Goal: Transaction & Acquisition: Purchase product/service

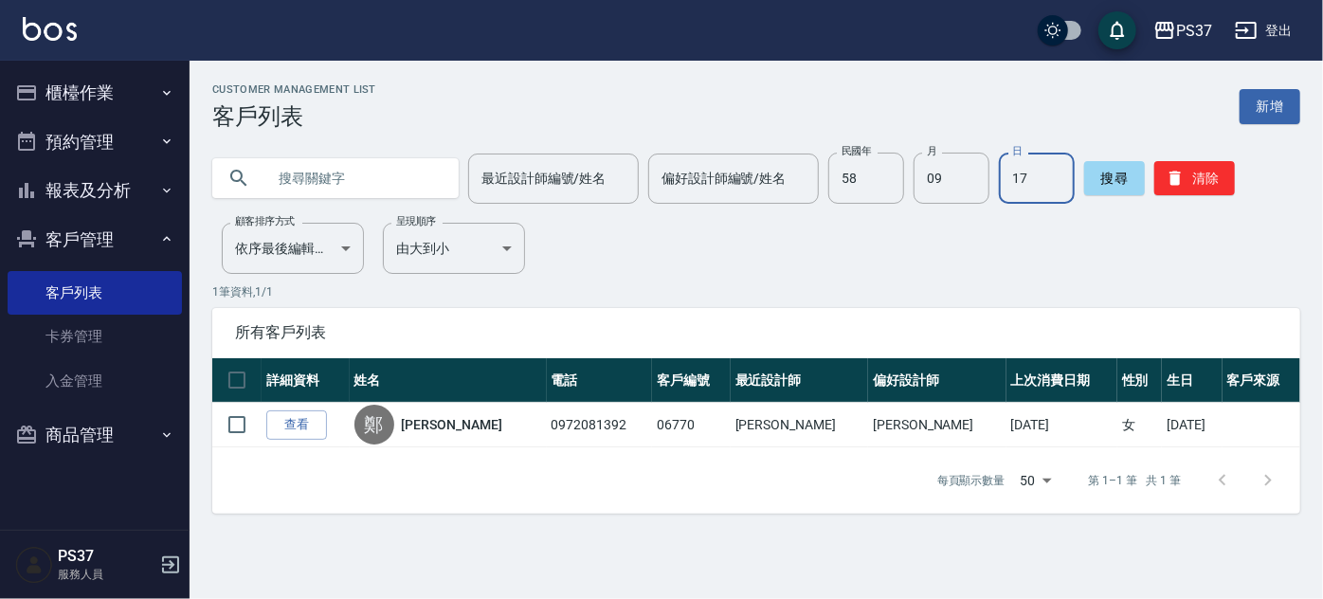
click at [54, 93] on button "櫃檯作業" at bounding box center [95, 92] width 174 height 49
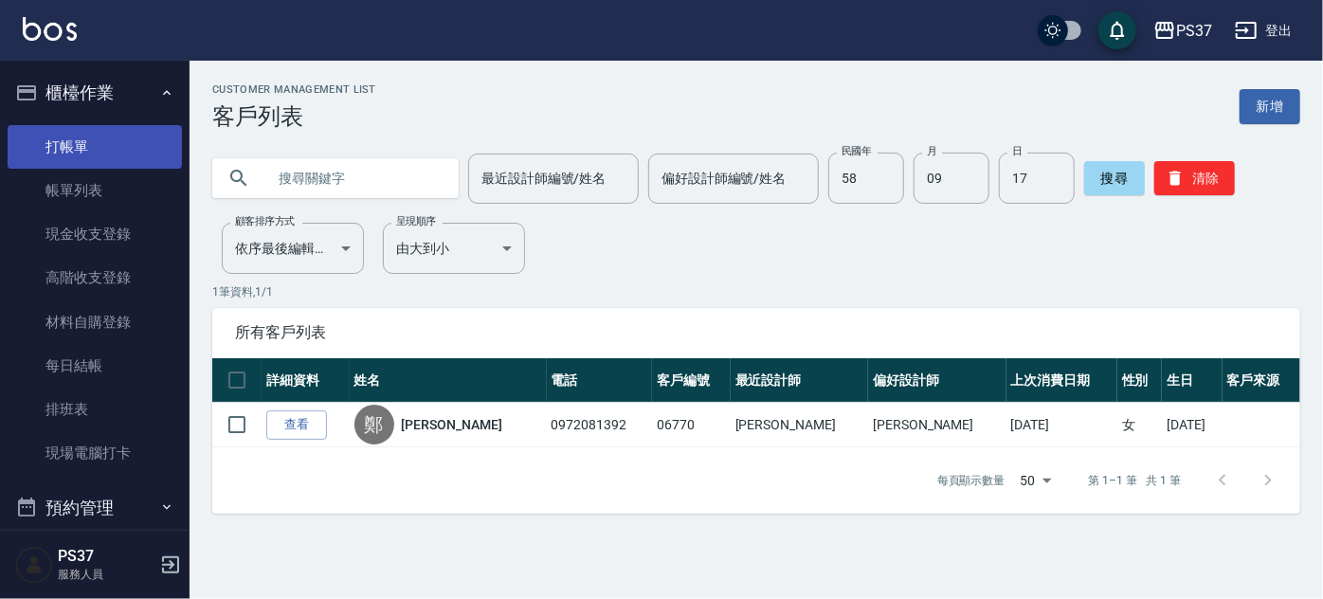
click at [61, 132] on link "打帳單" at bounding box center [95, 147] width 174 height 44
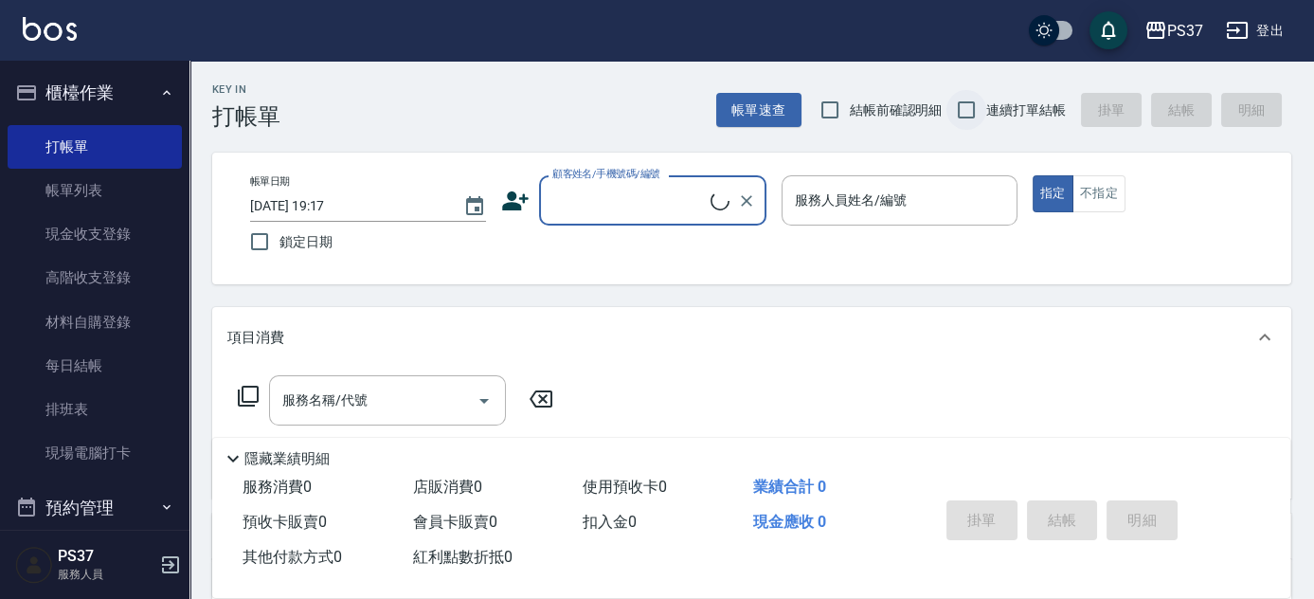
click at [979, 114] on input "連續打單結帳" at bounding box center [967, 110] width 40 height 40
checkbox input "true"
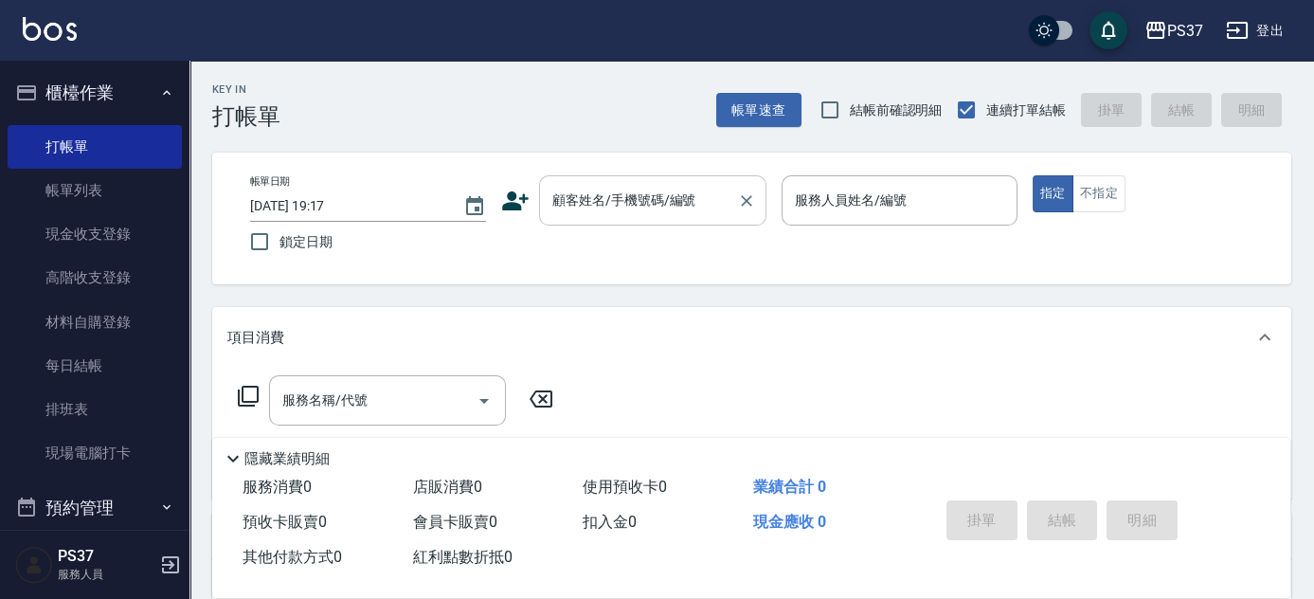
click at [639, 209] on input "顧客姓名/手機號碼/編號" at bounding box center [639, 200] width 182 height 33
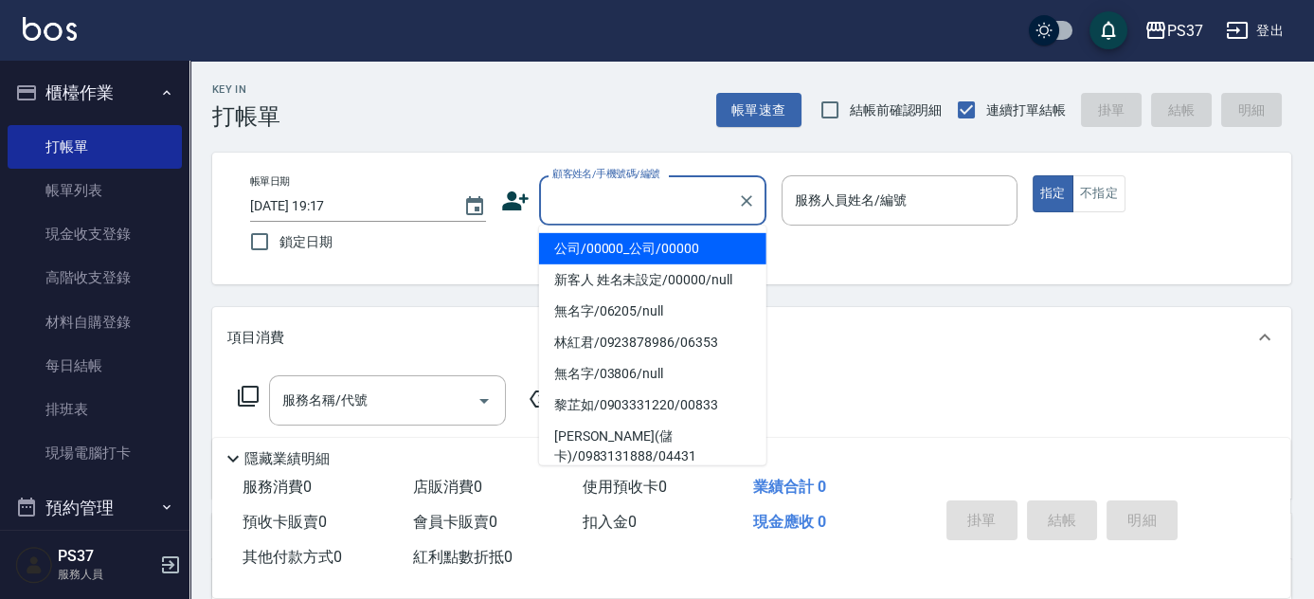
click at [625, 255] on li "公司/00000_公司/00000" at bounding box center [652, 248] width 227 height 31
type input "公司/00000_公司/00000"
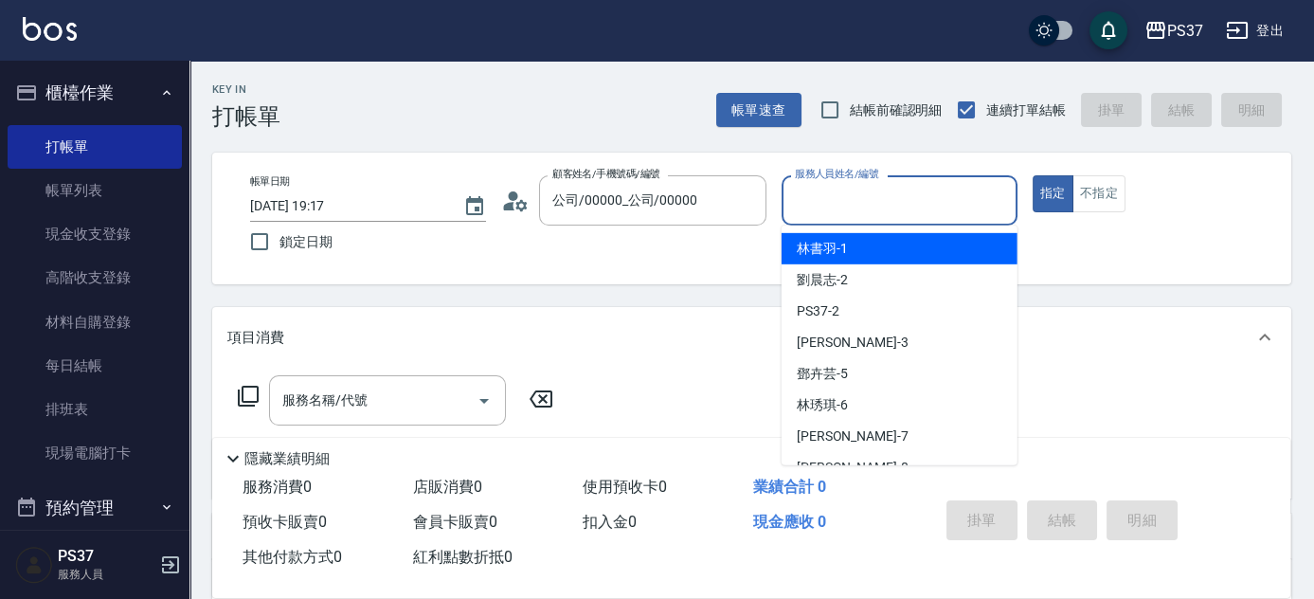
click at [806, 204] on input "服務人員姓名/編號" at bounding box center [899, 200] width 219 height 33
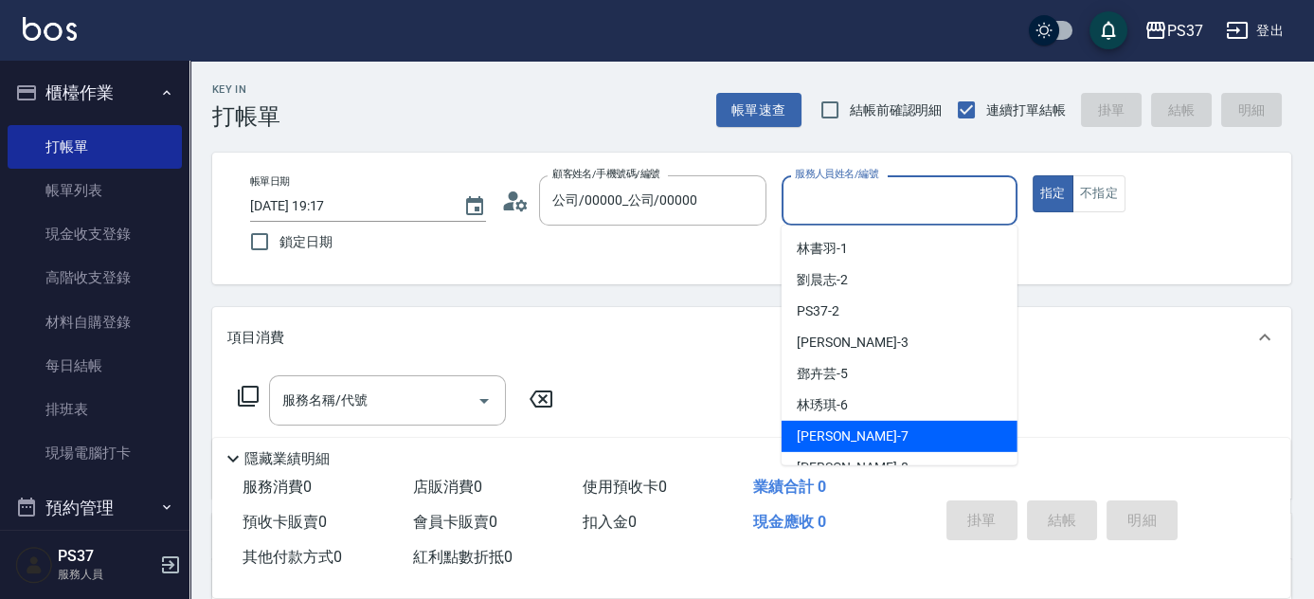
click at [835, 435] on span "[PERSON_NAME] -7" at bounding box center [853, 436] width 112 height 20
type input "[PERSON_NAME]-7"
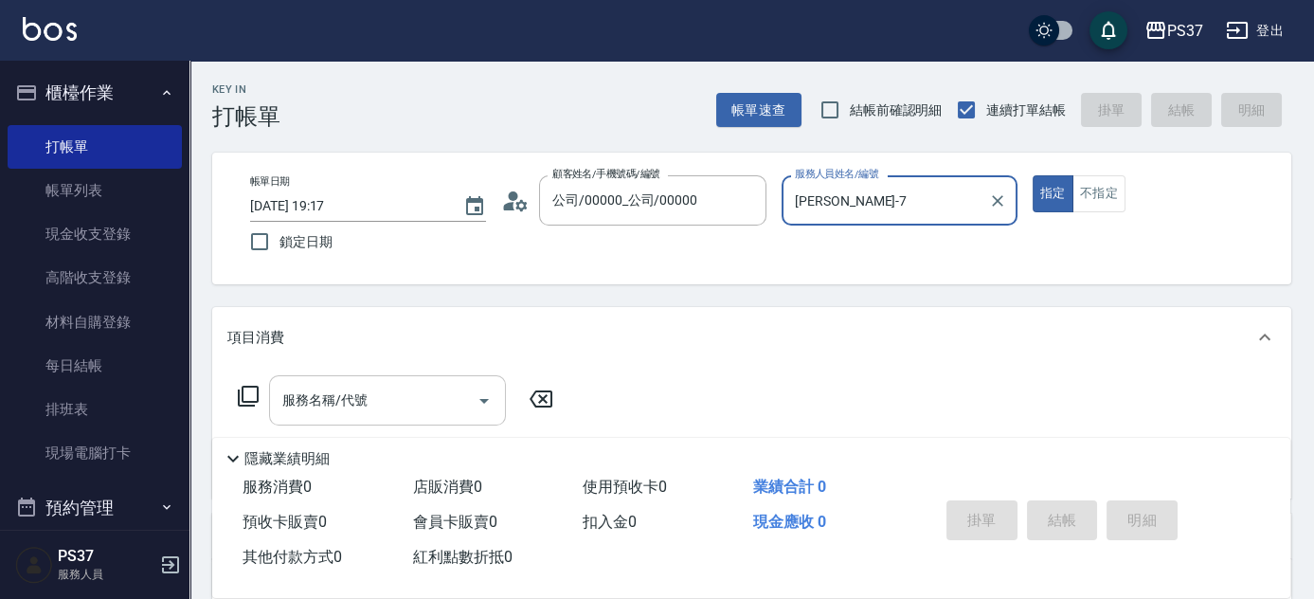
click at [320, 419] on div "服務名稱/代號" at bounding box center [387, 400] width 237 height 50
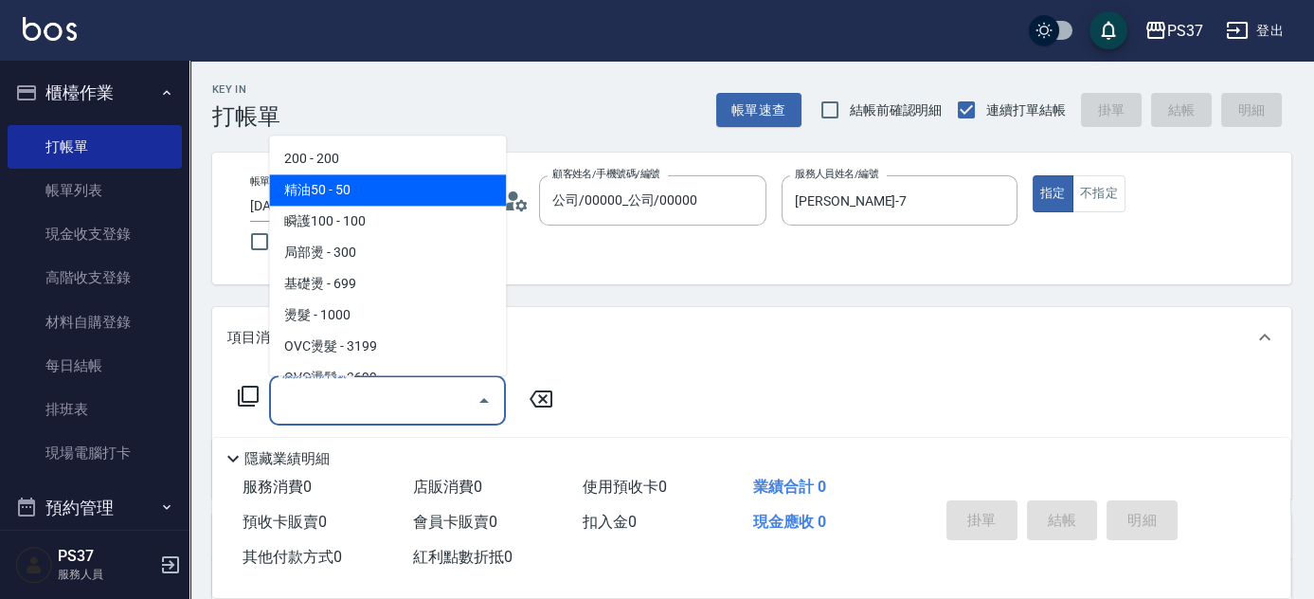
click at [356, 157] on span "200 - 200" at bounding box center [387, 159] width 237 height 31
type input "200(111)"
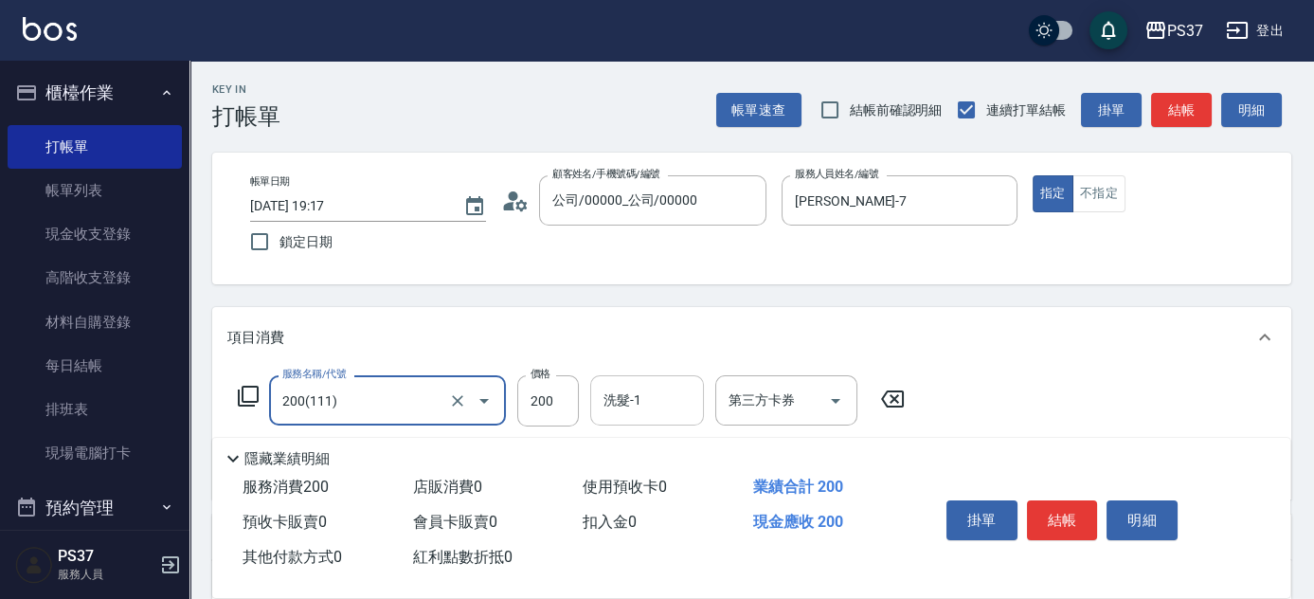
click at [625, 410] on input "洗髮-1" at bounding box center [647, 400] width 97 height 33
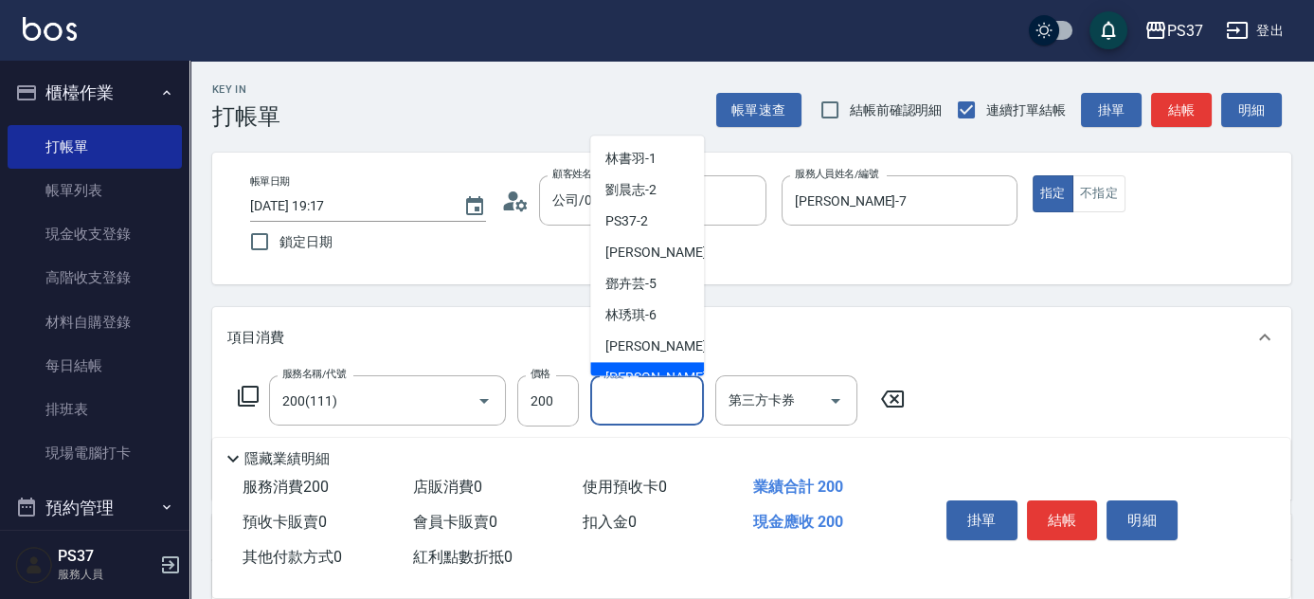
click at [646, 363] on div "[PERSON_NAME]-8" at bounding box center [647, 378] width 114 height 31
type input "[PERSON_NAME]-8"
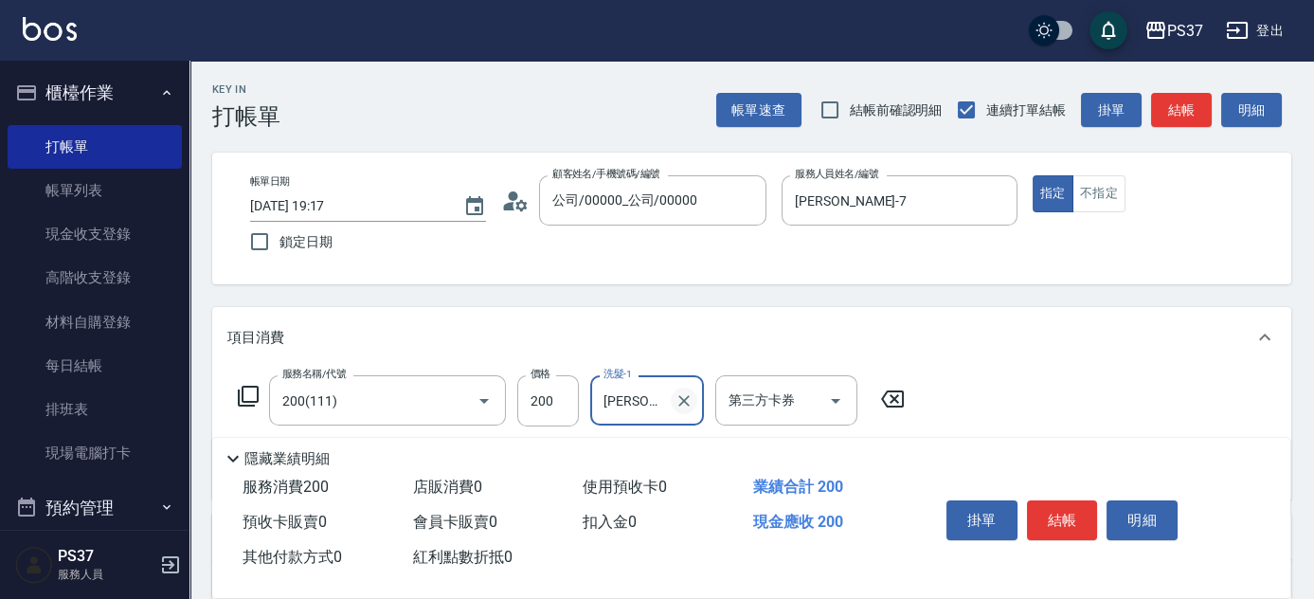
click at [686, 406] on icon "Clear" at bounding box center [684, 400] width 19 height 19
click at [649, 401] on input "洗髮-1" at bounding box center [647, 400] width 97 height 33
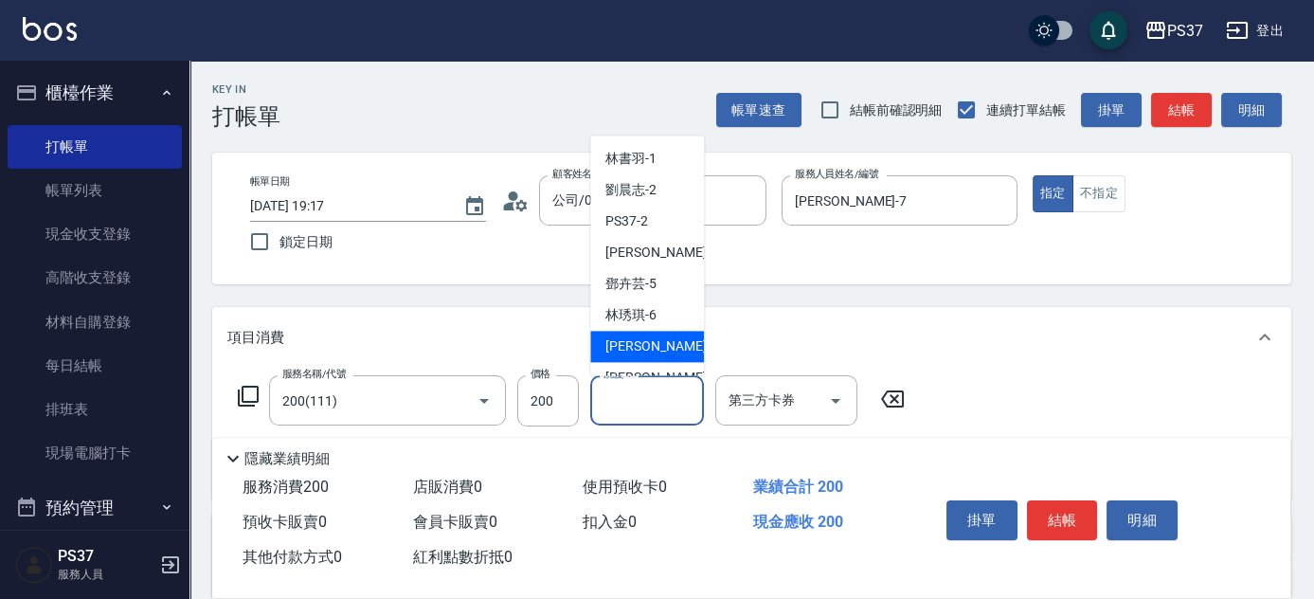
click at [662, 341] on div "[PERSON_NAME] -7" at bounding box center [647, 347] width 114 height 31
type input "[PERSON_NAME]-7"
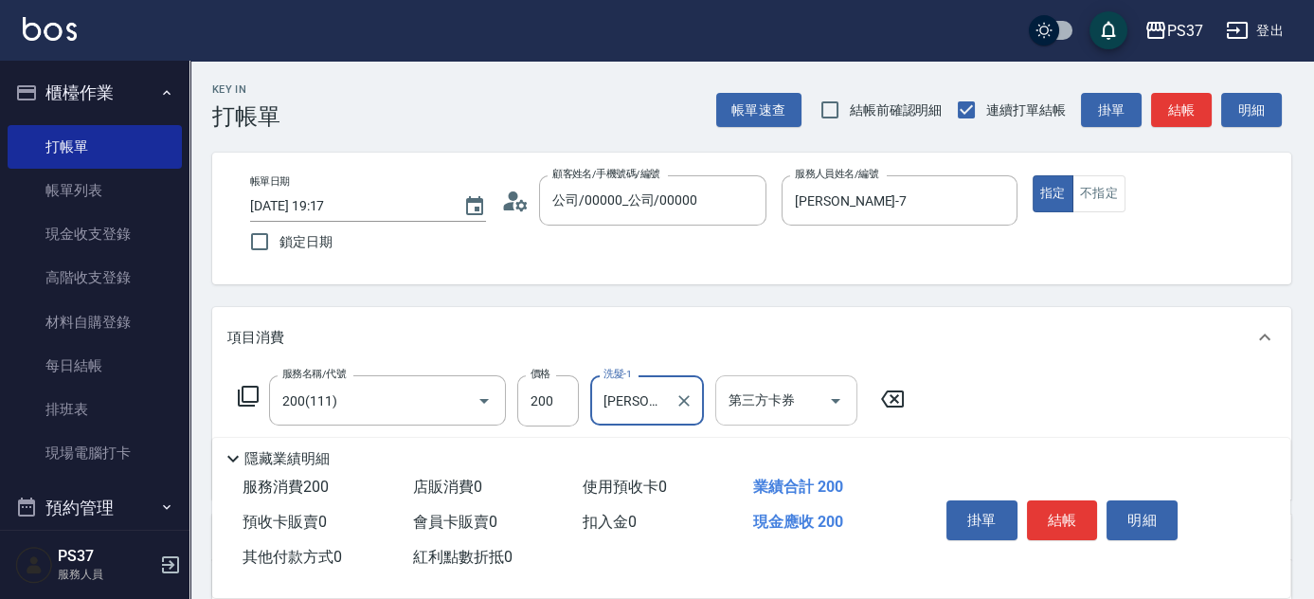
click at [834, 408] on icon "Open" at bounding box center [836, 401] width 23 height 23
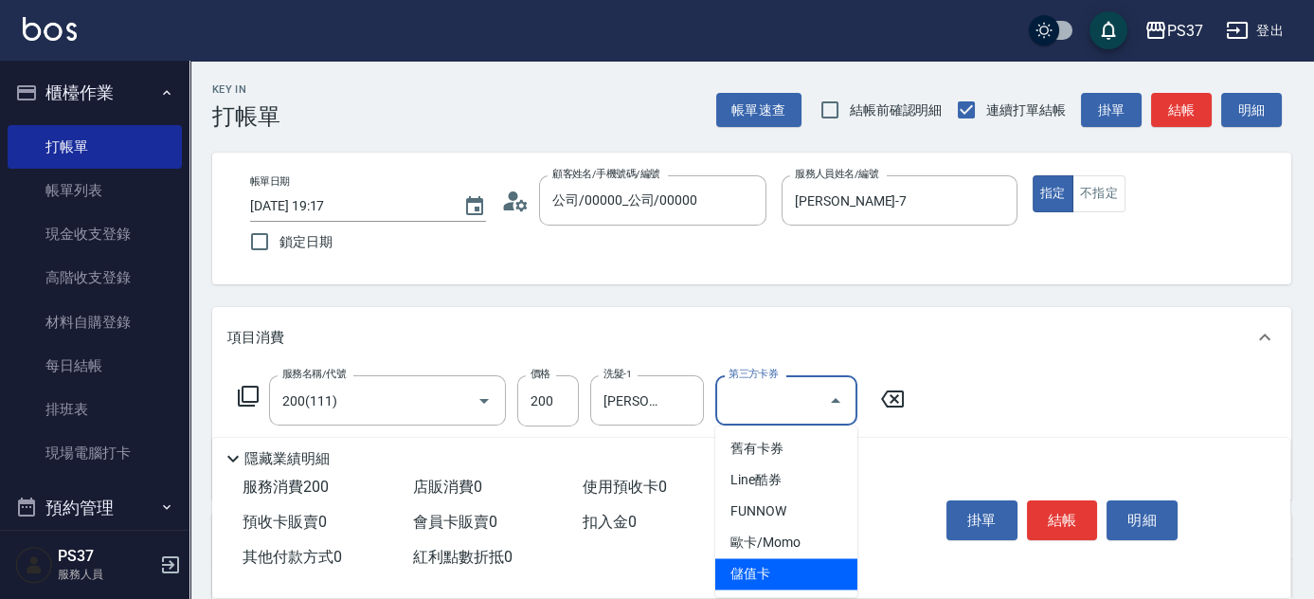
click at [792, 568] on span "儲值卡" at bounding box center [787, 573] width 142 height 31
type input "儲值卡"
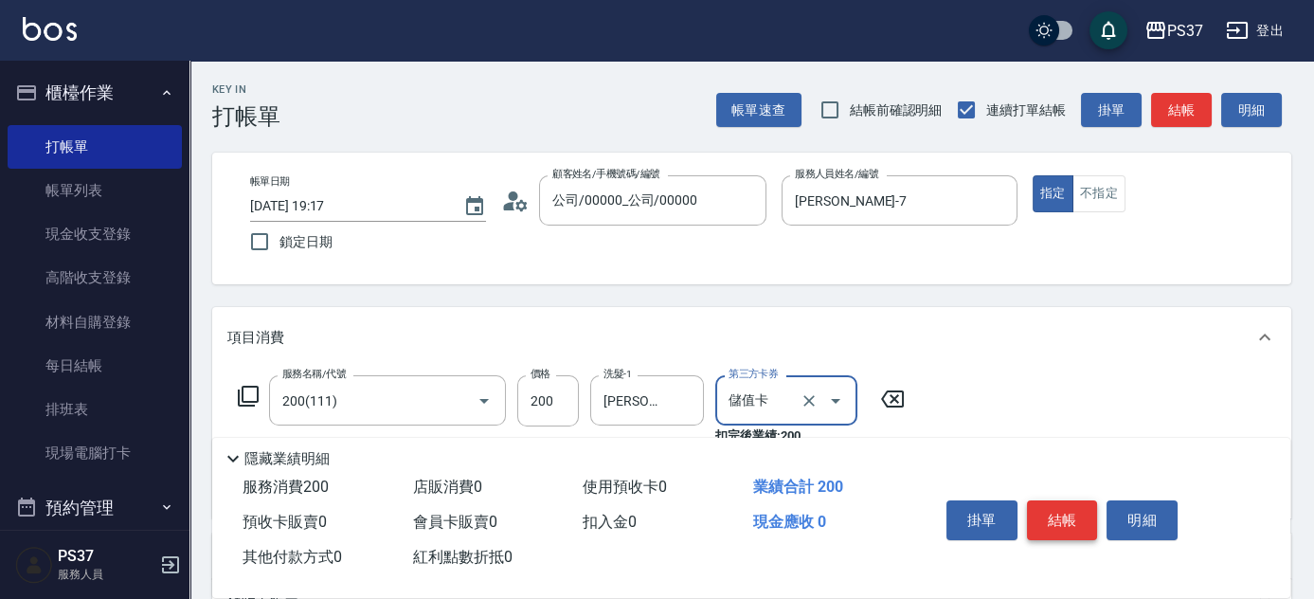
click at [1042, 512] on button "結帳" at bounding box center [1062, 520] width 71 height 40
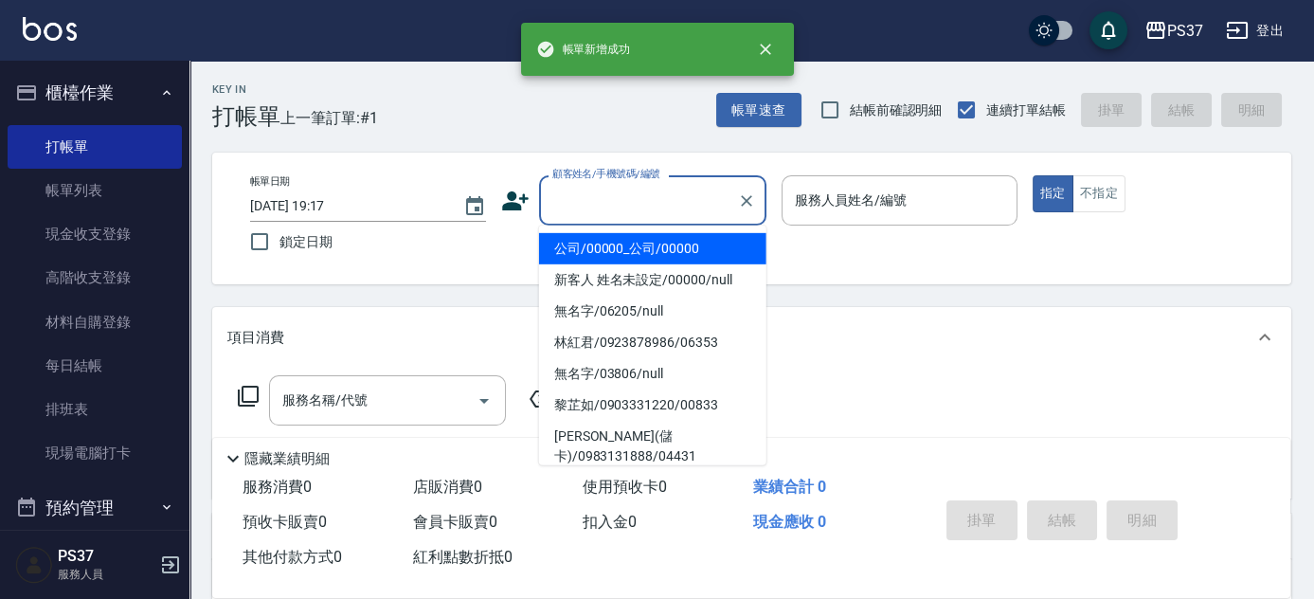
click at [628, 214] on input "顧客姓名/手機號碼/編號" at bounding box center [639, 200] width 182 height 33
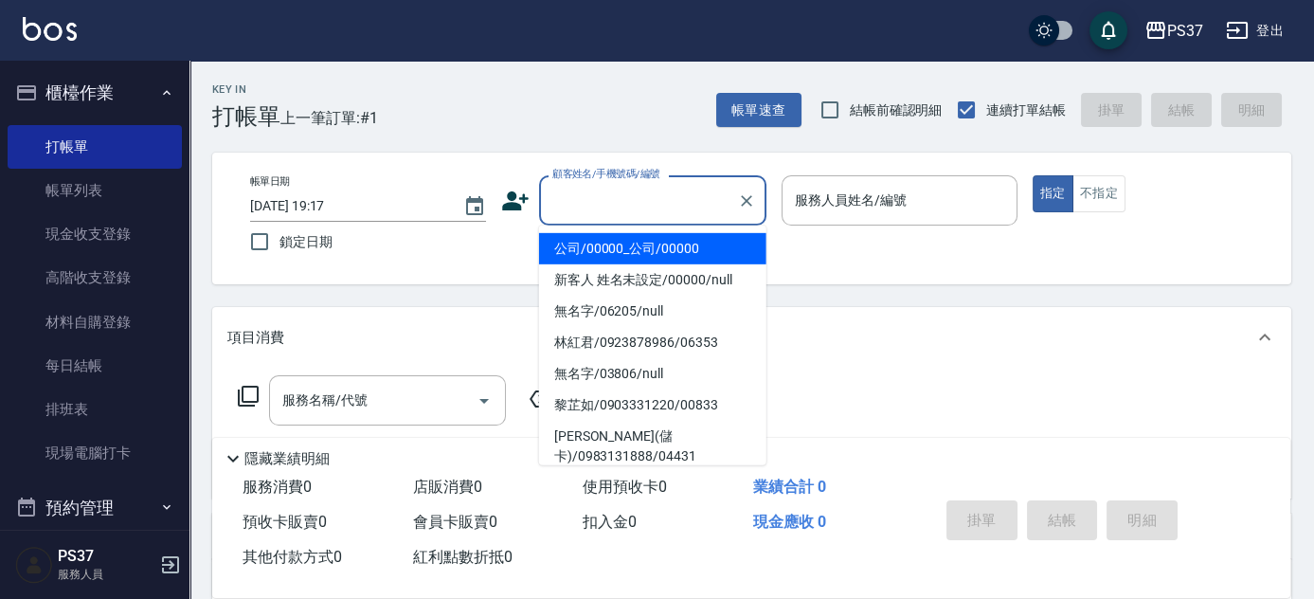
click at [627, 237] on li "公司/00000_公司/00000" at bounding box center [652, 248] width 227 height 31
type input "公司/00000_公司/00000"
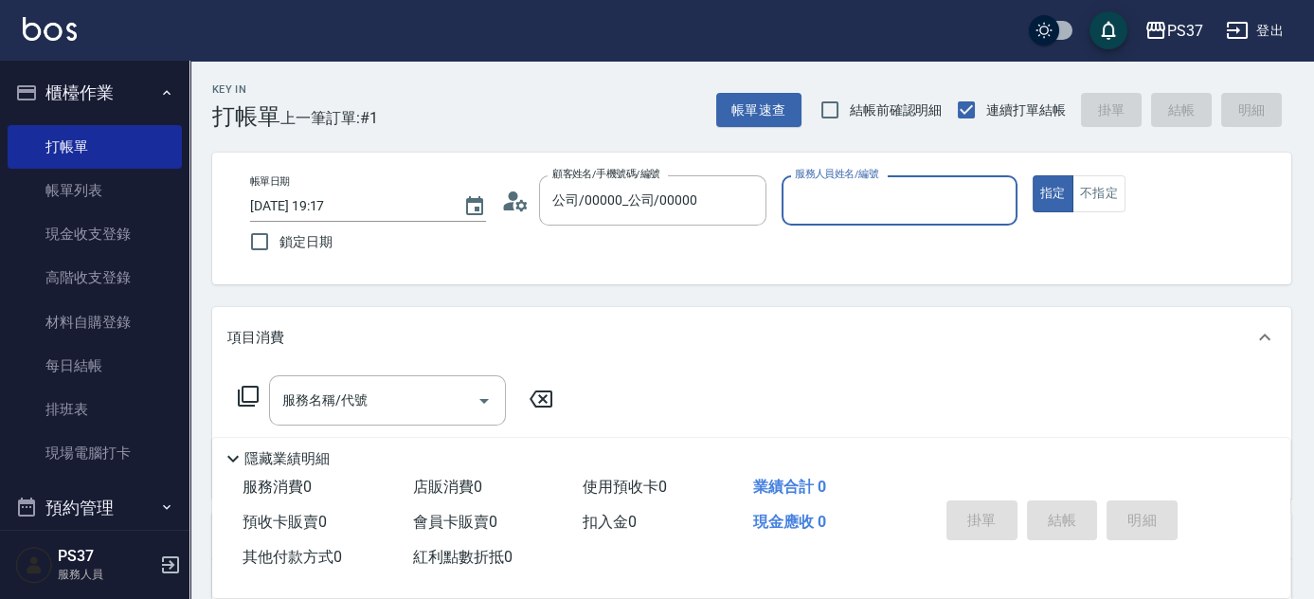
click at [824, 193] on input "服務人員姓名/編號" at bounding box center [899, 200] width 219 height 33
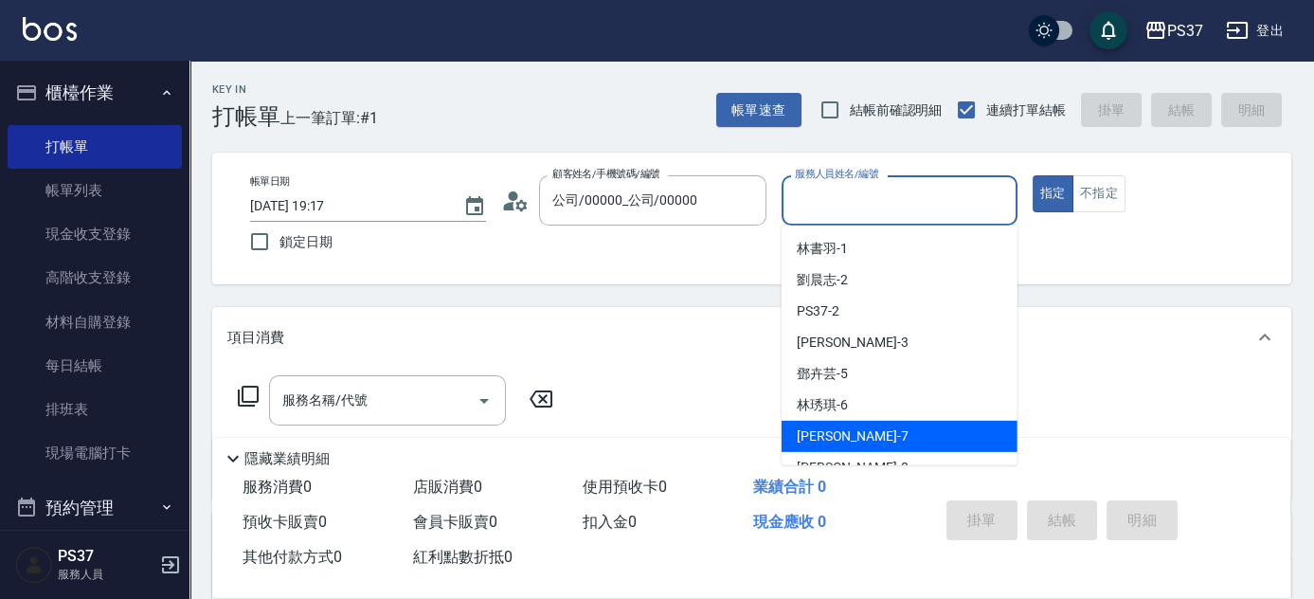
click at [879, 446] on div "[PERSON_NAME] -7" at bounding box center [900, 436] width 236 height 31
type input "[PERSON_NAME]-7"
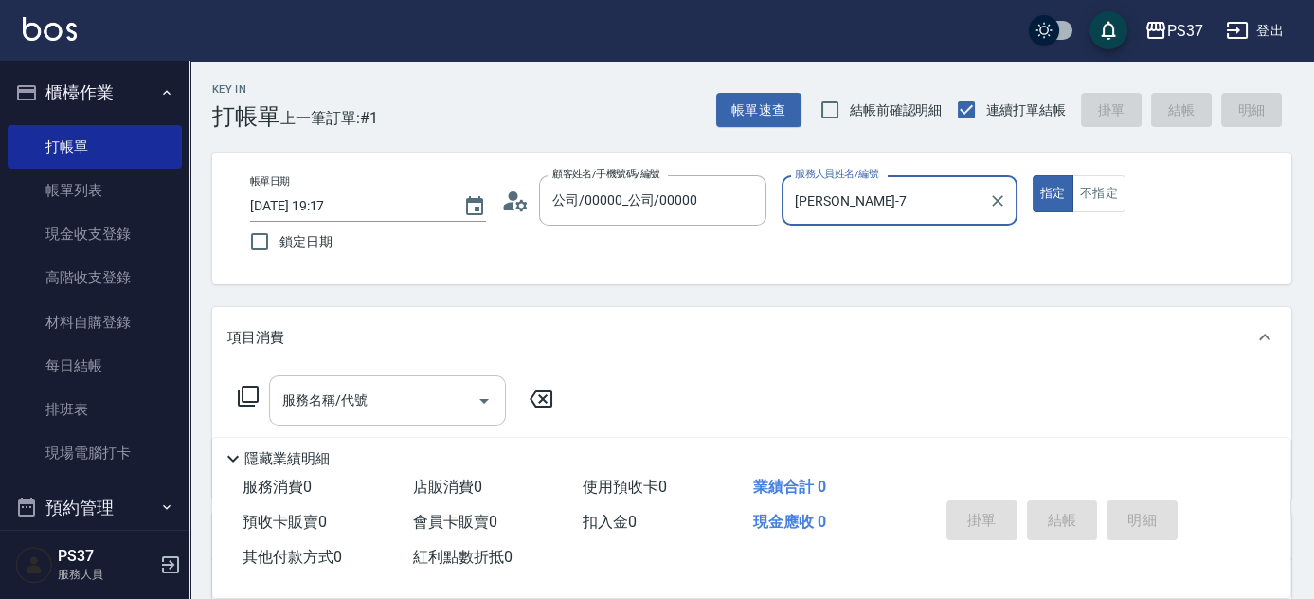
click at [425, 409] on input "服務名稱/代號" at bounding box center [373, 400] width 191 height 33
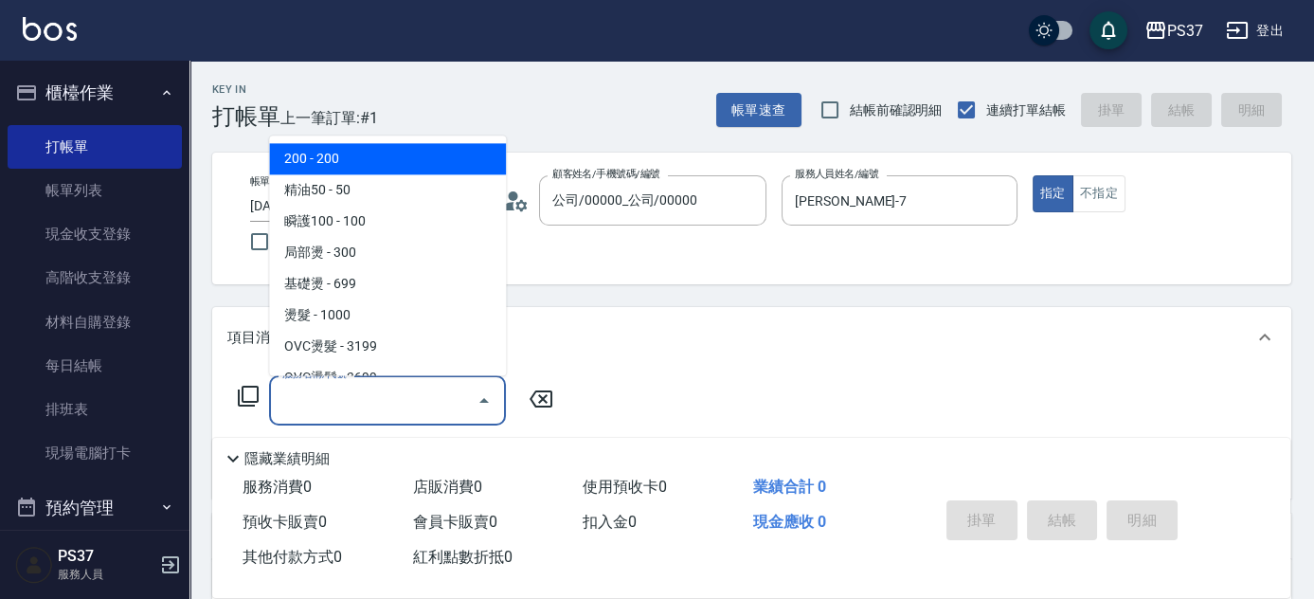
click at [374, 154] on span "200 - 200" at bounding box center [387, 159] width 237 height 31
type input "200(111)"
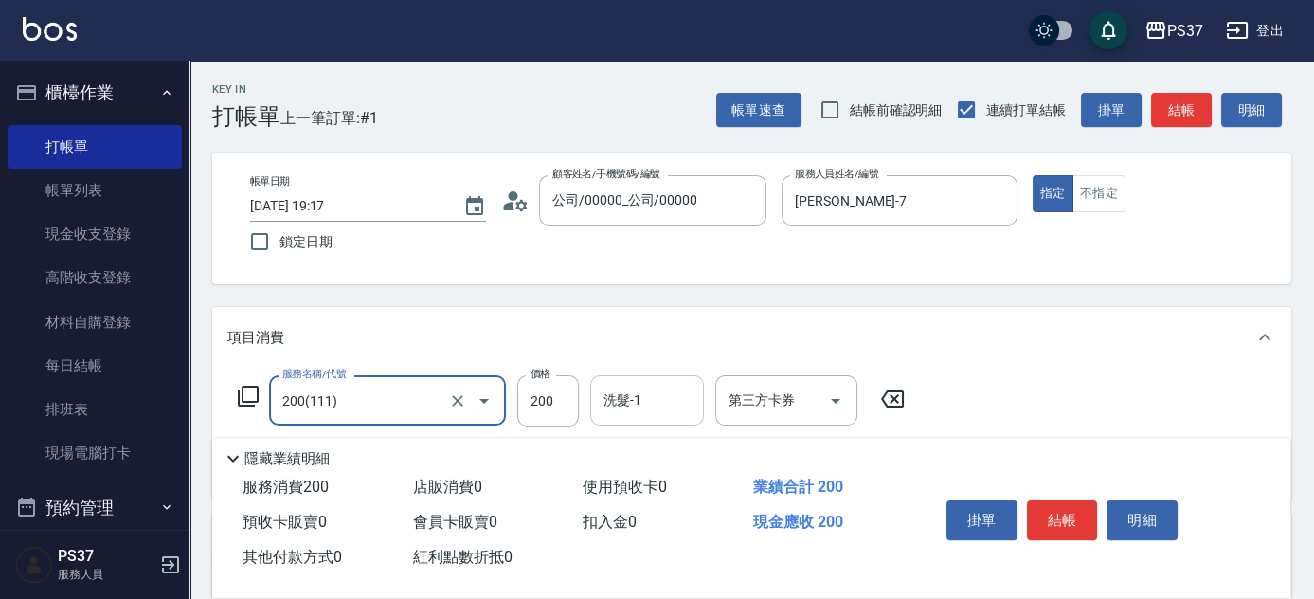
click at [650, 424] on div "洗髮-1" at bounding box center [647, 400] width 114 height 50
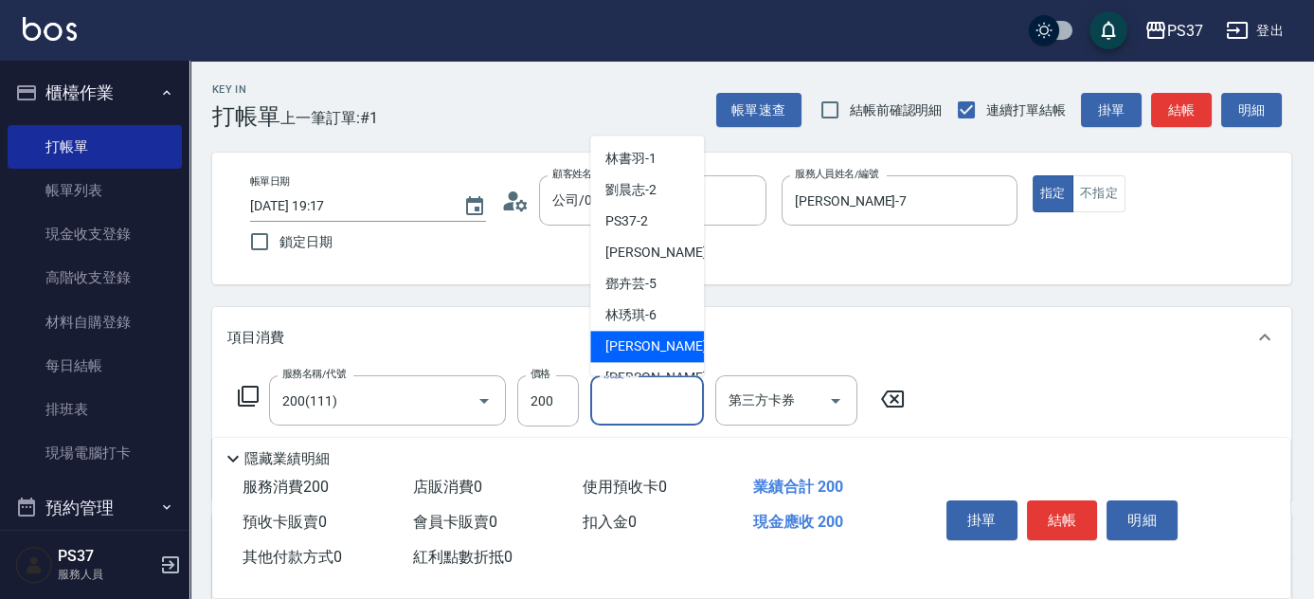
click at [661, 343] on div "[PERSON_NAME] -7" at bounding box center [647, 347] width 114 height 31
type input "[PERSON_NAME]-7"
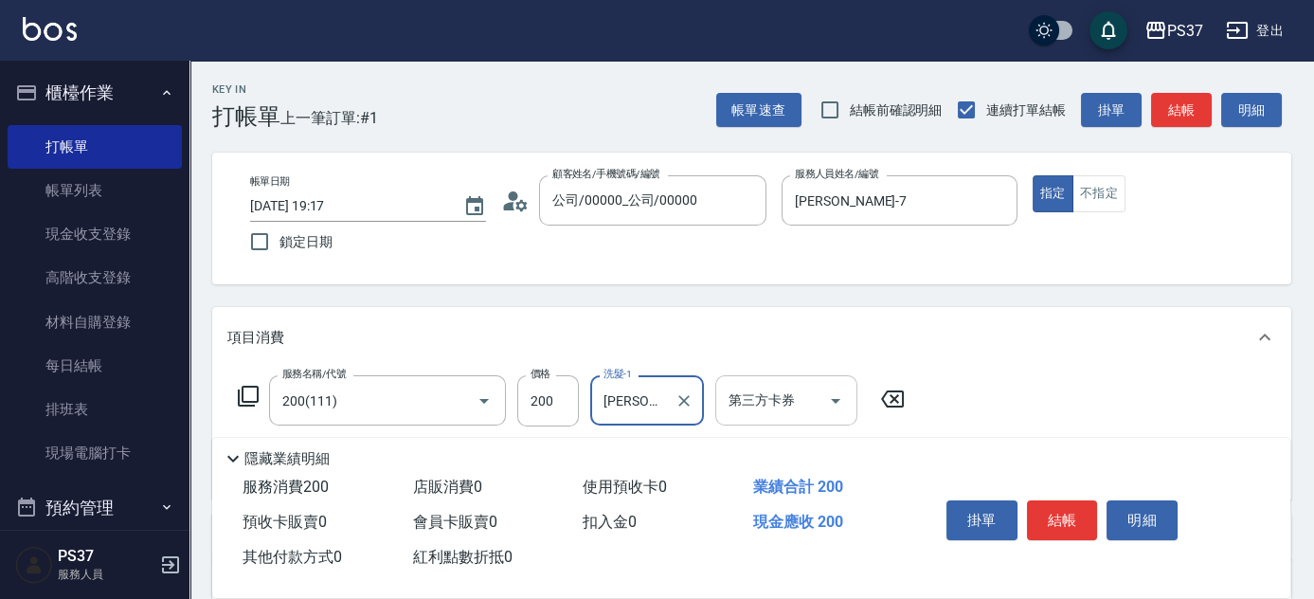
click at [842, 393] on icon "Open" at bounding box center [836, 401] width 23 height 23
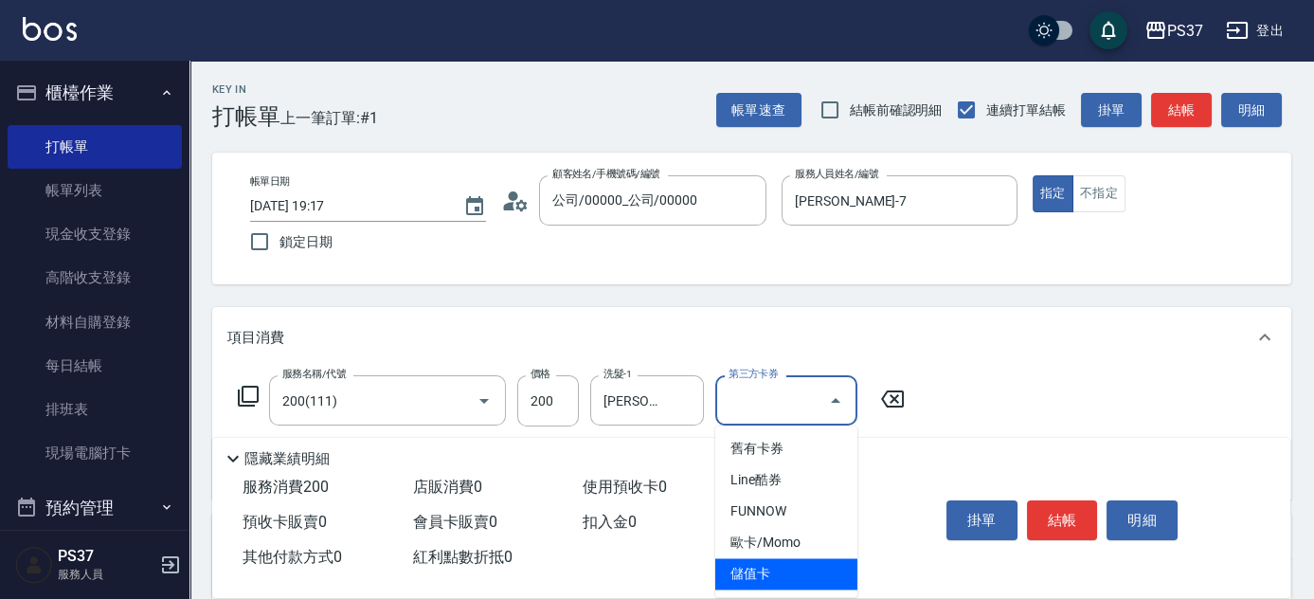
click at [798, 580] on span "儲值卡" at bounding box center [787, 573] width 142 height 31
type input "儲值卡"
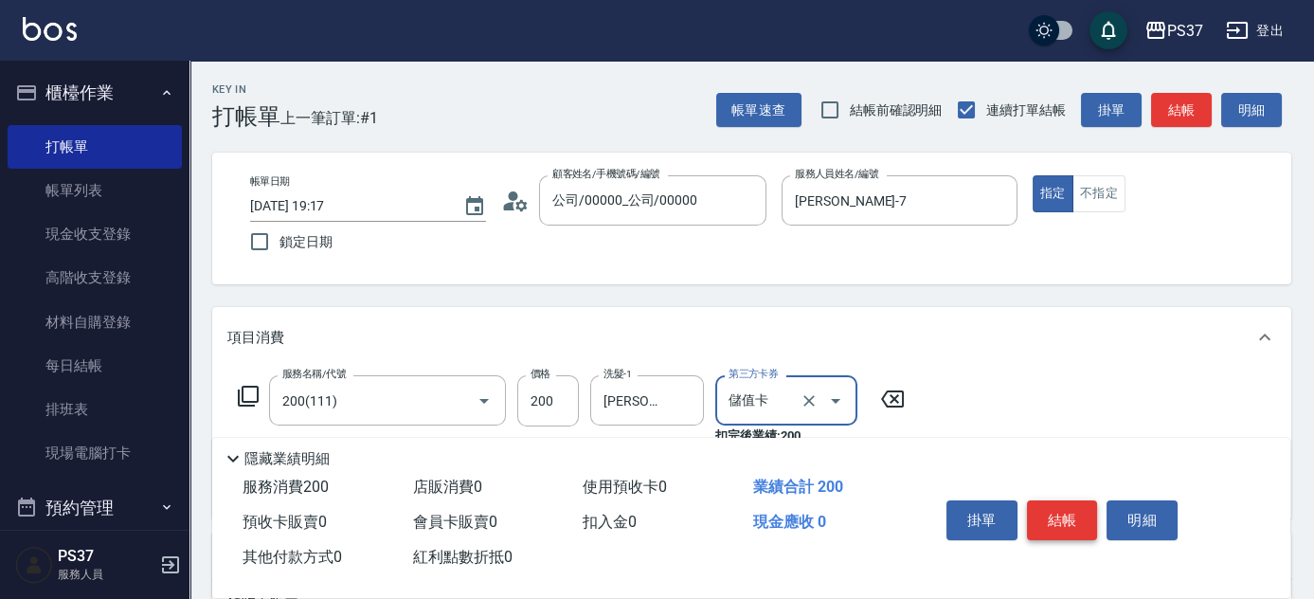
click at [1055, 502] on button "結帳" at bounding box center [1062, 520] width 71 height 40
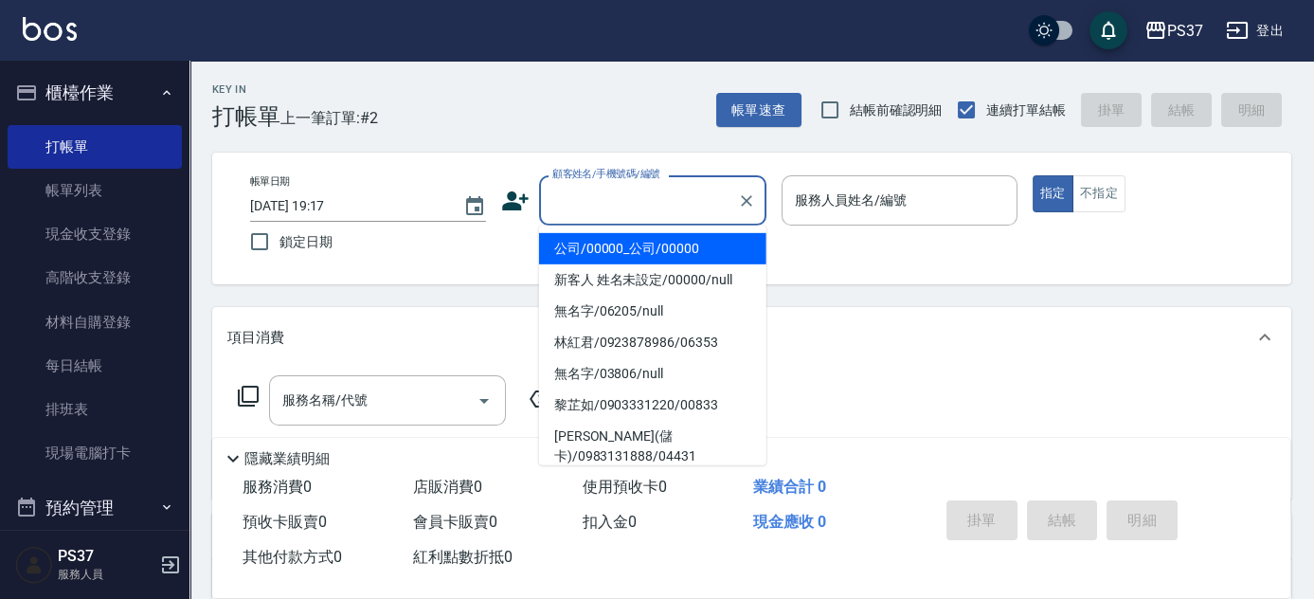
click at [663, 216] on input "顧客姓名/手機號碼/編號" at bounding box center [639, 200] width 182 height 33
click at [660, 246] on li "公司/00000_公司/00000" at bounding box center [652, 248] width 227 height 31
type input "公司/00000_公司/00000"
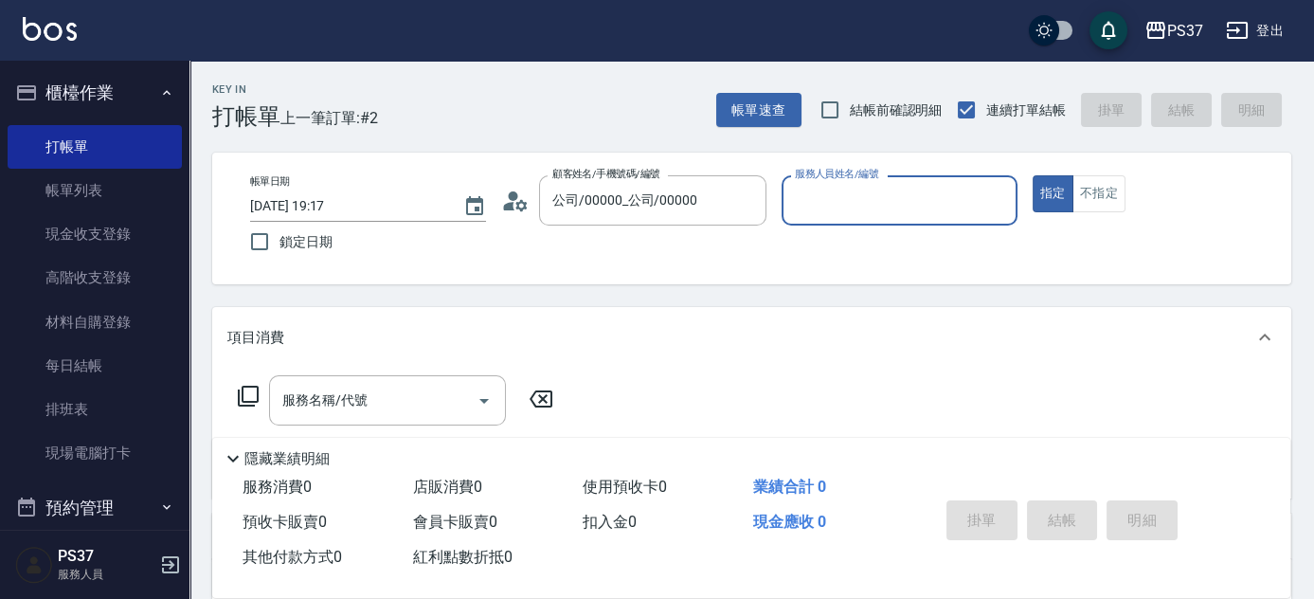
click at [810, 202] on input "服務人員姓名/編號" at bounding box center [899, 200] width 219 height 33
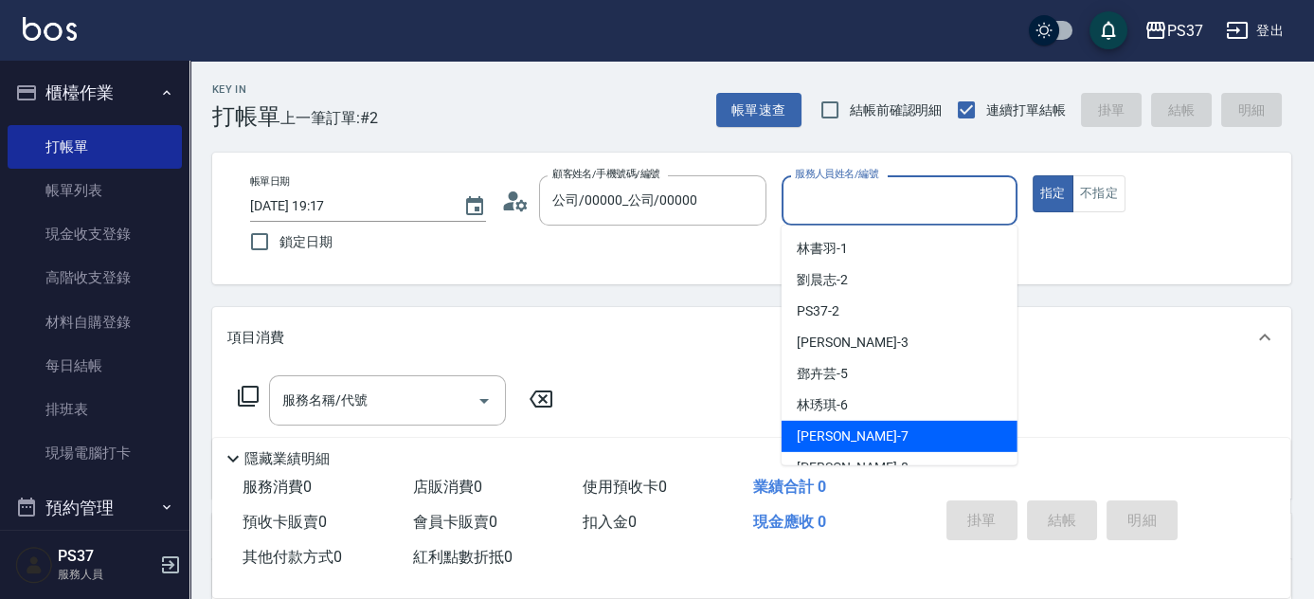
click at [851, 426] on div "[PERSON_NAME] -7" at bounding box center [900, 436] width 236 height 31
type input "[PERSON_NAME]-7"
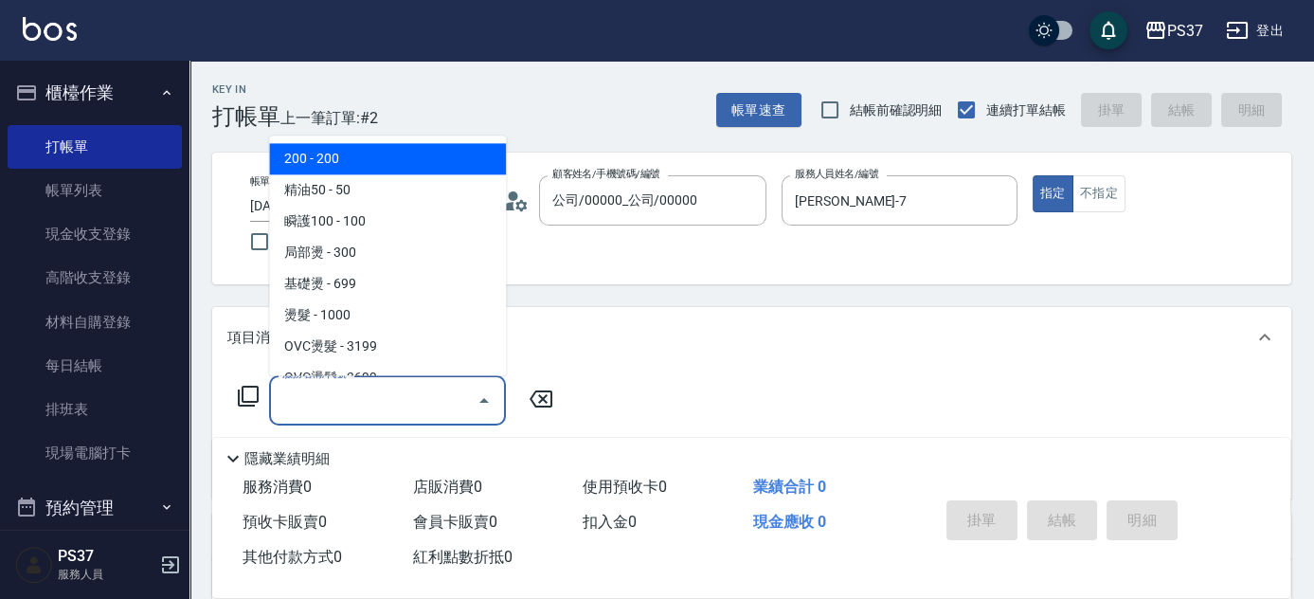
click at [367, 394] on input "服務名稱/代號" at bounding box center [373, 400] width 191 height 33
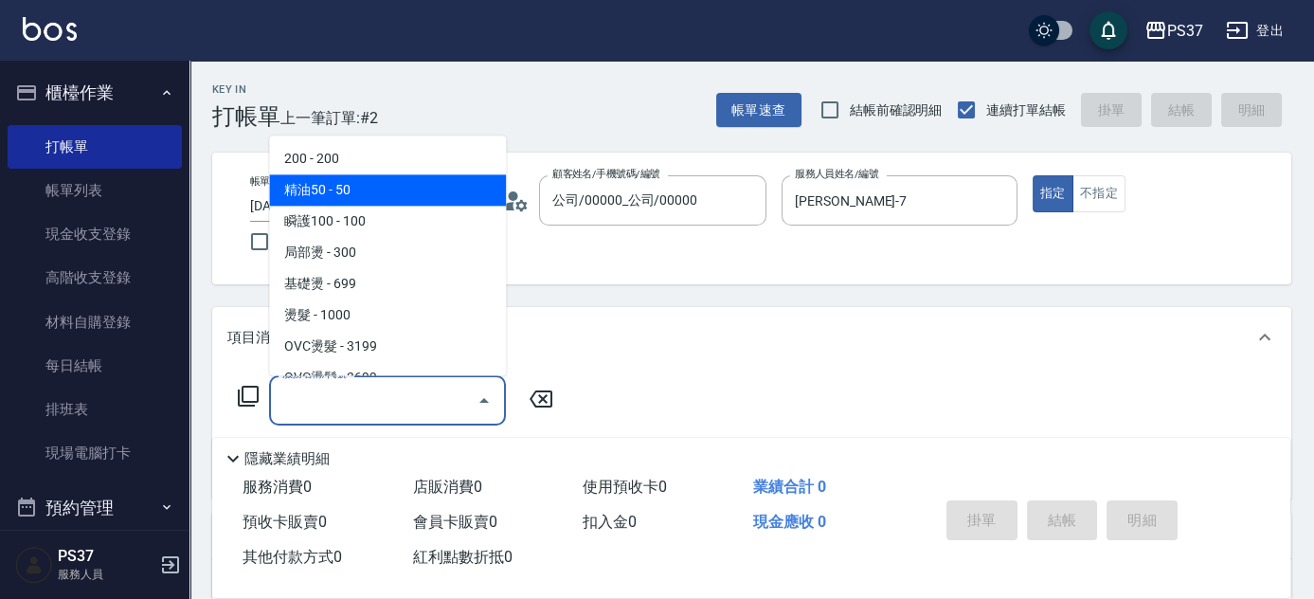
click at [382, 163] on span "200 - 200" at bounding box center [387, 159] width 237 height 31
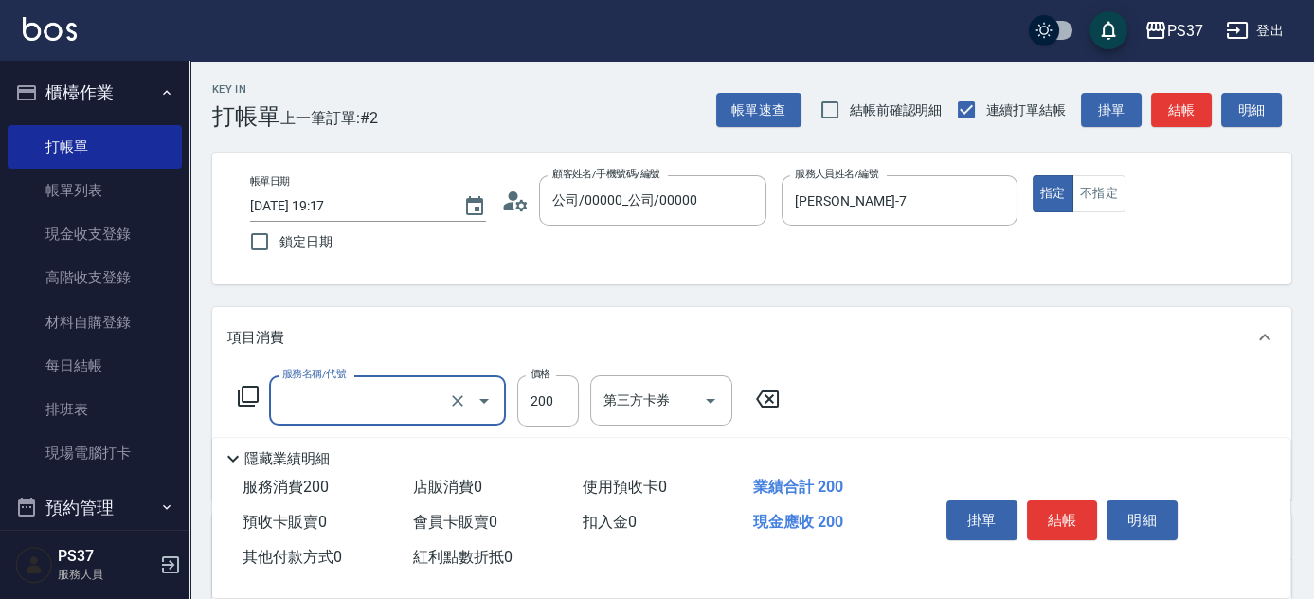
type input "200(111)"
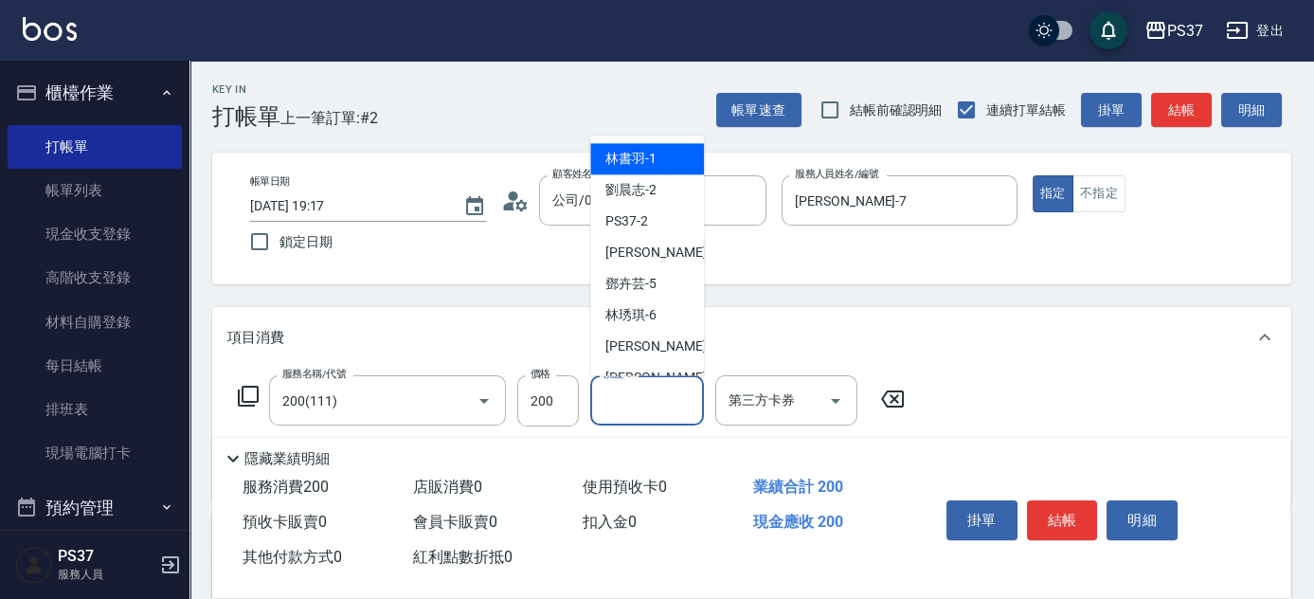
click at [619, 402] on input "洗髮-1" at bounding box center [647, 400] width 97 height 33
click at [657, 146] on div "林書羽 -1" at bounding box center [647, 159] width 114 height 31
type input "林書羽-1"
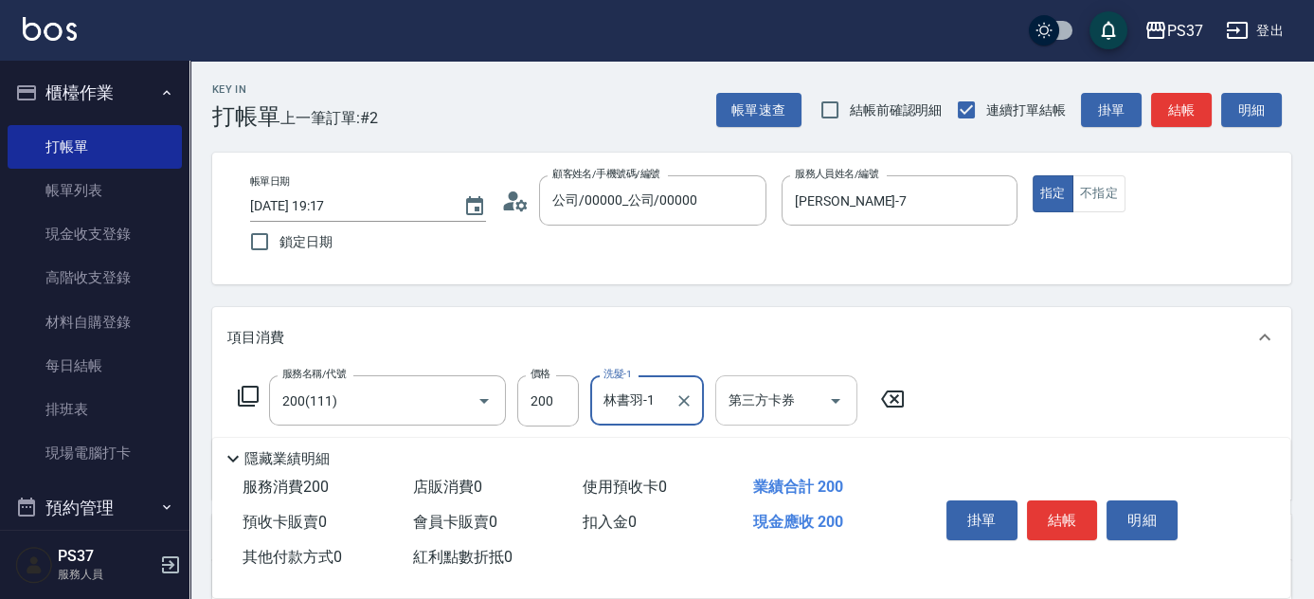
click at [849, 409] on div "第三方卡券" at bounding box center [787, 400] width 142 height 50
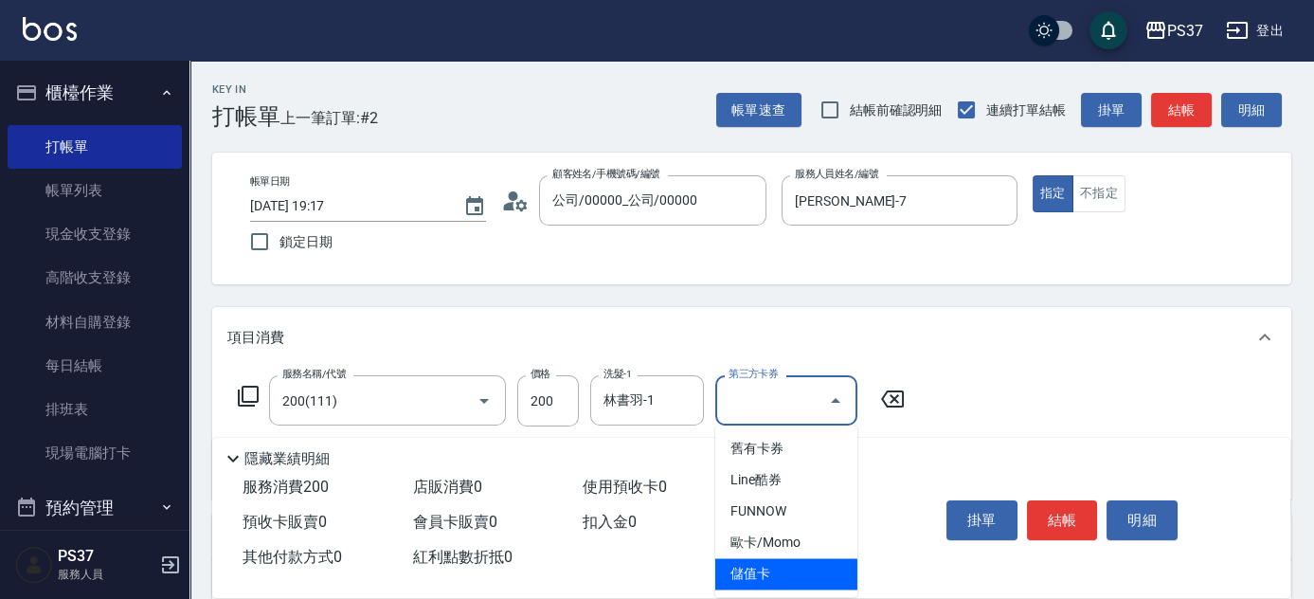
click at [788, 579] on span "儲值卡" at bounding box center [787, 573] width 142 height 31
type input "儲值卡"
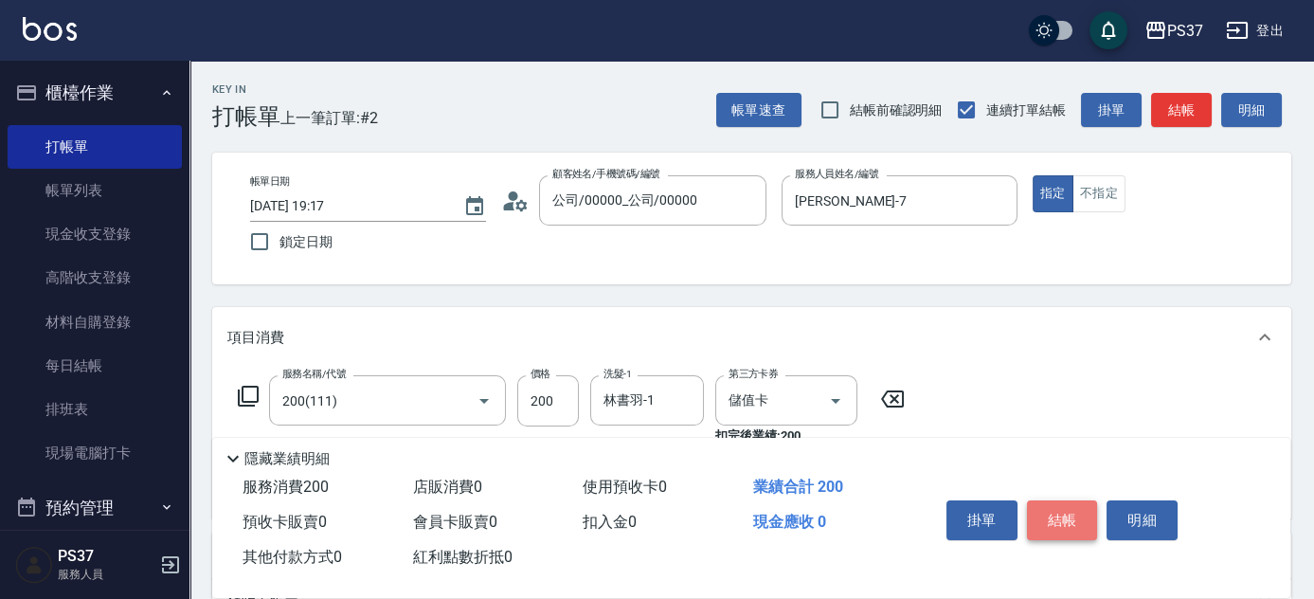
click at [1056, 512] on button "結帳" at bounding box center [1062, 520] width 71 height 40
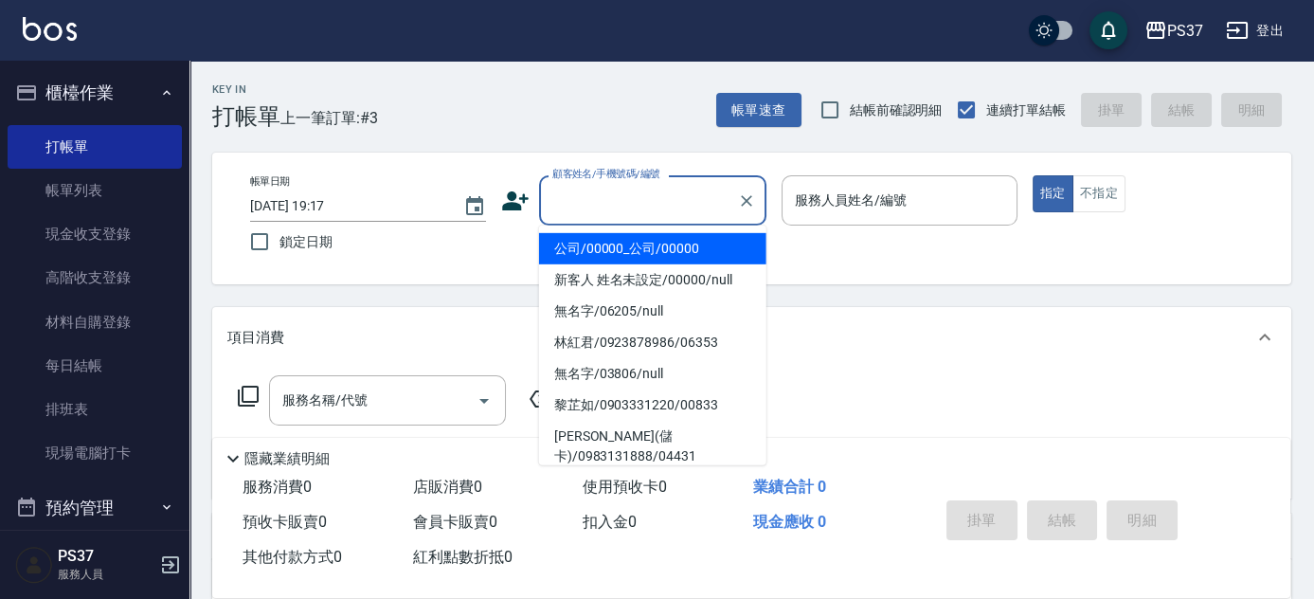
click at [644, 207] on input "顧客姓名/手機號碼/編號" at bounding box center [639, 200] width 182 height 33
click at [677, 256] on li "公司/00000_公司/00000" at bounding box center [652, 248] width 227 height 31
type input "公司/00000_公司/00000"
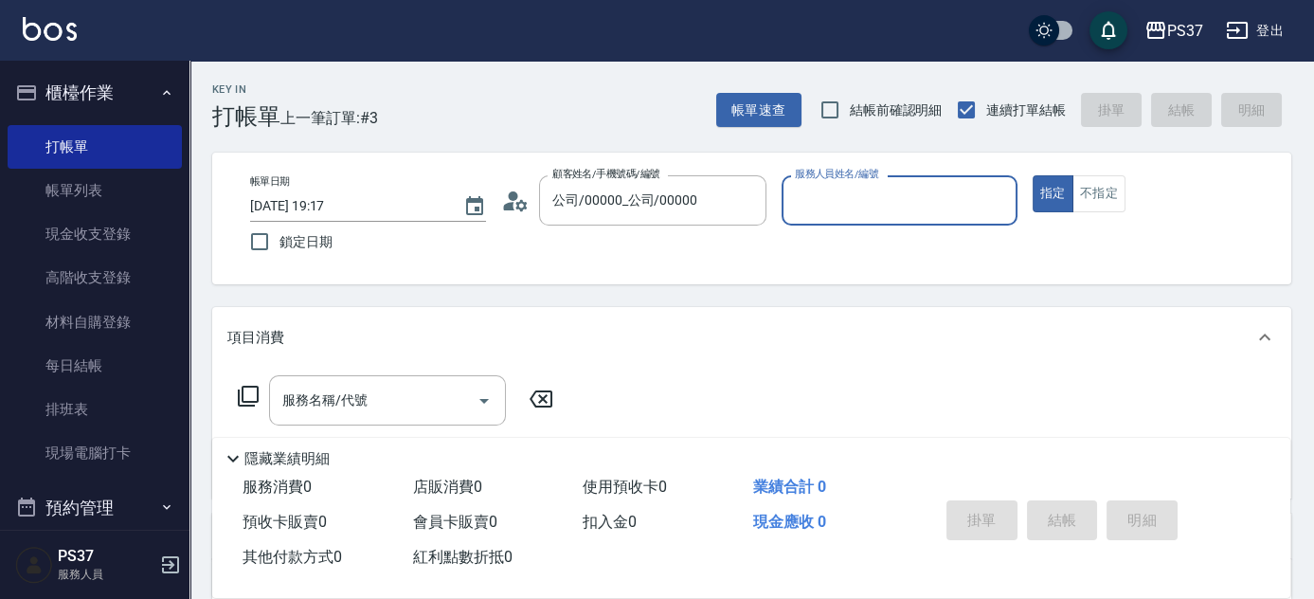
click at [877, 217] on div "服務人員姓名/編號" at bounding box center [900, 200] width 236 height 50
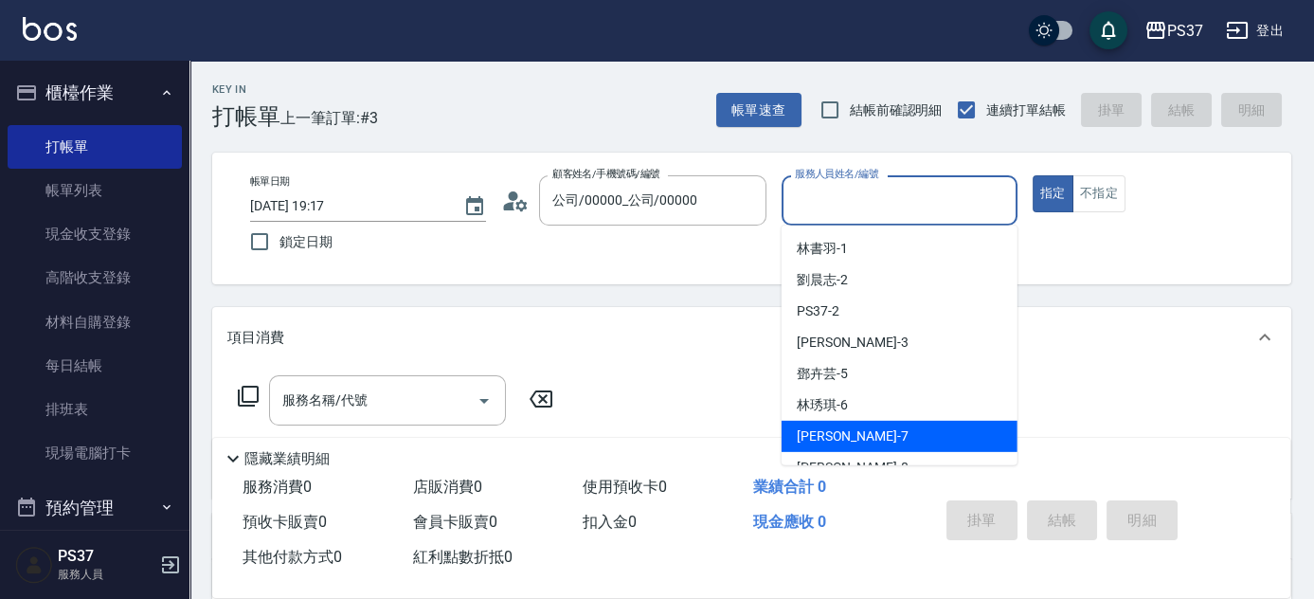
click at [866, 431] on div "[PERSON_NAME] -7" at bounding box center [900, 436] width 236 height 31
type input "[PERSON_NAME]-7"
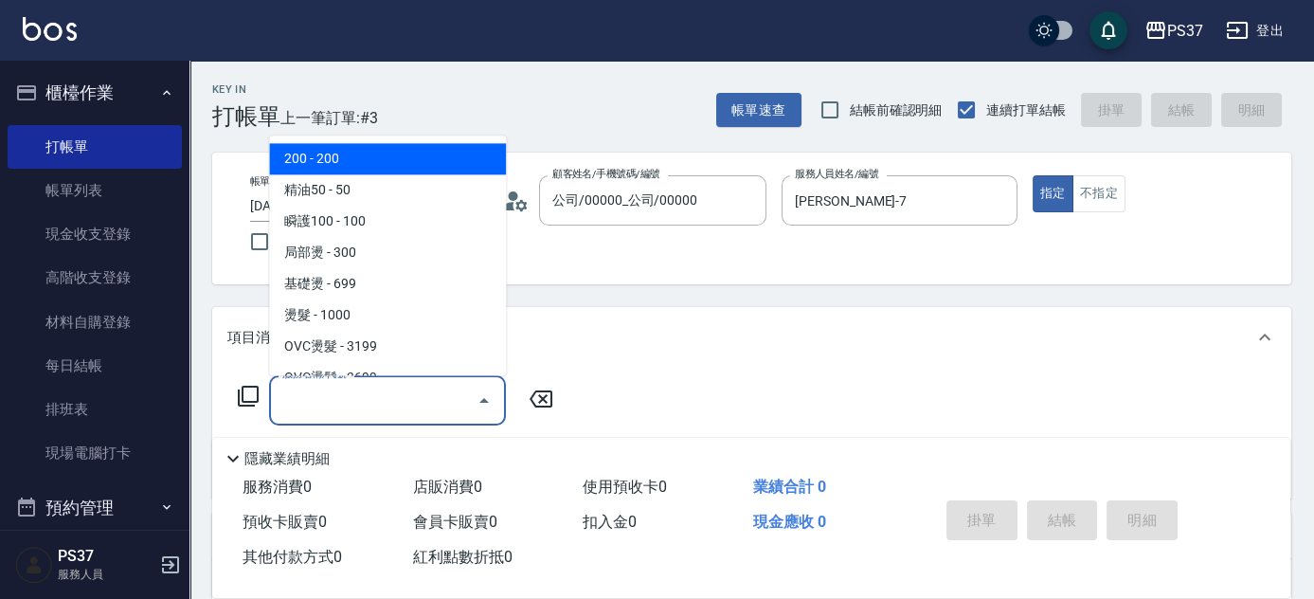
click at [364, 415] on input "服務名稱/代號" at bounding box center [373, 400] width 191 height 33
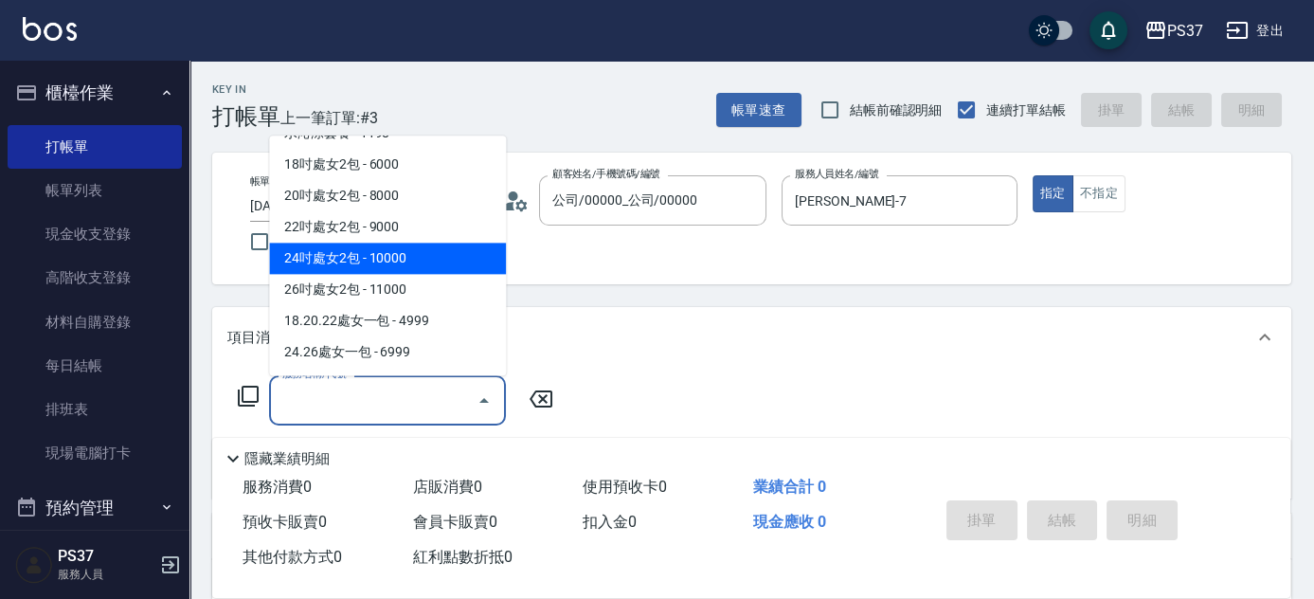
scroll to position [2074, 0]
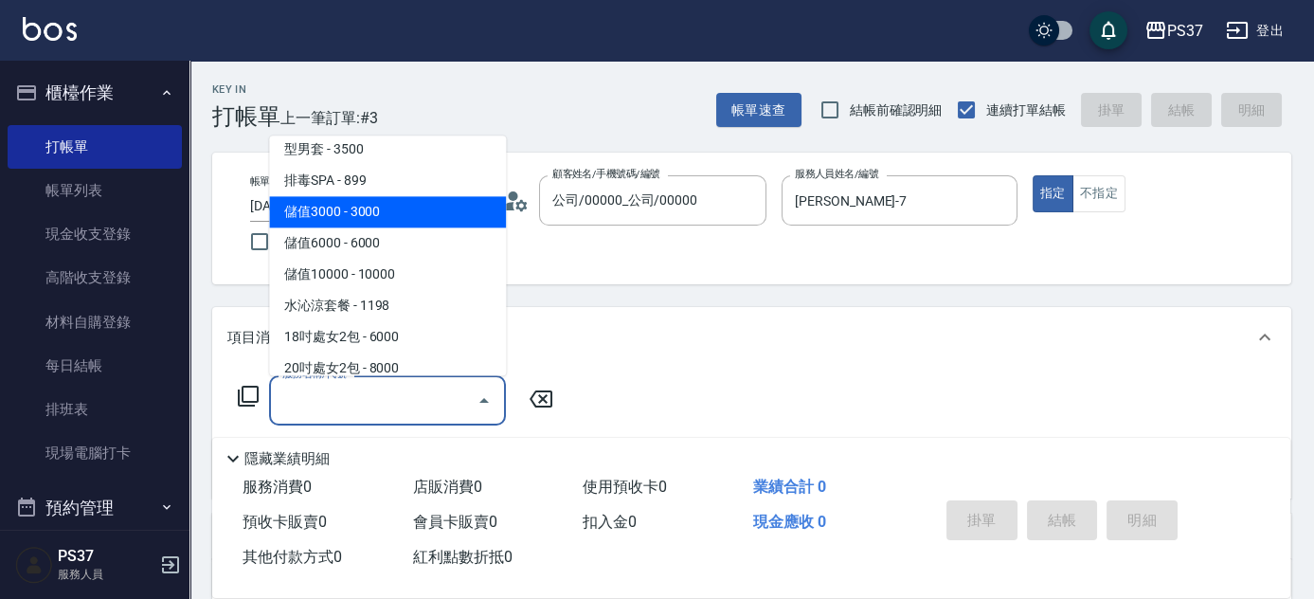
click at [412, 207] on span "儲值3000 - 3000" at bounding box center [387, 212] width 237 height 31
type input "儲值3000(901)"
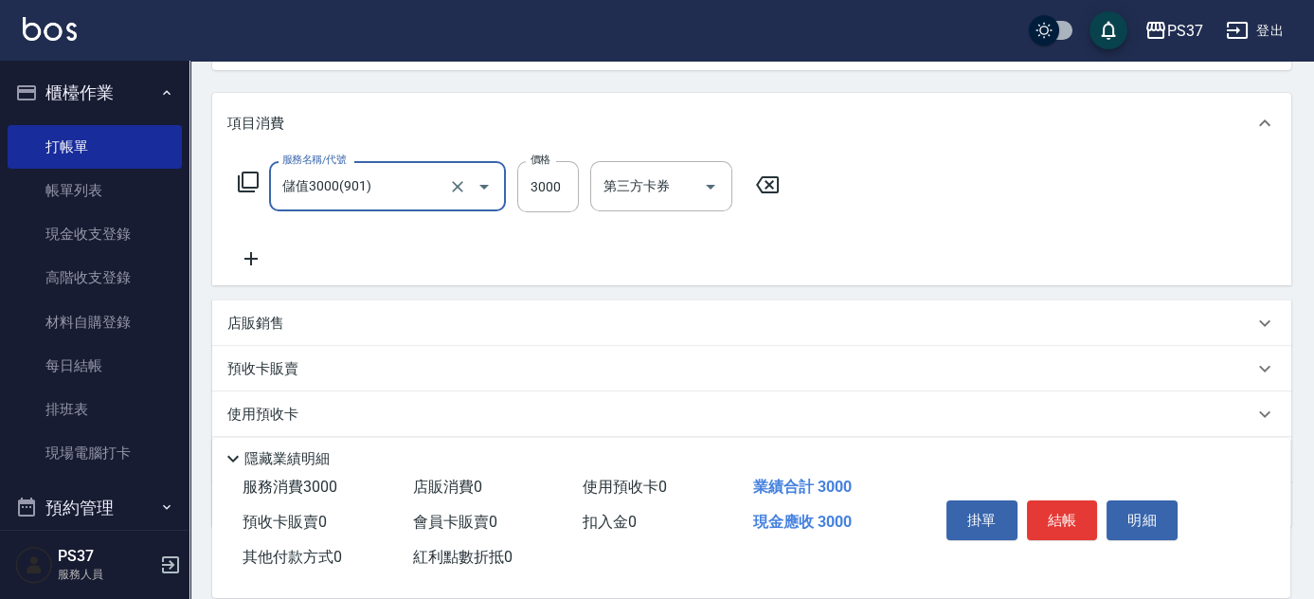
scroll to position [258, 0]
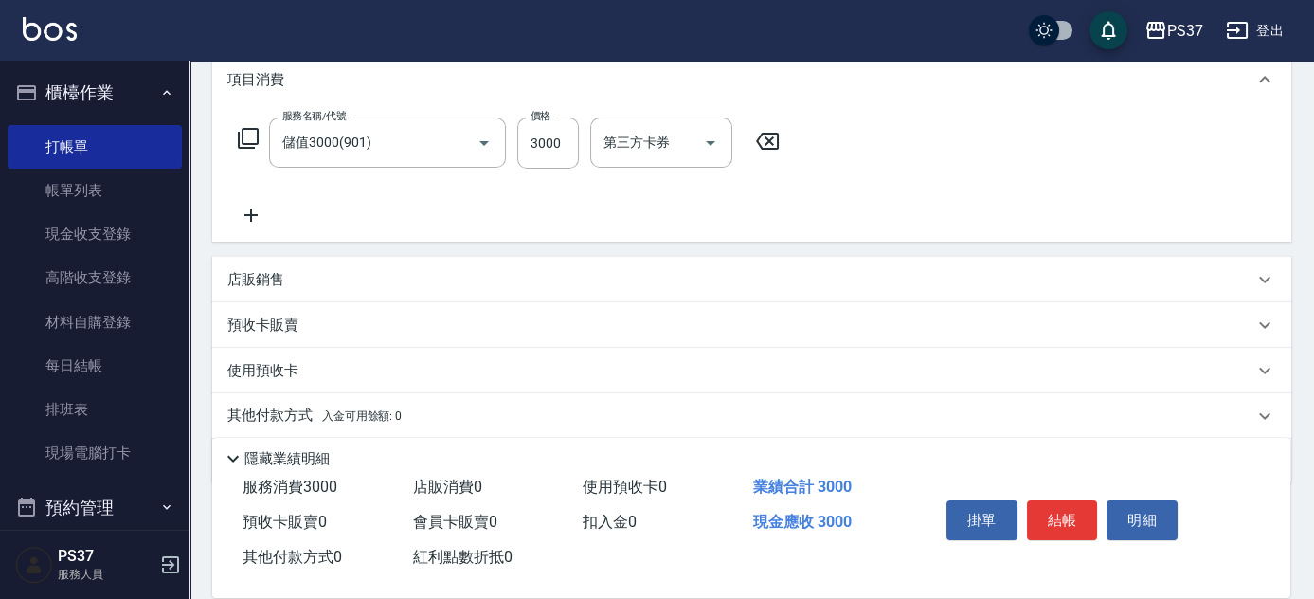
click at [249, 211] on icon at bounding box center [250, 215] width 47 height 23
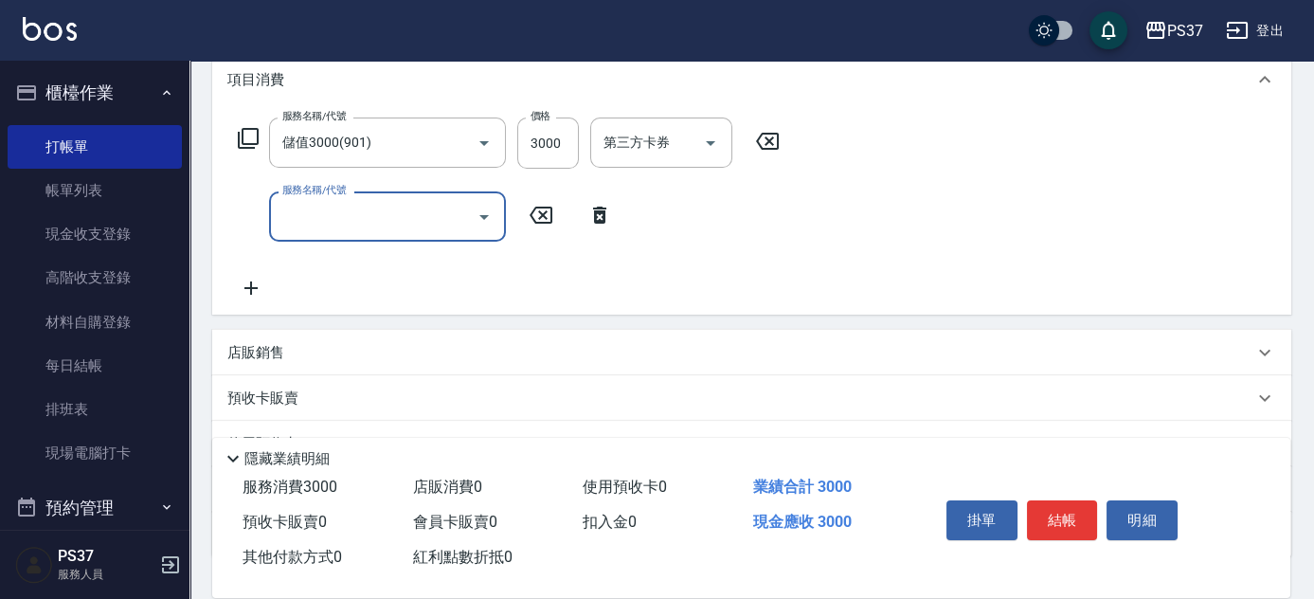
click at [299, 210] on input "服務名稱/代號" at bounding box center [373, 216] width 191 height 33
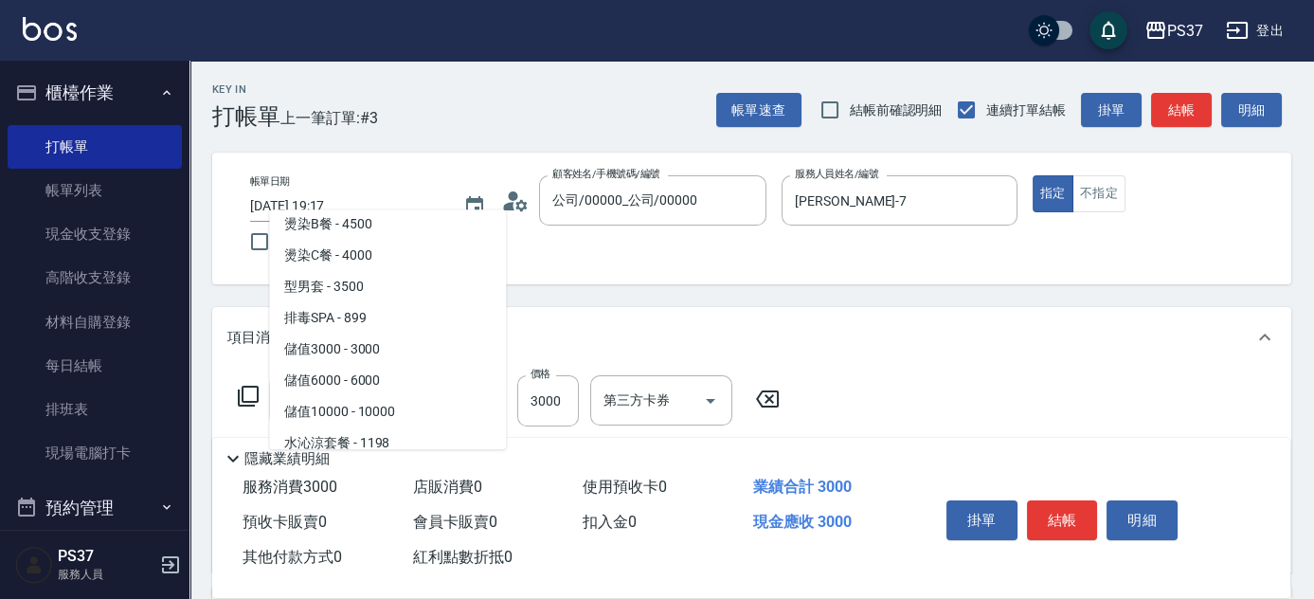
scroll to position [2067, 0]
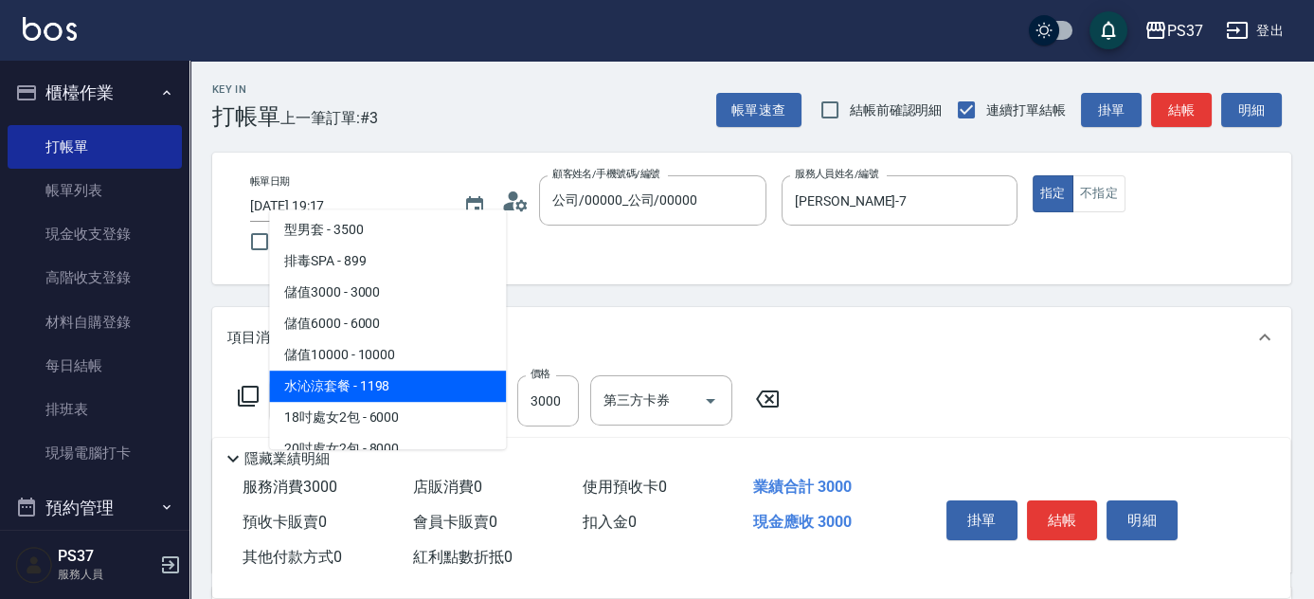
click at [435, 381] on span "水沁涼套餐 - 1198" at bounding box center [387, 386] width 237 height 31
type input "水沁涼套餐(5699)"
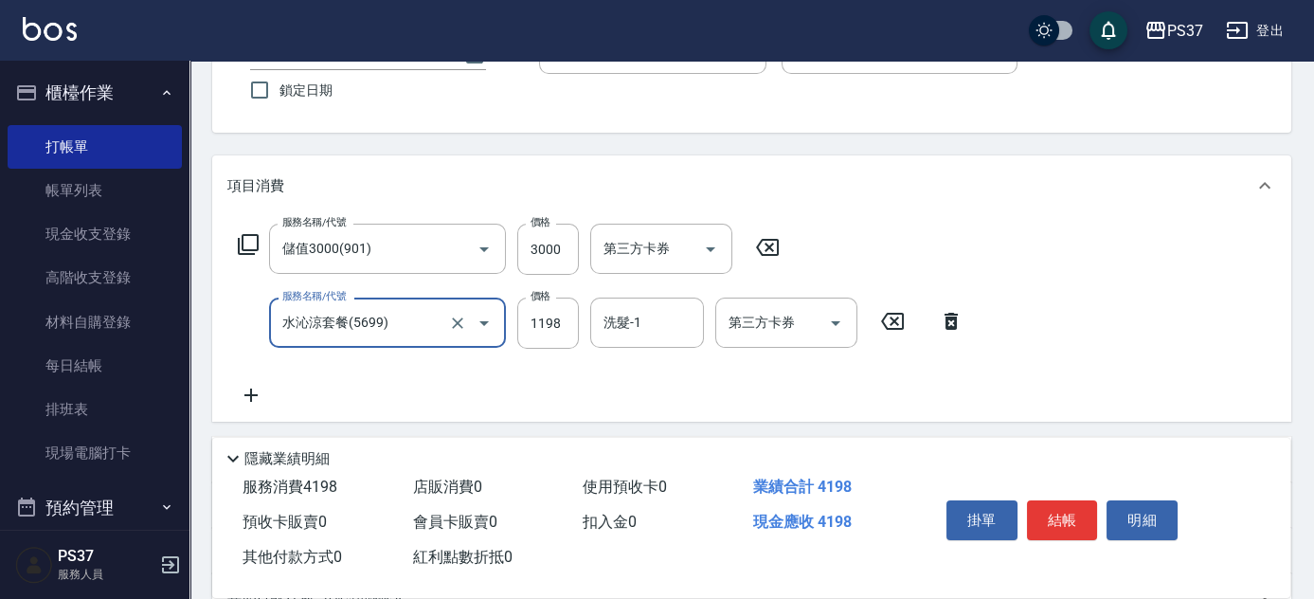
scroll to position [258, 0]
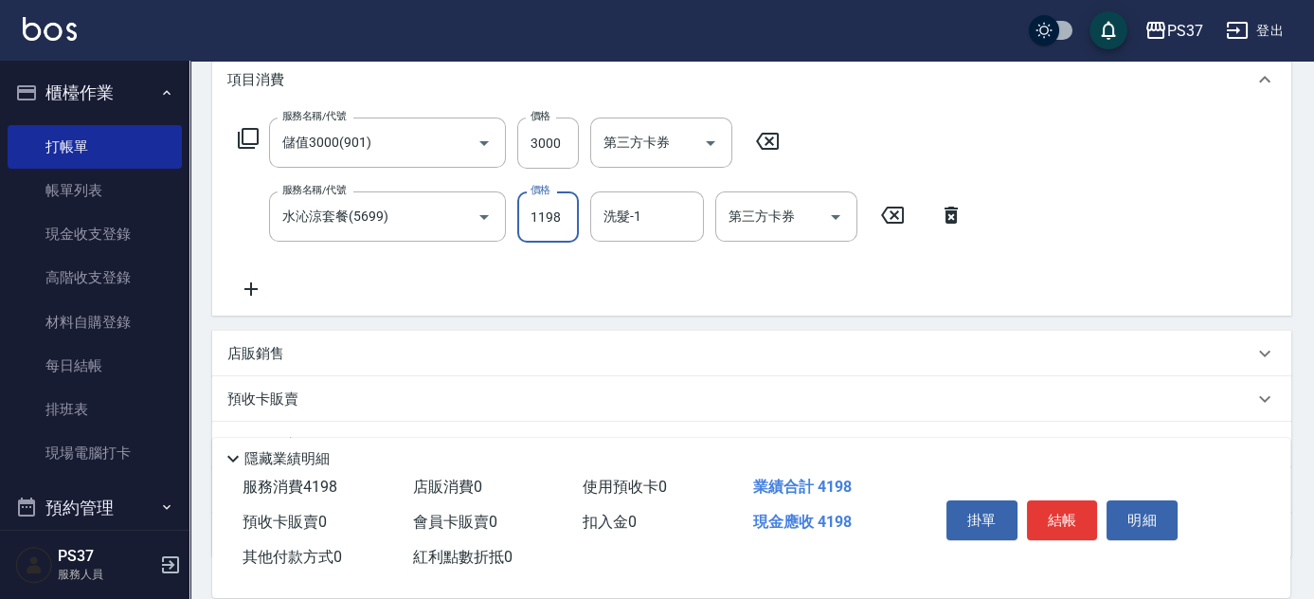
click at [572, 223] on input "1198" at bounding box center [548, 216] width 62 height 51
type input "1098"
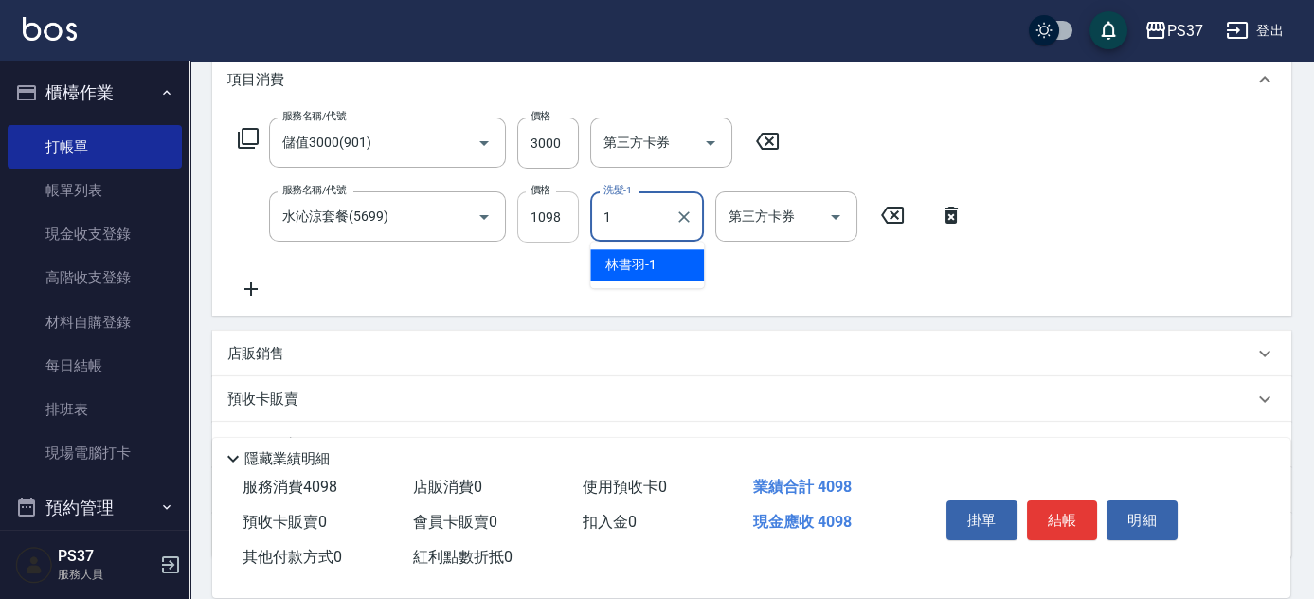
type input "林書羽-1"
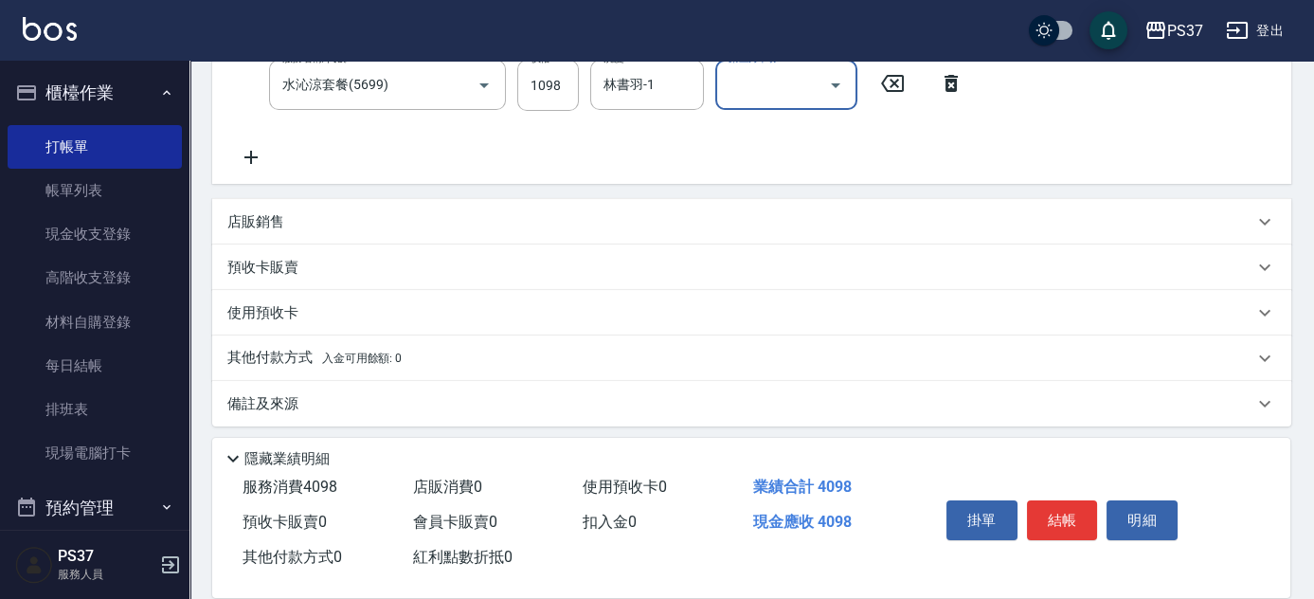
scroll to position [397, 0]
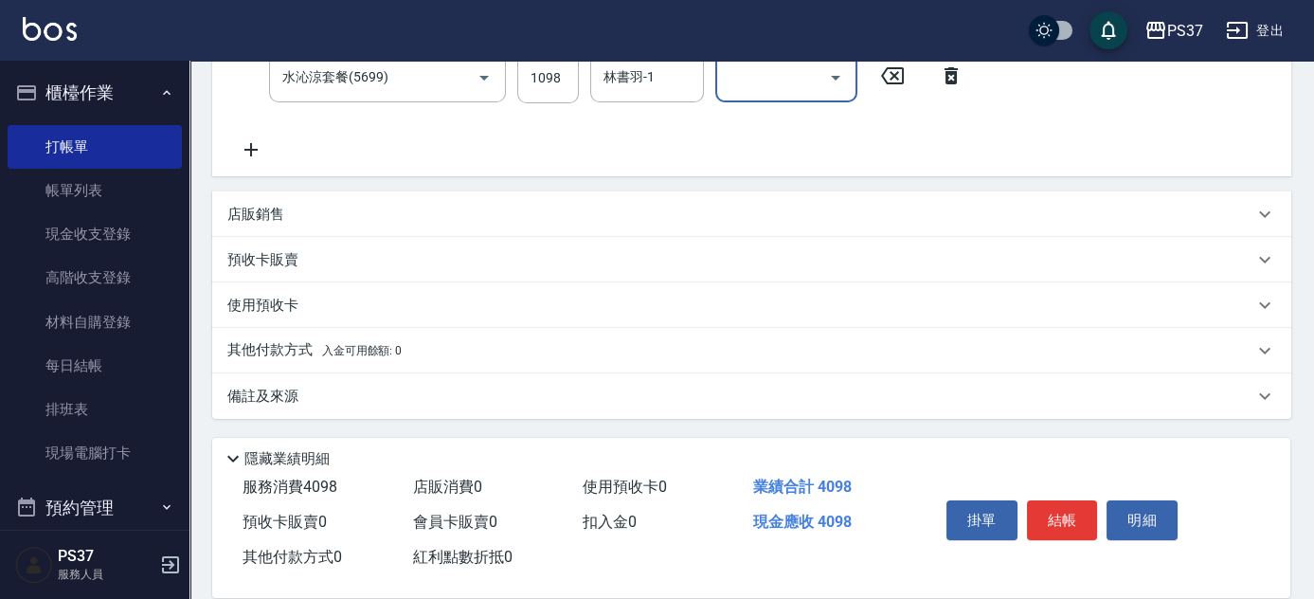
click at [257, 229] on div "店販銷售" at bounding box center [751, 213] width 1079 height 45
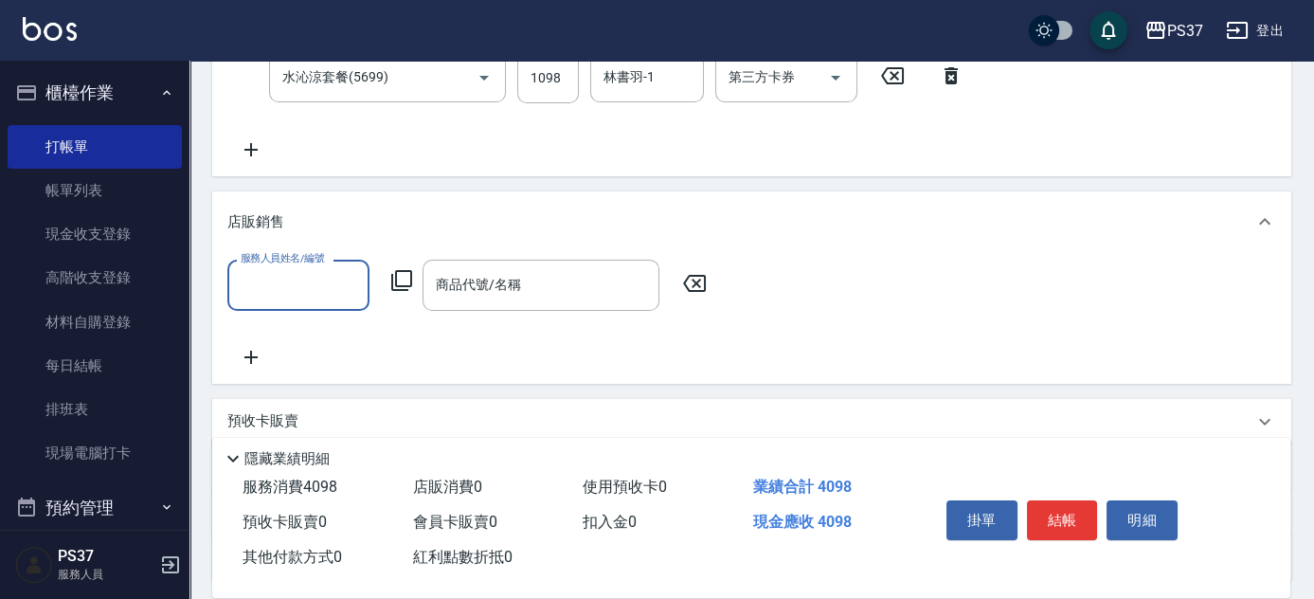
scroll to position [0, 0]
click at [263, 268] on input "服務人員姓名/編號" at bounding box center [298, 284] width 125 height 33
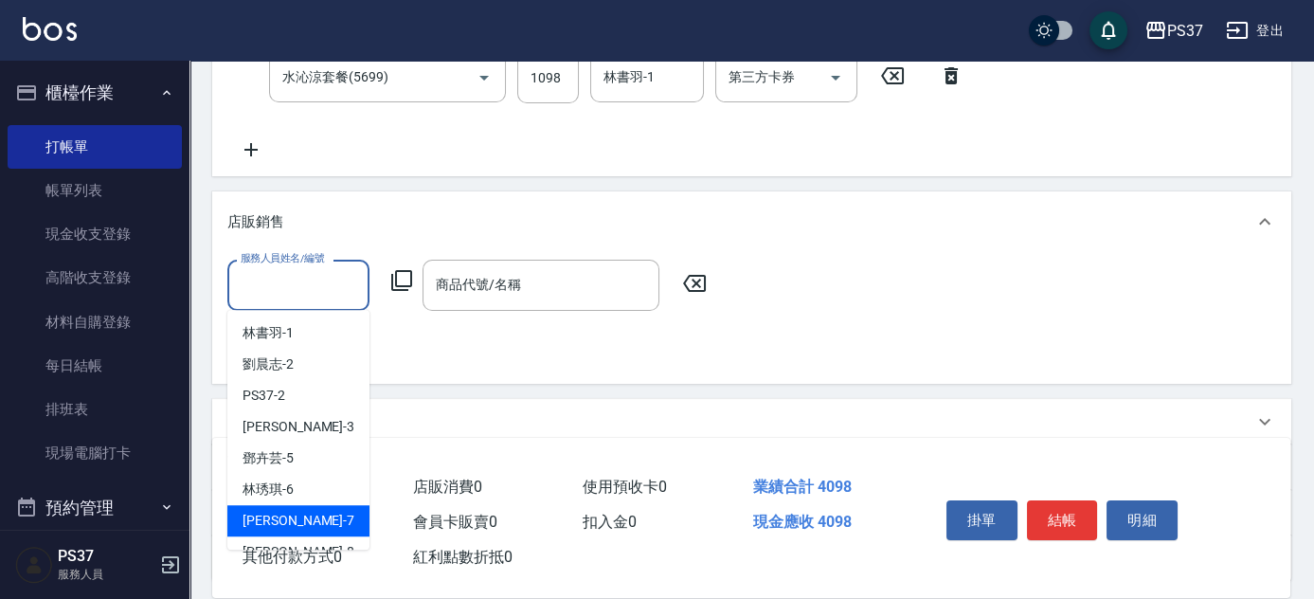
click at [296, 512] on div "[PERSON_NAME] -7" at bounding box center [298, 520] width 142 height 31
type input "[PERSON_NAME]-7"
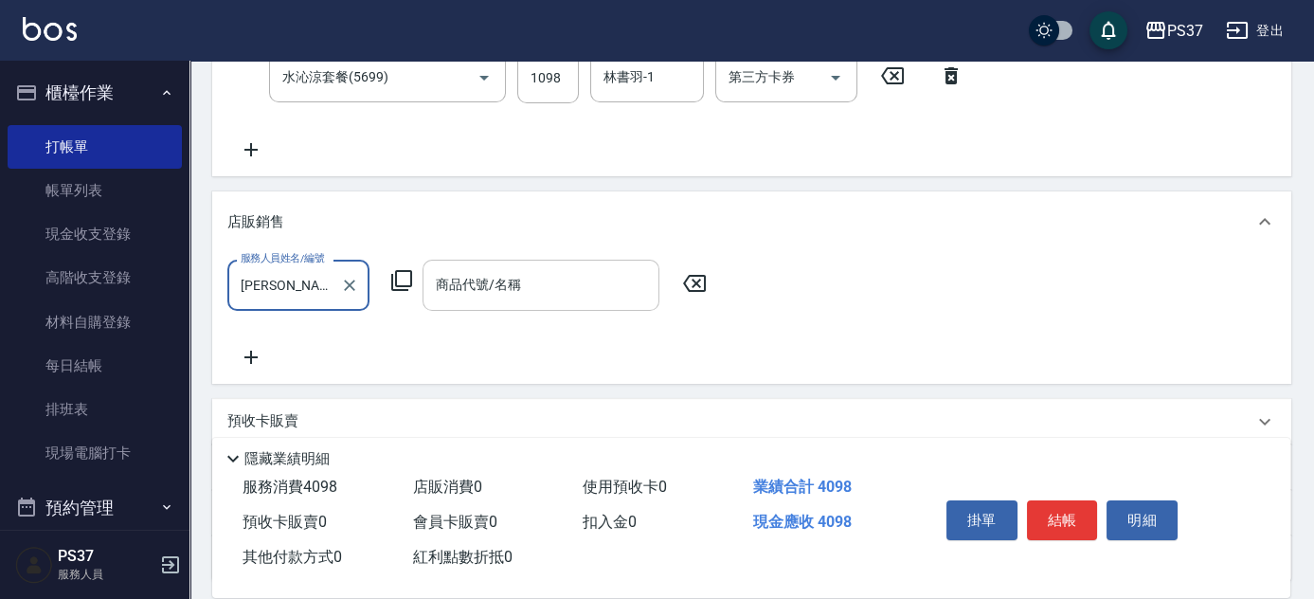
click at [520, 284] on input "商品代號/名稱" at bounding box center [541, 284] width 220 height 33
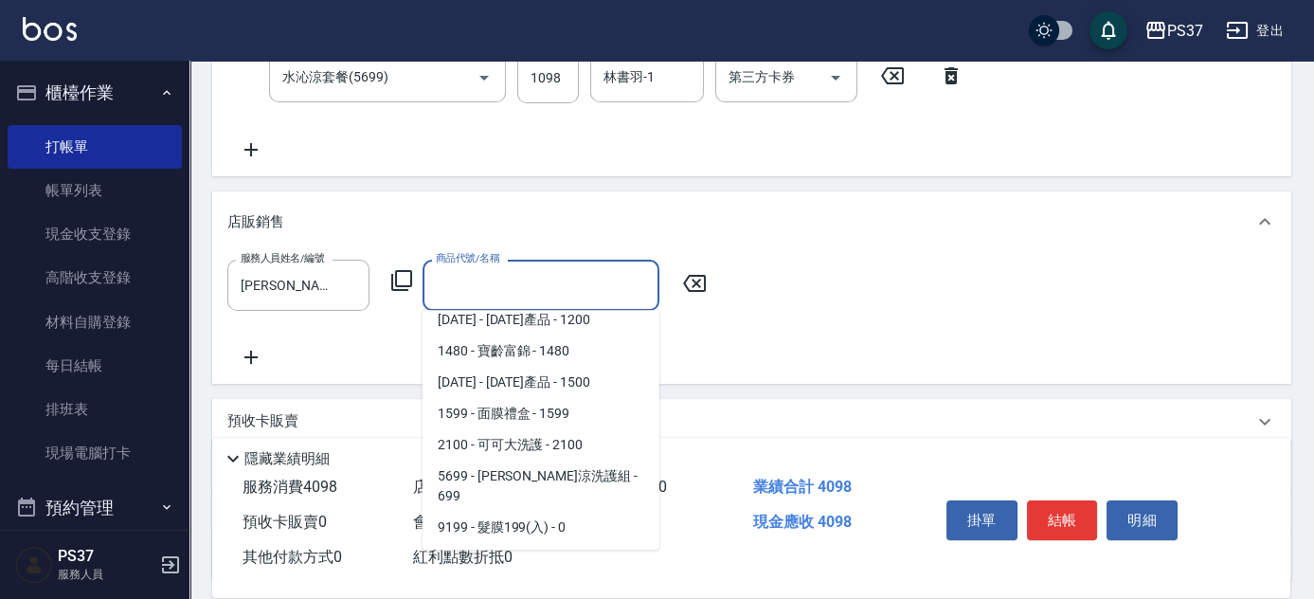
scroll to position [603, 0]
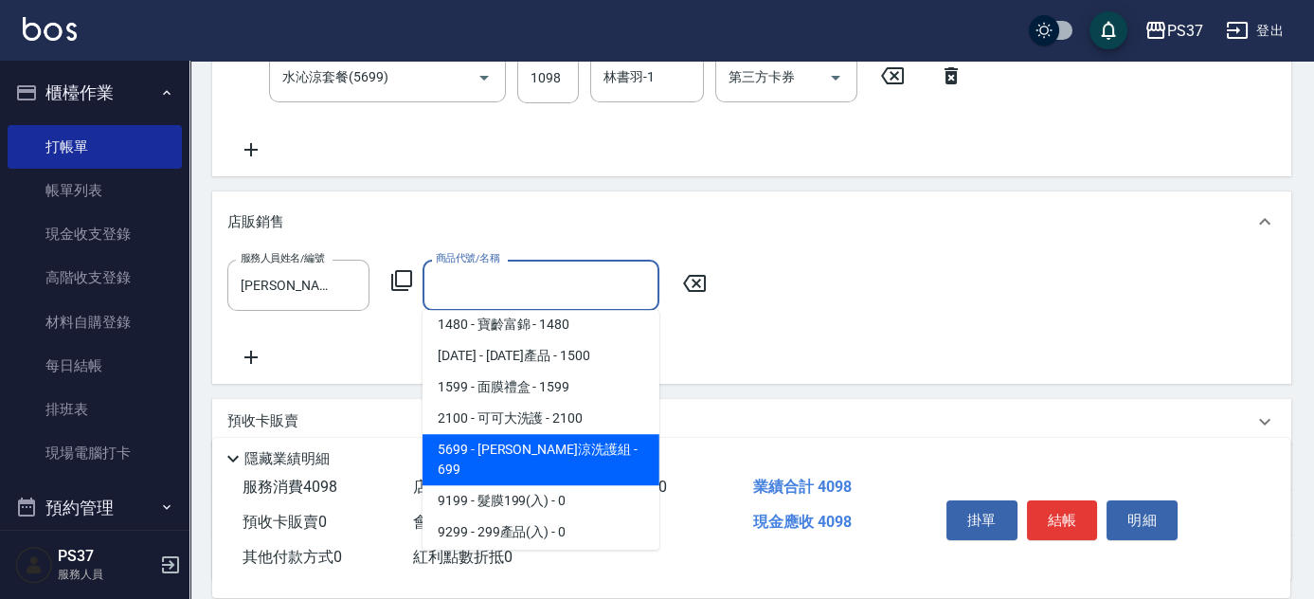
click at [586, 449] on span "5699 - [PERSON_NAME]涼洗護組 - 699" at bounding box center [541, 459] width 237 height 51
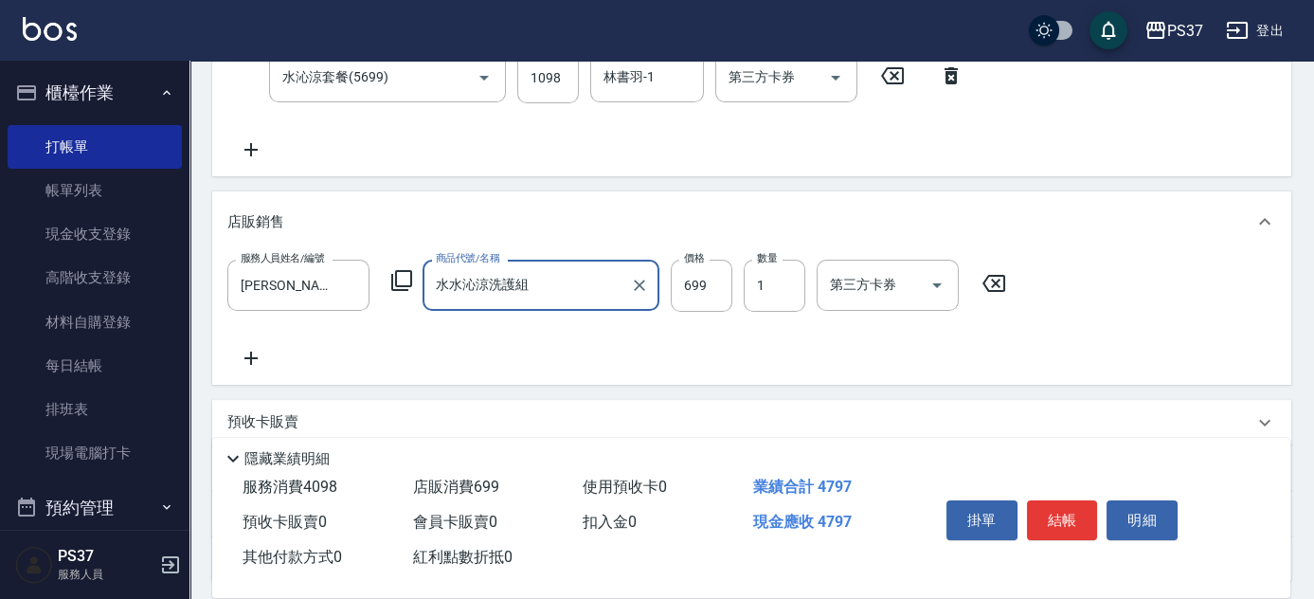
type input "水水沁涼洗護組"
click at [942, 283] on icon "Open" at bounding box center [937, 285] width 23 height 23
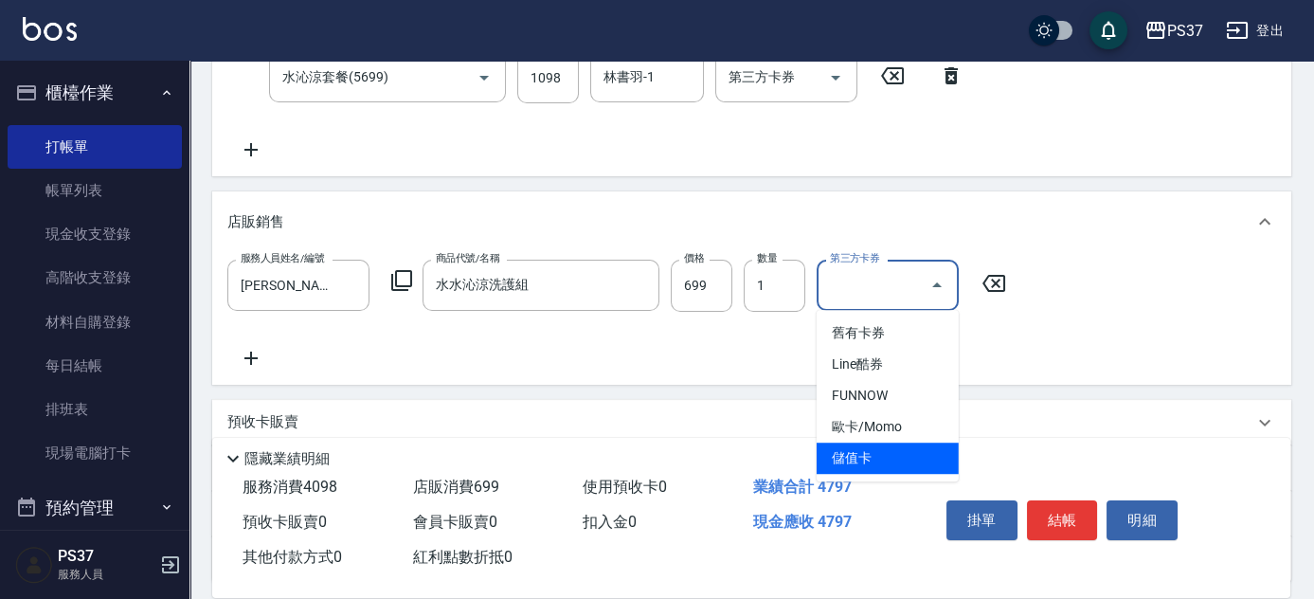
click at [906, 456] on span "儲值卡" at bounding box center [888, 458] width 142 height 31
type input "儲值卡"
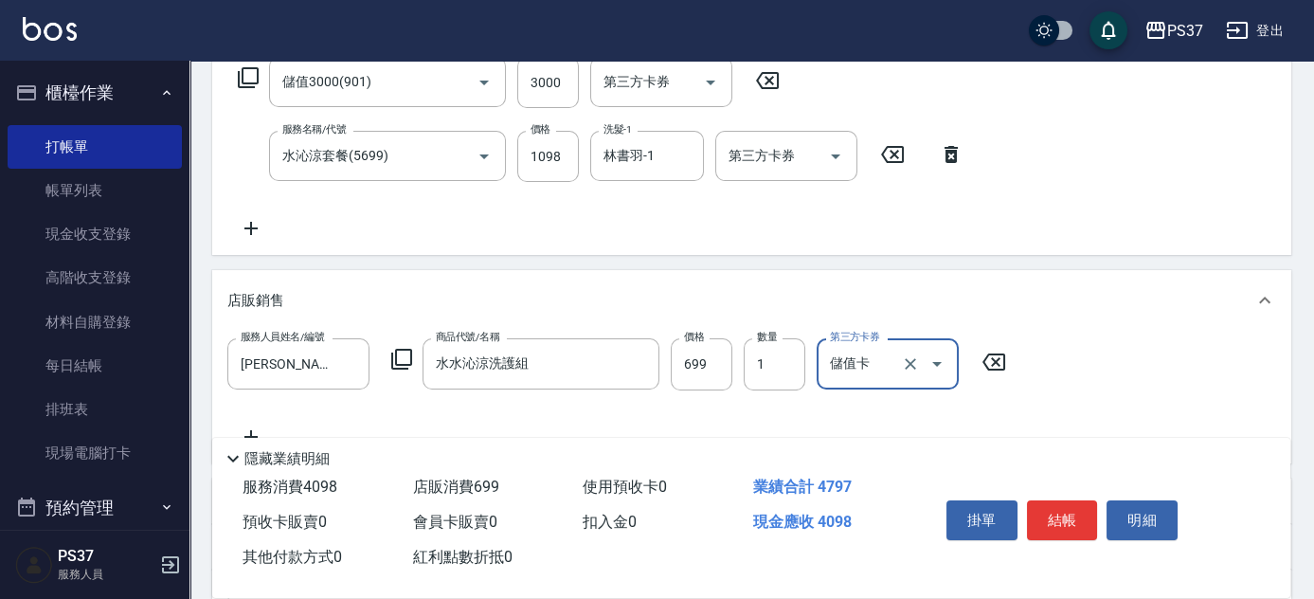
scroll to position [225, 0]
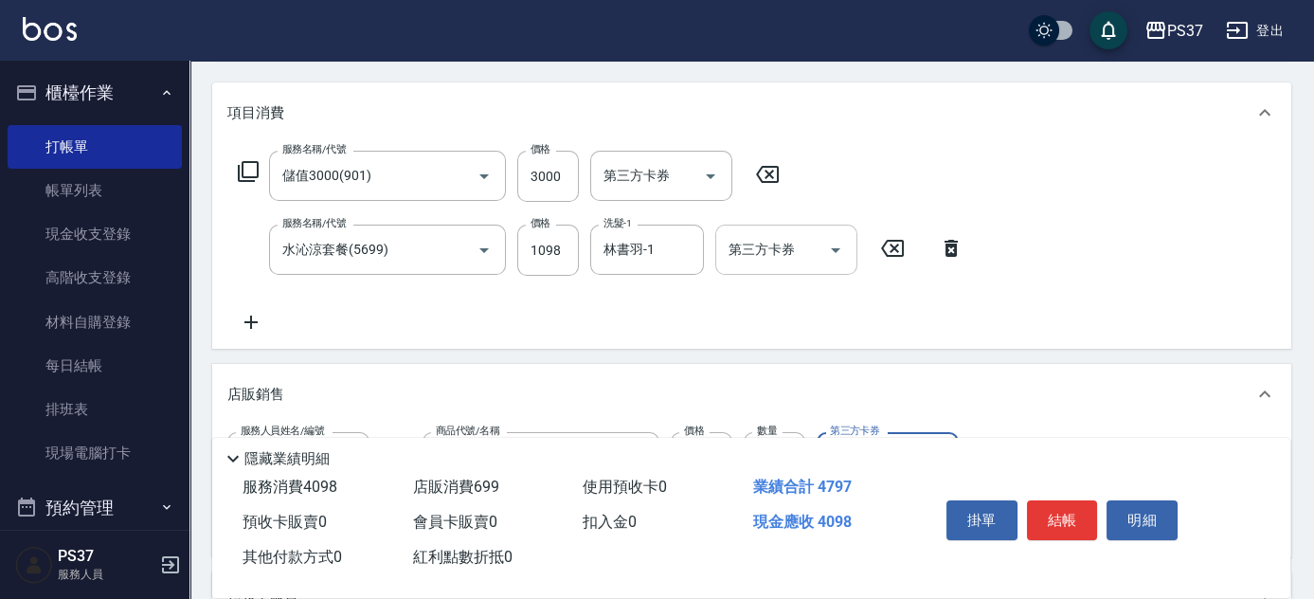
click at [836, 244] on icon "Open" at bounding box center [836, 250] width 23 height 23
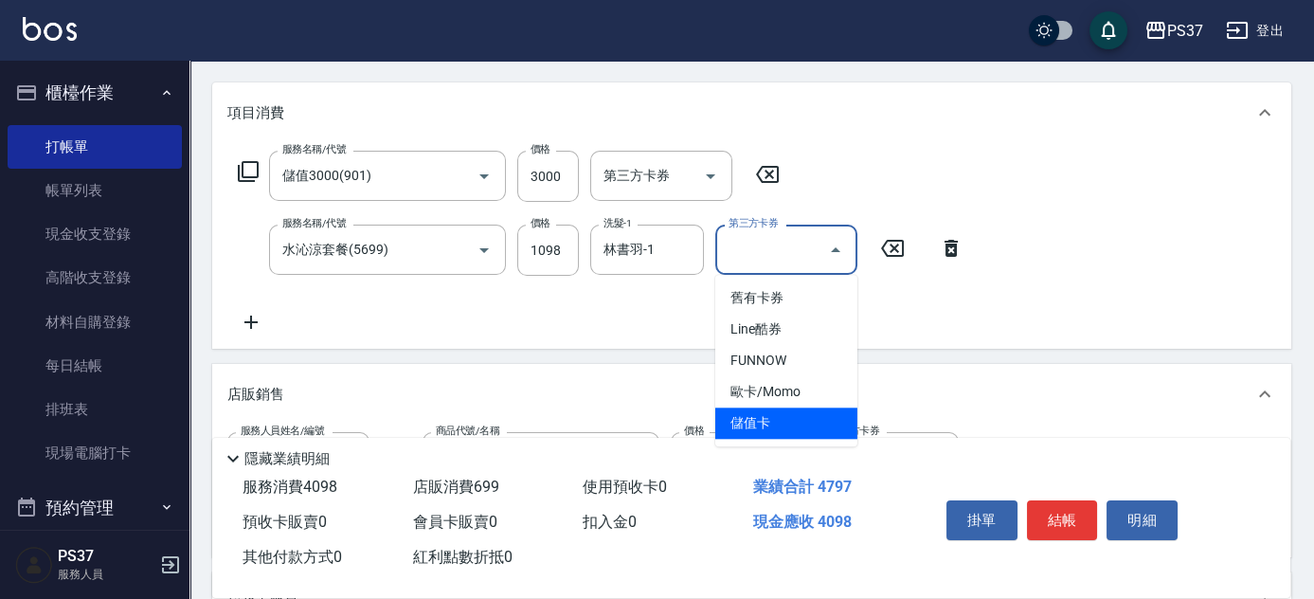
click at [814, 419] on span "儲值卡" at bounding box center [787, 423] width 142 height 31
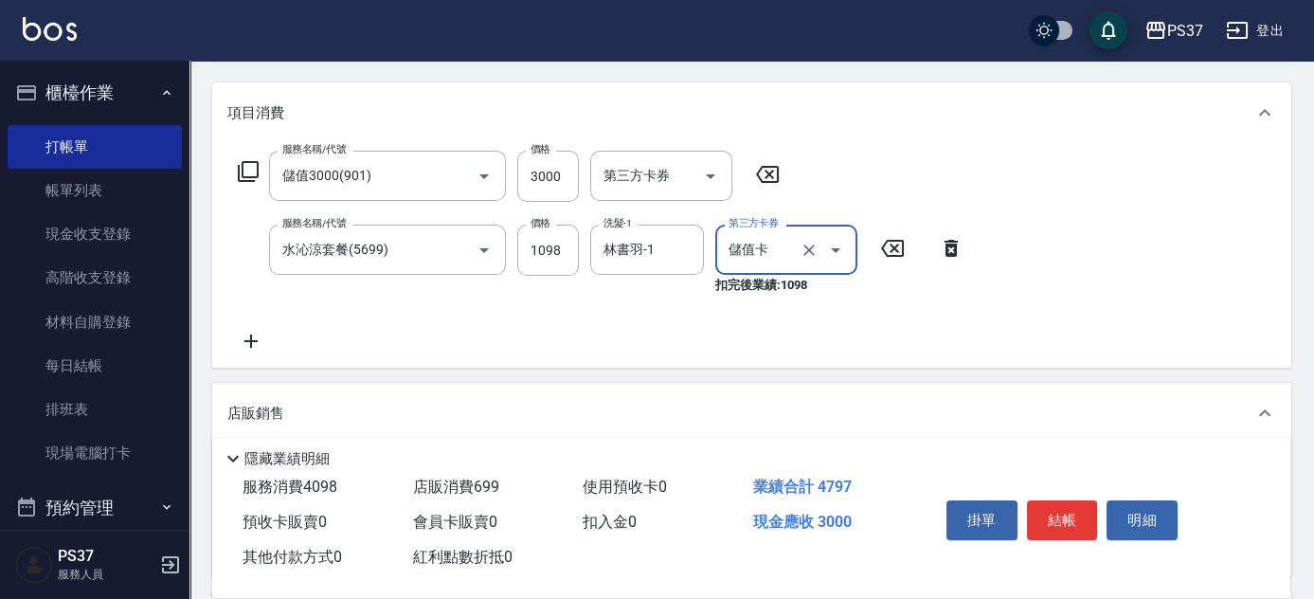
type input "儲值卡"
click at [1047, 511] on button "結帳" at bounding box center [1062, 520] width 71 height 40
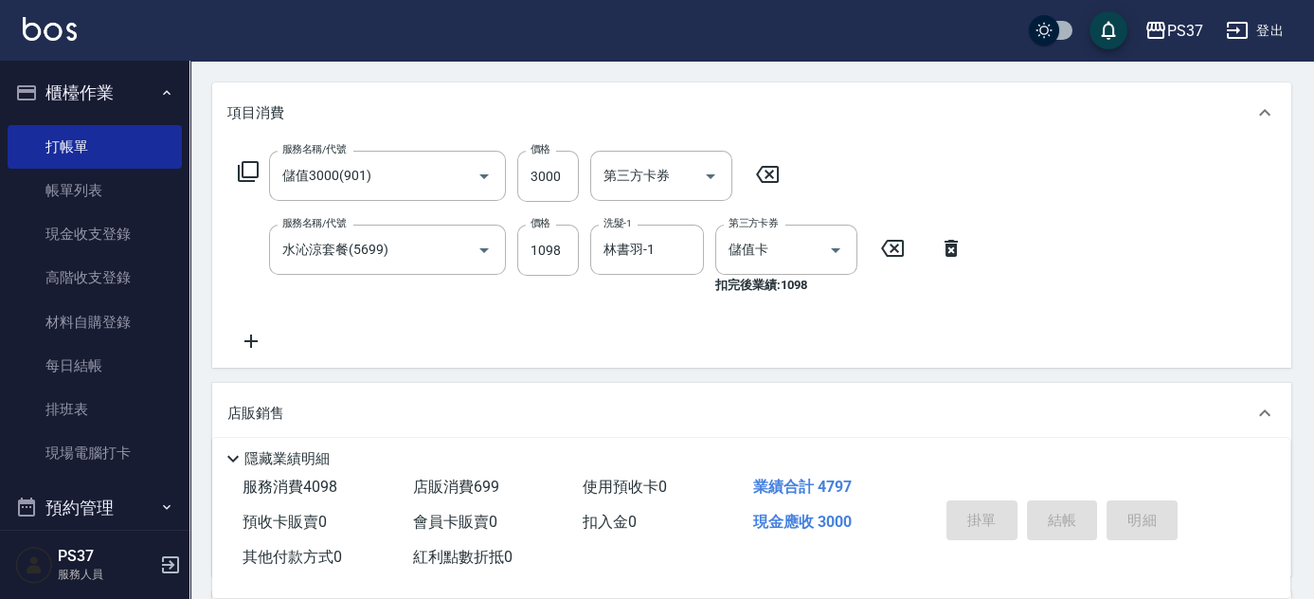
type input "[DATE] 19:18"
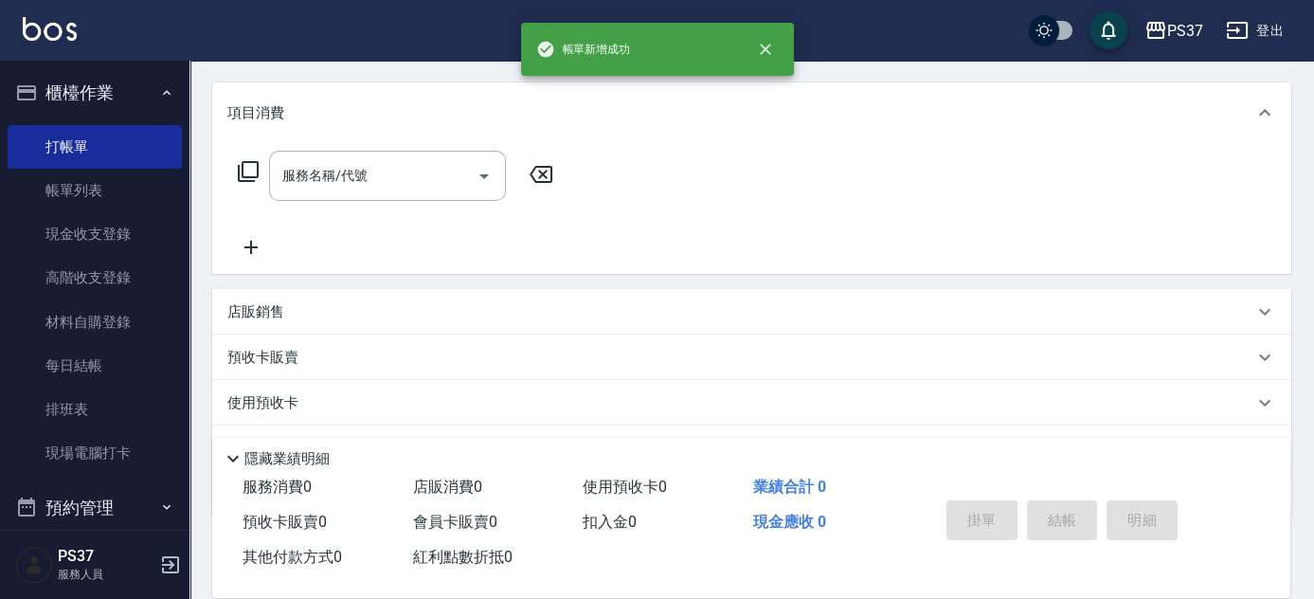
scroll to position [0, 0]
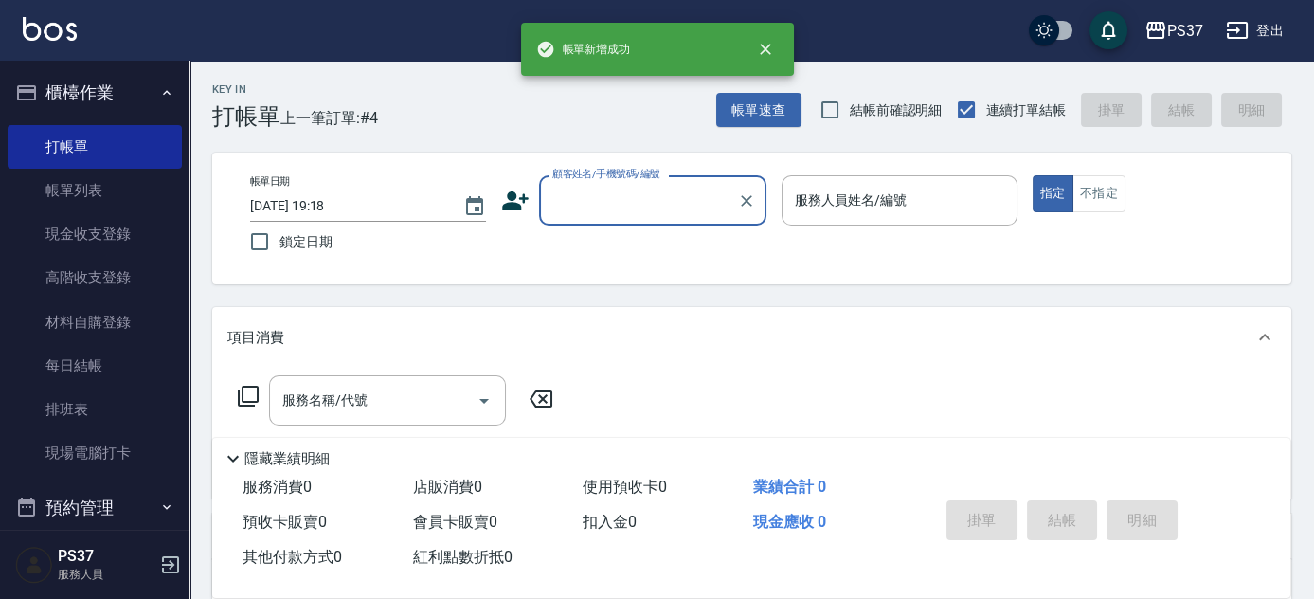
click at [658, 200] on input "顧客姓名/手機號碼/編號" at bounding box center [639, 200] width 182 height 33
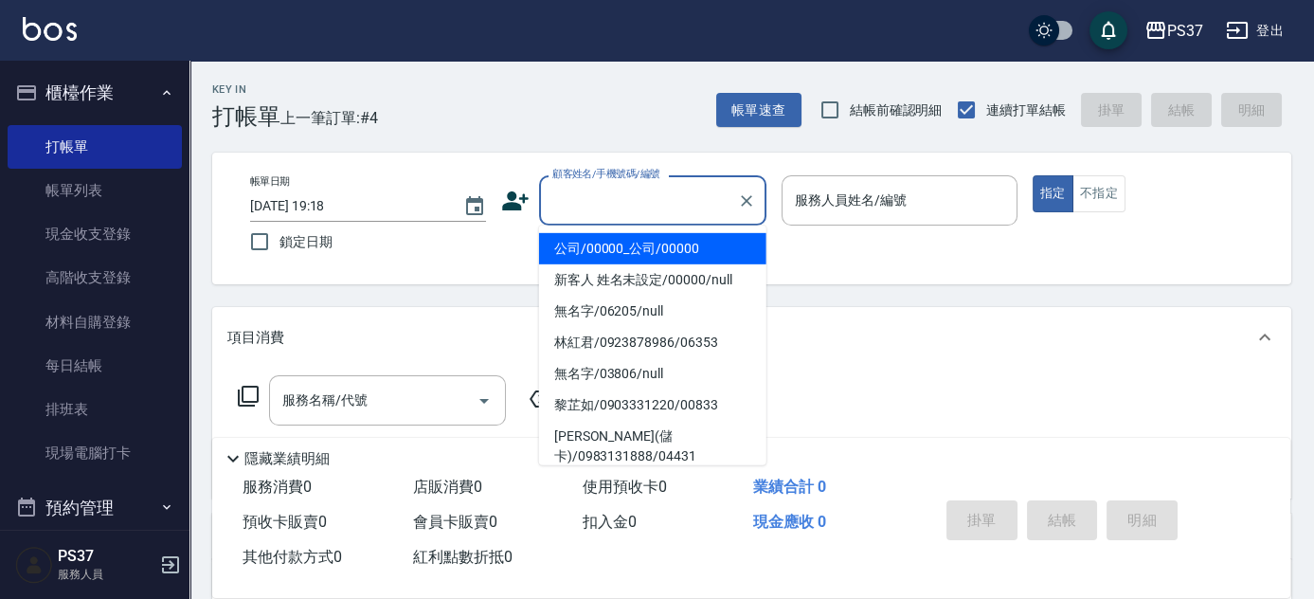
click at [652, 246] on li "公司/00000_公司/00000" at bounding box center [652, 248] width 227 height 31
type input "公司/00000_公司/00000"
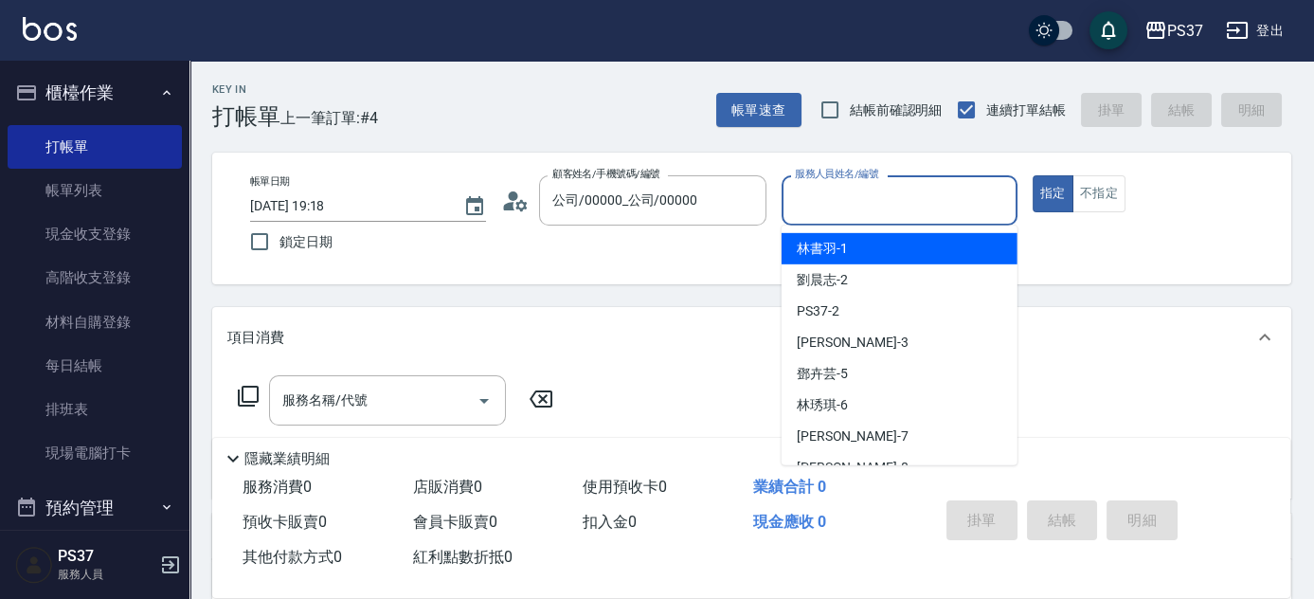
click at [820, 206] on input "服務人員姓名/編號" at bounding box center [899, 200] width 219 height 33
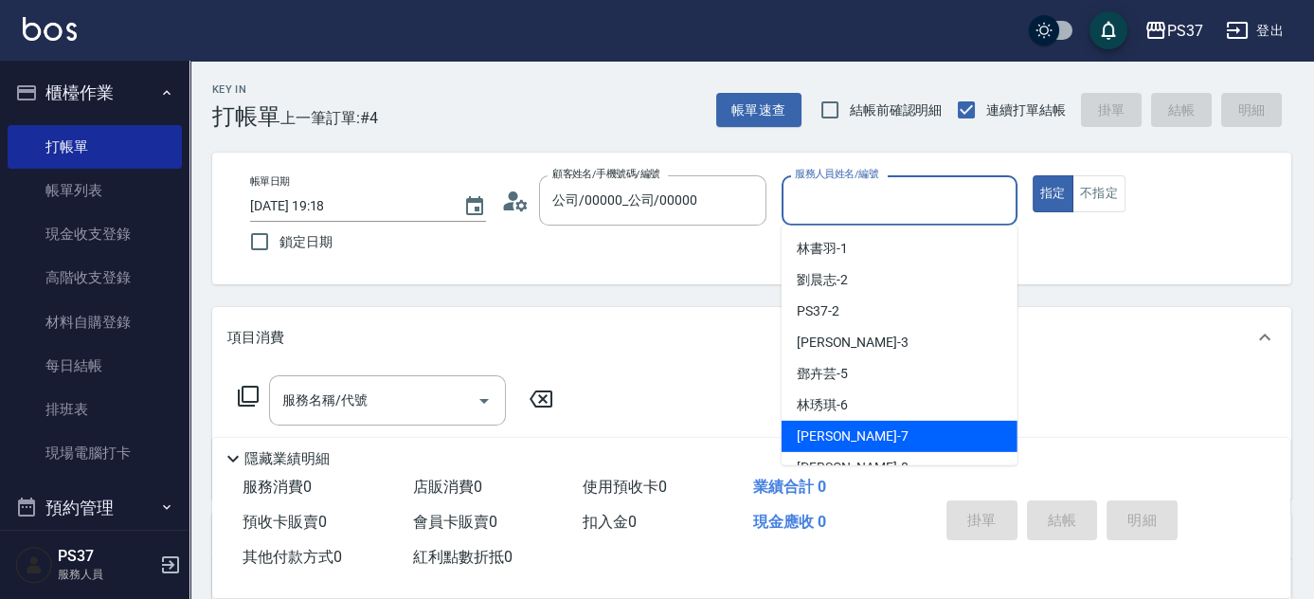
click at [878, 436] on div "[PERSON_NAME] -7" at bounding box center [900, 436] width 236 height 31
type input "[PERSON_NAME]-7"
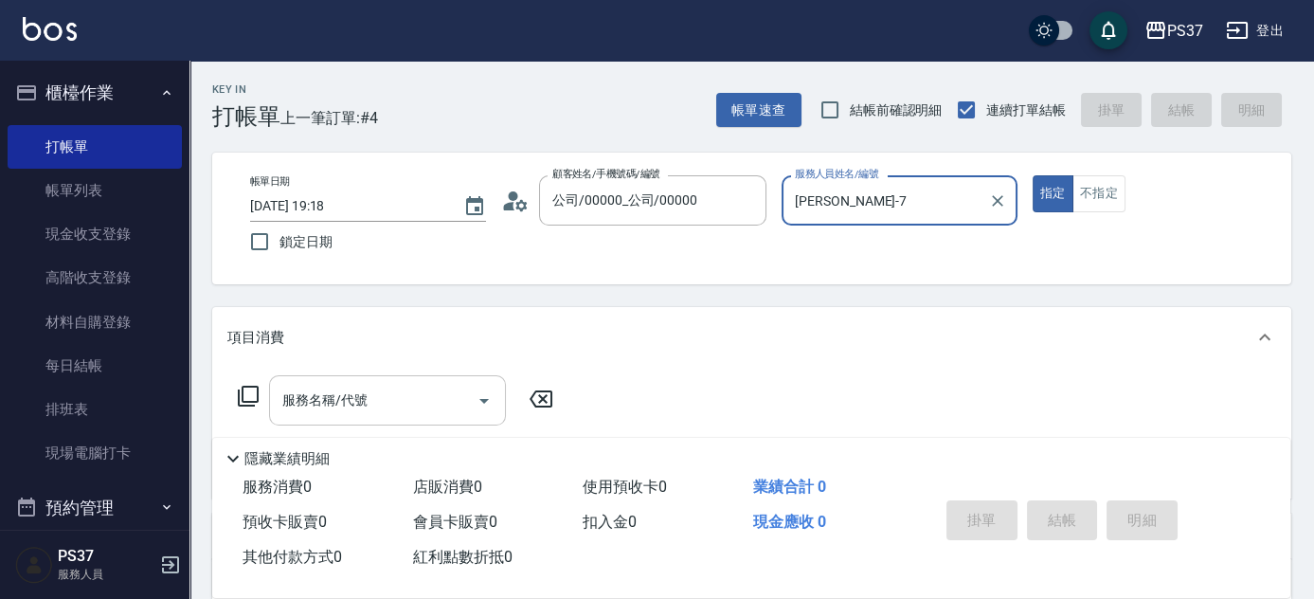
click at [428, 399] on input "服務名稱/代號" at bounding box center [373, 400] width 191 height 33
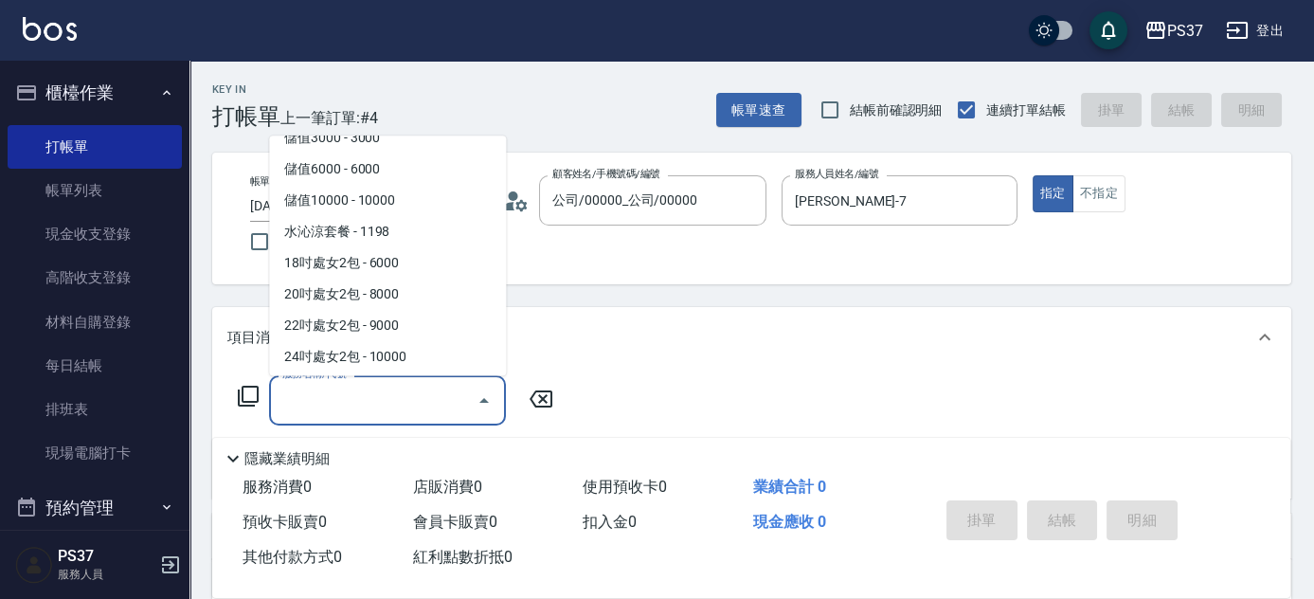
scroll to position [2074, 0]
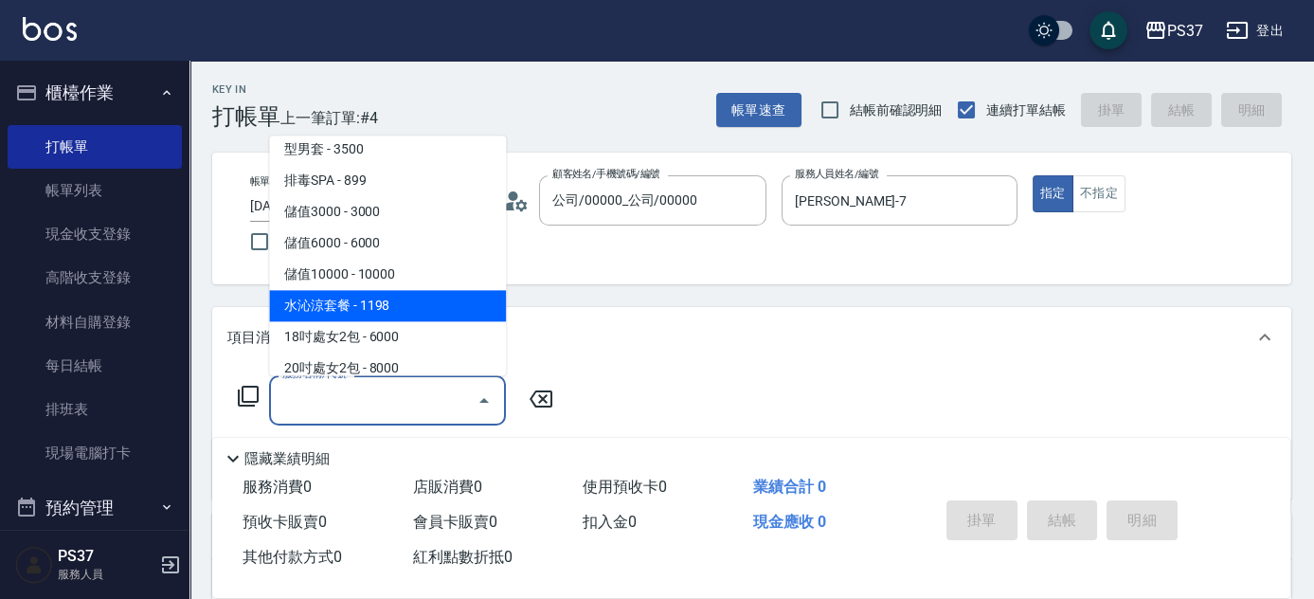
click at [403, 294] on span "水沁涼套餐 - 1198" at bounding box center [387, 306] width 237 height 31
type input "水沁涼套餐(5699)"
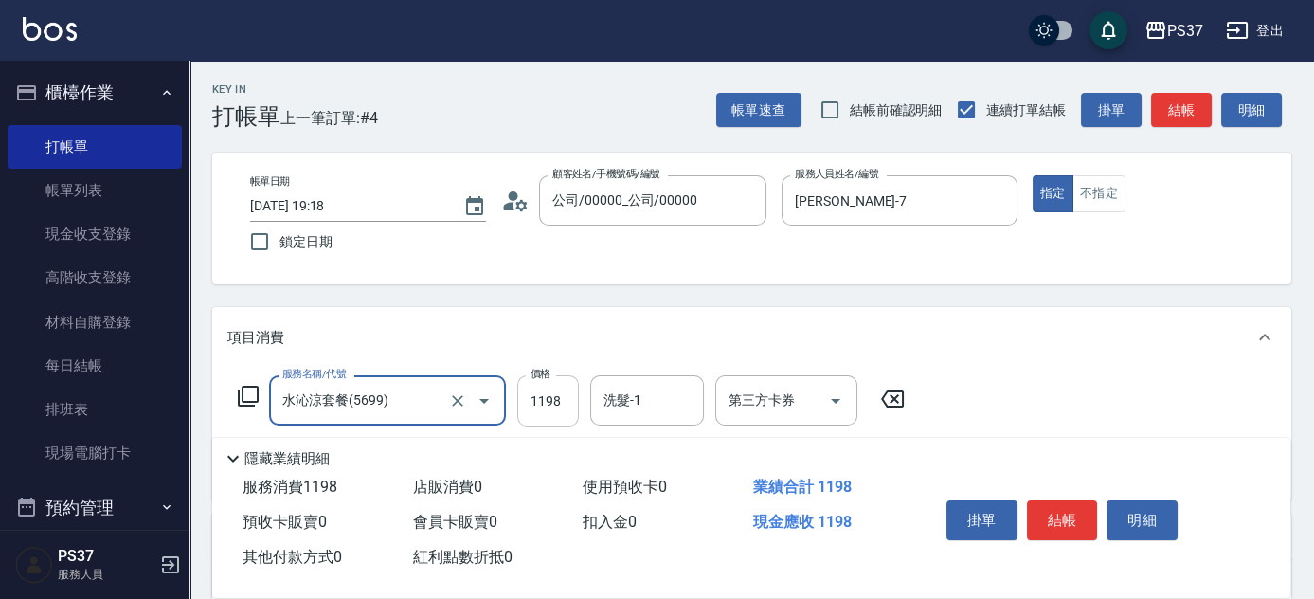
click at [550, 404] on input "1198" at bounding box center [548, 400] width 62 height 51
type input "1098"
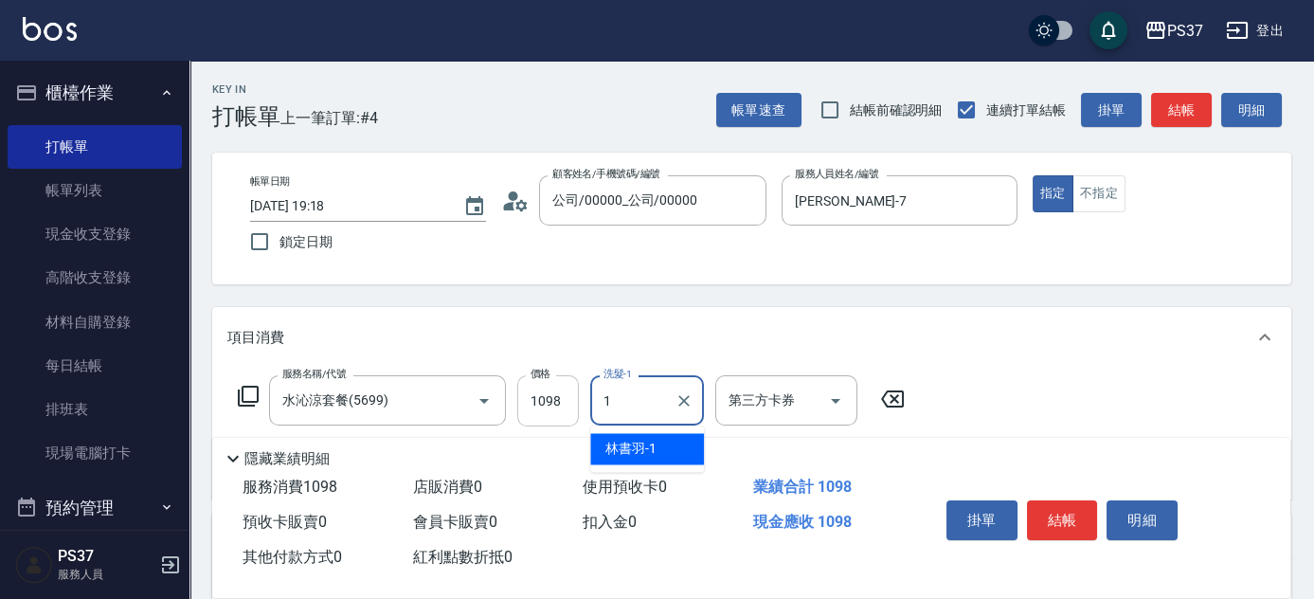
type input "林書羽-1"
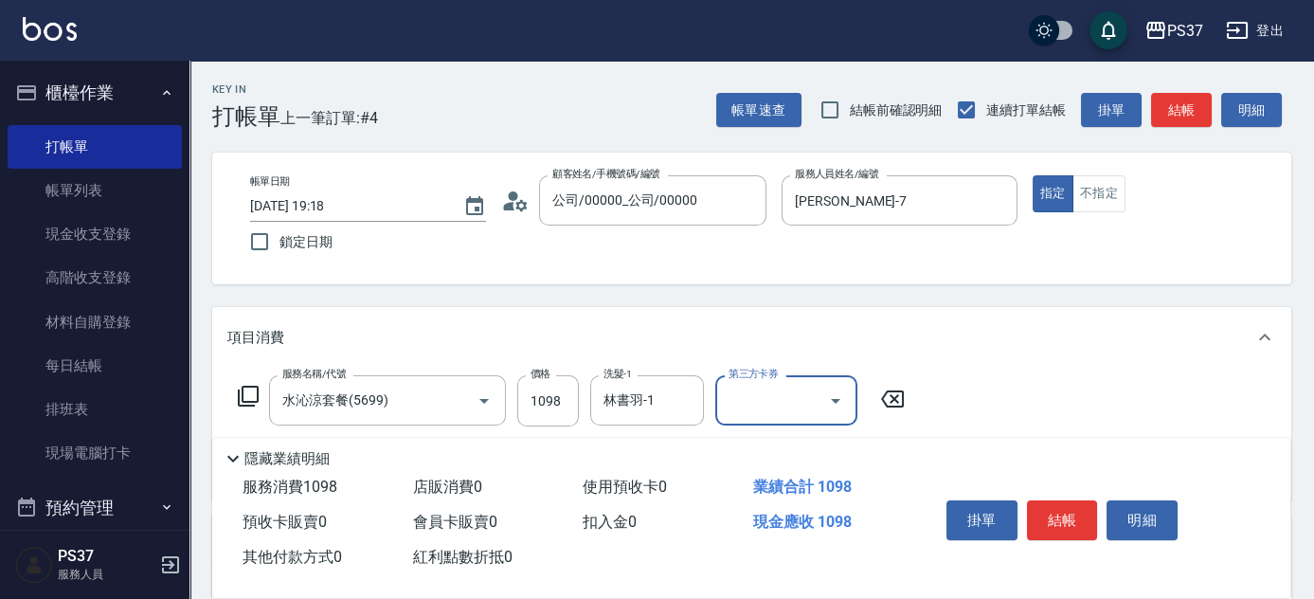
click at [842, 405] on icon "Open" at bounding box center [836, 401] width 23 height 23
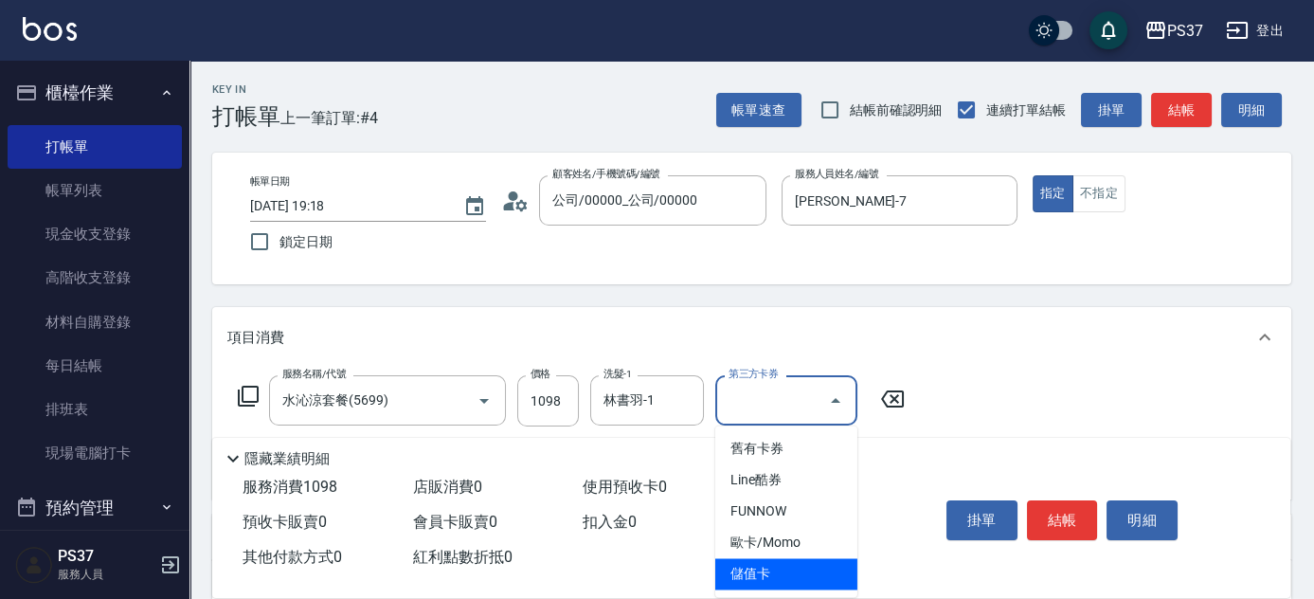
click at [793, 573] on span "儲值卡" at bounding box center [787, 573] width 142 height 31
type input "儲值卡"
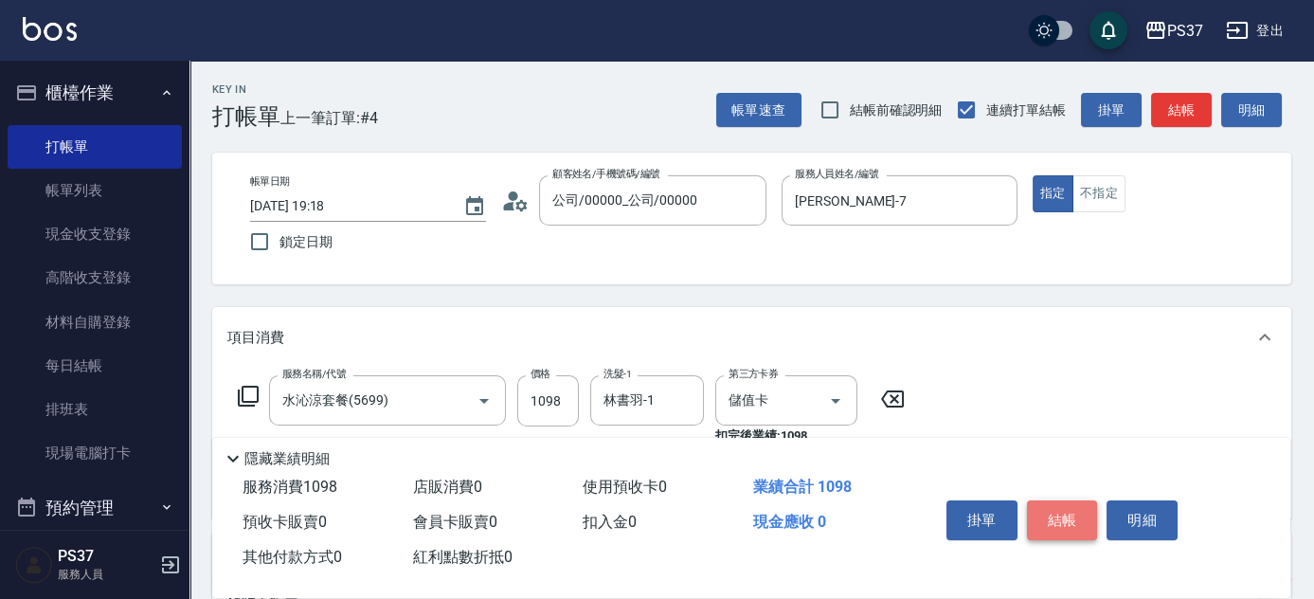
click at [1055, 504] on button "結帳" at bounding box center [1062, 520] width 71 height 40
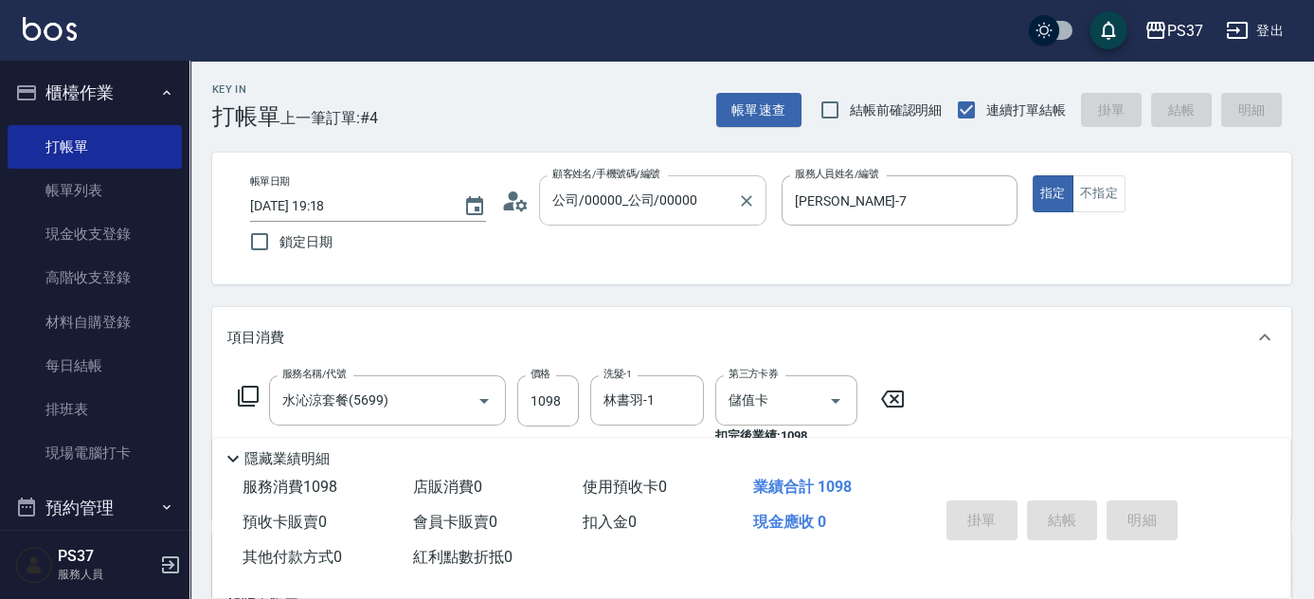
type input "[DATE] 19:19"
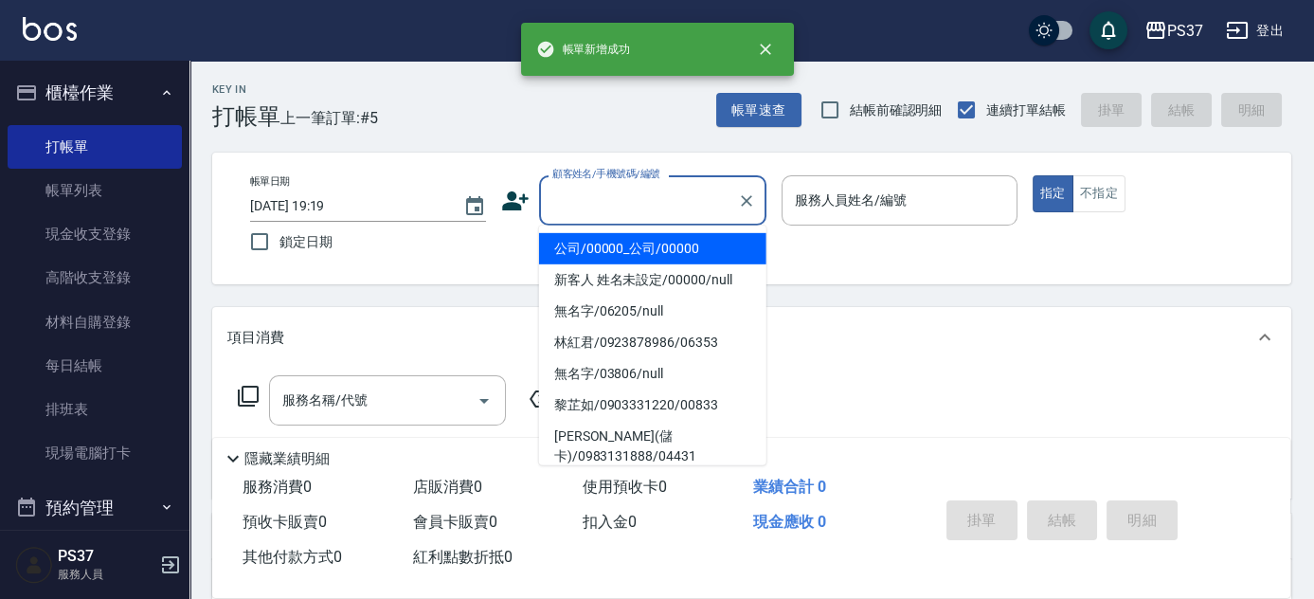
click at [646, 191] on input "顧客姓名/手機號碼/編號" at bounding box center [639, 200] width 182 height 33
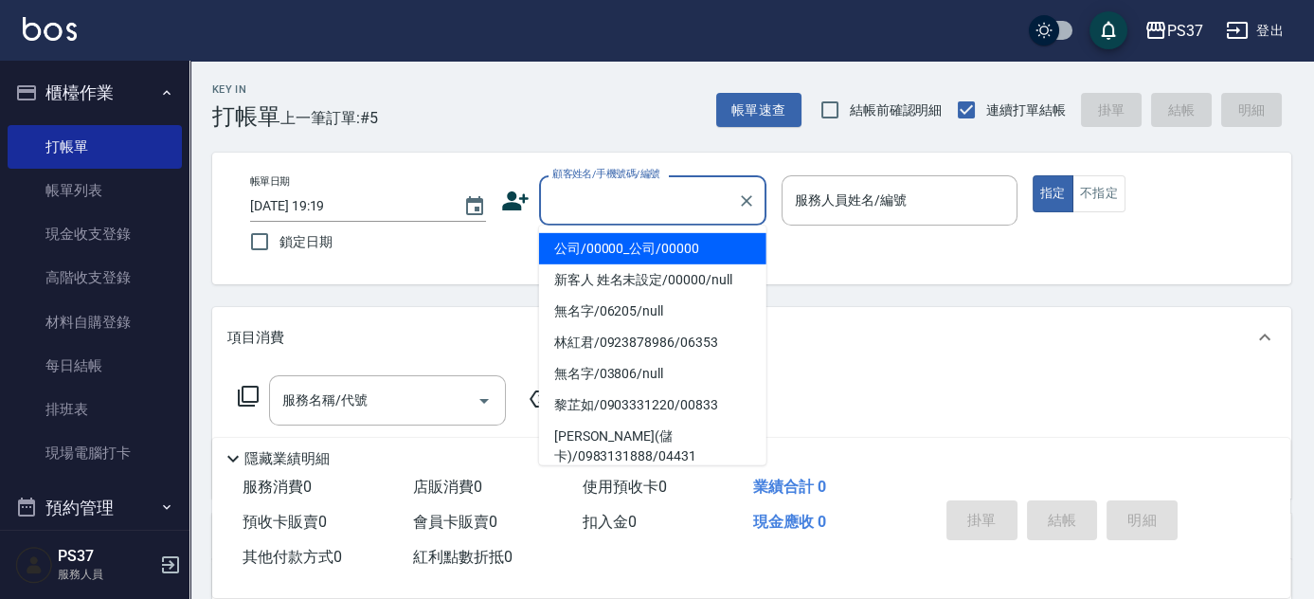
click at [645, 249] on li "公司/00000_公司/00000" at bounding box center [652, 248] width 227 height 31
type input "公司/00000_公司/00000"
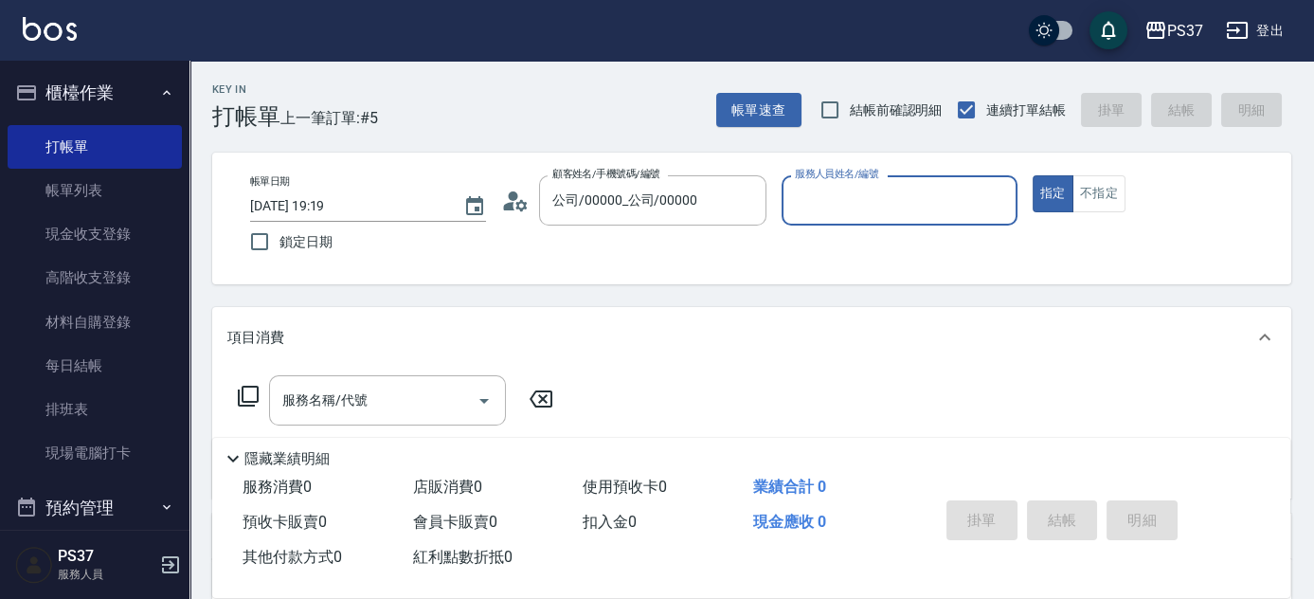
click at [835, 201] on input "服務人員姓名/編號" at bounding box center [899, 200] width 219 height 33
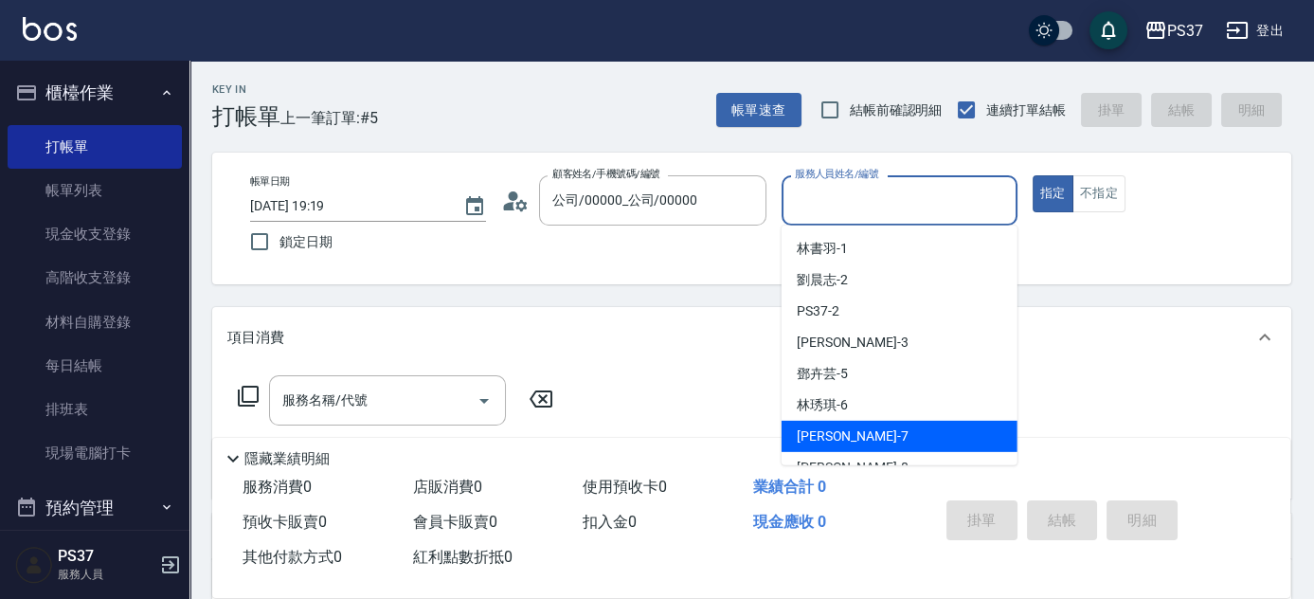
click at [877, 442] on div "[PERSON_NAME] -7" at bounding box center [900, 436] width 236 height 31
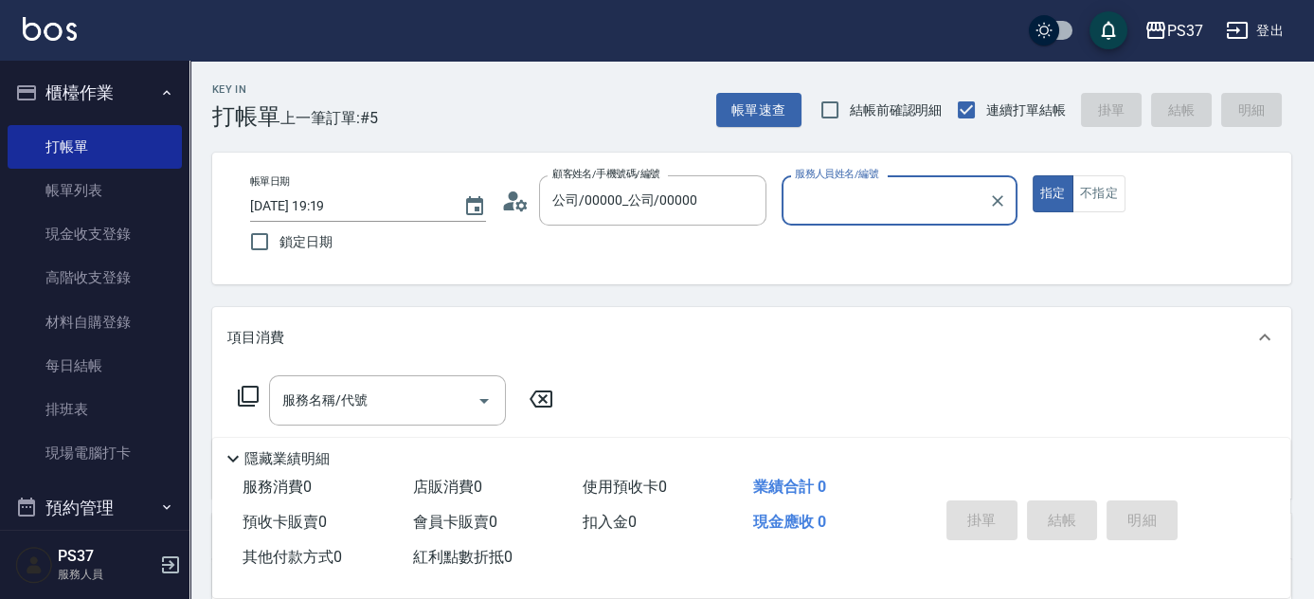
type input "[PERSON_NAME]-7"
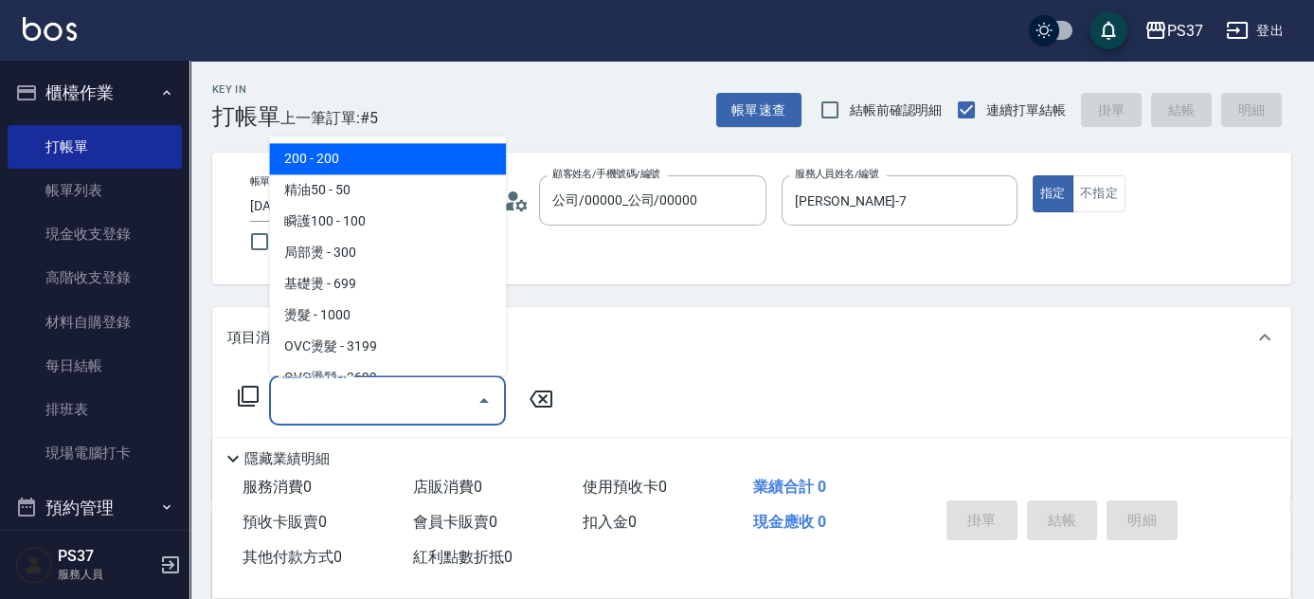
click at [413, 406] on input "服務名稱/代號" at bounding box center [373, 400] width 191 height 33
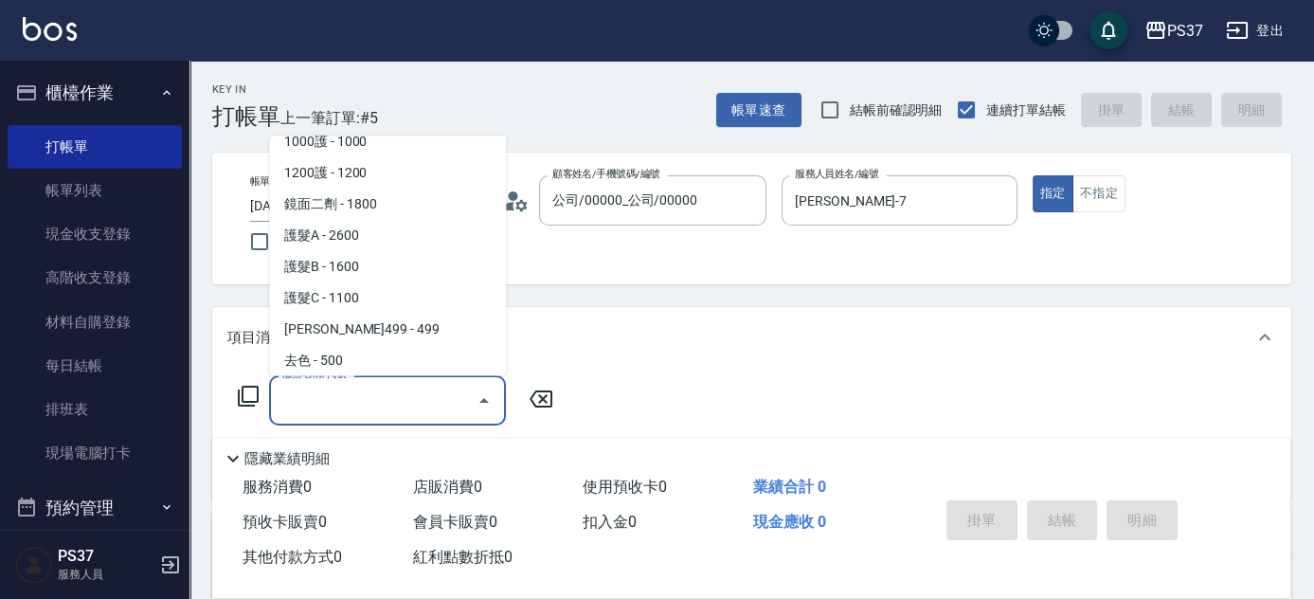
scroll to position [1033, 0]
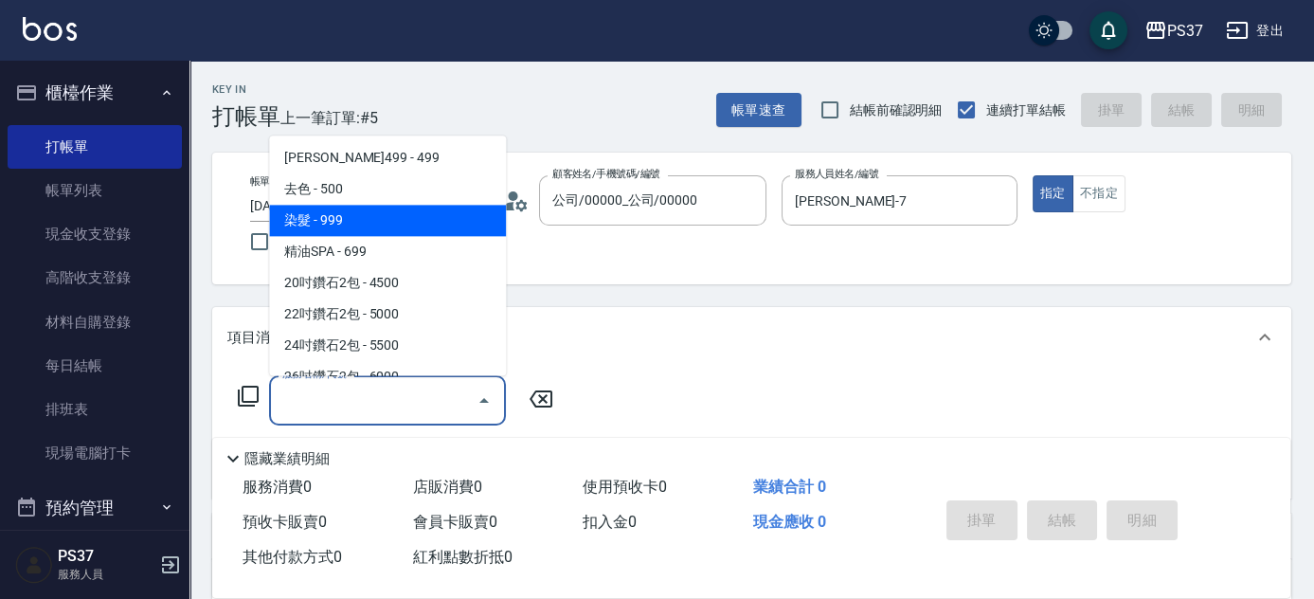
click at [387, 225] on span "染髮 - 999" at bounding box center [387, 221] width 237 height 31
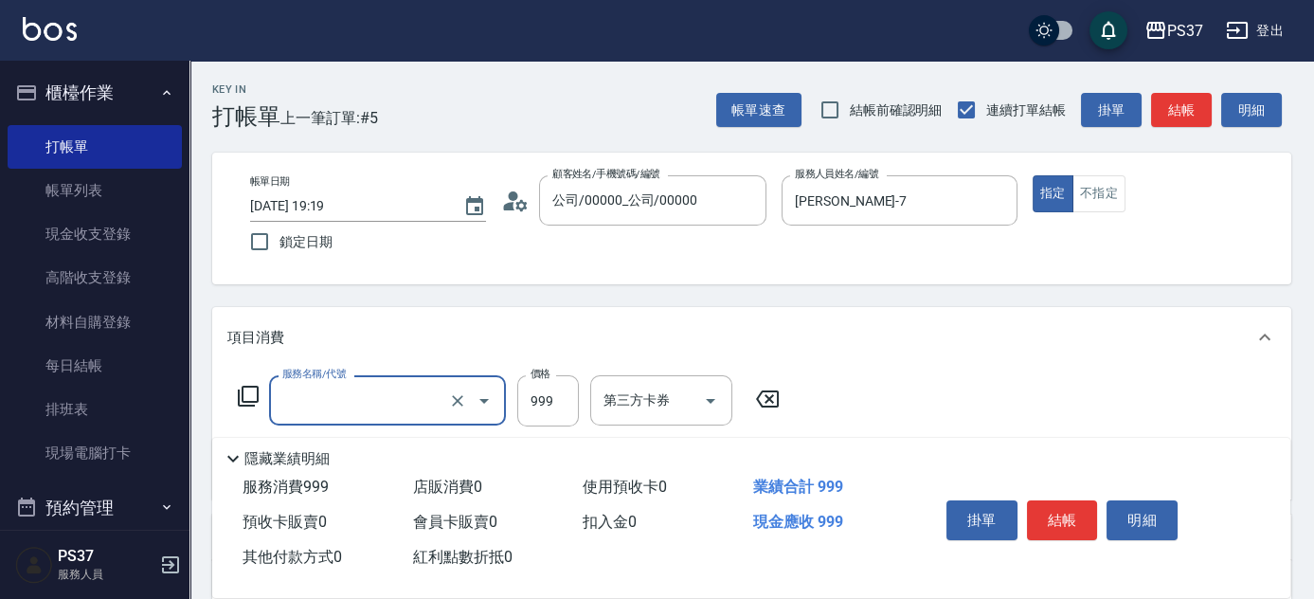
type input "染髮(501)"
click at [533, 395] on input "999" at bounding box center [548, 400] width 62 height 51
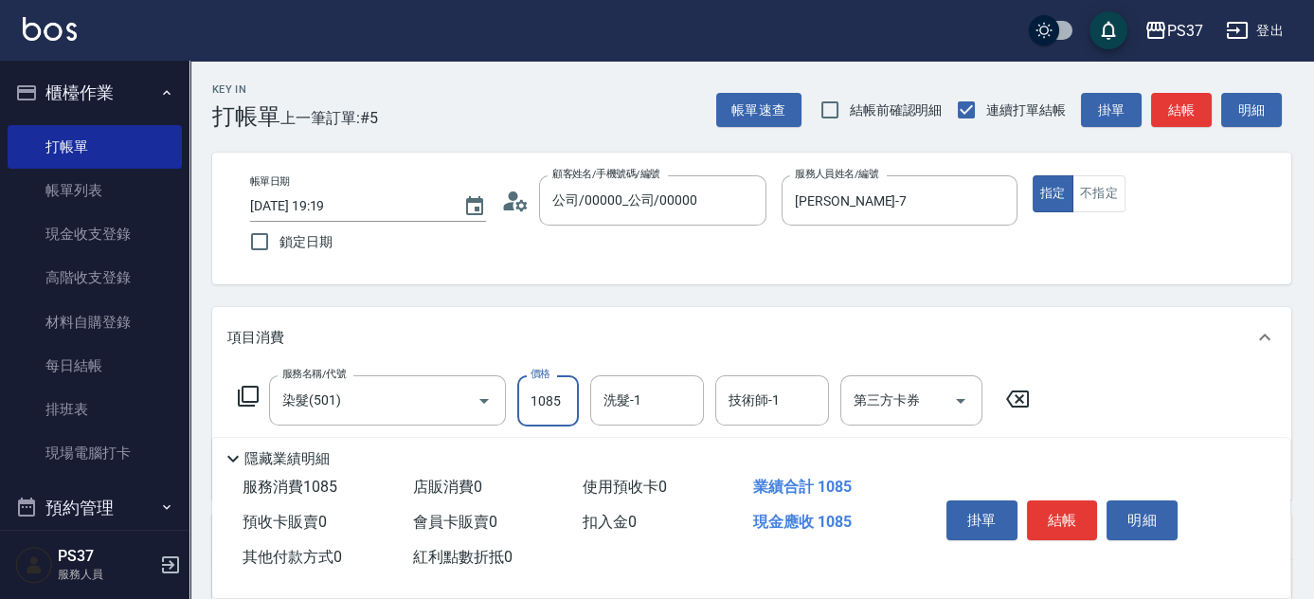
type input "1085"
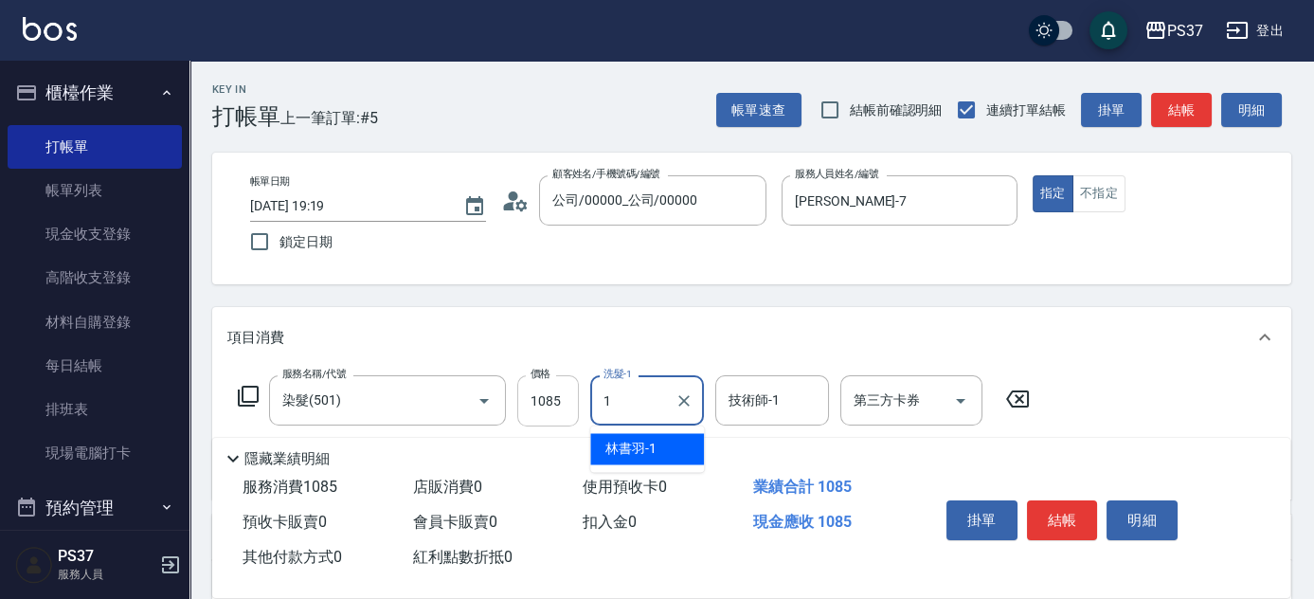
type input "林書羽-1"
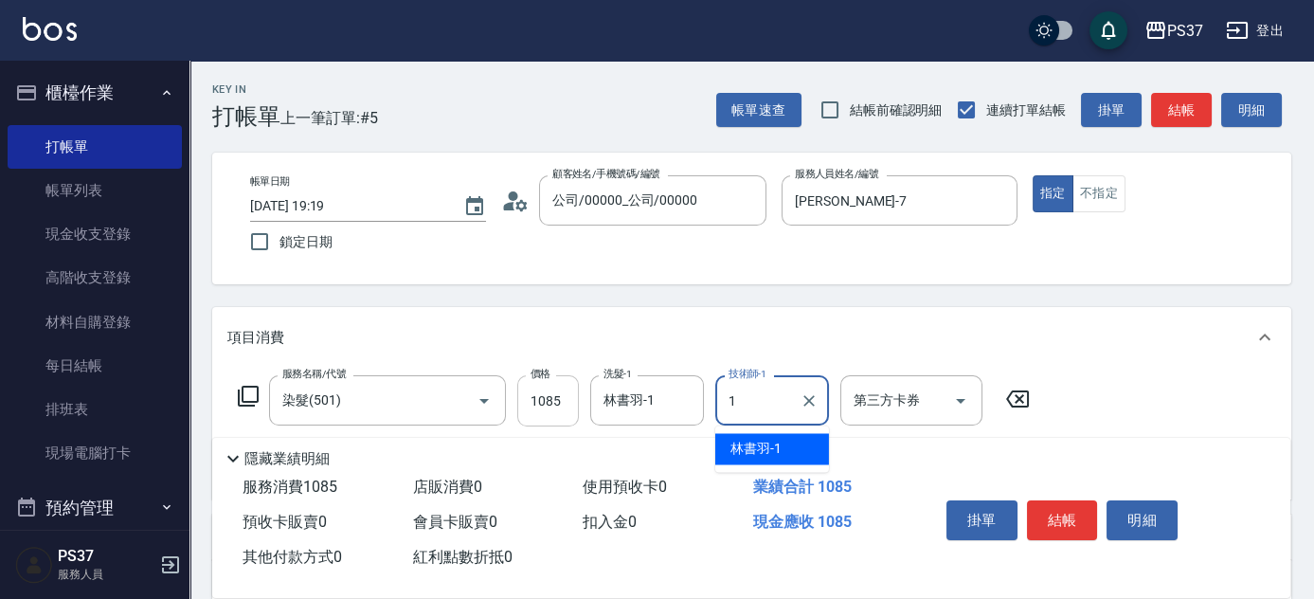
type input "林書羽-1"
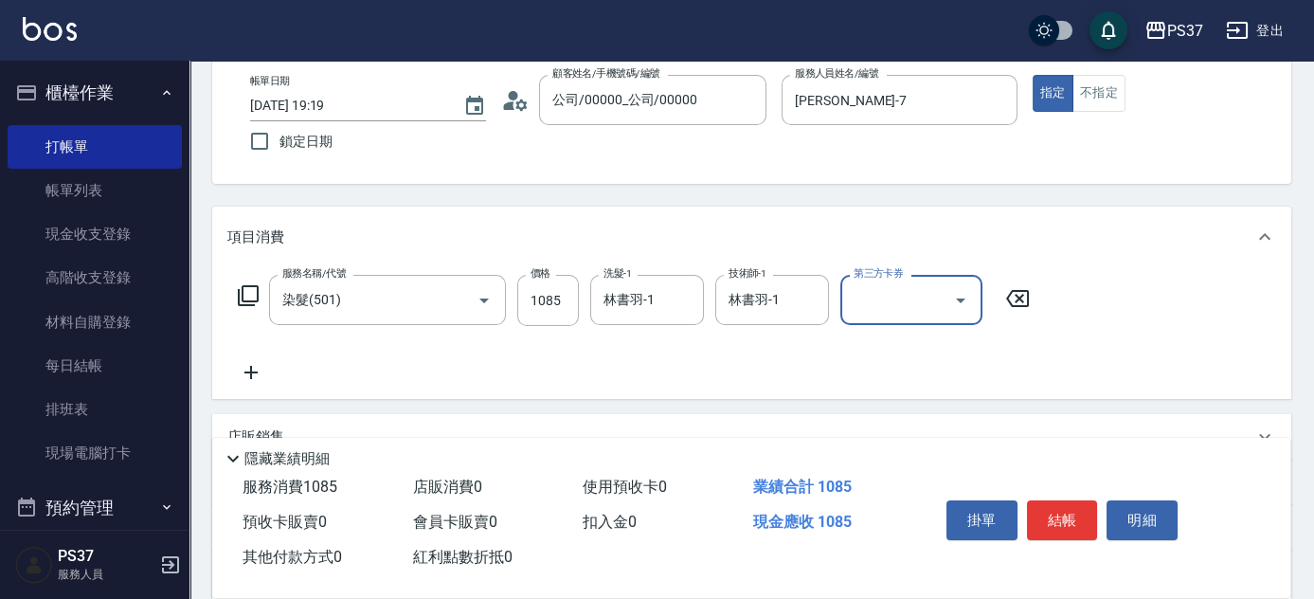
scroll to position [258, 0]
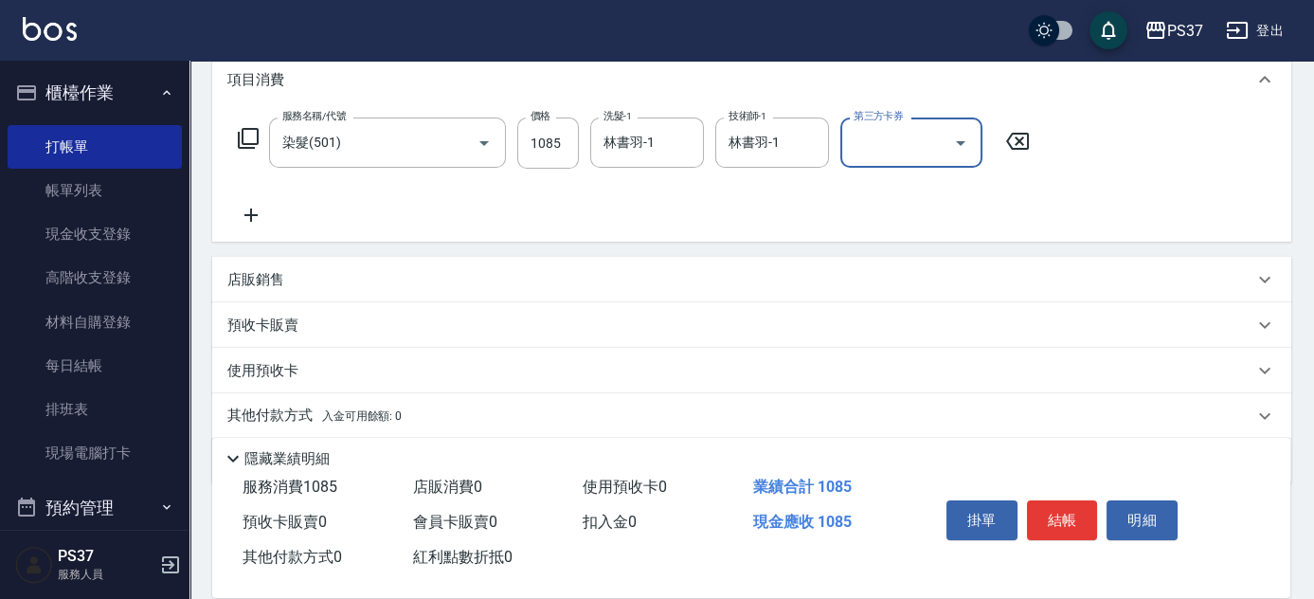
click at [263, 219] on icon at bounding box center [250, 215] width 47 height 23
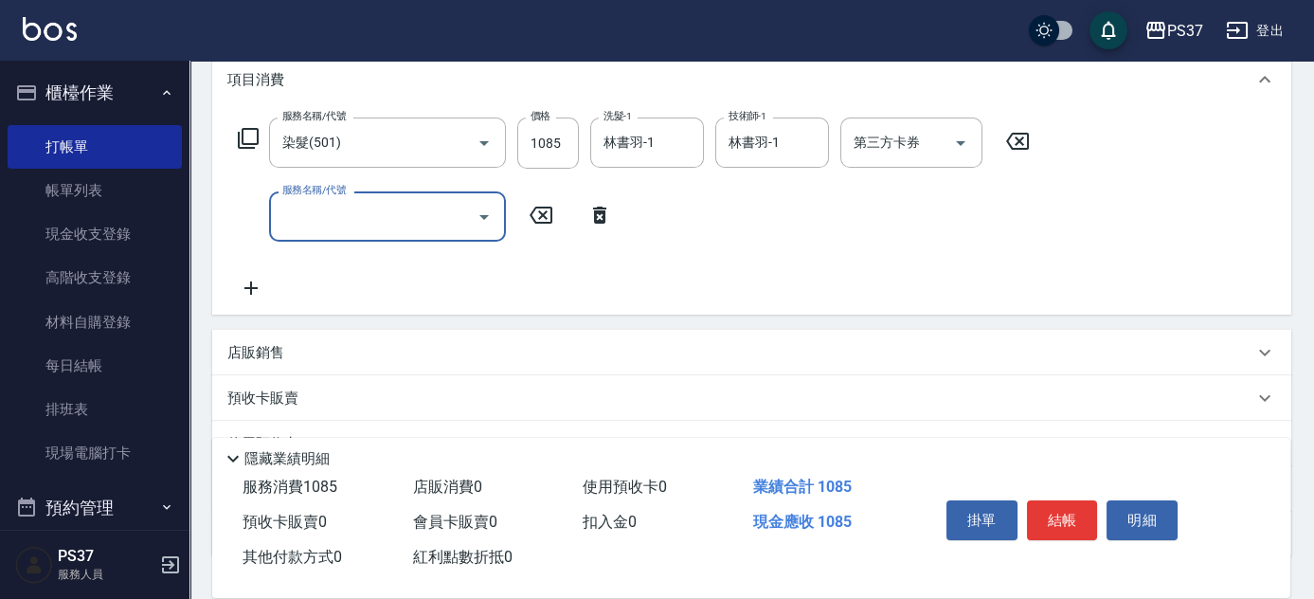
click at [326, 212] on input "服務名稱/代號" at bounding box center [373, 216] width 191 height 33
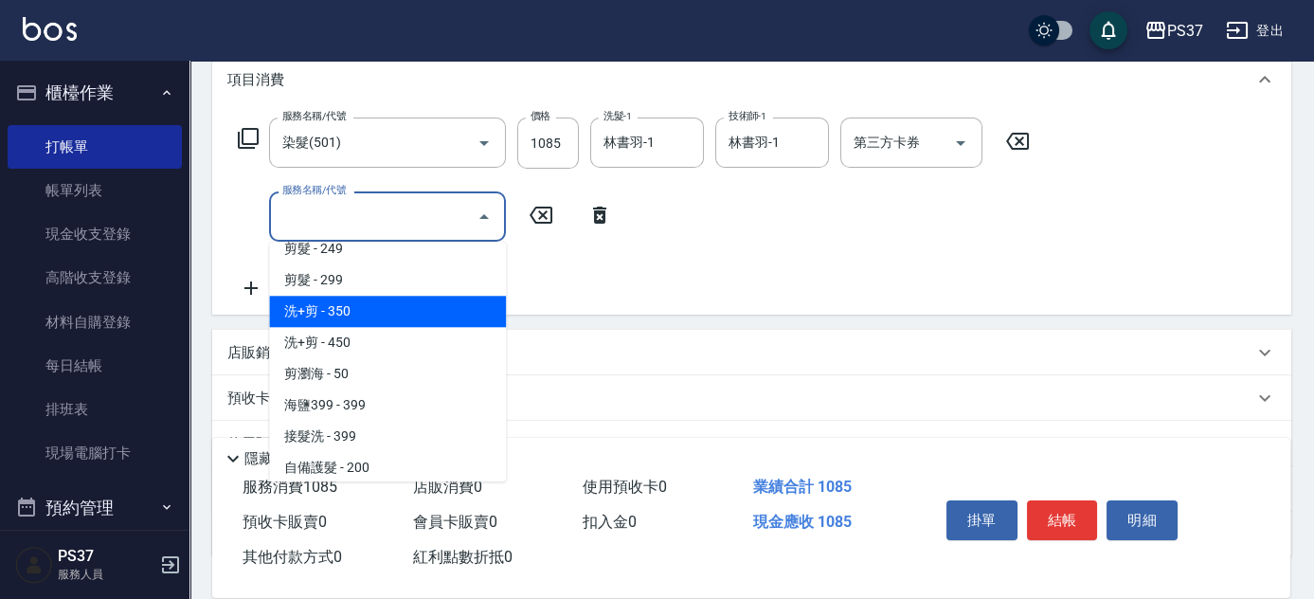
scroll to position [861, 0]
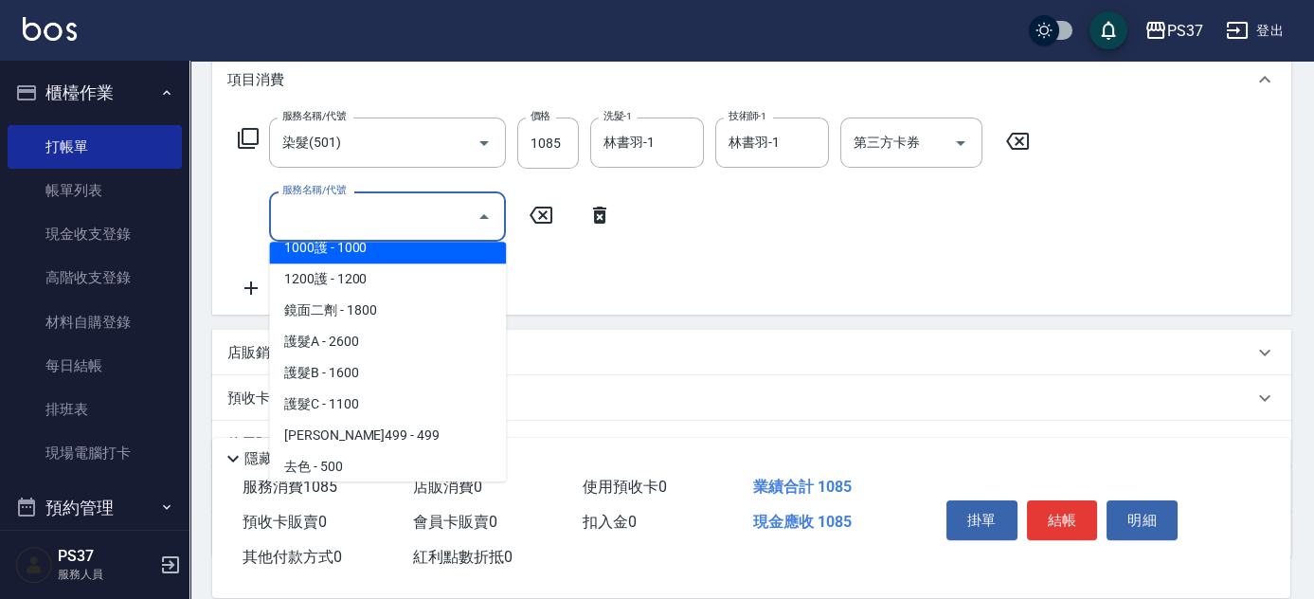
click at [402, 246] on span "1000護 - 1000" at bounding box center [387, 247] width 237 height 31
type input "1000護(404)"
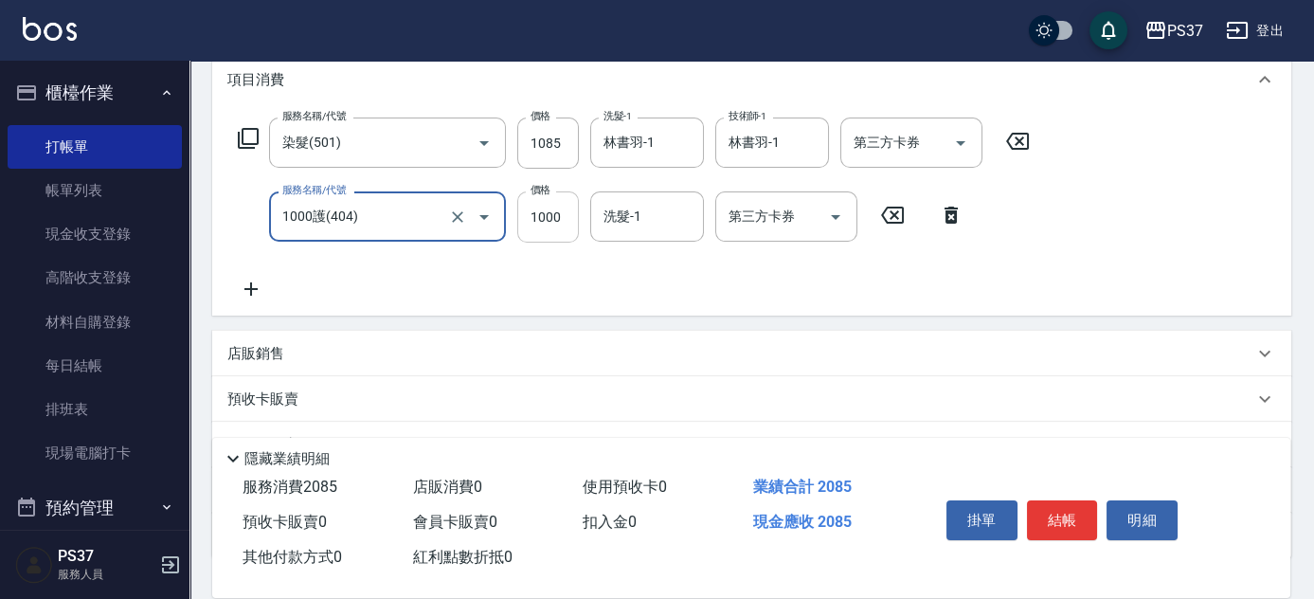
click at [569, 227] on input "1000" at bounding box center [548, 216] width 62 height 51
type input "900"
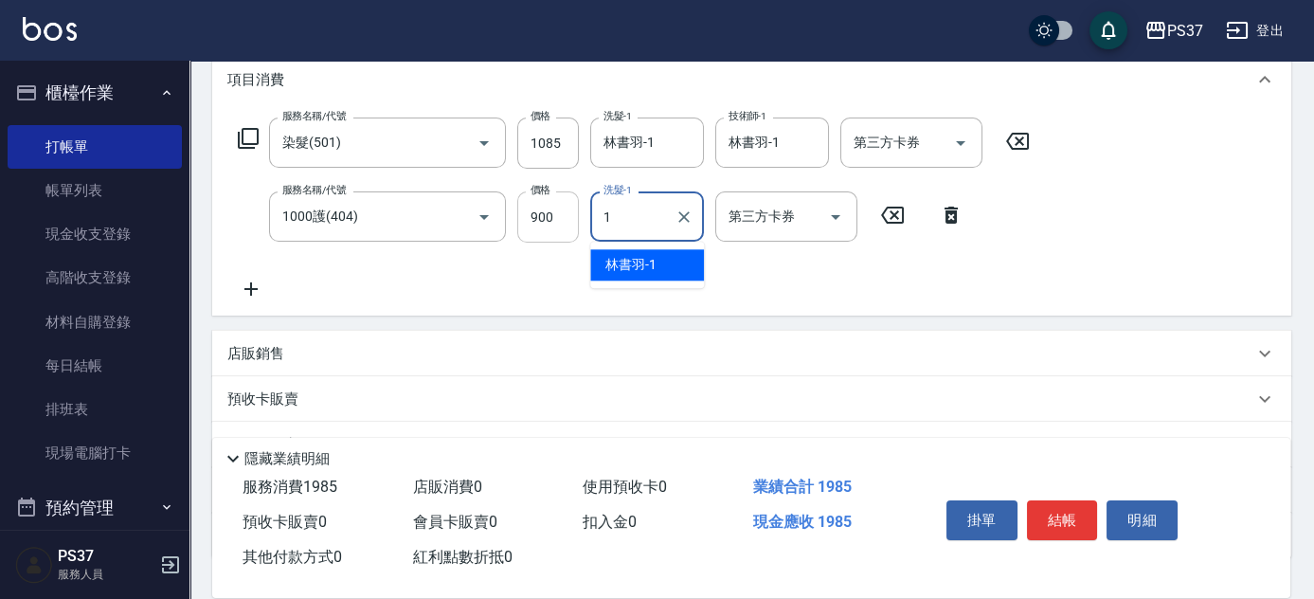
type input "林書羽-1"
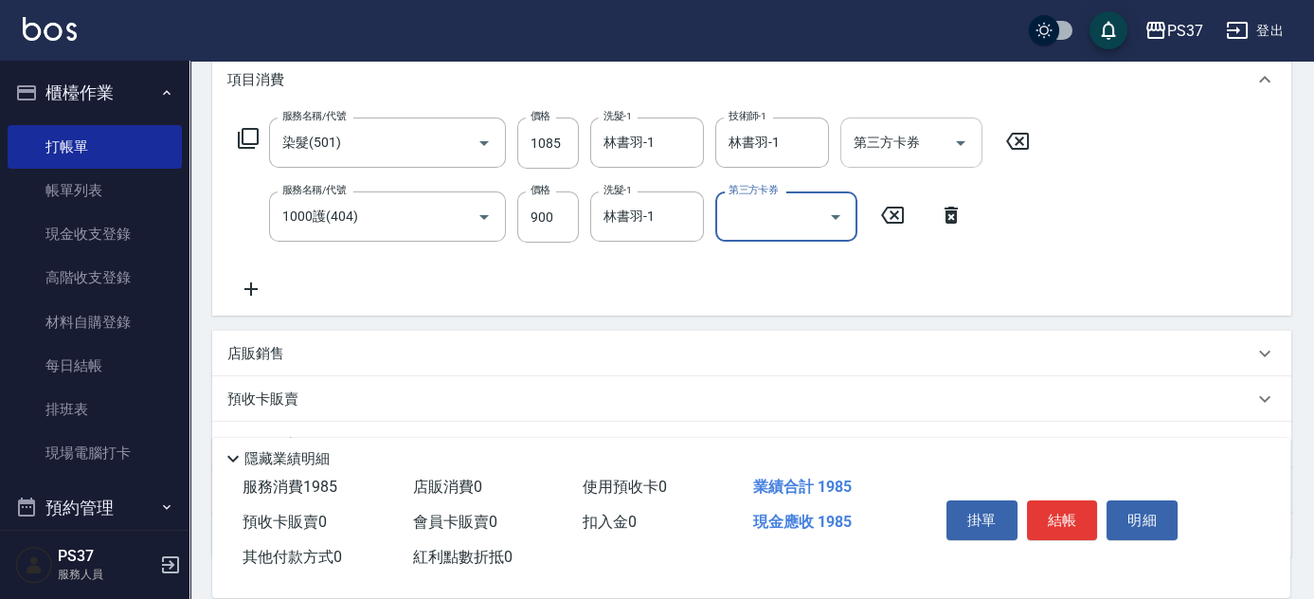
click at [962, 137] on icon "Open" at bounding box center [961, 143] width 23 height 23
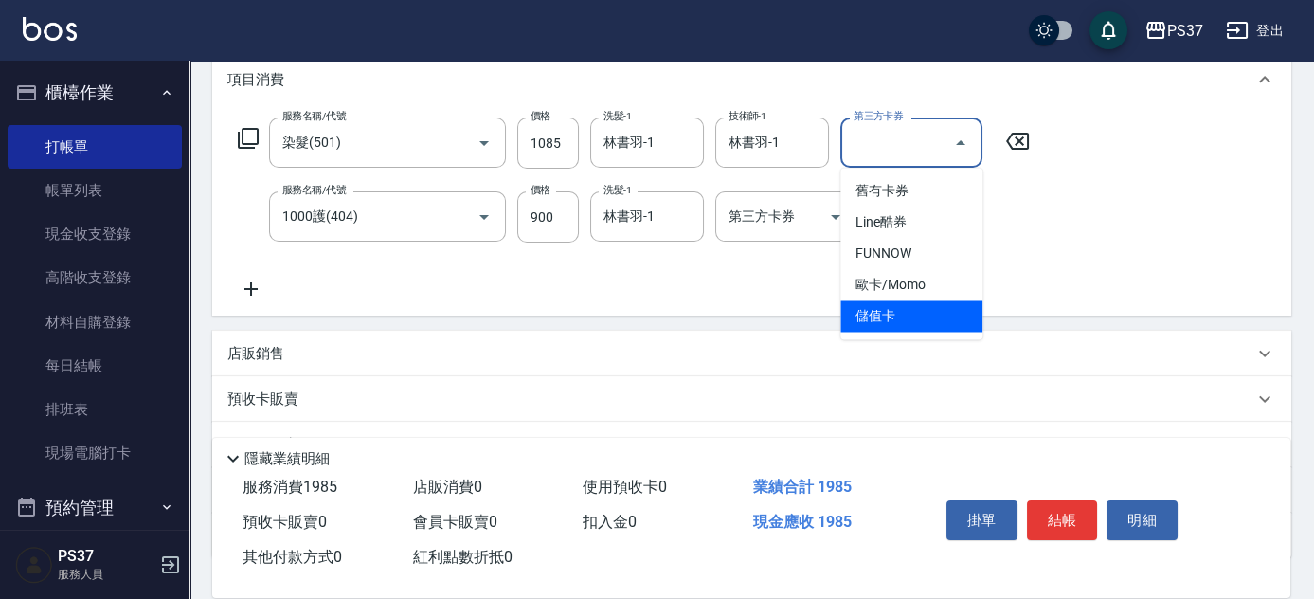
click at [908, 306] on span "儲值卡" at bounding box center [912, 315] width 142 height 31
type input "儲值卡"
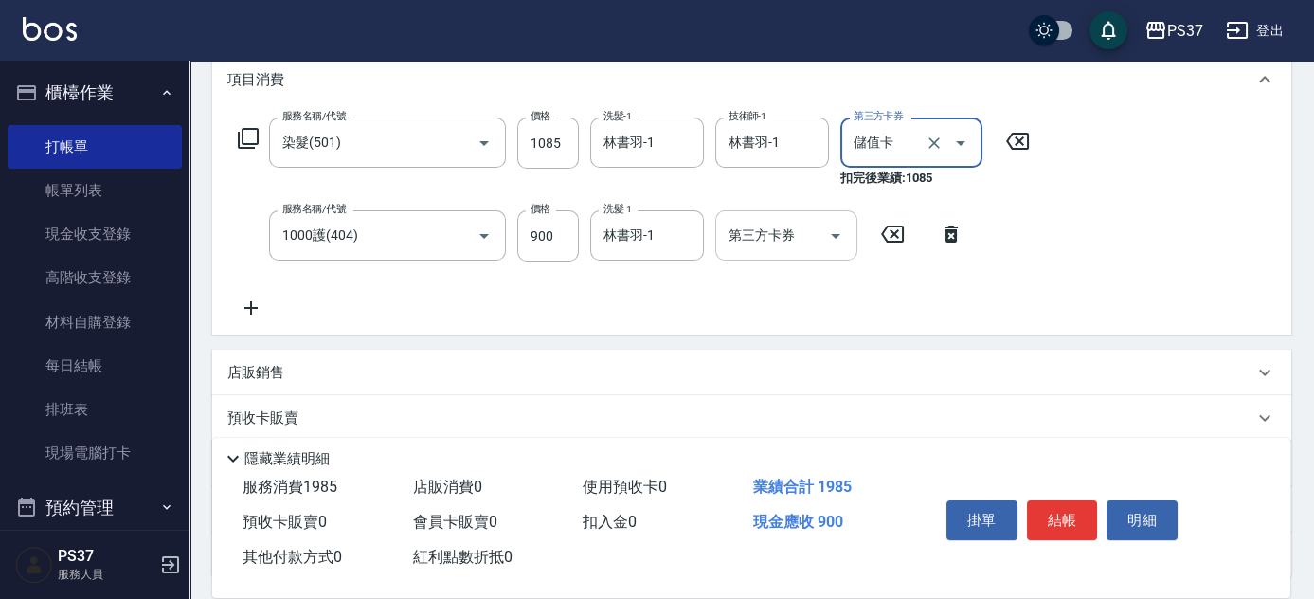
click at [830, 235] on icon "Open" at bounding box center [836, 236] width 23 height 23
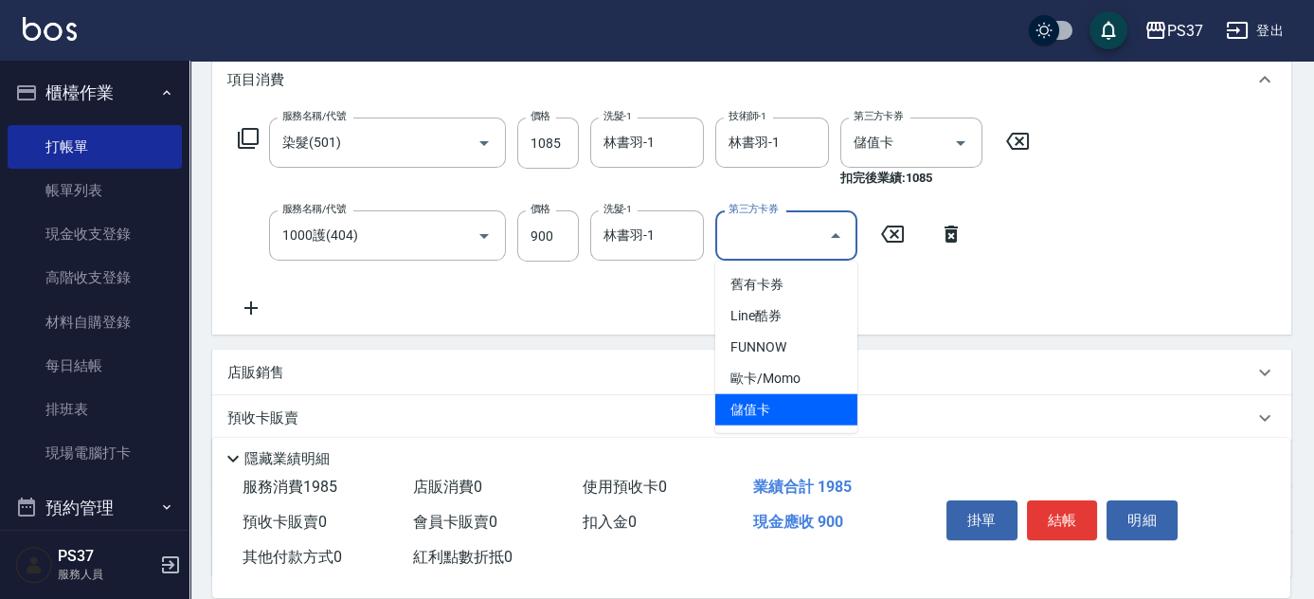
click at [813, 409] on span "儲值卡" at bounding box center [787, 409] width 142 height 31
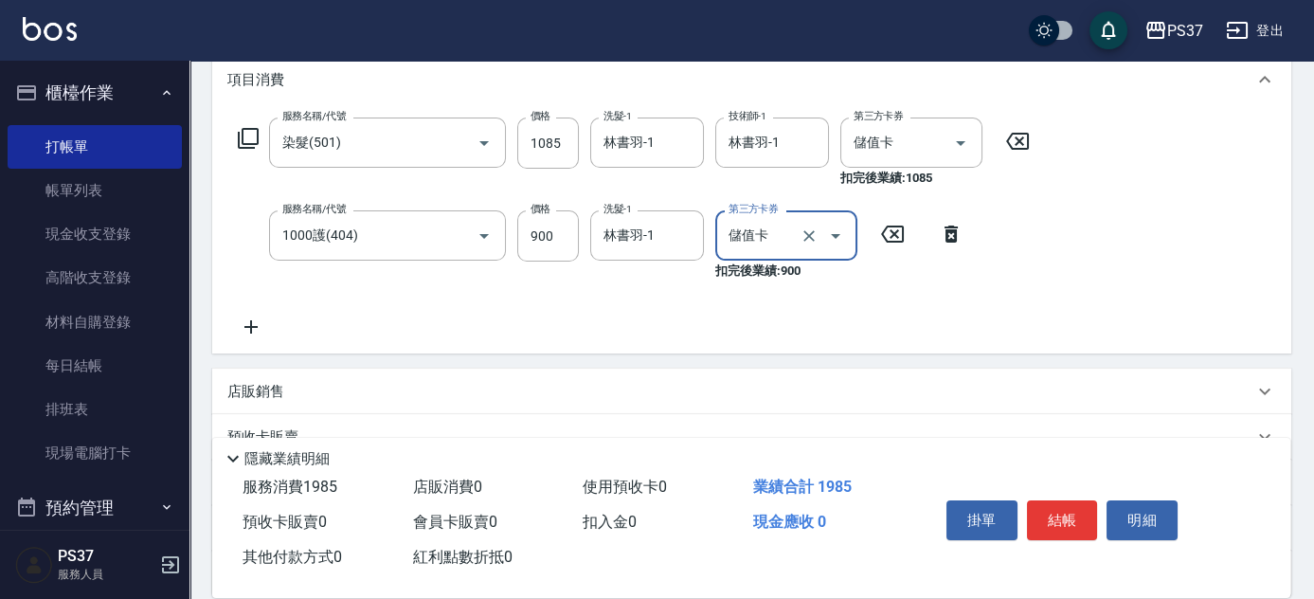
type input "儲值卡"
click at [1080, 508] on button "結帳" at bounding box center [1062, 520] width 71 height 40
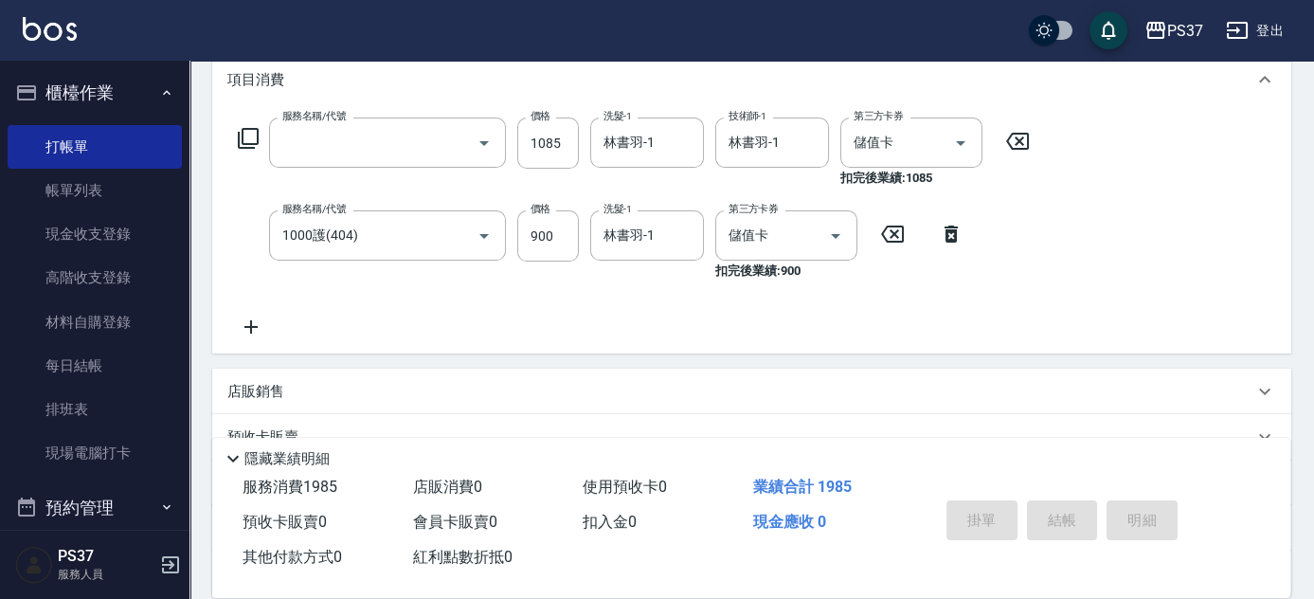
scroll to position [0, 0]
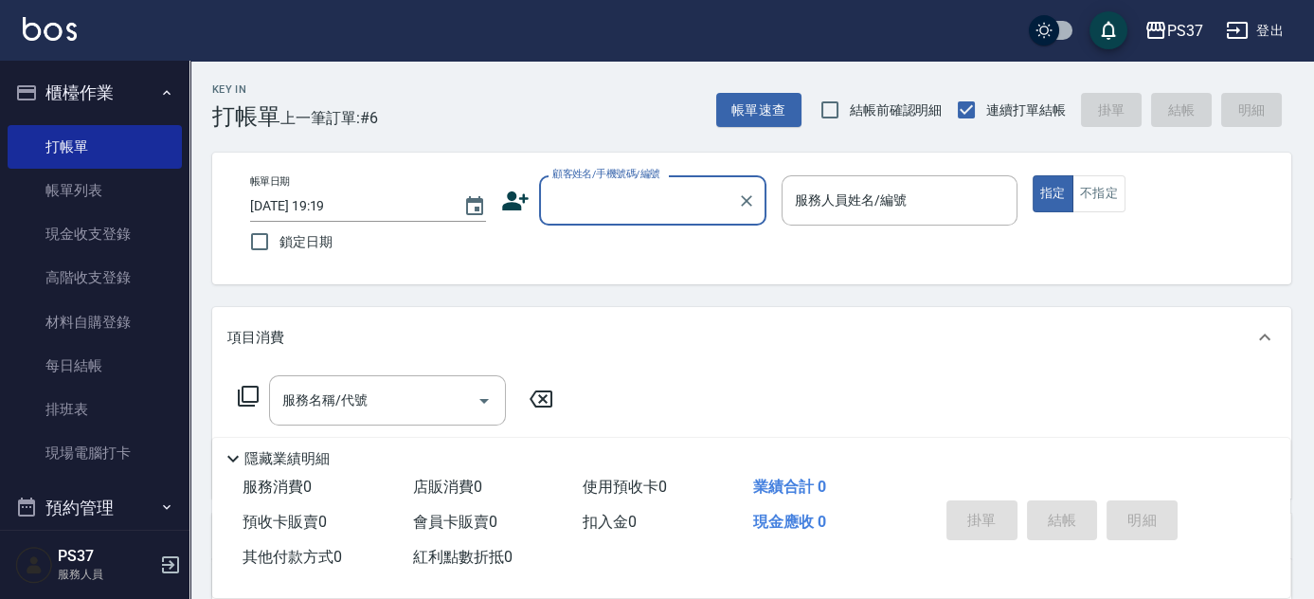
click at [639, 199] on input "顧客姓名/手機號碼/編號" at bounding box center [639, 200] width 182 height 33
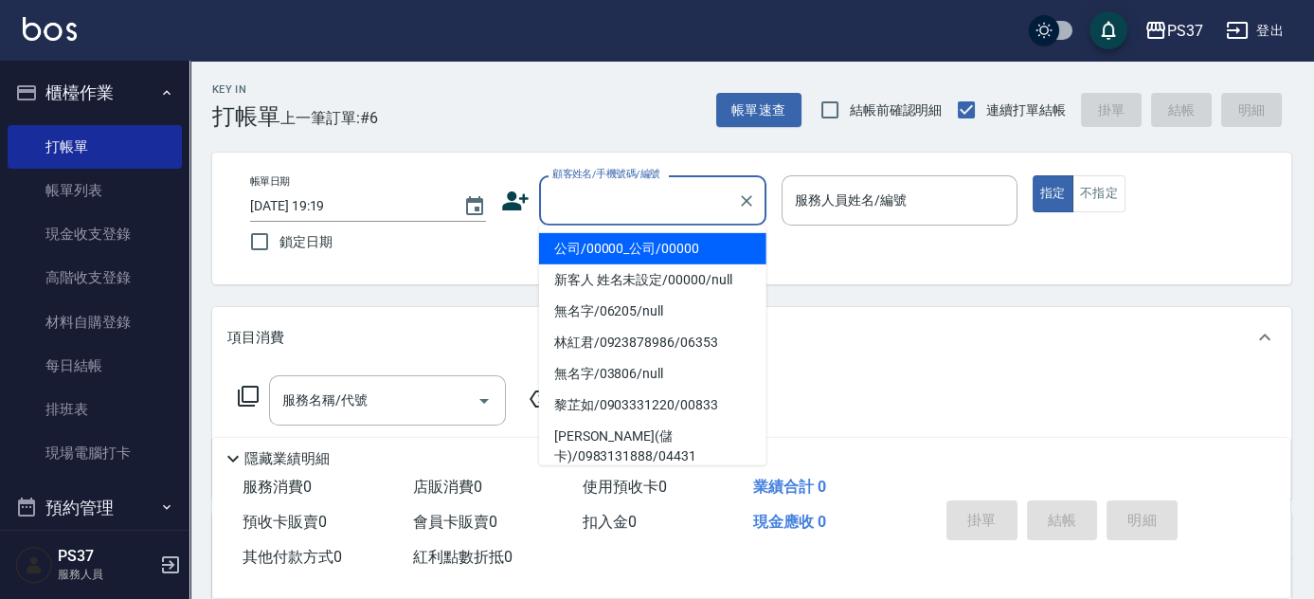
click at [649, 239] on li "公司/00000_公司/00000" at bounding box center [652, 248] width 227 height 31
type input "公司/00000_公司/00000"
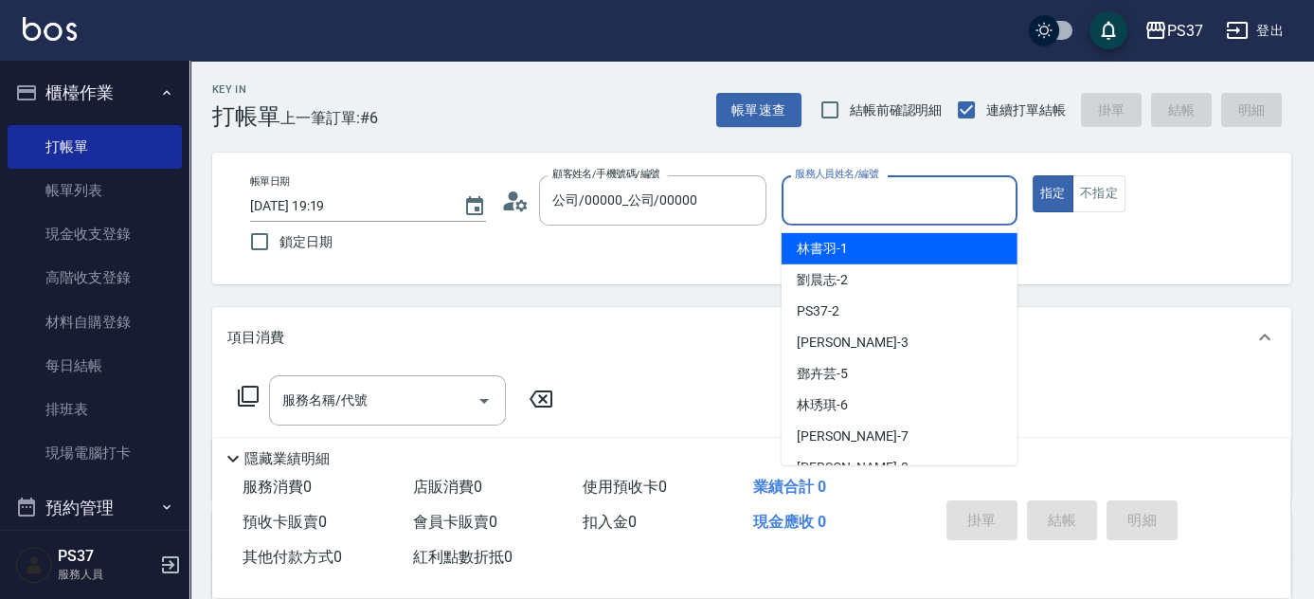
click at [914, 209] on input "服務人員姓名/編號" at bounding box center [899, 200] width 219 height 33
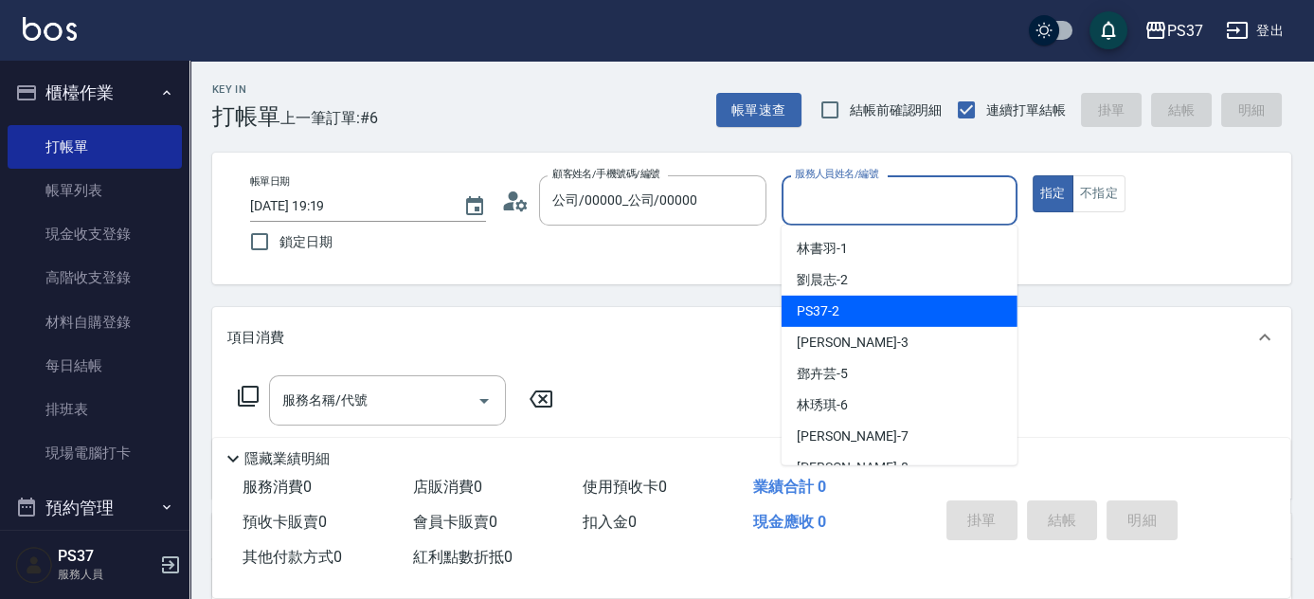
click at [897, 275] on div "劉晨志 -2" at bounding box center [900, 279] width 236 height 31
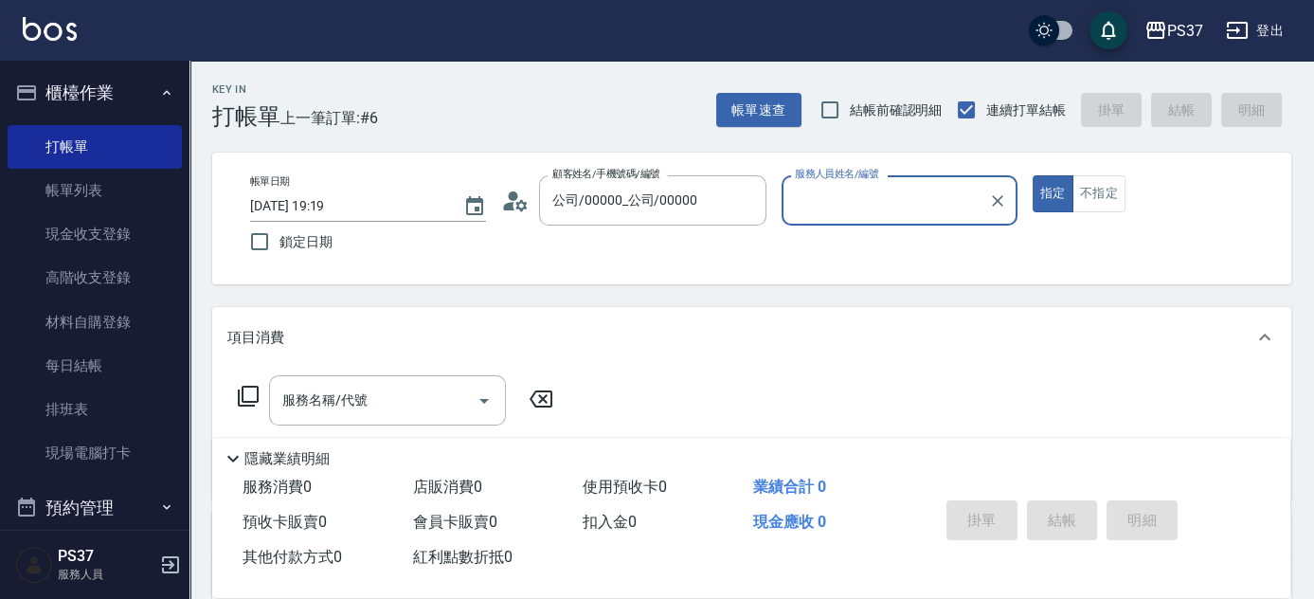
type input "劉晨志-2"
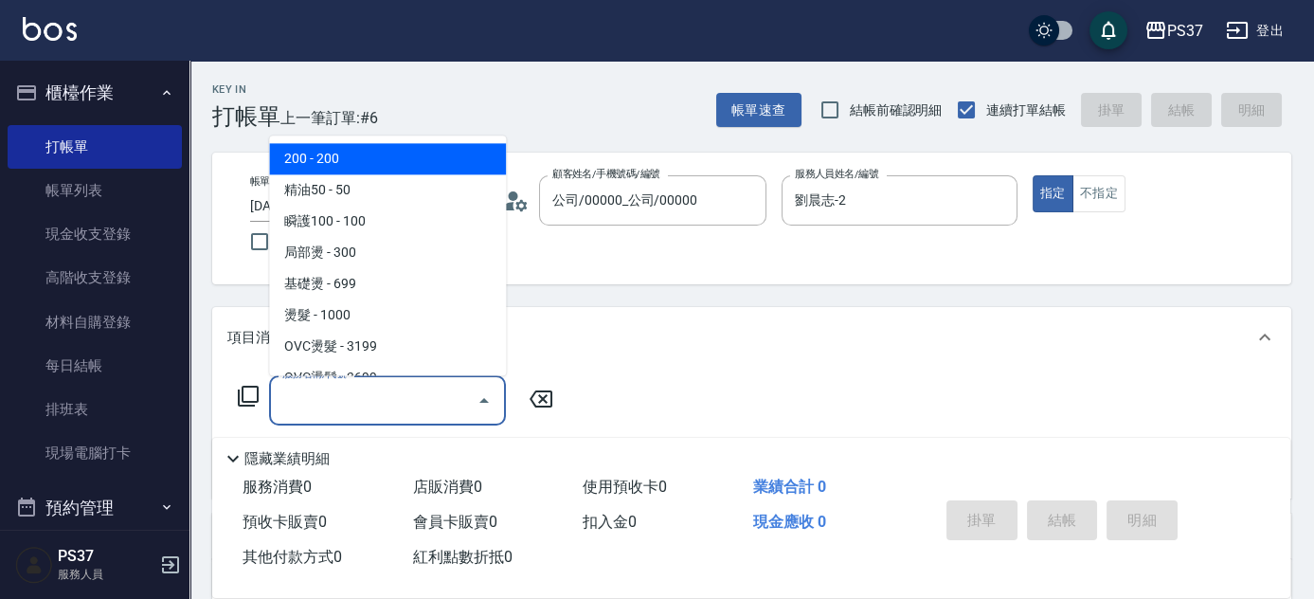
click at [374, 413] on input "服務名稱/代號" at bounding box center [373, 400] width 191 height 33
click at [396, 157] on span "200 - 200" at bounding box center [387, 159] width 237 height 31
type input "200(111)"
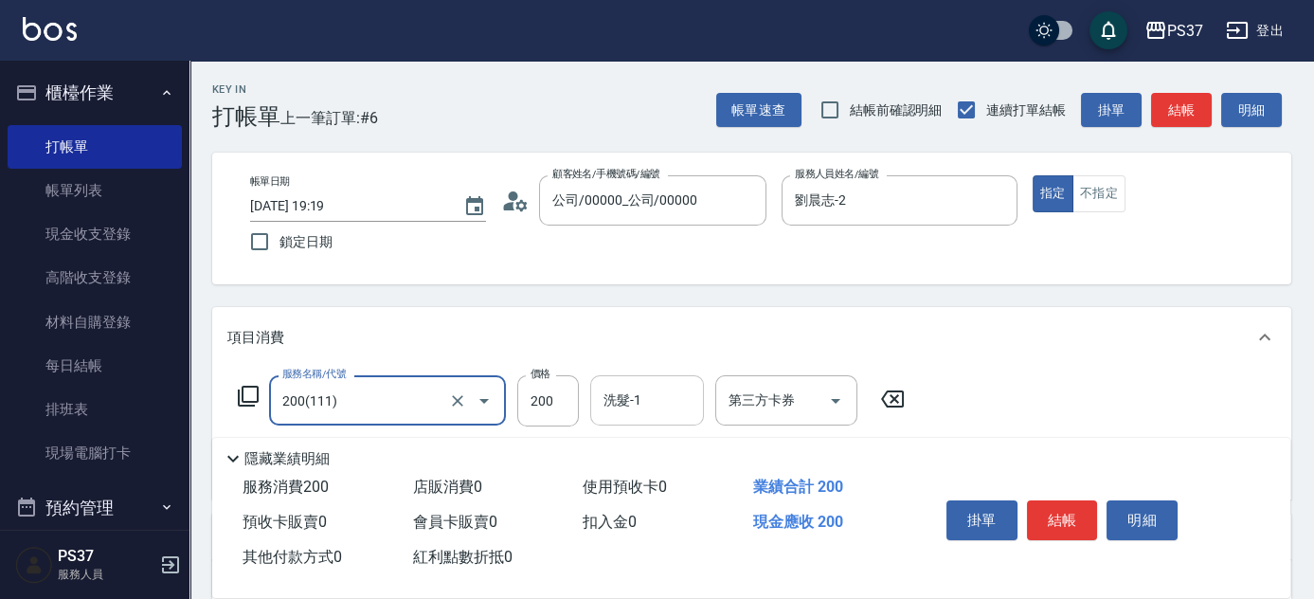
click at [604, 393] on div "洗髮-1 洗髮-1" at bounding box center [647, 400] width 114 height 50
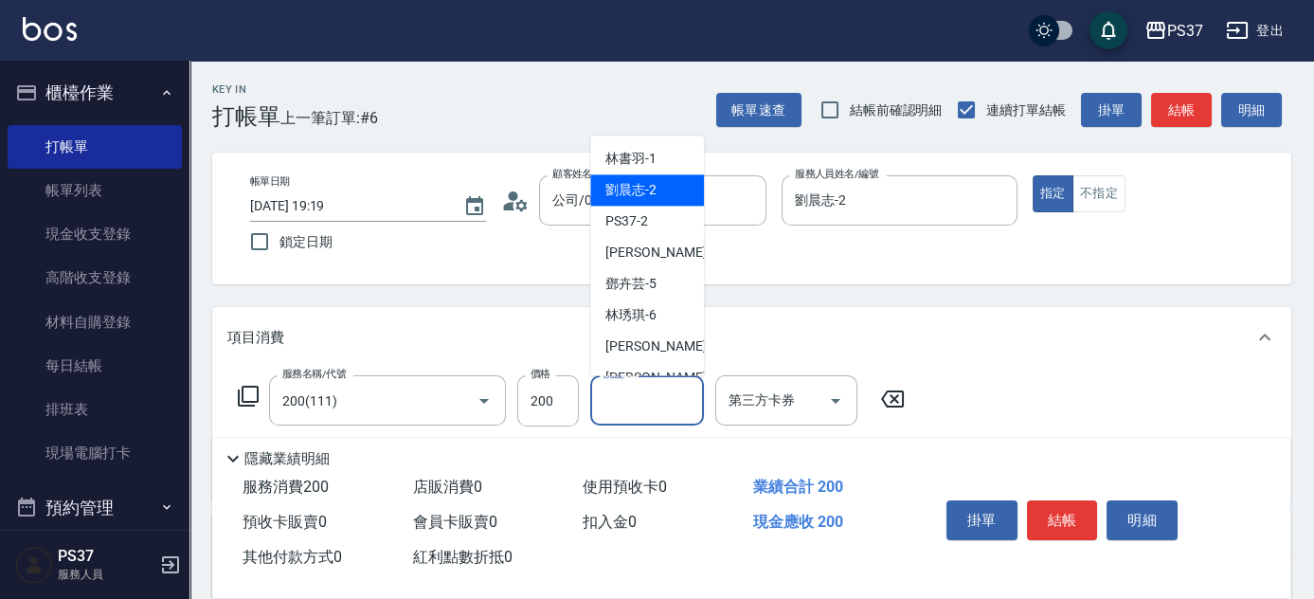
click at [652, 190] on span "劉晨志 -2" at bounding box center [631, 191] width 51 height 20
type input "劉晨志-2"
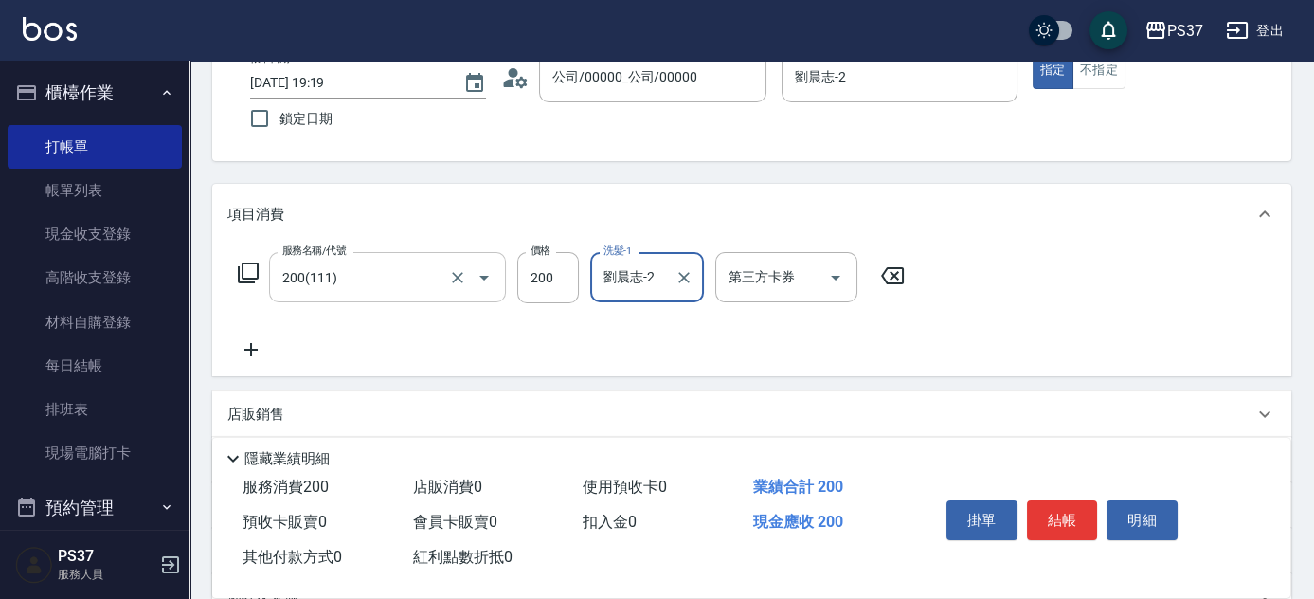
scroll to position [172, 0]
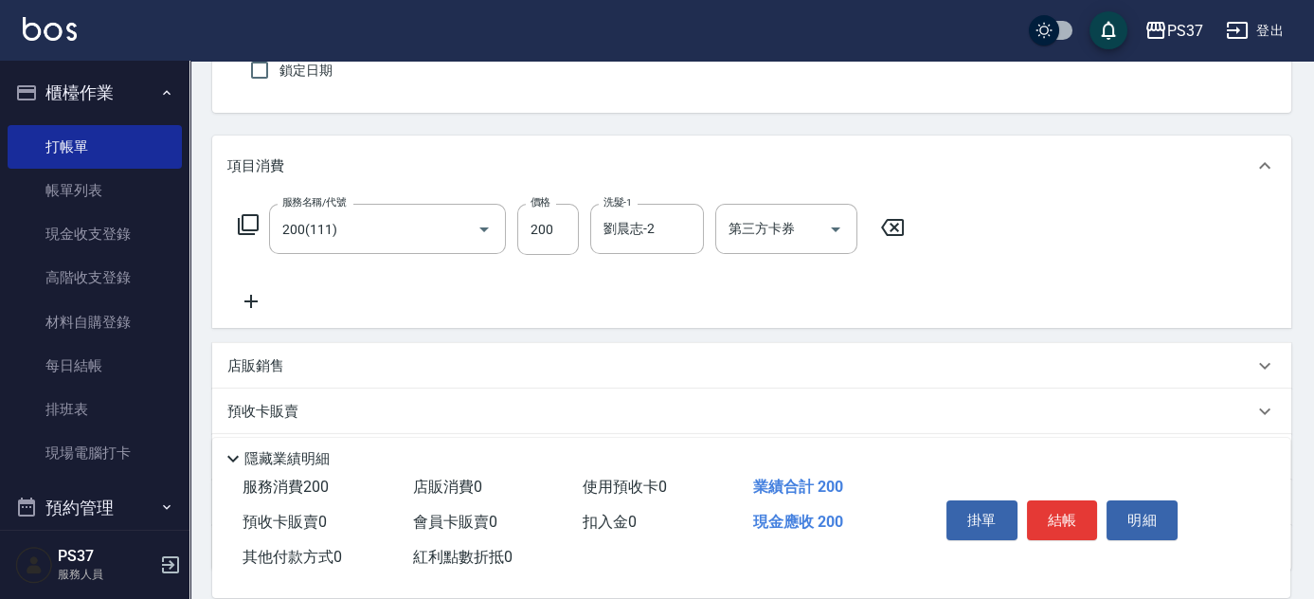
click at [255, 306] on icon at bounding box center [250, 301] width 47 height 23
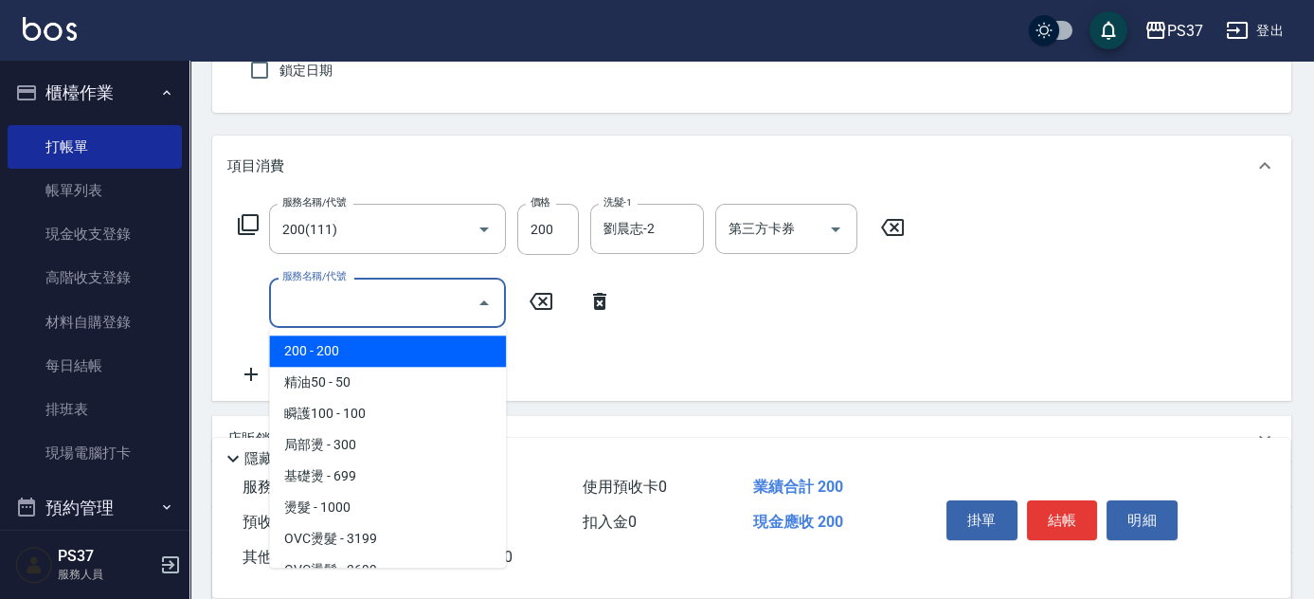
click at [317, 311] on input "服務名稱/代號" at bounding box center [373, 302] width 191 height 33
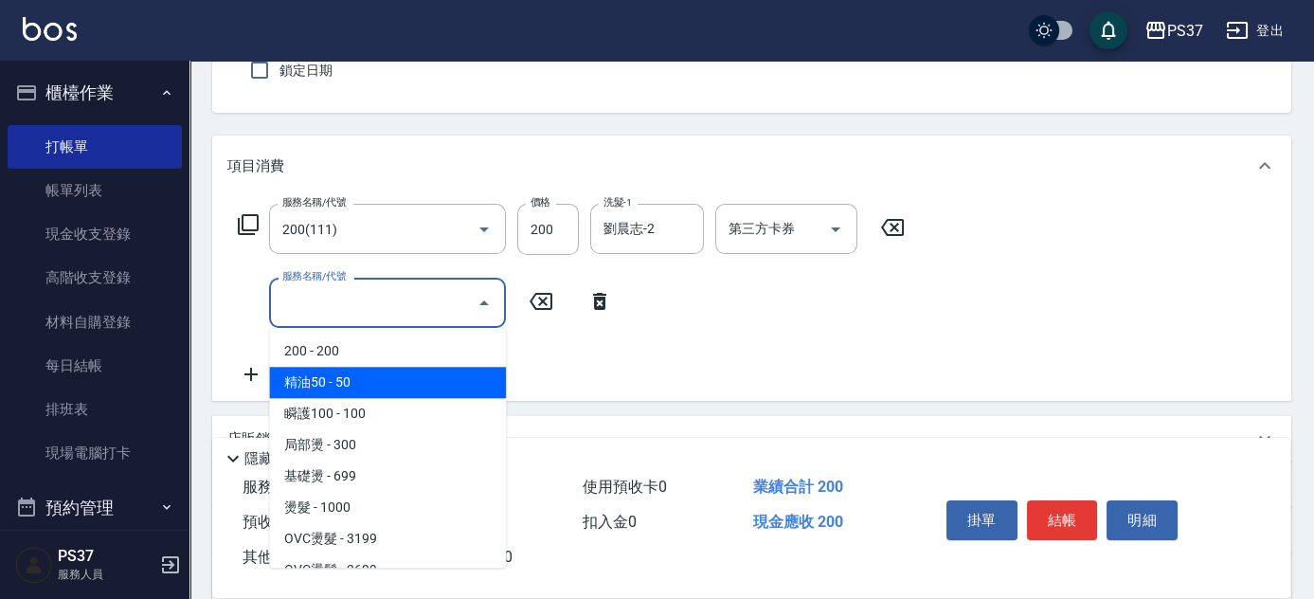
click at [389, 383] on span "精油50 - 50" at bounding box center [387, 382] width 237 height 31
type input "精油50(112)"
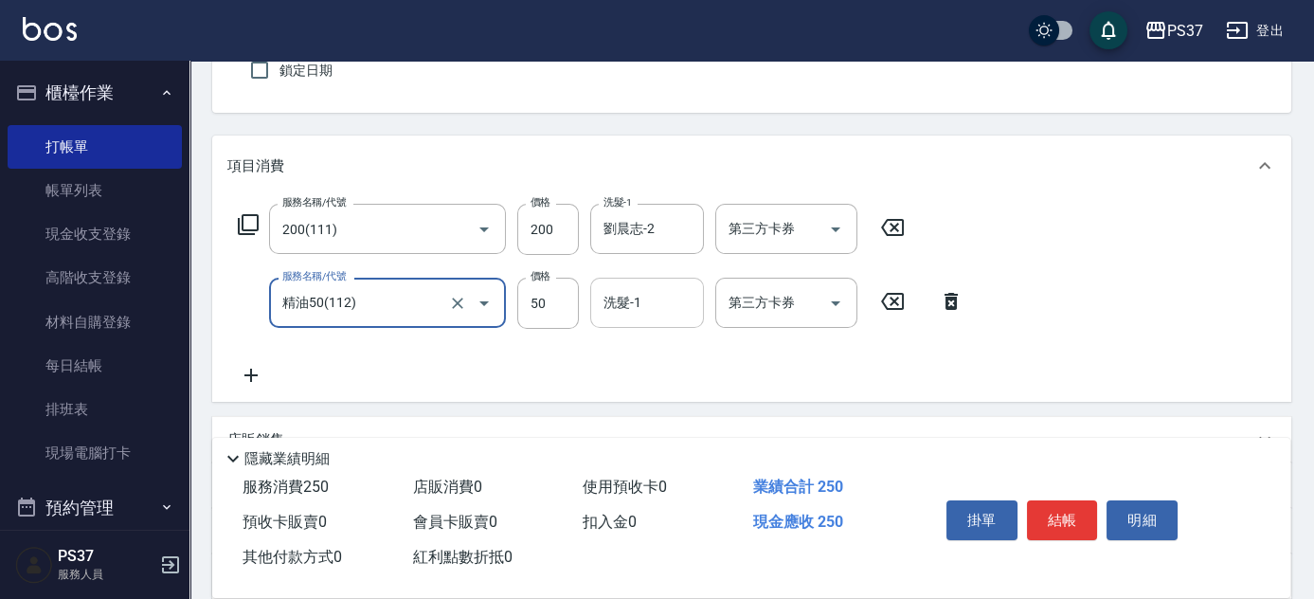
click at [639, 294] on input "洗髮-1" at bounding box center [647, 302] width 97 height 33
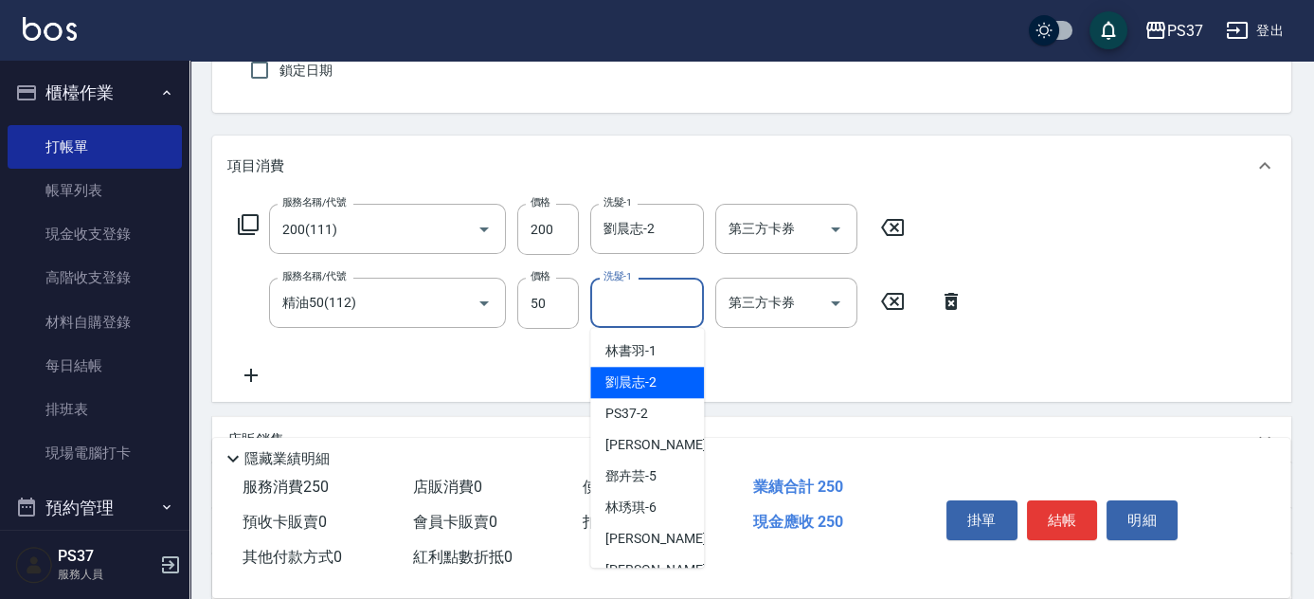
click at [649, 385] on span "劉晨志 -2" at bounding box center [631, 382] width 51 height 20
type input "劉晨志-2"
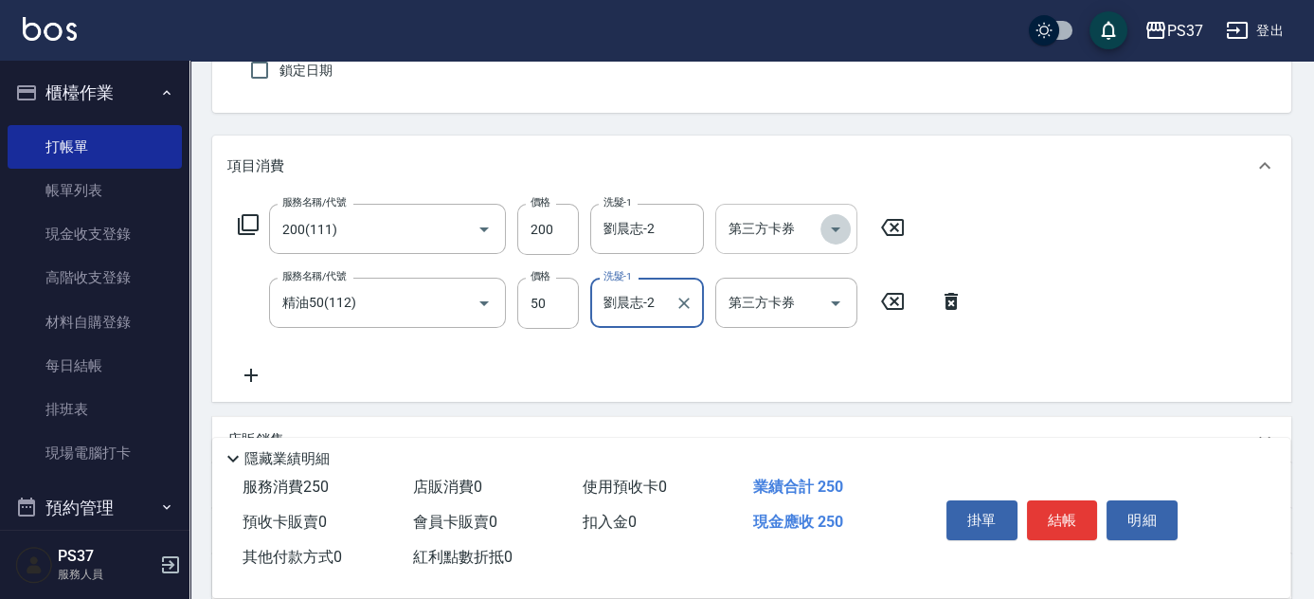
click at [836, 232] on icon "Open" at bounding box center [836, 229] width 23 height 23
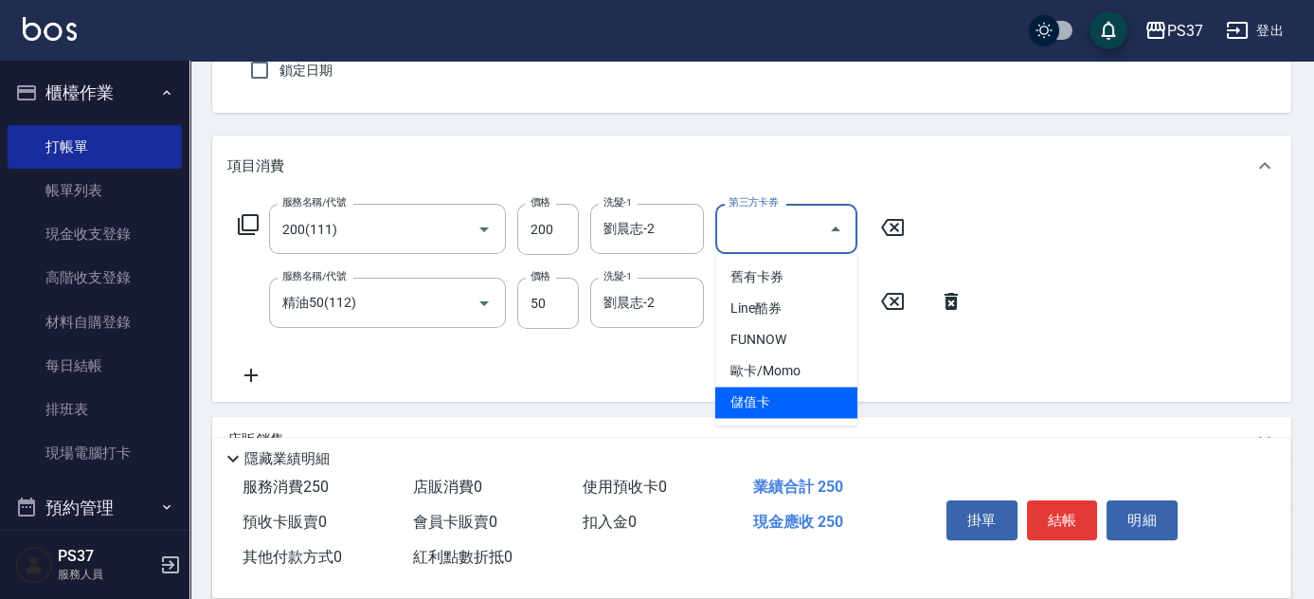
click at [789, 411] on span "儲值卡" at bounding box center [787, 402] width 142 height 31
type input "儲值卡"
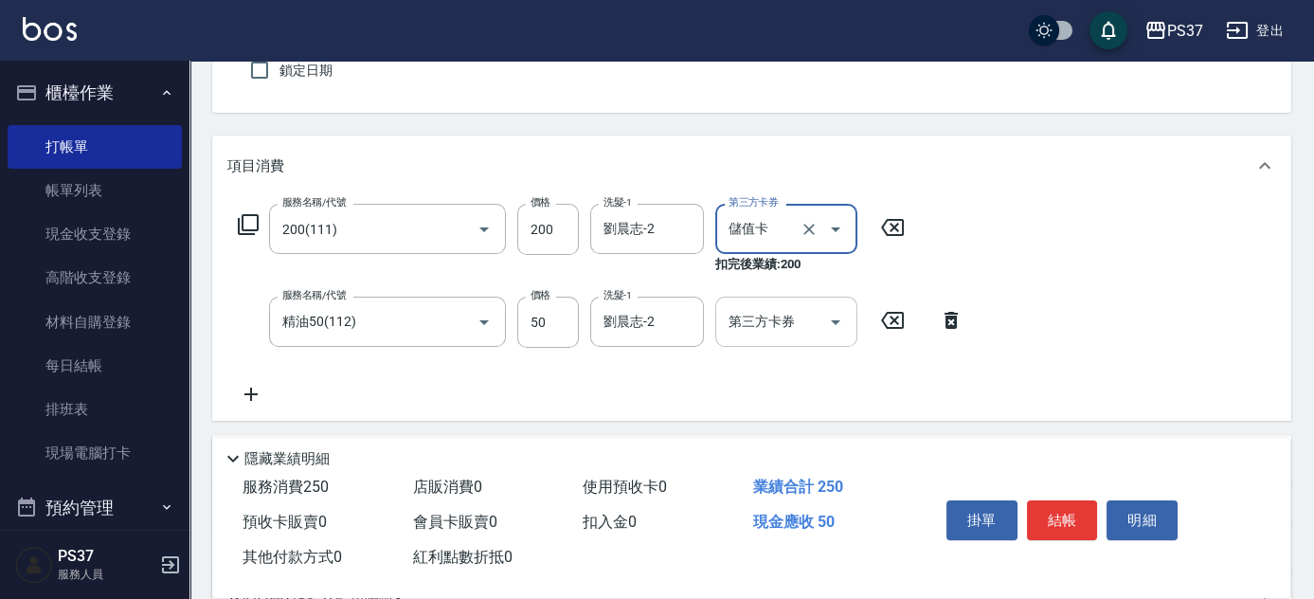
click at [844, 318] on icon "Open" at bounding box center [836, 322] width 23 height 23
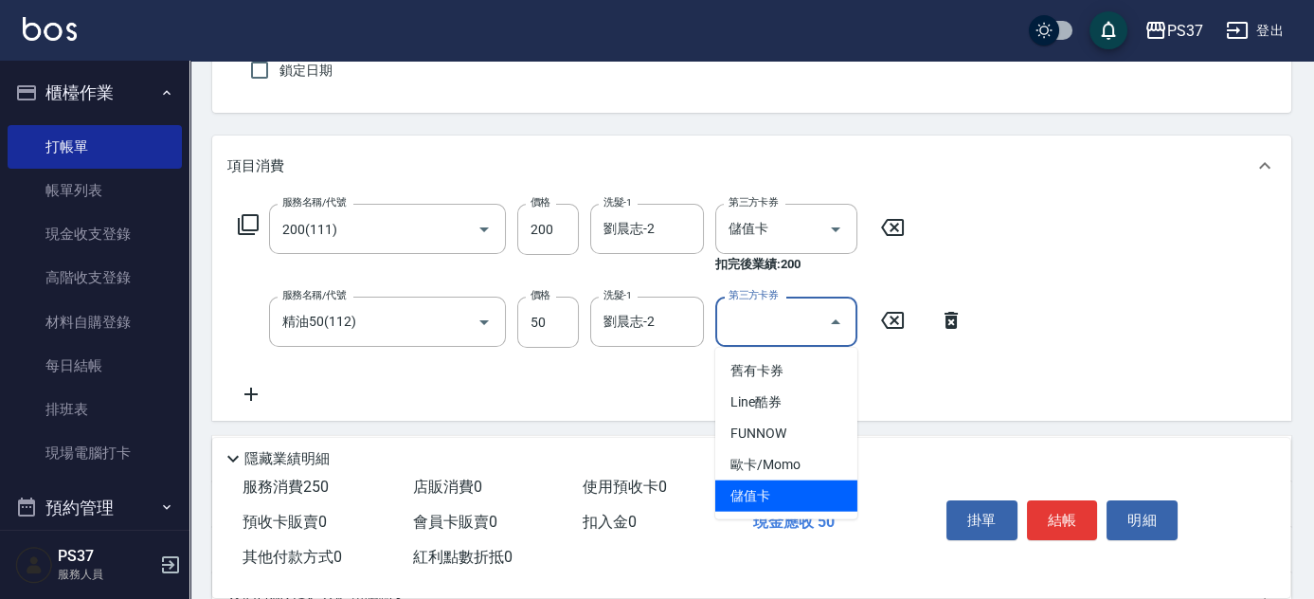
click at [799, 505] on span "儲值卡" at bounding box center [787, 495] width 142 height 31
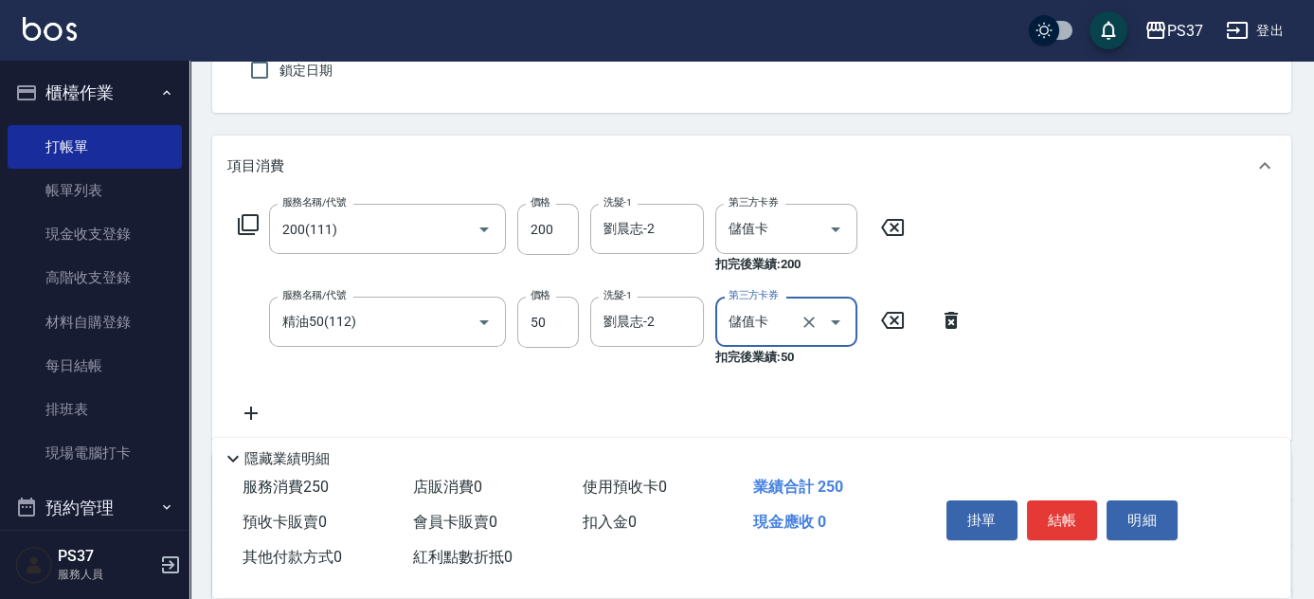
type input "儲值卡"
click at [1063, 515] on button "結帳" at bounding box center [1062, 520] width 71 height 40
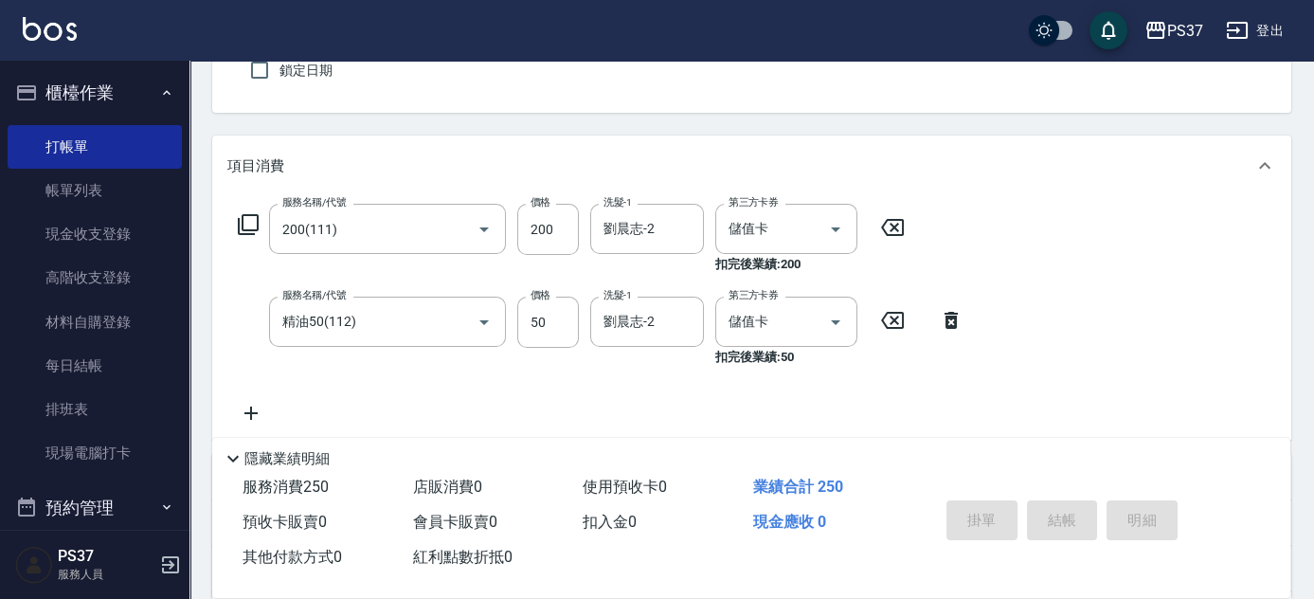
type input "[DATE] 19:21"
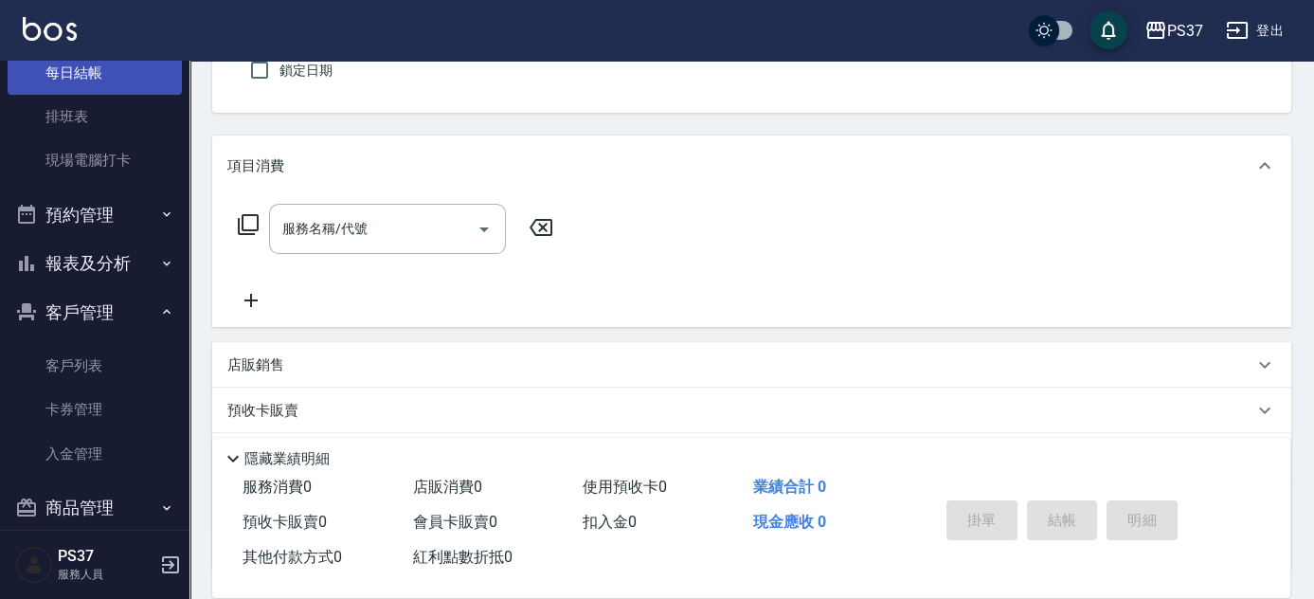
scroll to position [317, 0]
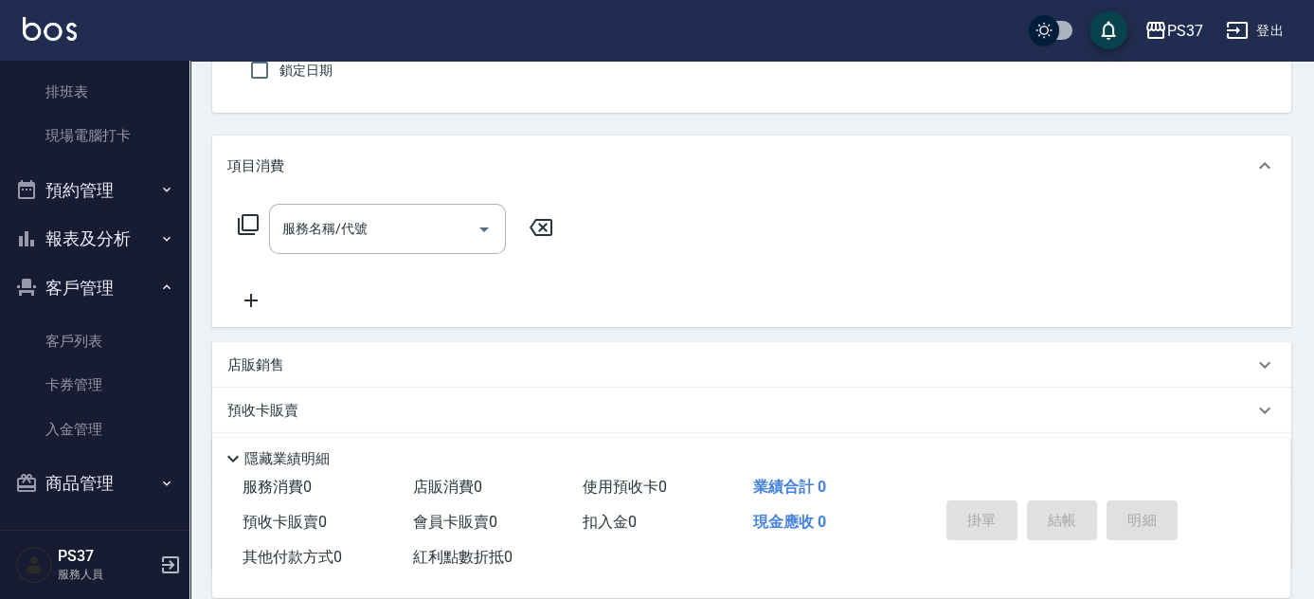
click at [102, 253] on button "報表及分析" at bounding box center [95, 238] width 174 height 49
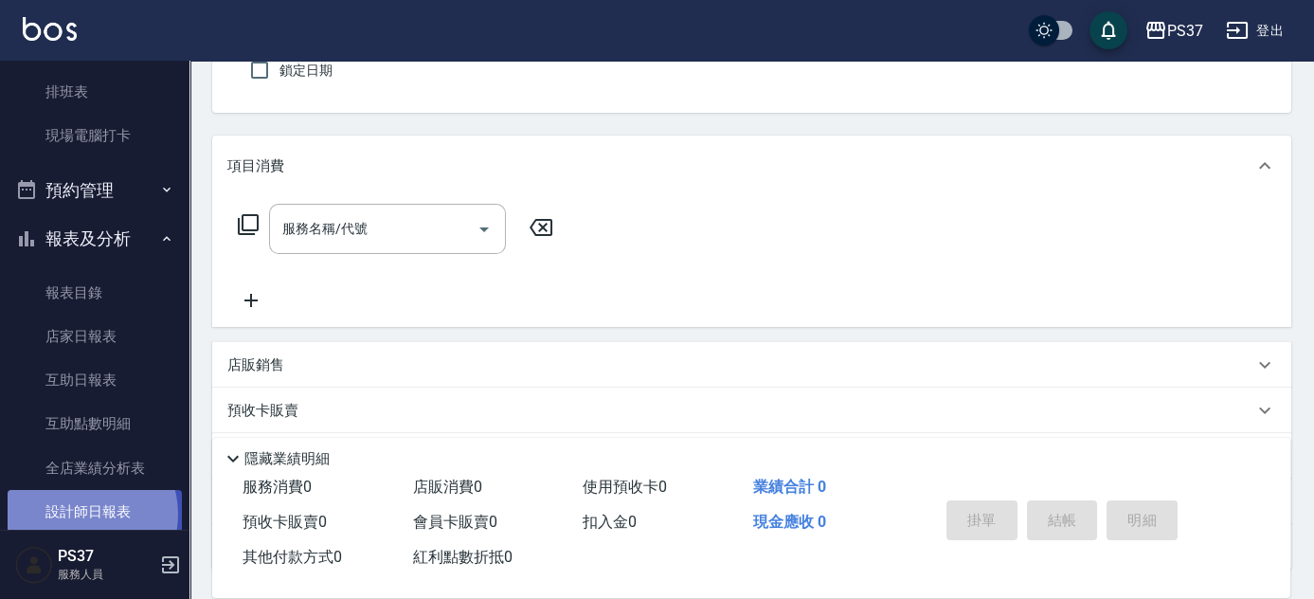
click at [81, 514] on link "設計師日報表" at bounding box center [95, 512] width 174 height 44
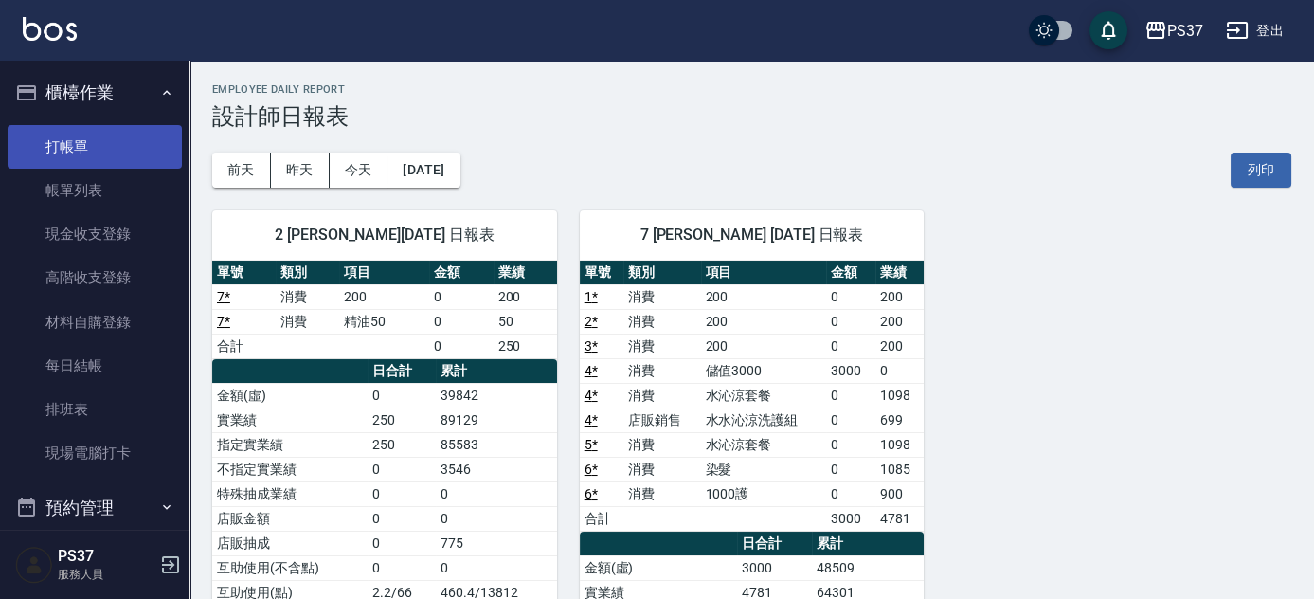
click at [96, 132] on link "打帳單" at bounding box center [95, 147] width 174 height 44
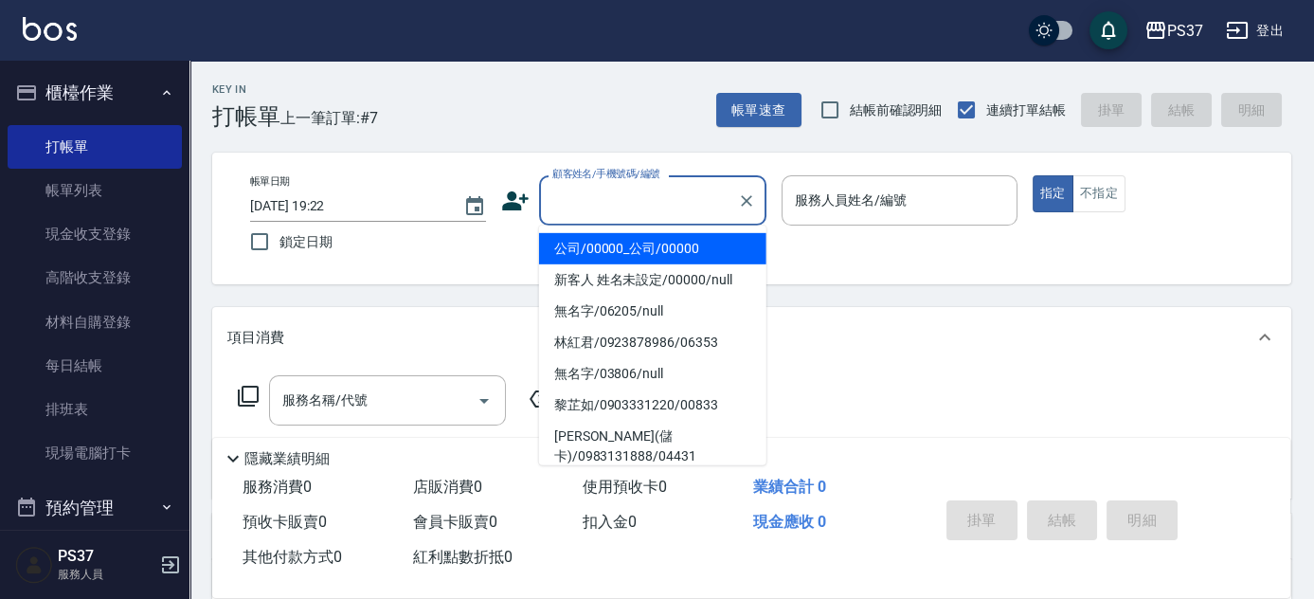
click at [639, 213] on input "顧客姓名/手機號碼/編號" at bounding box center [639, 200] width 182 height 33
click at [651, 249] on li "公司/00000_公司/00000" at bounding box center [652, 248] width 227 height 31
type input "公司/00000_公司/00000"
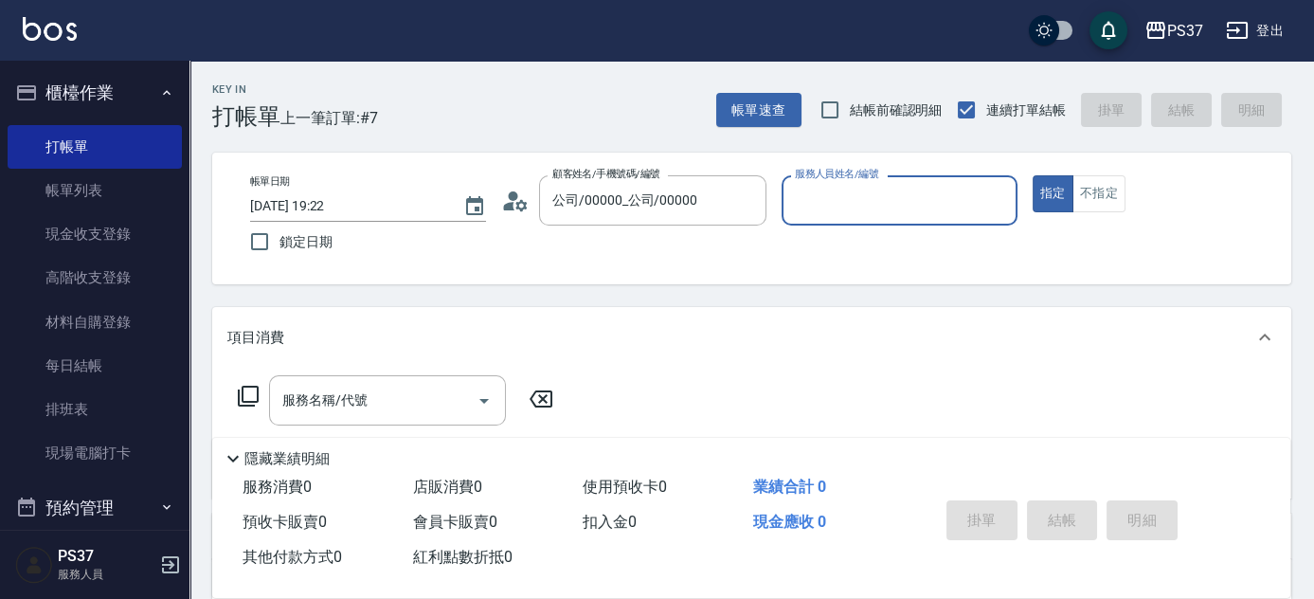
click at [842, 208] on input "服務人員姓名/編號" at bounding box center [899, 200] width 219 height 33
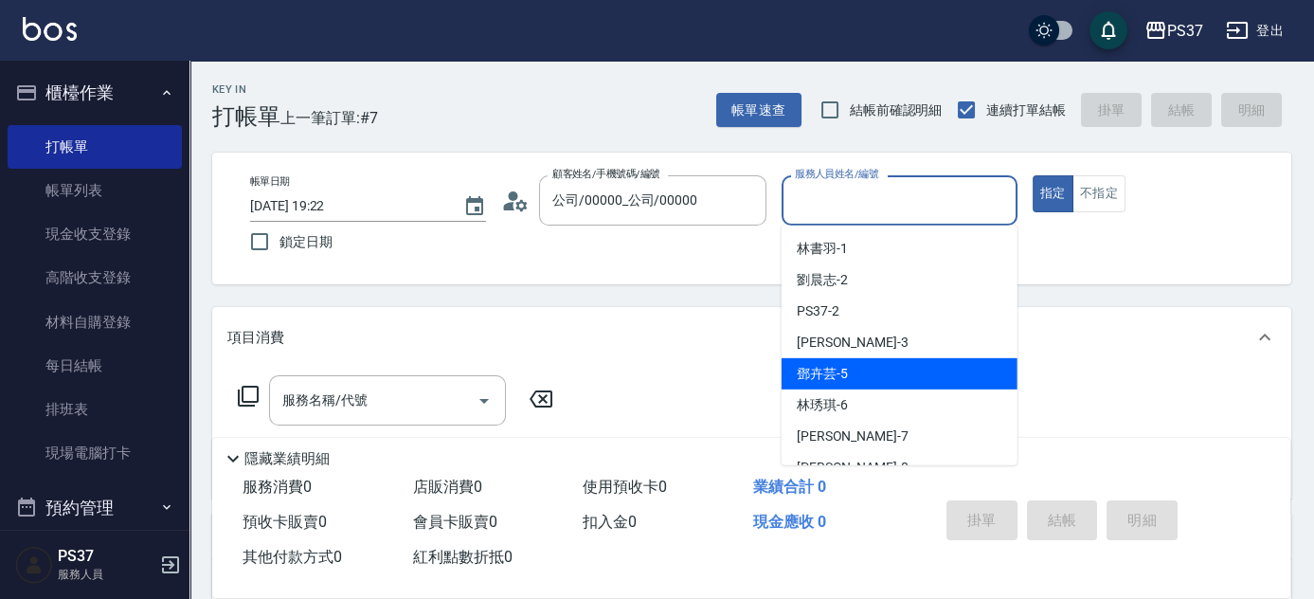
click at [876, 377] on div "[PERSON_NAME]-5" at bounding box center [900, 373] width 236 height 31
type input "[PERSON_NAME]-5"
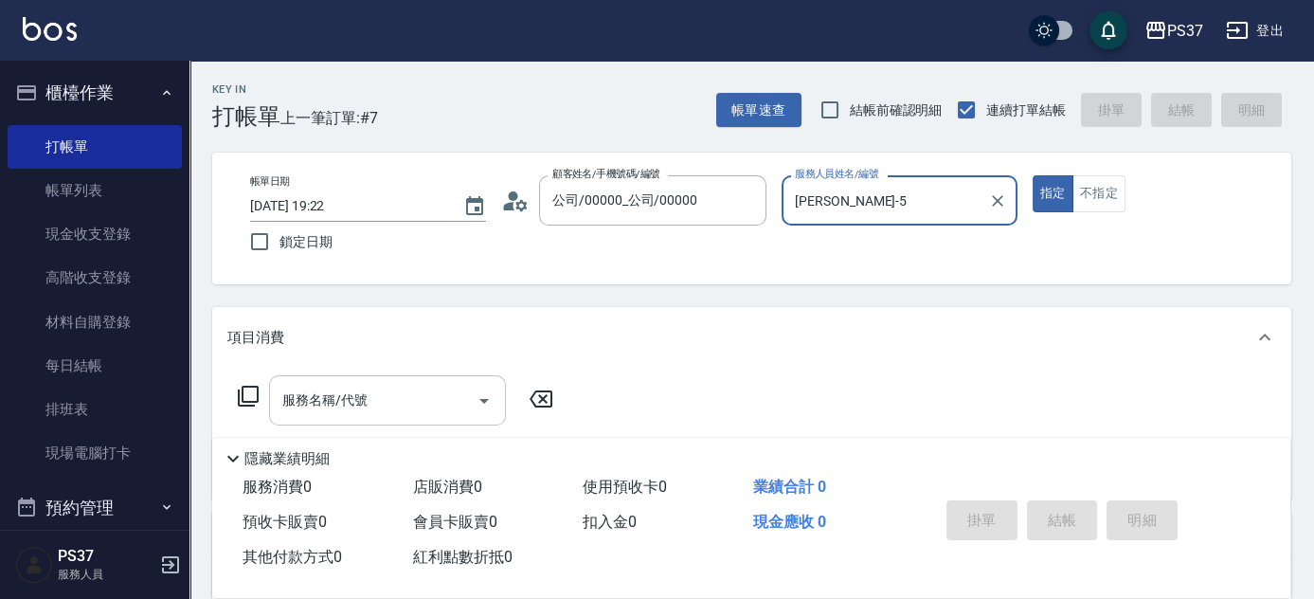
click at [386, 411] on input "服務名稱/代號" at bounding box center [373, 400] width 191 height 33
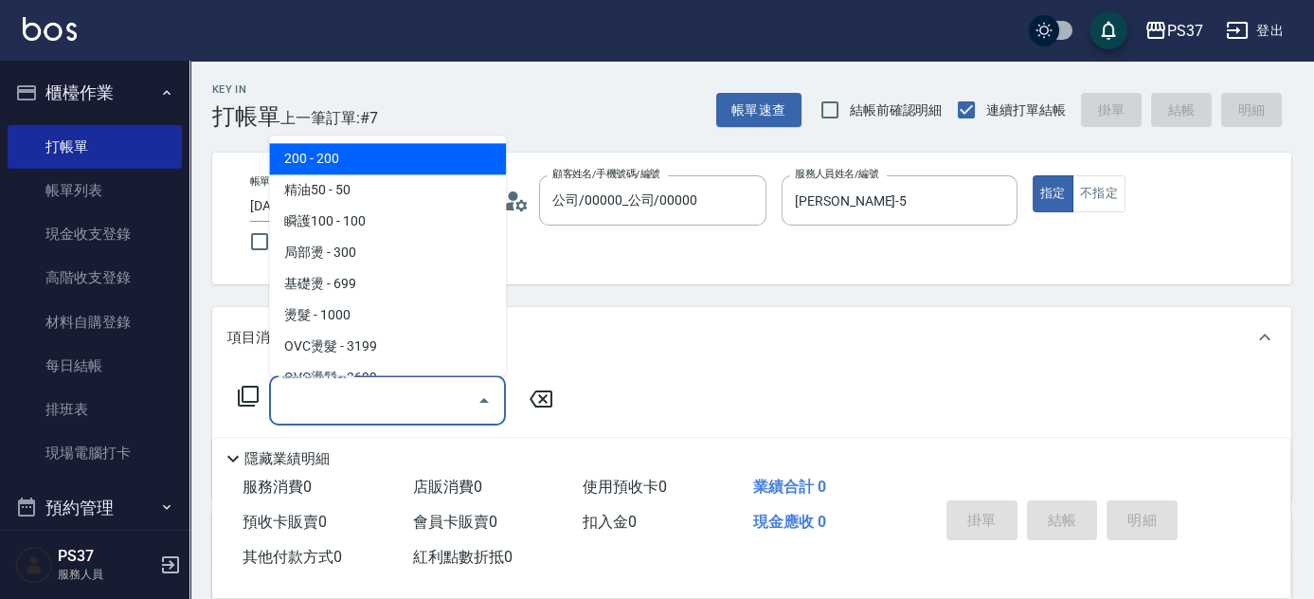
click at [362, 166] on span "200 - 200" at bounding box center [387, 159] width 237 height 31
type input "200(111)"
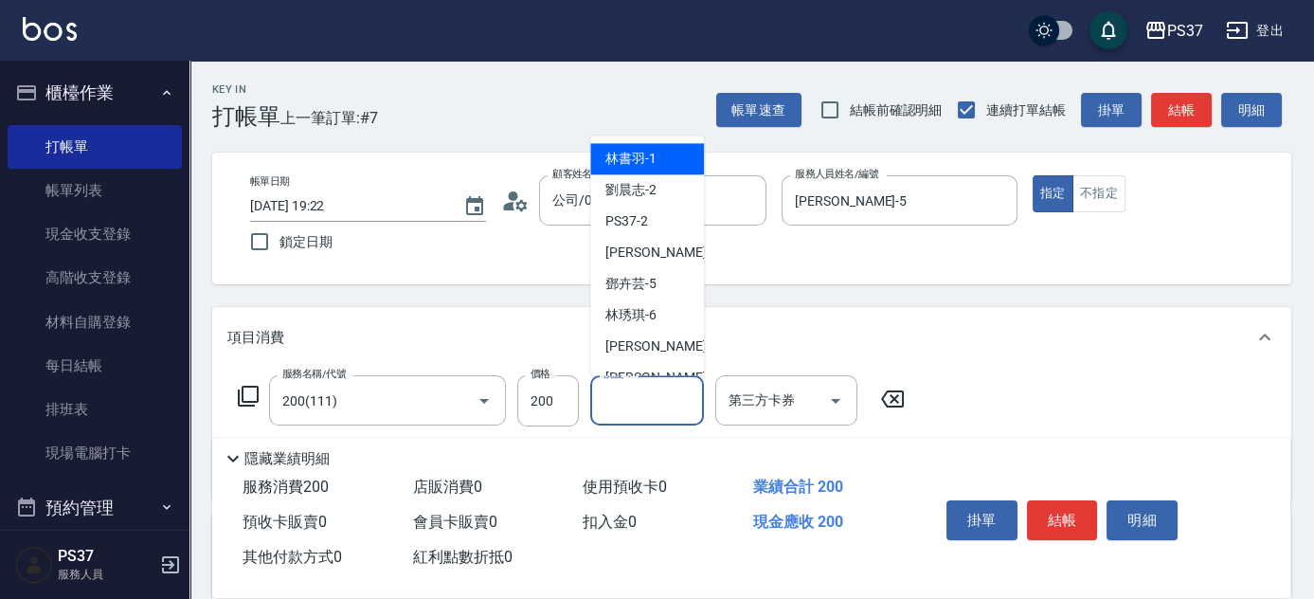
click at [642, 410] on input "洗髮-1" at bounding box center [647, 400] width 97 height 33
click at [644, 160] on span "林書羽 -1" at bounding box center [631, 160] width 51 height 20
type input "林書羽-1"
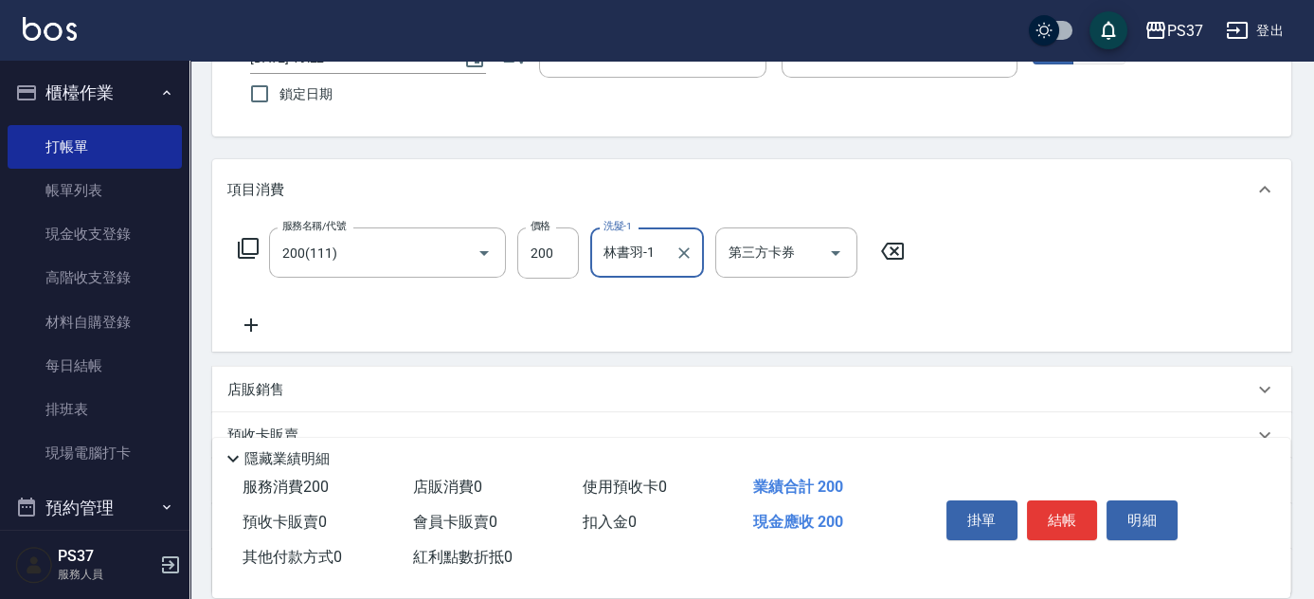
scroll to position [172, 0]
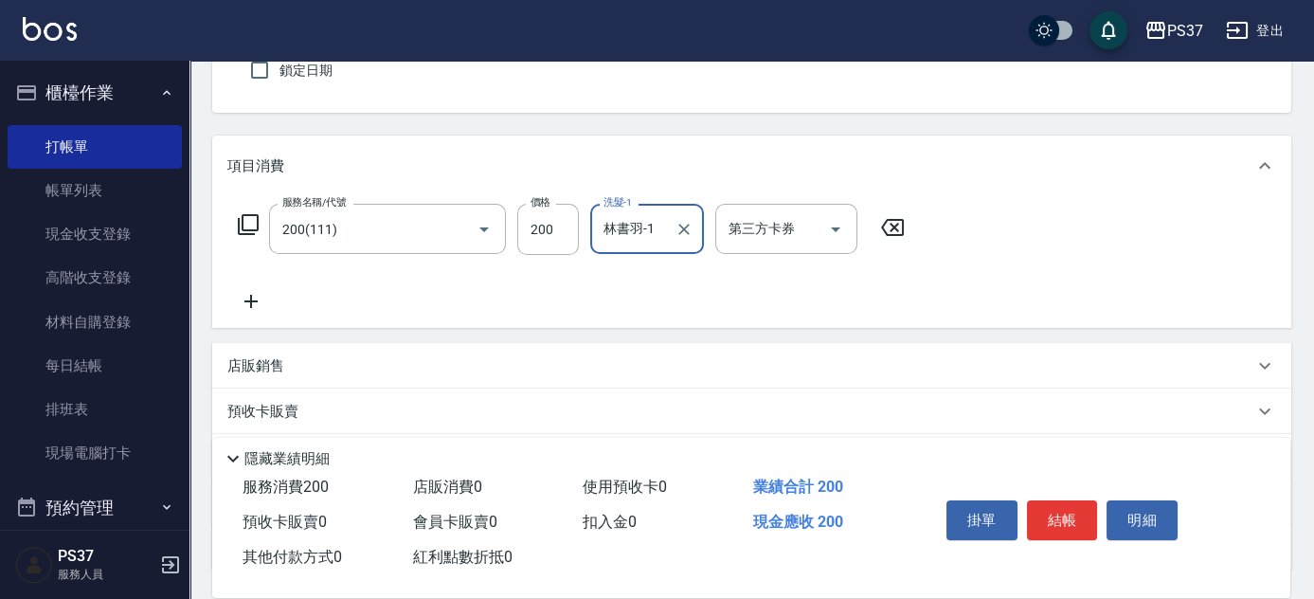
click at [252, 290] on icon at bounding box center [250, 301] width 47 height 23
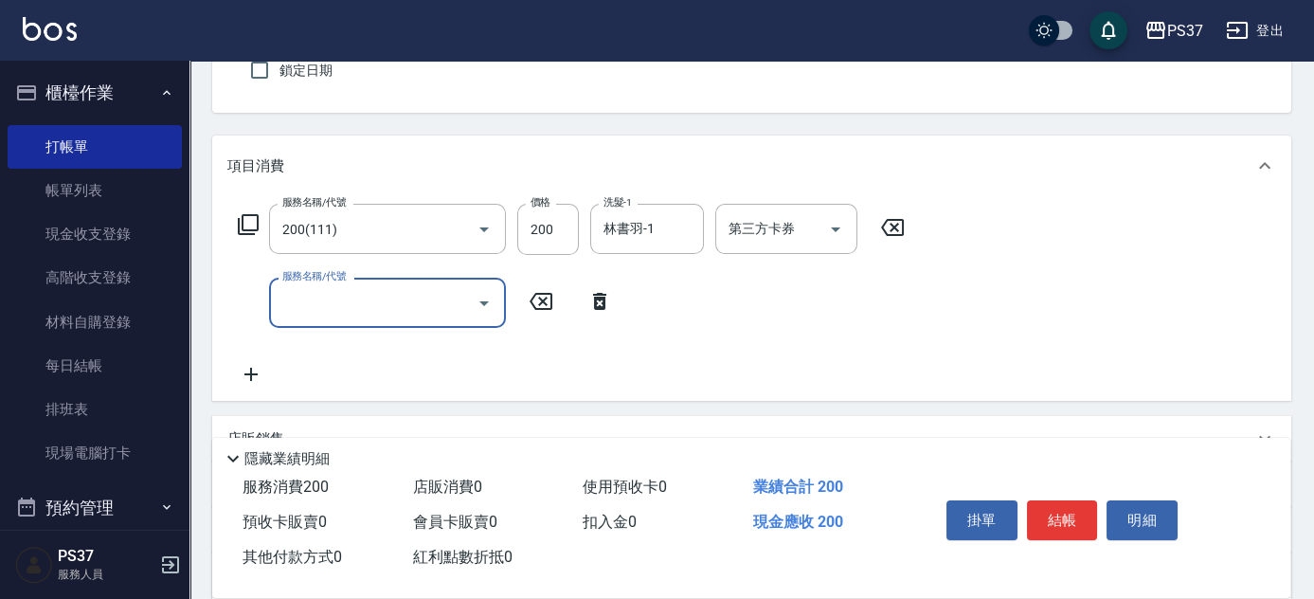
click at [351, 324] on div "服務名稱/代號" at bounding box center [387, 303] width 237 height 50
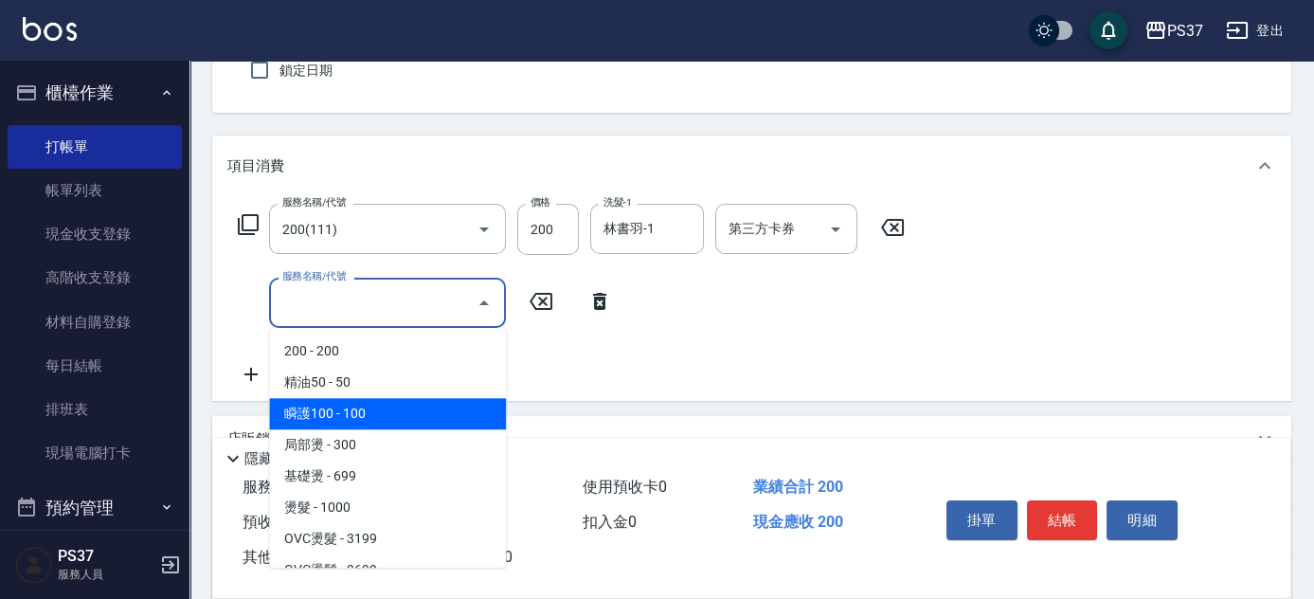
click at [386, 404] on span "瞬護100 - 100" at bounding box center [387, 413] width 237 height 31
type input "瞬護100(113)"
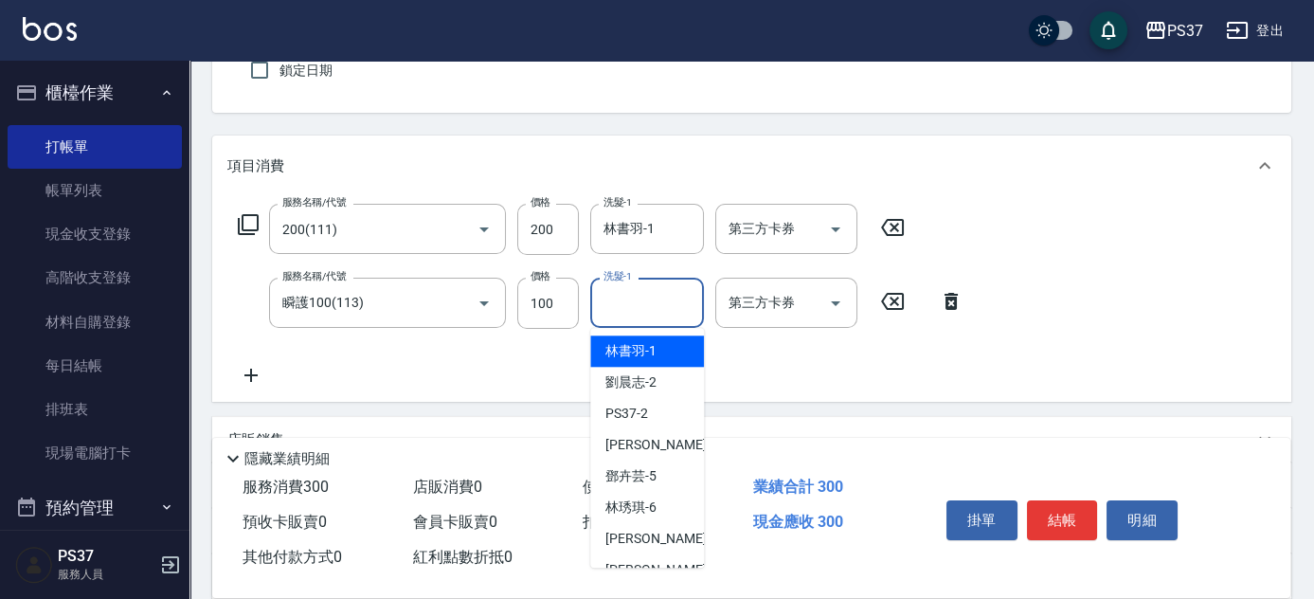
click at [644, 299] on input "洗髮-1" at bounding box center [647, 302] width 97 height 33
click at [648, 355] on span "林書羽 -1" at bounding box center [631, 351] width 51 height 20
type input "林書羽-1"
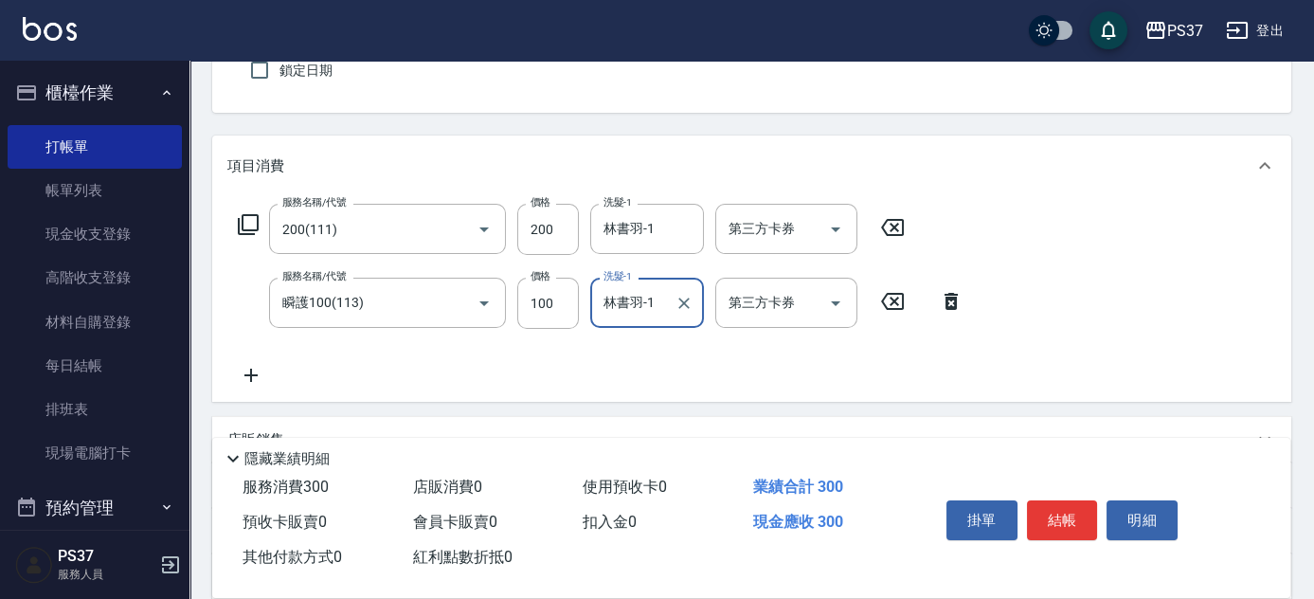
click at [253, 372] on icon at bounding box center [250, 375] width 47 height 23
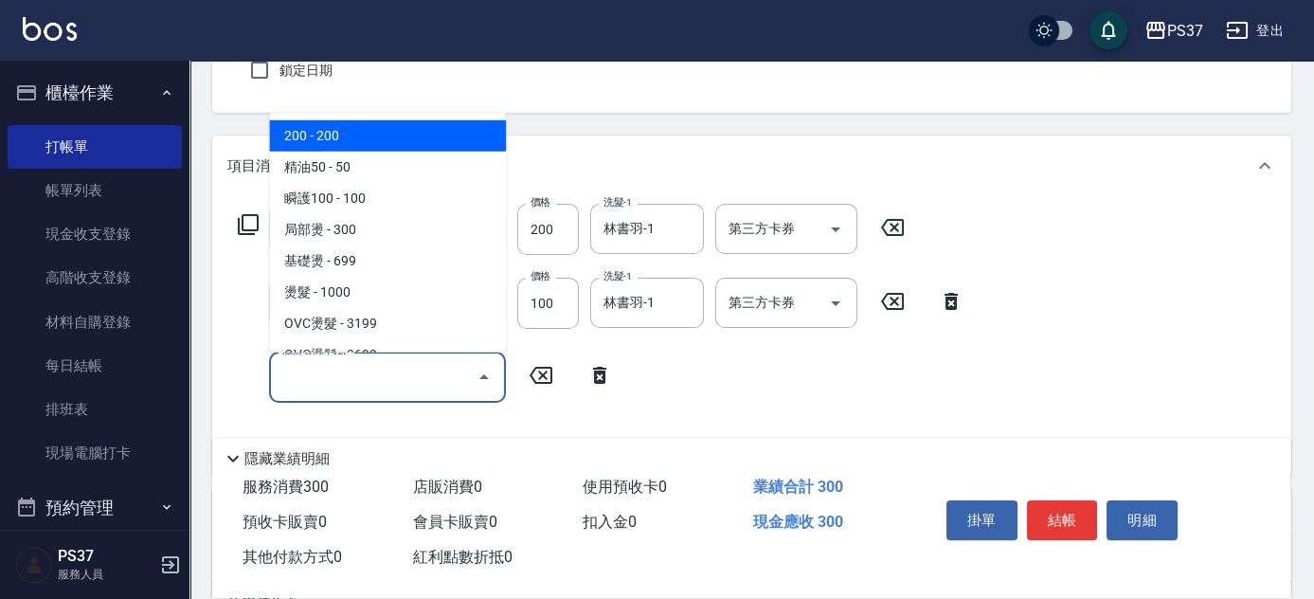
click at [317, 382] on input "服務名稱/代號" at bounding box center [373, 376] width 191 height 33
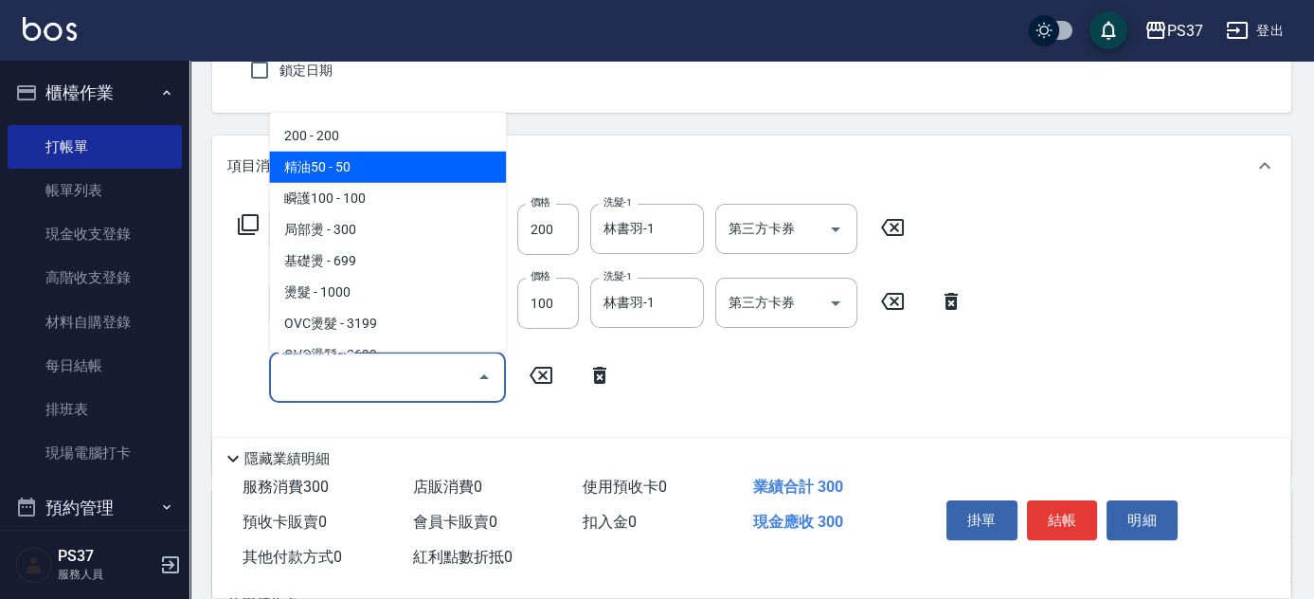
click at [430, 161] on span "精油50 - 50" at bounding box center [387, 167] width 237 height 31
type input "精油50(112)"
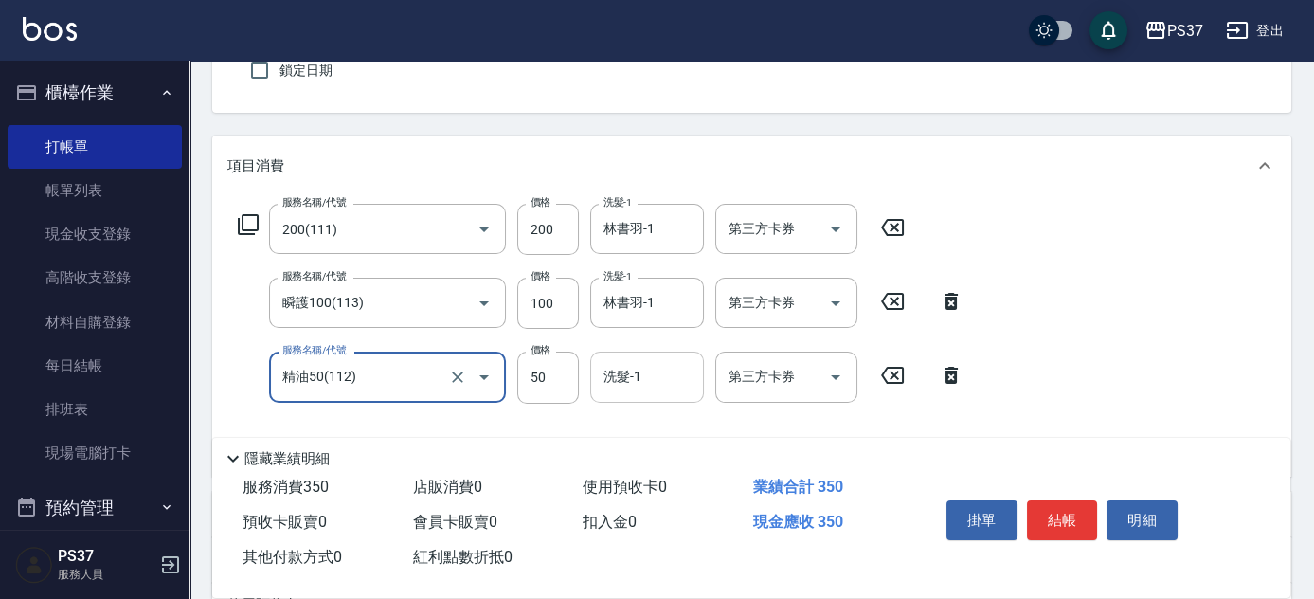
click at [669, 377] on input "洗髮-1" at bounding box center [647, 376] width 97 height 33
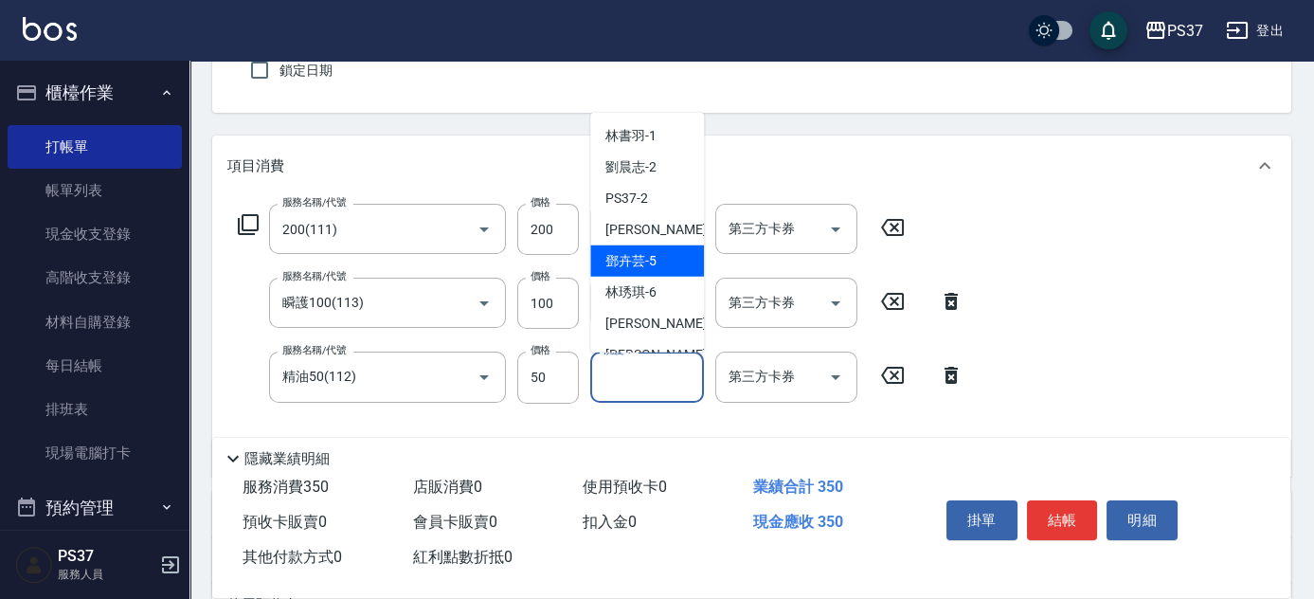
click at [666, 263] on div "[PERSON_NAME]-5" at bounding box center [647, 260] width 114 height 31
type input "[PERSON_NAME]-5"
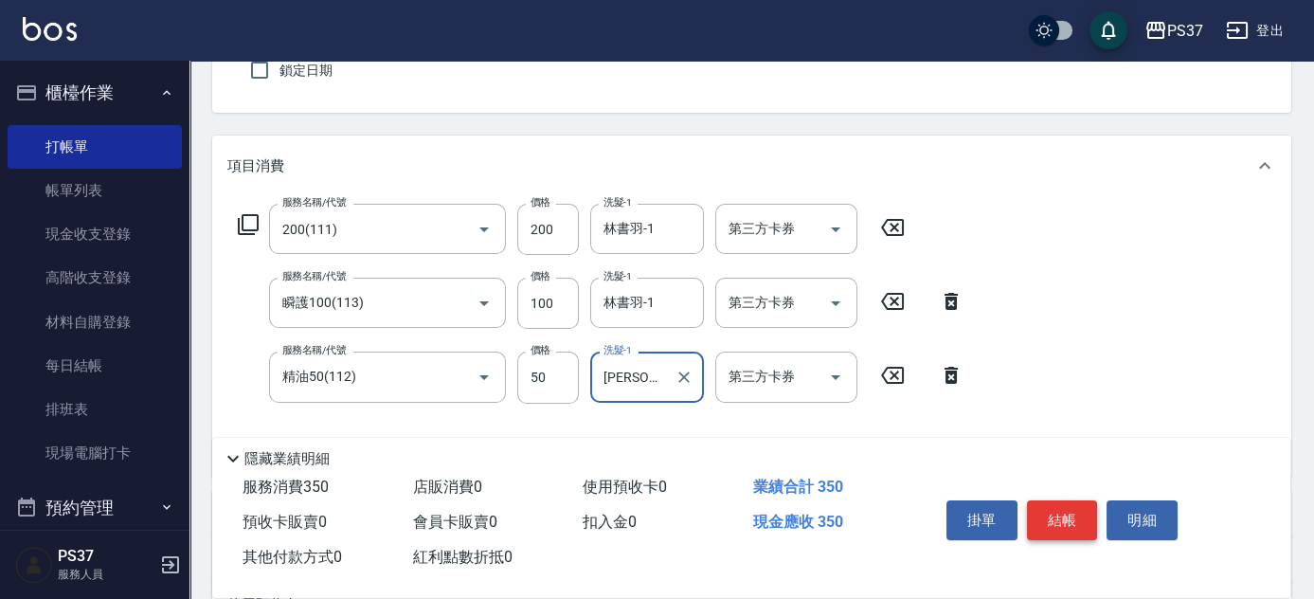
click at [1072, 507] on button "結帳" at bounding box center [1062, 520] width 71 height 40
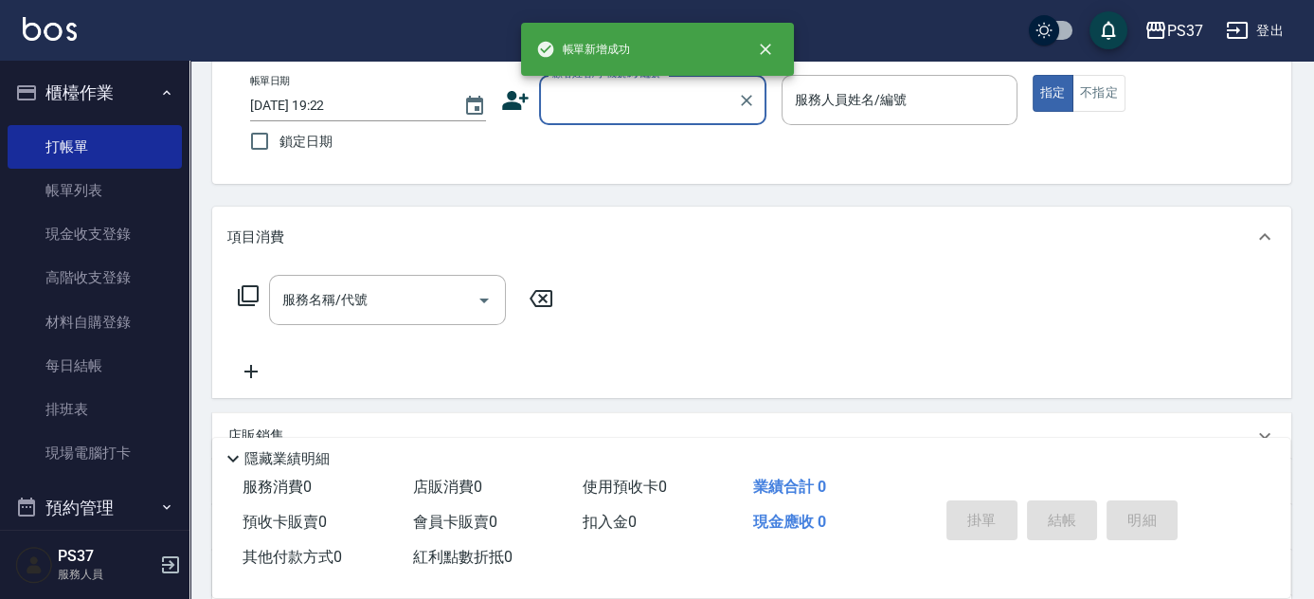
scroll to position [0, 0]
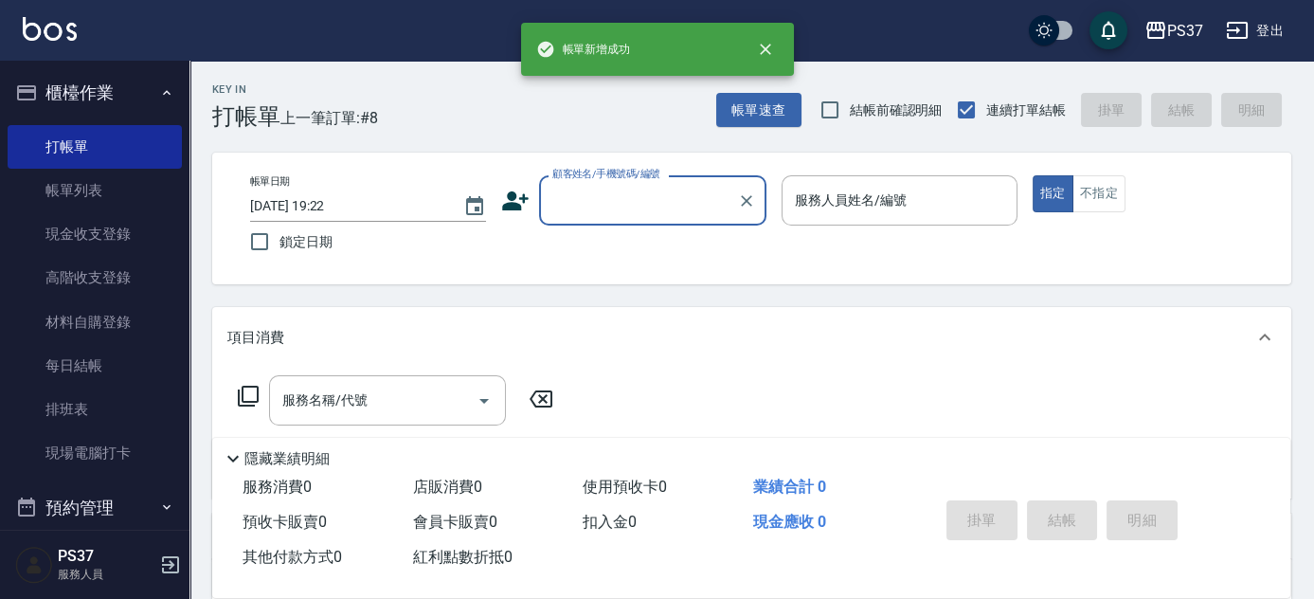
click at [620, 202] on input "顧客姓名/手機號碼/編號" at bounding box center [639, 200] width 182 height 33
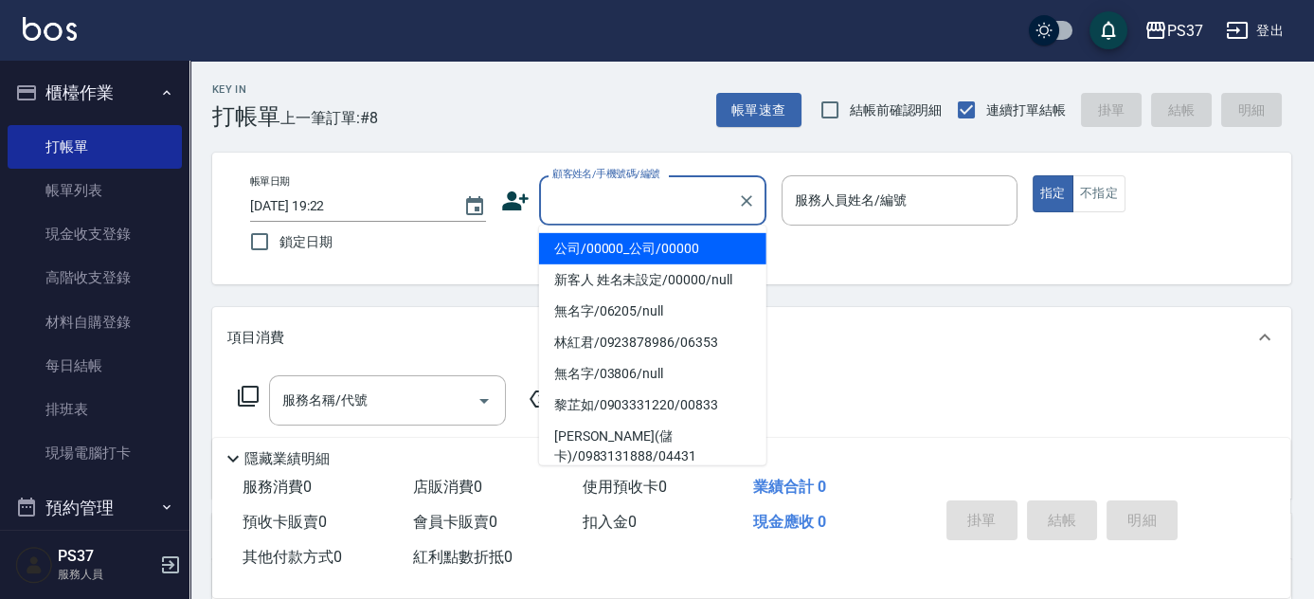
click at [627, 242] on li "公司/00000_公司/00000" at bounding box center [652, 248] width 227 height 31
type input "公司/00000_公司/00000"
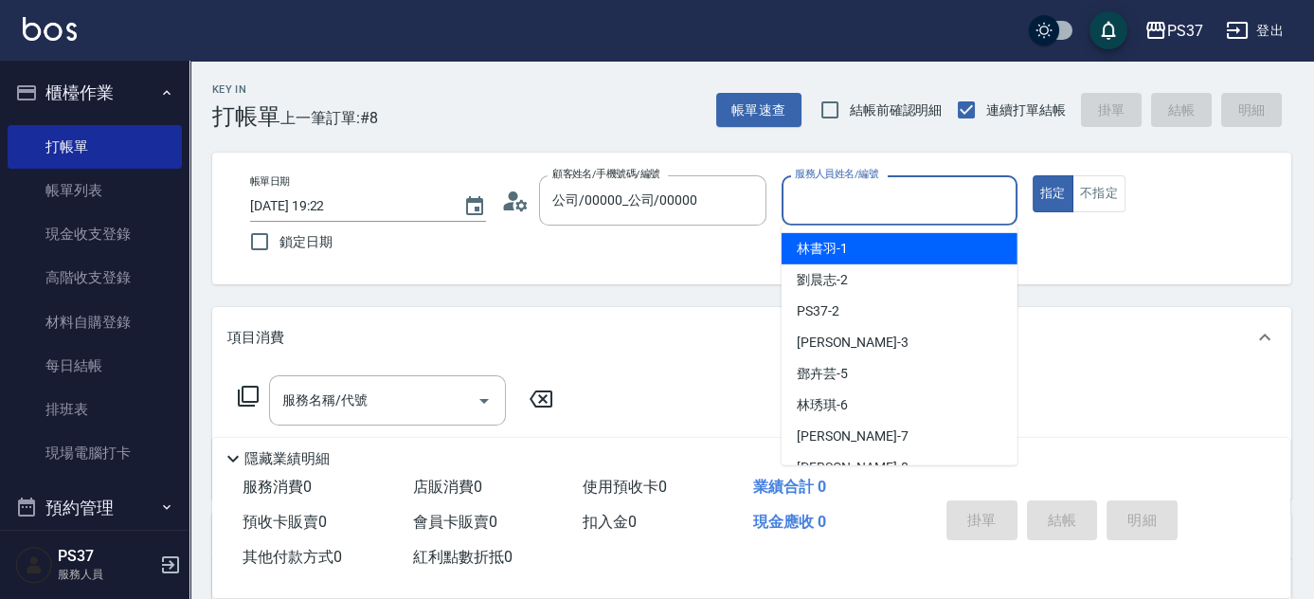
click at [813, 199] on input "服務人員姓名/編號" at bounding box center [899, 200] width 219 height 33
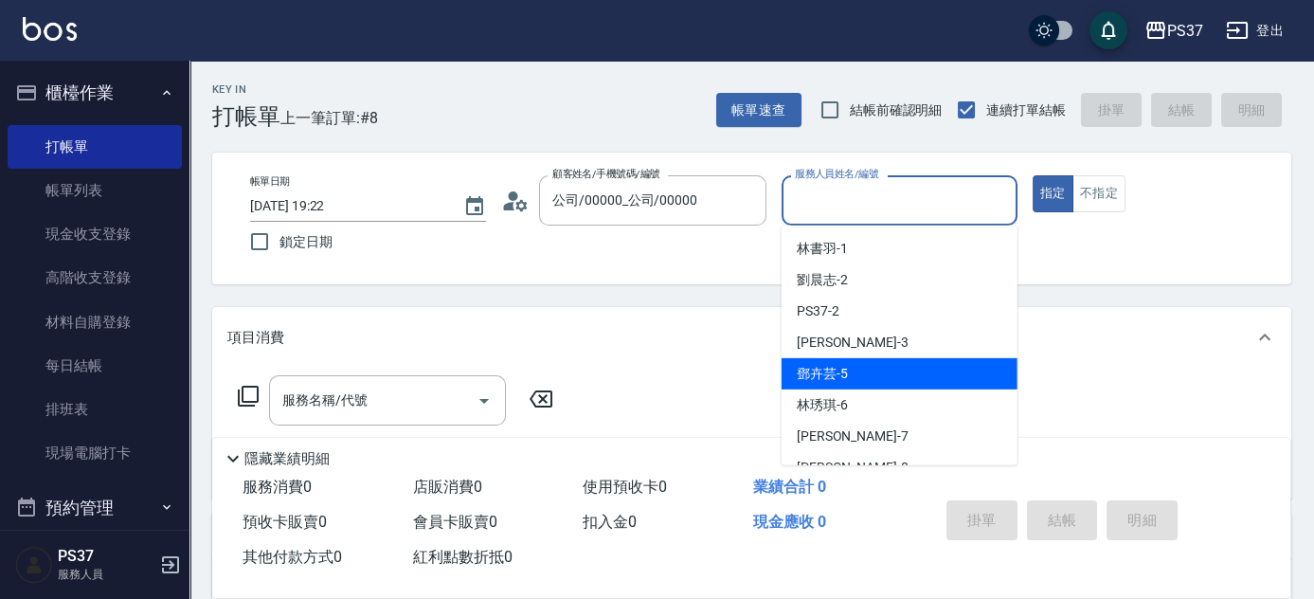
click at [872, 368] on div "[PERSON_NAME]-5" at bounding box center [900, 373] width 236 height 31
type input "[PERSON_NAME]-5"
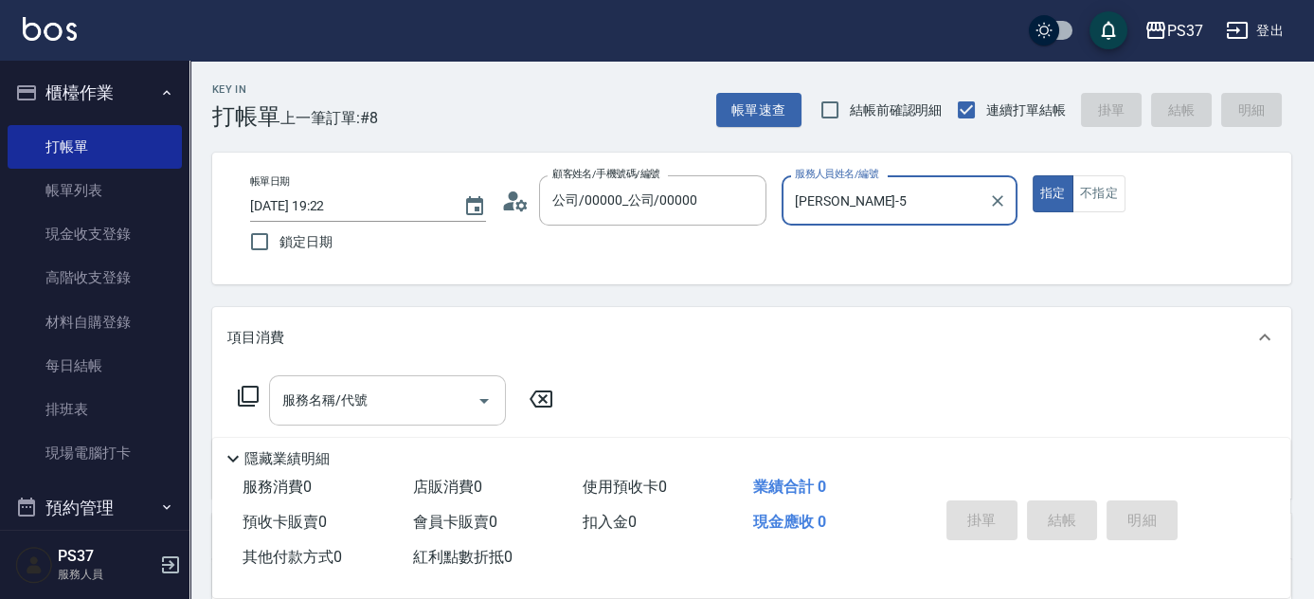
click at [374, 396] on input "服務名稱/代號" at bounding box center [373, 400] width 191 height 33
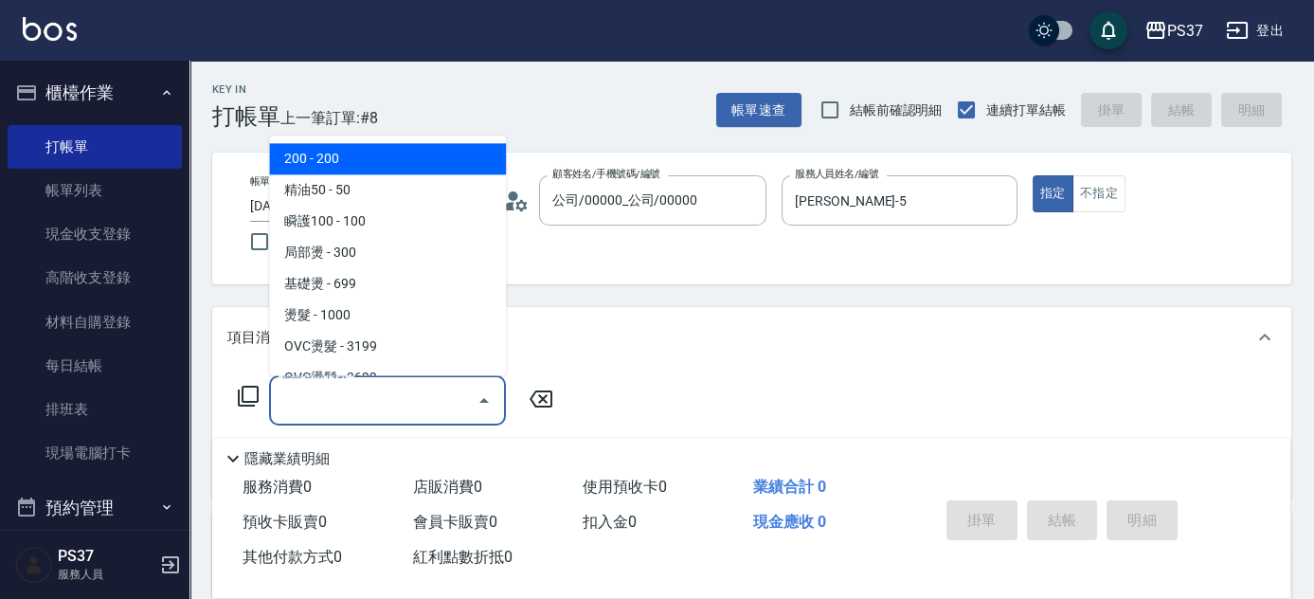
click at [354, 158] on span "200 - 200" at bounding box center [387, 159] width 237 height 31
type input "200(111)"
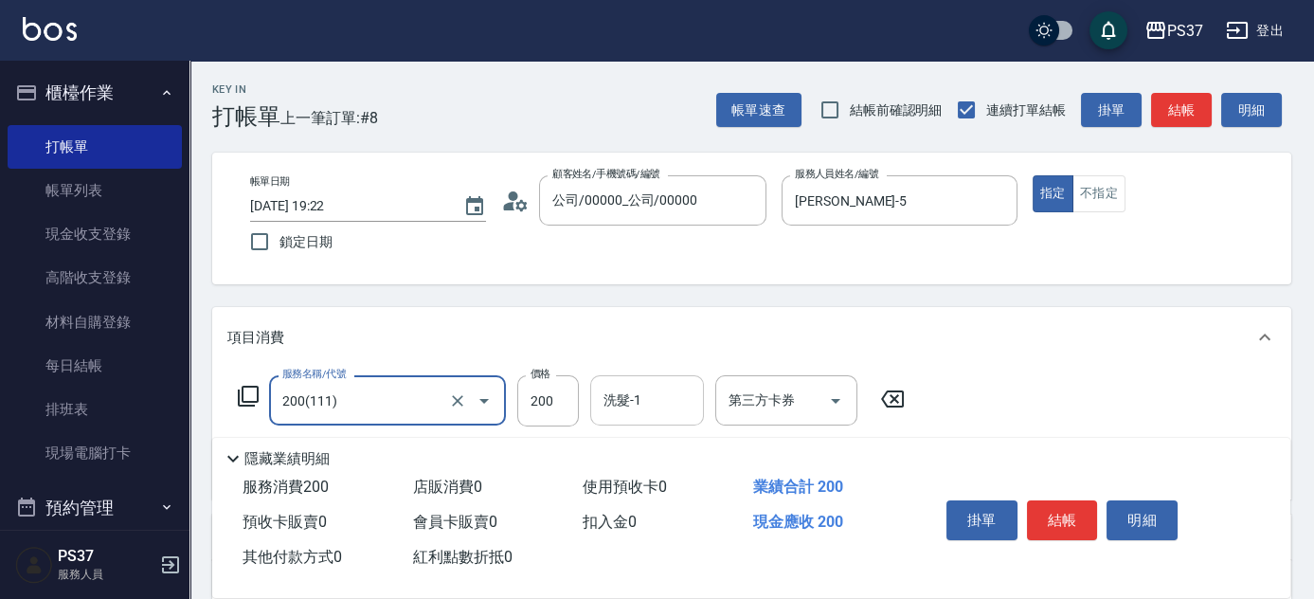
click at [625, 395] on input "洗髮-1" at bounding box center [647, 400] width 97 height 33
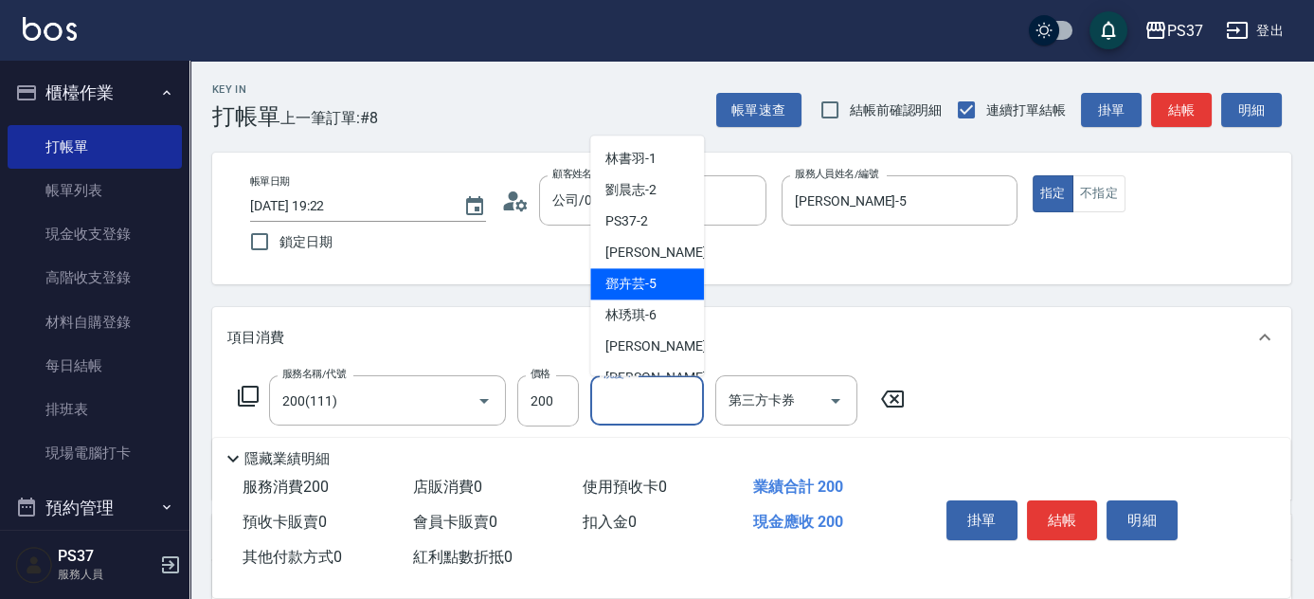
click at [643, 298] on div "[PERSON_NAME]-5" at bounding box center [647, 284] width 114 height 31
type input "[PERSON_NAME]-5"
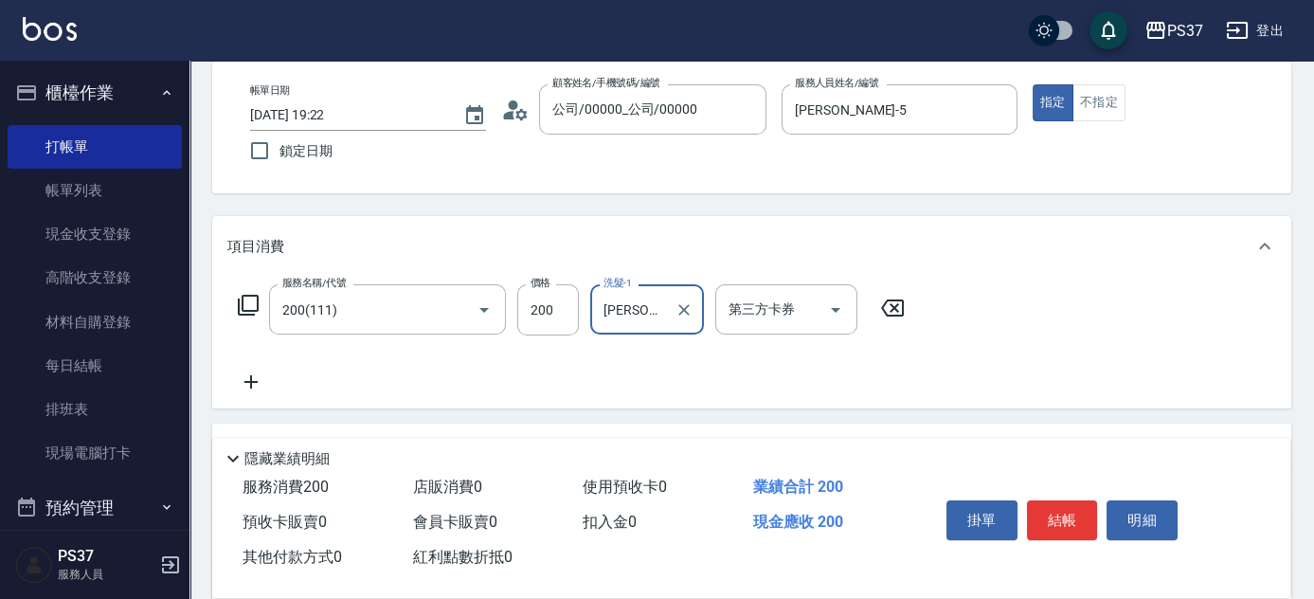
scroll to position [172, 0]
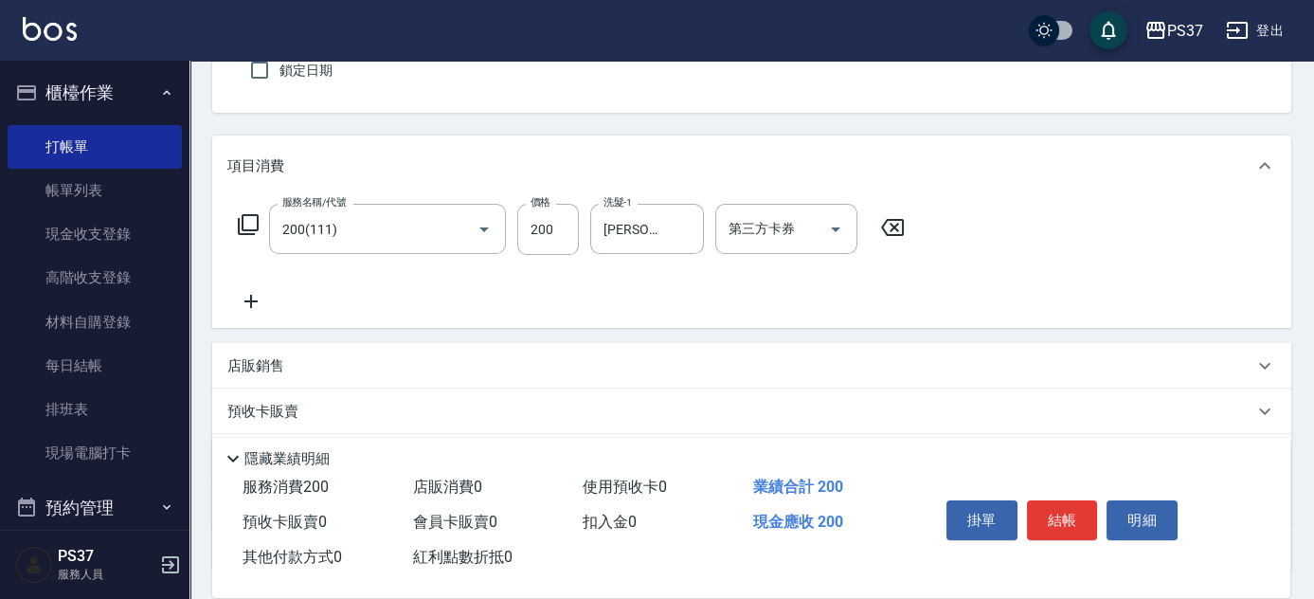
click at [247, 303] on icon at bounding box center [250, 301] width 47 height 23
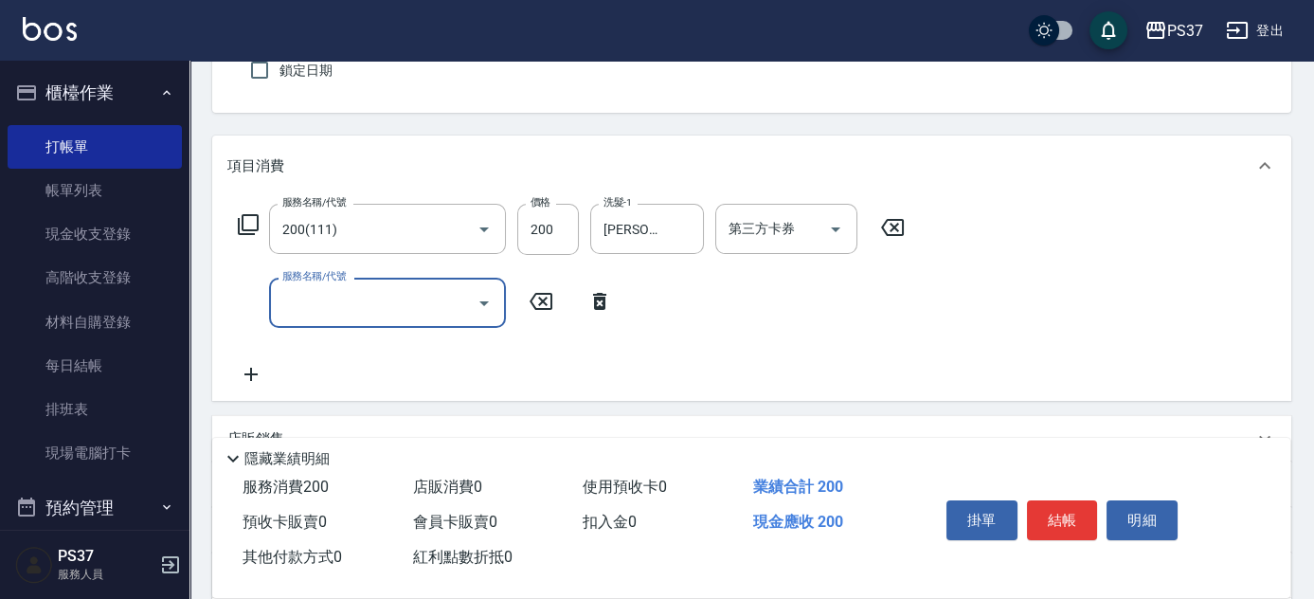
drag, startPoint x: 247, startPoint y: 303, endPoint x: 325, endPoint y: 306, distance: 77.8
click at [325, 306] on input "服務名稱/代號" at bounding box center [373, 302] width 191 height 33
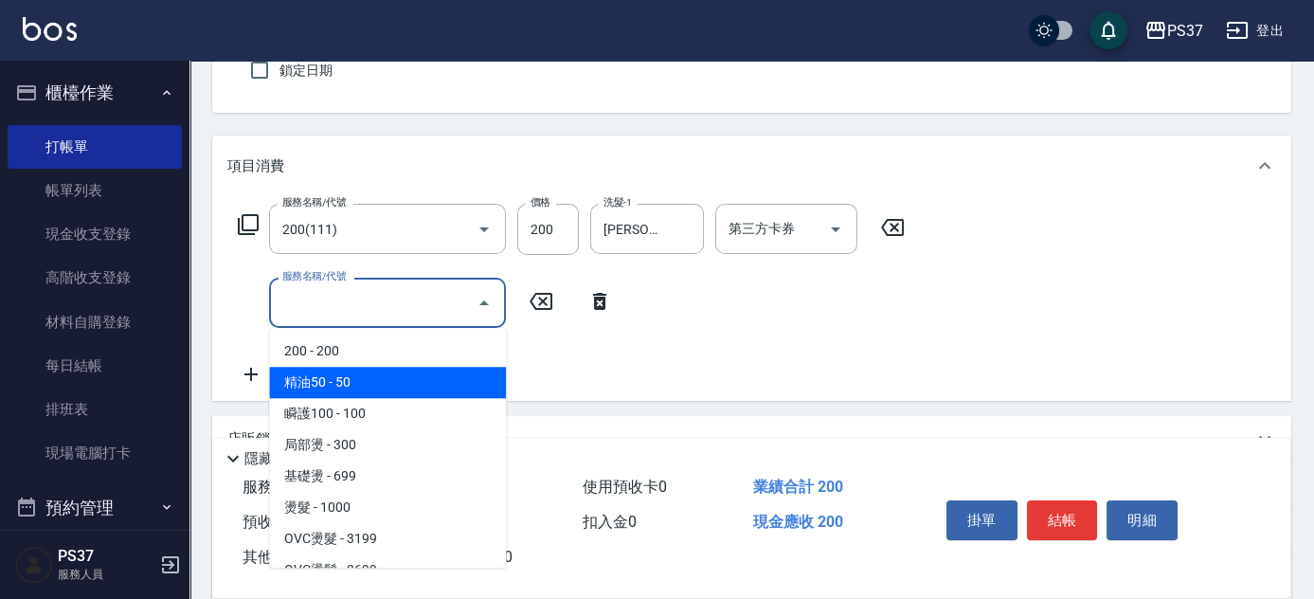
click at [384, 368] on span "精油50 - 50" at bounding box center [387, 382] width 237 height 31
type input "精油50(112)"
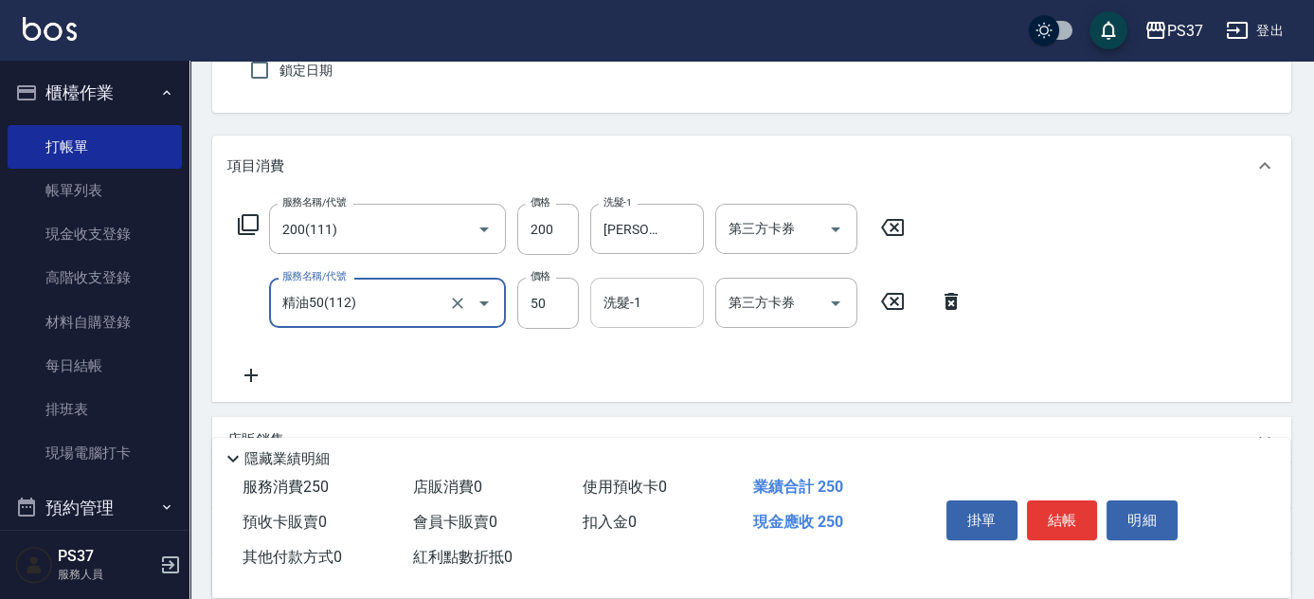
click at [641, 298] on input "洗髮-1" at bounding box center [647, 302] width 97 height 33
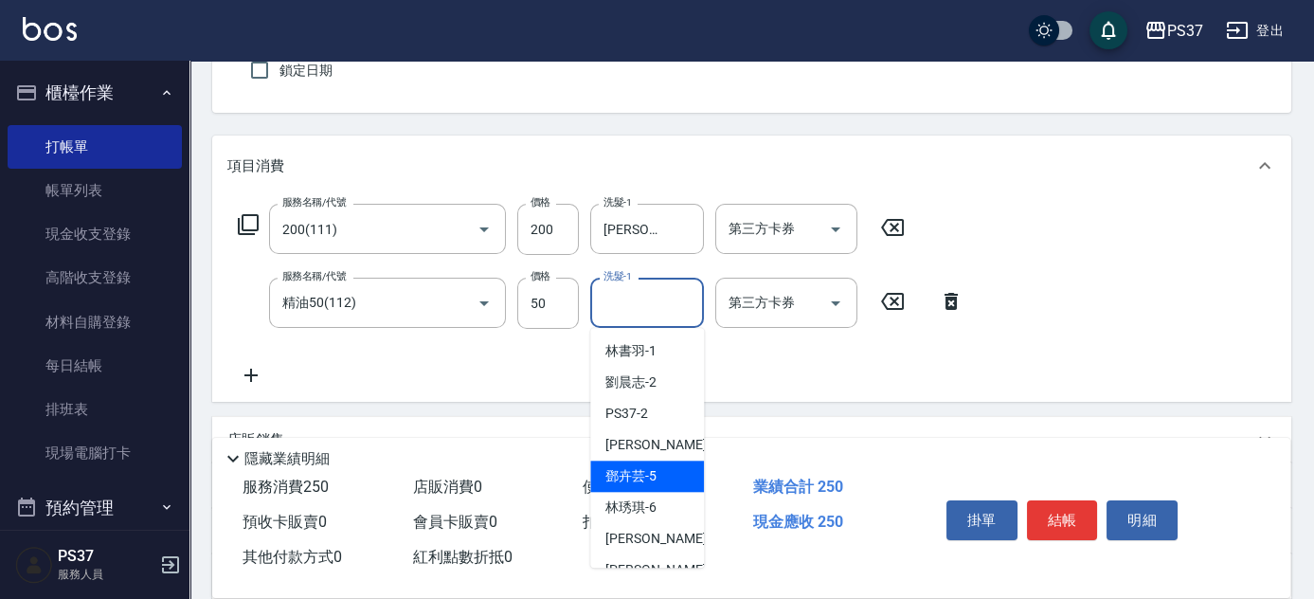
click at [669, 465] on div "[PERSON_NAME]-5" at bounding box center [647, 476] width 114 height 31
type input "[PERSON_NAME]-5"
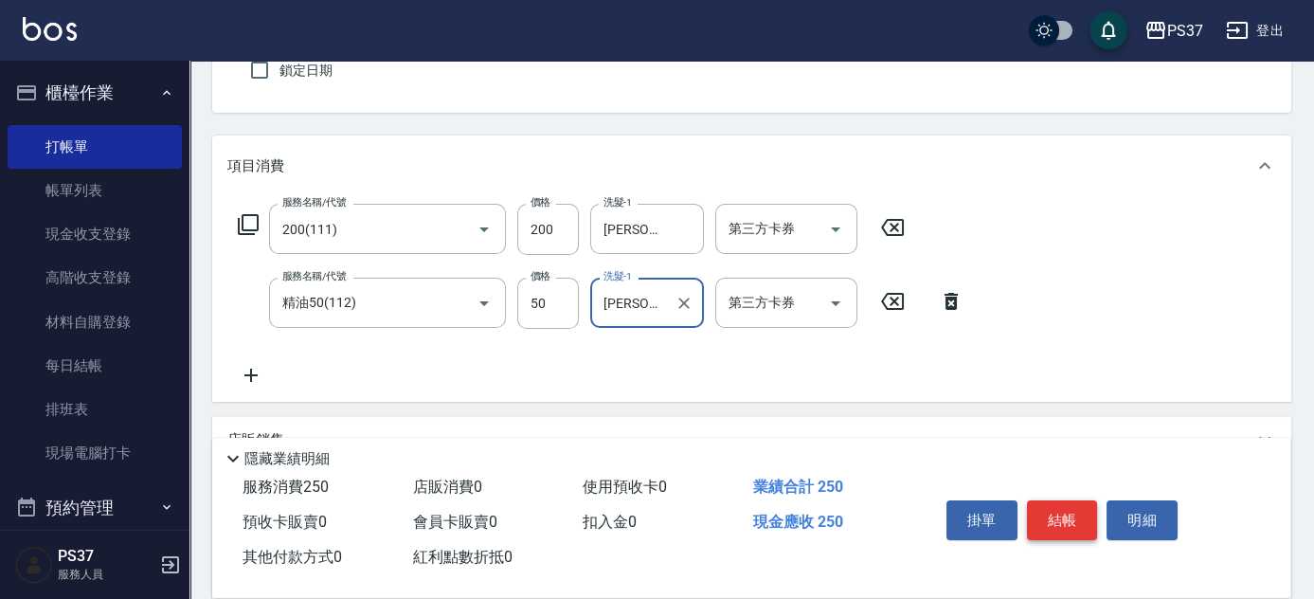
click at [1065, 513] on button "結帳" at bounding box center [1062, 520] width 71 height 40
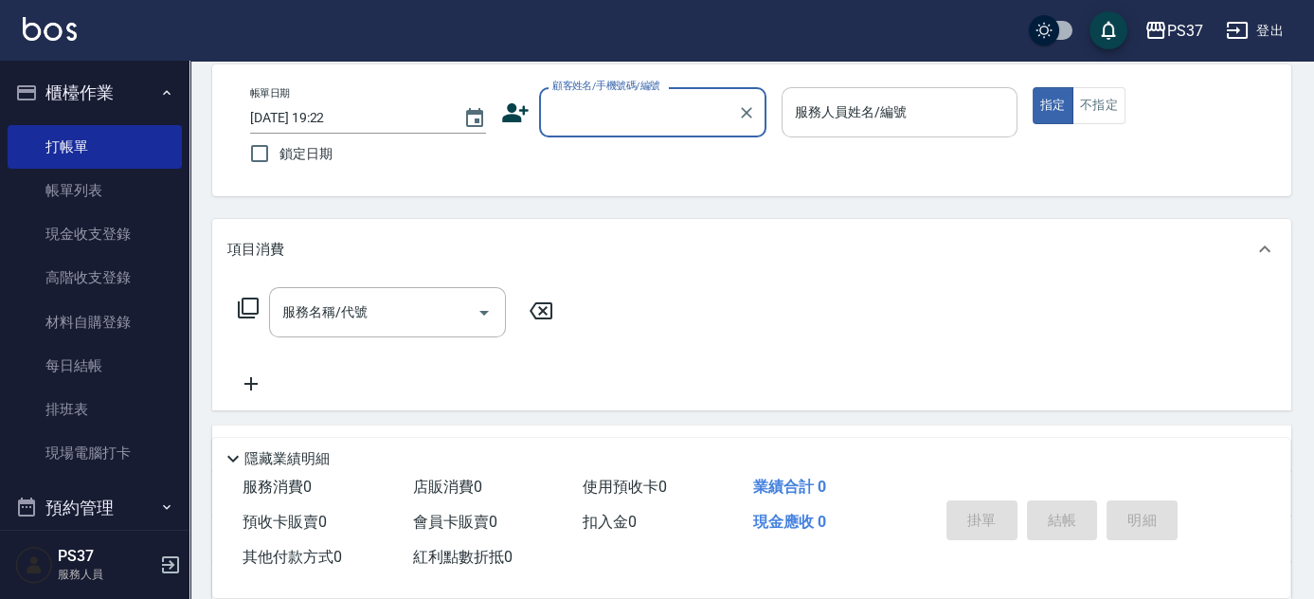
scroll to position [0, 0]
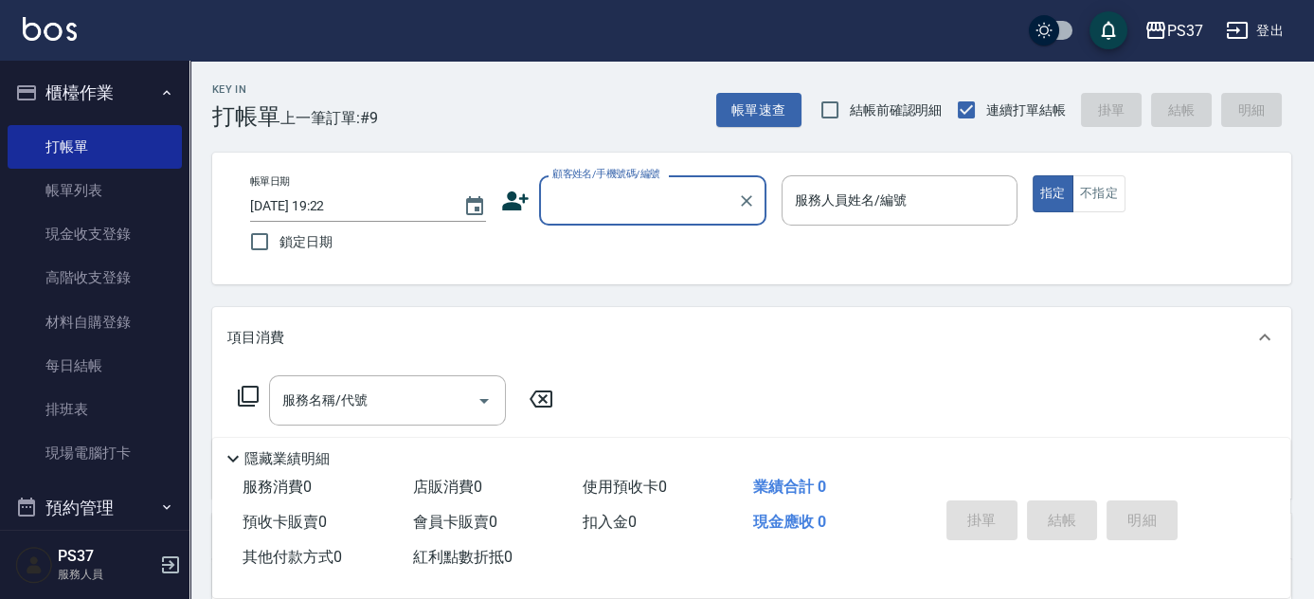
click at [696, 215] on input "顧客姓名/手機號碼/編號" at bounding box center [639, 200] width 182 height 33
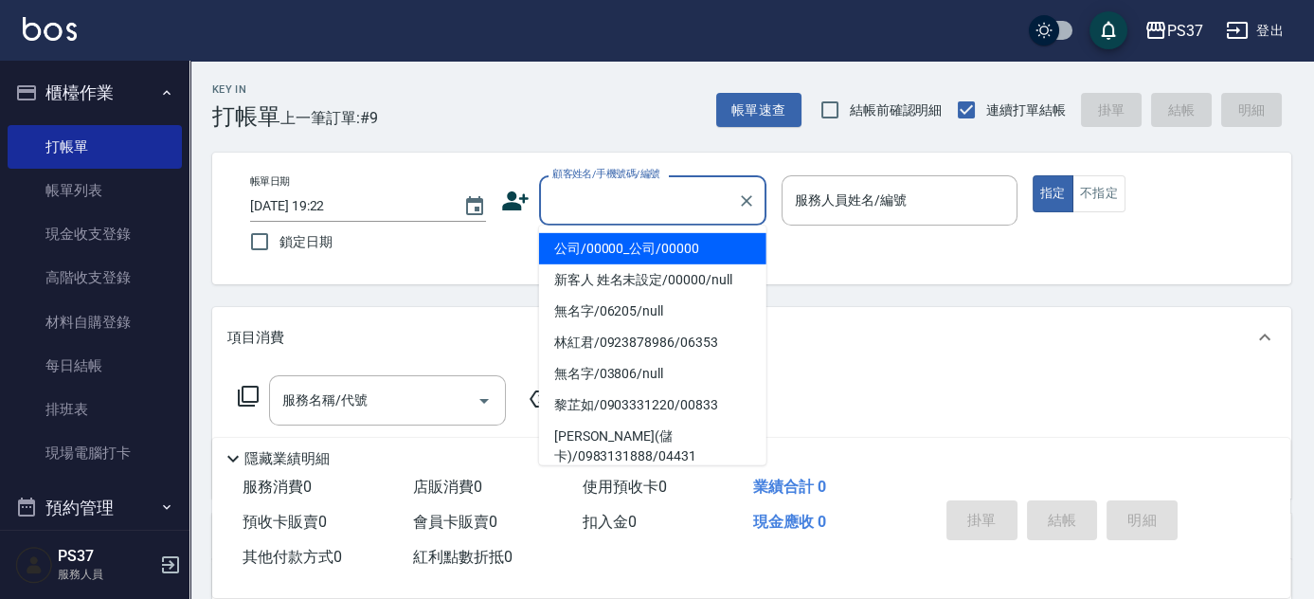
click at [689, 245] on li "公司/00000_公司/00000" at bounding box center [652, 248] width 227 height 31
type input "公司/00000_公司/00000"
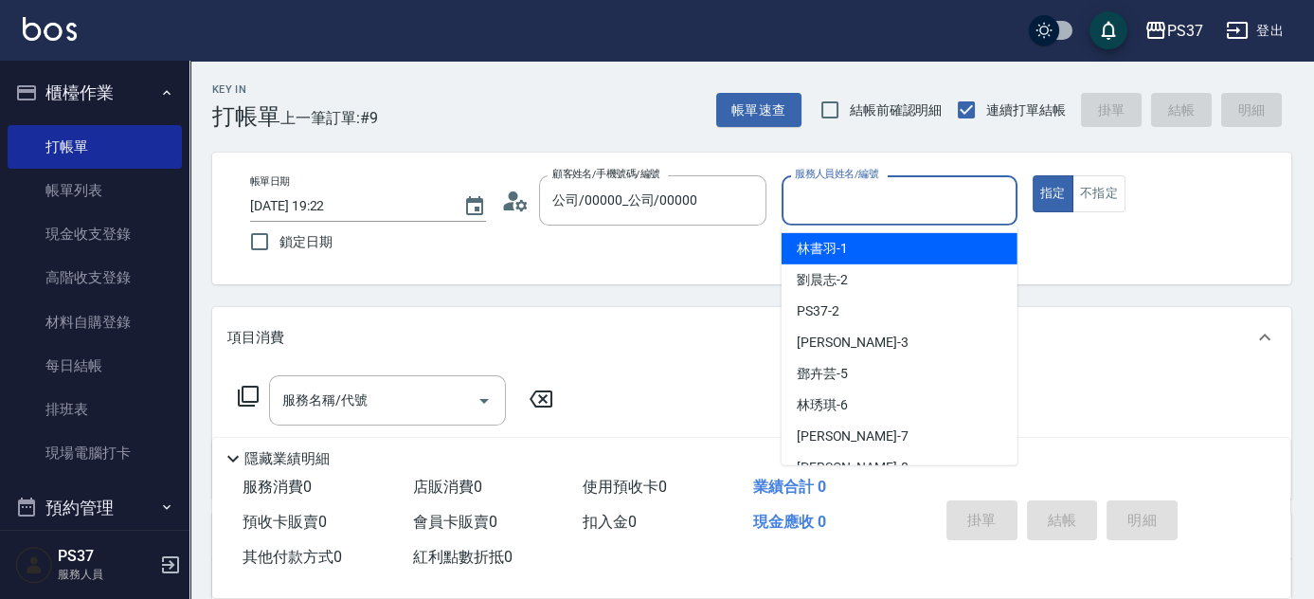
click at [871, 189] on input "服務人員姓名/編號" at bounding box center [899, 200] width 219 height 33
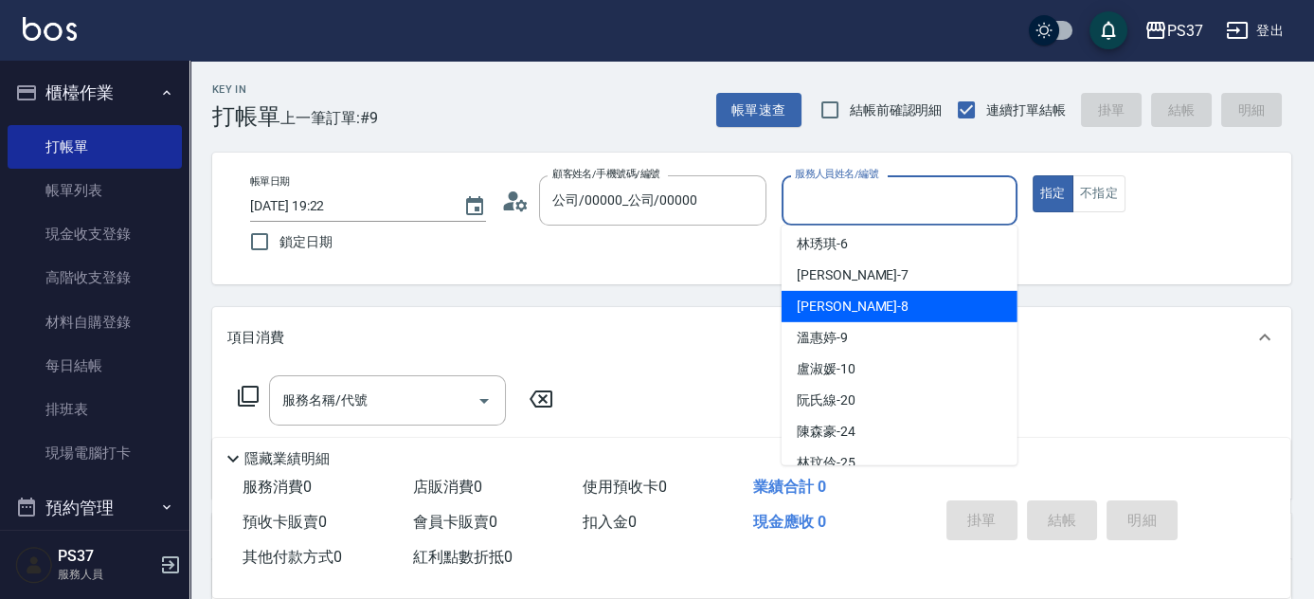
scroll to position [172, 0]
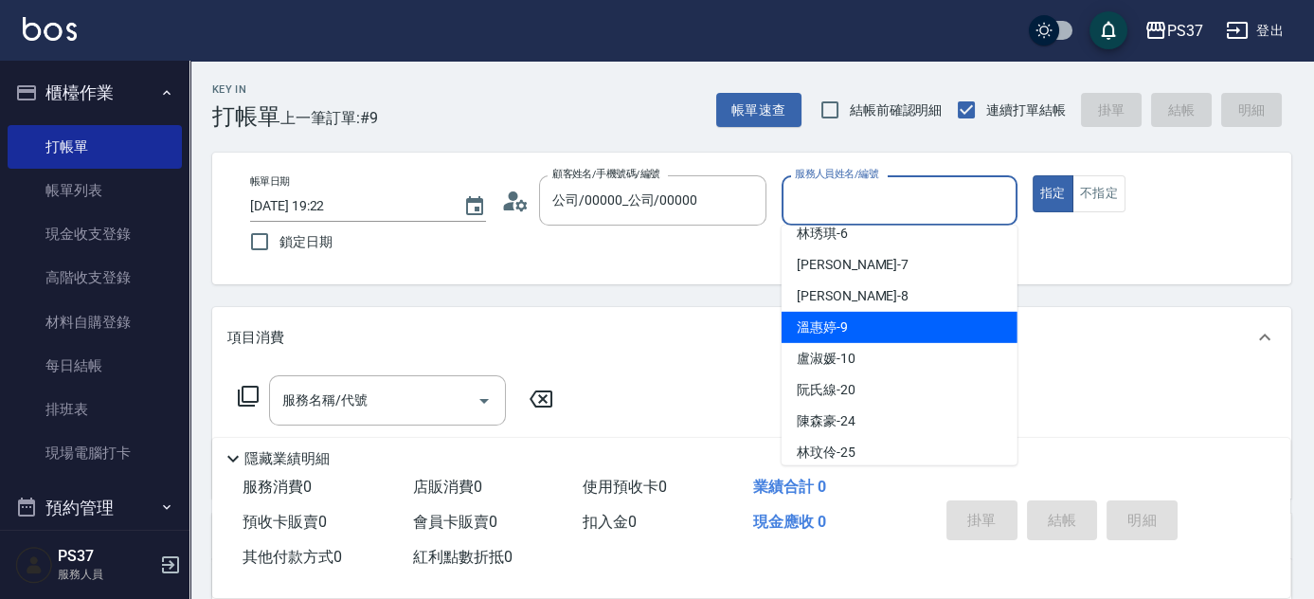
click at [884, 313] on div "溫惠婷 -9" at bounding box center [900, 327] width 236 height 31
type input "溫惠婷-9"
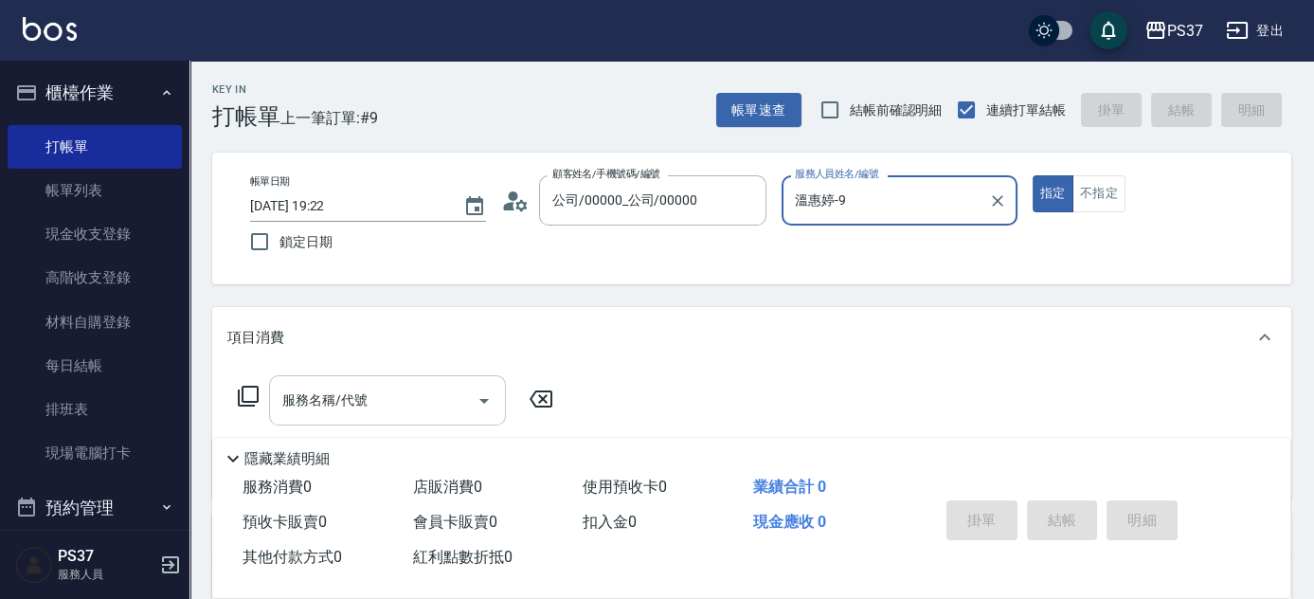
click at [407, 386] on input "服務名稱/代號" at bounding box center [373, 400] width 191 height 33
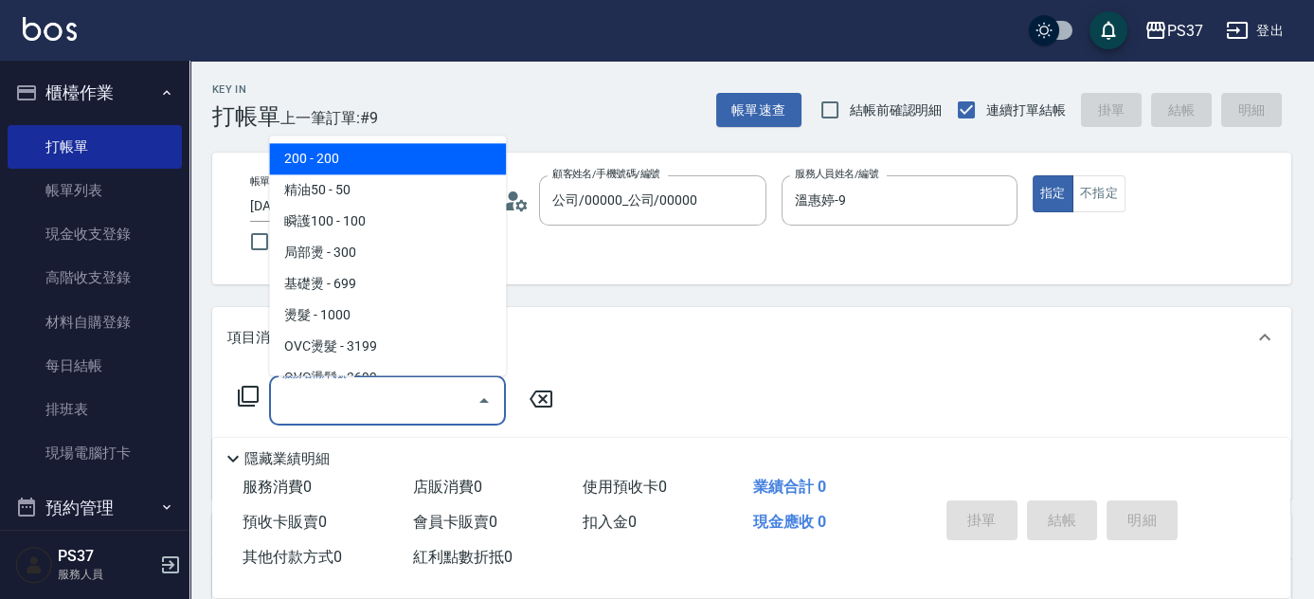
drag, startPoint x: 374, startPoint y: 154, endPoint x: 422, endPoint y: 201, distance: 67.0
click at [373, 154] on span "200 - 200" at bounding box center [387, 159] width 237 height 31
type input "200(111)"
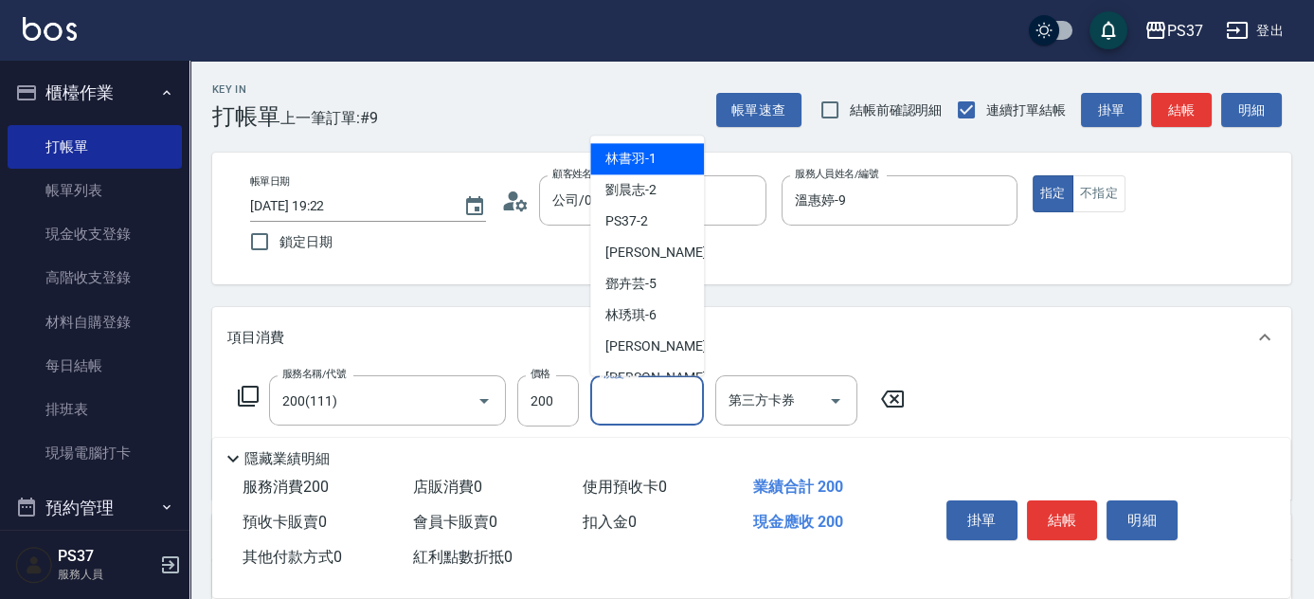
click at [634, 397] on input "洗髮-1" at bounding box center [647, 400] width 97 height 33
click at [649, 164] on span "林書羽 -1" at bounding box center [631, 160] width 51 height 20
type input "林書羽-1"
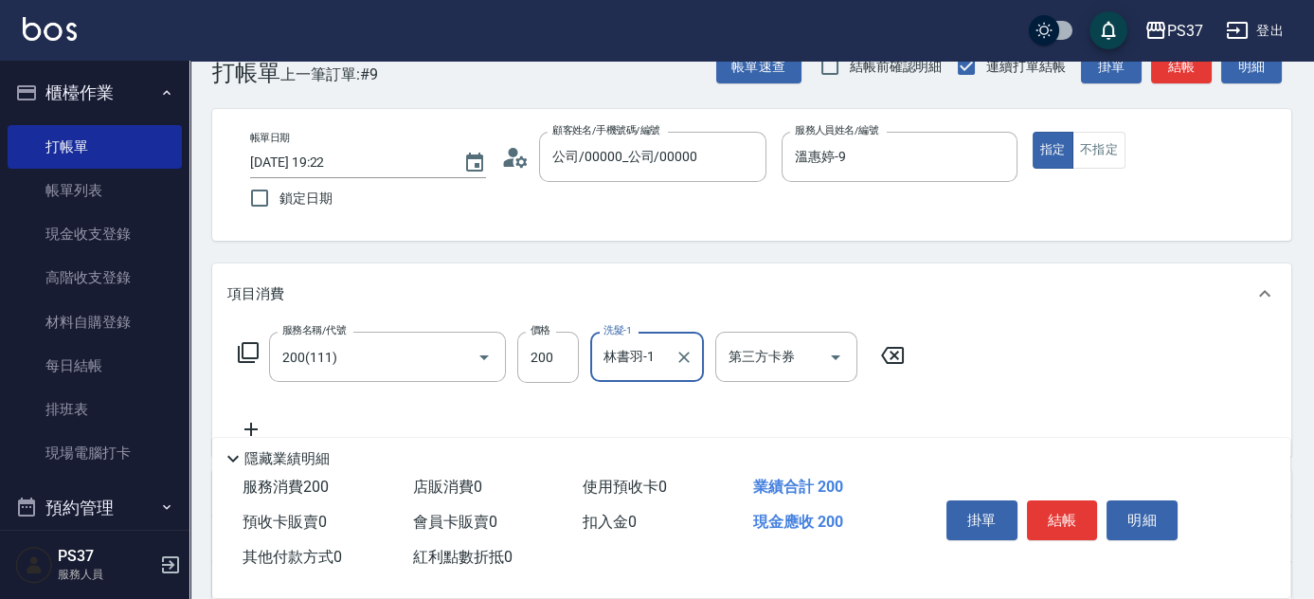
scroll to position [85, 0]
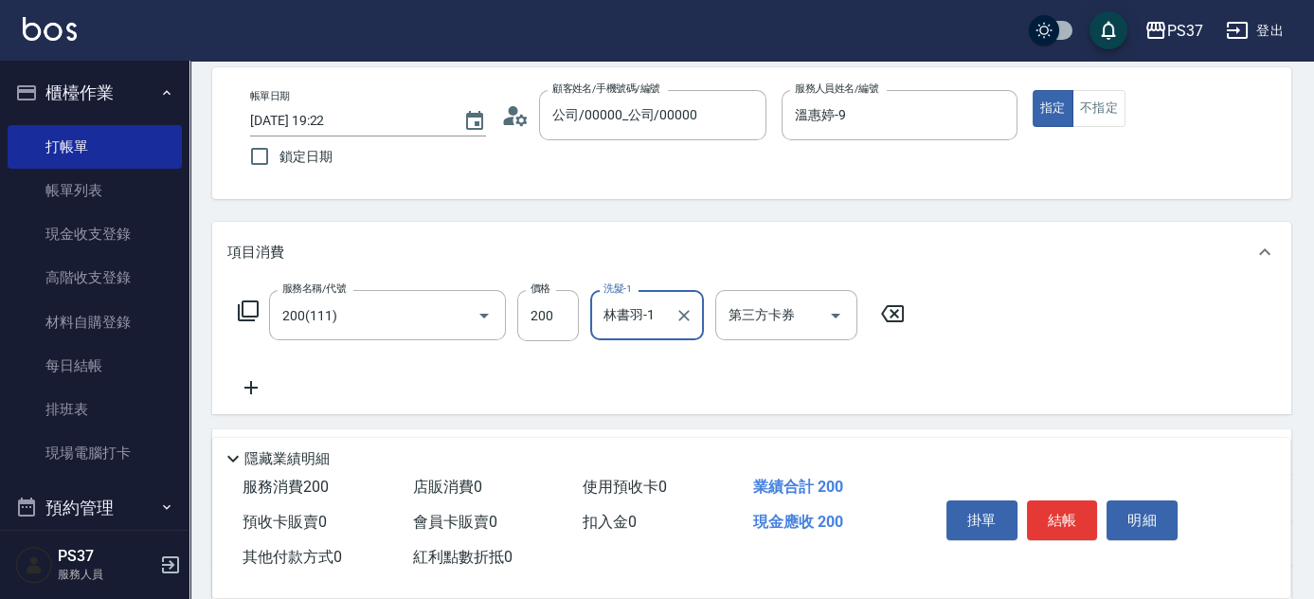
click at [265, 385] on icon at bounding box center [250, 387] width 47 height 23
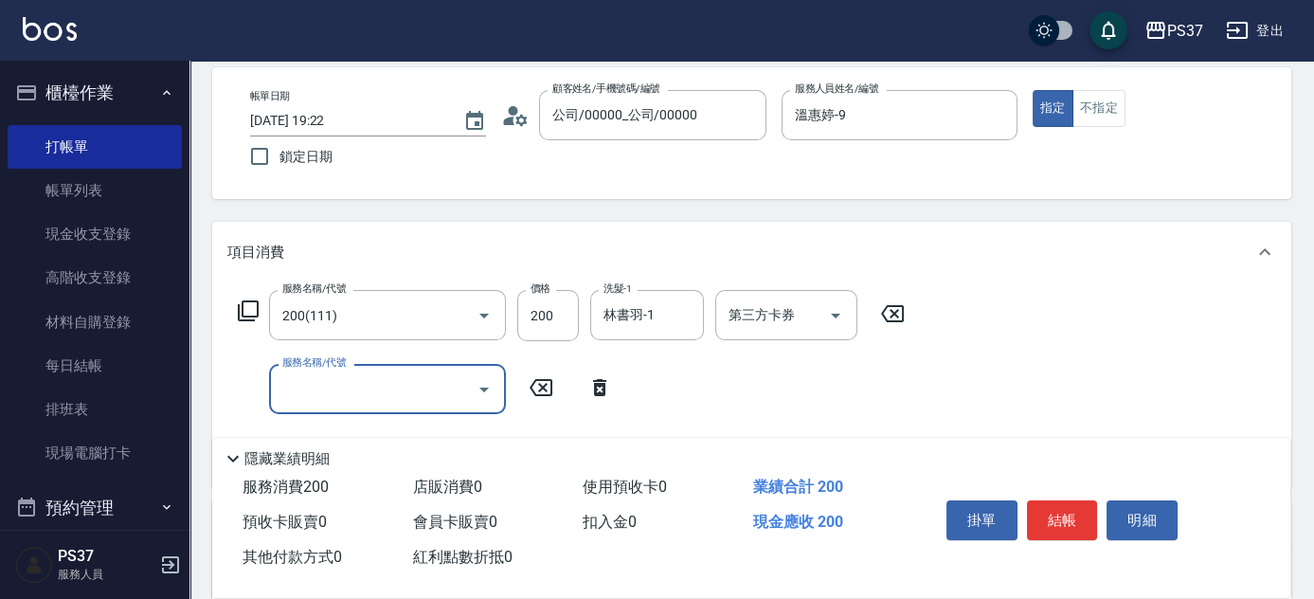
click at [316, 383] on input "服務名稱/代號" at bounding box center [373, 388] width 191 height 33
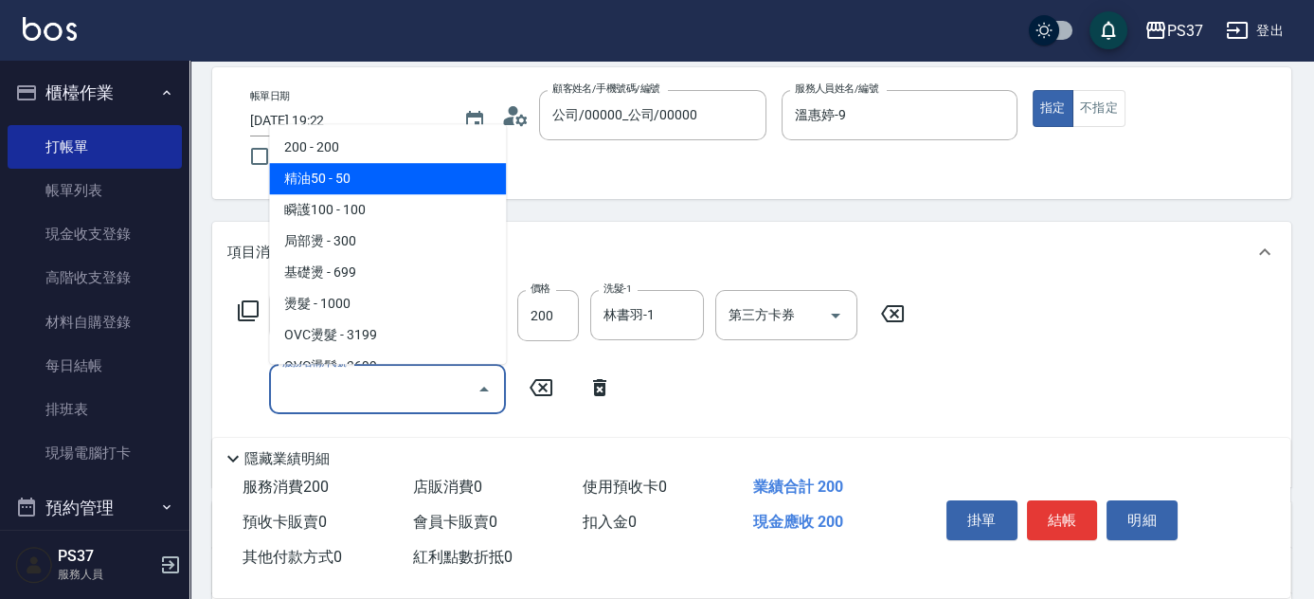
click at [434, 174] on span "精油50 - 50" at bounding box center [387, 178] width 237 height 31
type input "精油50(112)"
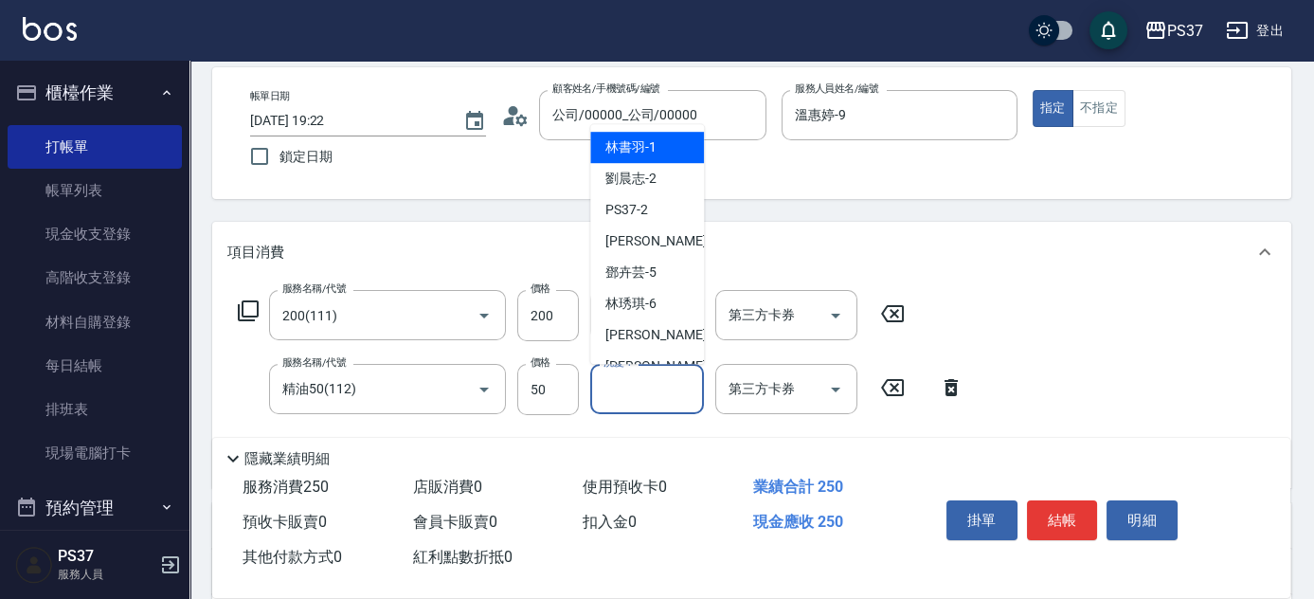
click at [641, 396] on input "洗髮-1" at bounding box center [647, 388] width 97 height 33
click at [636, 149] on span "林書羽 -1" at bounding box center [631, 147] width 51 height 20
type input "林書羽-1"
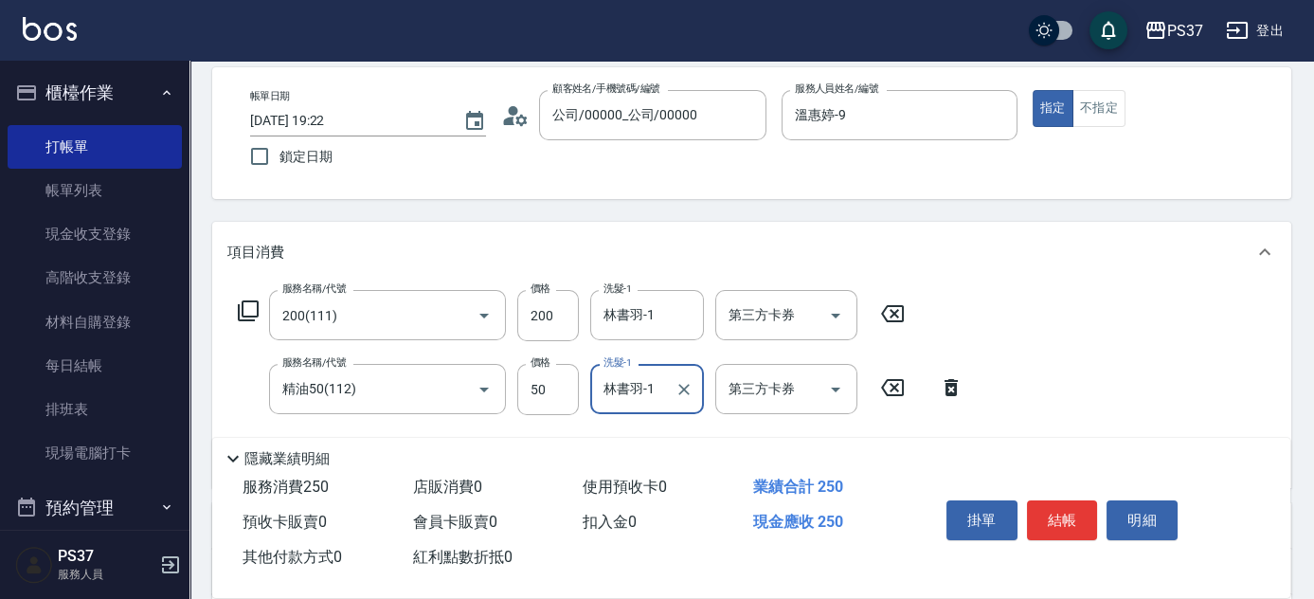
drag, startPoint x: 1064, startPoint y: 512, endPoint x: 1064, endPoint y: 485, distance: 26.5
click at [1063, 512] on button "結帳" at bounding box center [1062, 520] width 71 height 40
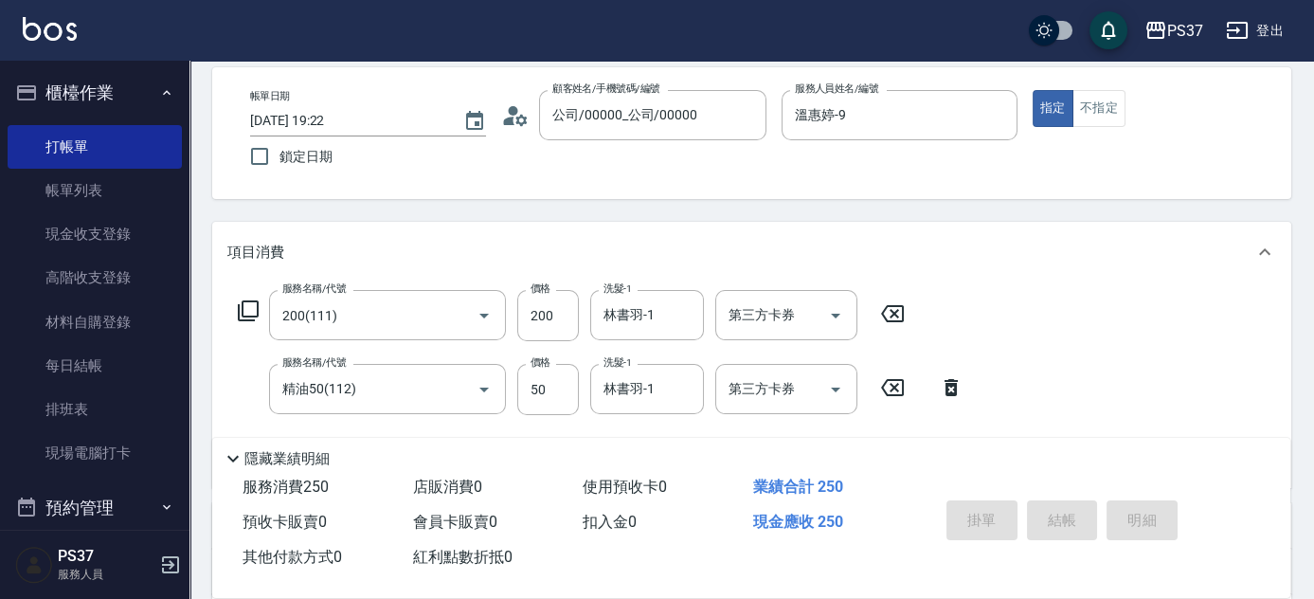
type input "[DATE] 19:23"
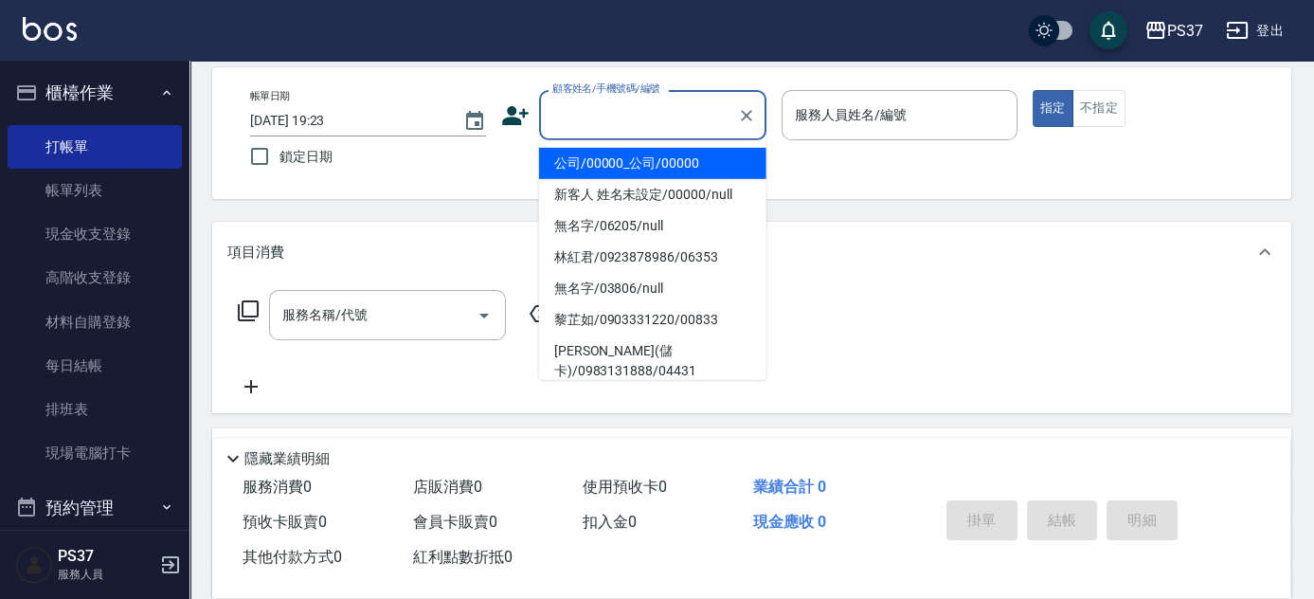
drag, startPoint x: 640, startPoint y: 106, endPoint x: 640, endPoint y: 150, distance: 43.6
click at [639, 105] on input "顧客姓名/手機號碼/編號" at bounding box center [639, 115] width 182 height 33
drag, startPoint x: 640, startPoint y: 157, endPoint x: 789, endPoint y: 149, distance: 149.0
click at [640, 156] on li "公司/00000_公司/00000" at bounding box center [652, 163] width 227 height 31
type input "公司/00000_公司/00000"
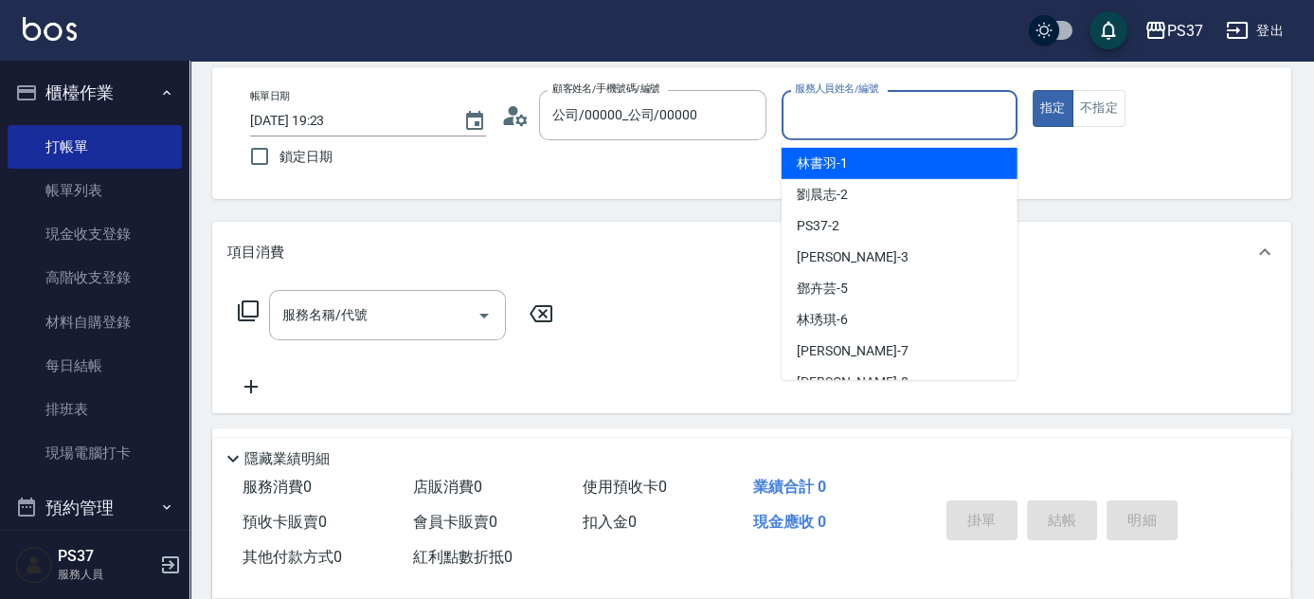
click at [859, 123] on input "服務人員姓名/編號" at bounding box center [899, 115] width 219 height 33
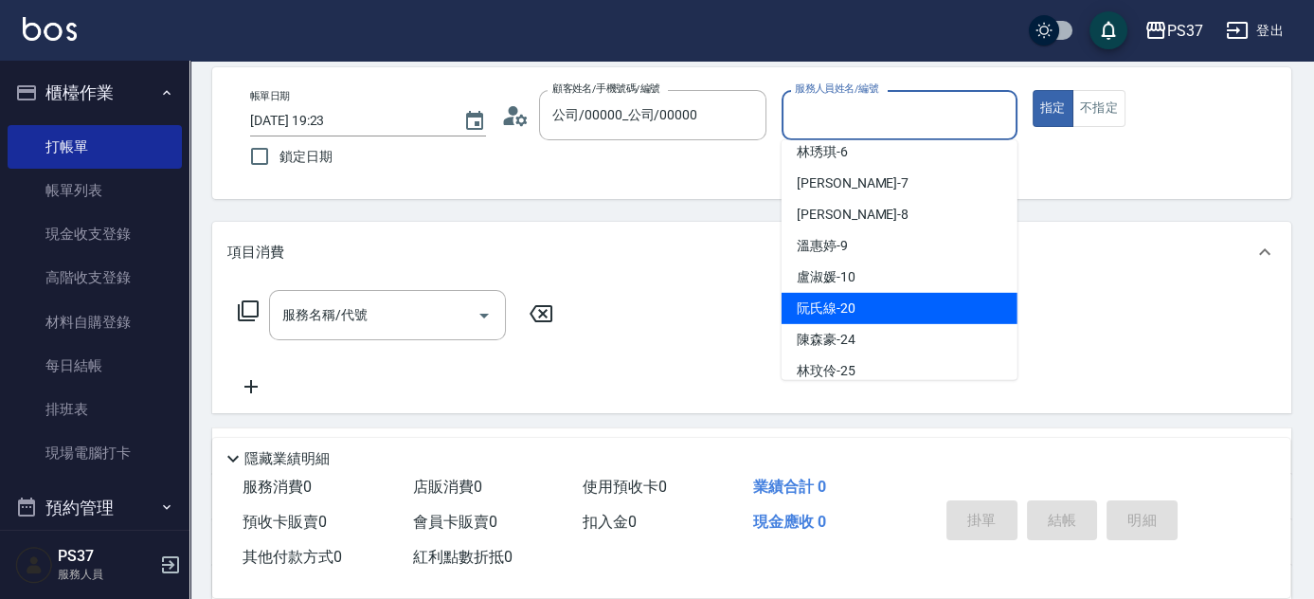
scroll to position [172, 0]
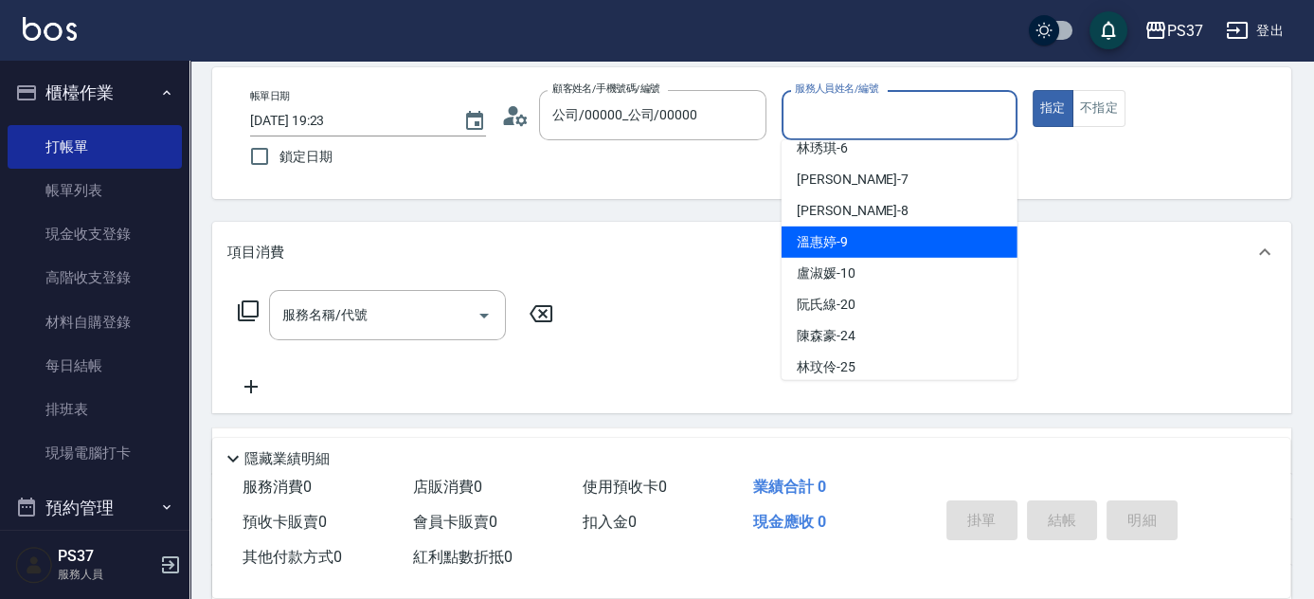
click at [880, 243] on div "溫惠婷 -9" at bounding box center [900, 242] width 236 height 31
type input "溫惠婷-9"
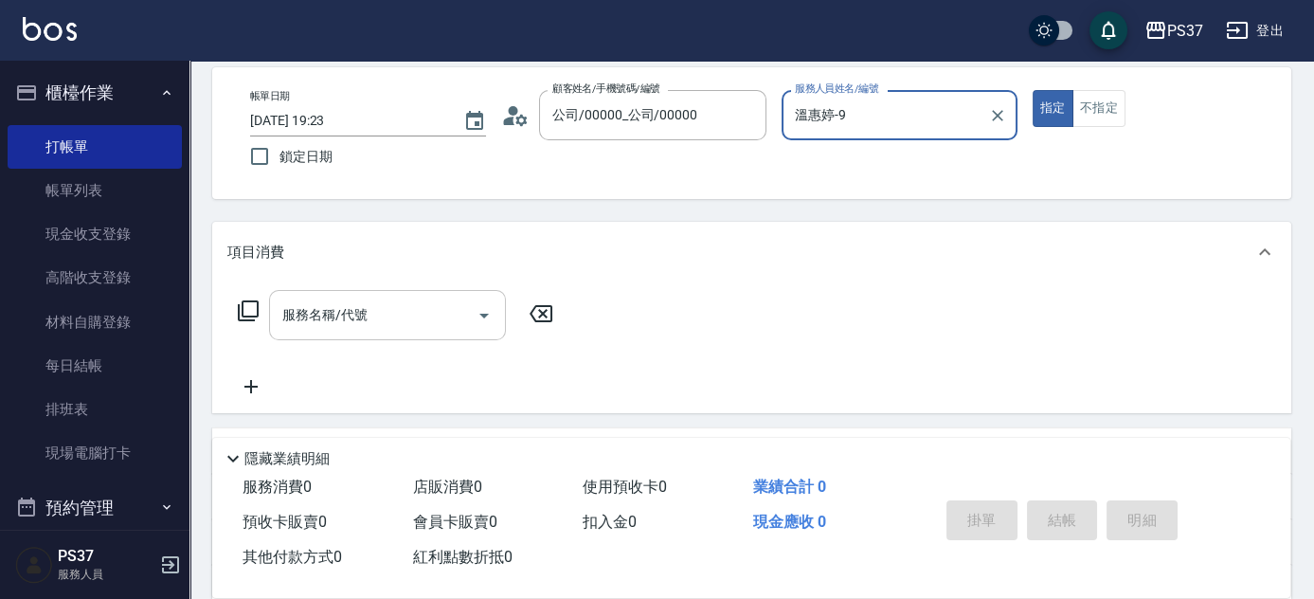
click at [411, 321] on input "服務名稱/代號" at bounding box center [373, 315] width 191 height 33
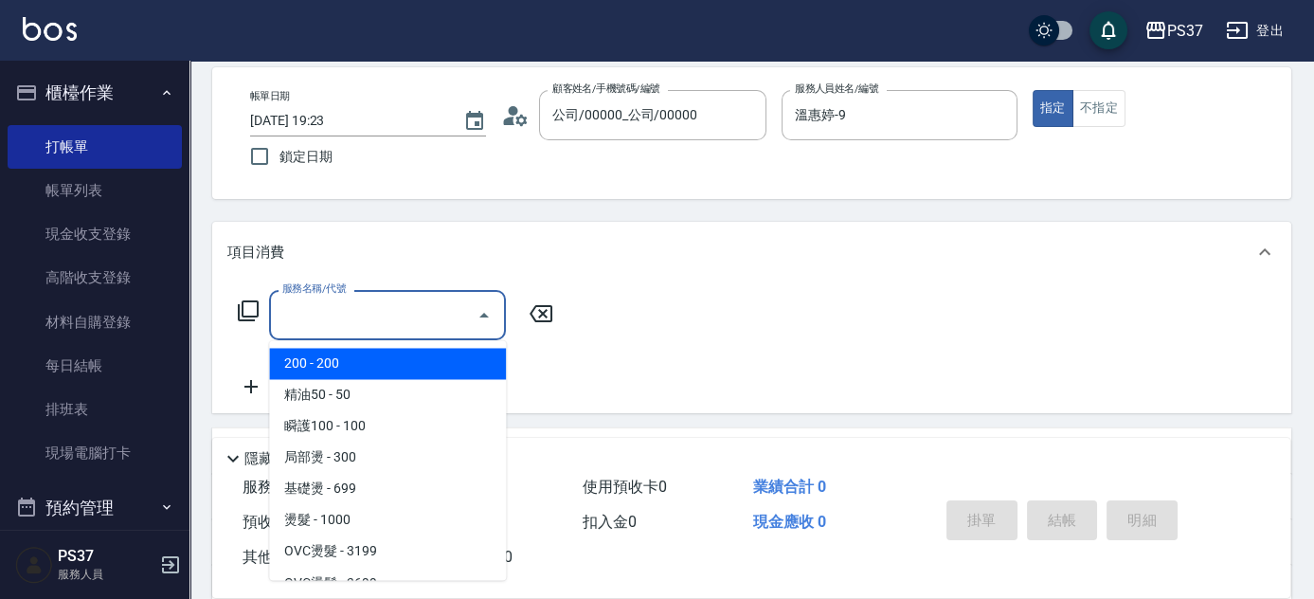
drag, startPoint x: 372, startPoint y: 355, endPoint x: 396, endPoint y: 354, distance: 24.7
click at [372, 355] on span "200 - 200" at bounding box center [387, 363] width 237 height 31
type input "200(111)"
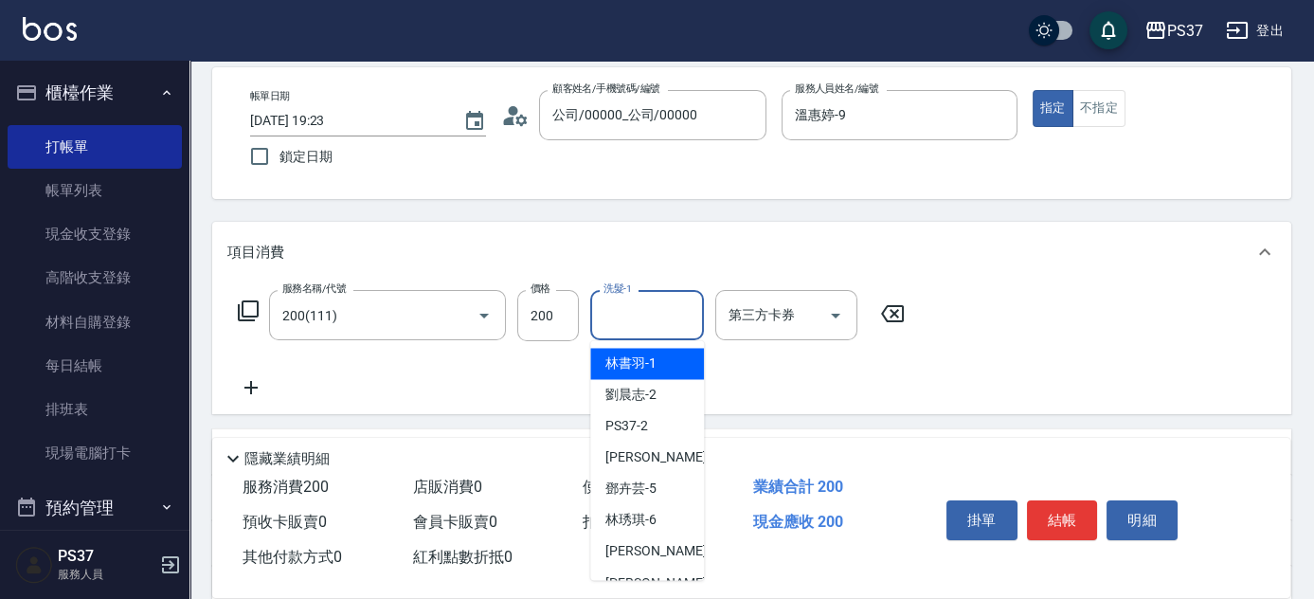
click at [631, 317] on input "洗髮-1" at bounding box center [647, 315] width 97 height 33
click at [652, 355] on span "林書羽 -1" at bounding box center [631, 364] width 51 height 20
type input "林書羽-1"
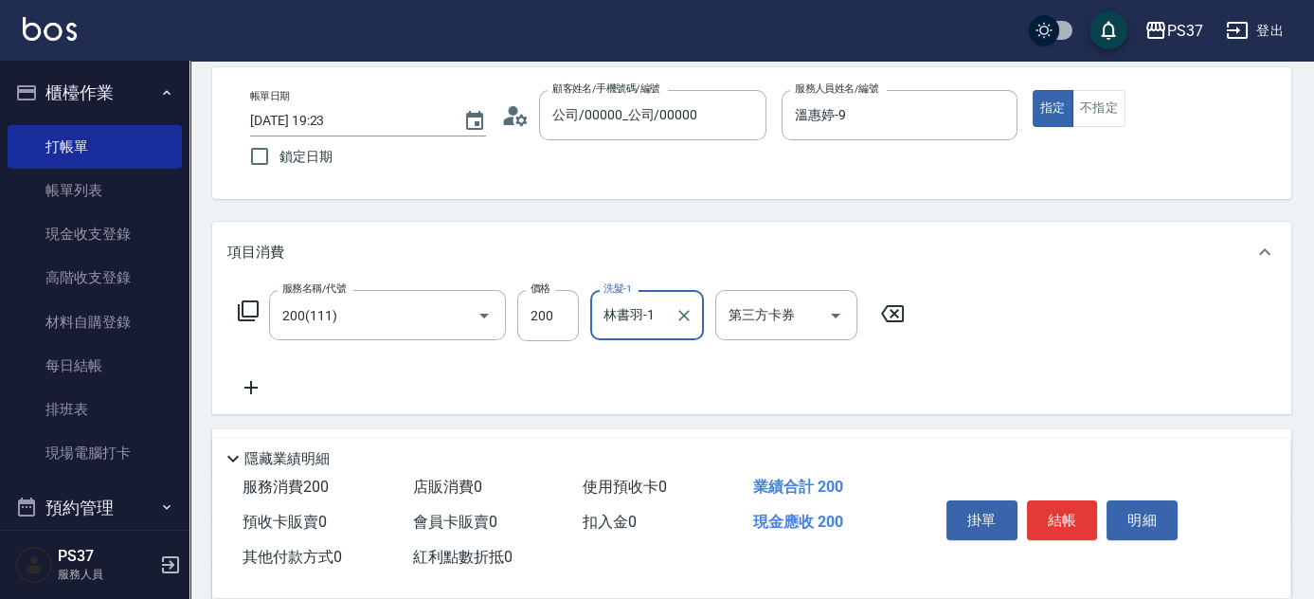
click at [265, 395] on icon at bounding box center [250, 387] width 47 height 23
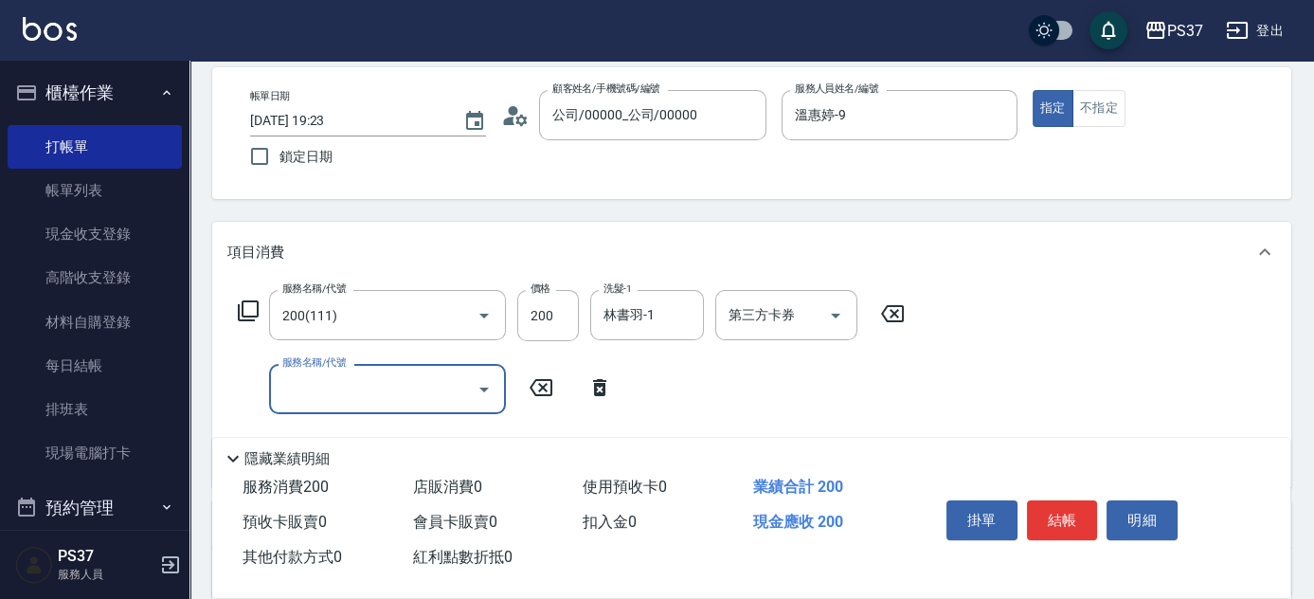
click at [303, 393] on input "服務名稱/代號" at bounding box center [373, 388] width 191 height 33
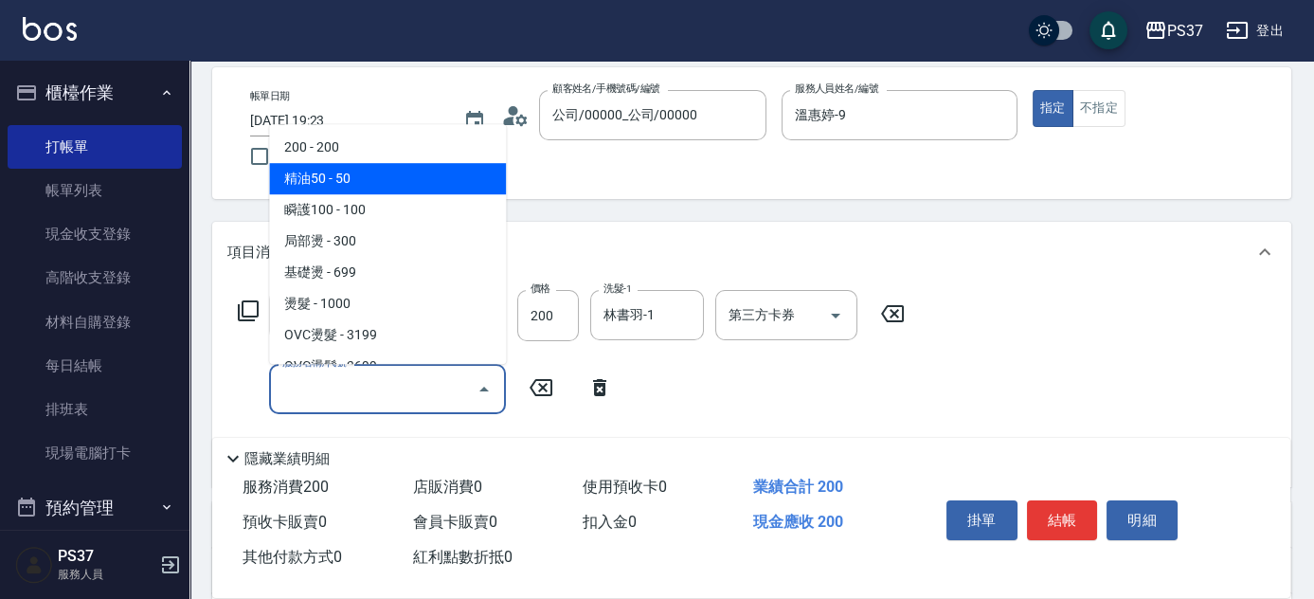
click at [404, 181] on span "精油50 - 50" at bounding box center [387, 178] width 237 height 31
type input "精油50(112)"
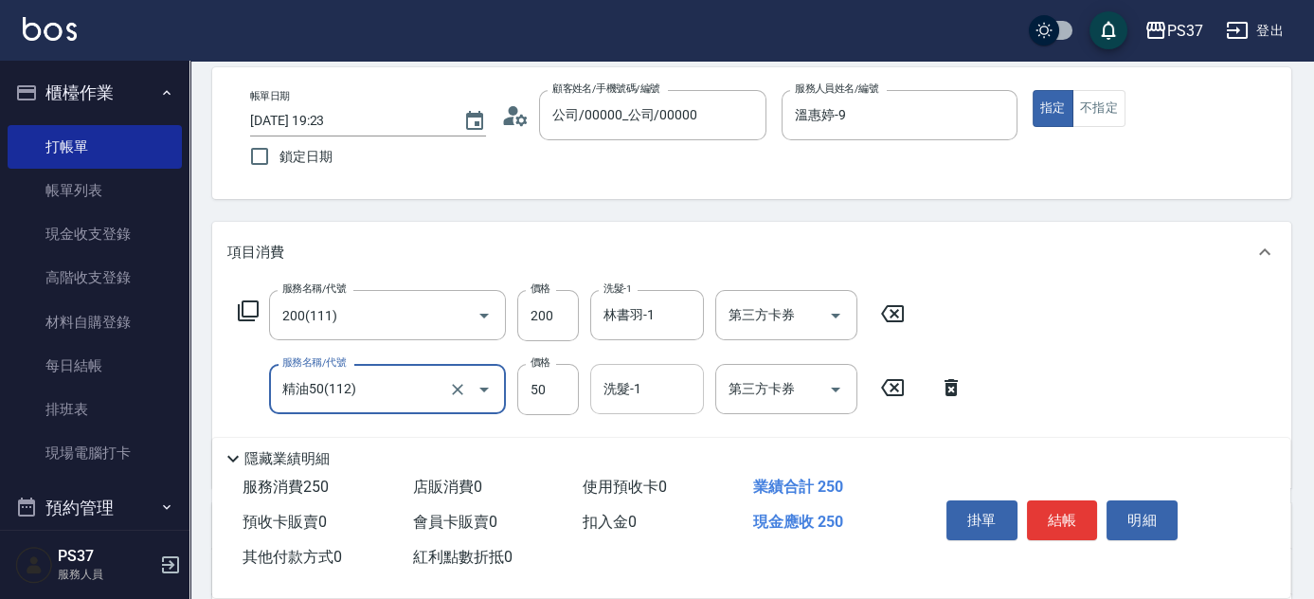
click at [637, 394] on input "洗髮-1" at bounding box center [647, 388] width 97 height 33
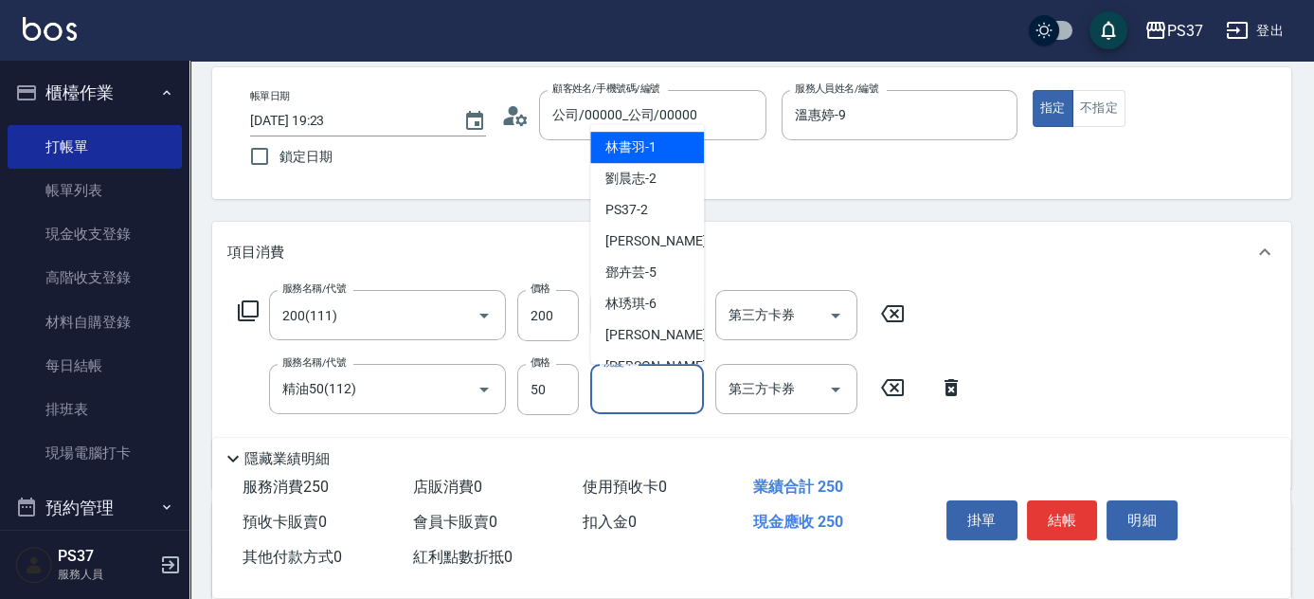
click at [644, 140] on span "林書羽 -1" at bounding box center [631, 147] width 51 height 20
type input "林書羽-1"
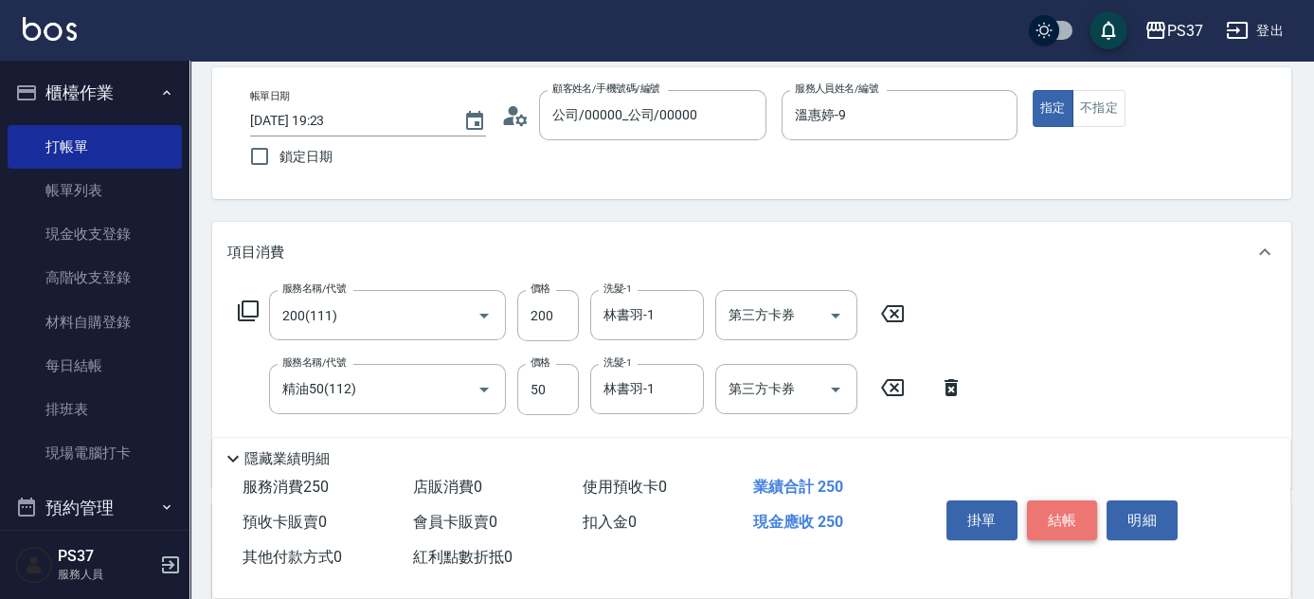
click at [1036, 517] on button "結帳" at bounding box center [1062, 520] width 71 height 40
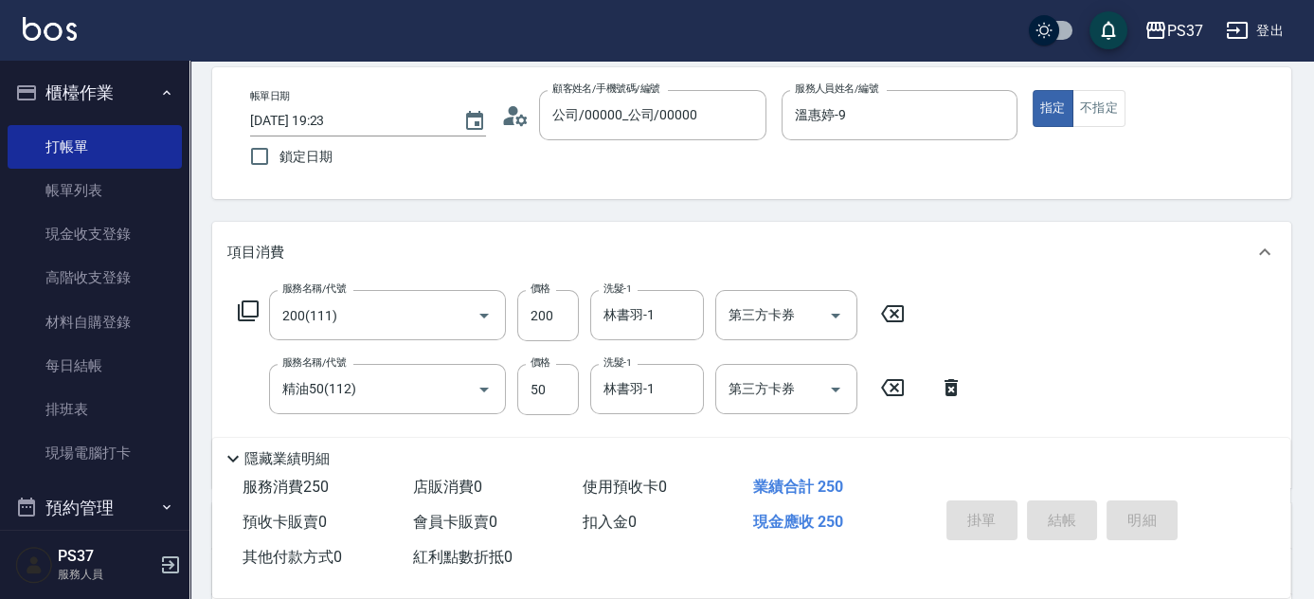
type input "[DATE] 19:24"
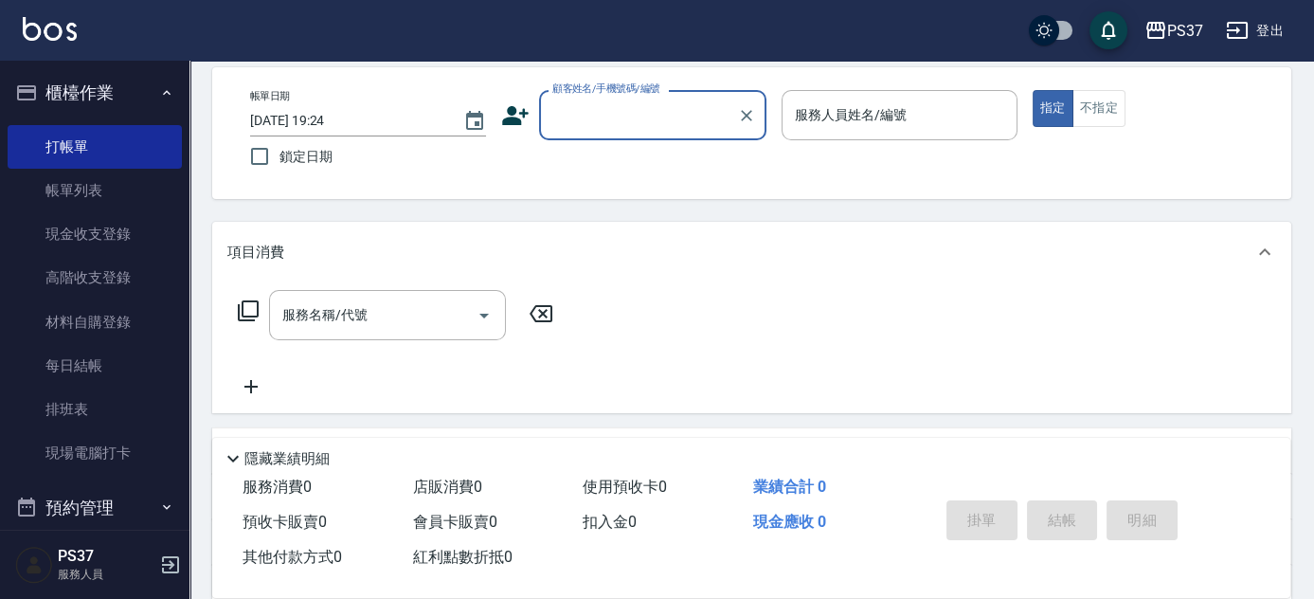
click at [626, 136] on div "顧客姓名/手機號碼/編號" at bounding box center [652, 115] width 227 height 50
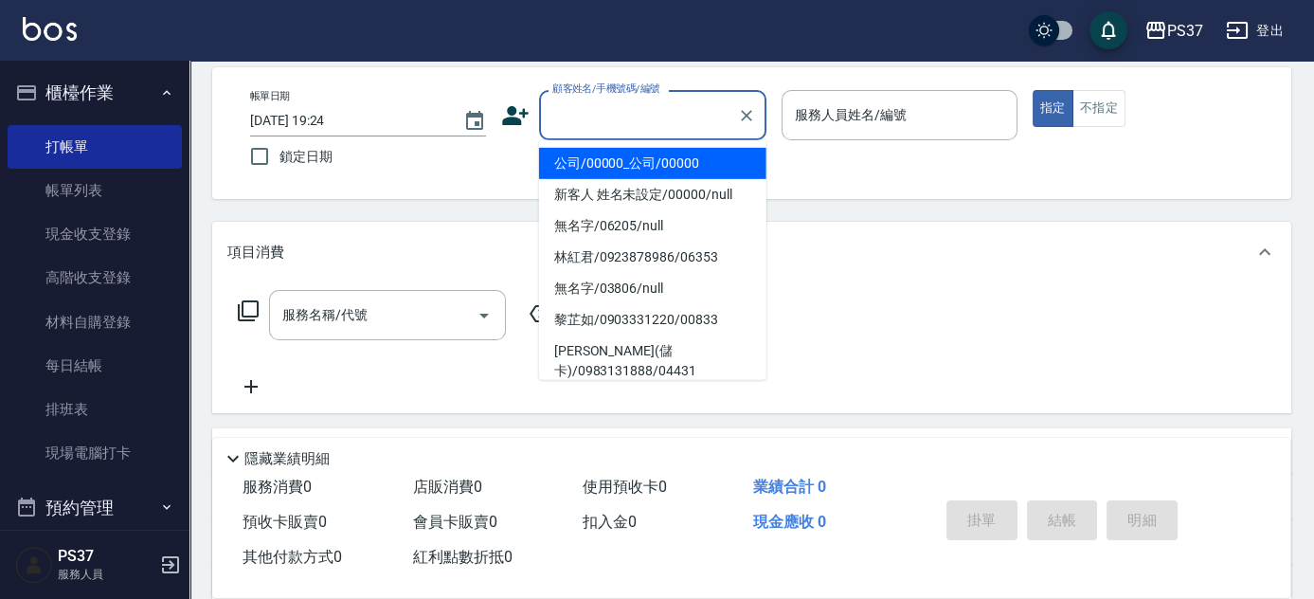
click at [624, 151] on li "公司/00000_公司/00000" at bounding box center [652, 163] width 227 height 31
type input "公司/00000_公司/00000"
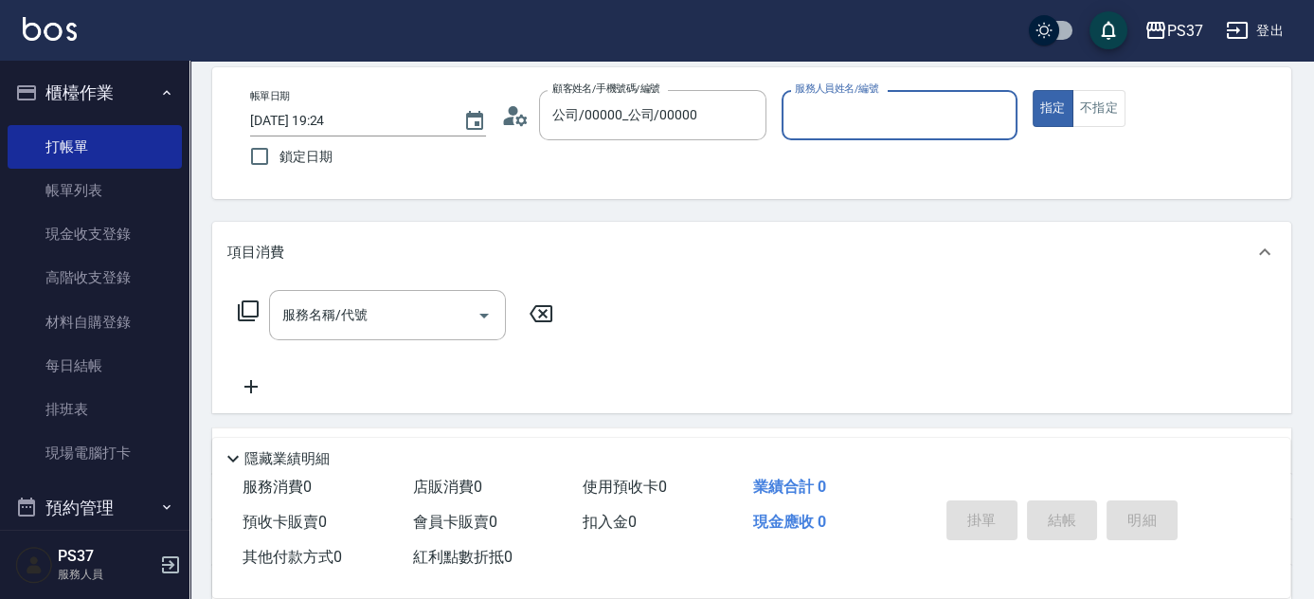
click at [824, 115] on input "服務人員姓名/編號" at bounding box center [899, 115] width 219 height 33
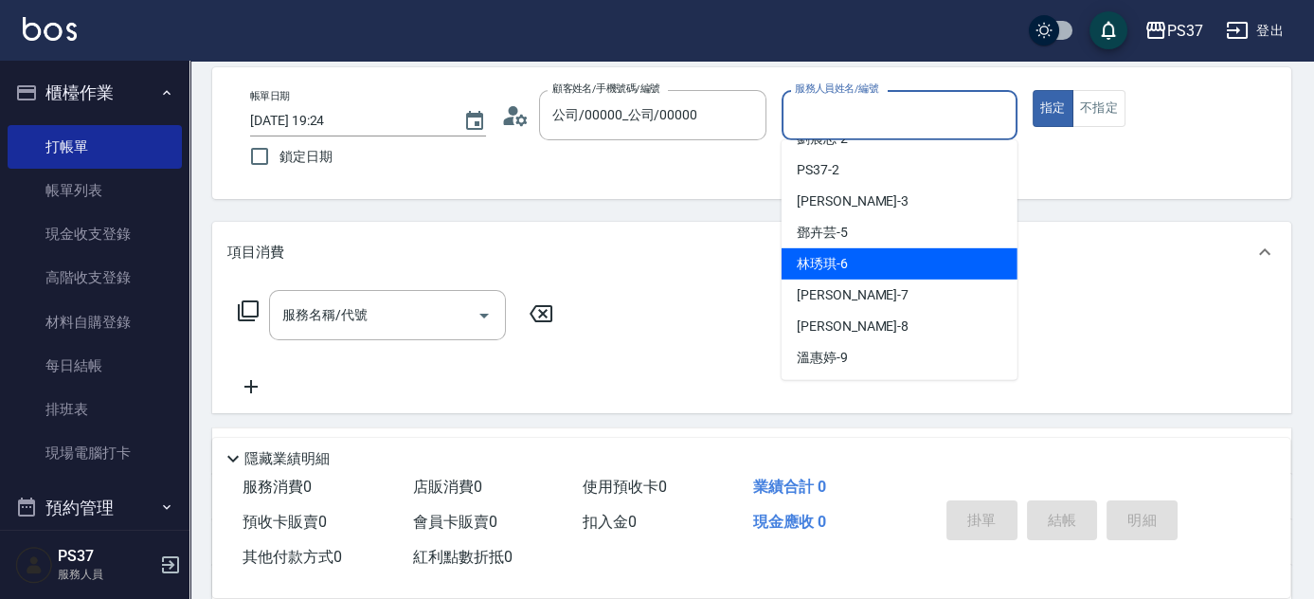
scroll to position [85, 0]
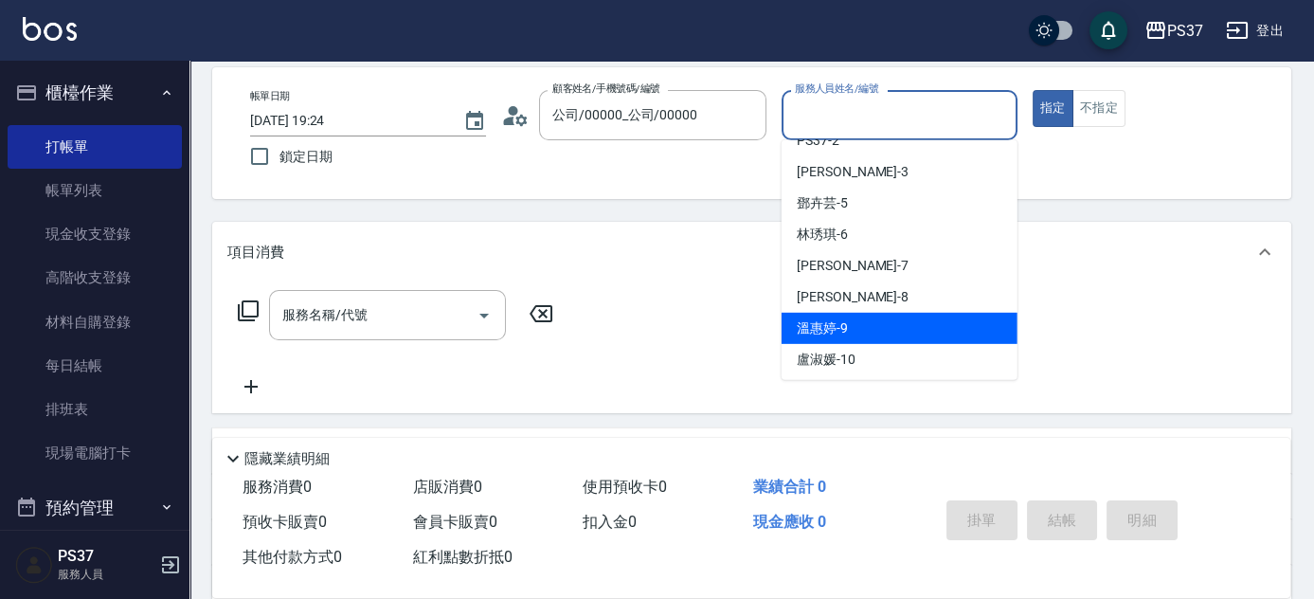
click at [881, 316] on div "溫惠婷 -9" at bounding box center [900, 328] width 236 height 31
type input "溫惠婷-9"
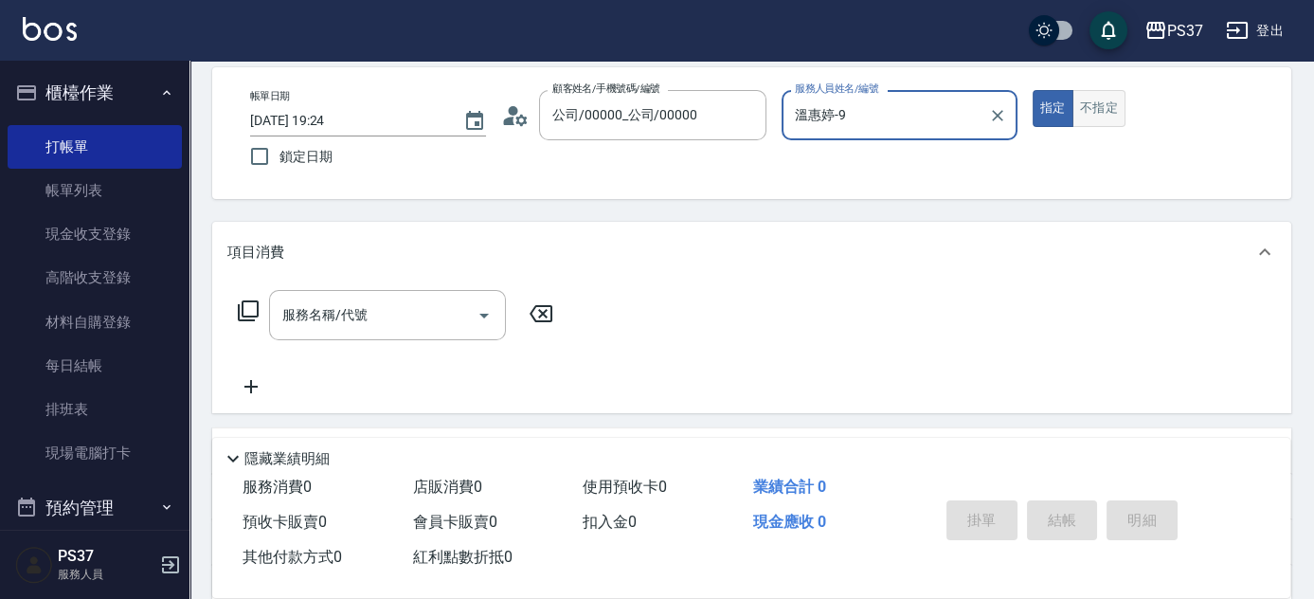
click at [1105, 107] on button "不指定" at bounding box center [1099, 108] width 53 height 37
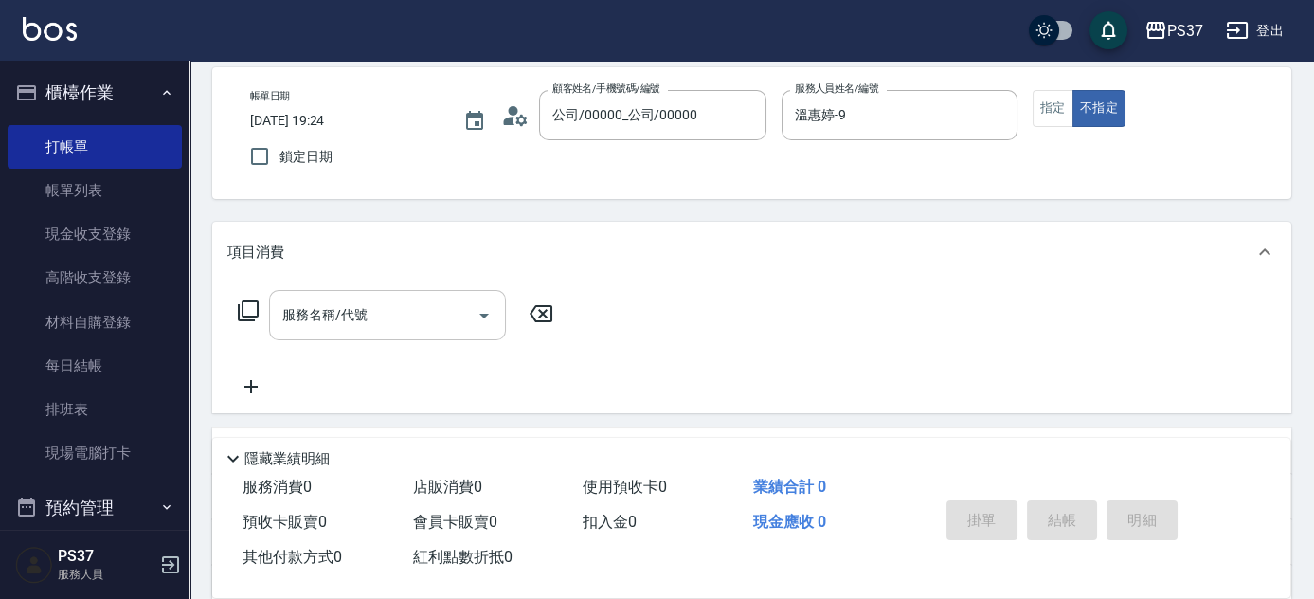
click at [364, 301] on input "服務名稱/代號" at bounding box center [373, 315] width 191 height 33
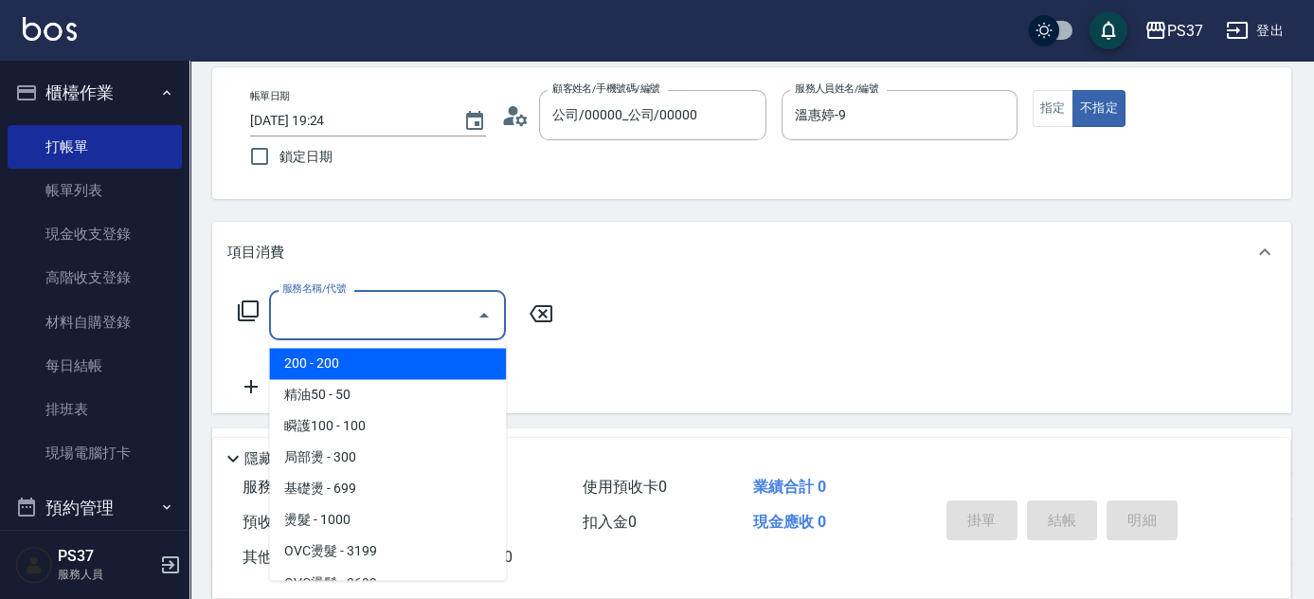
drag, startPoint x: 367, startPoint y: 355, endPoint x: 455, endPoint y: 340, distance: 89.4
click at [368, 355] on span "200 - 200" at bounding box center [387, 363] width 237 height 31
type input "200(111)"
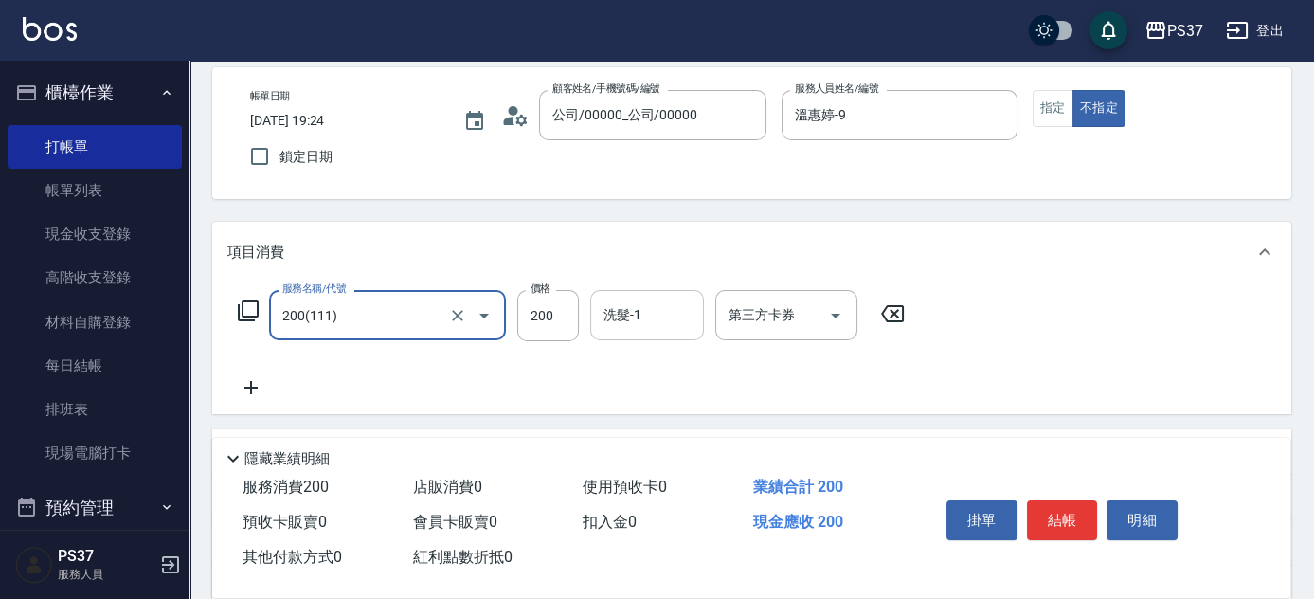
click at [639, 315] on input "洗髮-1" at bounding box center [647, 315] width 97 height 33
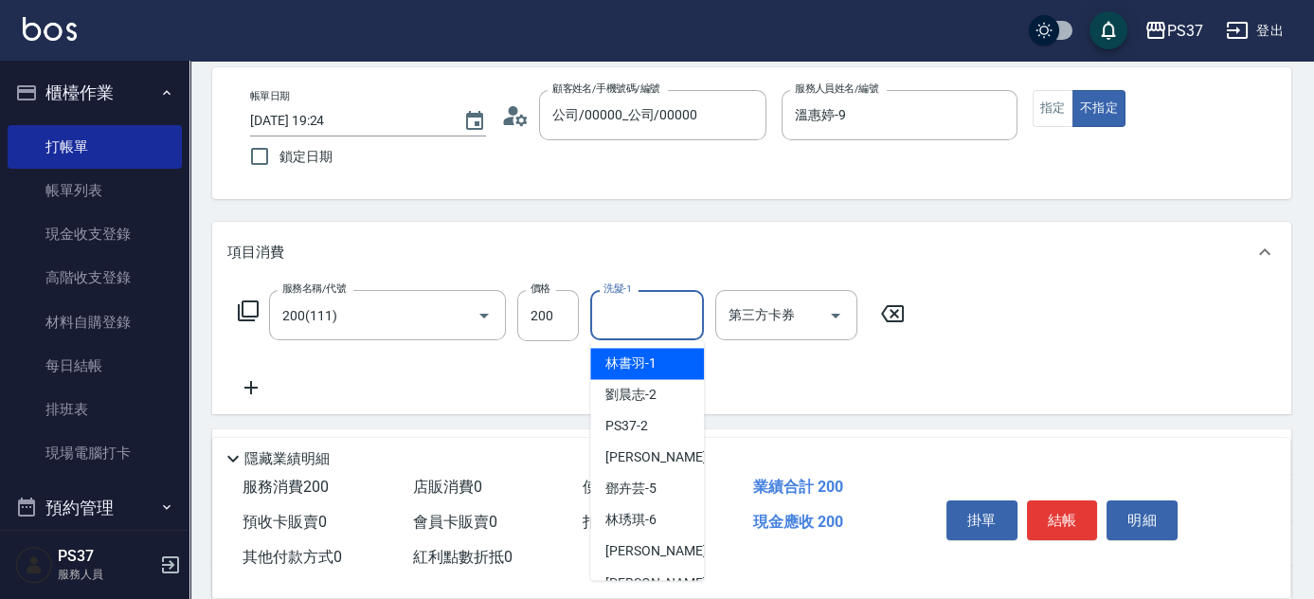
drag, startPoint x: 636, startPoint y: 360, endPoint x: 647, endPoint y: 360, distance: 11.4
click at [634, 360] on span "林書羽 -1" at bounding box center [631, 364] width 51 height 20
type input "林書羽-1"
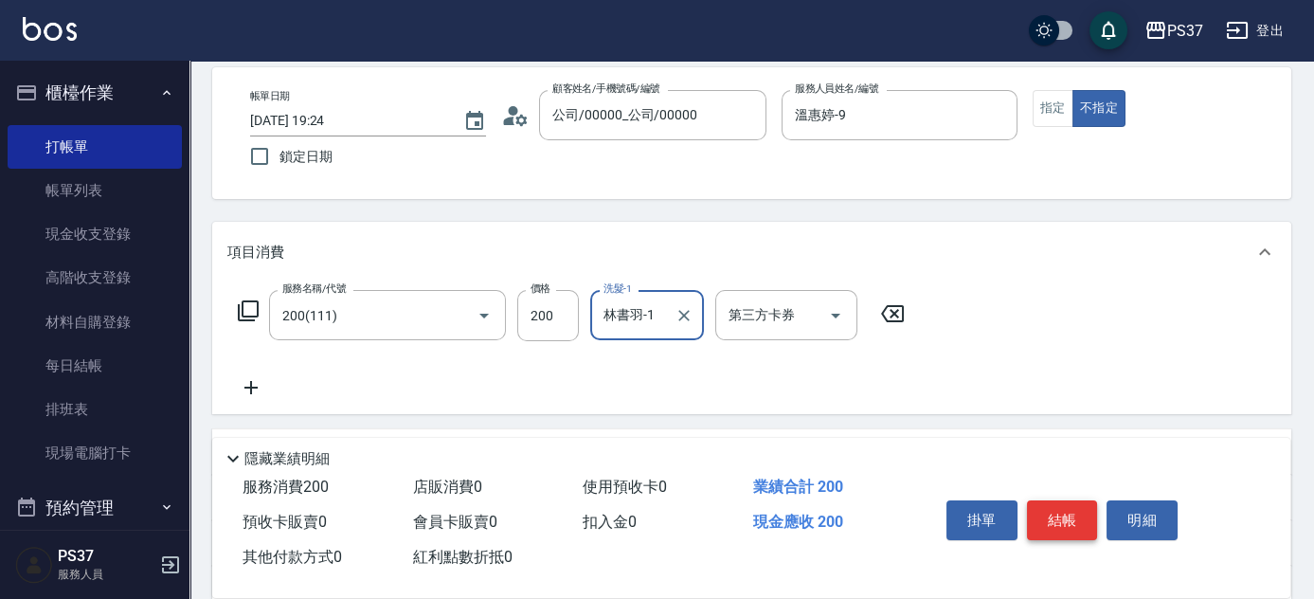
click at [1061, 527] on button "結帳" at bounding box center [1062, 520] width 71 height 40
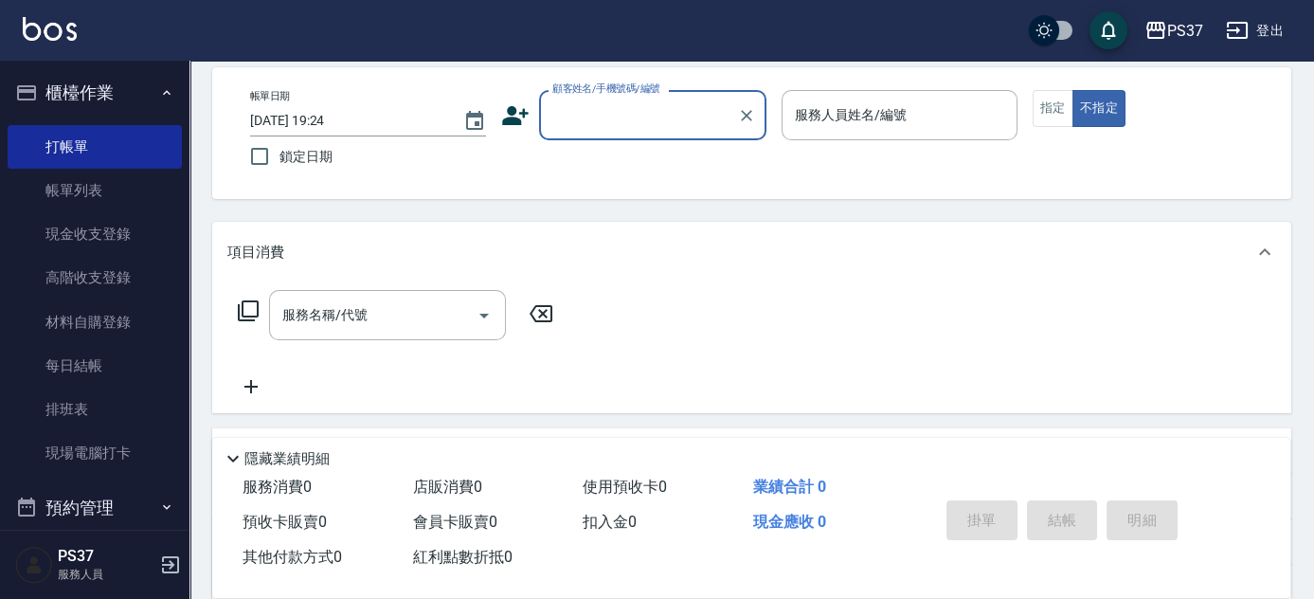
click at [634, 119] on input "顧客姓名/手機號碼/編號" at bounding box center [639, 115] width 182 height 33
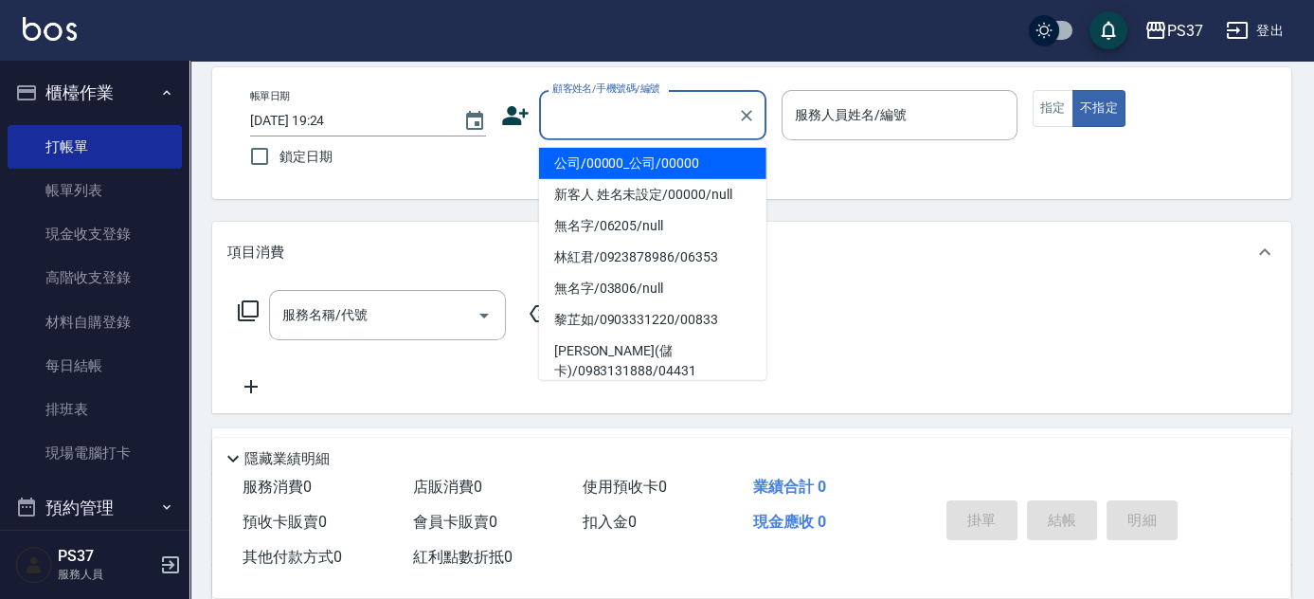
click at [644, 170] on li "公司/00000_公司/00000" at bounding box center [652, 163] width 227 height 31
type input "公司/00000_公司/00000"
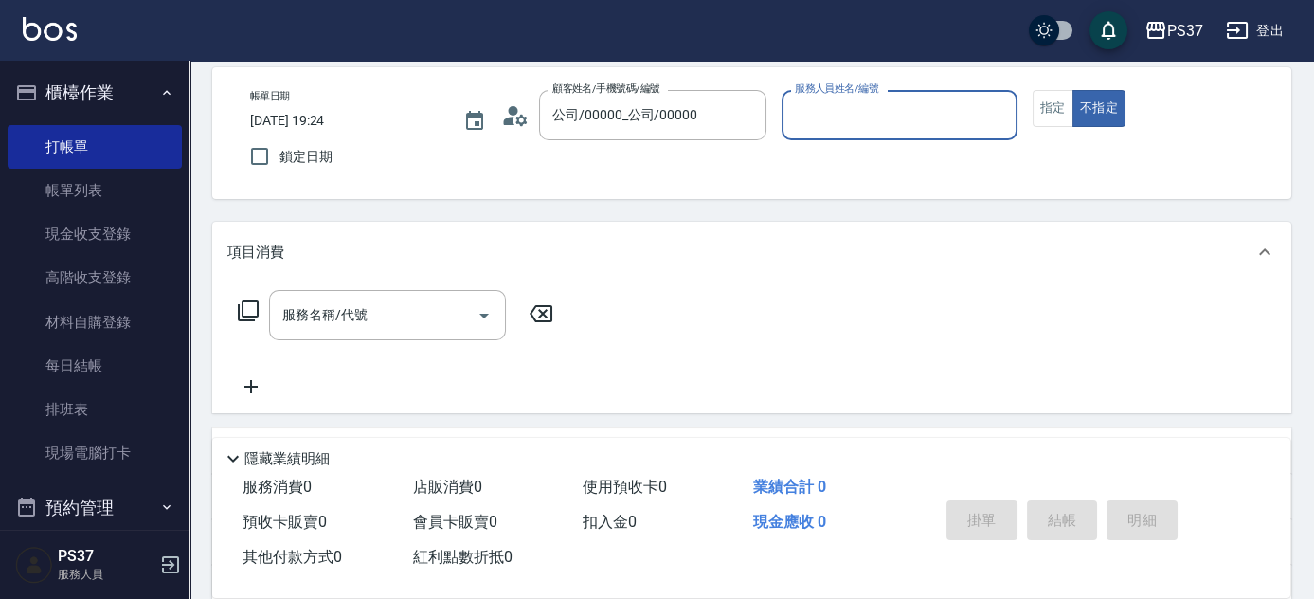
click at [851, 122] on input "服務人員姓名/編號" at bounding box center [899, 115] width 219 height 33
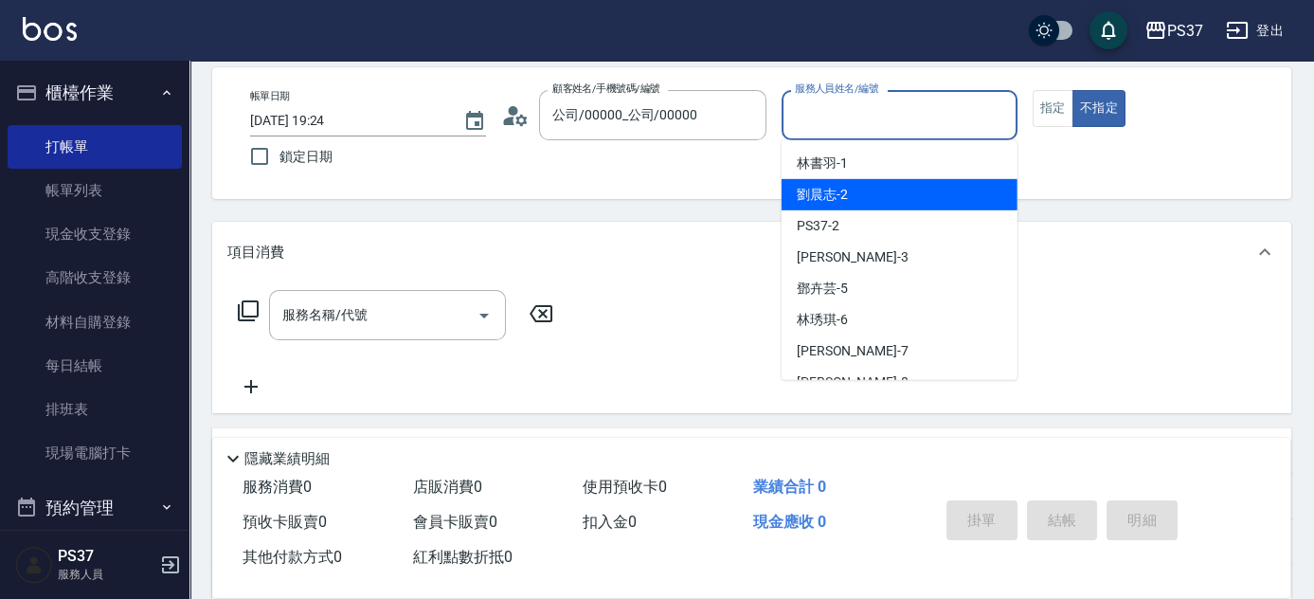
click at [872, 196] on div "劉晨志 -2" at bounding box center [900, 194] width 236 height 31
type input "劉晨志-2"
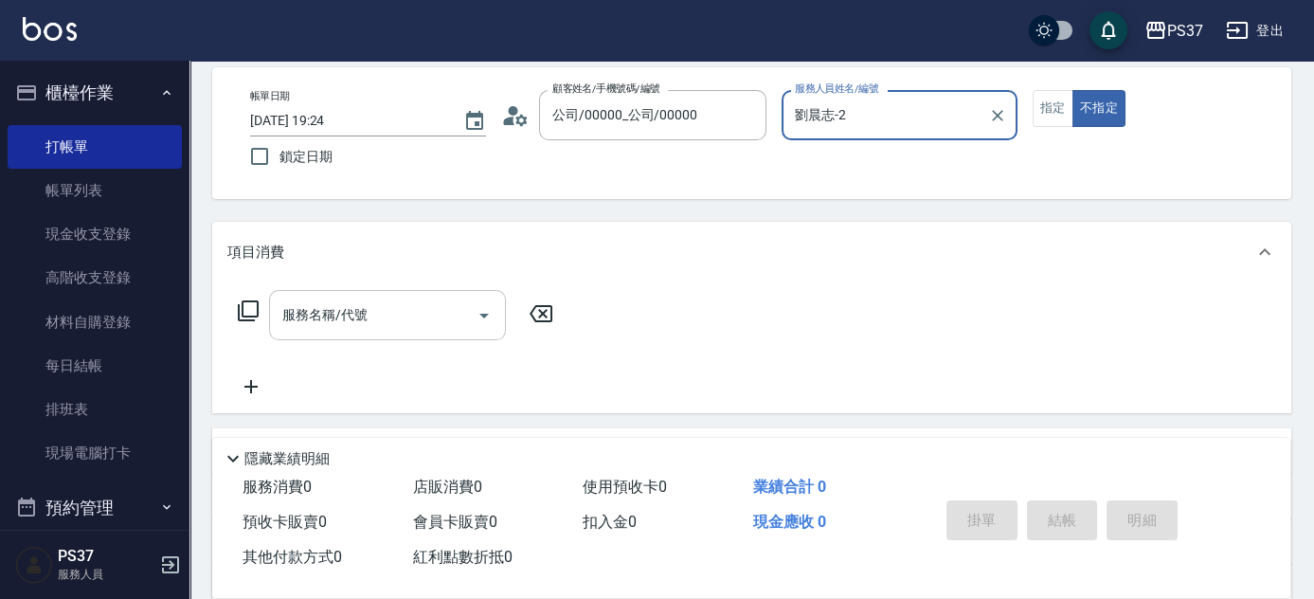
click at [407, 322] on input "服務名稱/代號" at bounding box center [373, 315] width 191 height 33
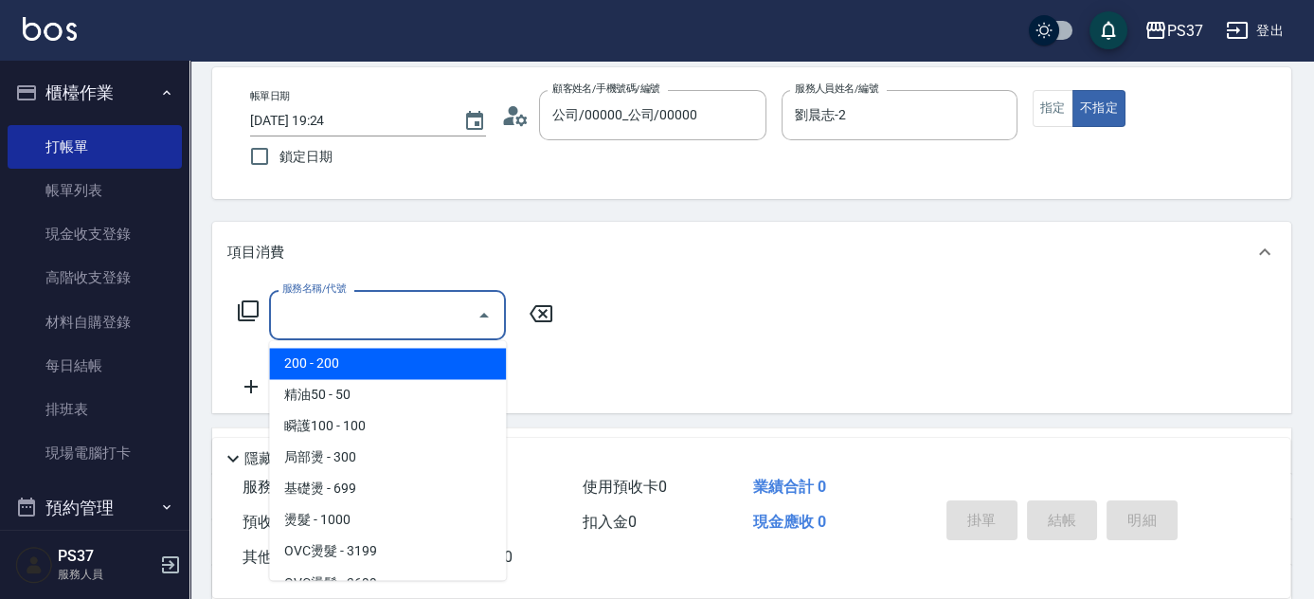
click at [382, 359] on span "200 - 200" at bounding box center [387, 363] width 237 height 31
type input "200(111)"
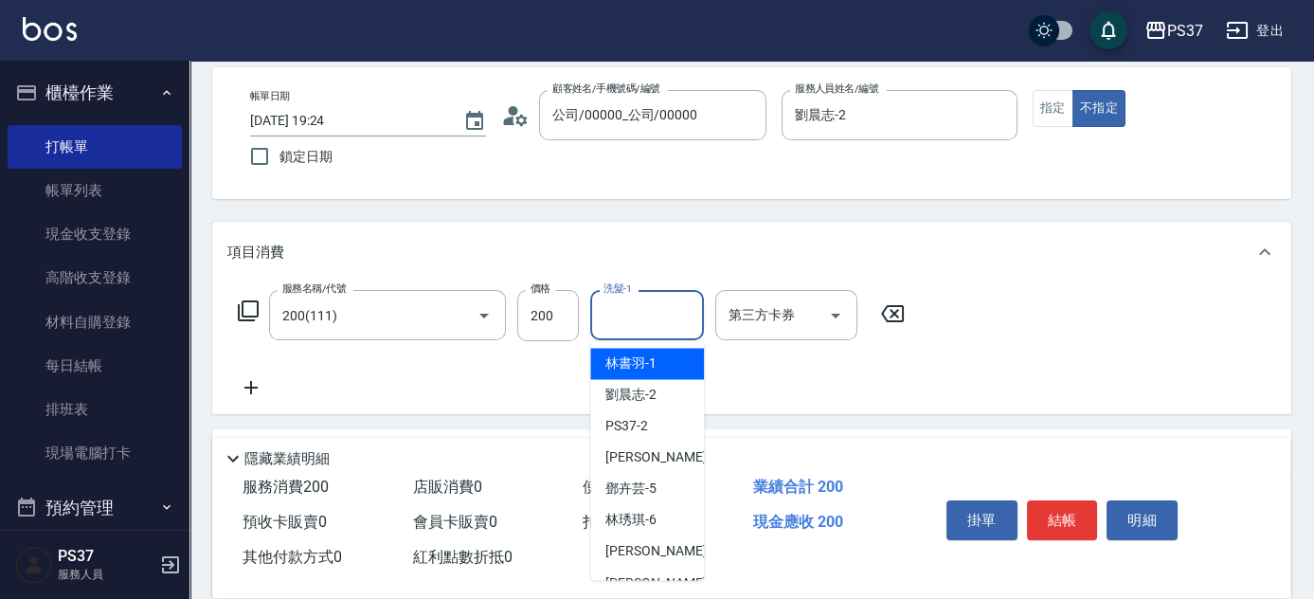
click at [674, 316] on input "洗髮-1" at bounding box center [647, 315] width 97 height 33
click at [673, 572] on div "[PERSON_NAME]-8" at bounding box center [647, 582] width 114 height 31
type input "[PERSON_NAME]-8"
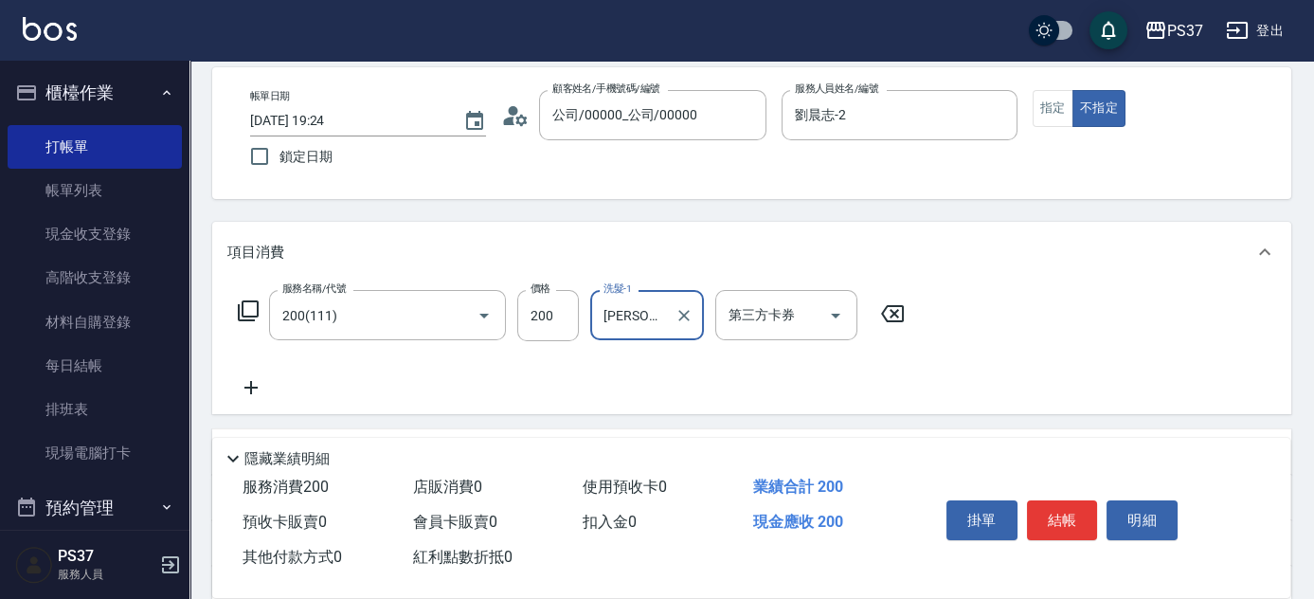
click at [1100, 515] on div "掛單 結帳 明細" at bounding box center [1062, 523] width 247 height 60
click at [1070, 522] on button "結帳" at bounding box center [1062, 520] width 71 height 40
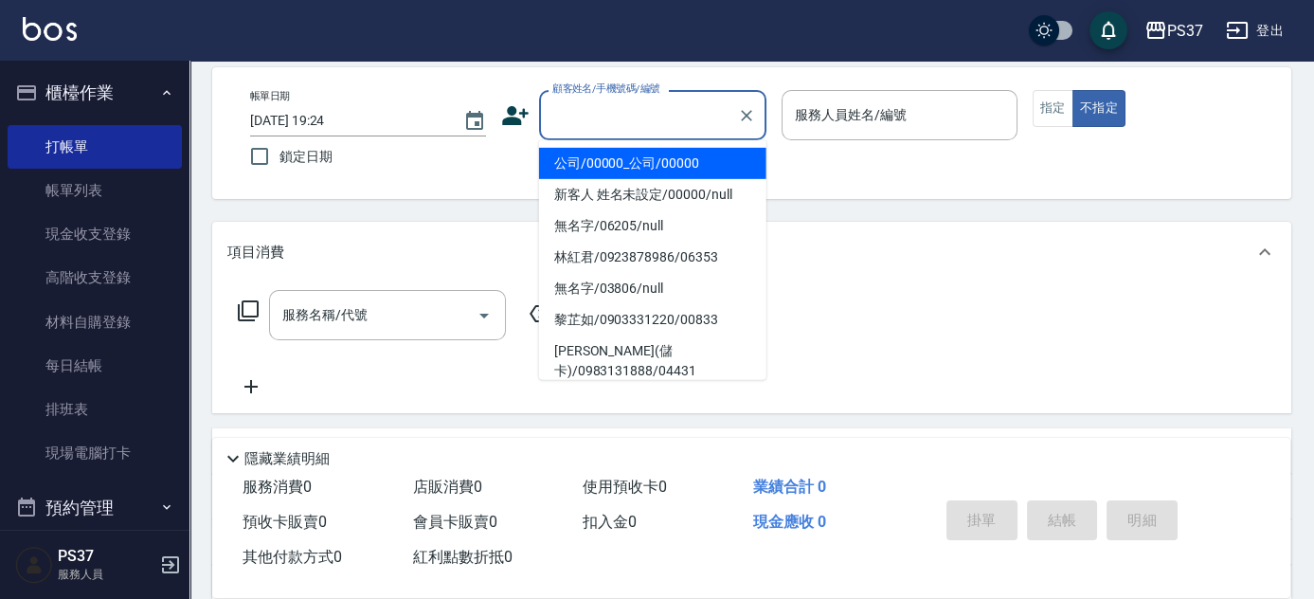
click at [692, 102] on input "顧客姓名/手機號碼/編號" at bounding box center [639, 115] width 182 height 33
click at [685, 166] on li "公司/00000_公司/00000" at bounding box center [652, 163] width 227 height 31
type input "公司/00000_公司/00000"
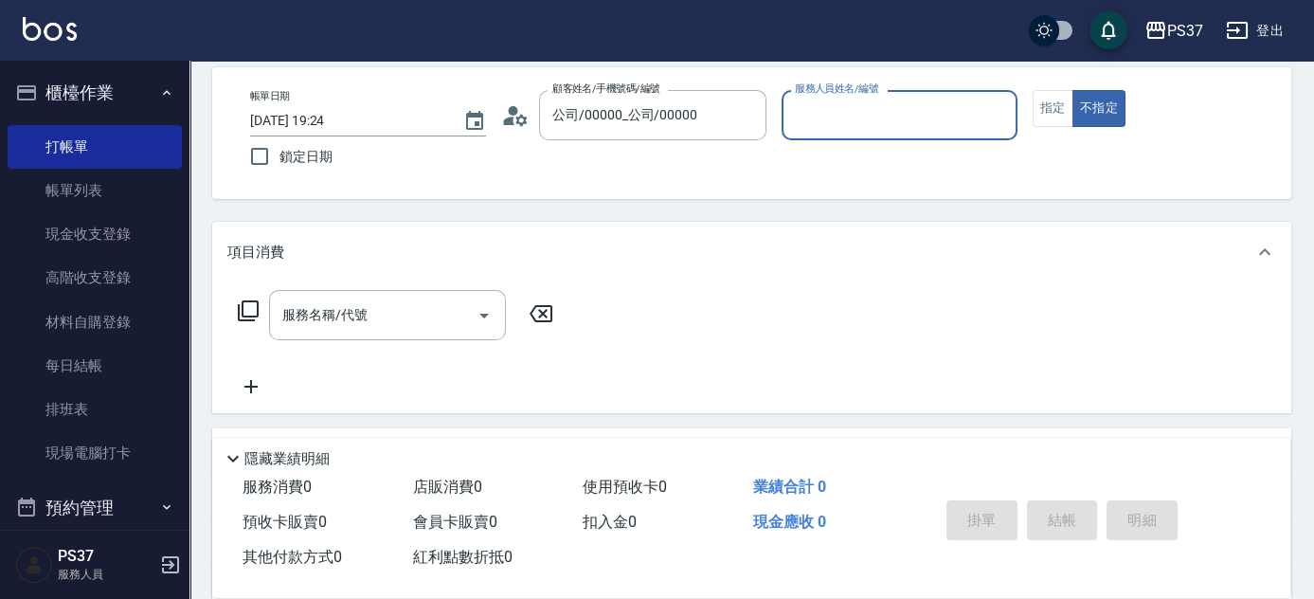
click at [843, 124] on input "服務人員姓名/編號" at bounding box center [899, 115] width 219 height 33
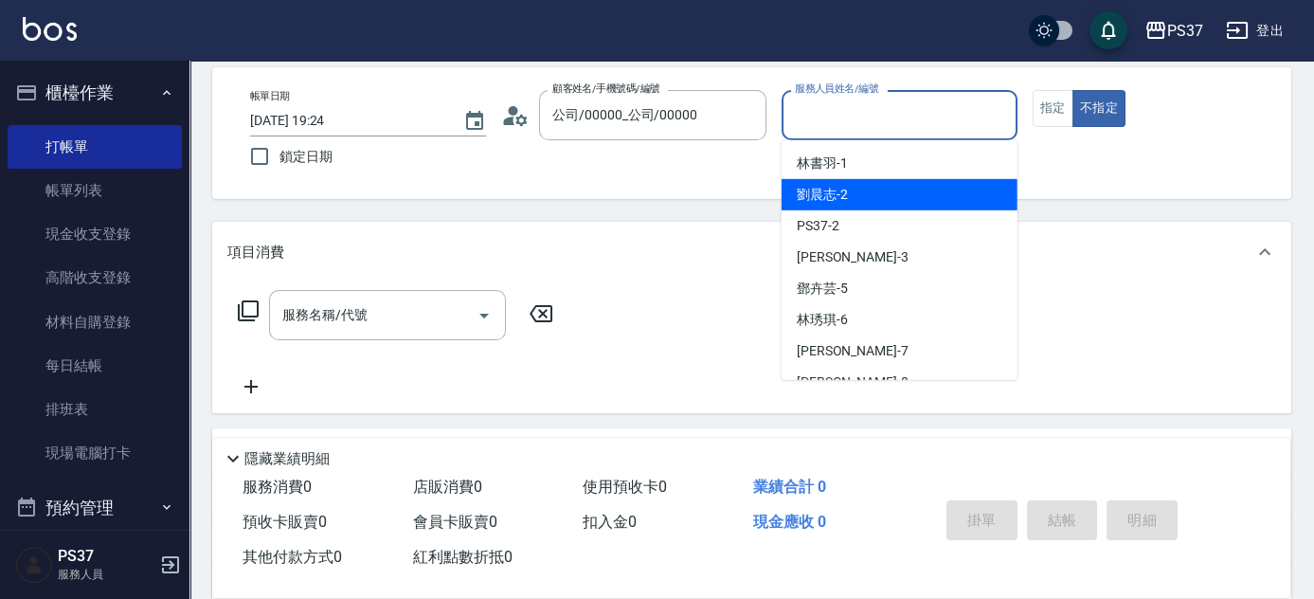
click at [887, 201] on div "劉晨志 -2" at bounding box center [900, 194] width 236 height 31
type input "劉晨志-2"
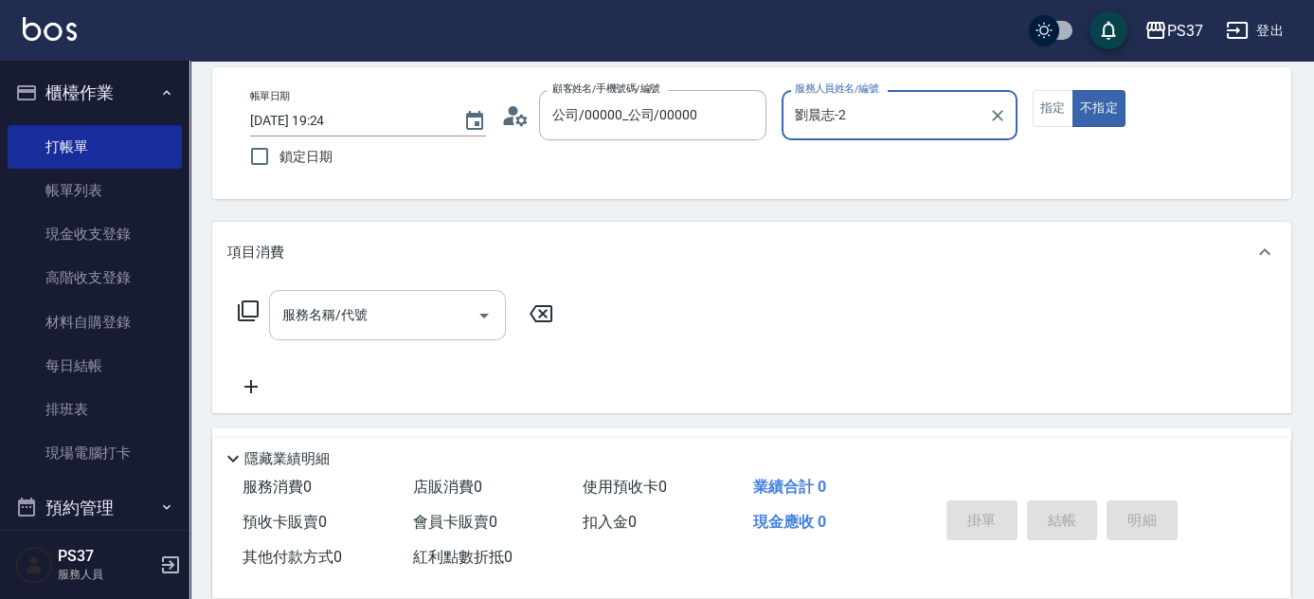
click at [385, 292] on div "服務名稱/代號" at bounding box center [387, 315] width 237 height 50
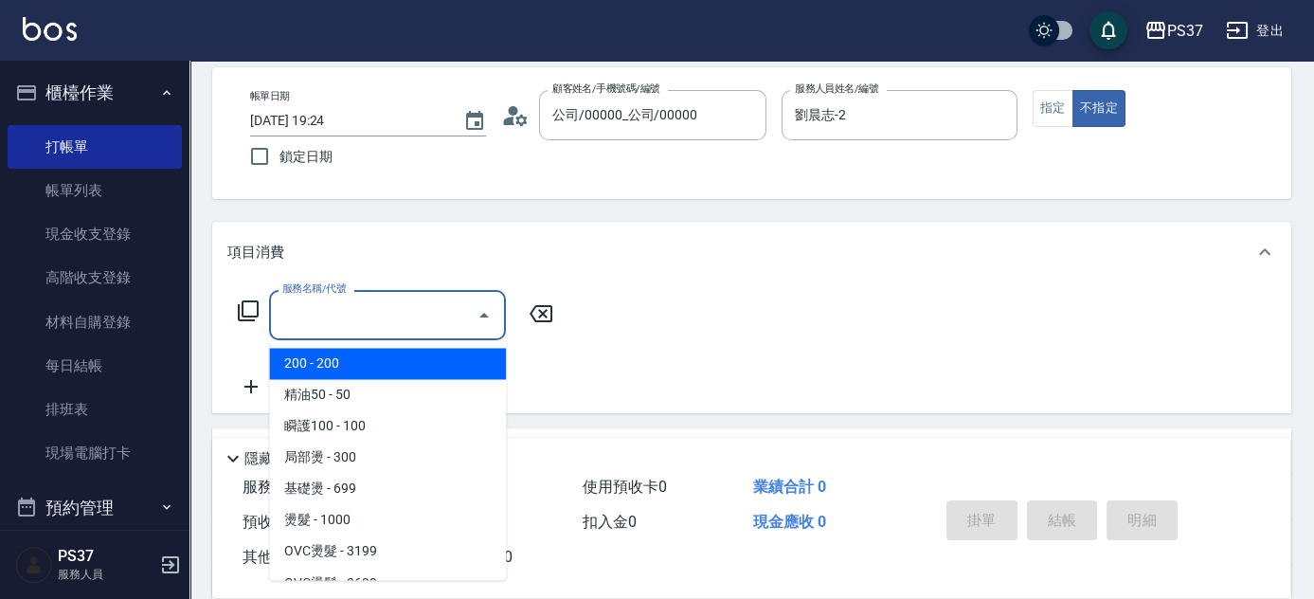
drag, startPoint x: 352, startPoint y: 370, endPoint x: 413, endPoint y: 353, distance: 63.9
click at [354, 371] on span "200 - 200" at bounding box center [387, 363] width 237 height 31
type input "200(111)"
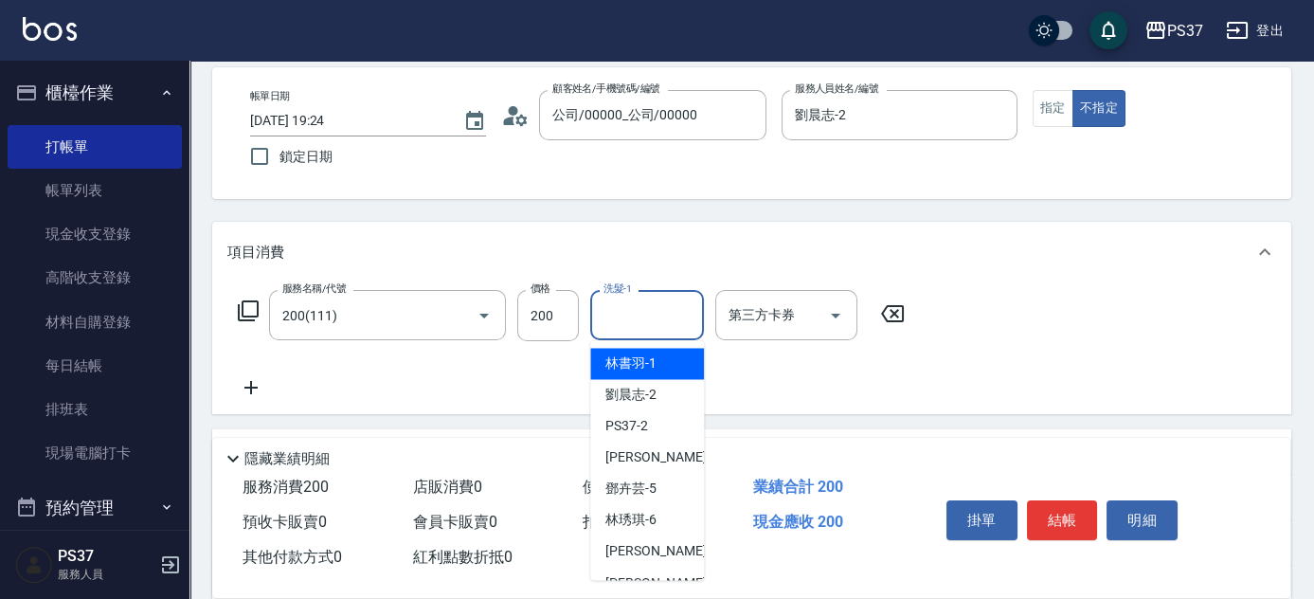
click at [622, 307] on input "洗髮-1" at bounding box center [647, 315] width 97 height 33
click at [642, 372] on span "林書羽 -1" at bounding box center [631, 364] width 51 height 20
type input "林書羽-1"
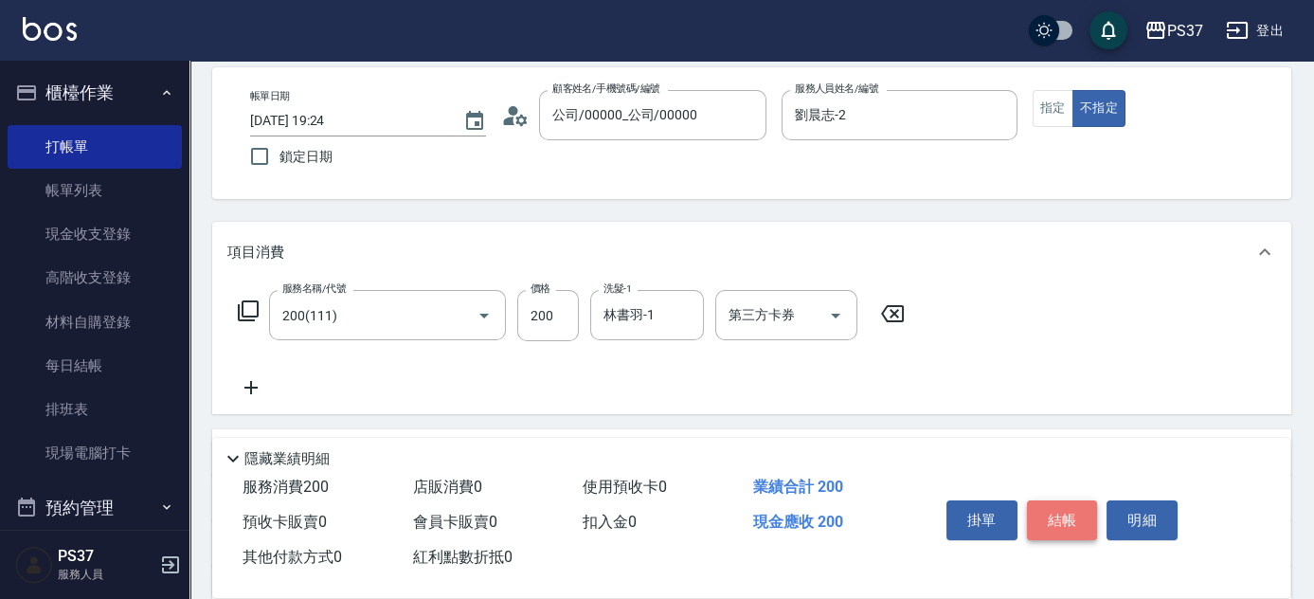
click at [1073, 513] on button "結帳" at bounding box center [1062, 520] width 71 height 40
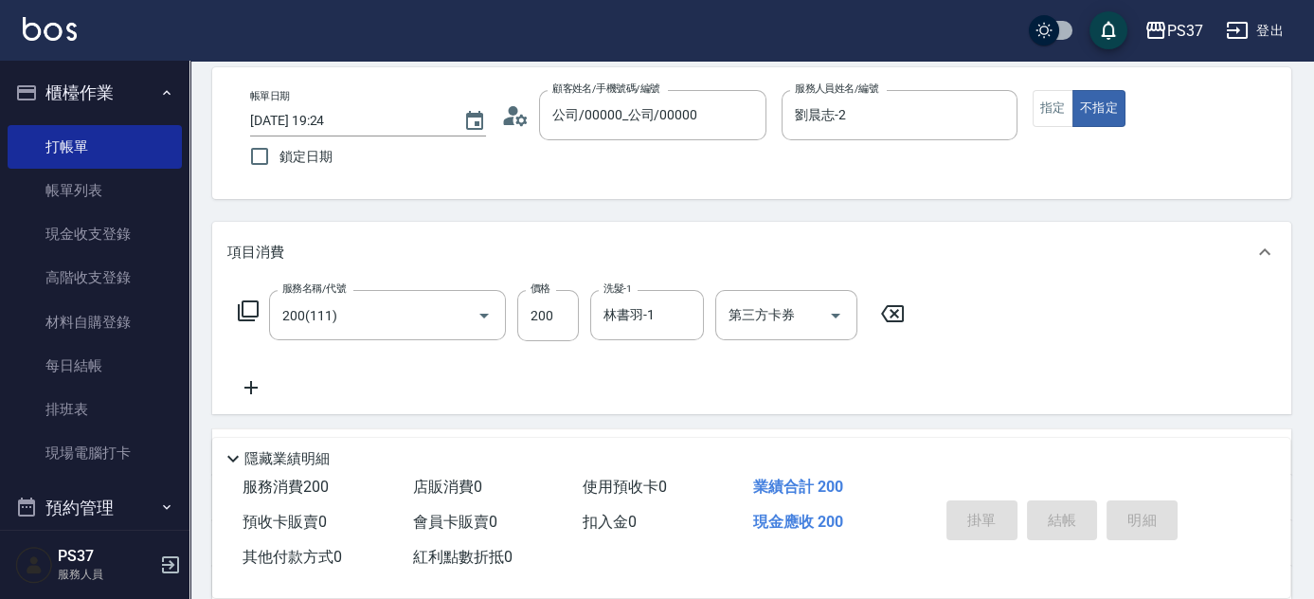
type input "[DATE] 19:25"
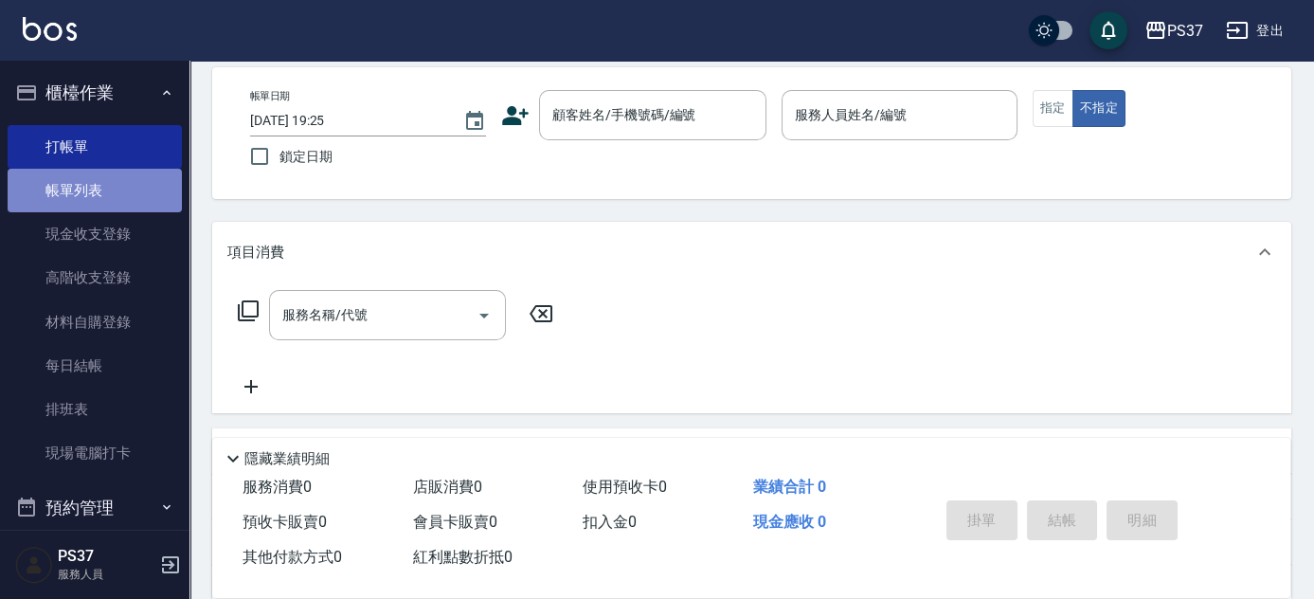
click at [96, 176] on link "帳單列表" at bounding box center [95, 191] width 174 height 44
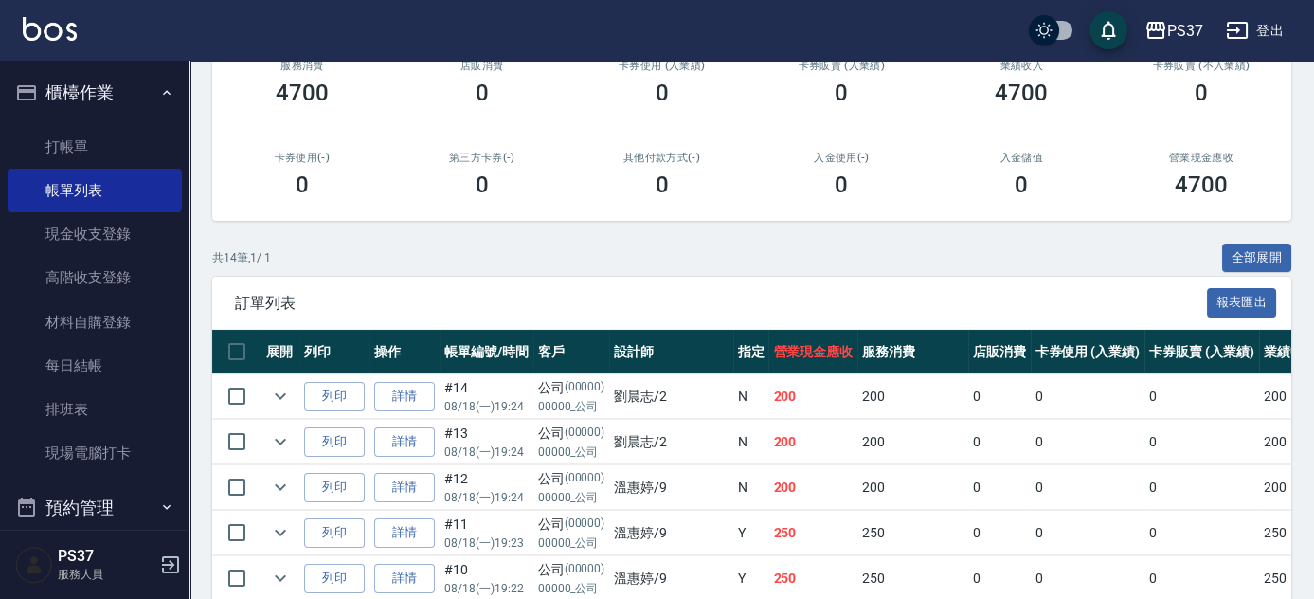
scroll to position [258, 0]
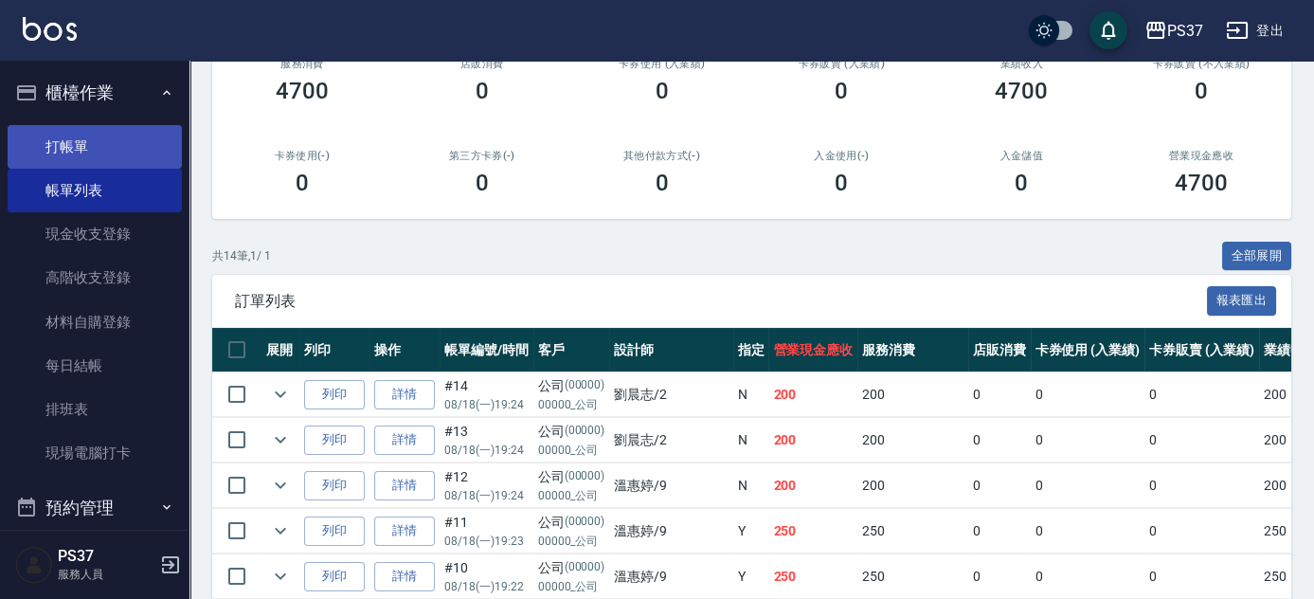
click at [102, 151] on link "打帳單" at bounding box center [95, 147] width 174 height 44
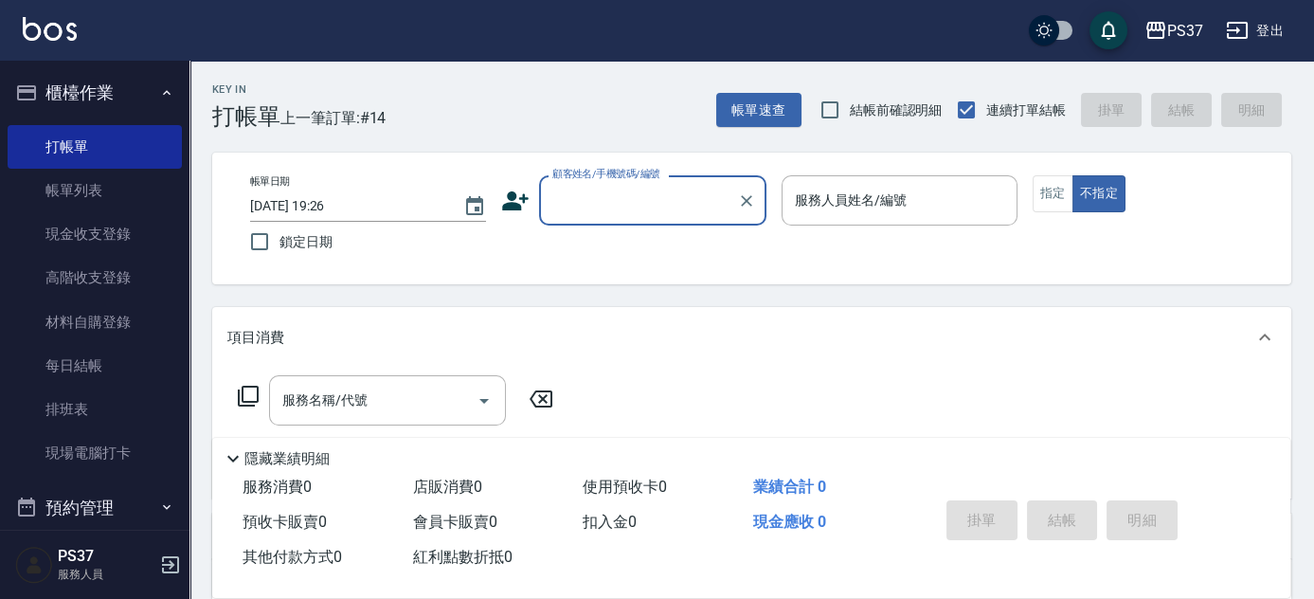
click at [654, 218] on div "顧客姓名/手機號碼/編號" at bounding box center [652, 200] width 227 height 50
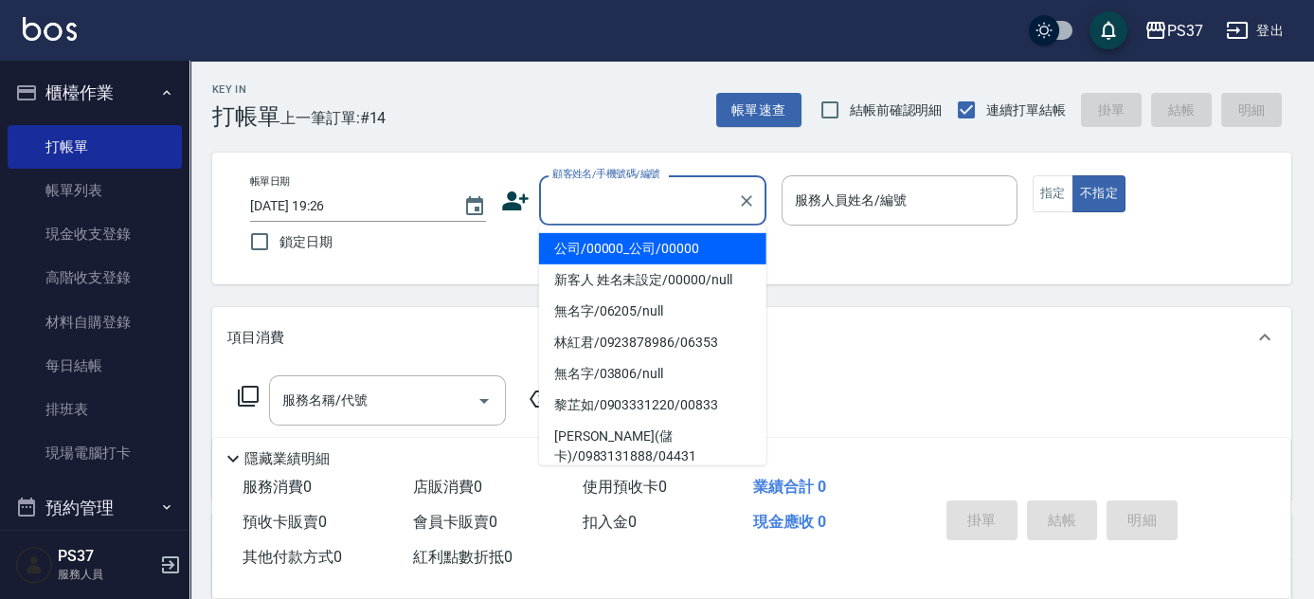
click at [672, 252] on li "公司/00000_公司/00000" at bounding box center [652, 248] width 227 height 31
type input "公司/00000_公司/00000"
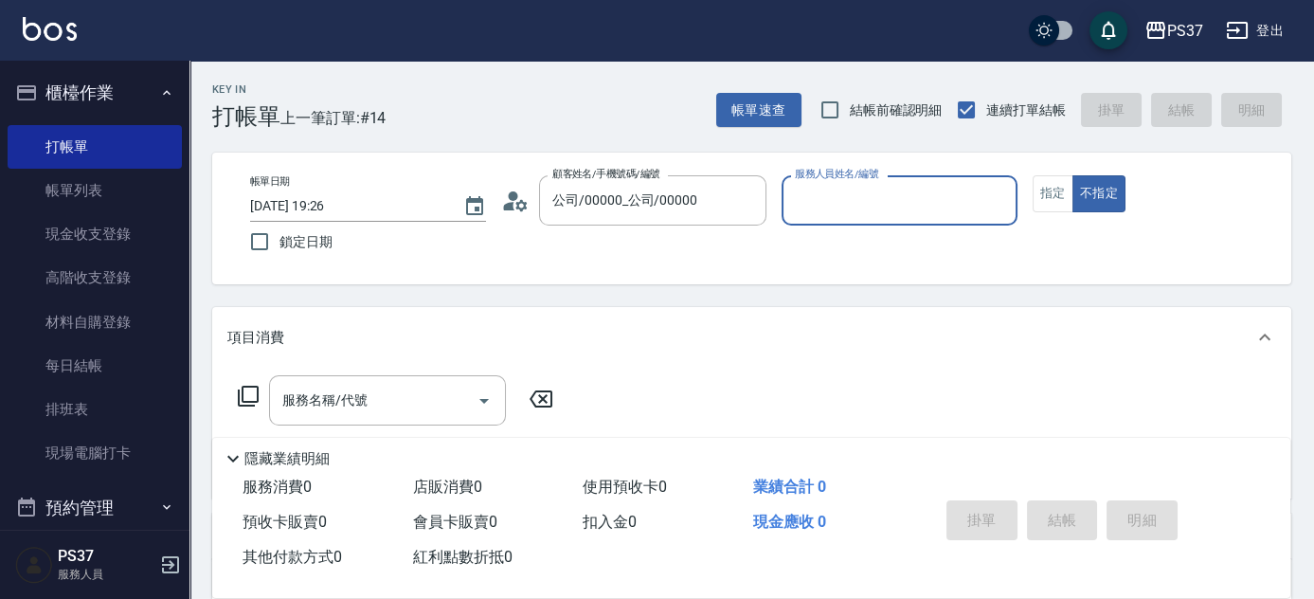
click at [849, 207] on input "服務人員姓名/編號" at bounding box center [899, 200] width 219 height 33
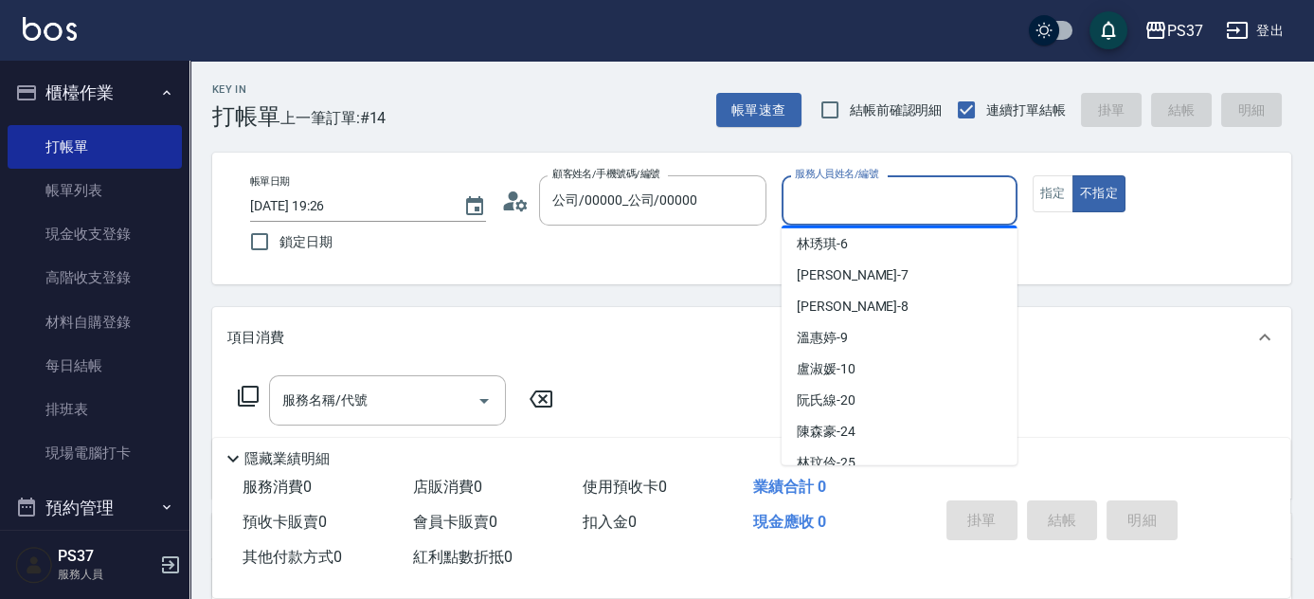
scroll to position [172, 0]
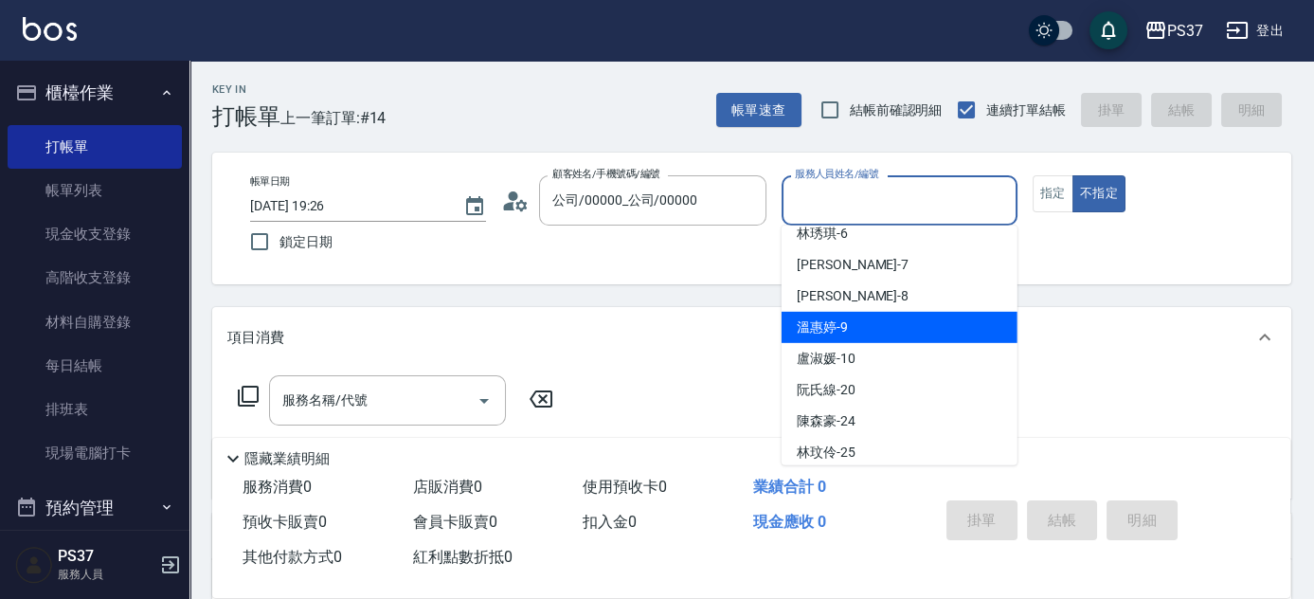
click at [890, 322] on div "溫惠婷 -9" at bounding box center [900, 327] width 236 height 31
type input "溫惠婷-9"
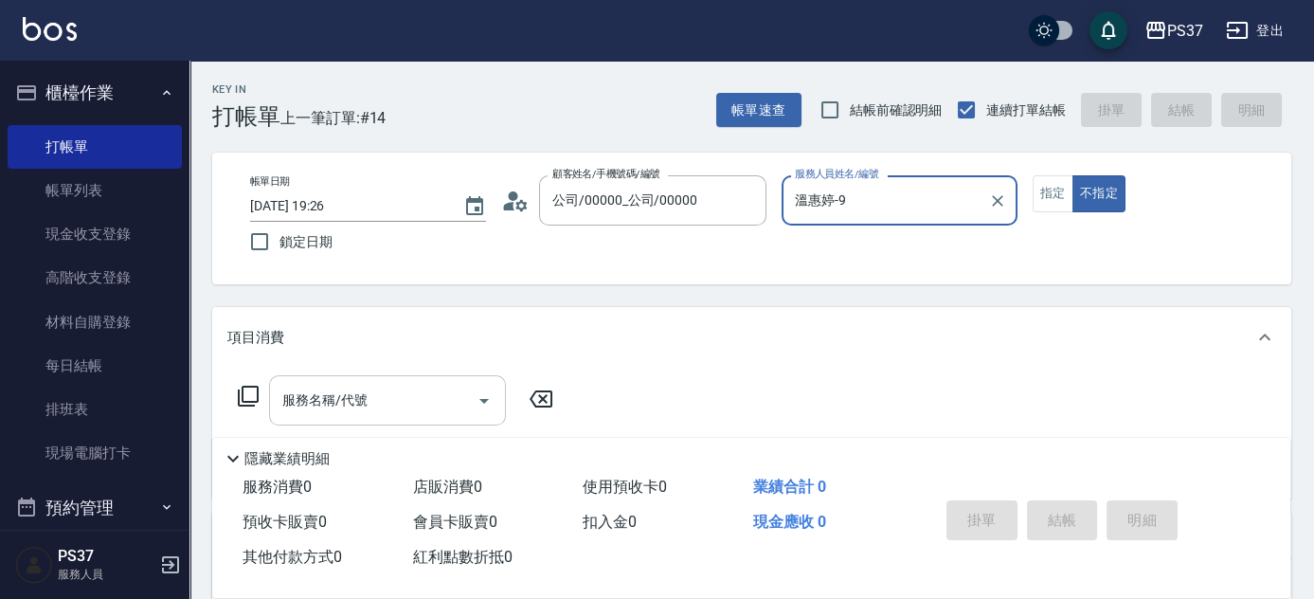
click at [364, 408] on input "服務名稱/代號" at bounding box center [373, 400] width 191 height 33
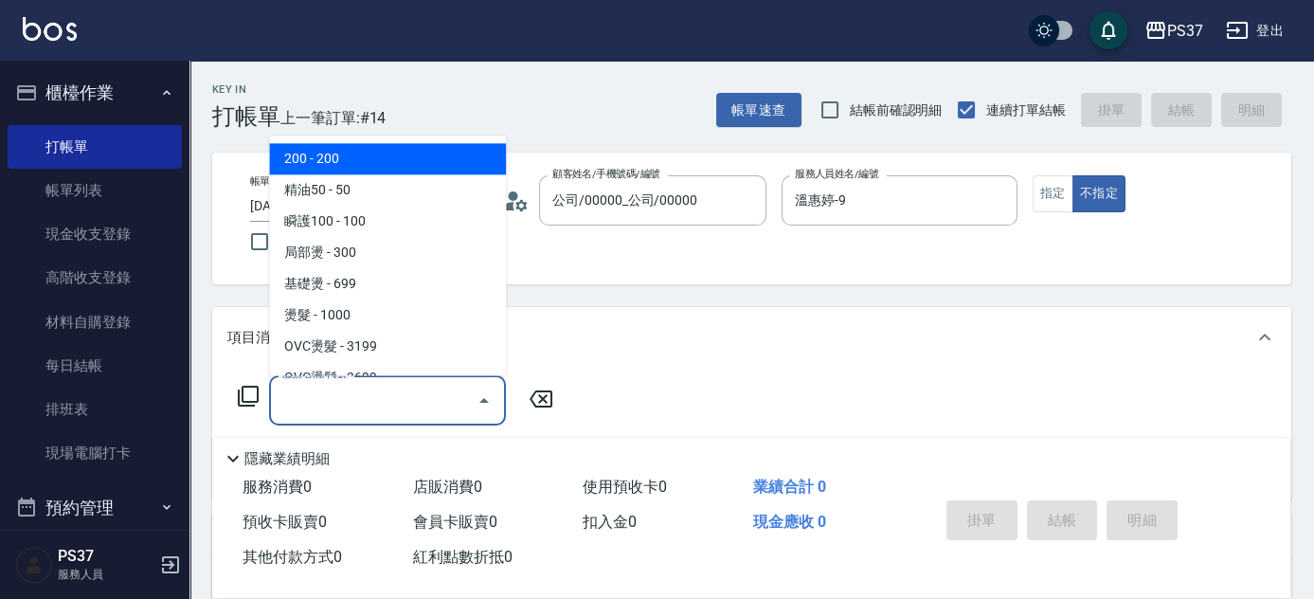
click at [372, 154] on span "200 - 200" at bounding box center [387, 159] width 237 height 31
type input "200(111)"
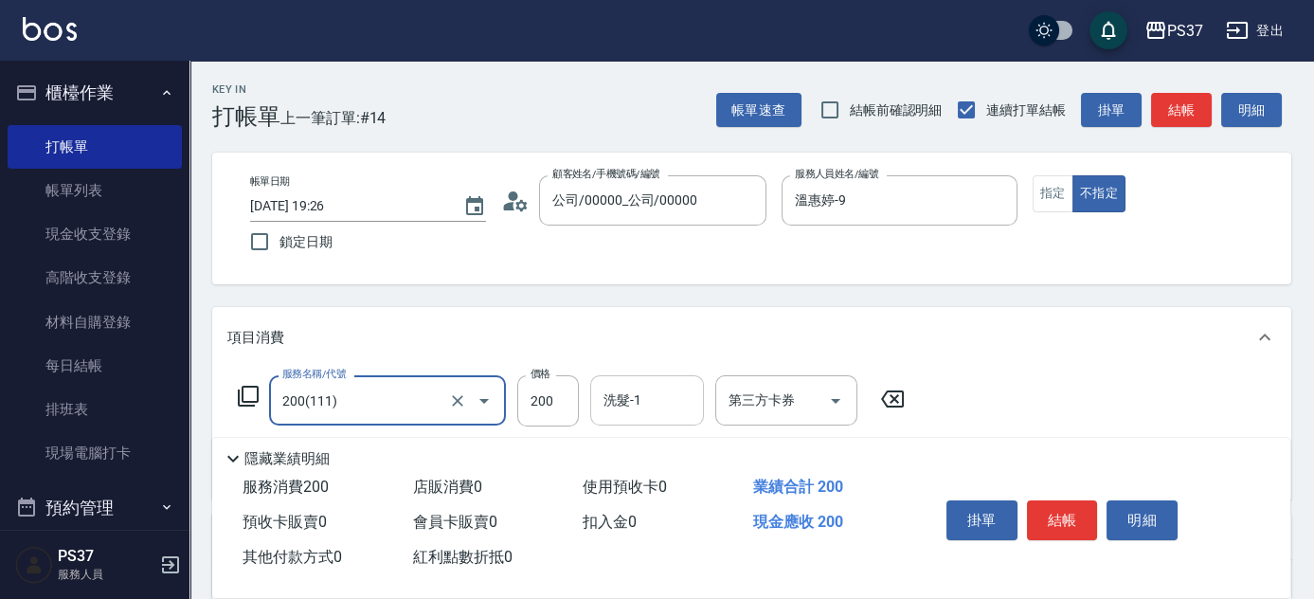
click at [644, 402] on input "洗髮-1" at bounding box center [647, 400] width 97 height 33
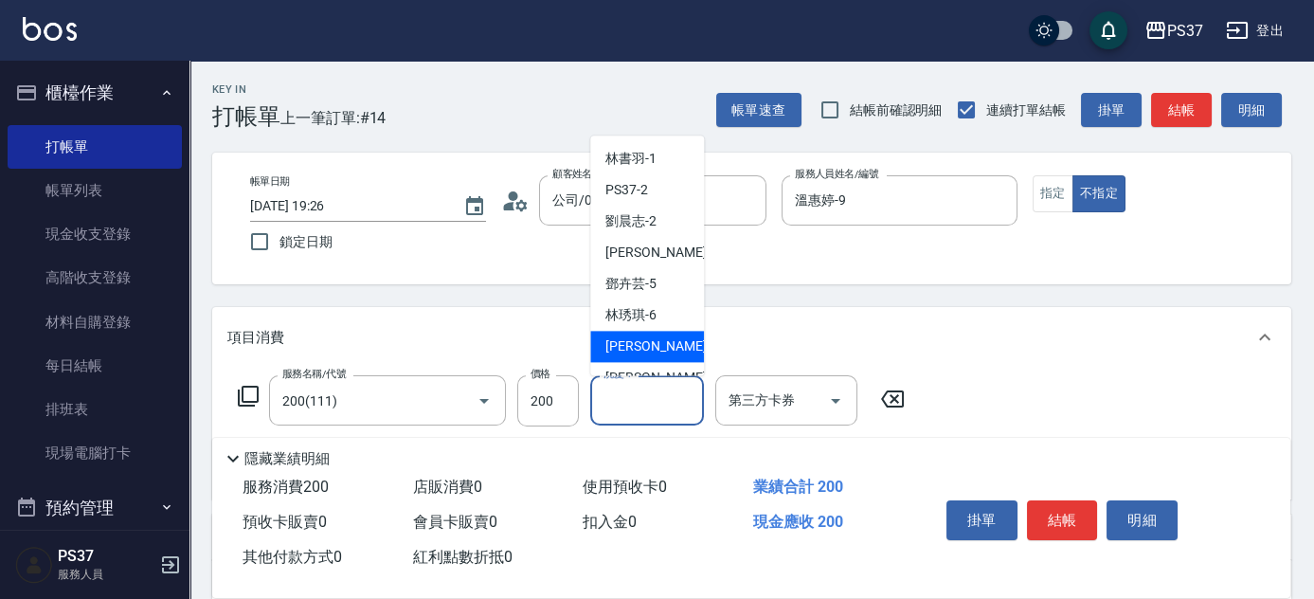
scroll to position [85, 0]
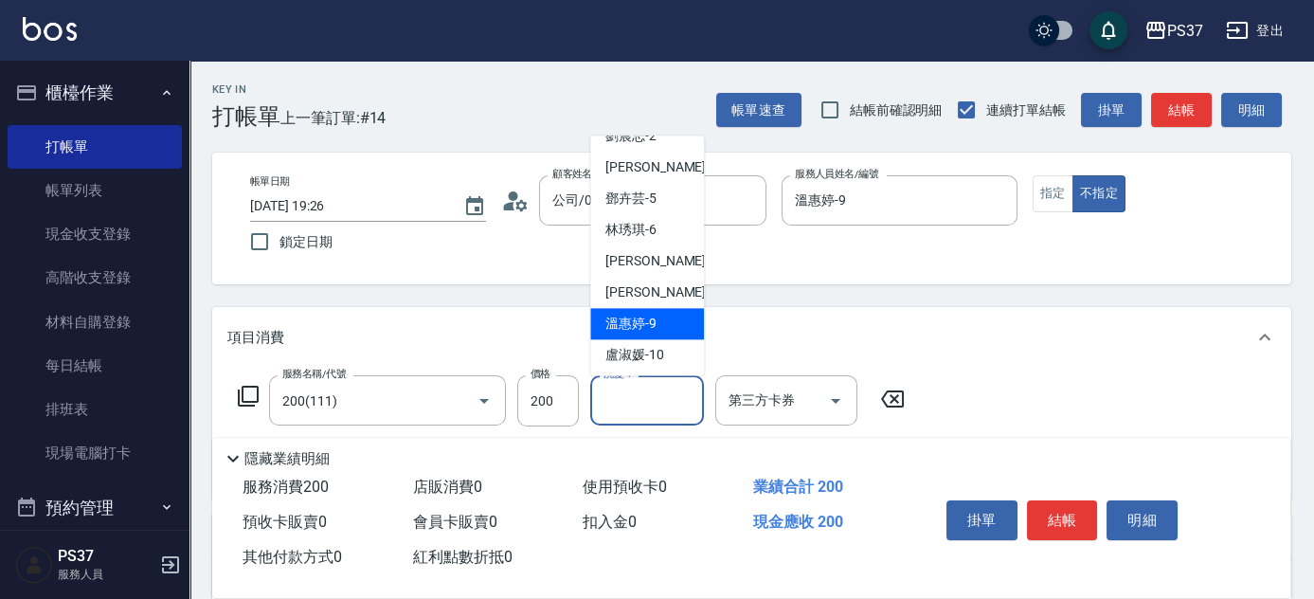
click at [652, 318] on span "溫惠婷 -9" at bounding box center [631, 325] width 51 height 20
type input "溫惠婷-9"
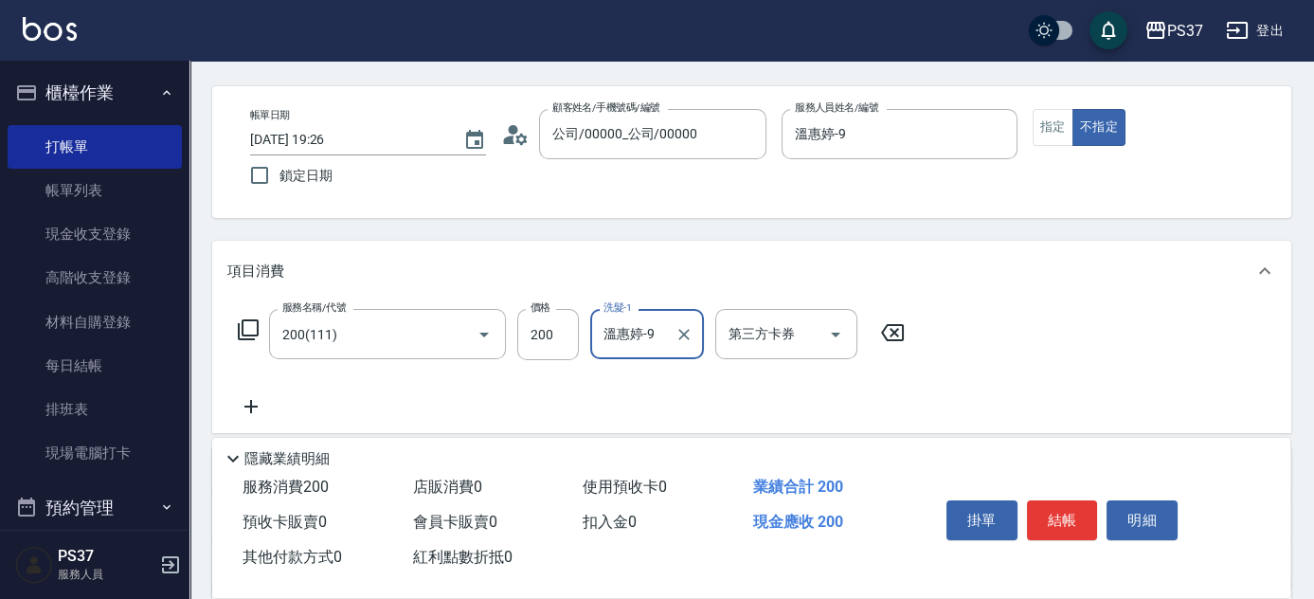
scroll to position [172, 0]
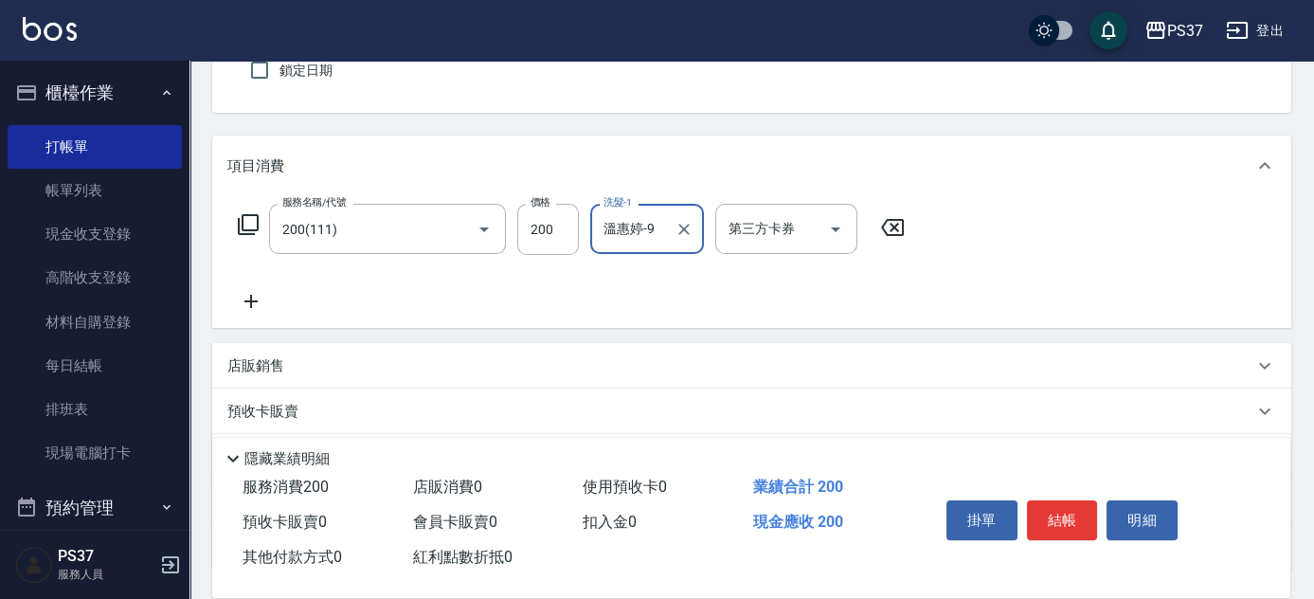
click at [259, 303] on icon at bounding box center [250, 301] width 47 height 23
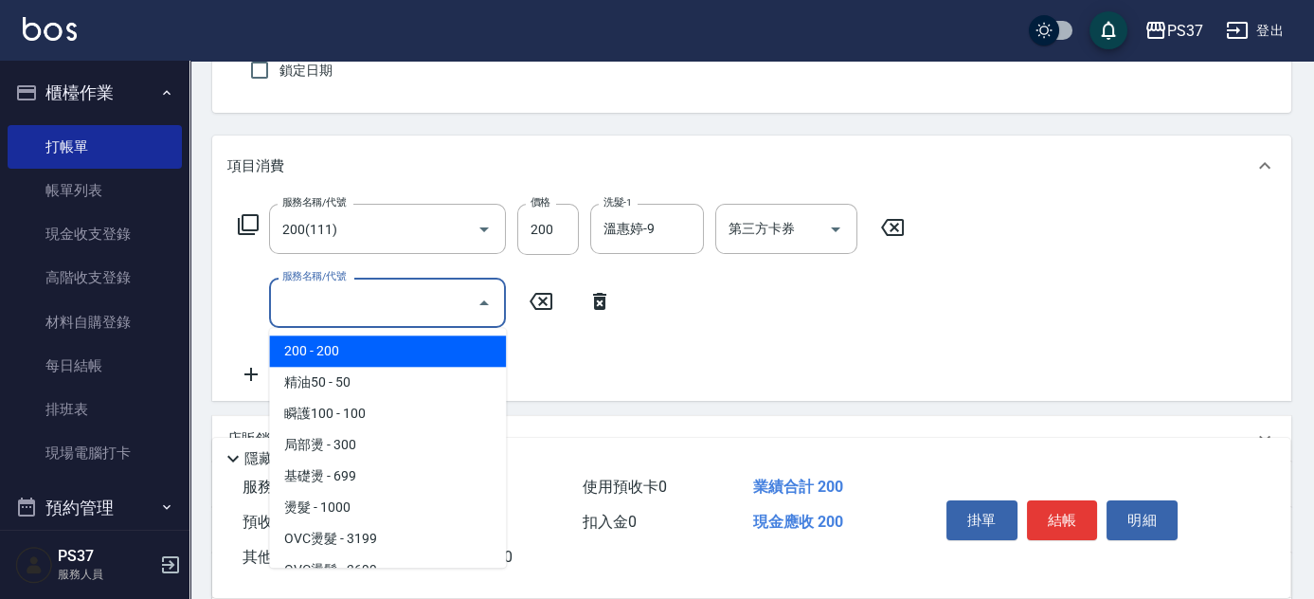
click at [309, 299] on input "服務名稱/代號" at bounding box center [373, 302] width 191 height 33
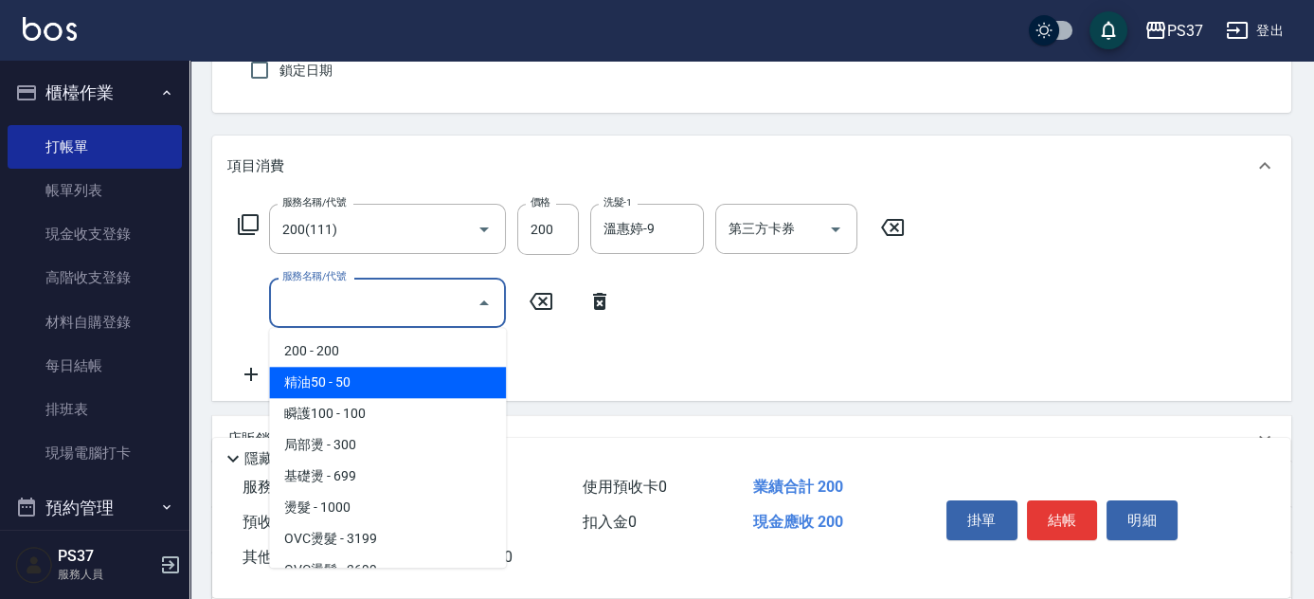
drag, startPoint x: 371, startPoint y: 379, endPoint x: 465, endPoint y: 354, distance: 98.2
click at [372, 379] on span "精油50 - 50" at bounding box center [387, 382] width 237 height 31
type input "精油50(112)"
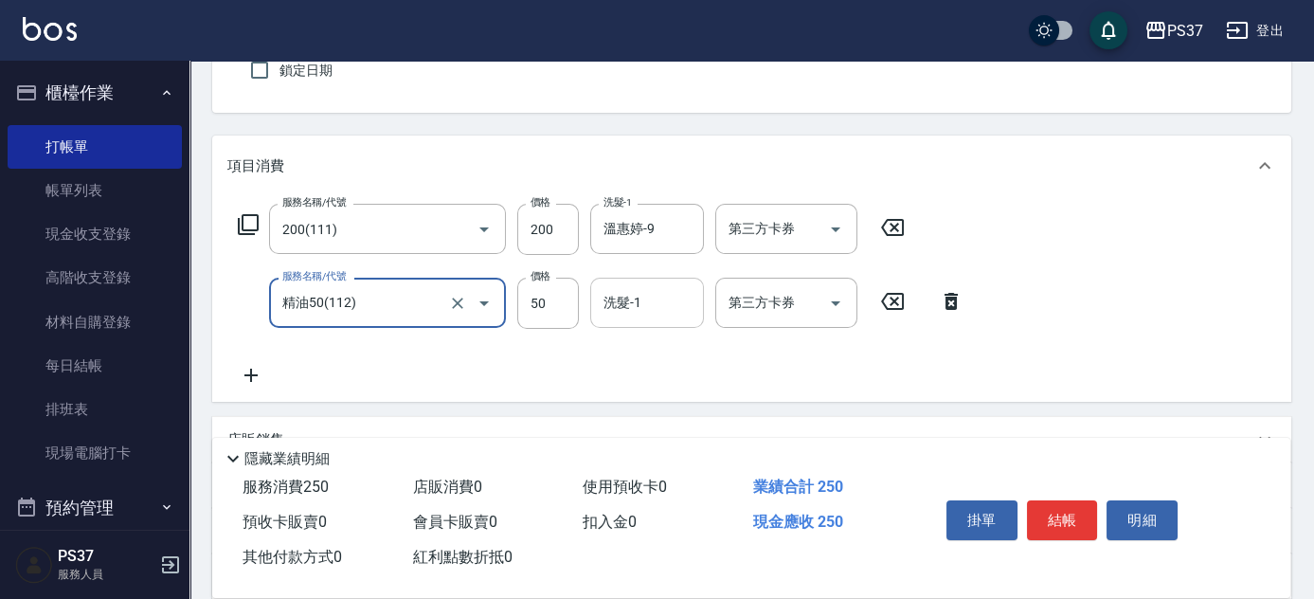
click at [624, 302] on div "洗髮-1 洗髮-1" at bounding box center [647, 303] width 114 height 50
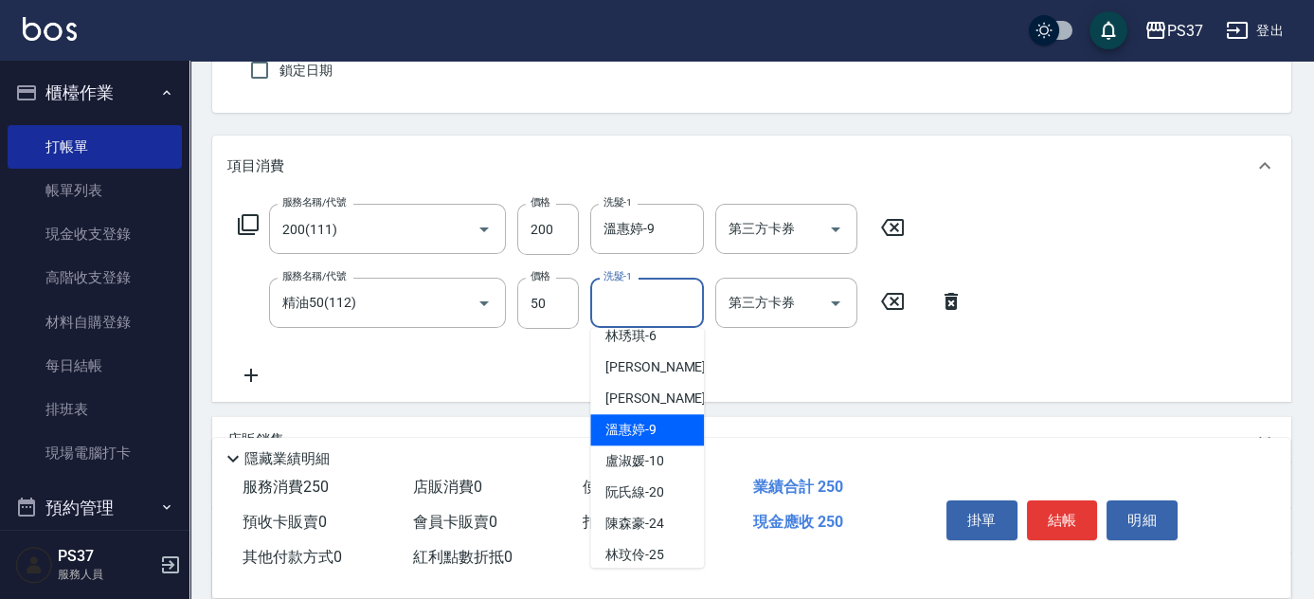
click at [608, 421] on span "溫惠婷 -9" at bounding box center [631, 430] width 51 height 20
type input "溫惠婷-9"
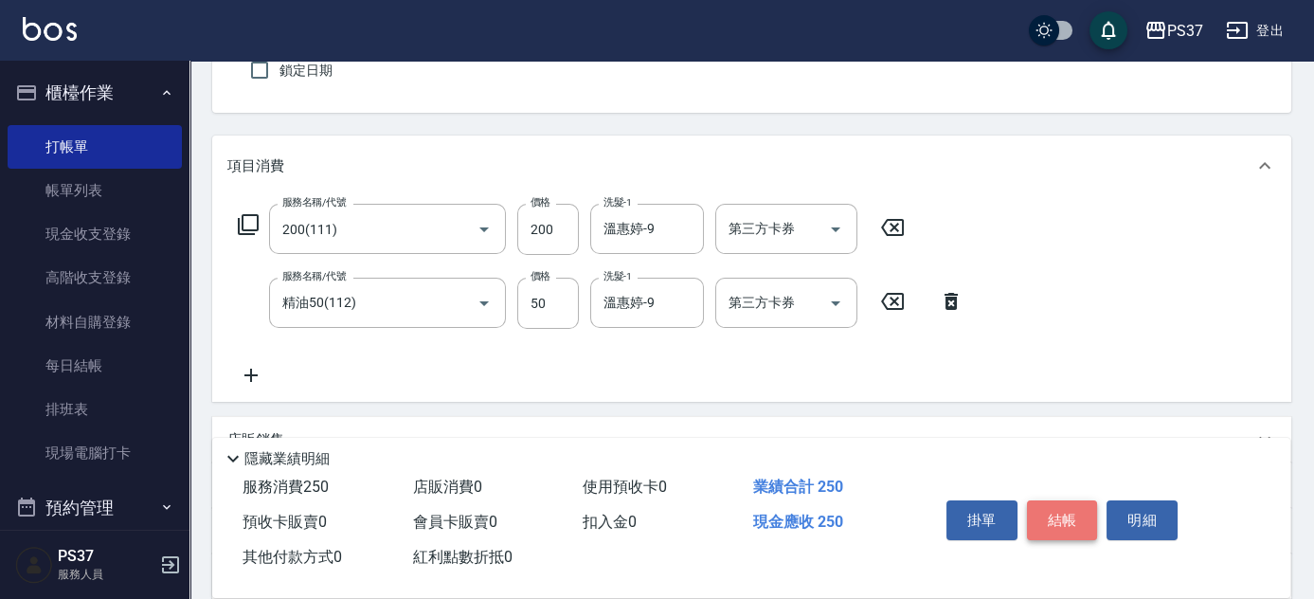
click at [1077, 517] on button "結帳" at bounding box center [1062, 520] width 71 height 40
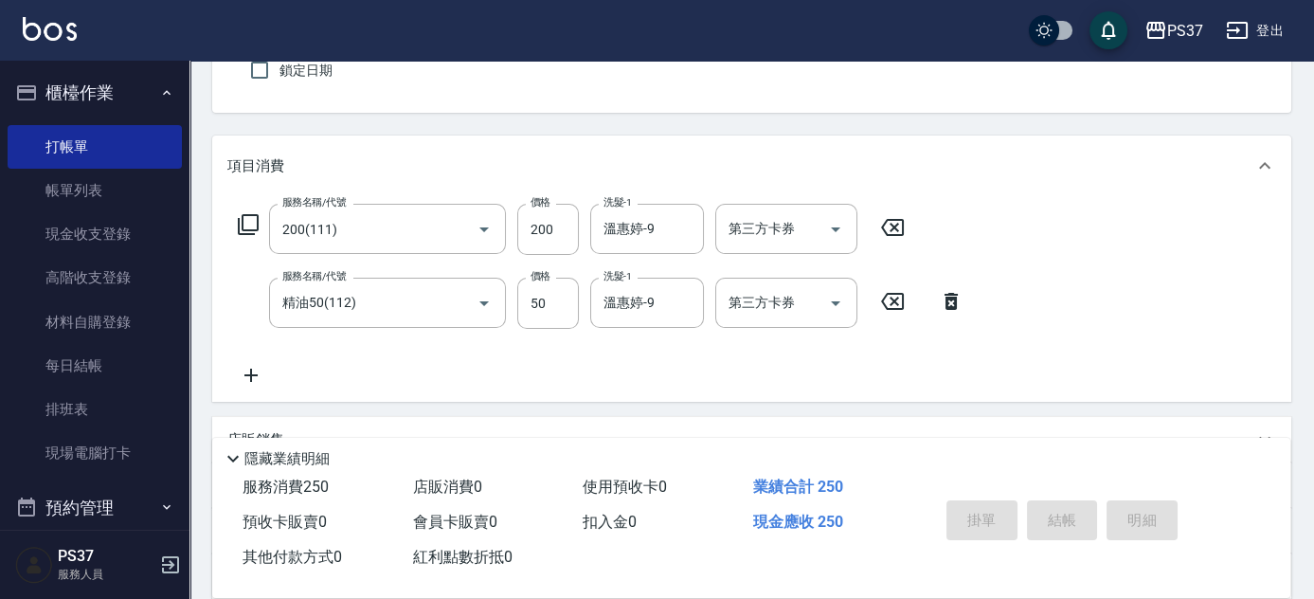
type input "[DATE] 19:27"
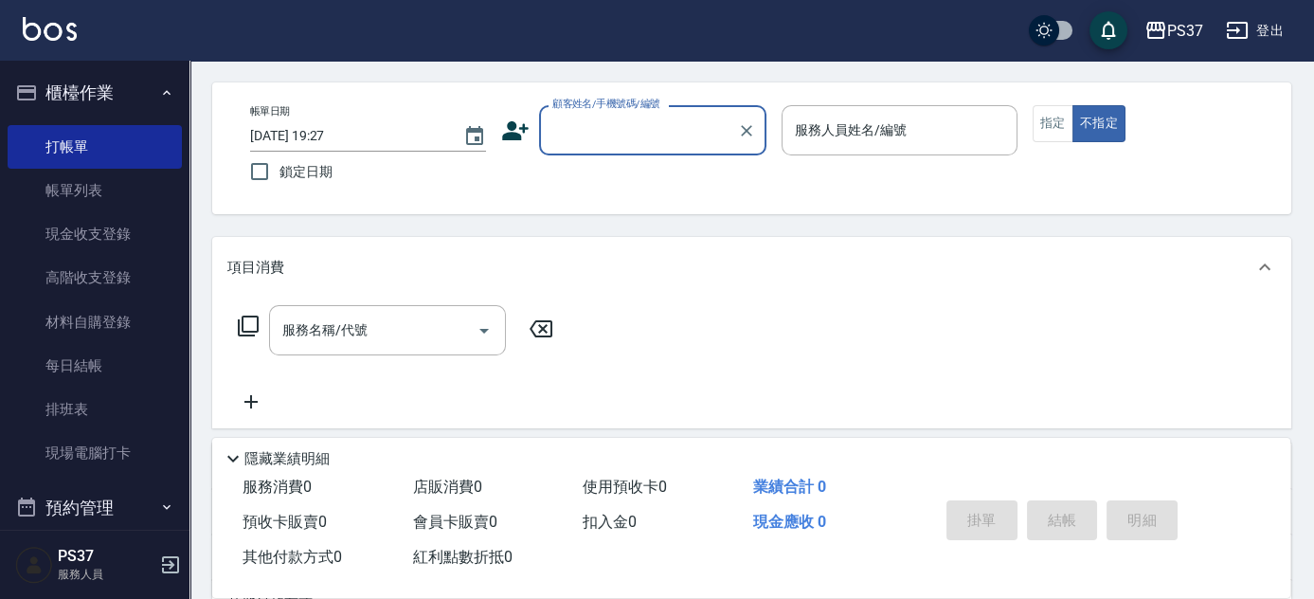
scroll to position [0, 0]
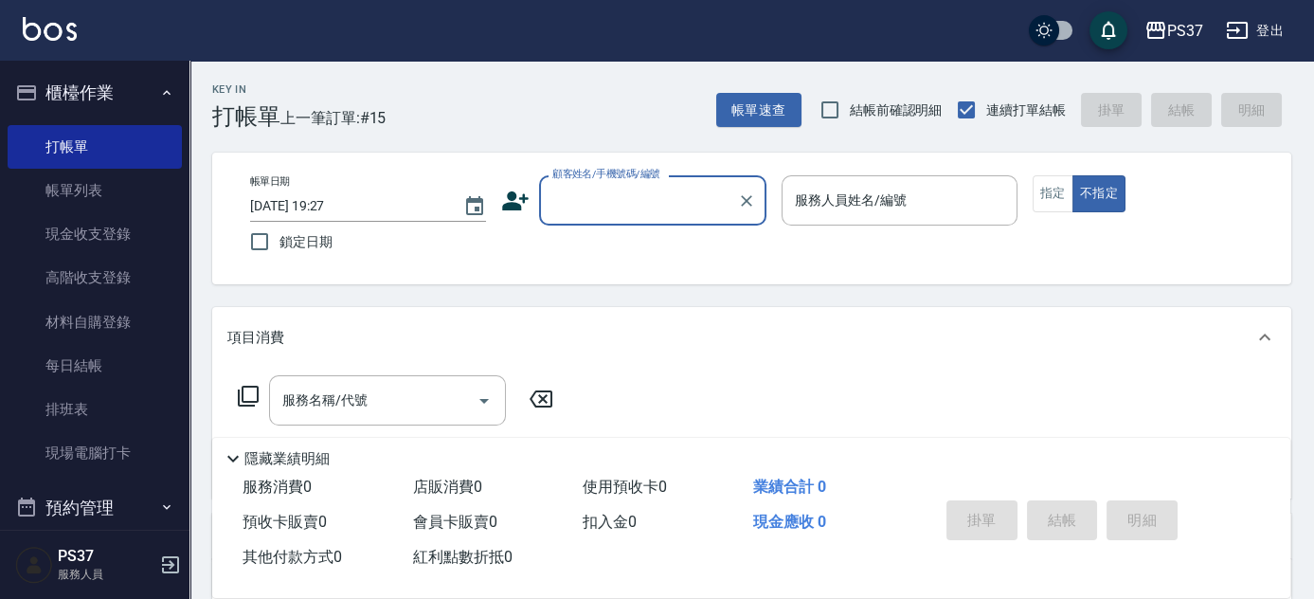
click at [651, 203] on input "顧客姓名/手機號碼/編號" at bounding box center [639, 200] width 182 height 33
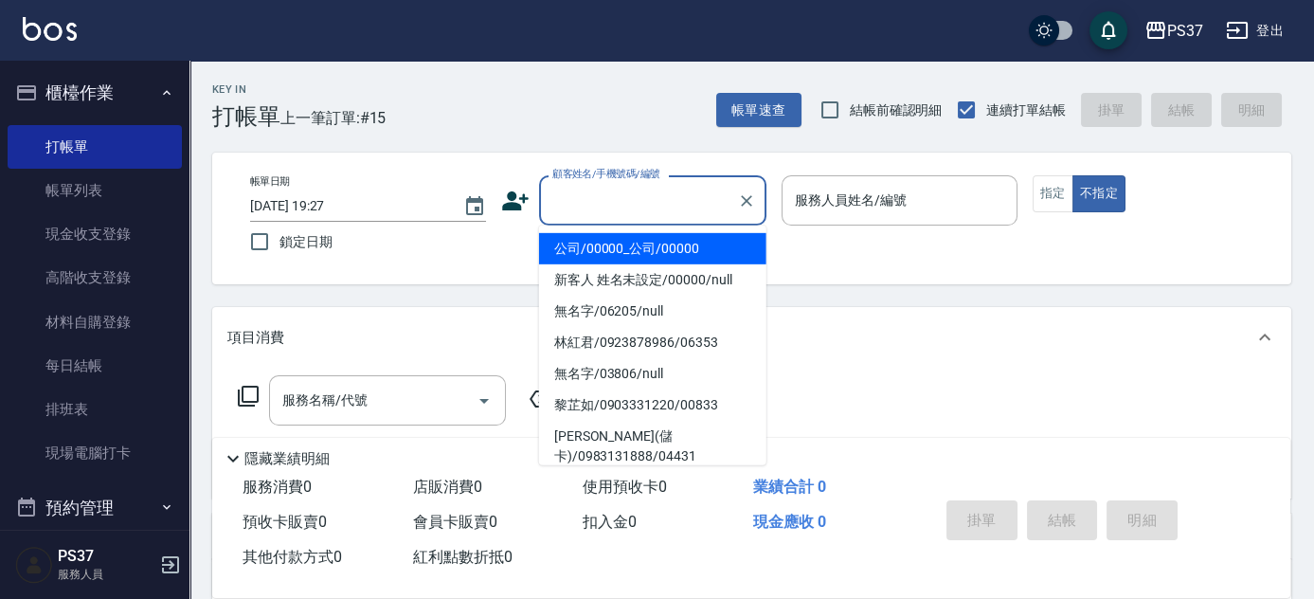
click at [658, 245] on li "公司/00000_公司/00000" at bounding box center [652, 248] width 227 height 31
type input "公司/00000_公司/00000"
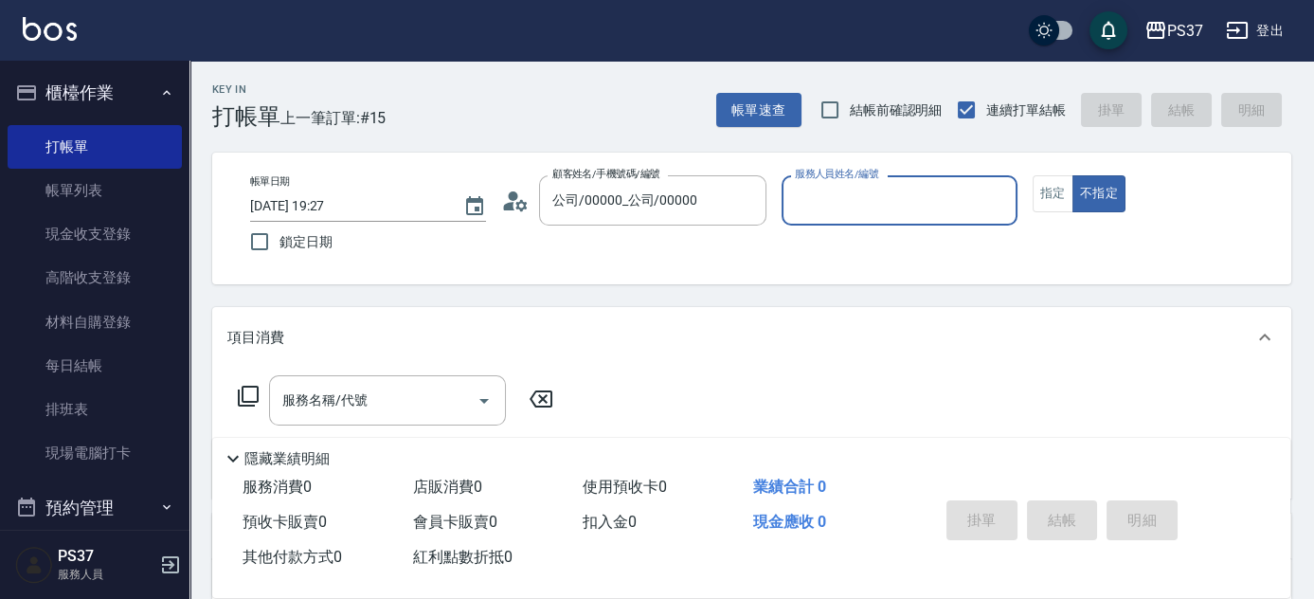
click at [806, 216] on input "服務人員姓名/編號" at bounding box center [899, 200] width 219 height 33
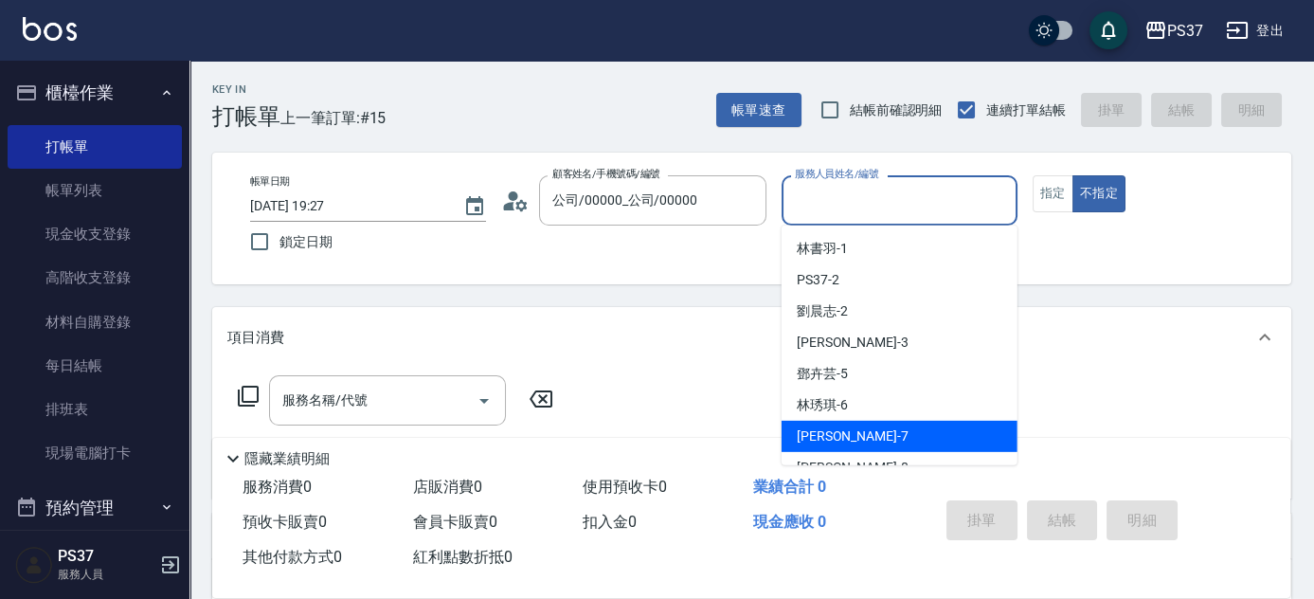
click at [882, 440] on div "[PERSON_NAME] -7" at bounding box center [900, 436] width 236 height 31
type input "[PERSON_NAME]-7"
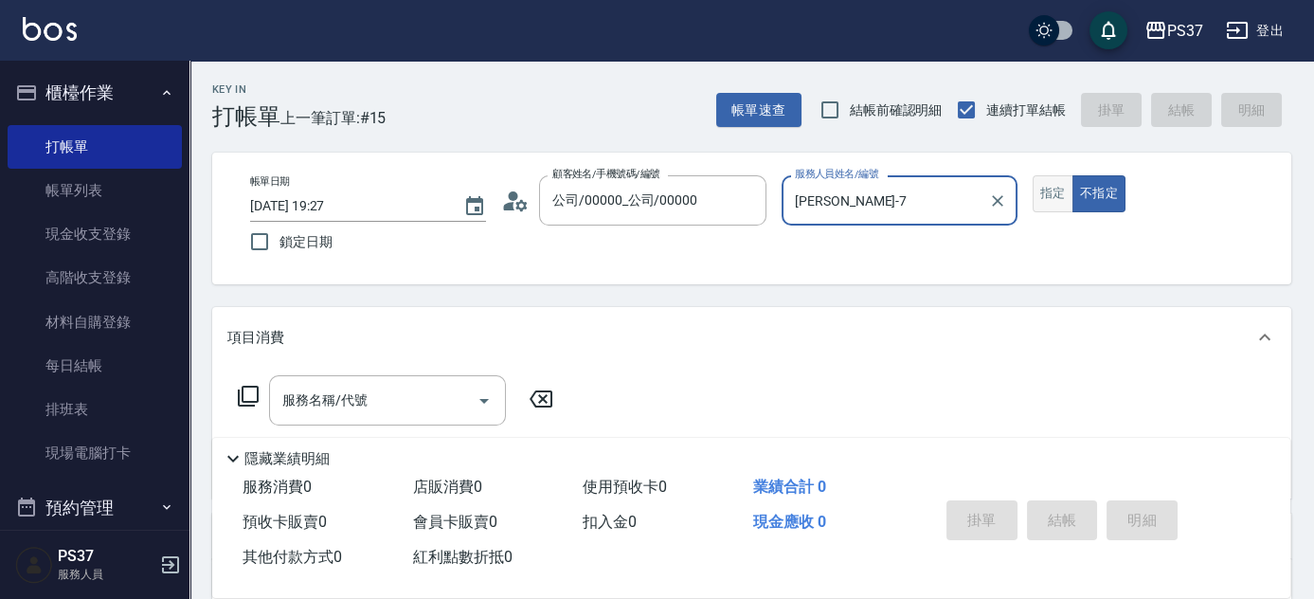
click at [1059, 196] on button "指定" at bounding box center [1053, 193] width 41 height 37
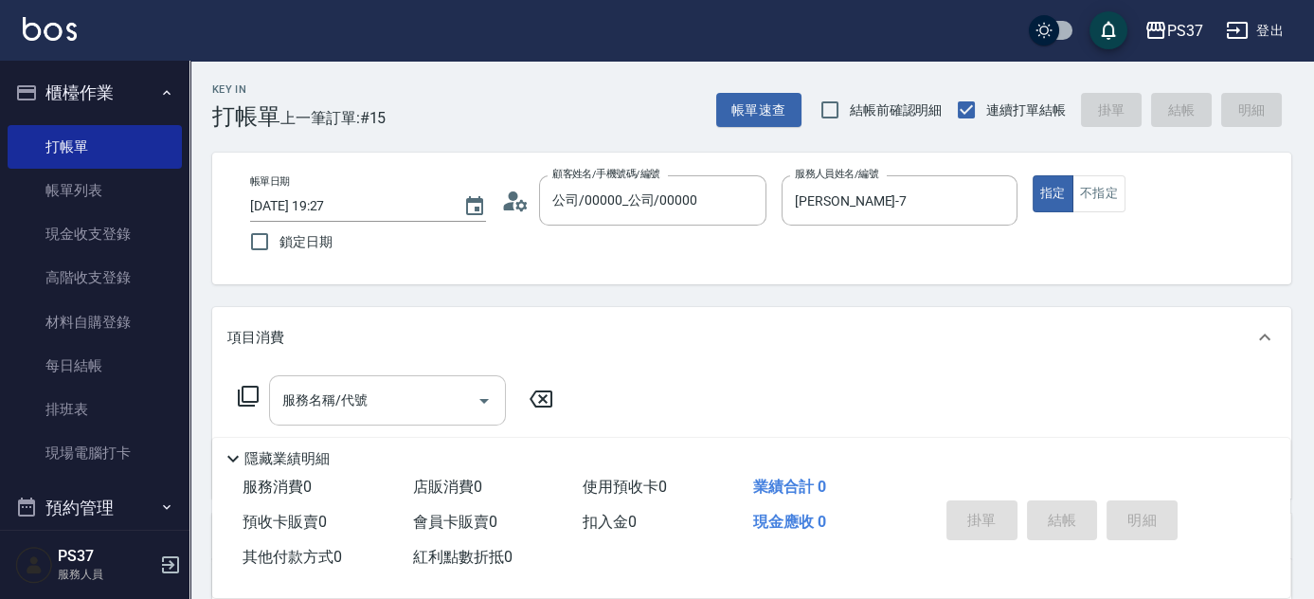
click at [417, 407] on input "服務名稱/代號" at bounding box center [373, 400] width 191 height 33
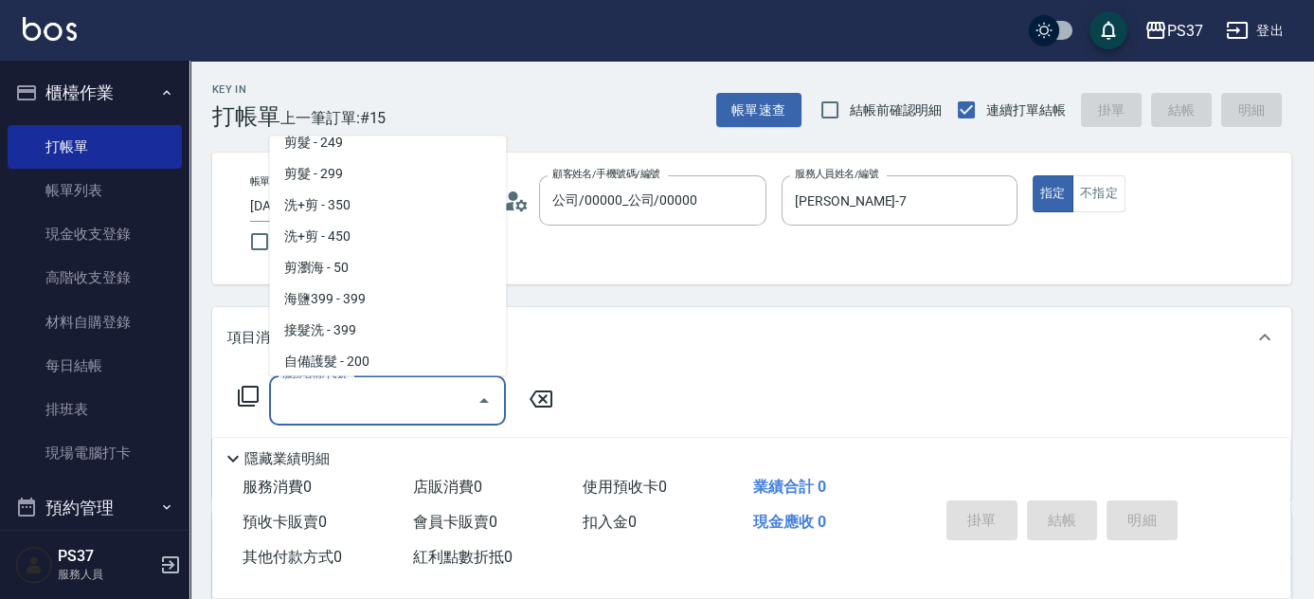
scroll to position [948, 0]
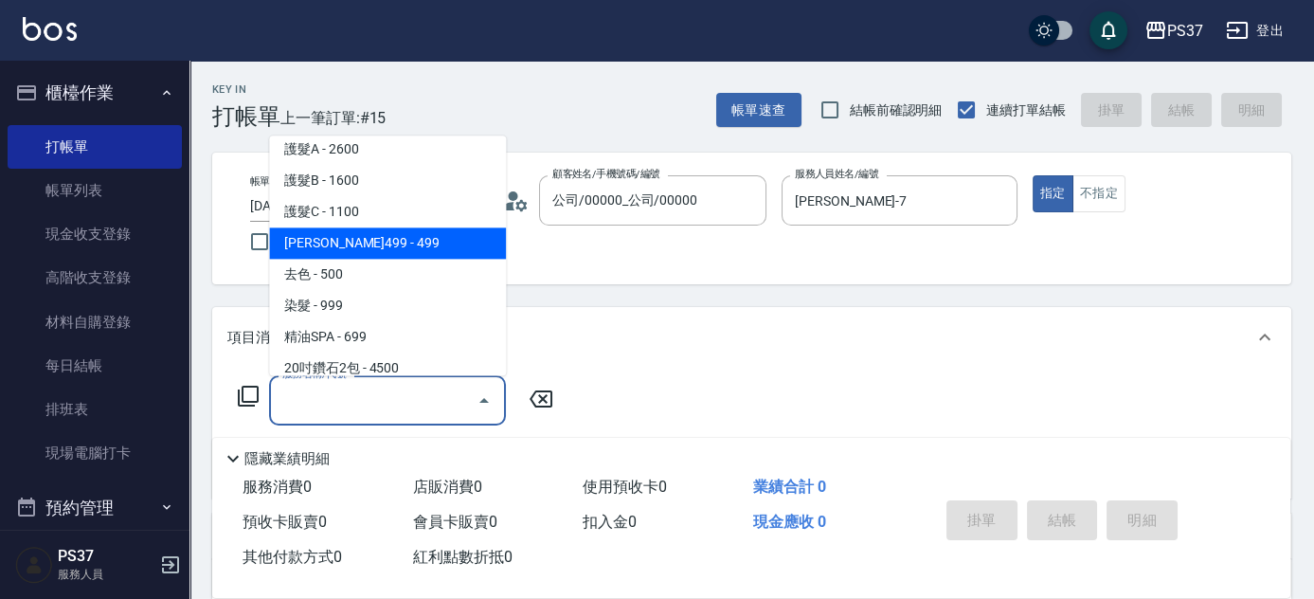
click at [419, 257] on span "[PERSON_NAME]499 - 499" at bounding box center [387, 243] width 237 height 31
type input "[PERSON_NAME]499(0499)"
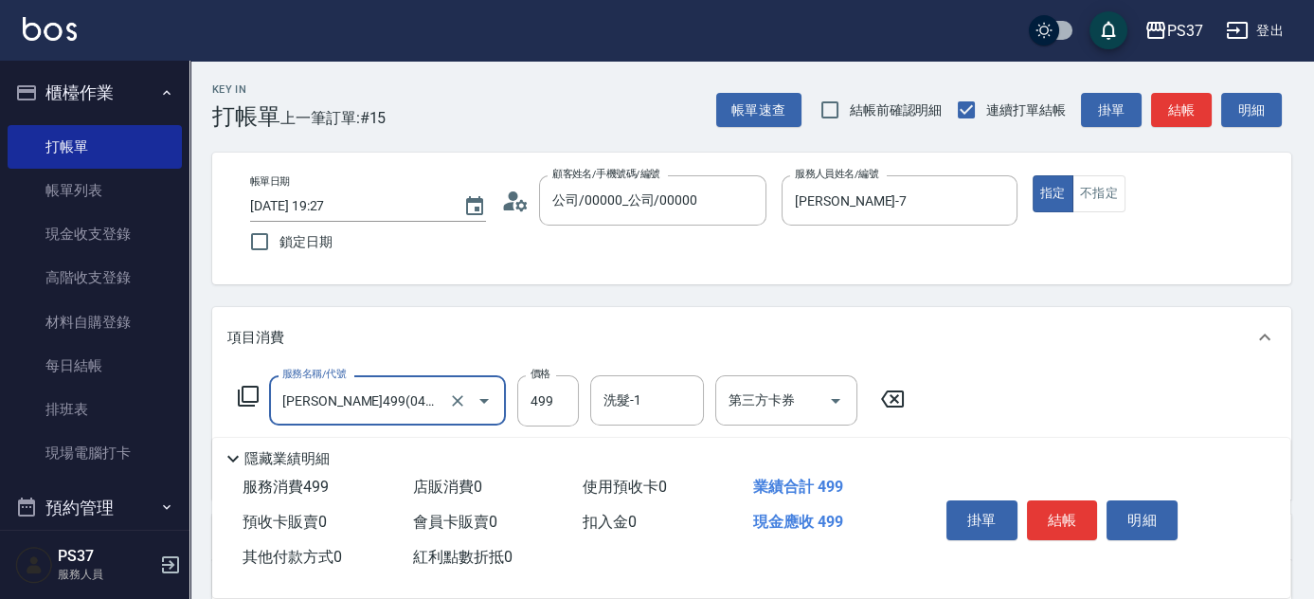
drag, startPoint x: 535, startPoint y: 406, endPoint x: 549, endPoint y: 371, distance: 37.5
click at [535, 406] on input "499" at bounding box center [548, 400] width 62 height 51
type input "500"
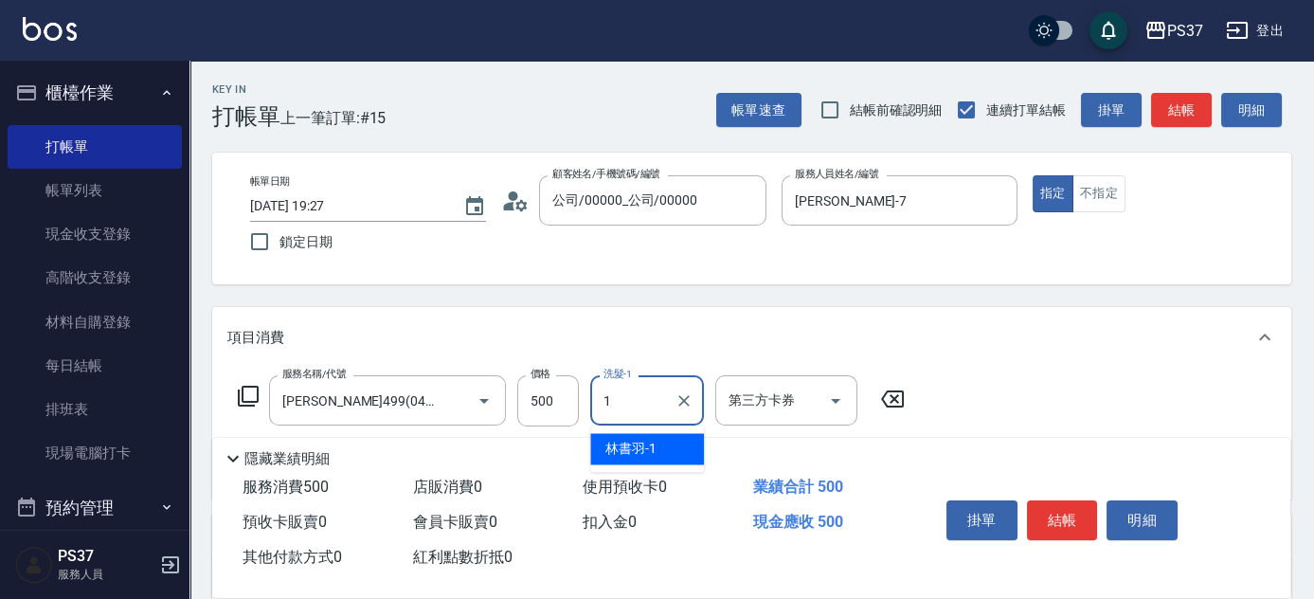
type input "林書羽-1"
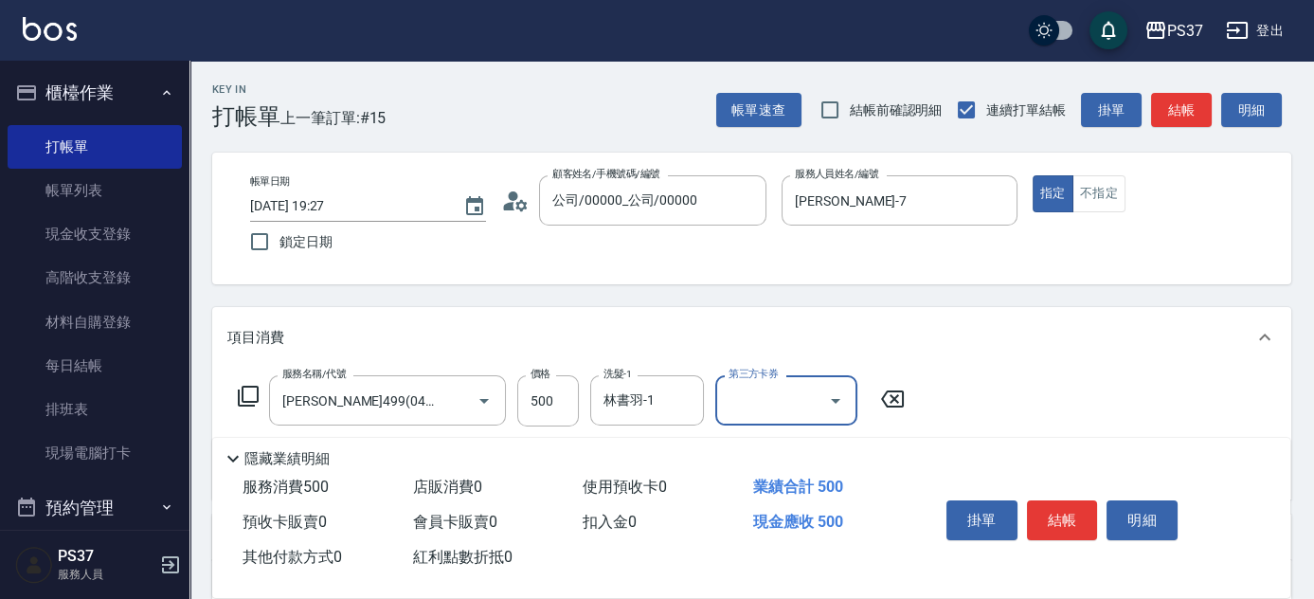
click at [819, 405] on input "第三方卡券" at bounding box center [772, 400] width 97 height 33
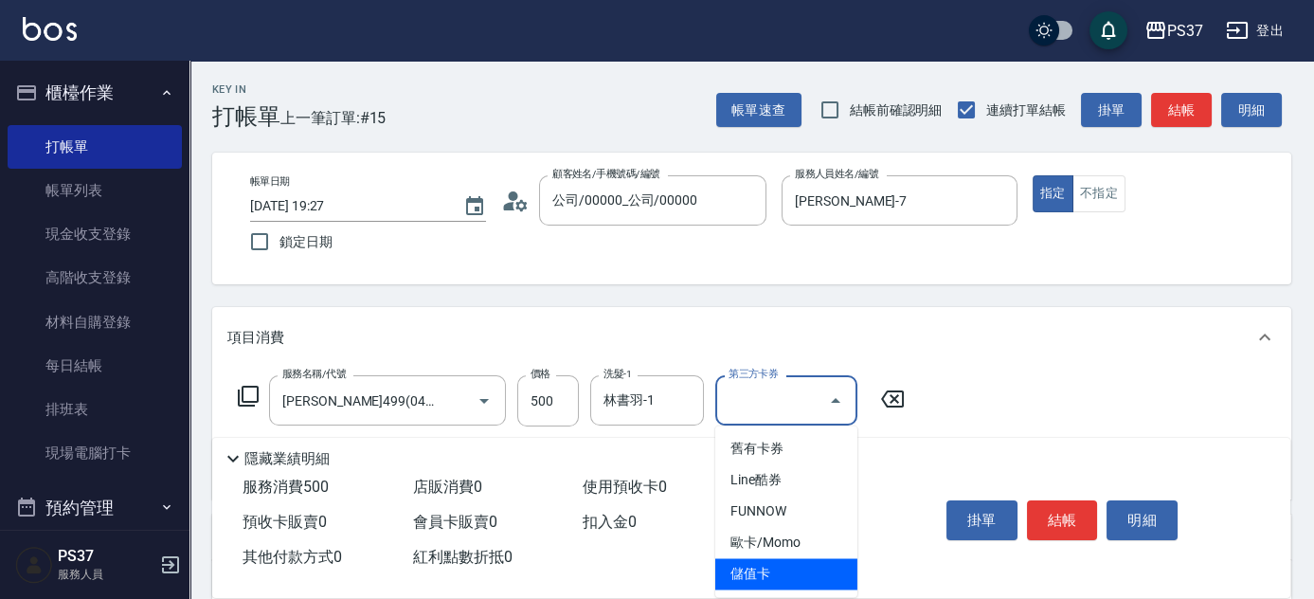
click at [789, 564] on span "儲值卡" at bounding box center [787, 573] width 142 height 31
type input "儲值卡"
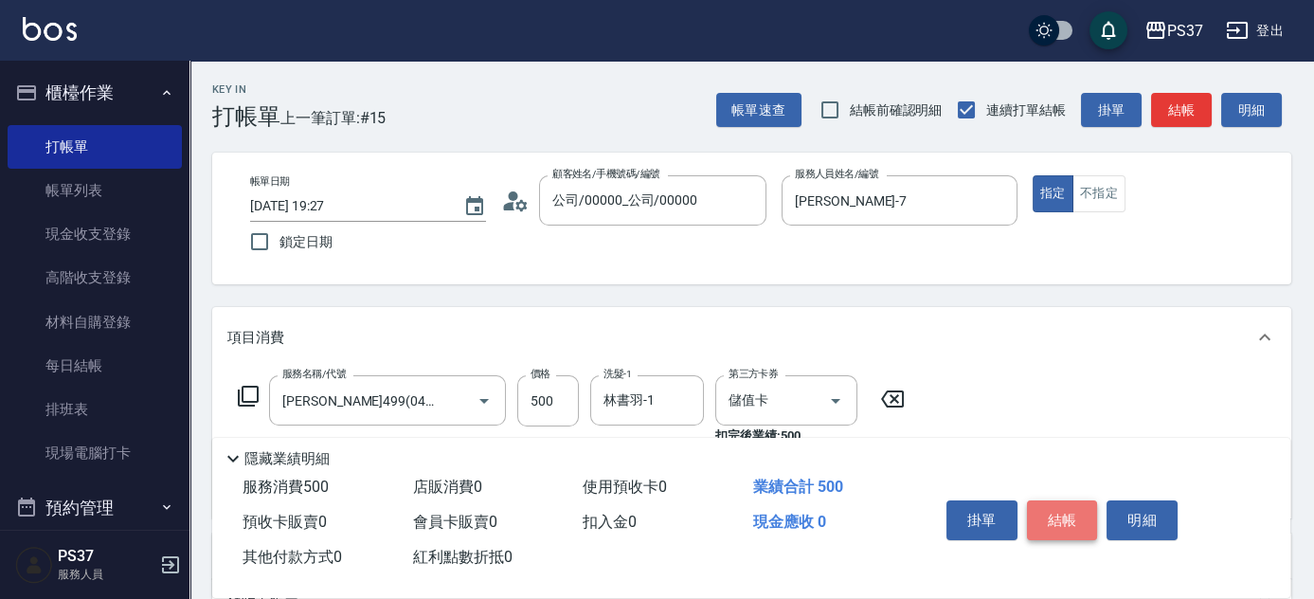
click at [1056, 510] on button "結帳" at bounding box center [1062, 520] width 71 height 40
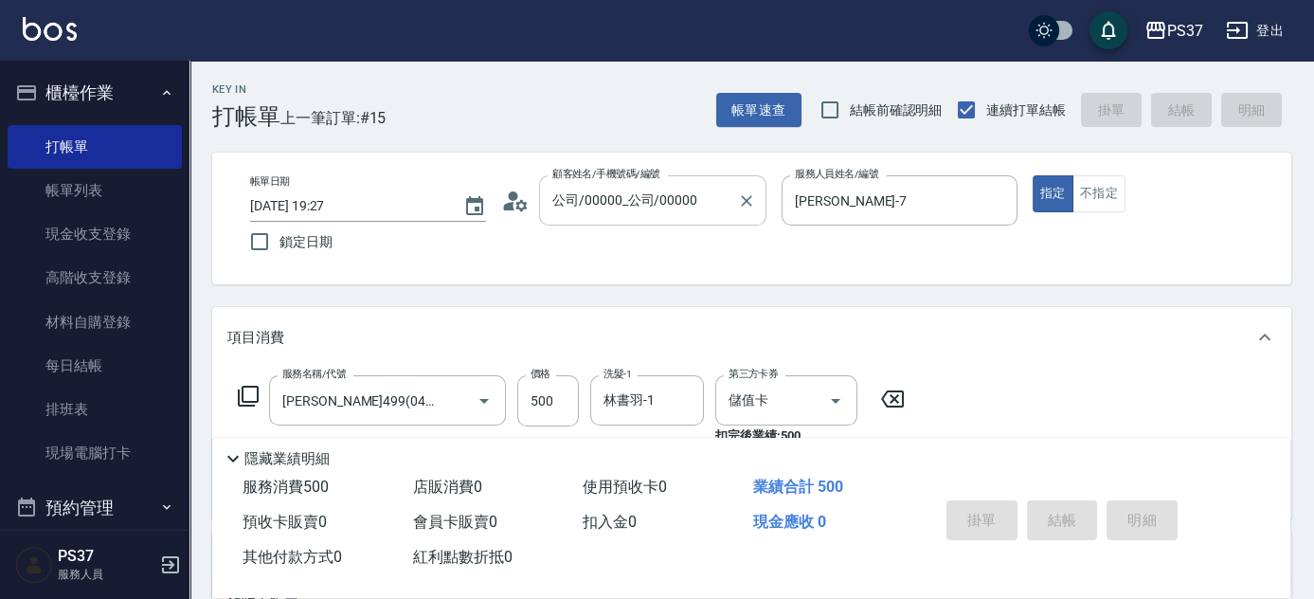
type input "[DATE] 19:28"
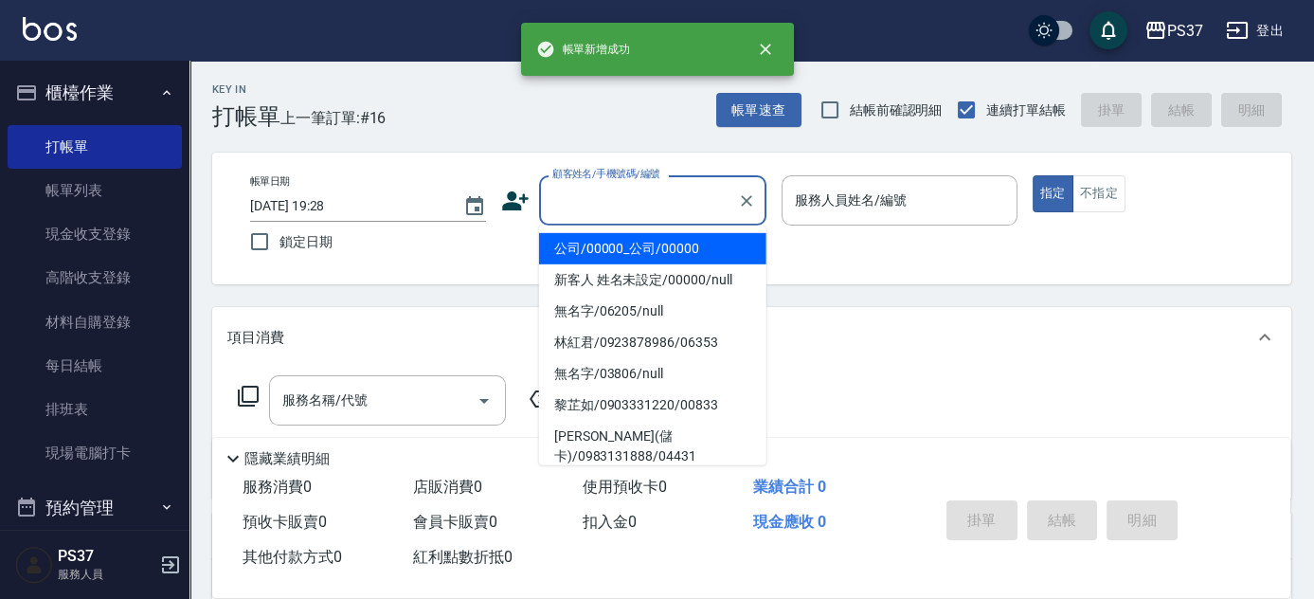
click at [659, 203] on input "顧客姓名/手機號碼/編號" at bounding box center [639, 200] width 182 height 33
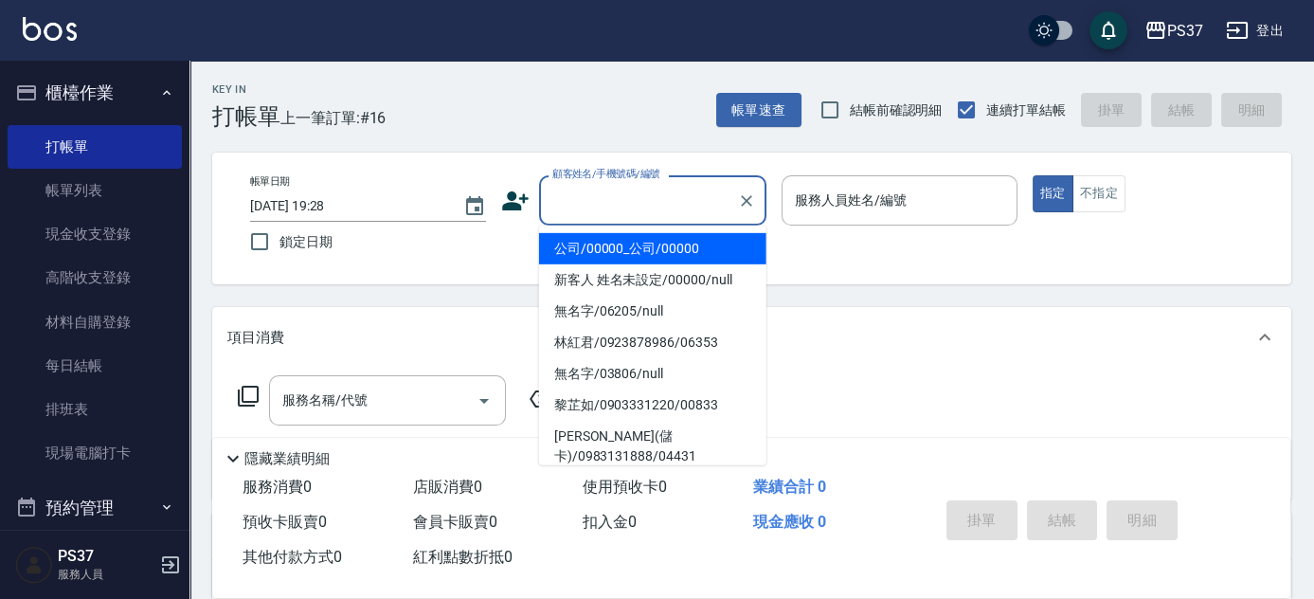
click at [660, 248] on li "公司/00000_公司/00000" at bounding box center [652, 248] width 227 height 31
type input "公司/00000_公司/00000"
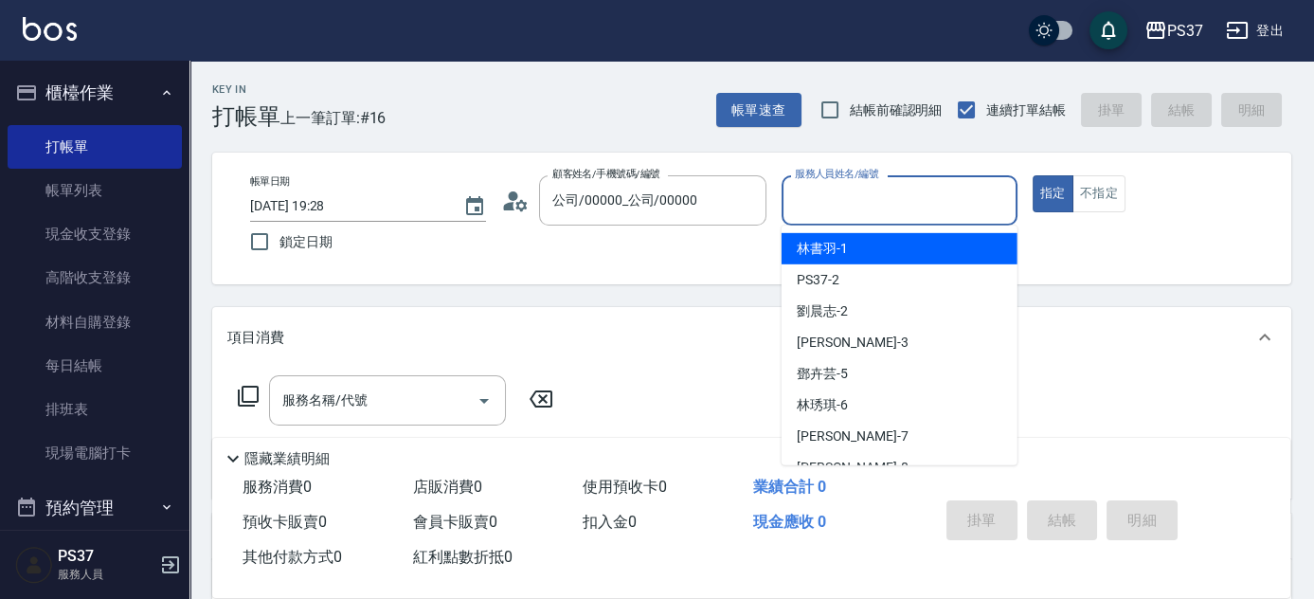
click at [822, 207] on input "服務人員姓名/編號" at bounding box center [899, 200] width 219 height 33
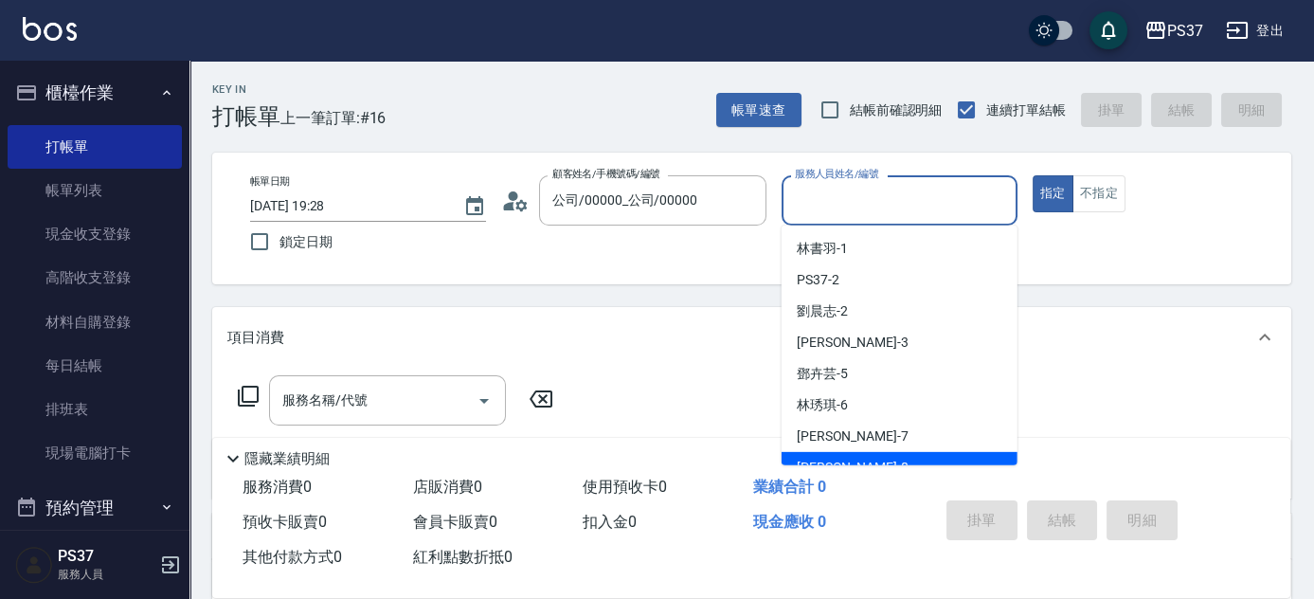
click at [861, 428] on div "[PERSON_NAME] -7" at bounding box center [900, 436] width 236 height 31
type input "[PERSON_NAME]-7"
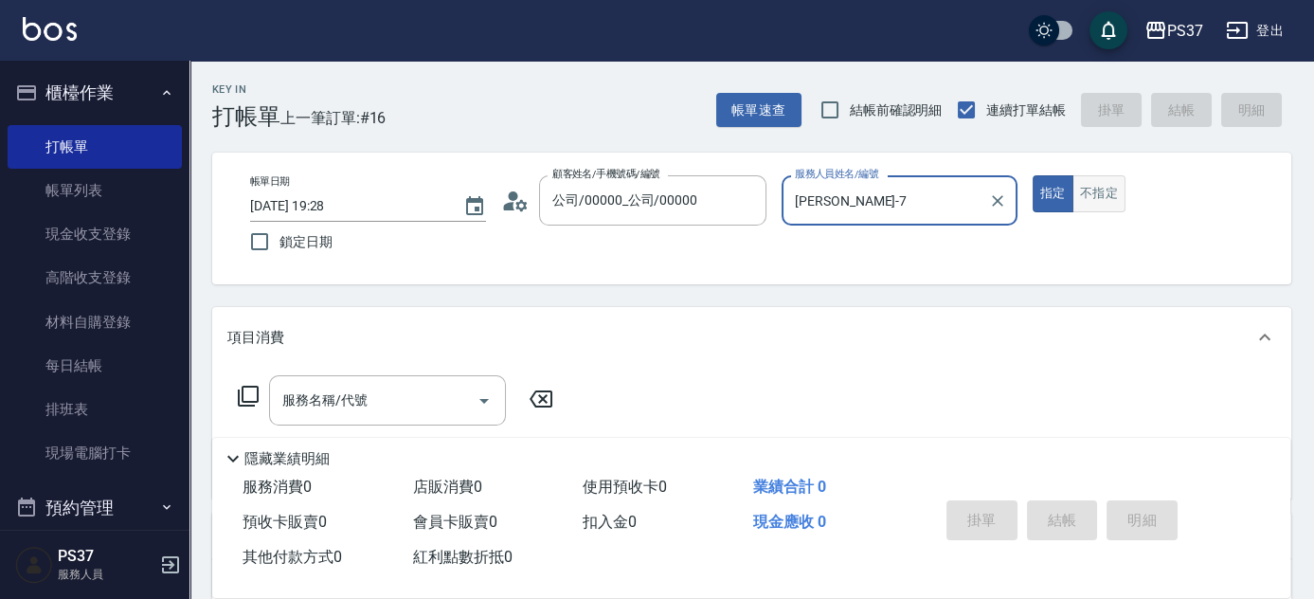
click at [1093, 188] on button "不指定" at bounding box center [1099, 193] width 53 height 37
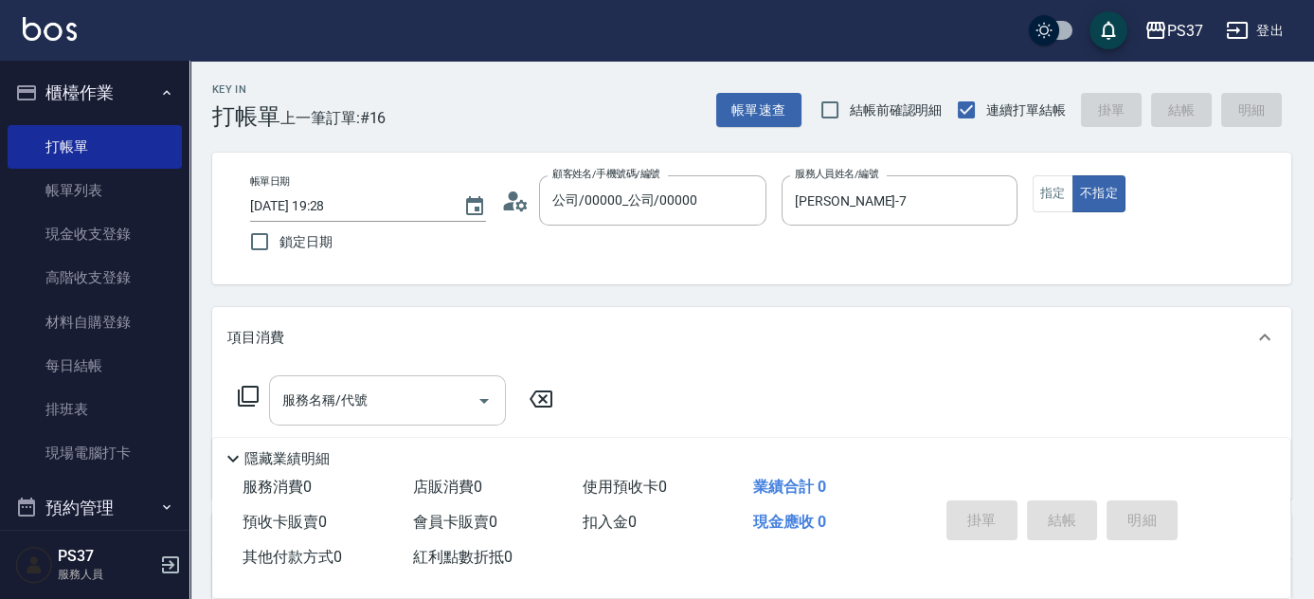
click at [424, 394] on input "服務名稱/代號" at bounding box center [373, 400] width 191 height 33
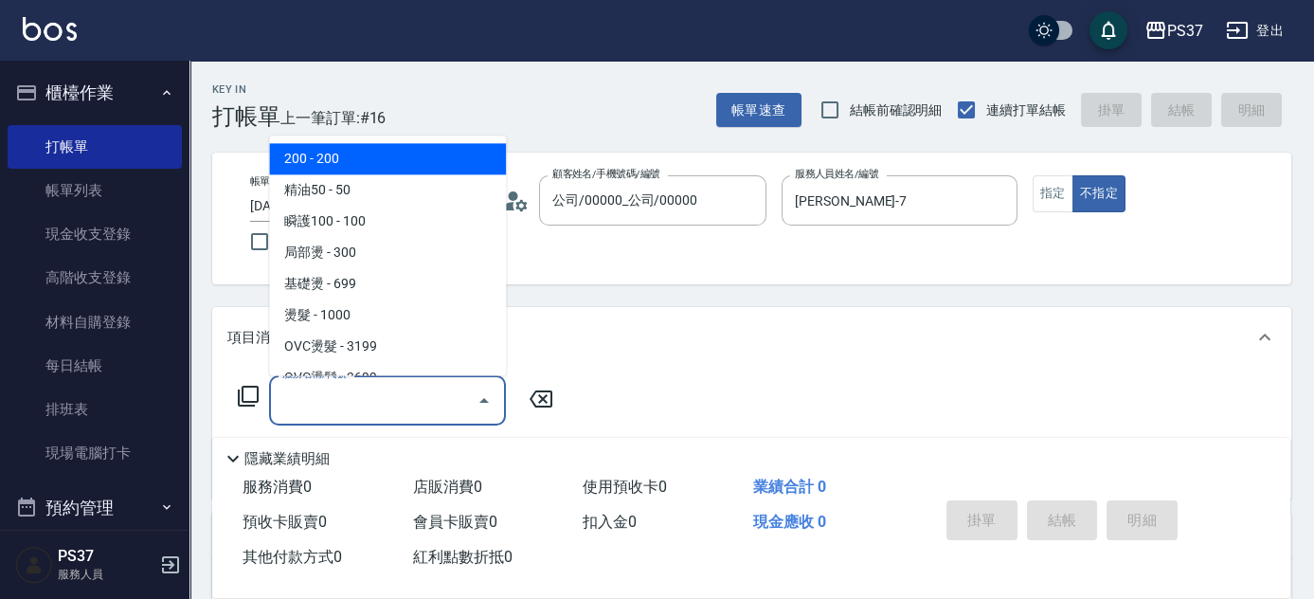
click at [376, 150] on span "200 - 200" at bounding box center [387, 159] width 237 height 31
type input "200(111)"
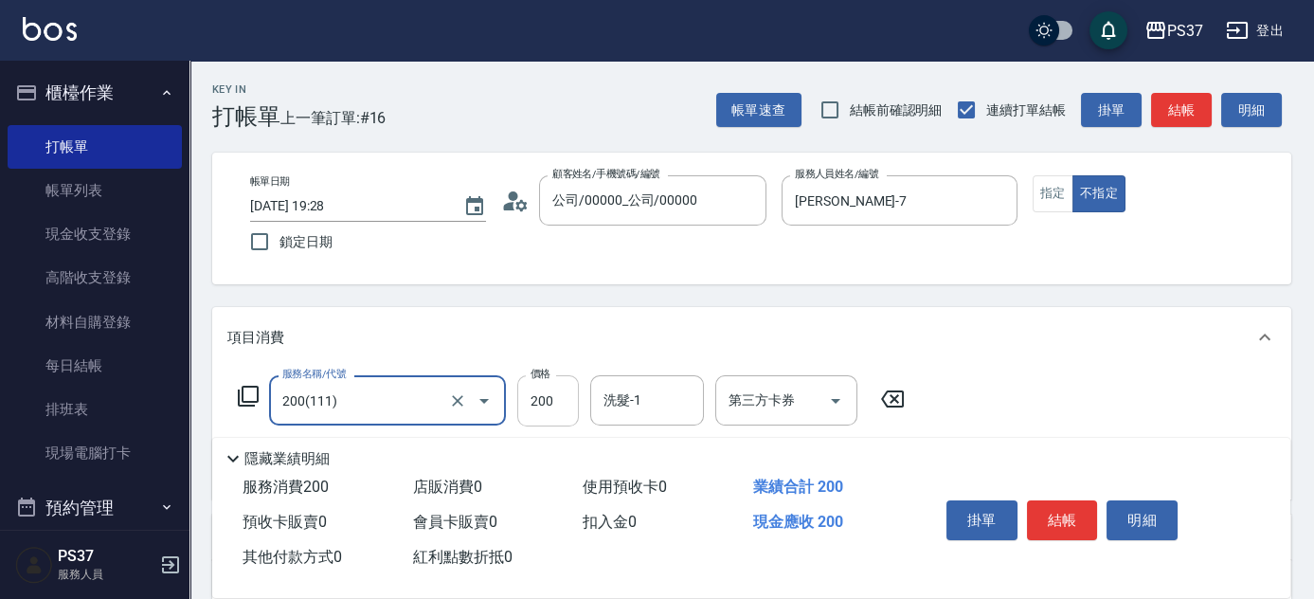
click at [546, 402] on input "200" at bounding box center [548, 400] width 62 height 51
type input "100"
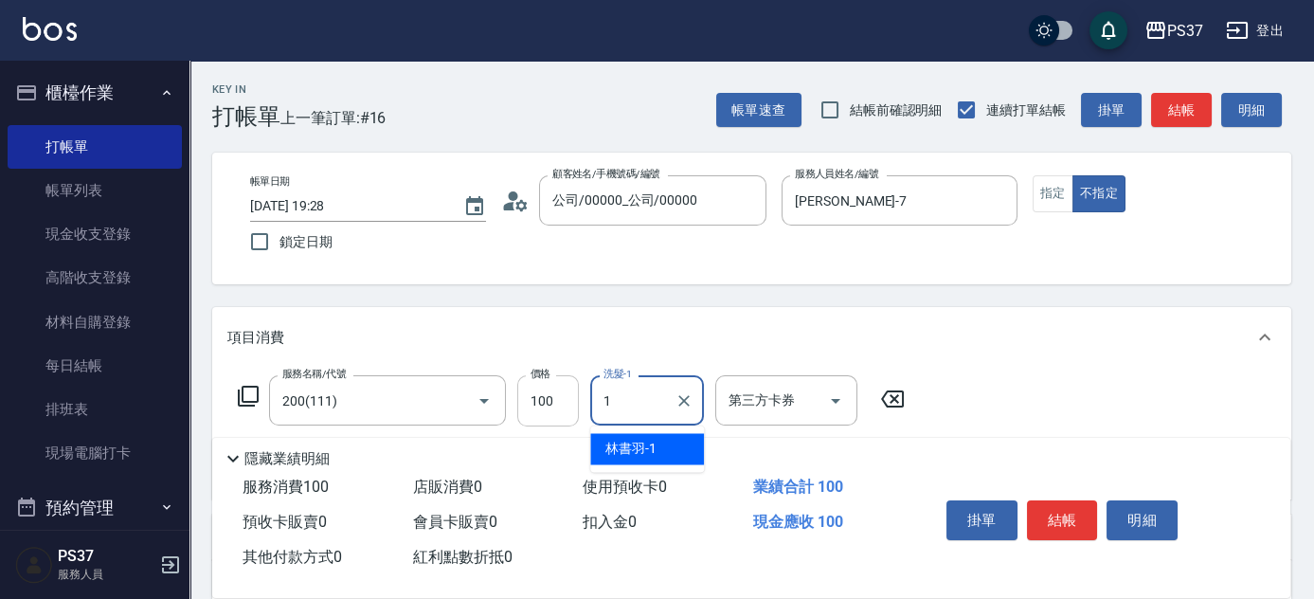
type input "林書羽-1"
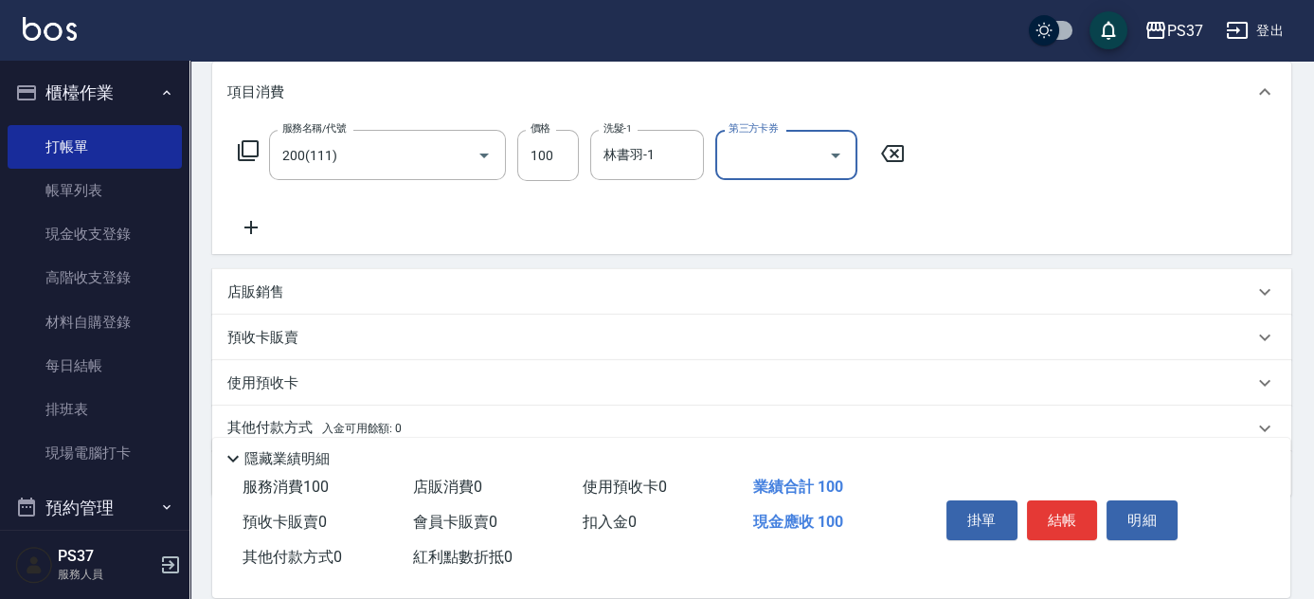
scroll to position [258, 0]
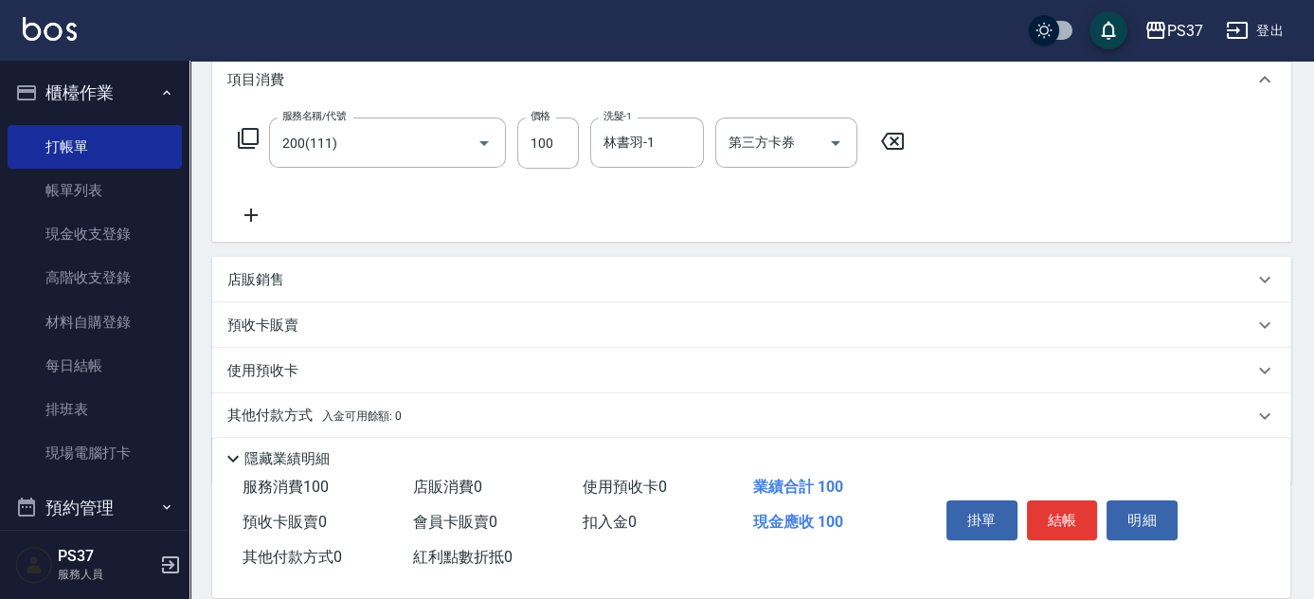
click at [259, 216] on icon at bounding box center [250, 215] width 47 height 23
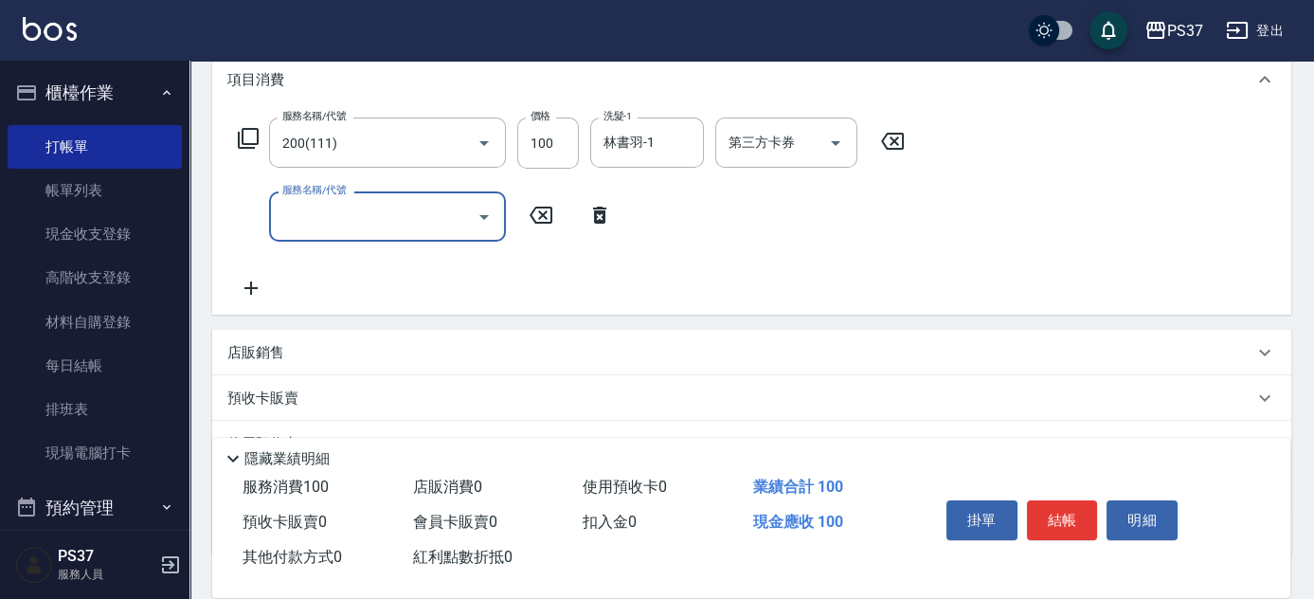
click at [303, 212] on input "服務名稱/代號" at bounding box center [373, 216] width 191 height 33
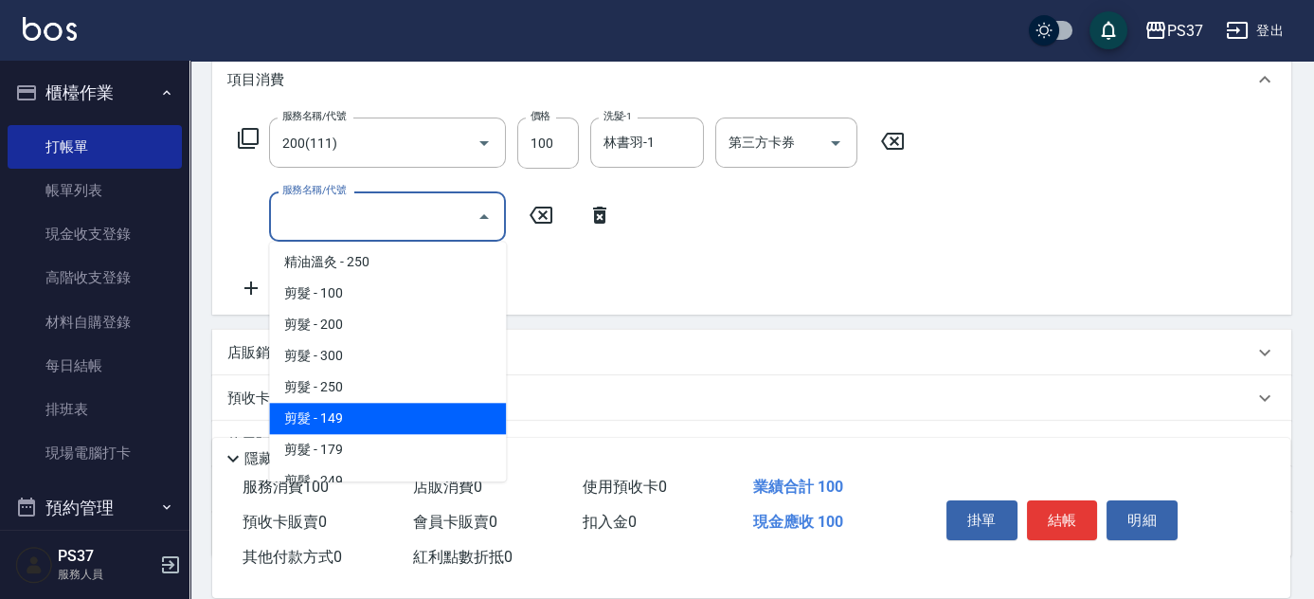
scroll to position [430, 0]
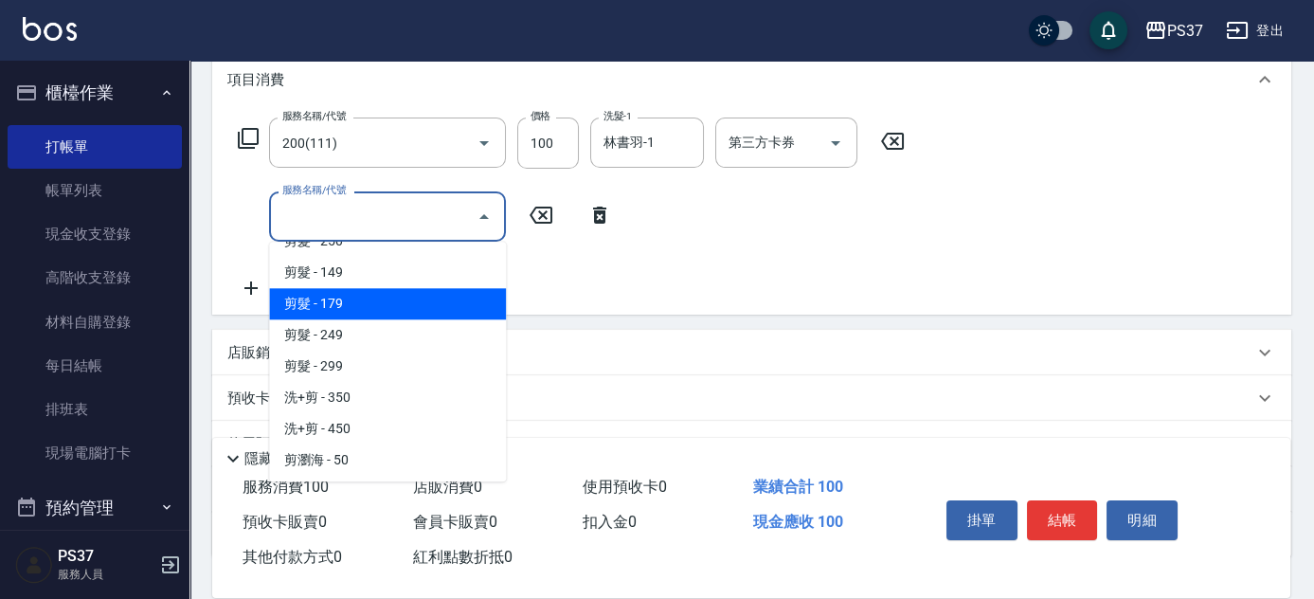
click at [376, 310] on span "剪髮 - 179" at bounding box center [387, 303] width 237 height 31
type input "剪髮(305)"
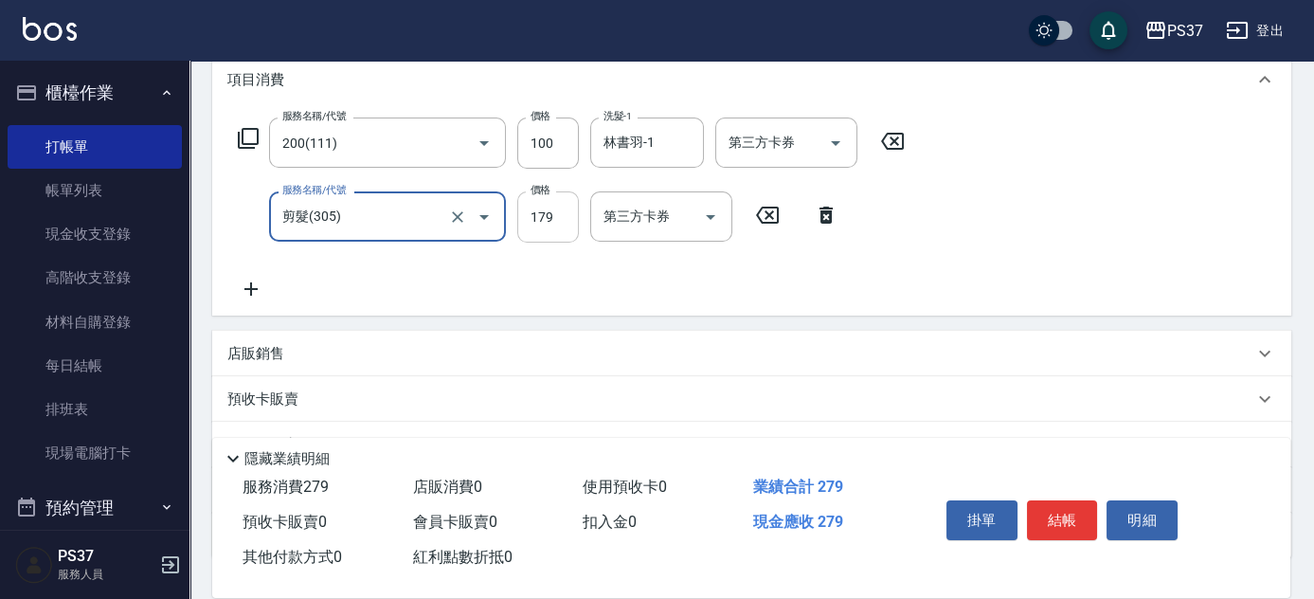
click at [535, 212] on input "179" at bounding box center [548, 216] width 62 height 51
type input "180"
click at [251, 287] on icon at bounding box center [251, 288] width 13 height 13
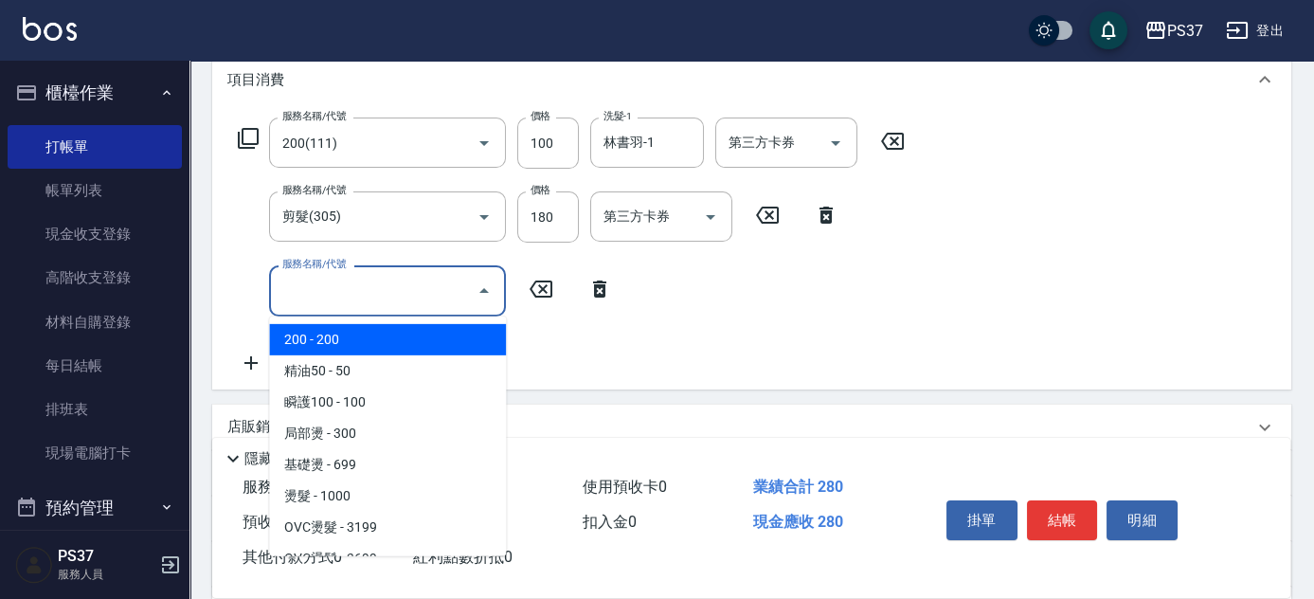
click at [309, 292] on input "服務名稱/代號" at bounding box center [373, 290] width 191 height 33
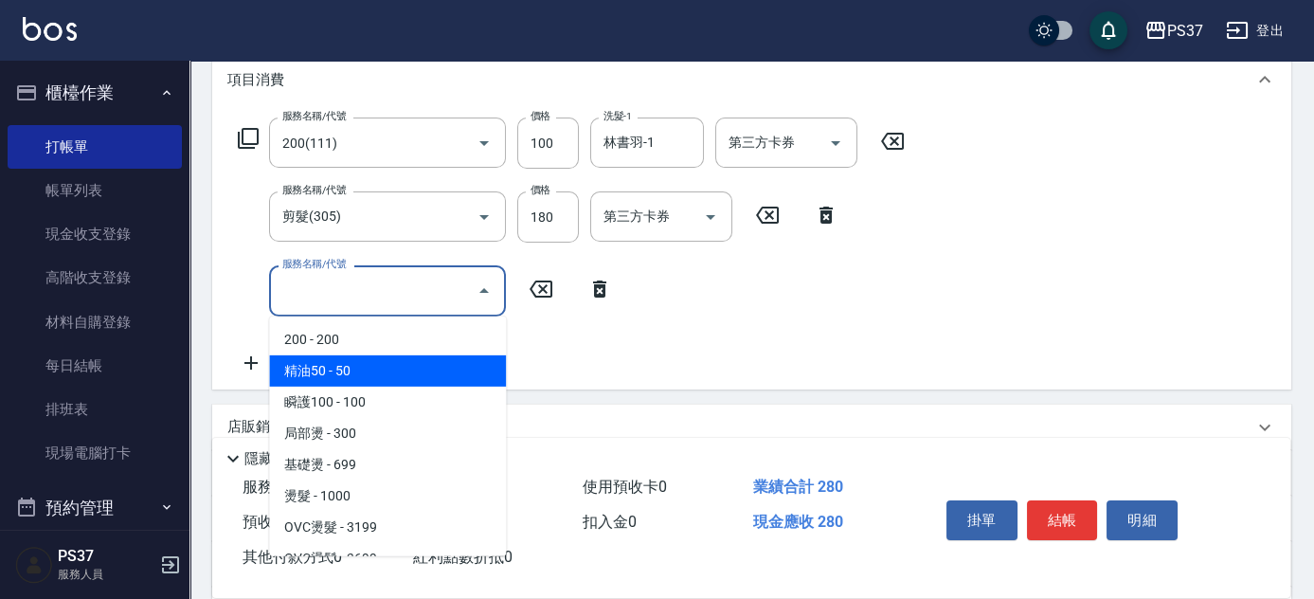
click at [375, 363] on span "精油50 - 50" at bounding box center [387, 370] width 237 height 31
type input "精油50(112)"
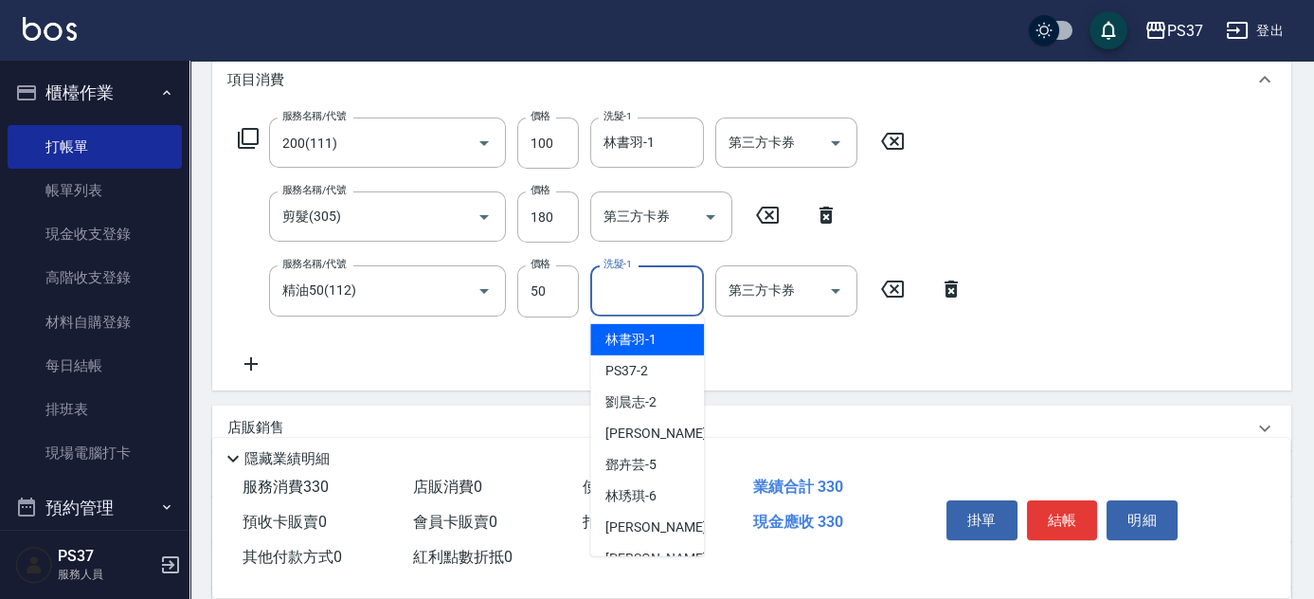
click at [630, 296] on input "洗髮-1" at bounding box center [647, 290] width 97 height 33
click at [646, 347] on span "林書羽 -1" at bounding box center [631, 340] width 51 height 20
type input "林書羽-1"
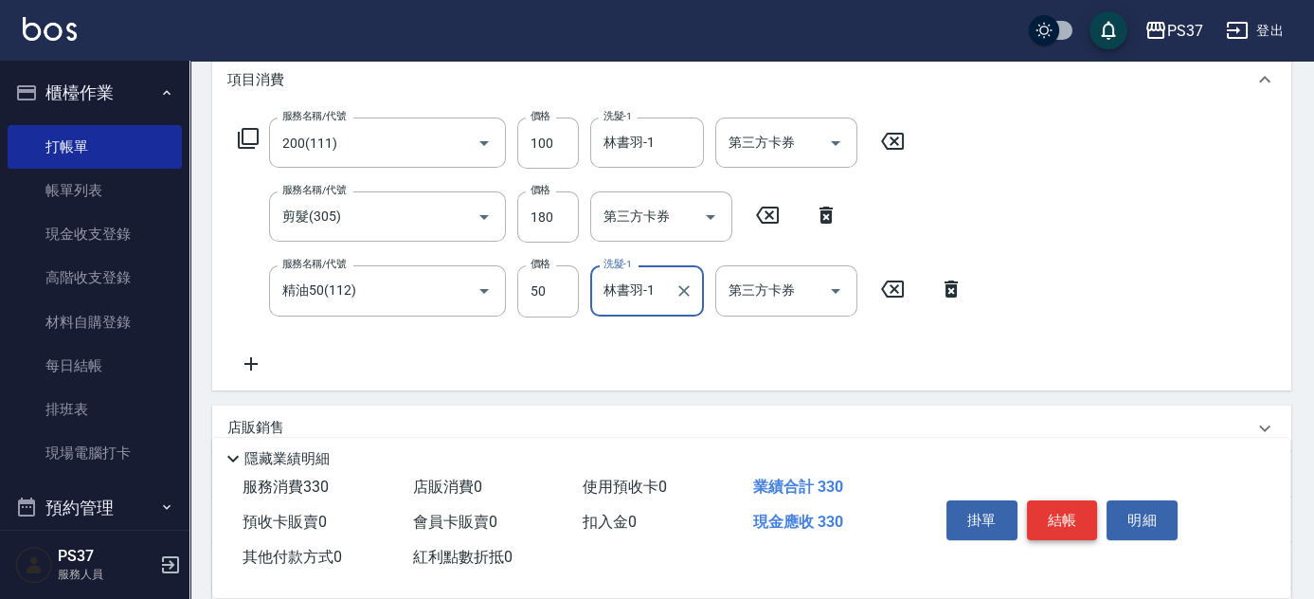
click at [1046, 512] on button "結帳" at bounding box center [1062, 520] width 71 height 40
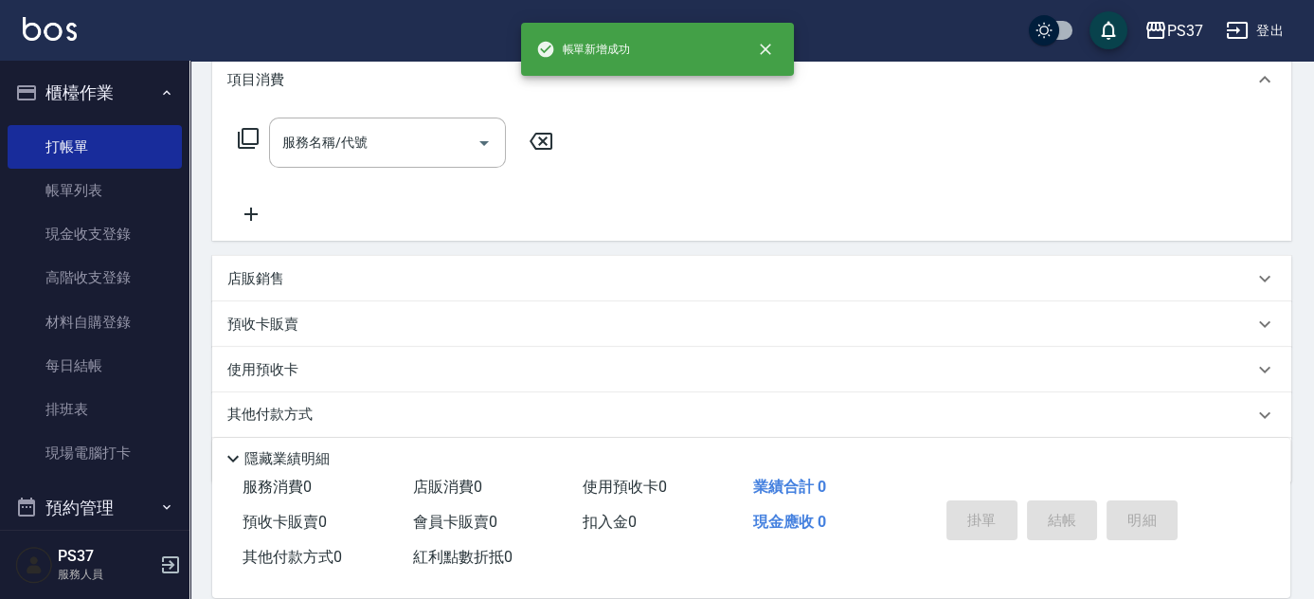
scroll to position [0, 0]
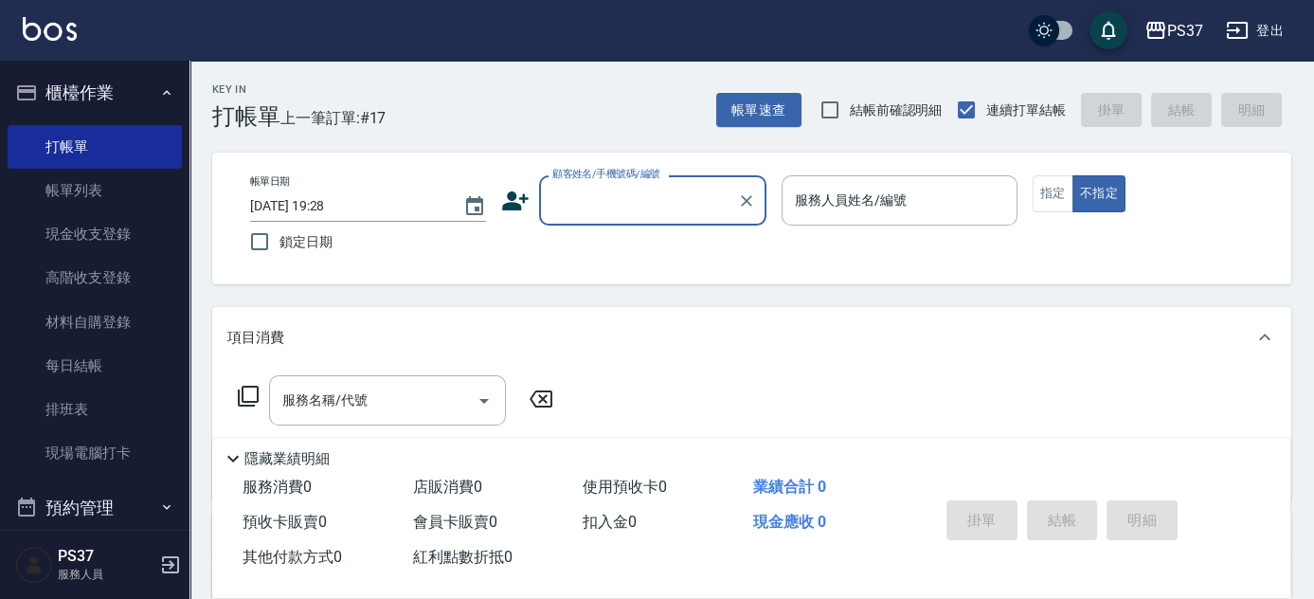
click at [614, 208] on input "顧客姓名/手機號碼/編號" at bounding box center [639, 200] width 182 height 33
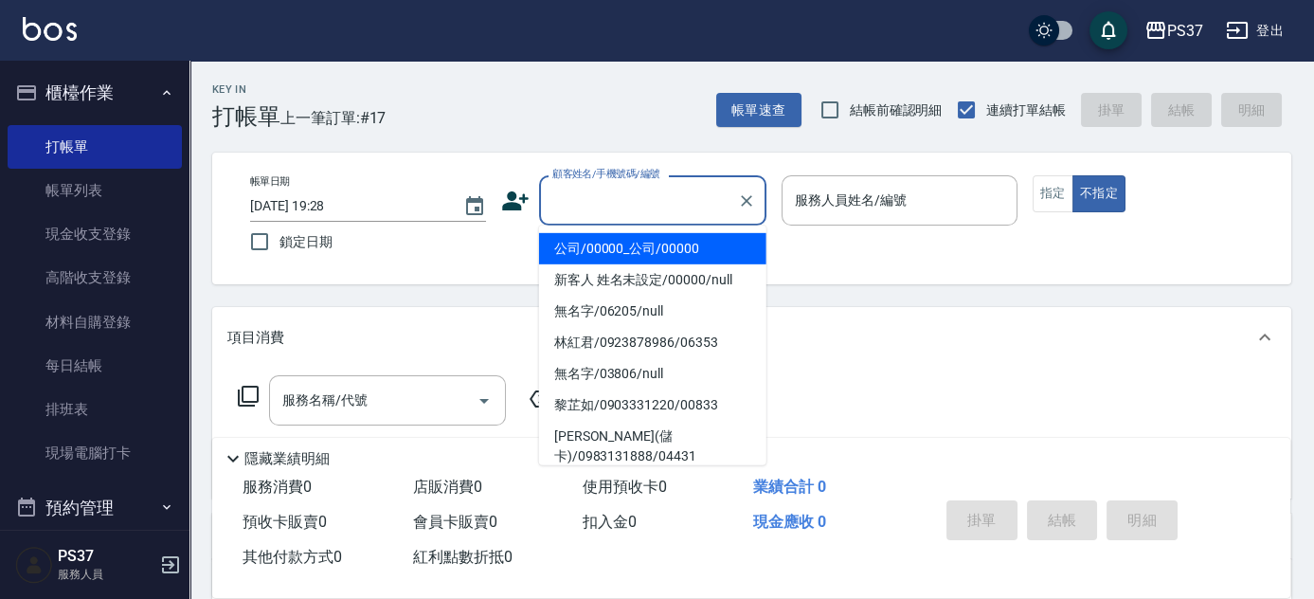
click at [615, 234] on li "公司/00000_公司/00000" at bounding box center [652, 248] width 227 height 31
type input "公司/00000_公司/00000"
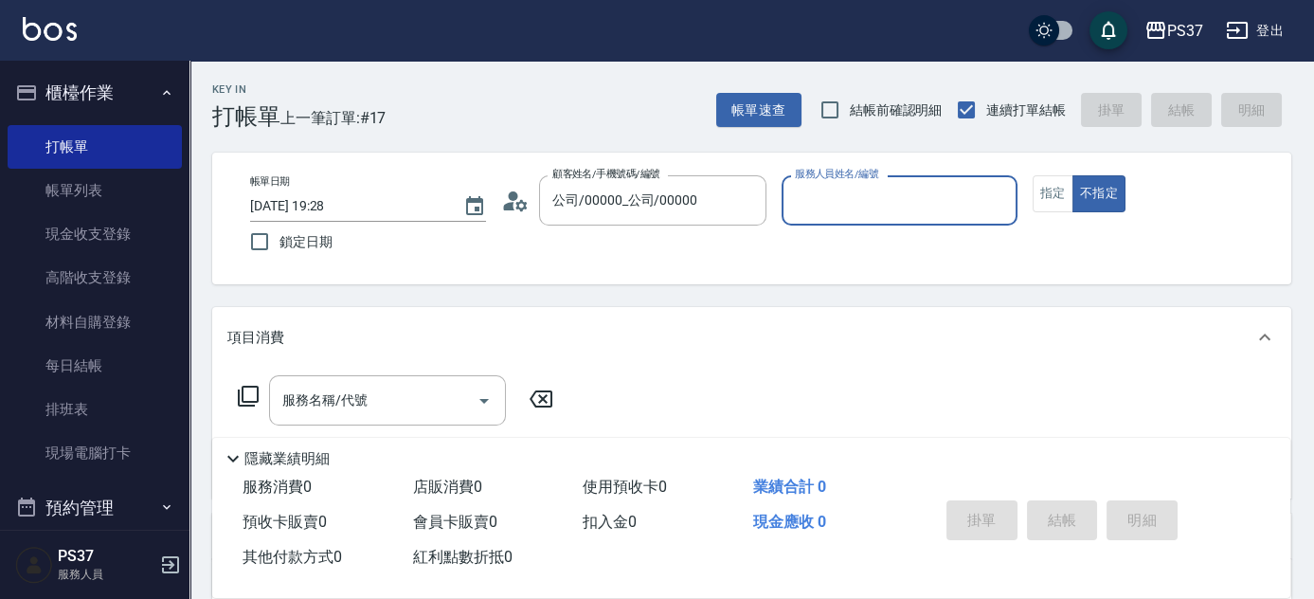
click at [824, 210] on input "服務人員姓名/編號" at bounding box center [899, 200] width 219 height 33
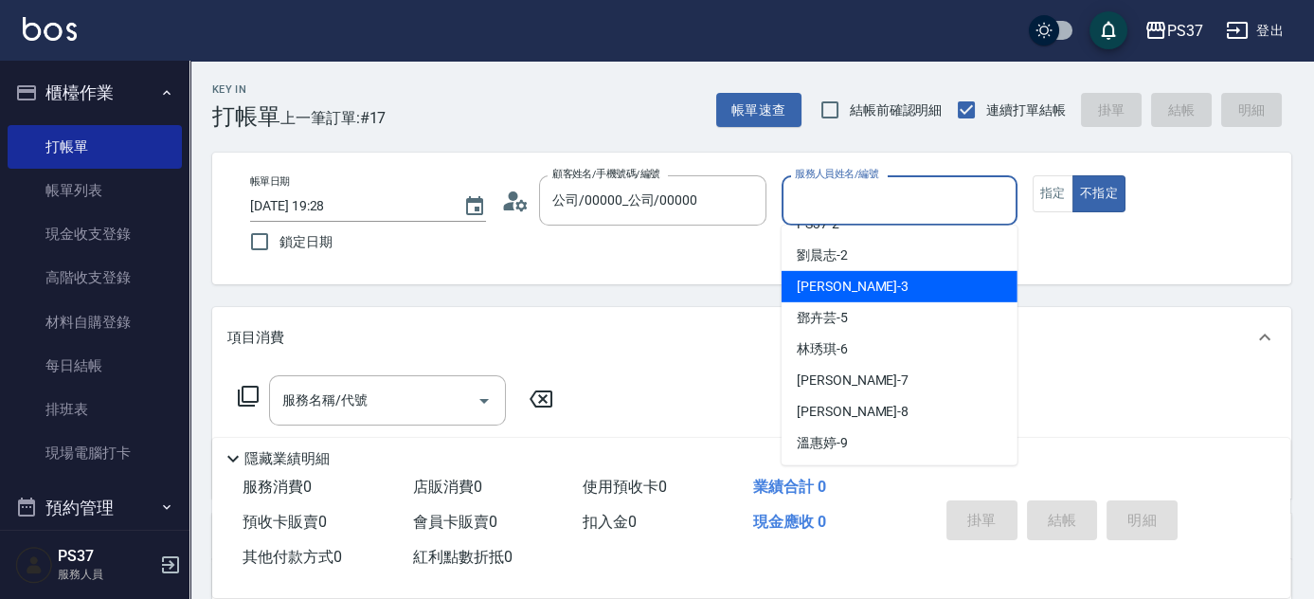
scroll to position [85, 0]
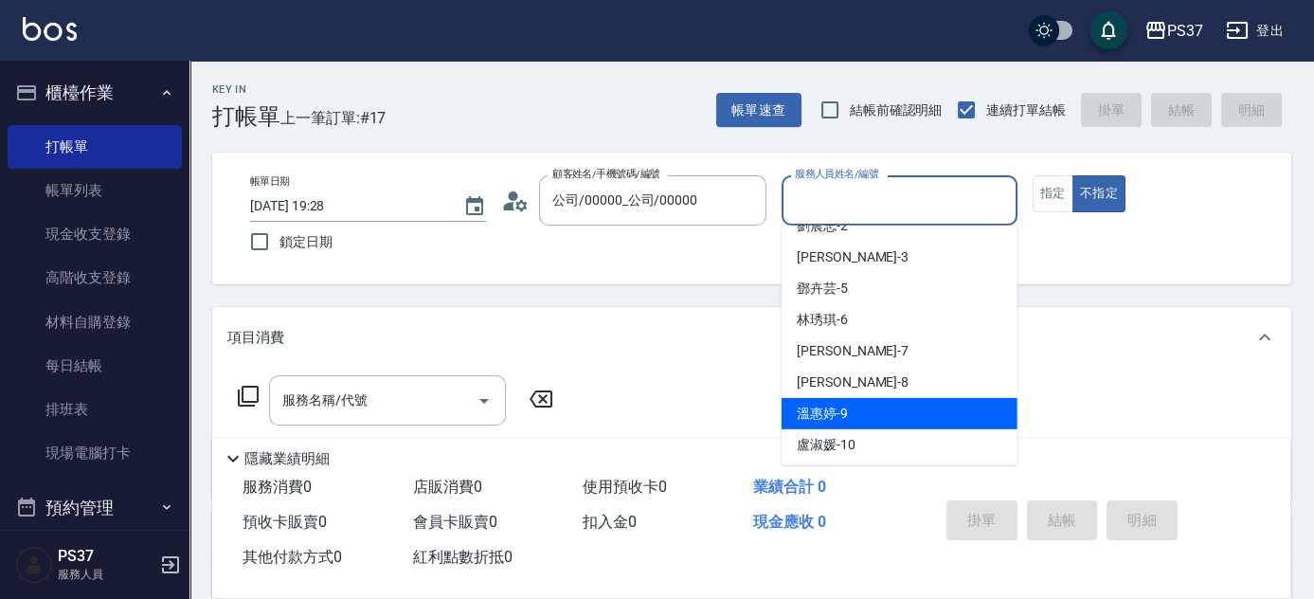
click at [866, 413] on div "溫惠婷 -9" at bounding box center [900, 413] width 236 height 31
type input "溫惠婷-9"
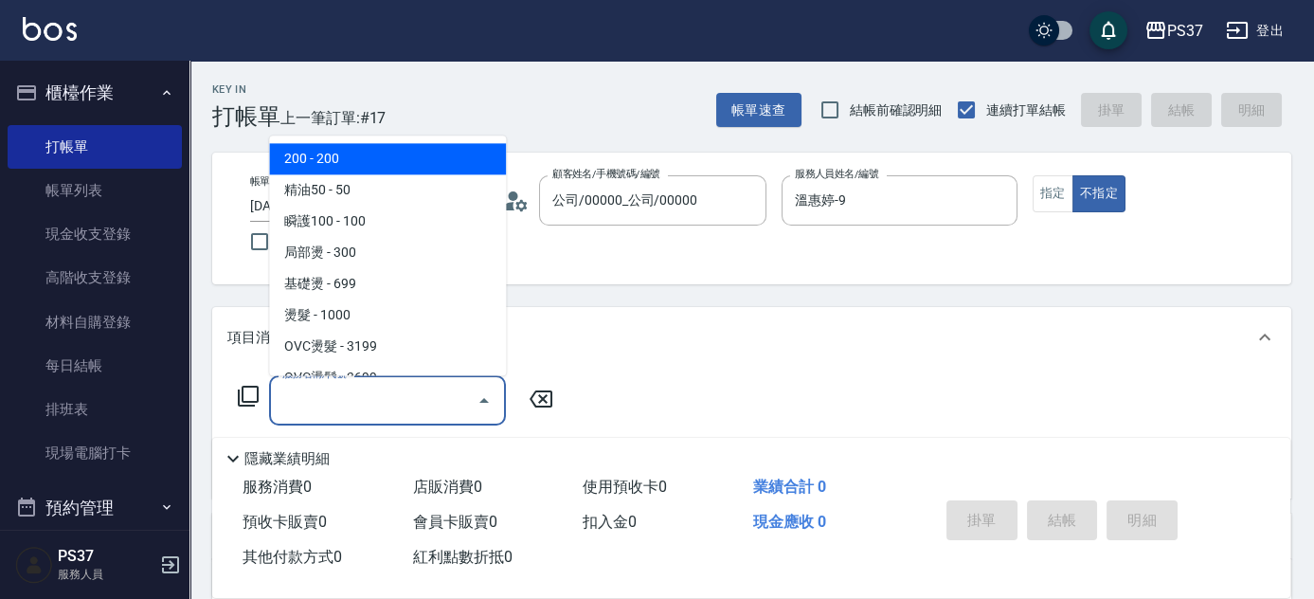
click at [399, 392] on input "服務名稱/代號" at bounding box center [373, 400] width 191 height 33
click at [361, 151] on span "200 - 200" at bounding box center [387, 159] width 237 height 31
type input "200(111)"
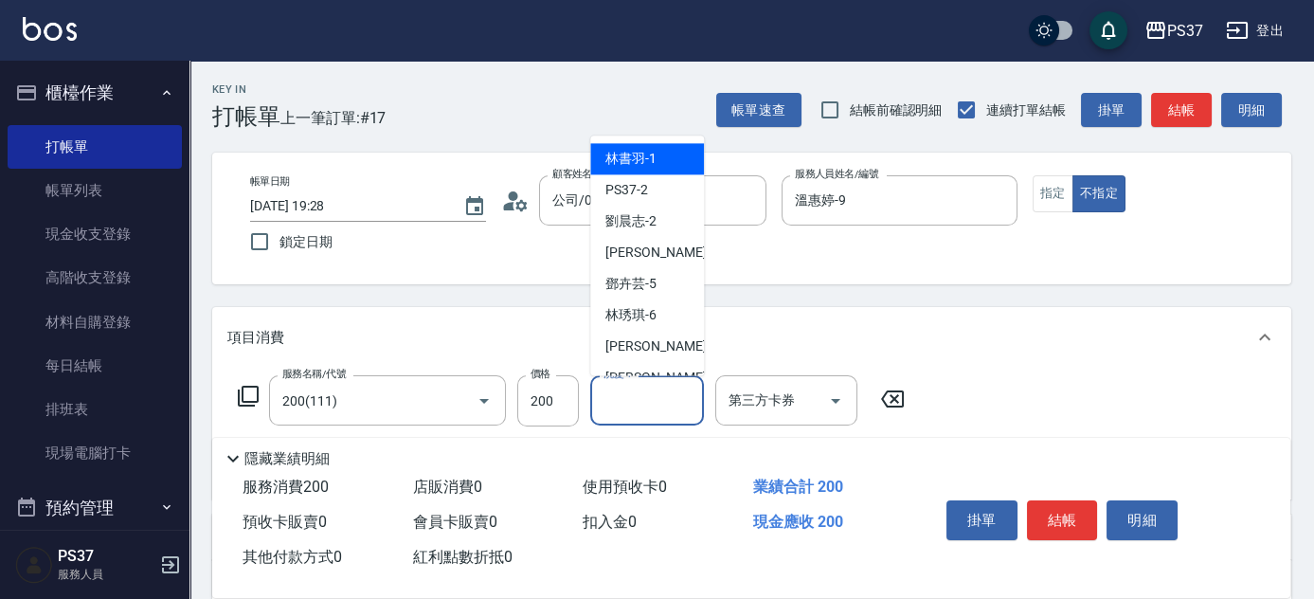
click at [639, 399] on input "洗髮-1" at bounding box center [647, 400] width 97 height 33
click at [669, 151] on div "林書羽 -1" at bounding box center [647, 159] width 114 height 31
type input "林書羽-1"
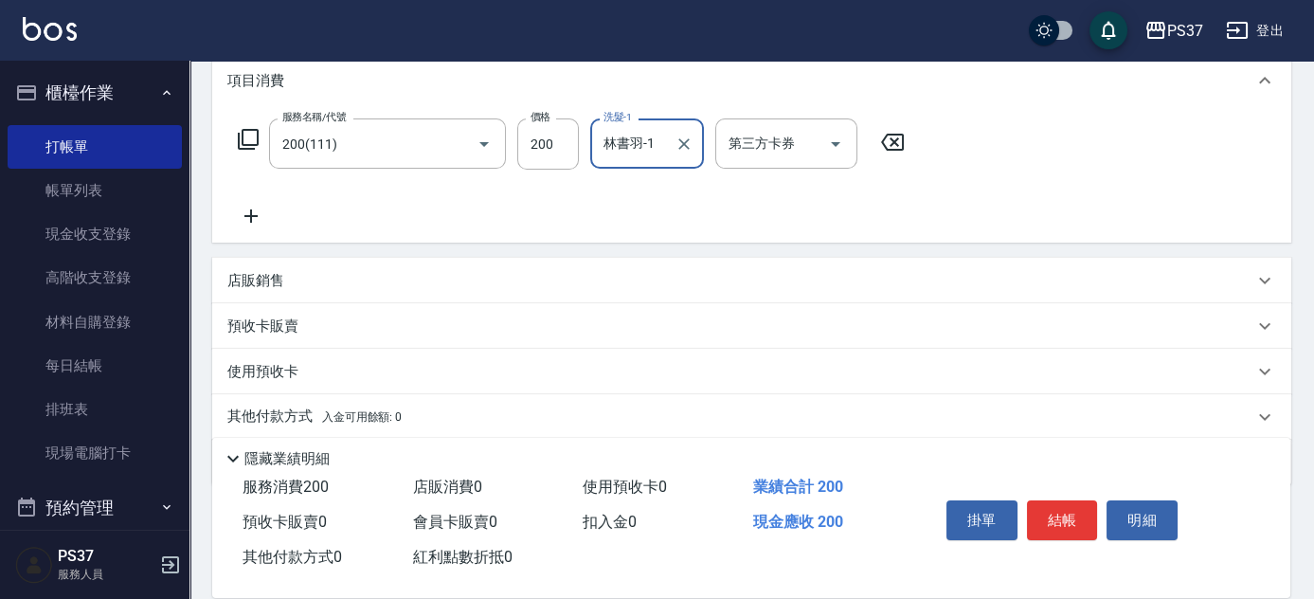
scroll to position [258, 0]
click at [237, 218] on icon at bounding box center [250, 215] width 47 height 23
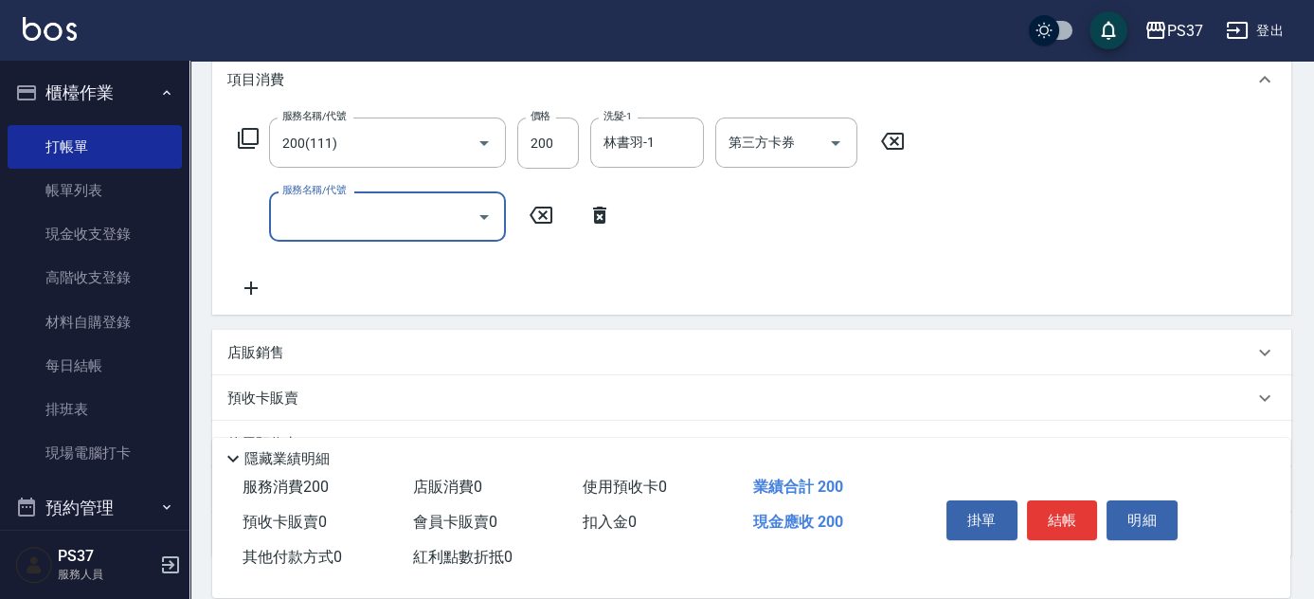
click at [282, 216] on input "服務名稱/代號" at bounding box center [373, 216] width 191 height 33
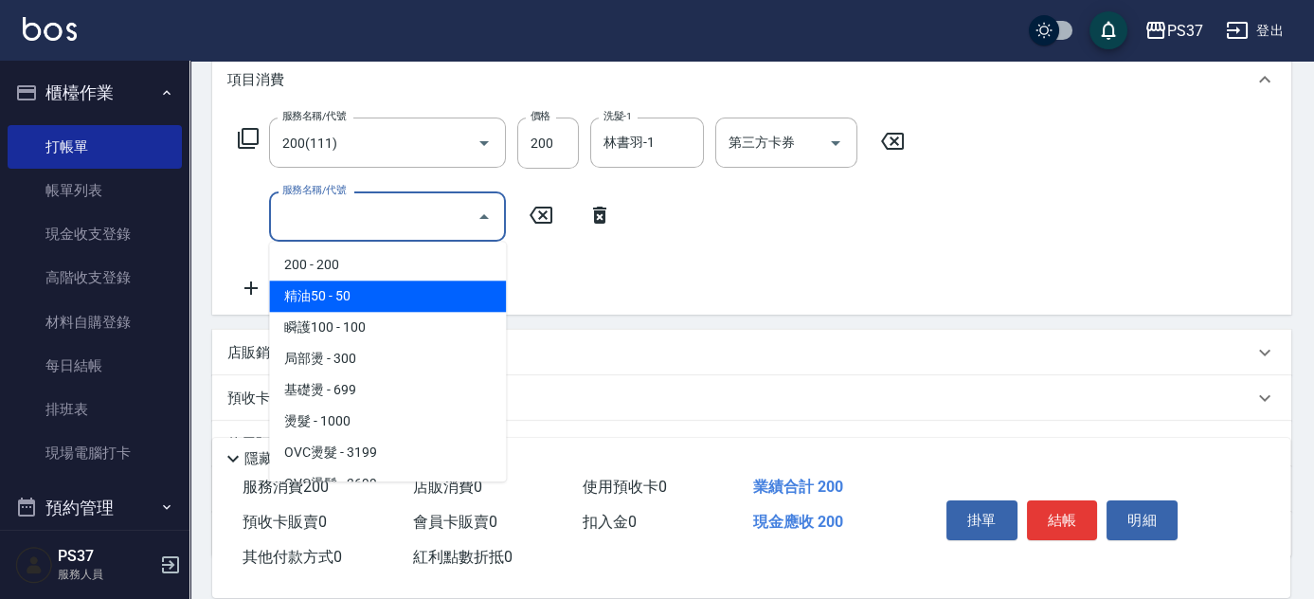
click at [378, 300] on span "精油50 - 50" at bounding box center [387, 296] width 237 height 31
type input "精油50(112)"
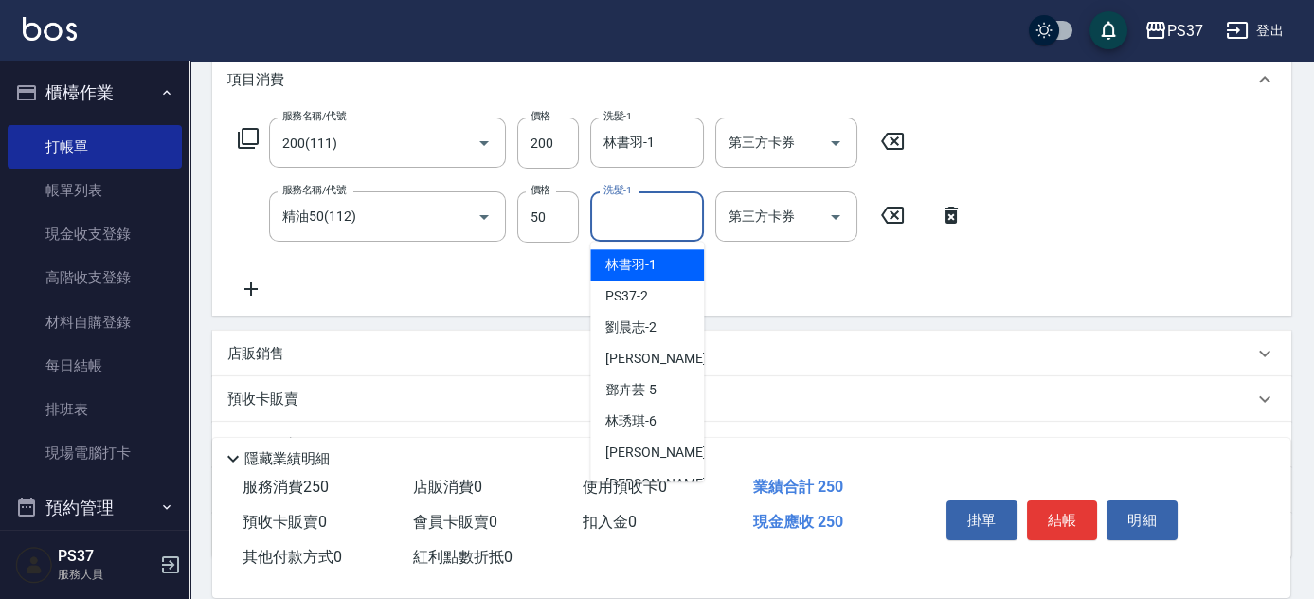
click at [609, 214] on input "洗髮-1" at bounding box center [647, 216] width 97 height 33
click at [634, 262] on span "林書羽 -1" at bounding box center [631, 265] width 51 height 20
type input "林書羽-1"
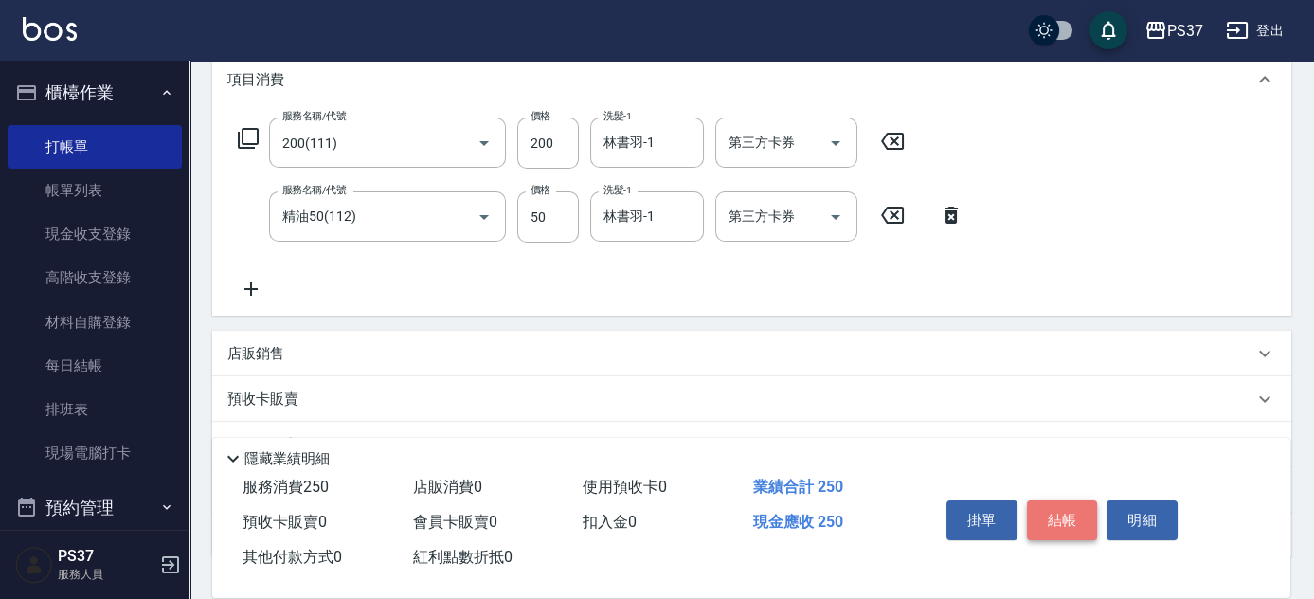
click at [1074, 517] on button "結帳" at bounding box center [1062, 520] width 71 height 40
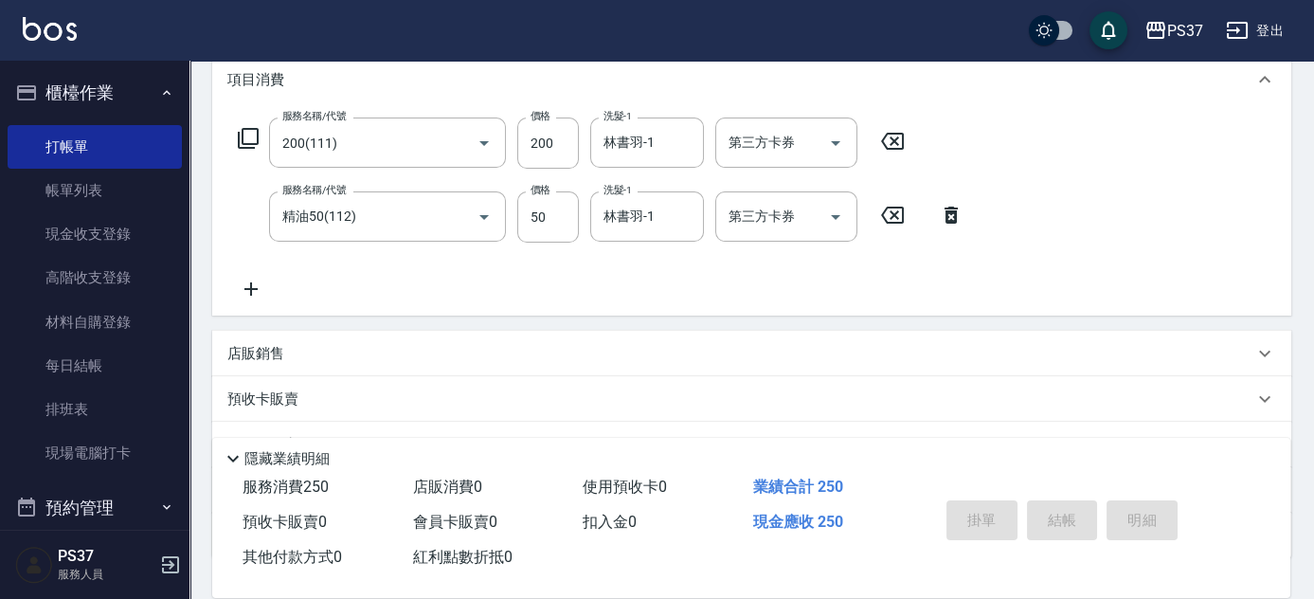
type input "[DATE] 19:29"
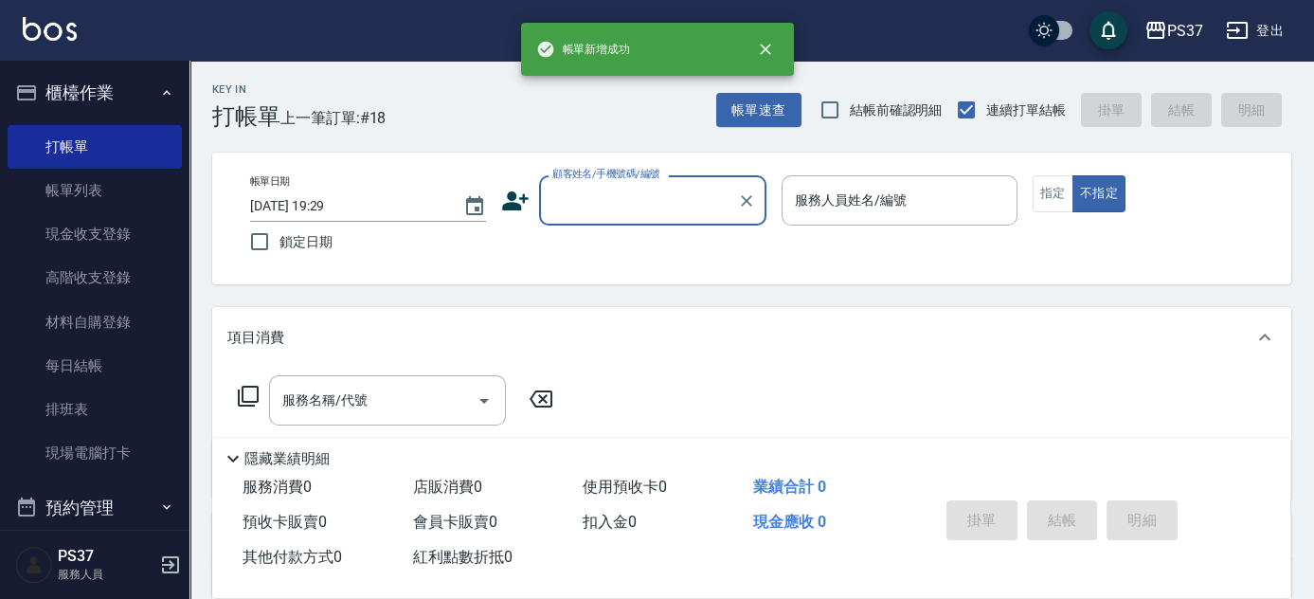
click at [652, 218] on div "顧客姓名/手機號碼/編號" at bounding box center [652, 200] width 227 height 50
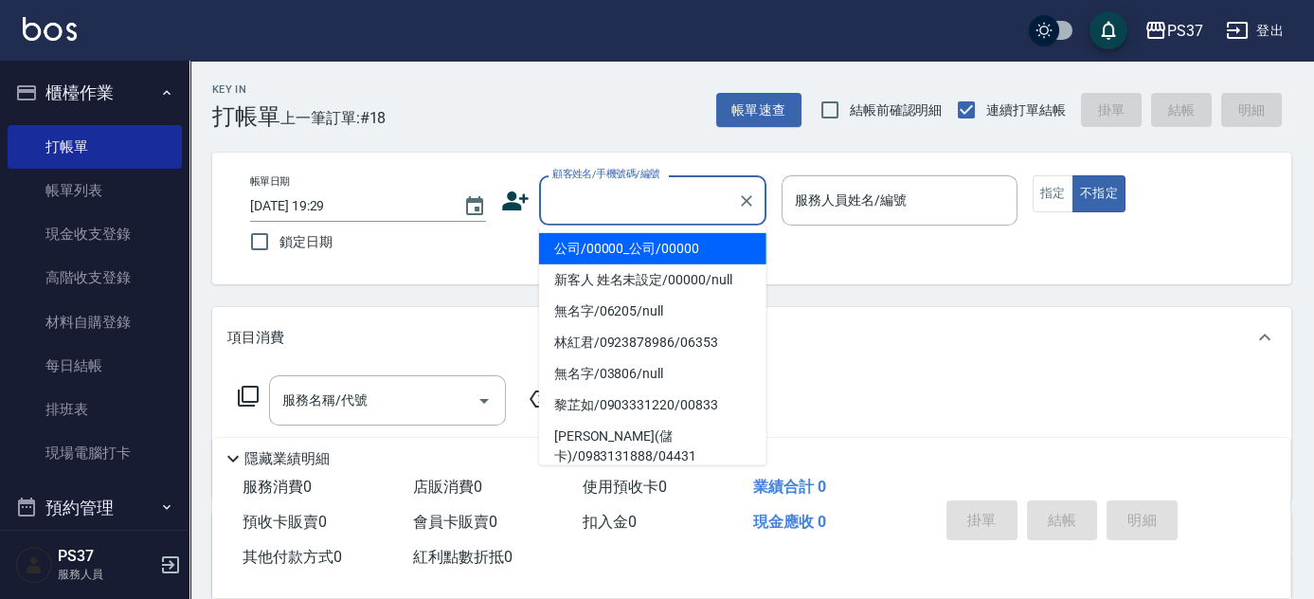
click at [653, 238] on li "公司/00000_公司/00000" at bounding box center [652, 248] width 227 height 31
type input "公司/00000_公司/00000"
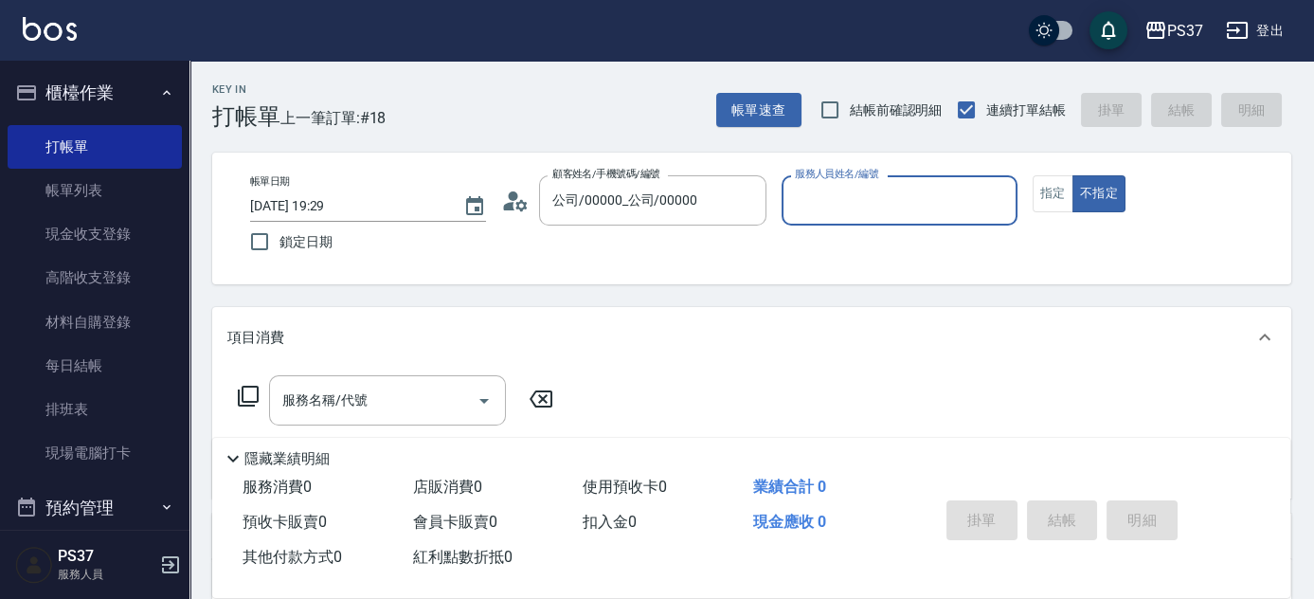
click at [813, 197] on input "服務人員姓名/編號" at bounding box center [899, 200] width 219 height 33
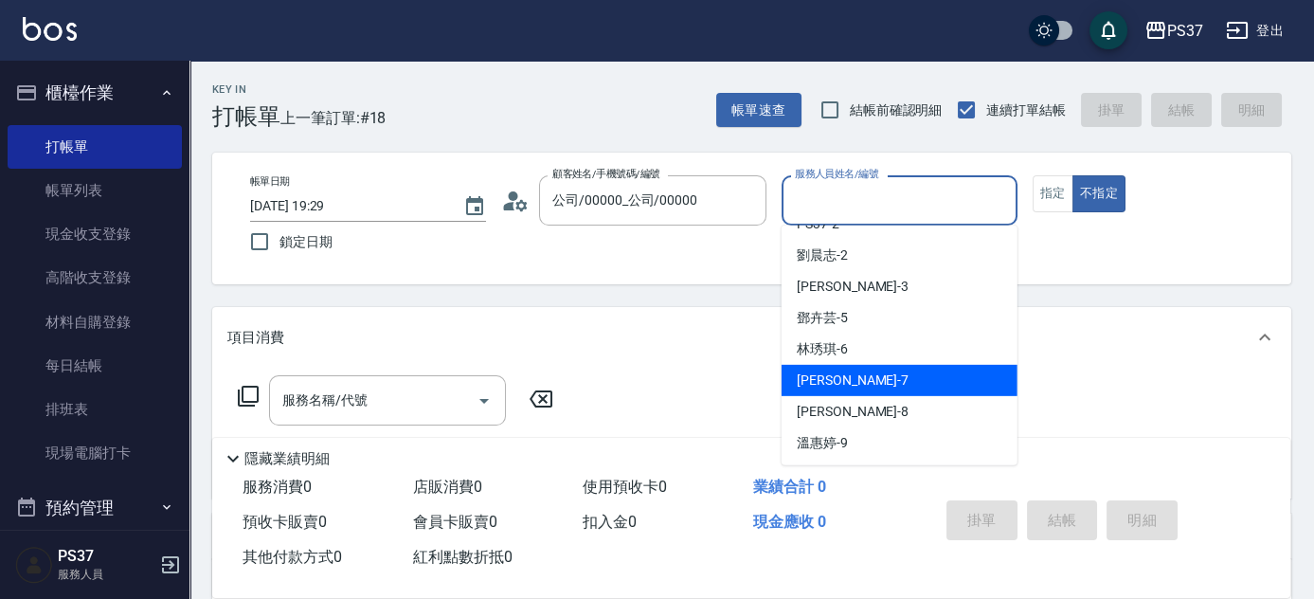
scroll to position [85, 0]
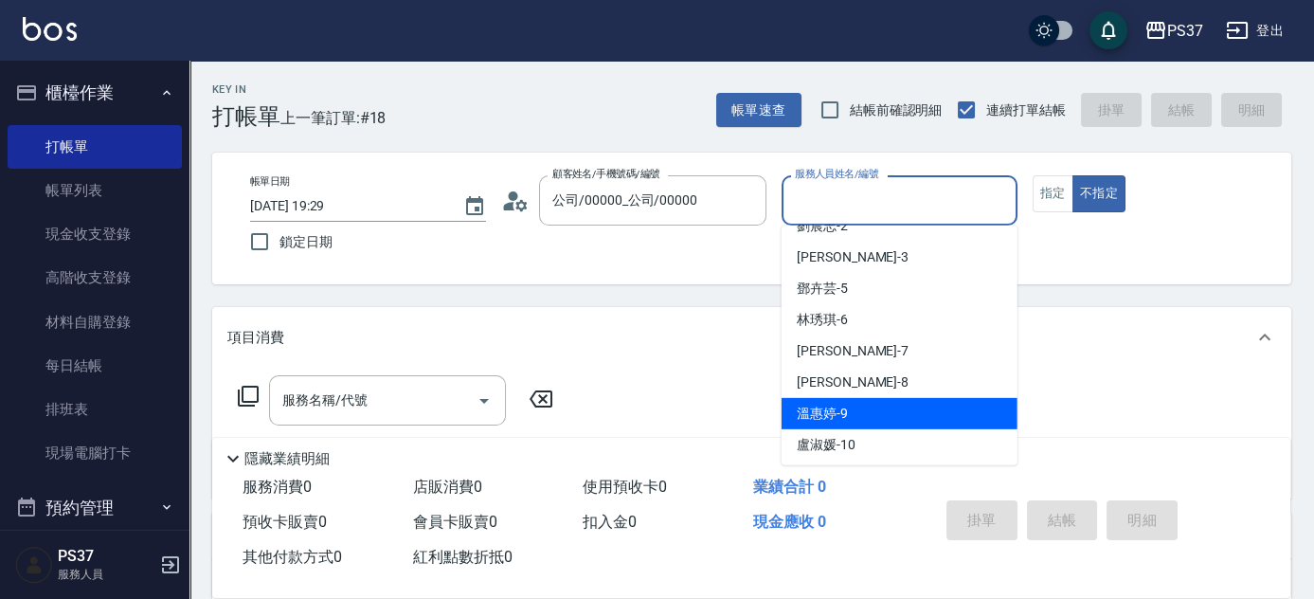
click at [868, 416] on div "溫惠婷 -9" at bounding box center [900, 413] width 236 height 31
type input "溫惠婷-9"
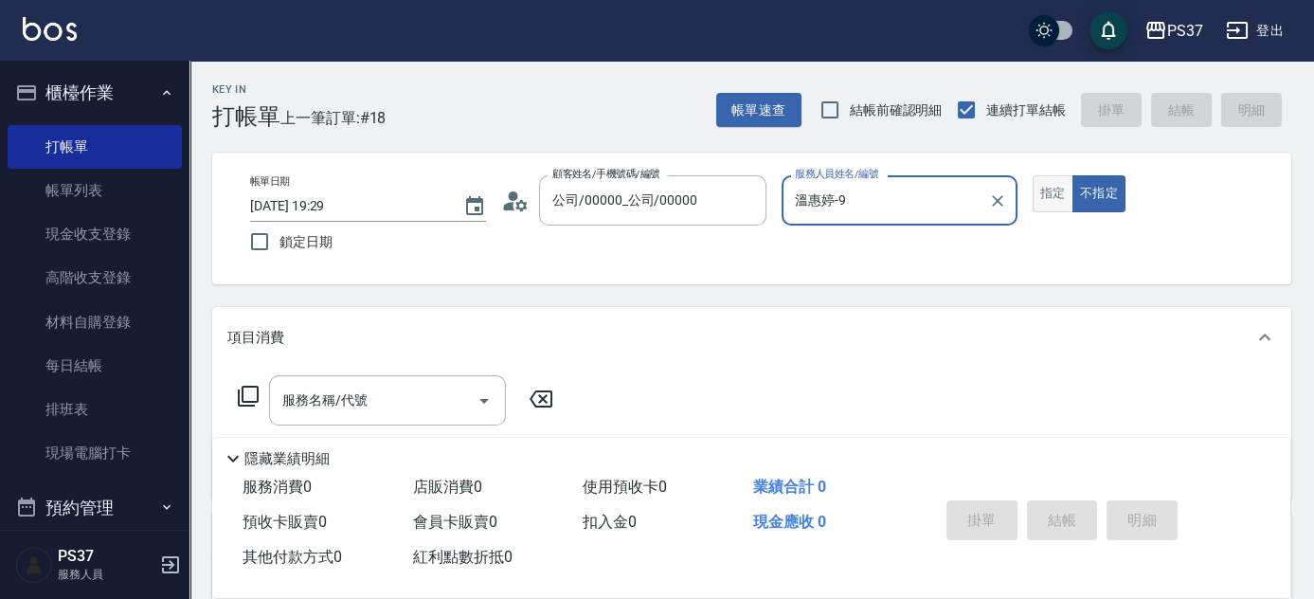
click at [1048, 195] on button "指定" at bounding box center [1053, 193] width 41 height 37
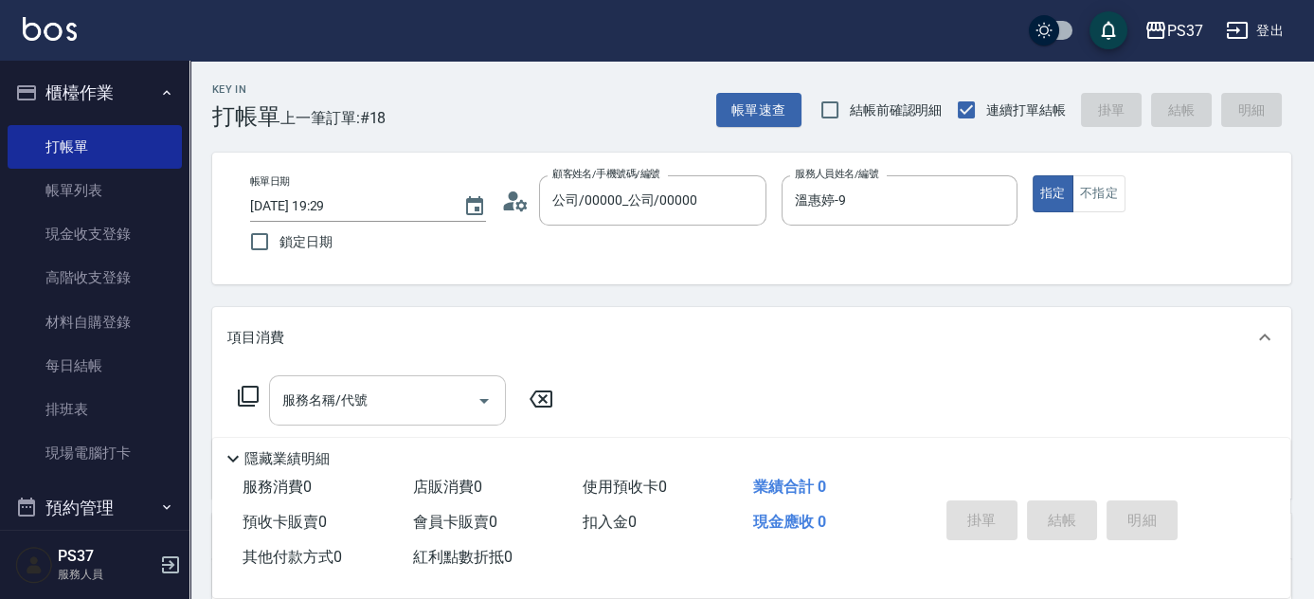
click at [411, 401] on input "服務名稱/代號" at bounding box center [373, 400] width 191 height 33
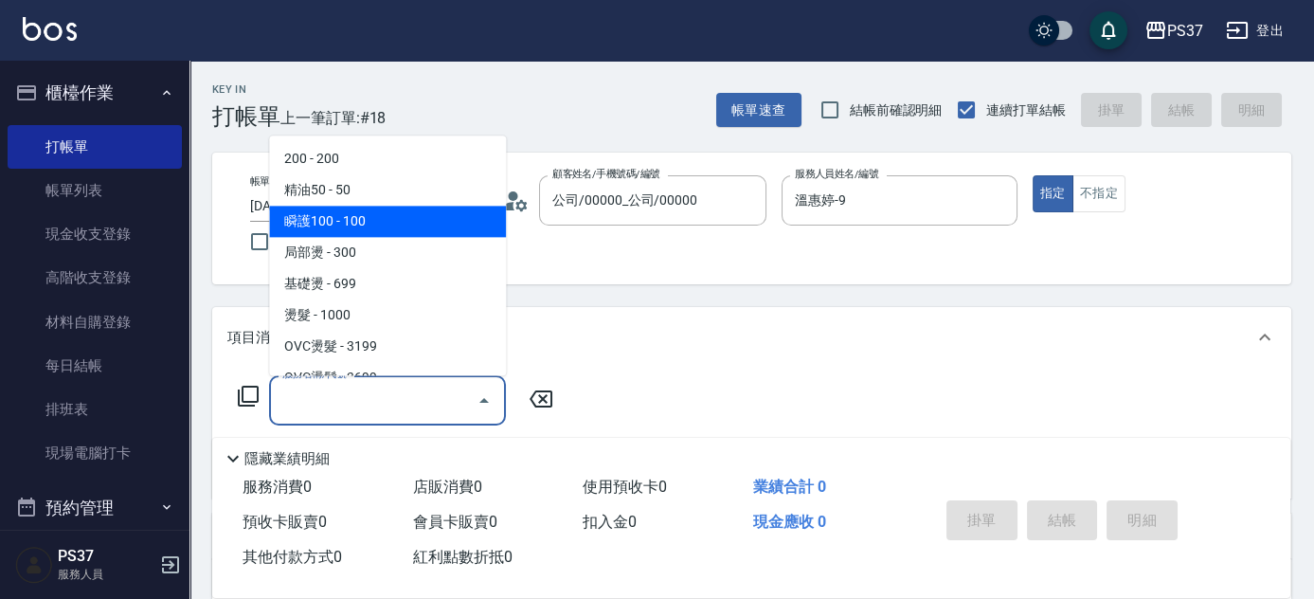
click at [410, 227] on span "瞬護100 - 100" at bounding box center [387, 222] width 237 height 31
type input "瞬護100(113)"
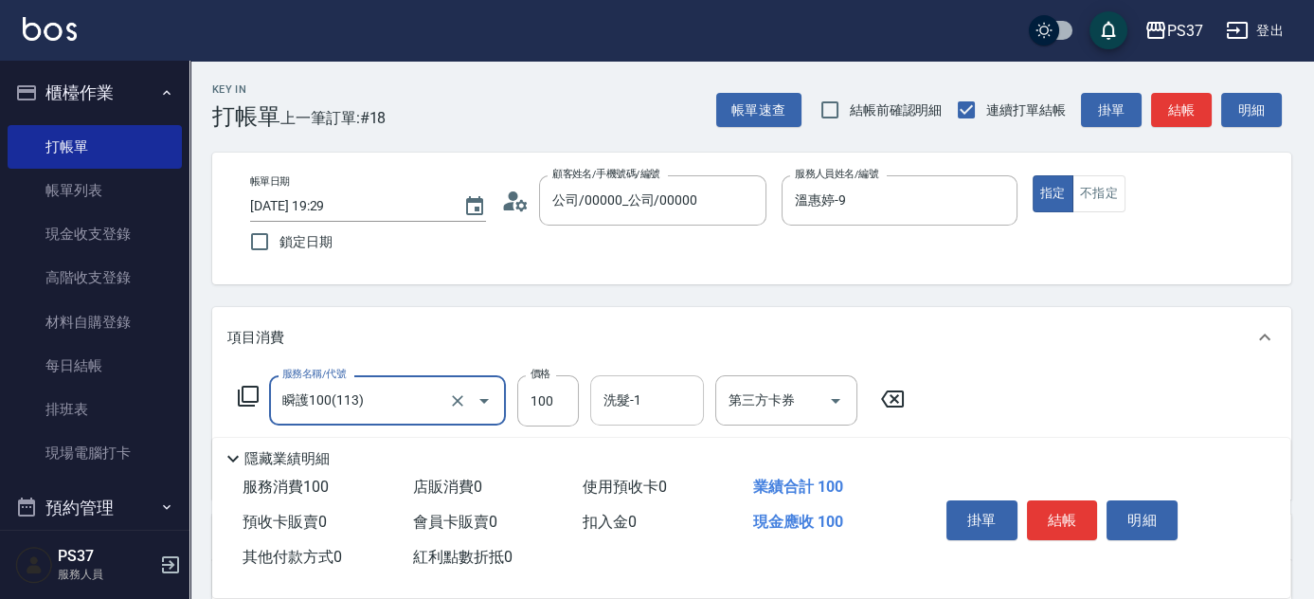
click at [636, 408] on input "洗髮-1" at bounding box center [647, 400] width 97 height 33
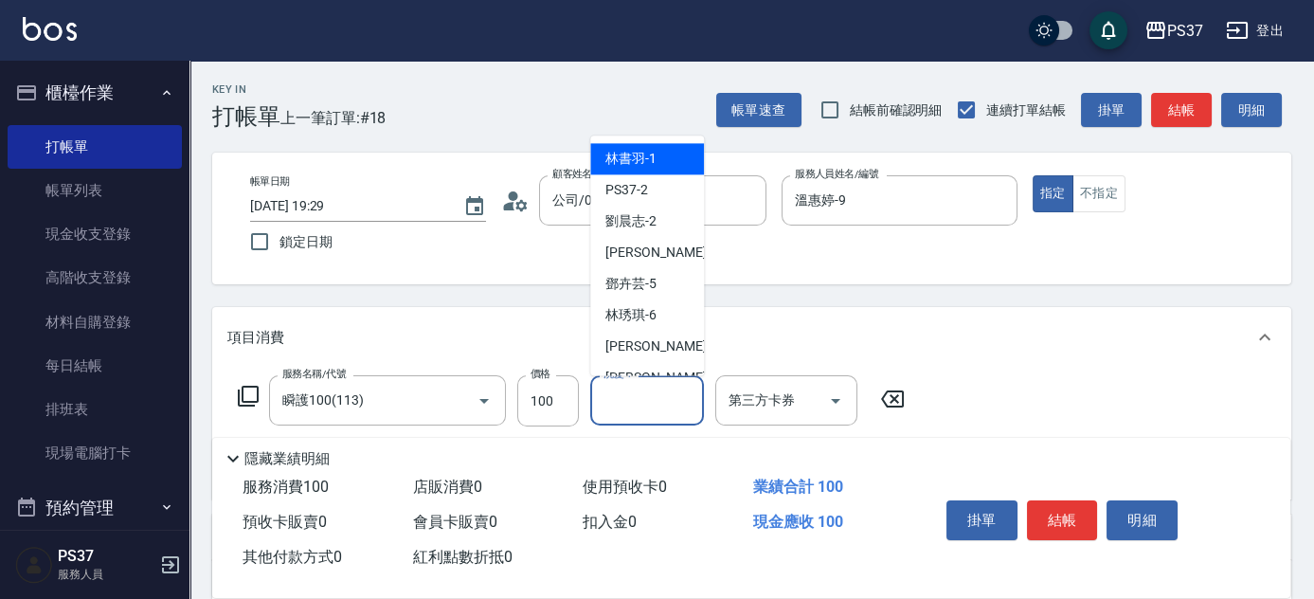
click at [637, 147] on div "林書羽 -1" at bounding box center [647, 159] width 114 height 31
type input "林書羽-1"
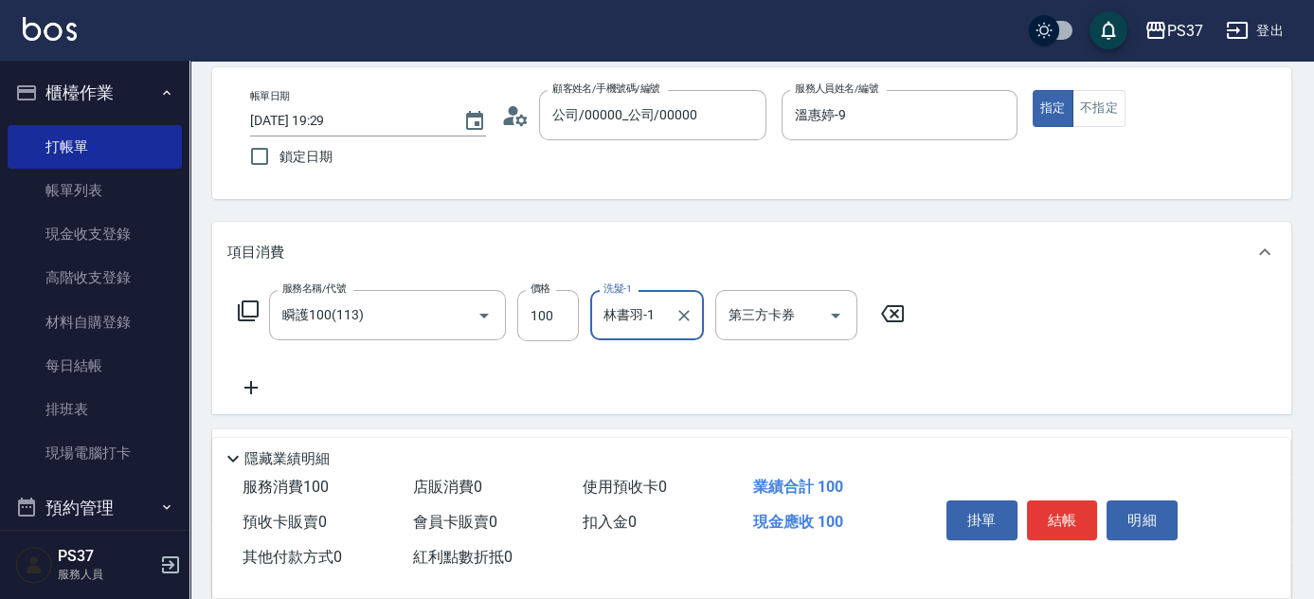
click at [258, 383] on icon at bounding box center [250, 387] width 47 height 23
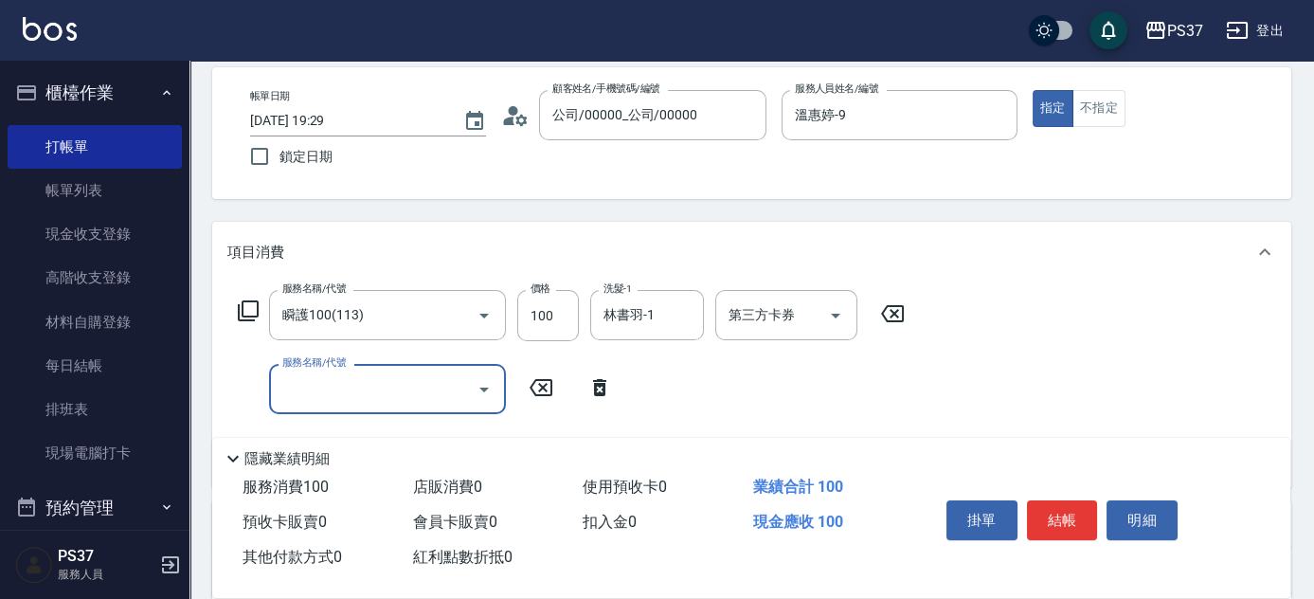
click at [313, 389] on input "服務名稱/代號" at bounding box center [373, 388] width 191 height 33
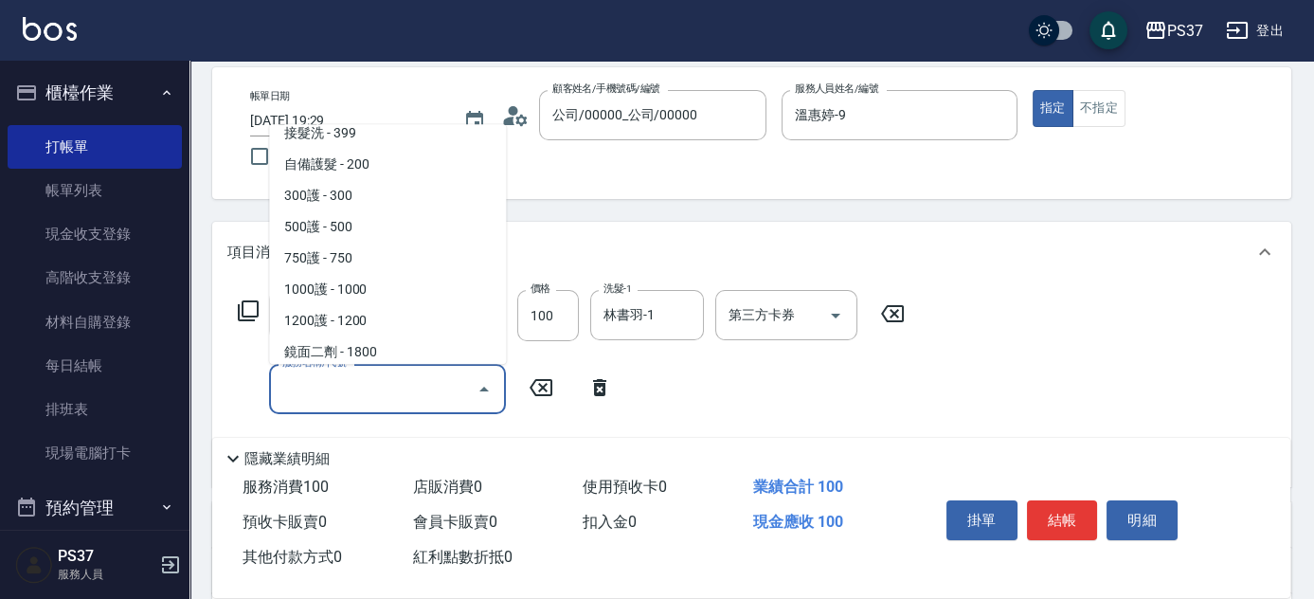
scroll to position [948, 0]
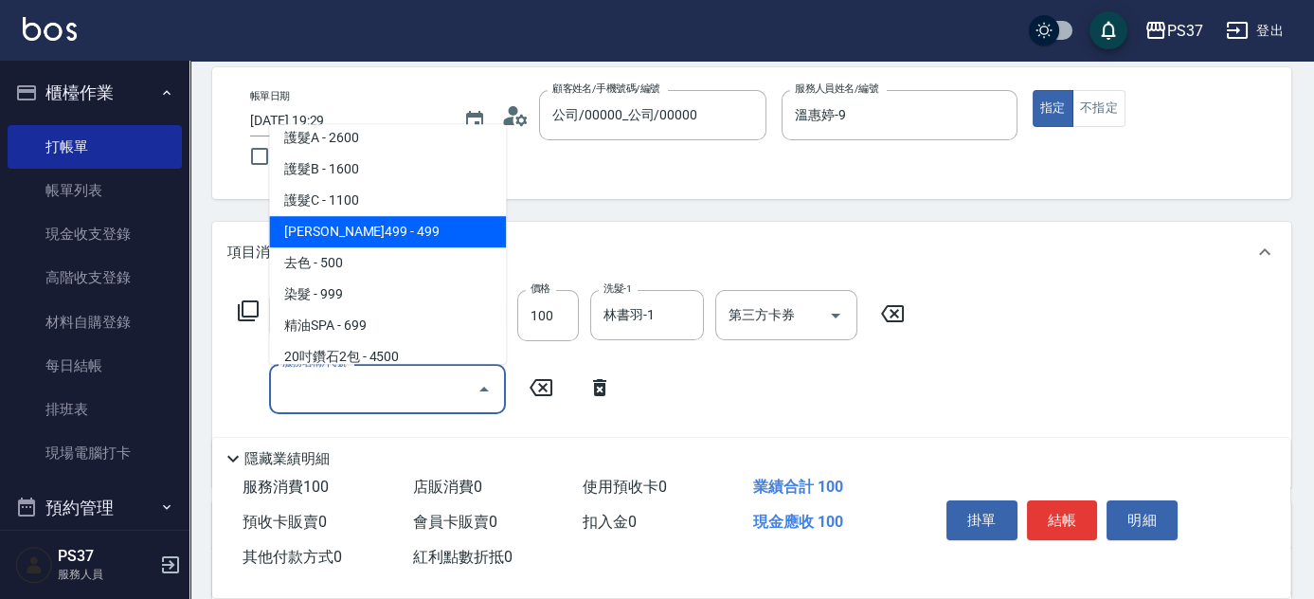
drag, startPoint x: 422, startPoint y: 234, endPoint x: 434, endPoint y: 259, distance: 27.5
click at [422, 234] on span "[PERSON_NAME]499 - 499" at bounding box center [387, 231] width 237 height 31
type input "[PERSON_NAME]499(0499)"
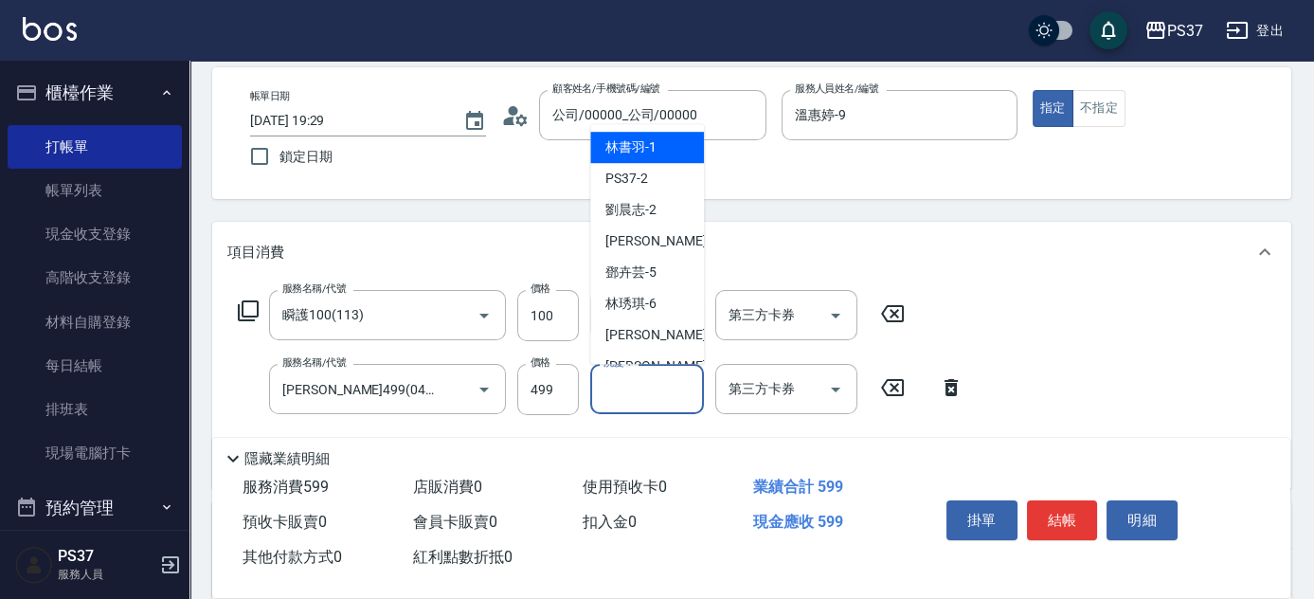
click at [609, 378] on input "洗髮-1" at bounding box center [647, 388] width 97 height 33
click at [664, 145] on div "林書羽 -1" at bounding box center [647, 147] width 114 height 31
type input "林書羽-1"
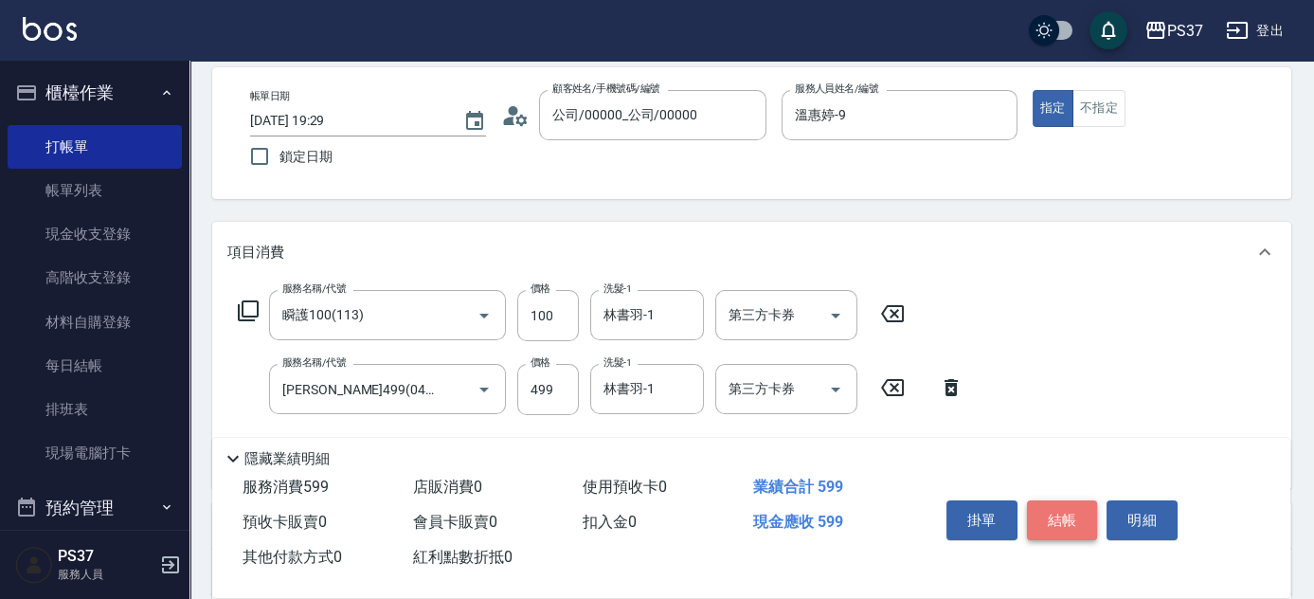
click at [1037, 510] on button "結帳" at bounding box center [1062, 520] width 71 height 40
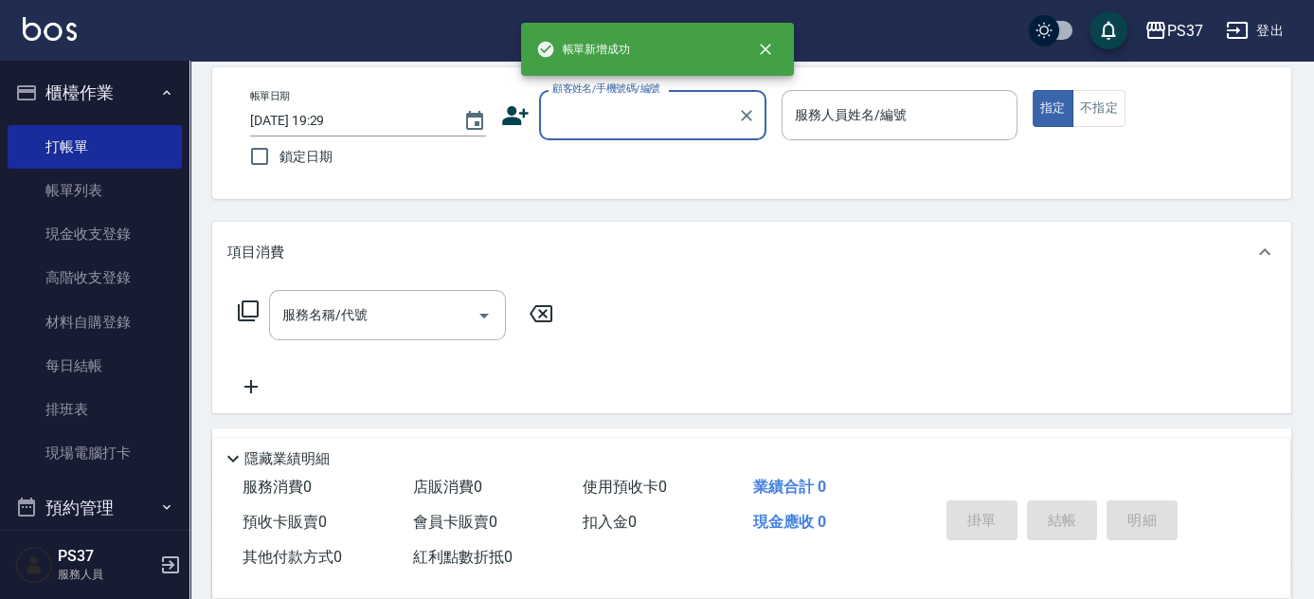
click at [663, 118] on input "顧客姓名/手機號碼/編號" at bounding box center [639, 115] width 182 height 33
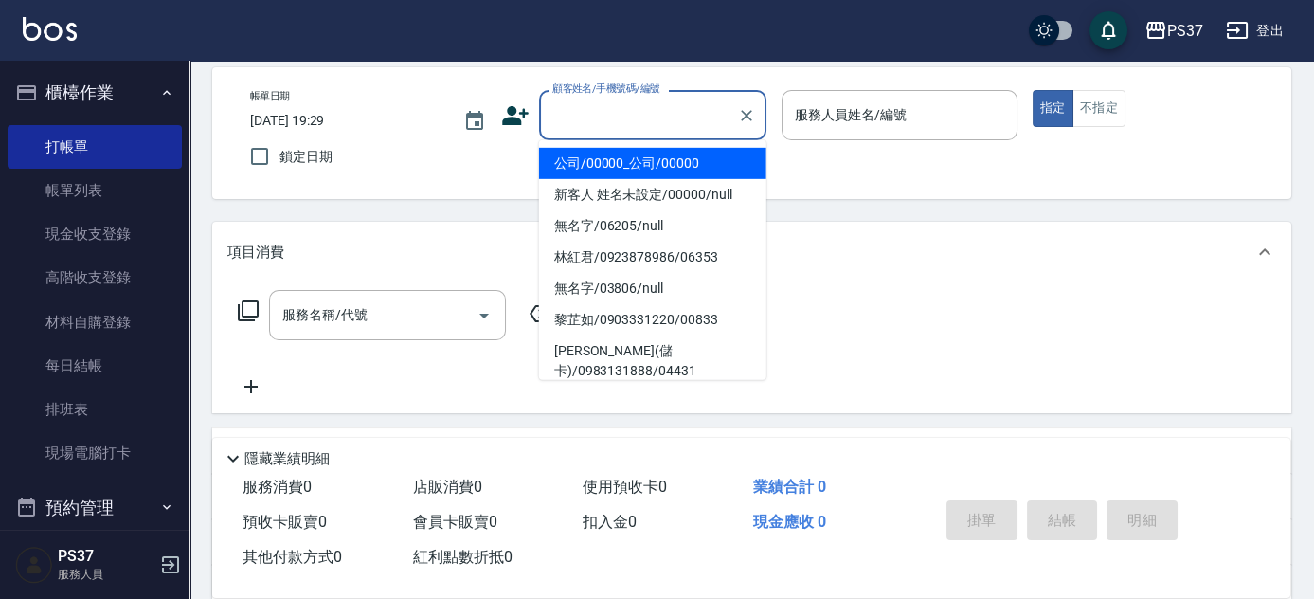
click at [660, 158] on li "公司/00000_公司/00000" at bounding box center [652, 163] width 227 height 31
type input "公司/00000_公司/00000"
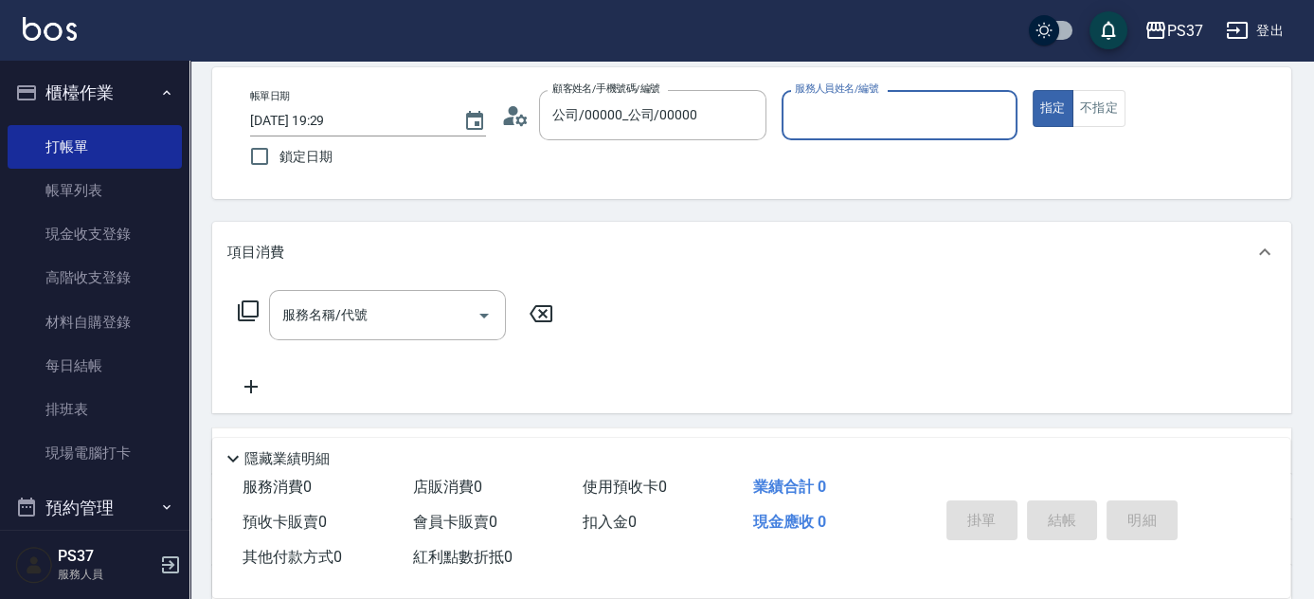
click at [834, 129] on input "服務人員姓名/編號" at bounding box center [899, 115] width 219 height 33
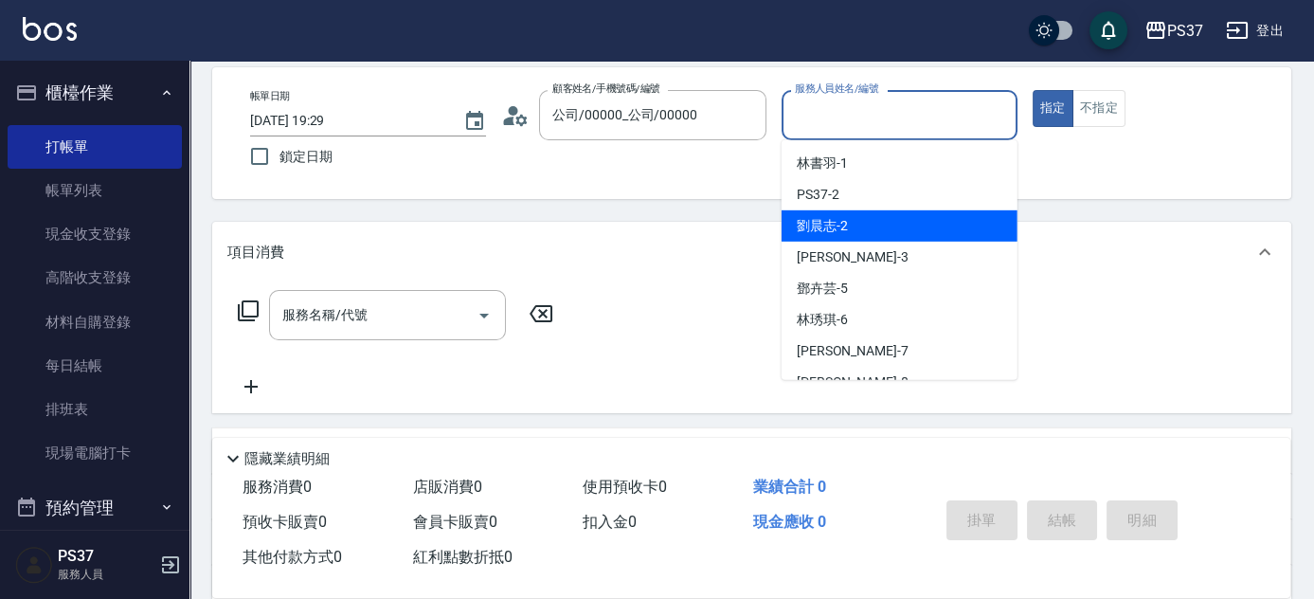
click at [857, 224] on div "劉晨志 -2" at bounding box center [900, 225] width 236 height 31
type input "劉晨志-2"
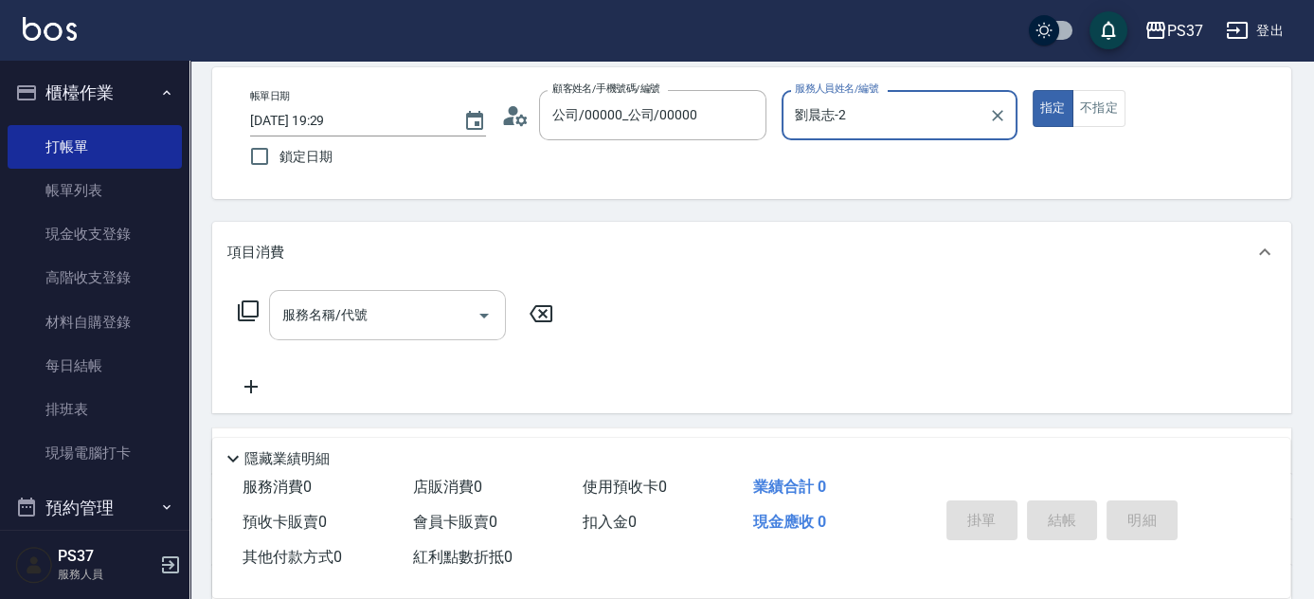
click at [395, 320] on input "服務名稱/代號" at bounding box center [373, 315] width 191 height 33
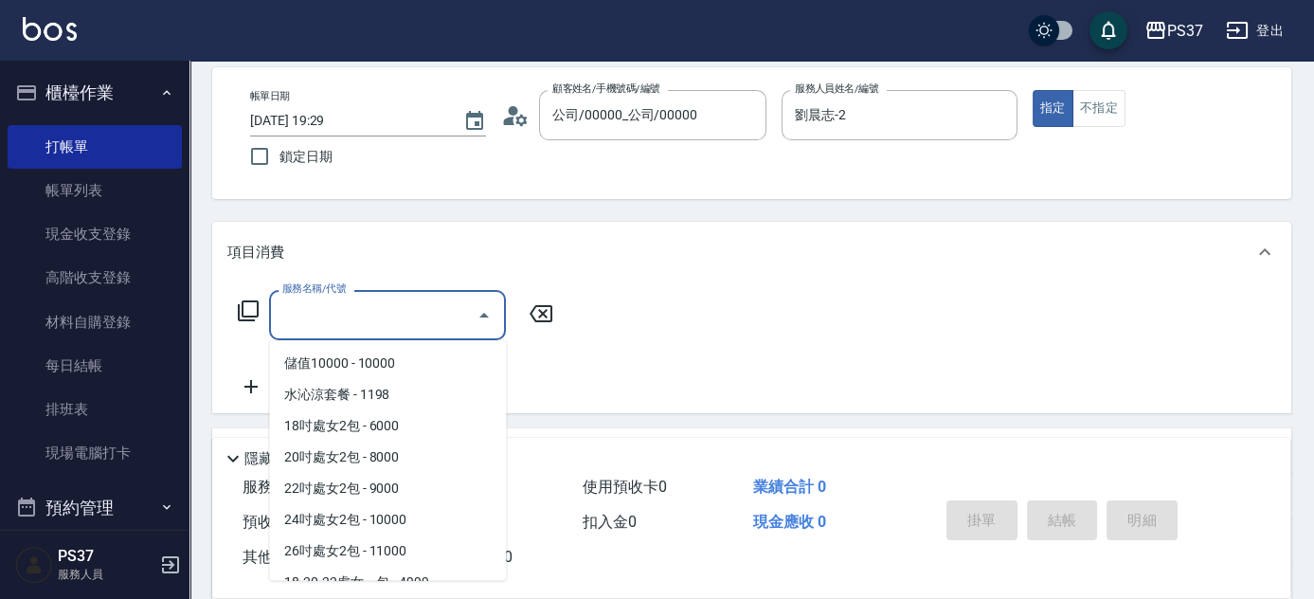
scroll to position [2160, 0]
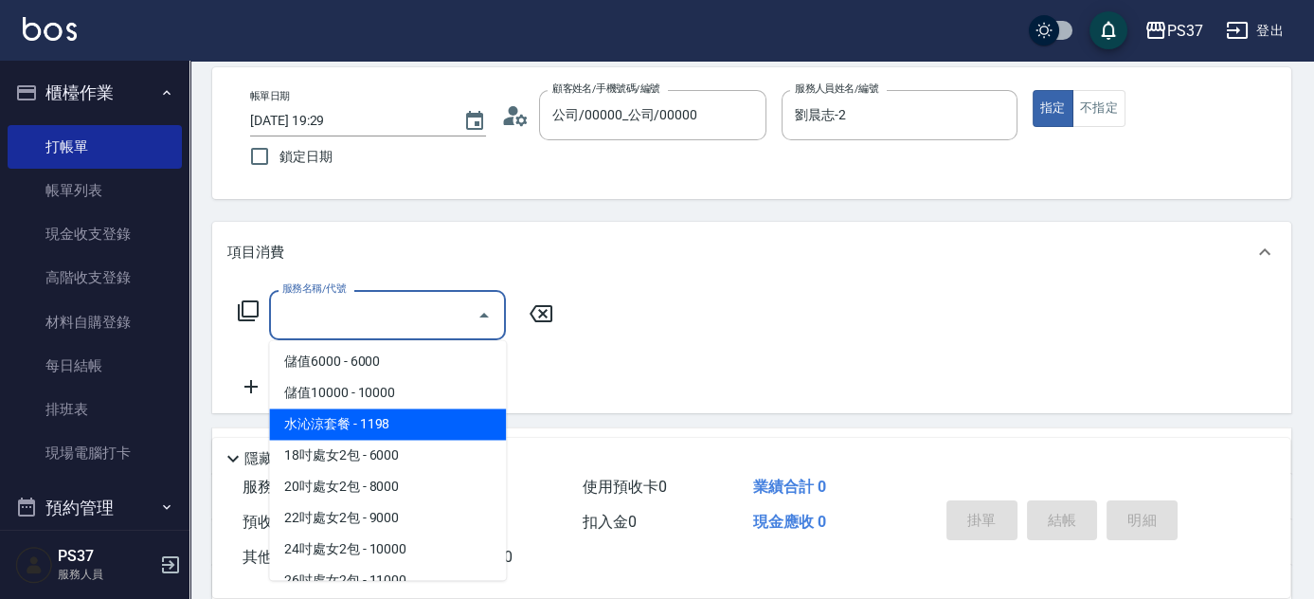
click at [379, 420] on span "水沁涼套餐 - 1198" at bounding box center [387, 423] width 237 height 31
type input "水沁涼套餐(5699)"
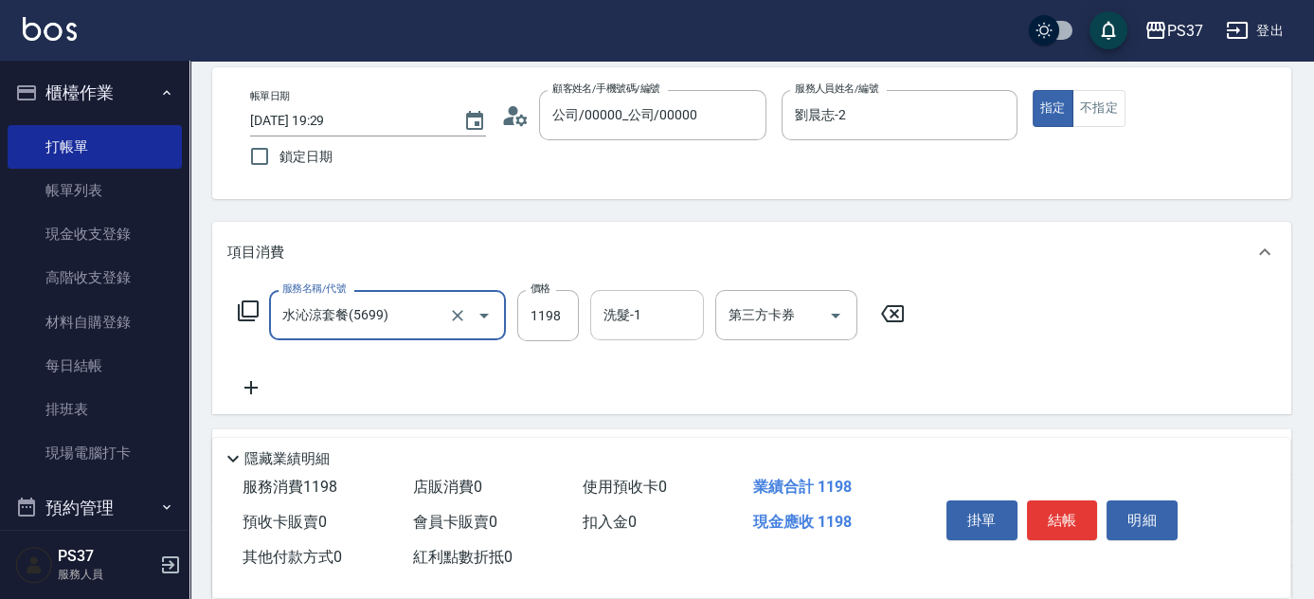
click at [624, 312] on input "洗髮-1" at bounding box center [647, 315] width 97 height 33
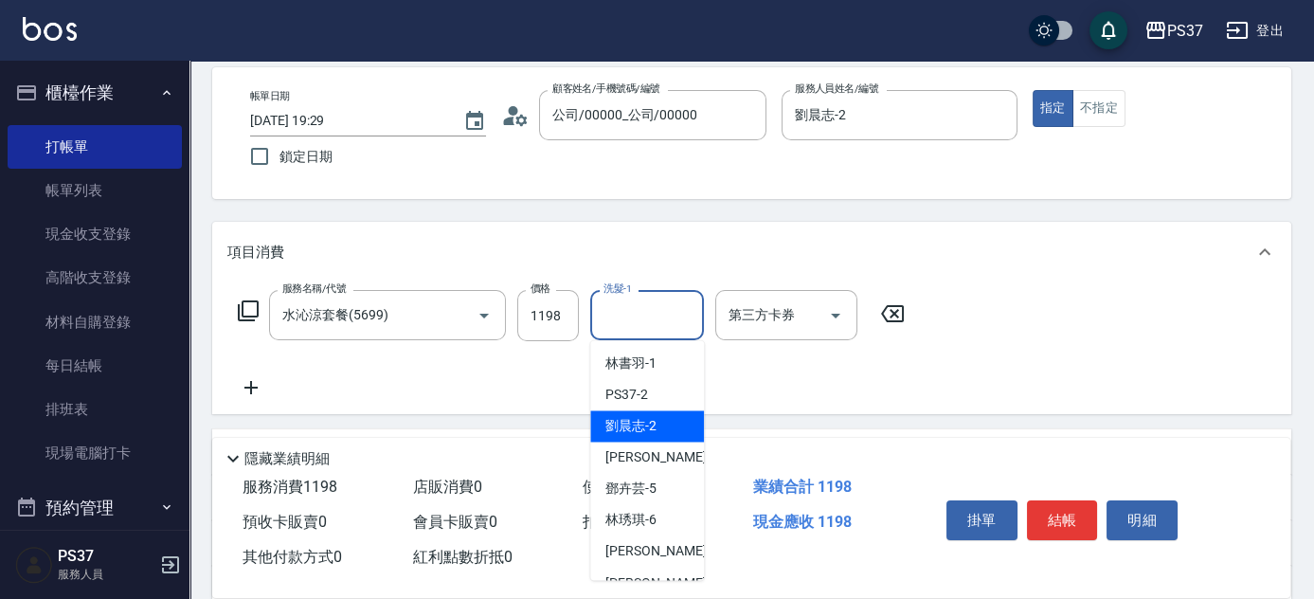
click at [638, 416] on span "劉晨志 -2" at bounding box center [631, 426] width 51 height 20
type input "劉晨志-2"
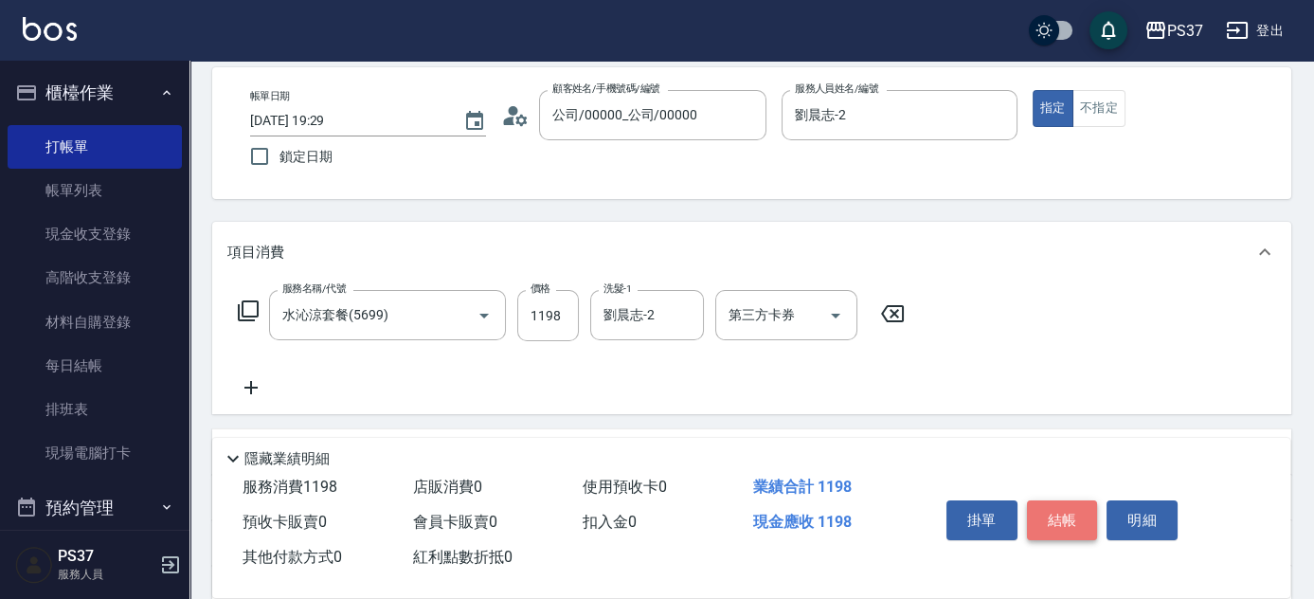
click at [1067, 515] on button "結帳" at bounding box center [1062, 520] width 71 height 40
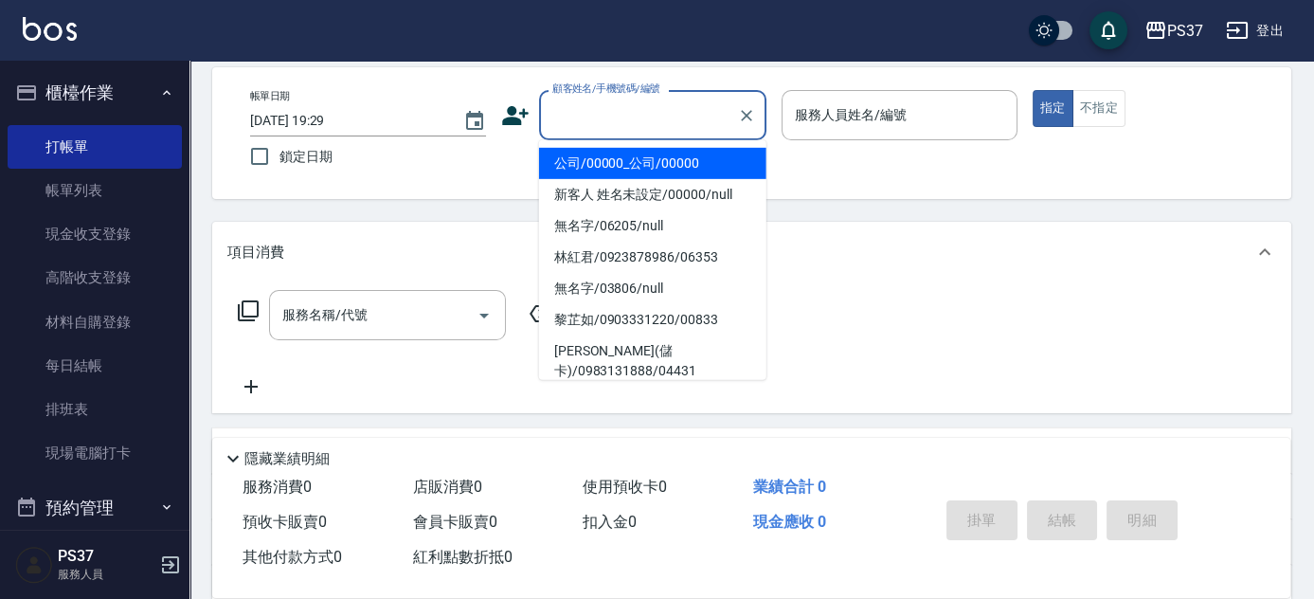
click at [646, 113] on input "顧客姓名/手機號碼/編號" at bounding box center [639, 115] width 182 height 33
click at [657, 162] on li "公司/00000_公司/00000" at bounding box center [652, 163] width 227 height 31
type input "公司/00000_公司/00000"
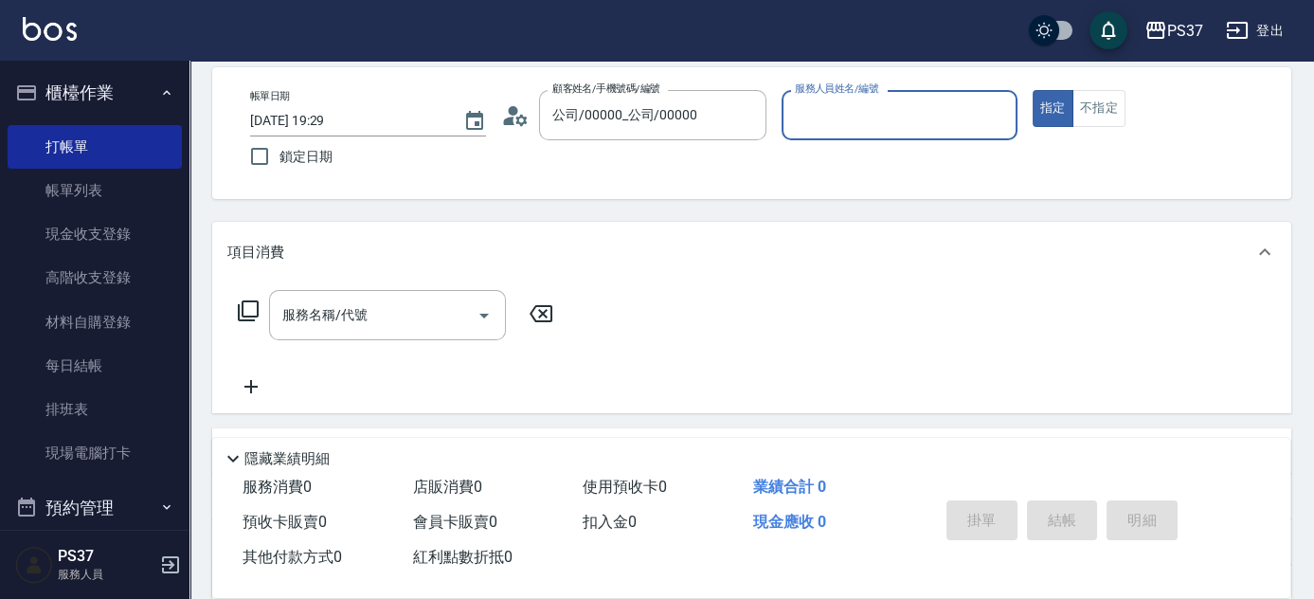
click at [888, 119] on input "服務人員姓名/編號" at bounding box center [899, 115] width 219 height 33
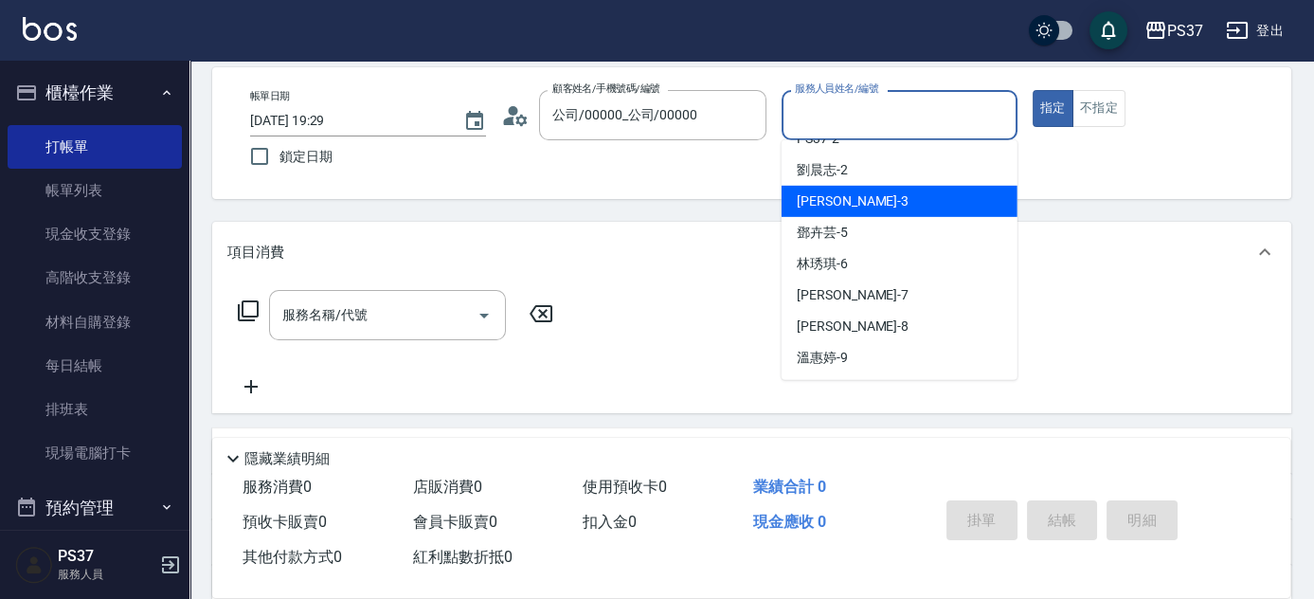
scroll to position [85, 0]
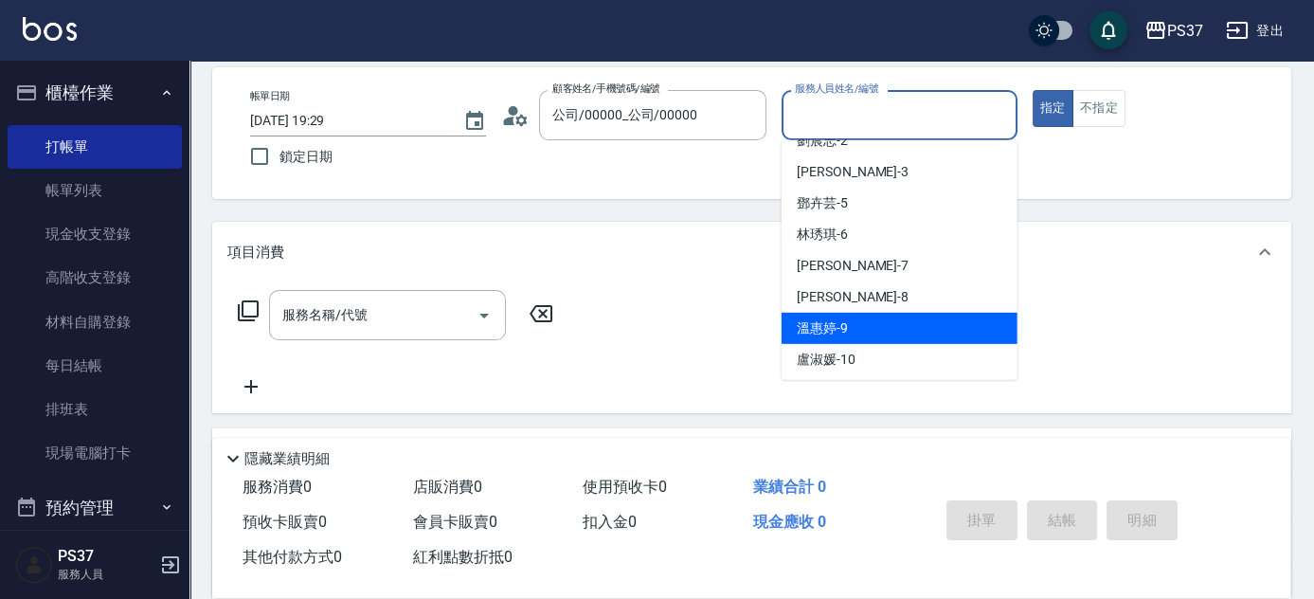
click at [887, 335] on div "溫惠婷 -9" at bounding box center [900, 328] width 236 height 31
type input "溫惠婷-9"
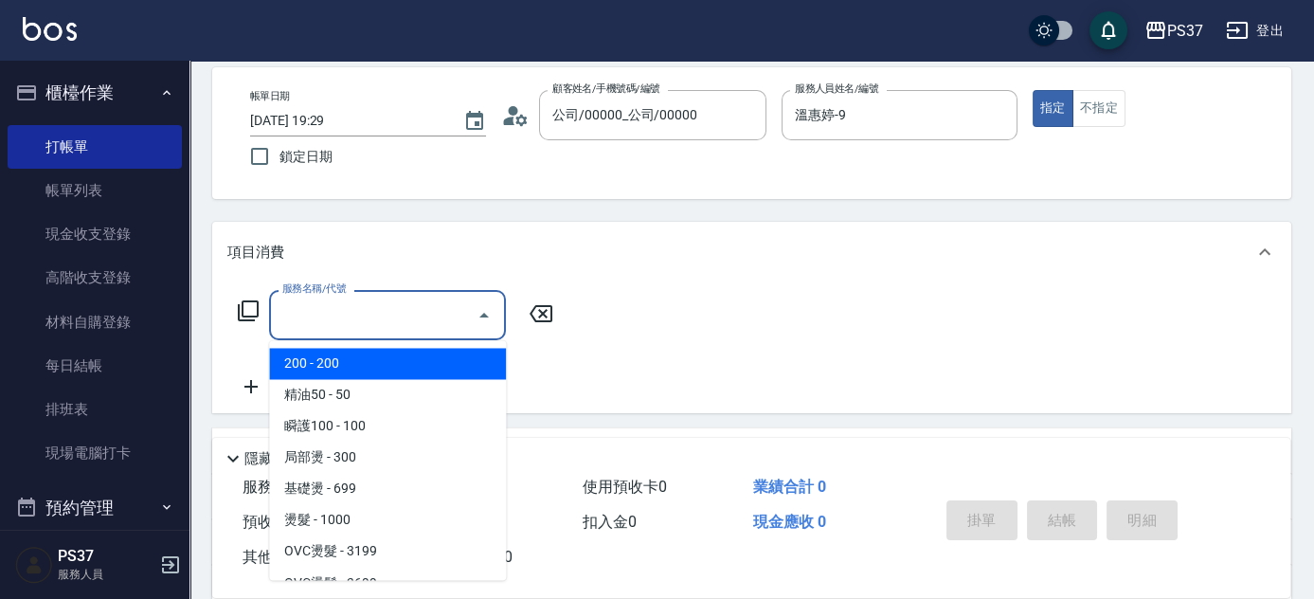
click at [372, 324] on input "服務名稱/代號" at bounding box center [373, 315] width 191 height 33
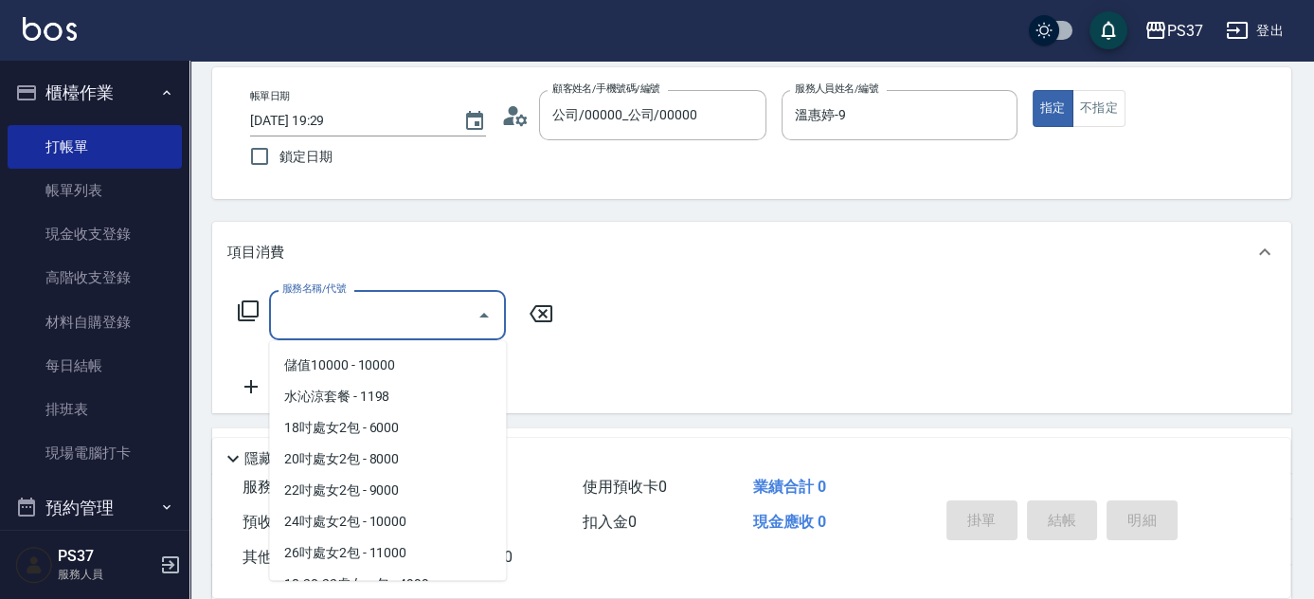
scroll to position [2160, 0]
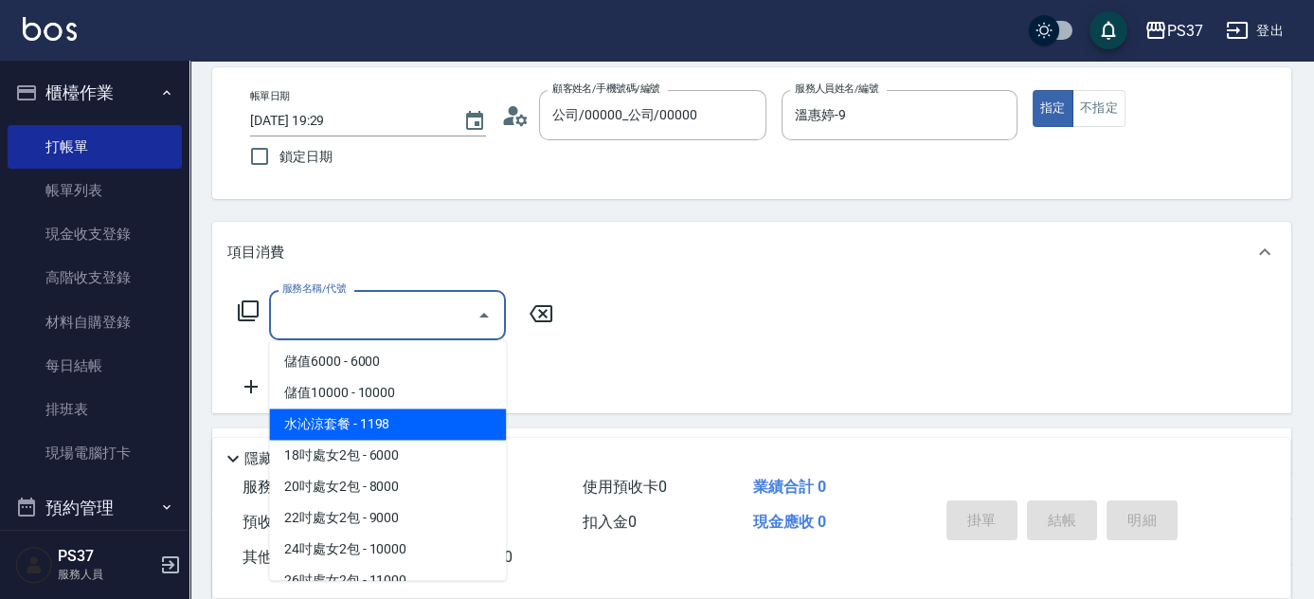
click at [411, 425] on span "水沁涼套餐 - 1198" at bounding box center [387, 423] width 237 height 31
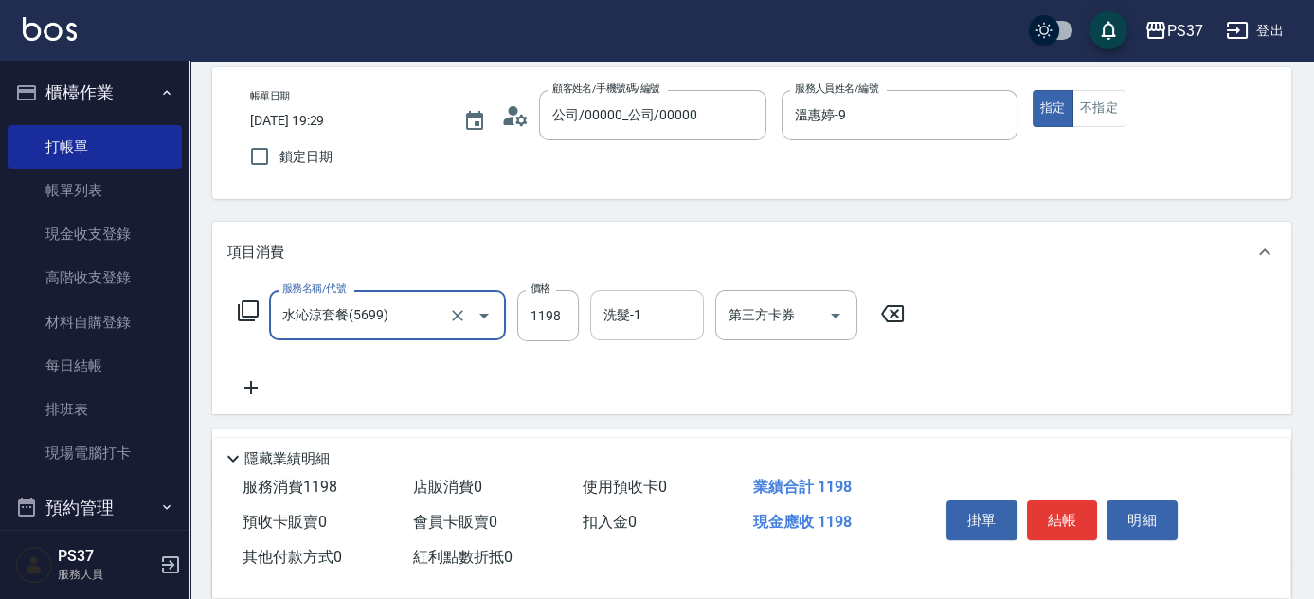
click at [636, 315] on input "洗髮-1" at bounding box center [647, 315] width 97 height 33
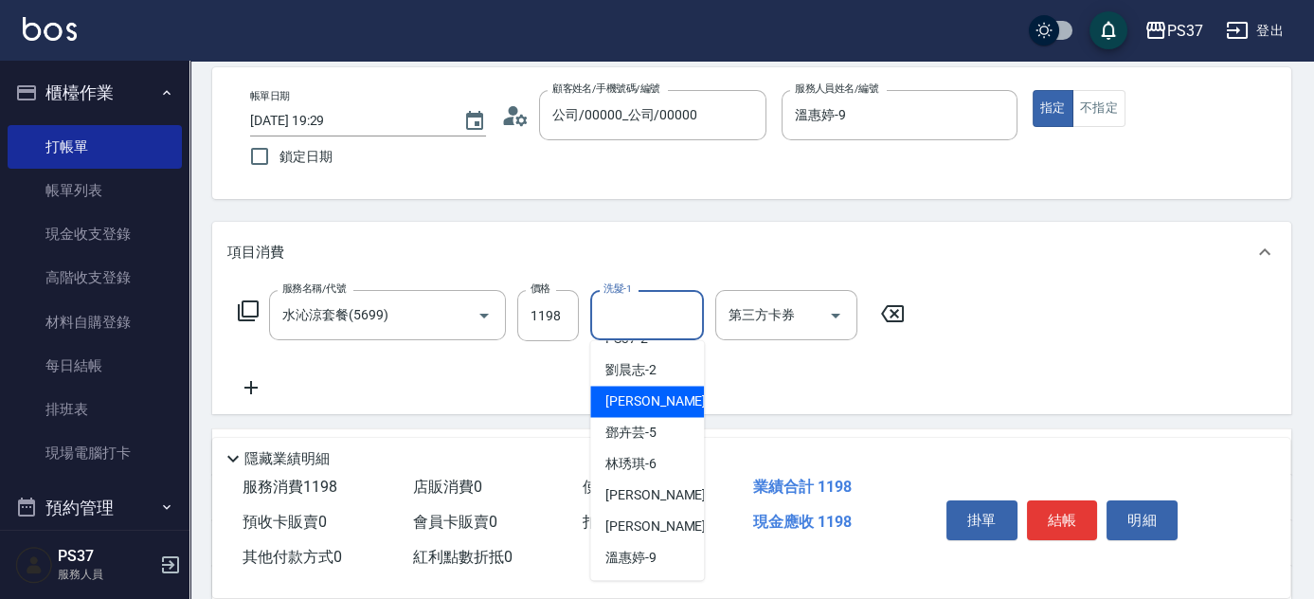
scroll to position [85, 0]
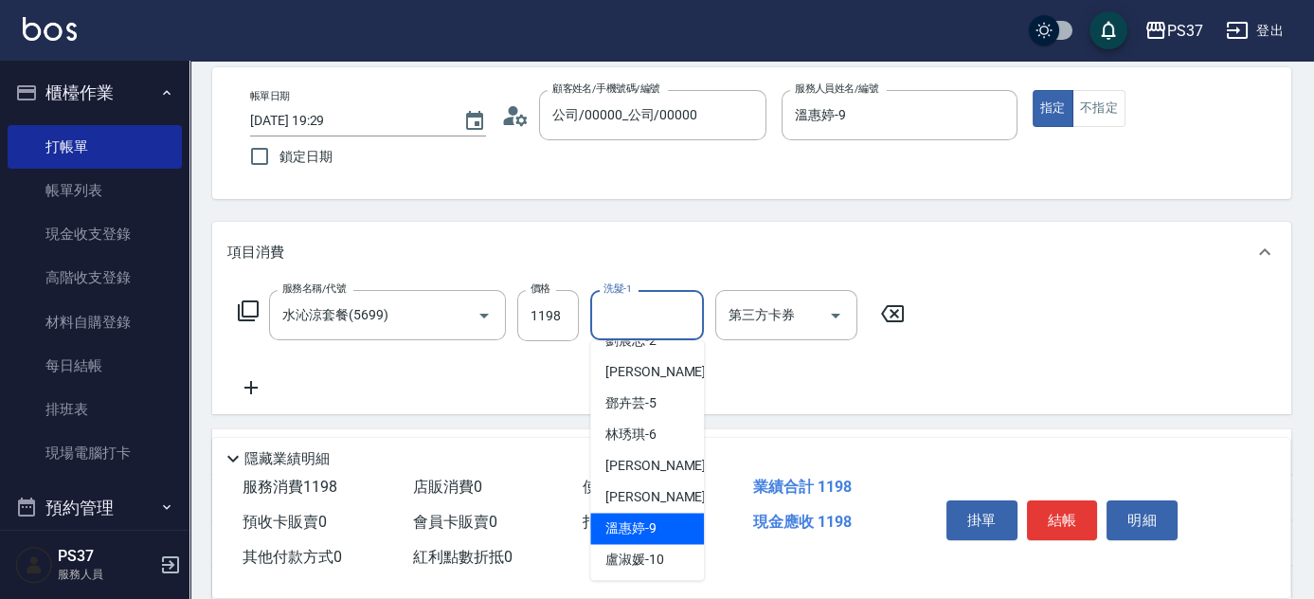
click at [652, 526] on span "溫惠婷 -9" at bounding box center [631, 528] width 51 height 20
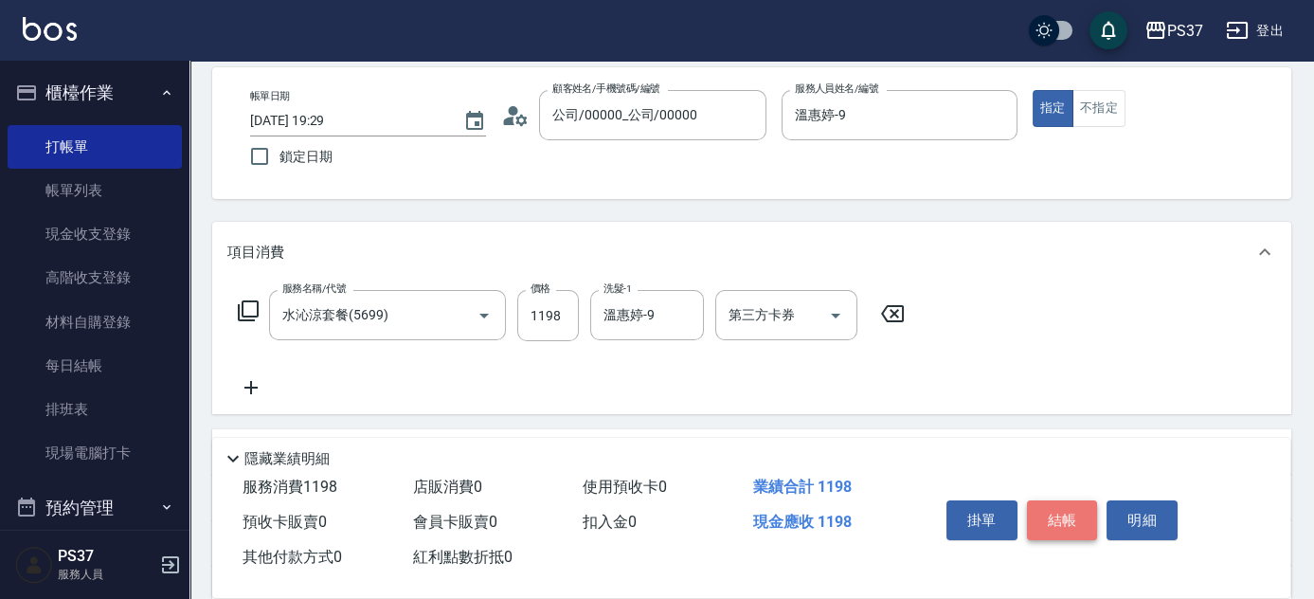
click at [1054, 515] on button "結帳" at bounding box center [1062, 520] width 71 height 40
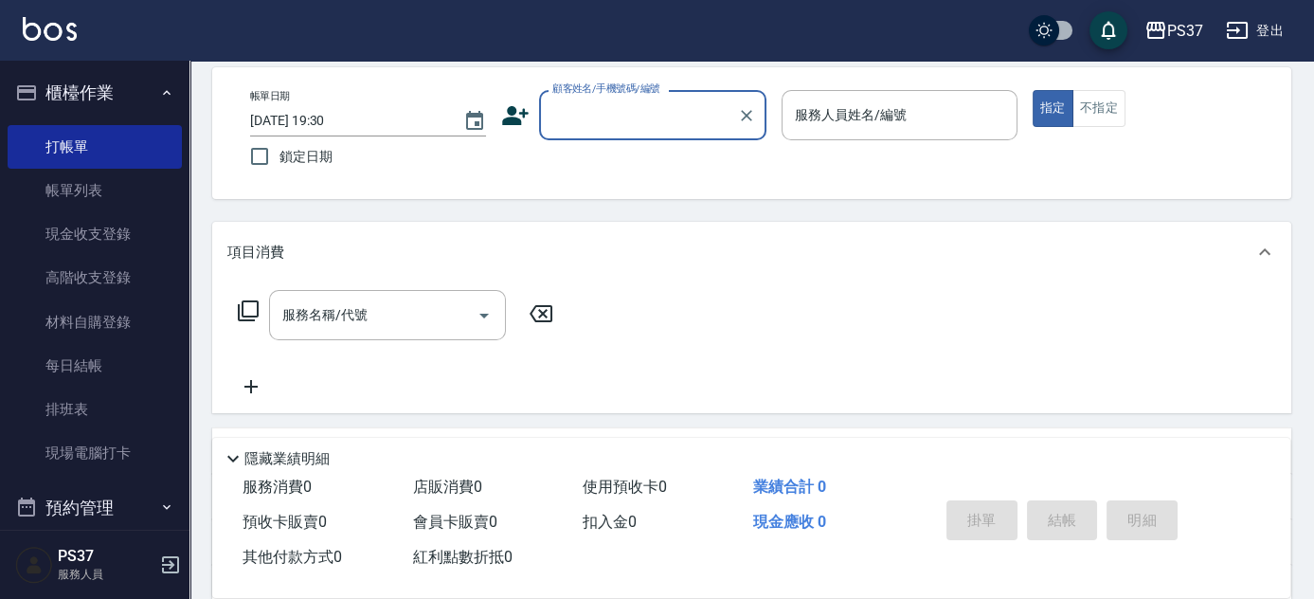
click at [656, 122] on input "顧客姓名/手機號碼/編號" at bounding box center [639, 115] width 182 height 33
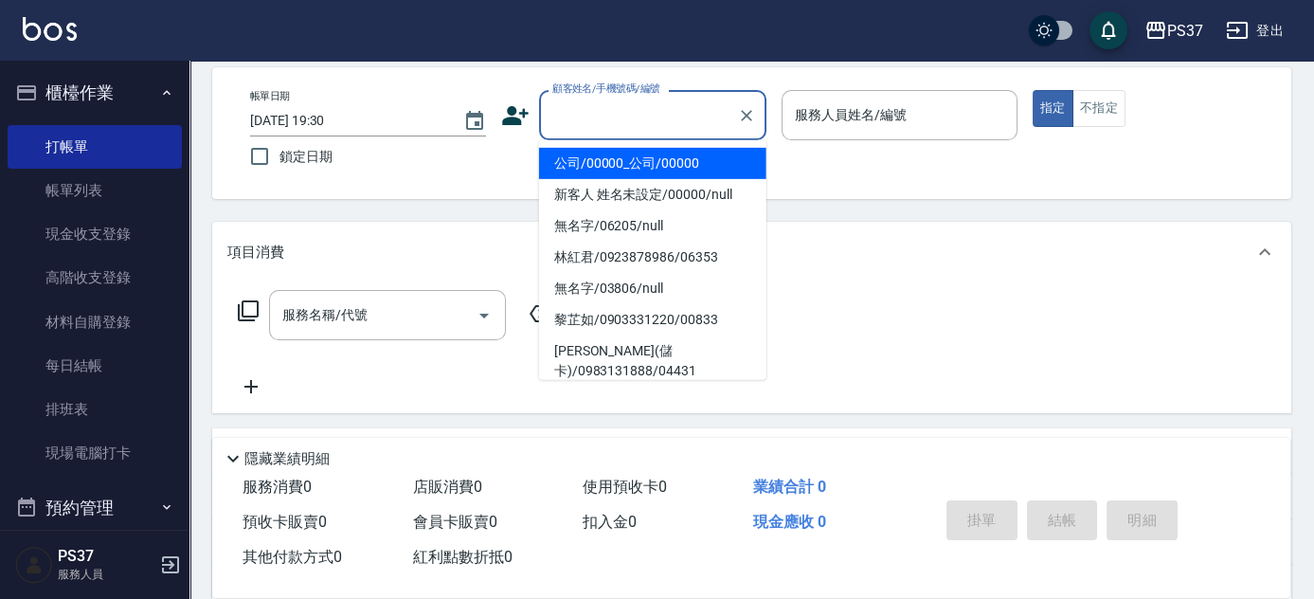
click at [664, 165] on li "公司/00000_公司/00000" at bounding box center [652, 163] width 227 height 31
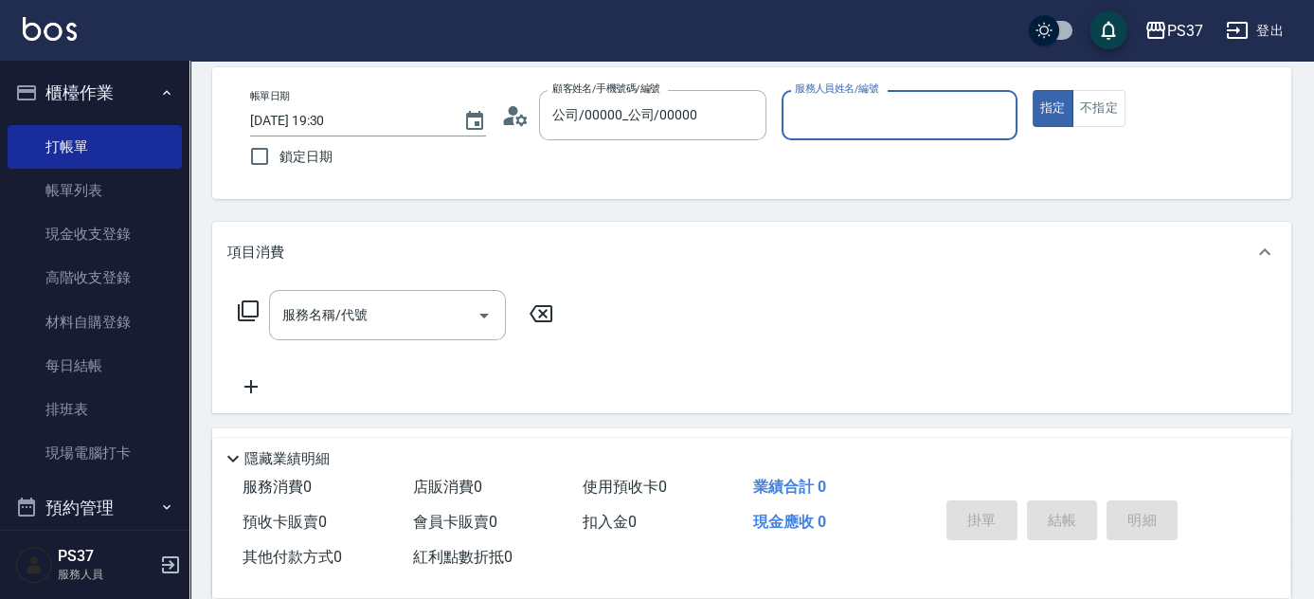
click at [845, 119] on input "服務人員姓名/編號" at bounding box center [899, 115] width 219 height 33
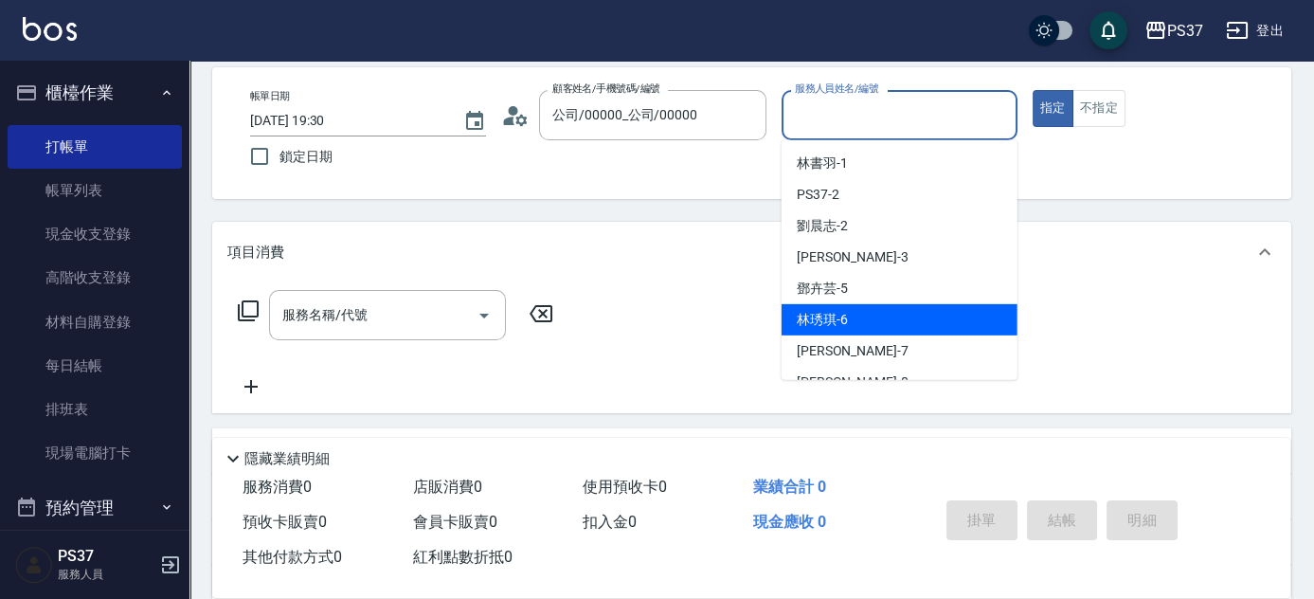
click at [854, 337] on div "[PERSON_NAME] -7" at bounding box center [900, 350] width 236 height 31
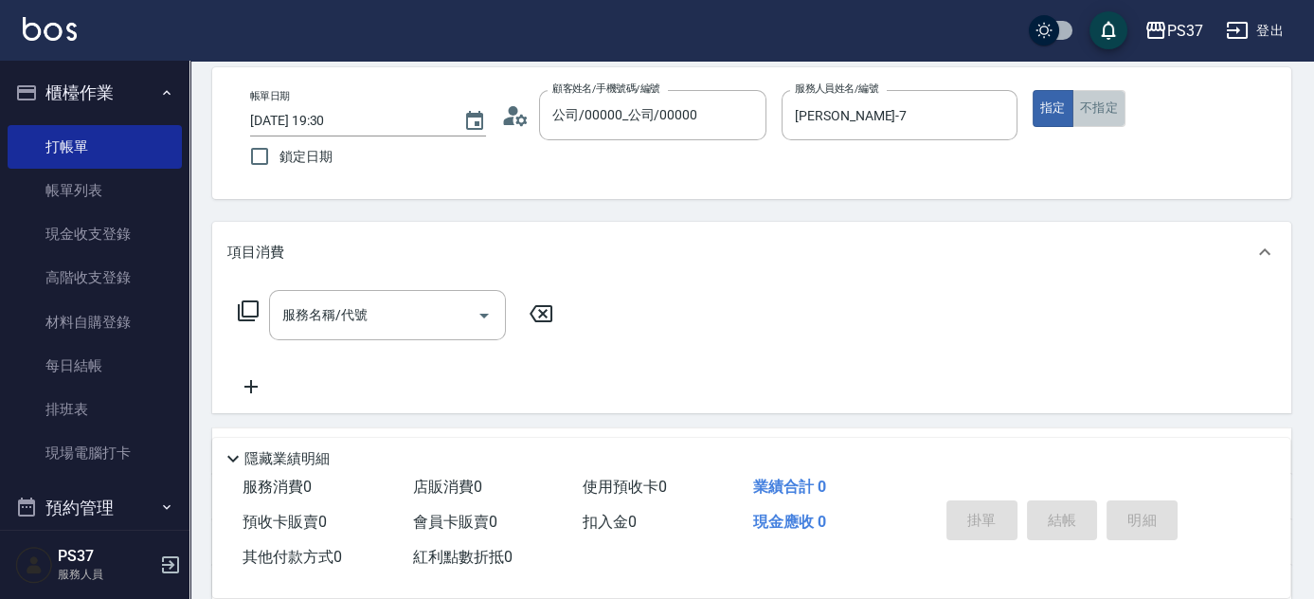
click at [1086, 102] on button "不指定" at bounding box center [1099, 108] width 53 height 37
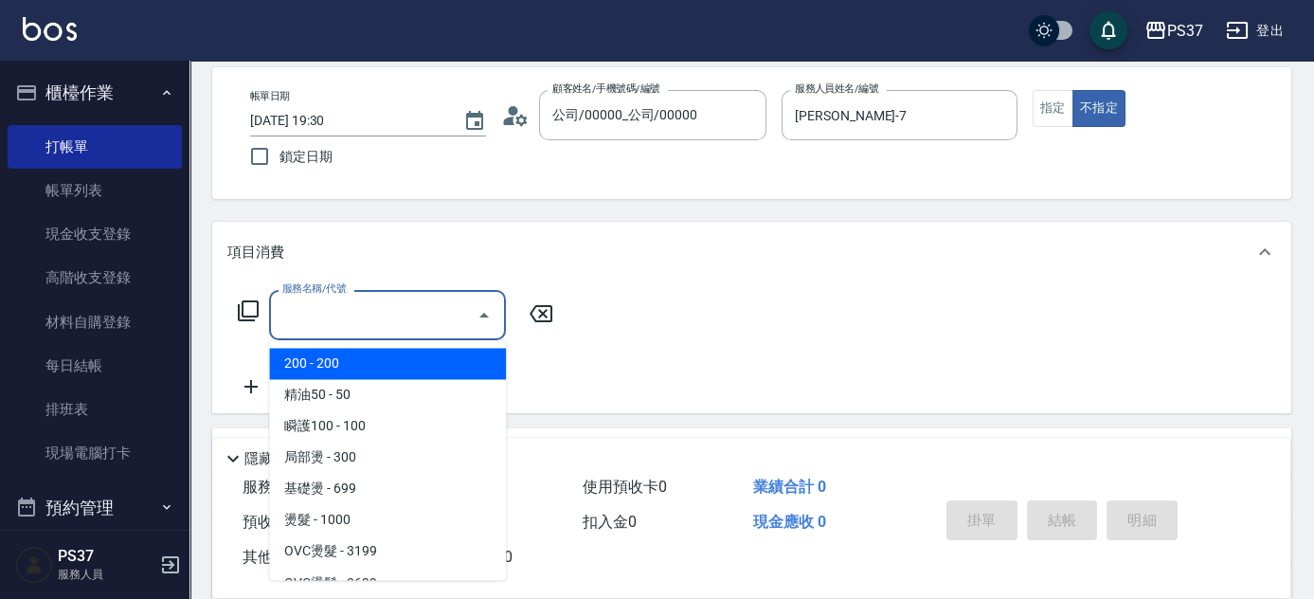
click at [372, 317] on input "服務名稱/代號" at bounding box center [373, 315] width 191 height 33
click at [361, 353] on span "200 - 200" at bounding box center [387, 363] width 237 height 31
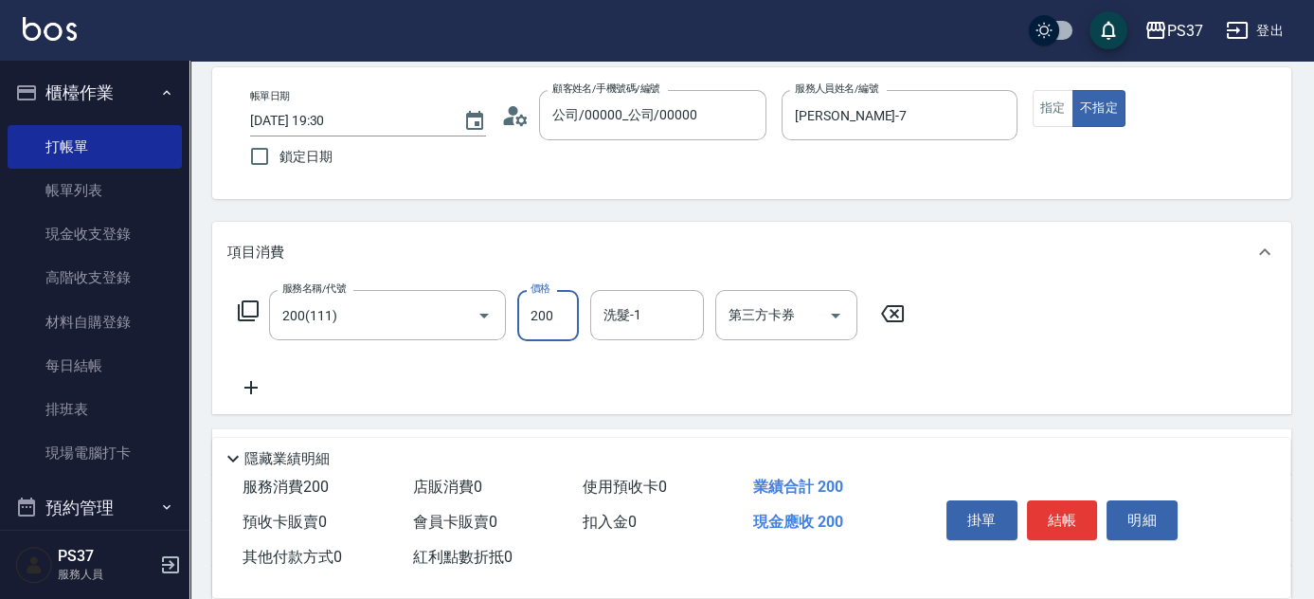
drag, startPoint x: 553, startPoint y: 332, endPoint x: 551, endPoint y: 321, distance: 10.6
click at [553, 332] on input "200" at bounding box center [548, 315] width 62 height 51
click at [251, 393] on icon at bounding box center [251, 387] width 13 height 13
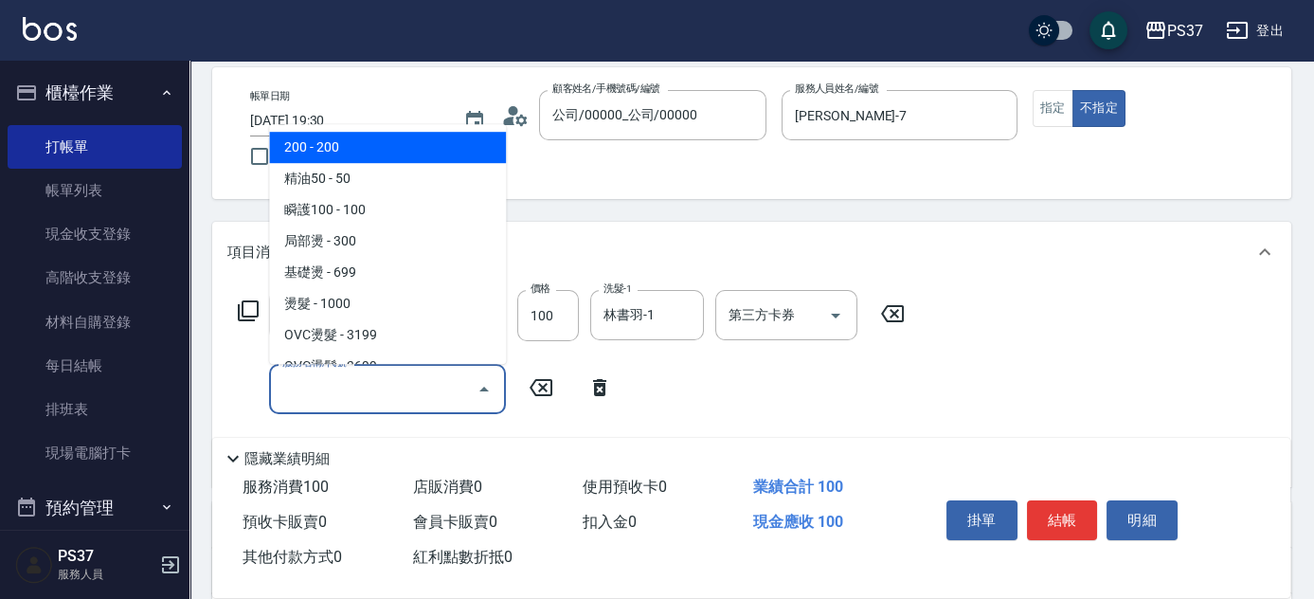
click at [345, 392] on input "服務名稱/代號" at bounding box center [373, 388] width 191 height 33
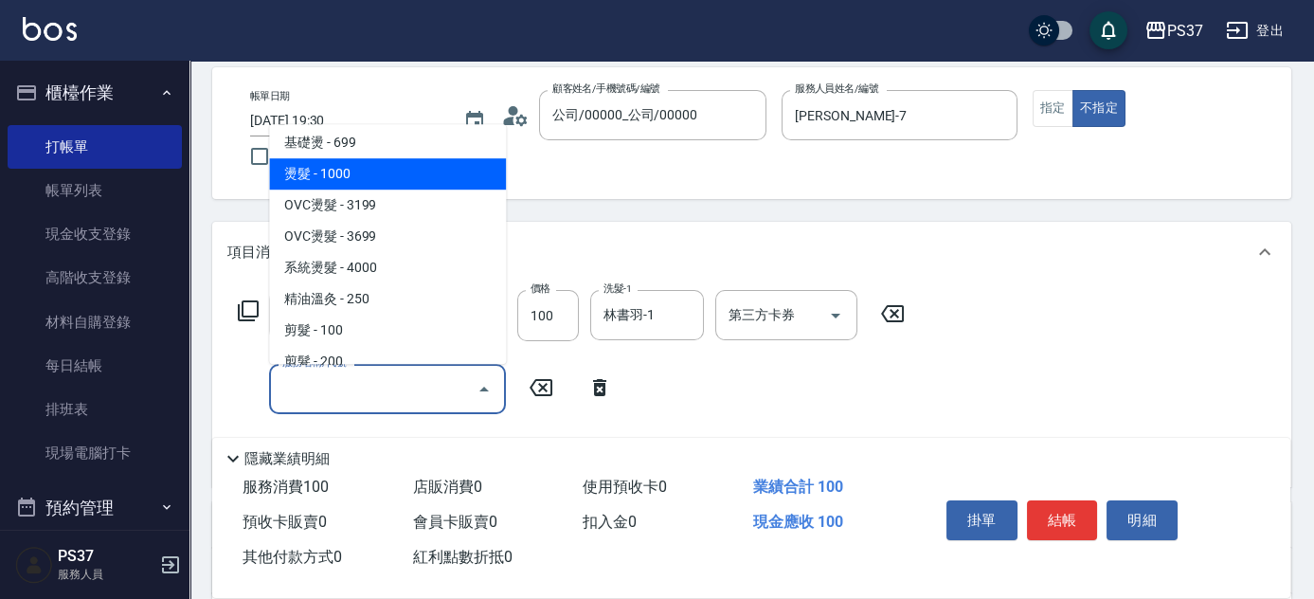
scroll to position [344, 0]
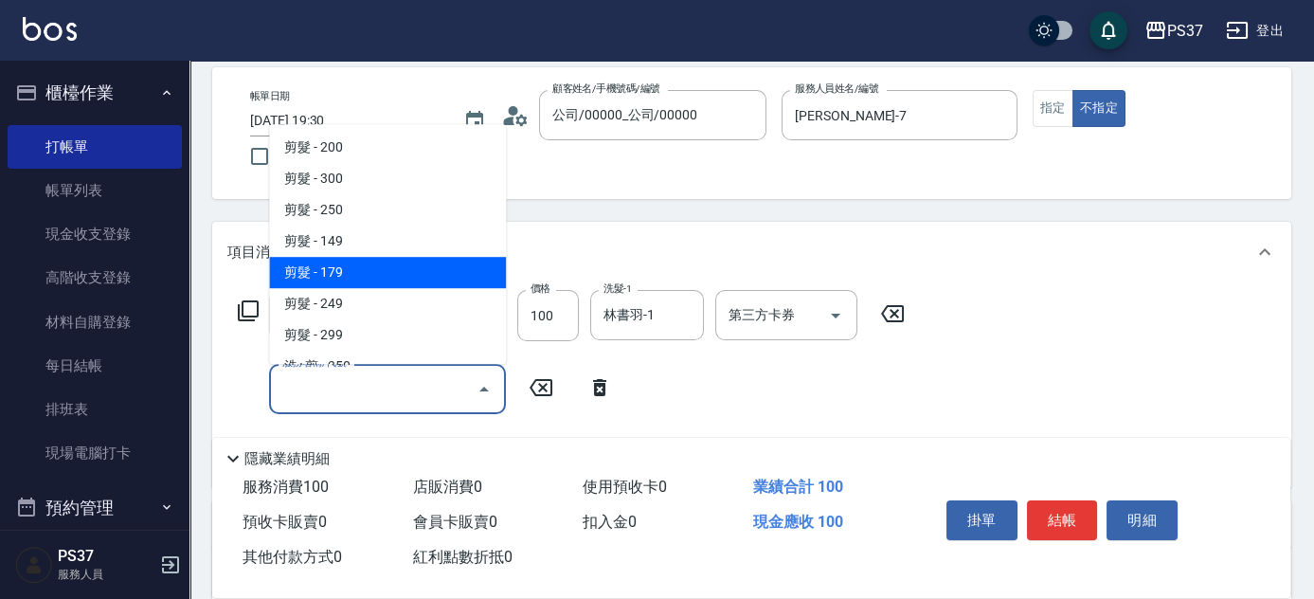
click at [363, 270] on span "剪髮 - 179" at bounding box center [387, 272] width 237 height 31
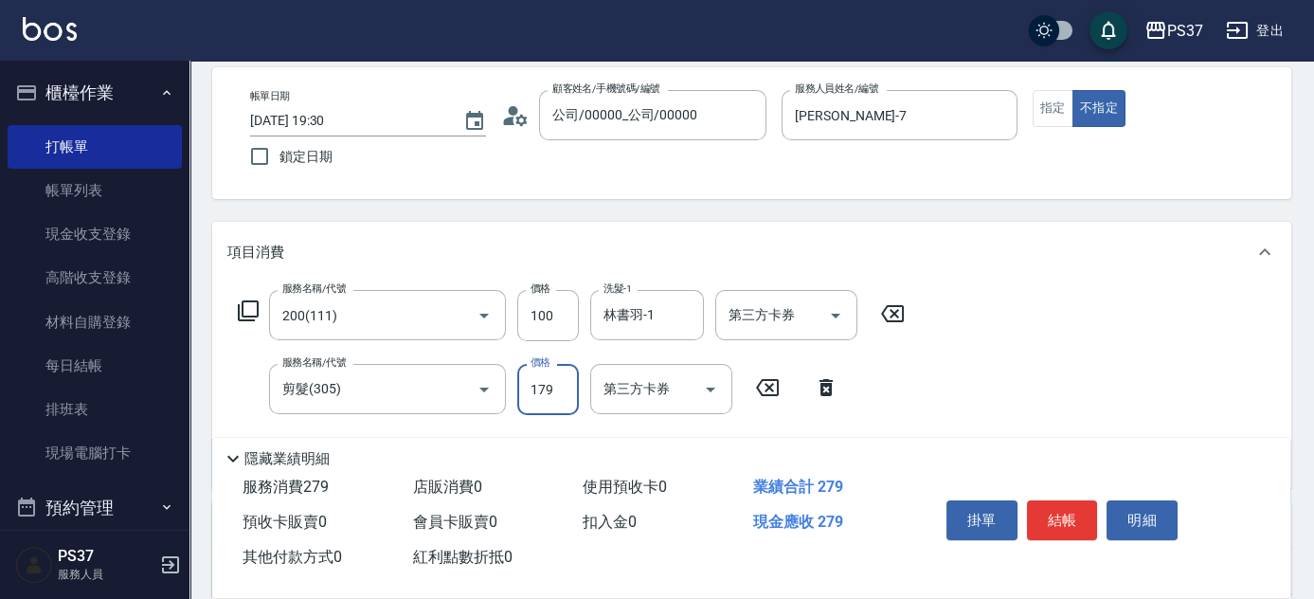
click at [544, 390] on input "179" at bounding box center [548, 389] width 62 height 51
click at [1059, 521] on button "結帳" at bounding box center [1062, 520] width 71 height 40
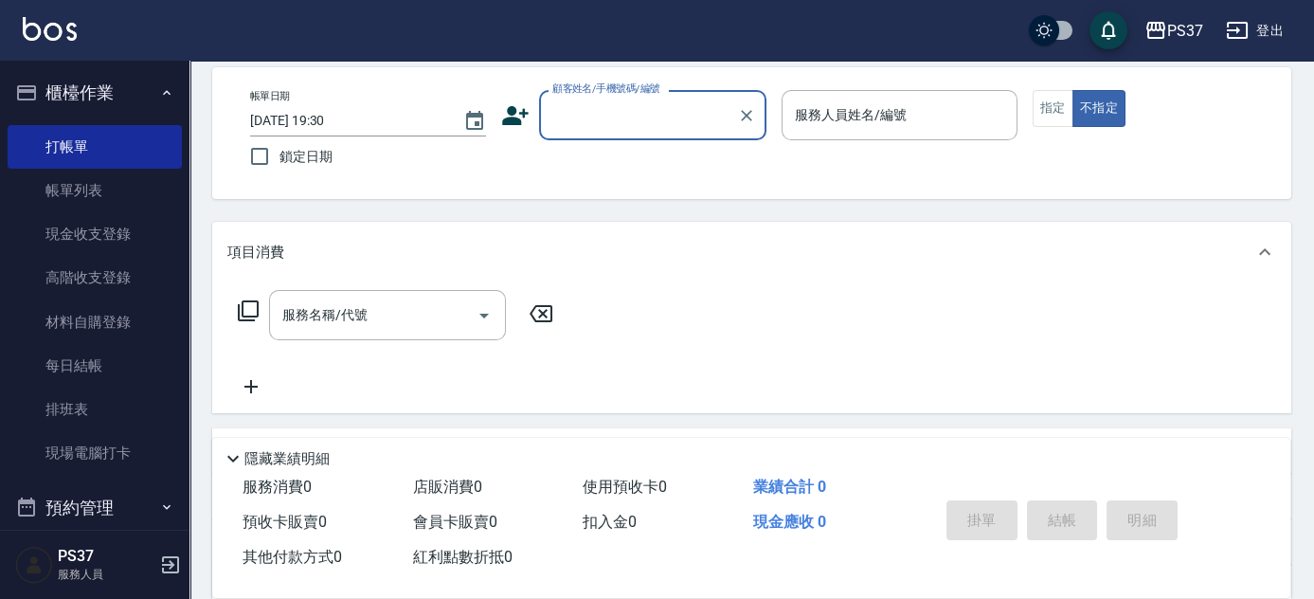
click at [652, 106] on input "顧客姓名/手機號碼/編號" at bounding box center [639, 115] width 182 height 33
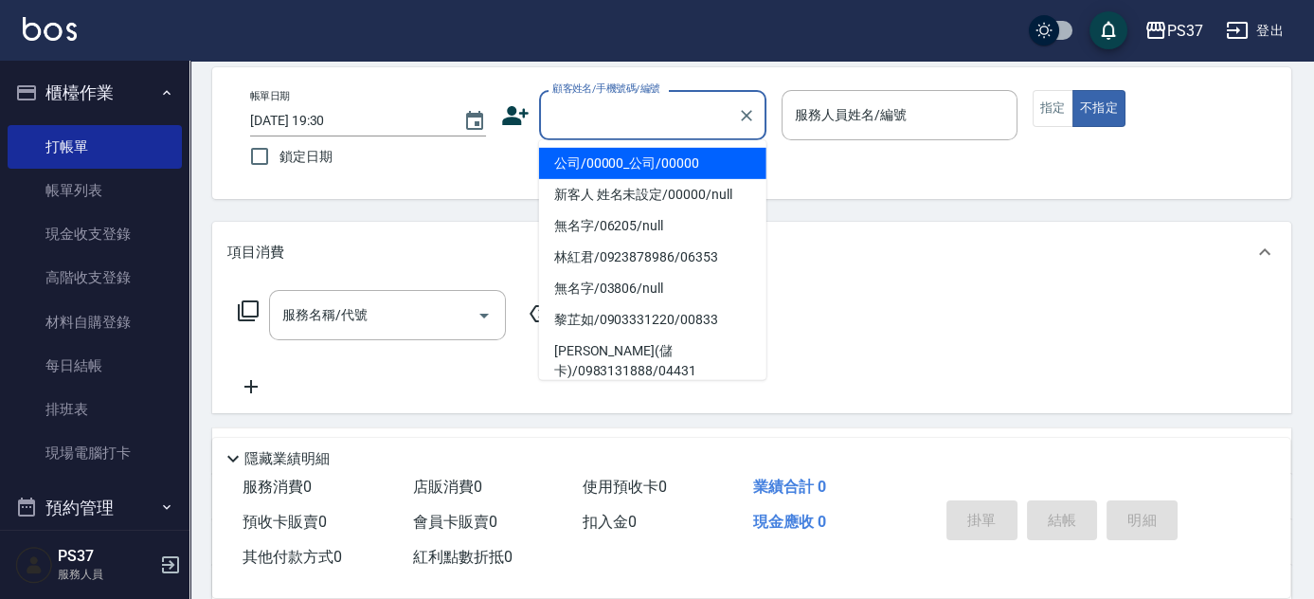
click at [664, 161] on li "公司/00000_公司/00000" at bounding box center [652, 163] width 227 height 31
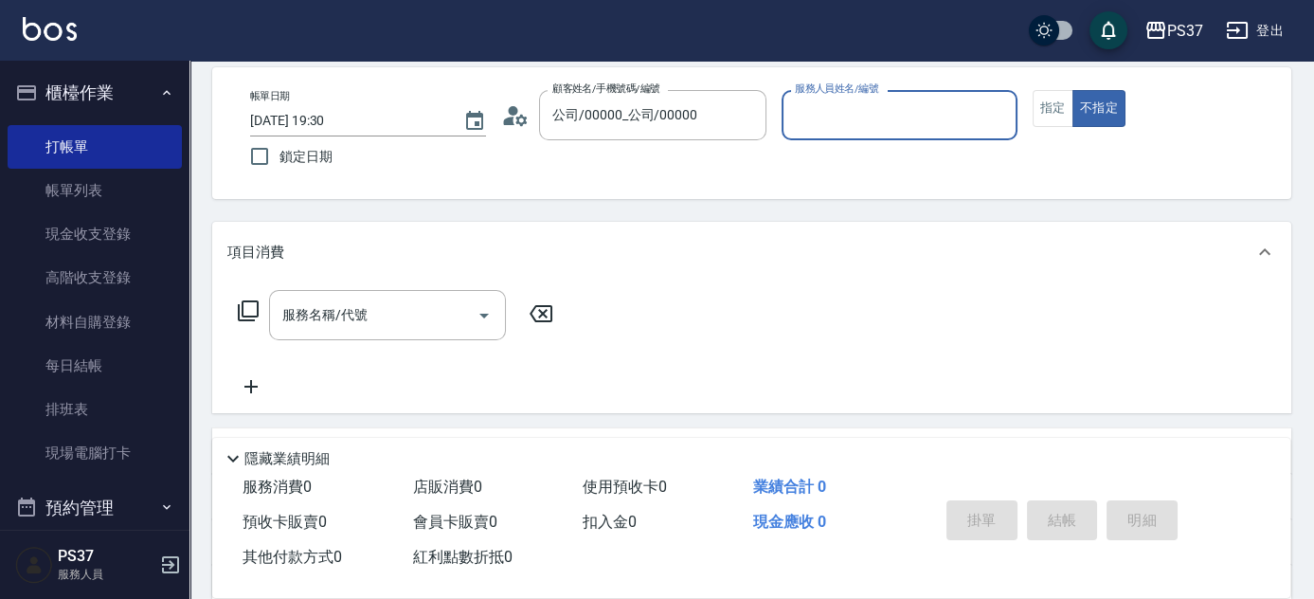
click at [825, 110] on input "服務人員姓名/編號" at bounding box center [899, 115] width 219 height 33
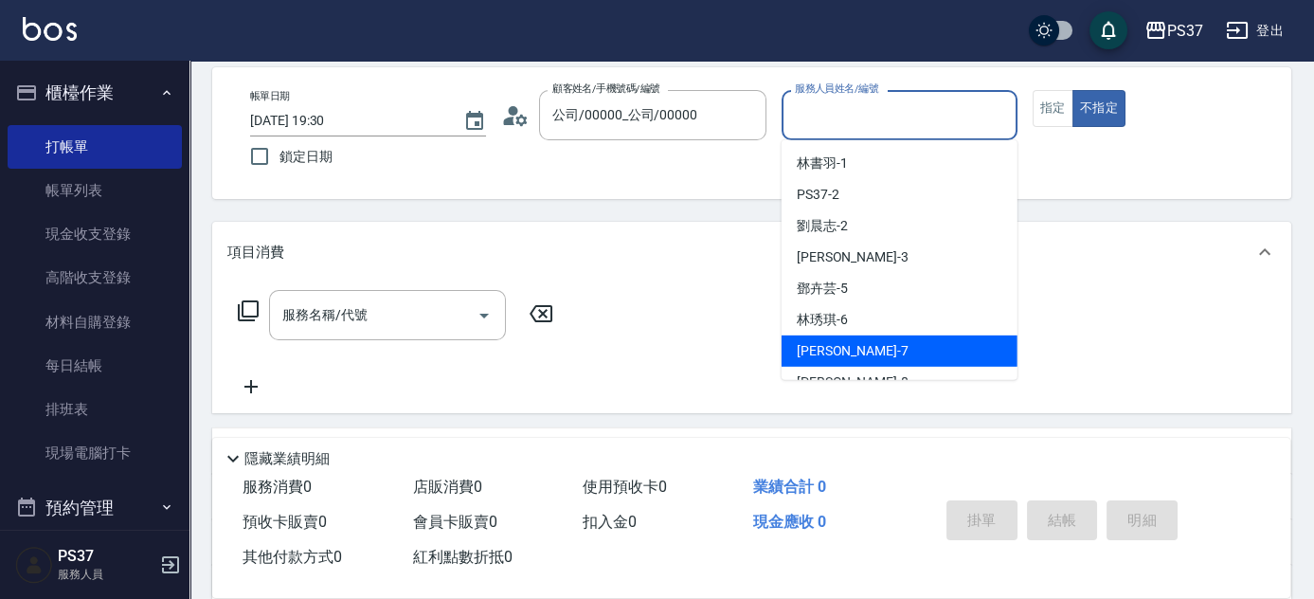
click at [870, 346] on div "[PERSON_NAME] -7" at bounding box center [900, 350] width 236 height 31
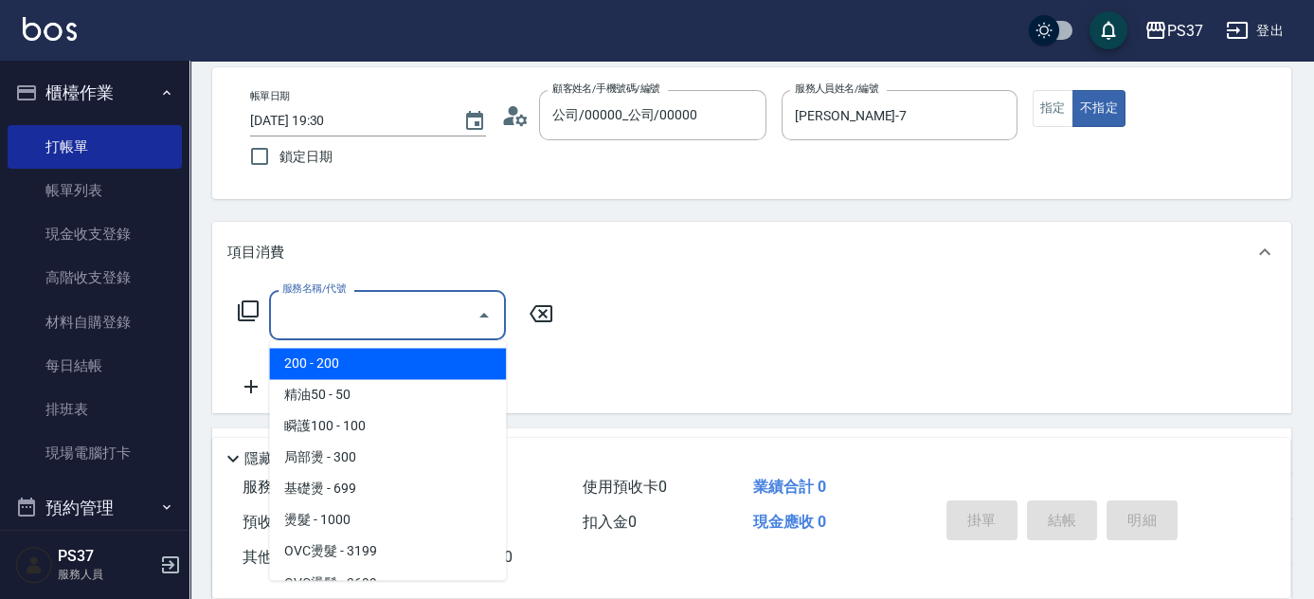
click at [408, 321] on input "服務名稱/代號" at bounding box center [373, 315] width 191 height 33
click at [395, 370] on span "200 - 200" at bounding box center [387, 363] width 237 height 31
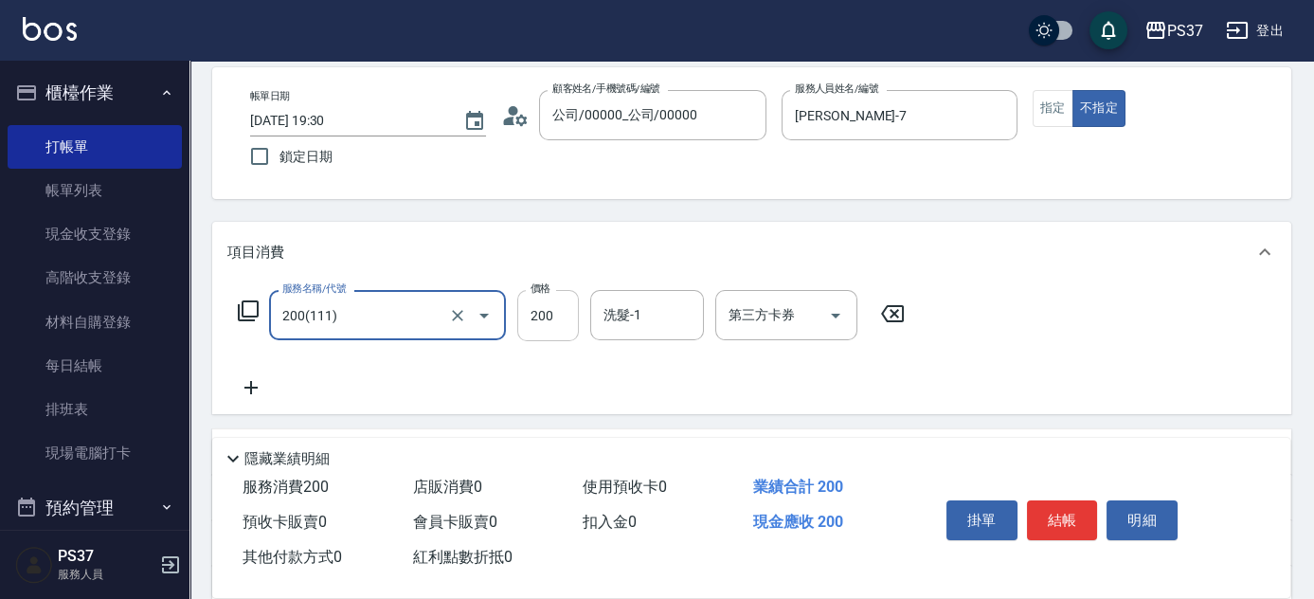
click at [555, 320] on input "200" at bounding box center [548, 315] width 62 height 51
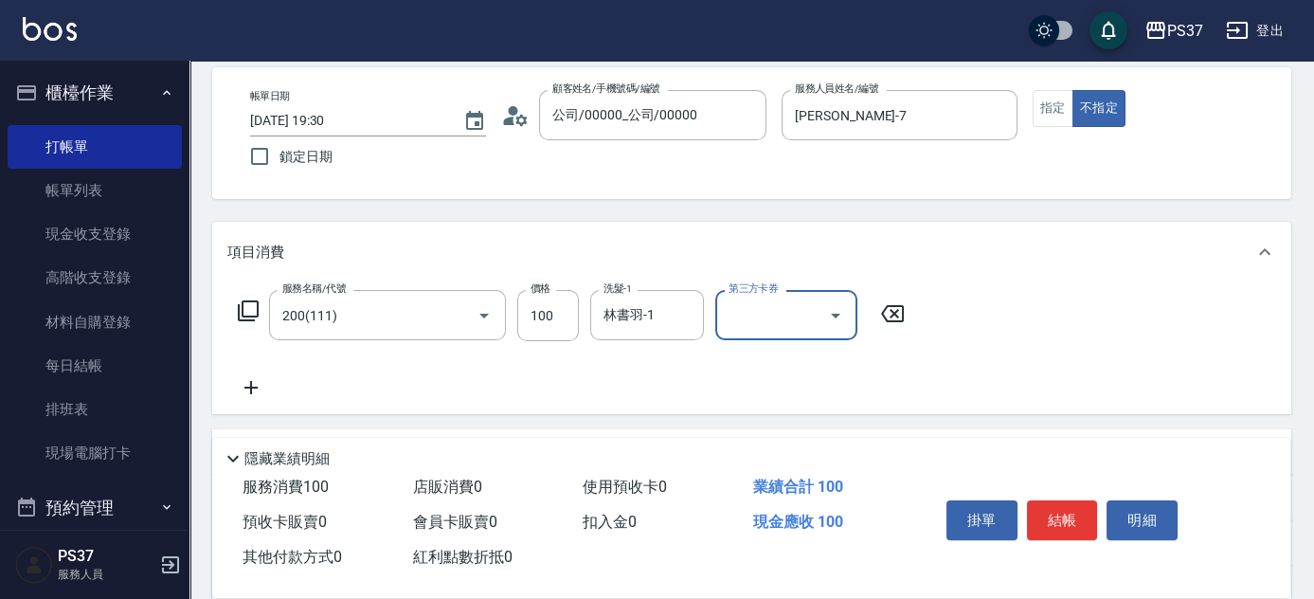
click at [256, 398] on icon at bounding box center [250, 387] width 47 height 23
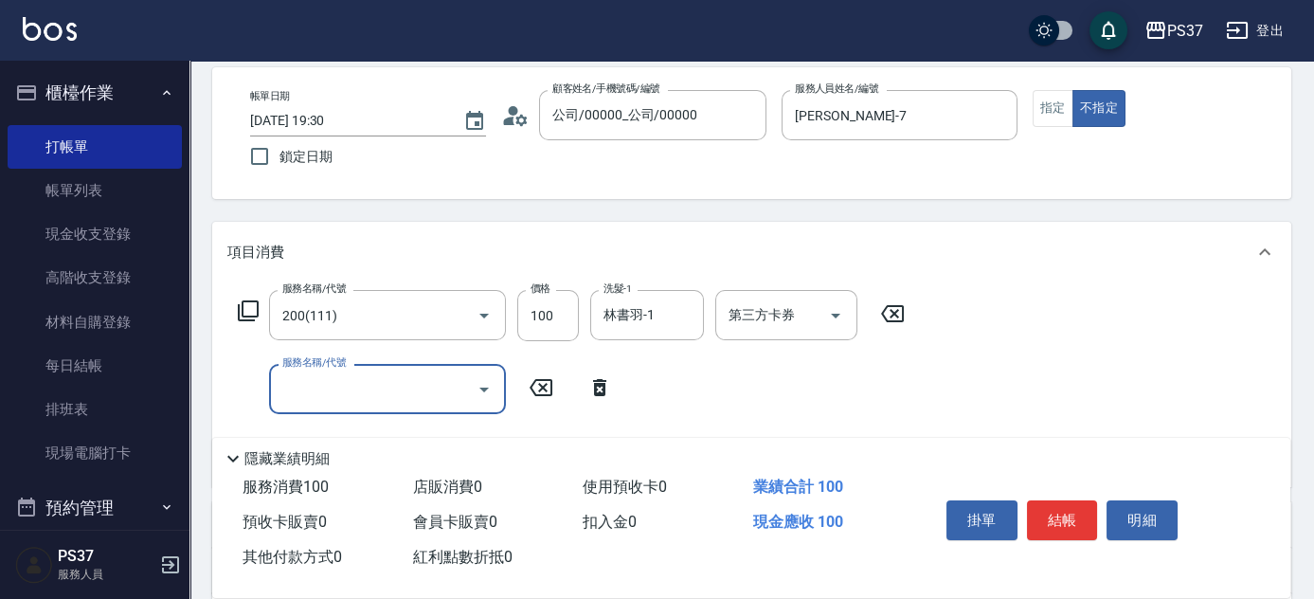
click at [310, 383] on input "服務名稱/代號" at bounding box center [373, 388] width 191 height 33
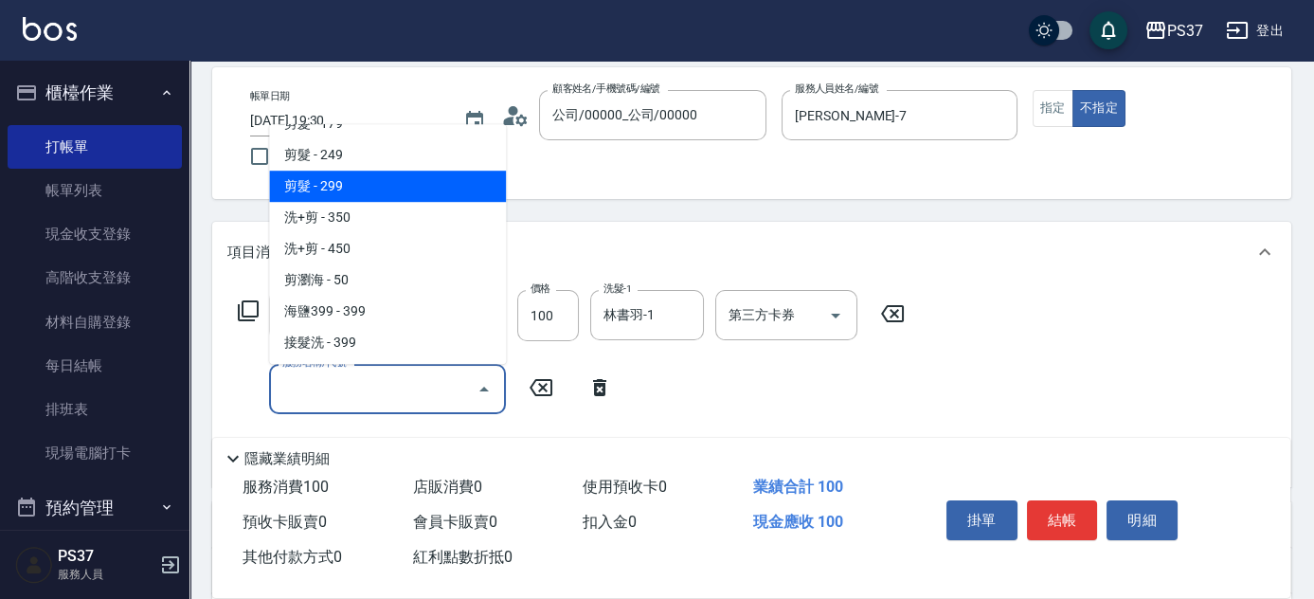
scroll to position [430, 0]
click at [390, 172] on span "剪髮 - 179" at bounding box center [387, 186] width 237 height 31
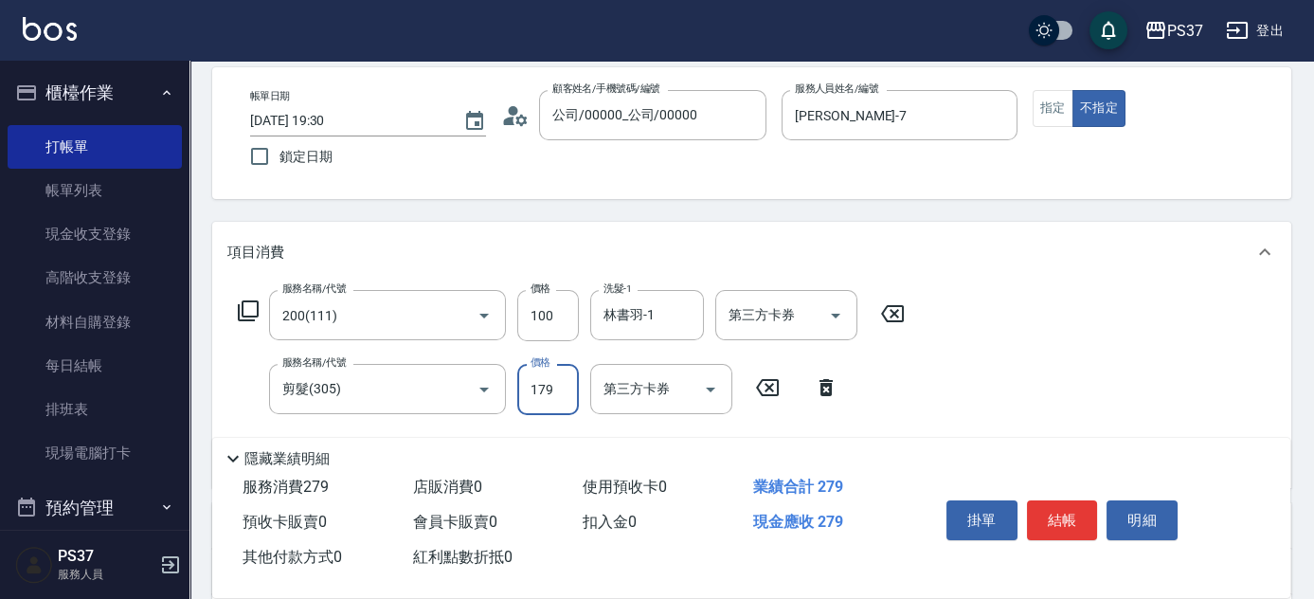
click at [573, 381] on input "179" at bounding box center [548, 389] width 62 height 51
click at [1079, 510] on button "結帳" at bounding box center [1062, 520] width 71 height 40
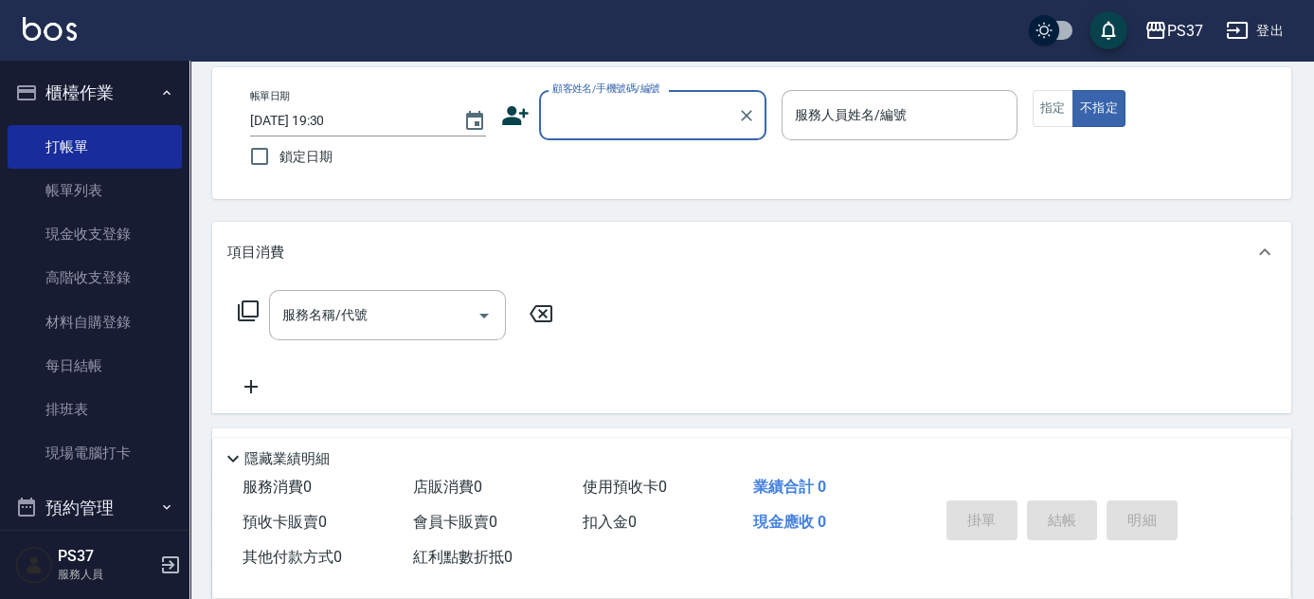
click at [637, 116] on input "顧客姓名/手機號碼/編號" at bounding box center [639, 115] width 182 height 33
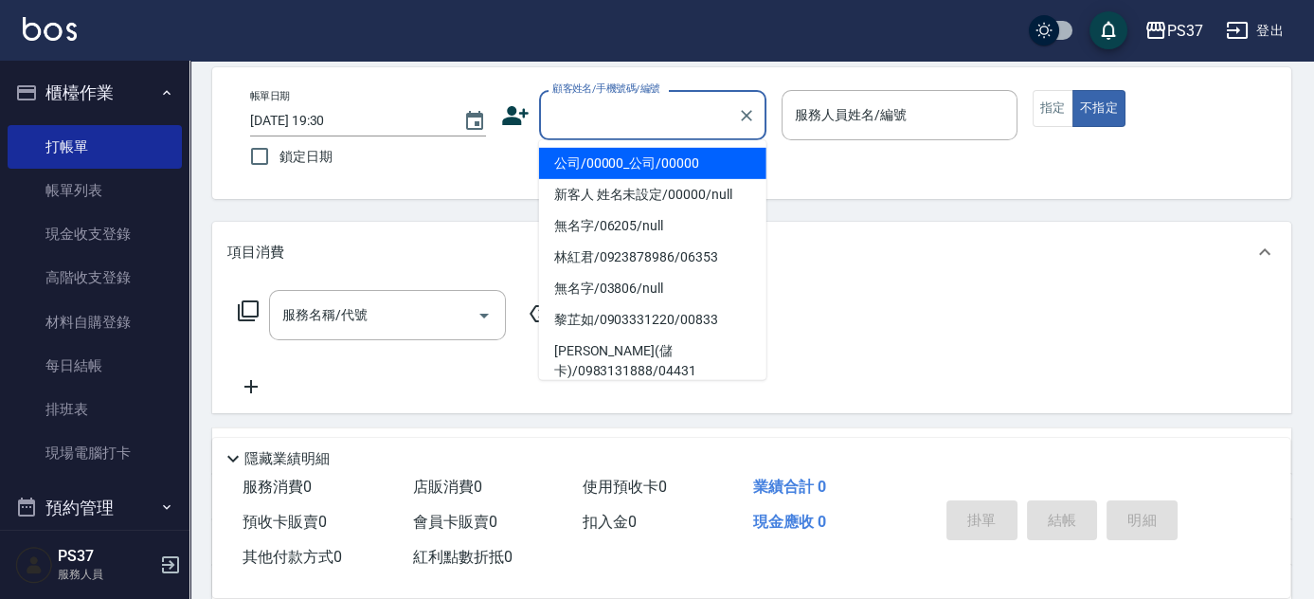
click at [630, 163] on li "公司/00000_公司/00000" at bounding box center [652, 163] width 227 height 31
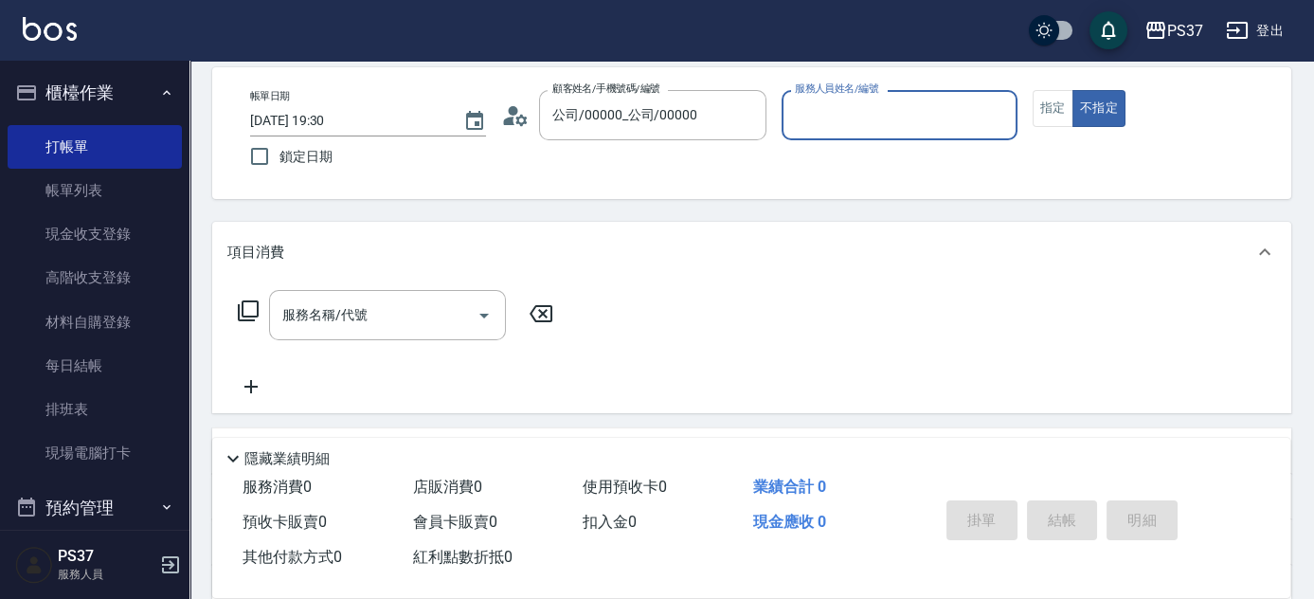
click at [816, 118] on input "服務人員姓名/編號" at bounding box center [899, 115] width 219 height 33
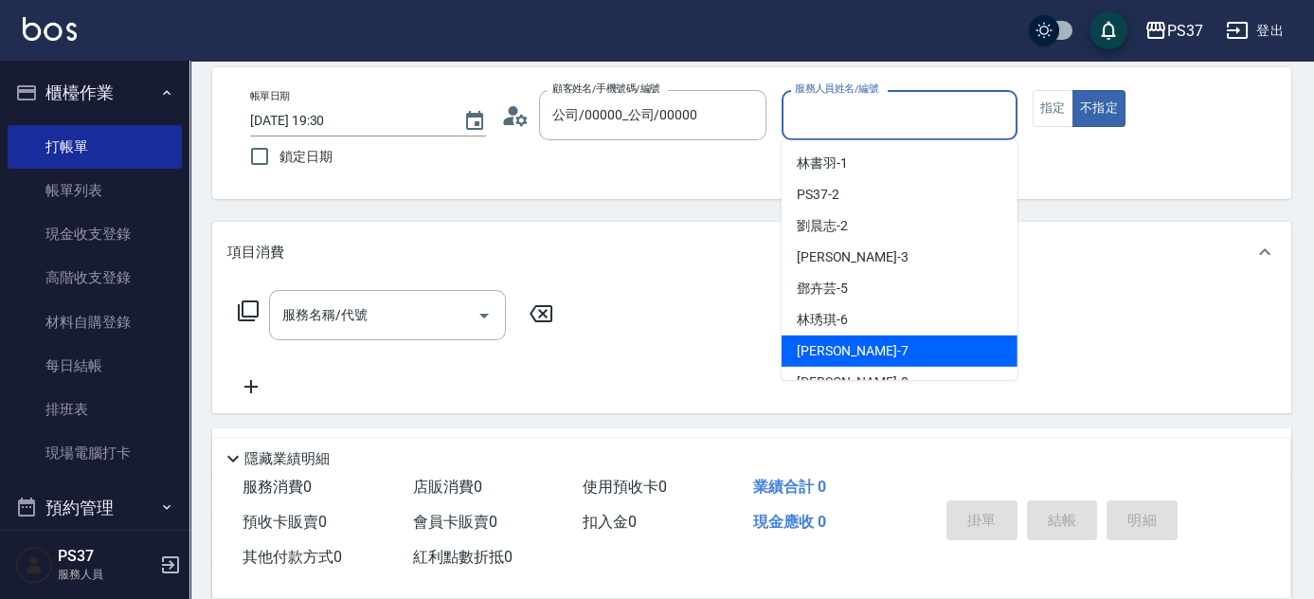
click at [876, 345] on div "[PERSON_NAME] -7" at bounding box center [900, 350] width 236 height 31
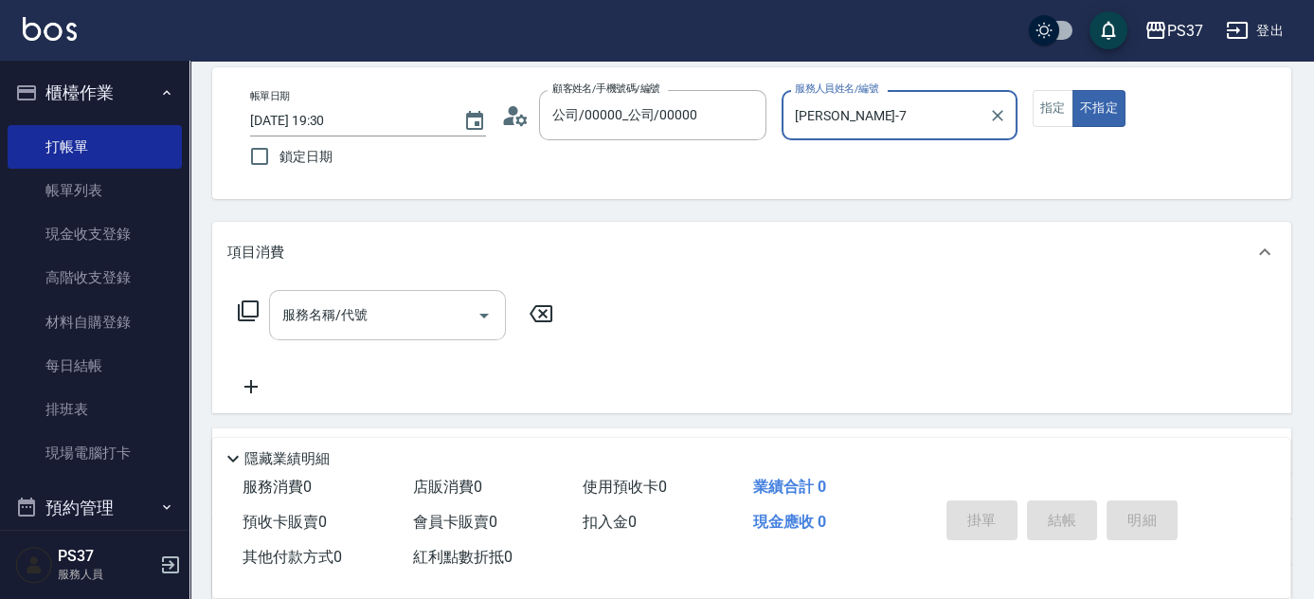
click at [371, 305] on input "服務名稱/代號" at bounding box center [373, 315] width 191 height 33
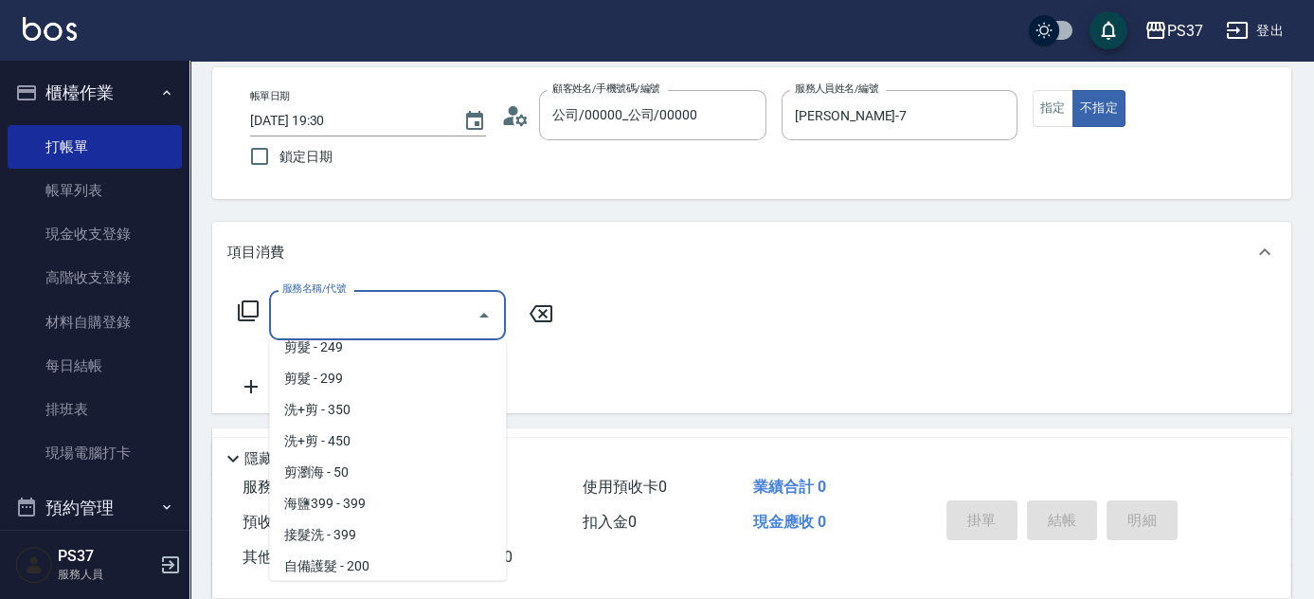
scroll to position [1033, 0]
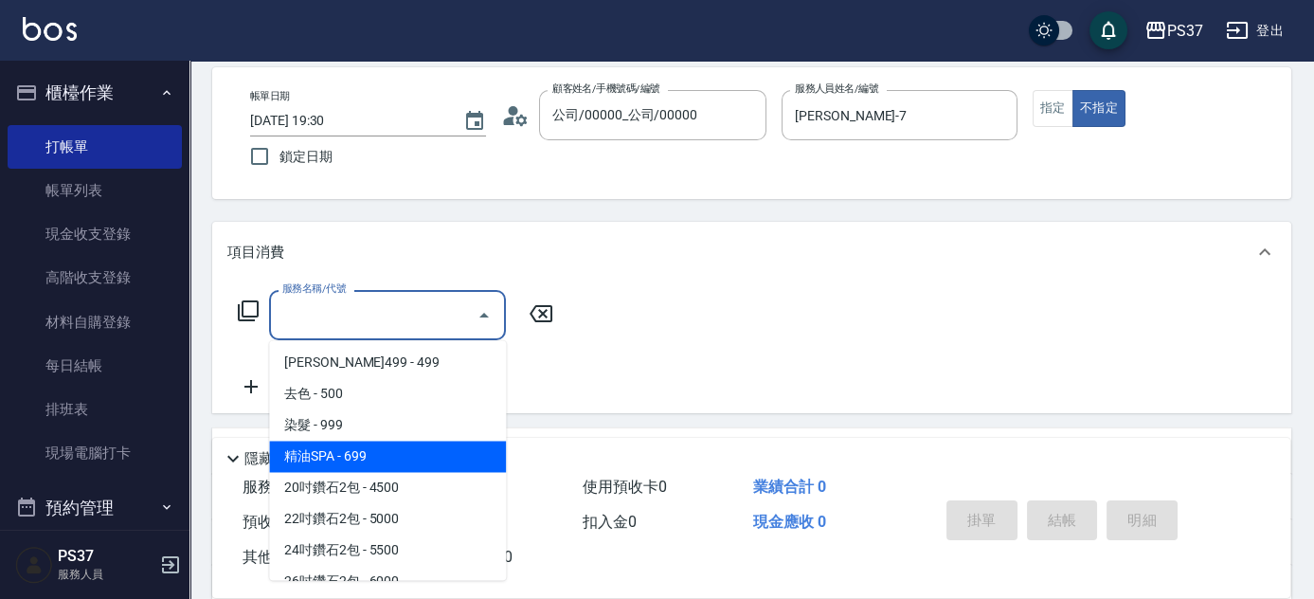
click at [379, 451] on span "精油SPA - 699" at bounding box center [387, 456] width 237 height 31
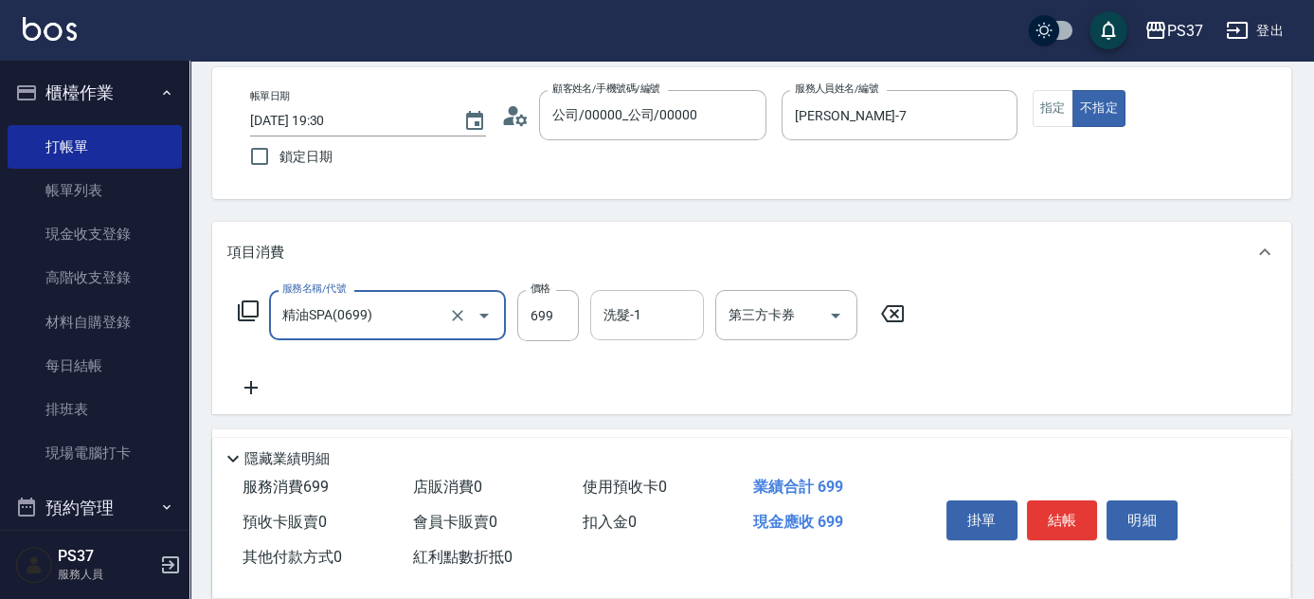
click at [638, 311] on input "洗髮-1" at bounding box center [647, 315] width 97 height 33
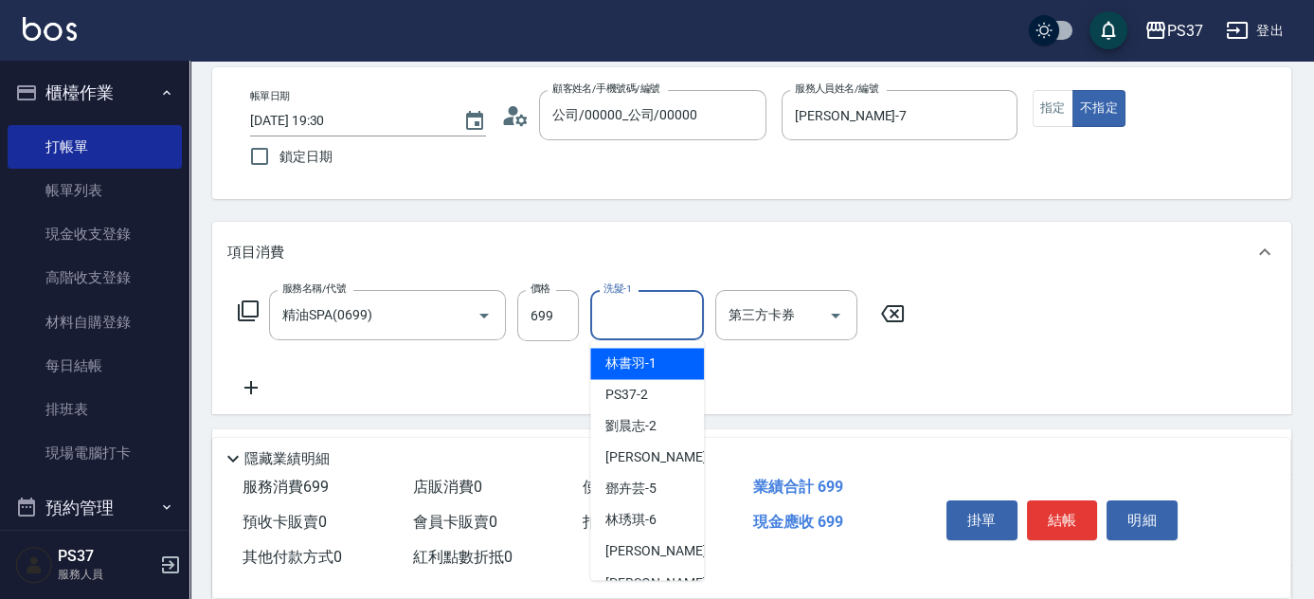
click at [637, 352] on div "林書羽 -1" at bounding box center [647, 363] width 114 height 31
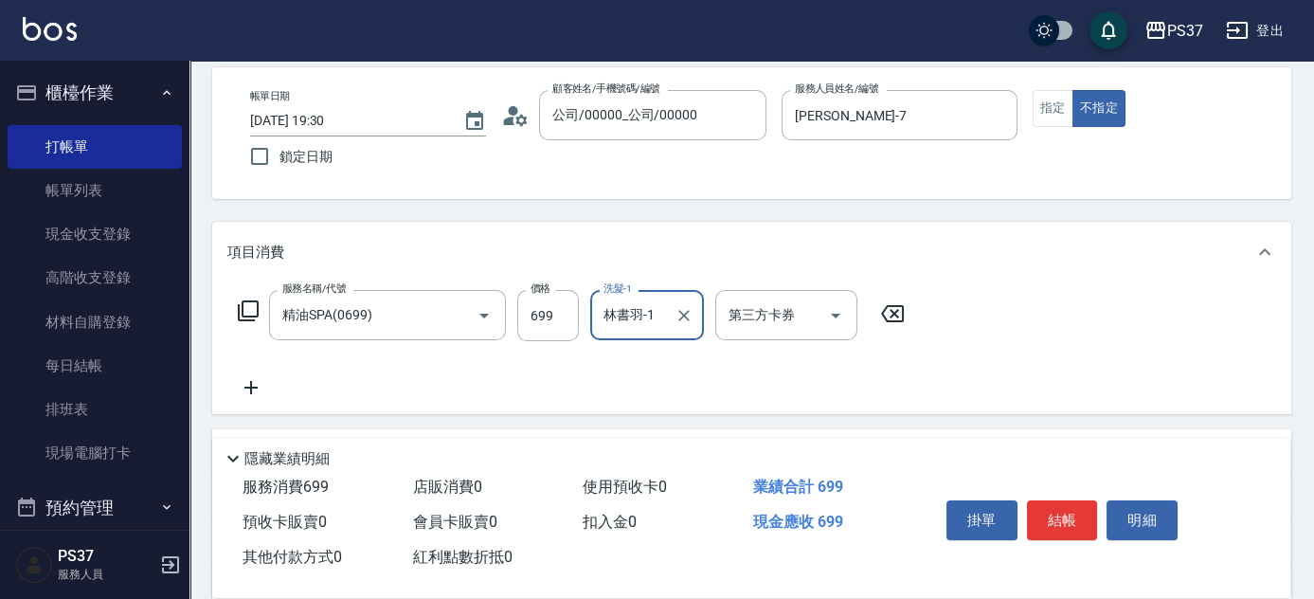
click at [265, 386] on icon at bounding box center [250, 387] width 47 height 23
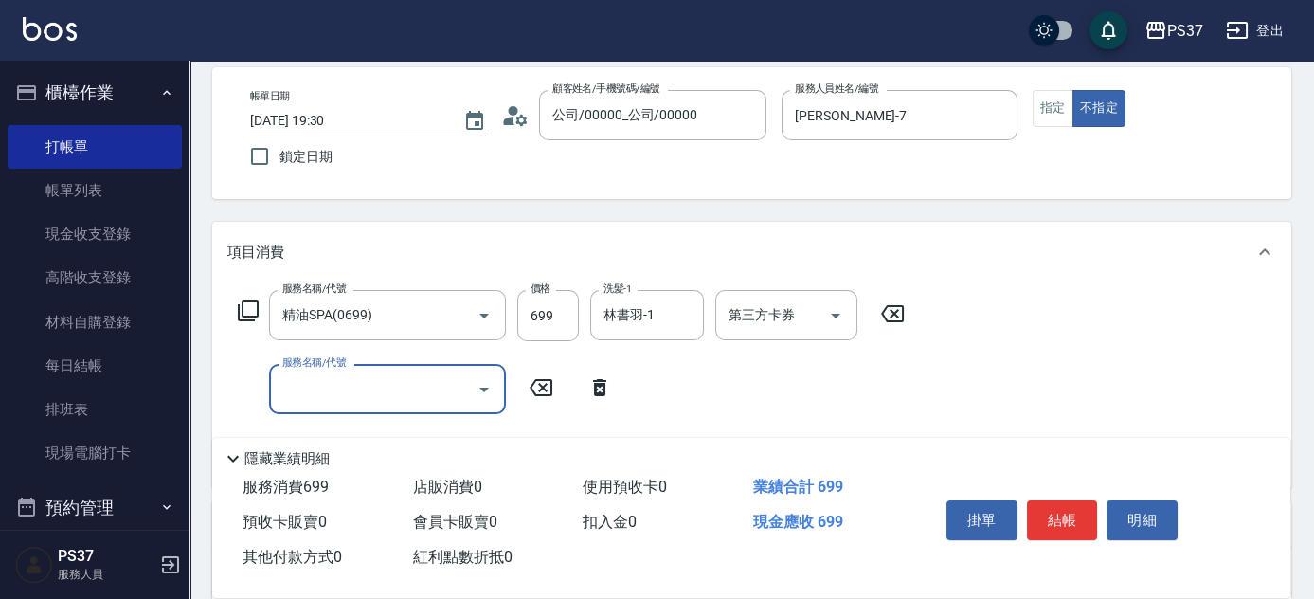
click at [285, 382] on input "服務名稱/代號" at bounding box center [373, 388] width 191 height 33
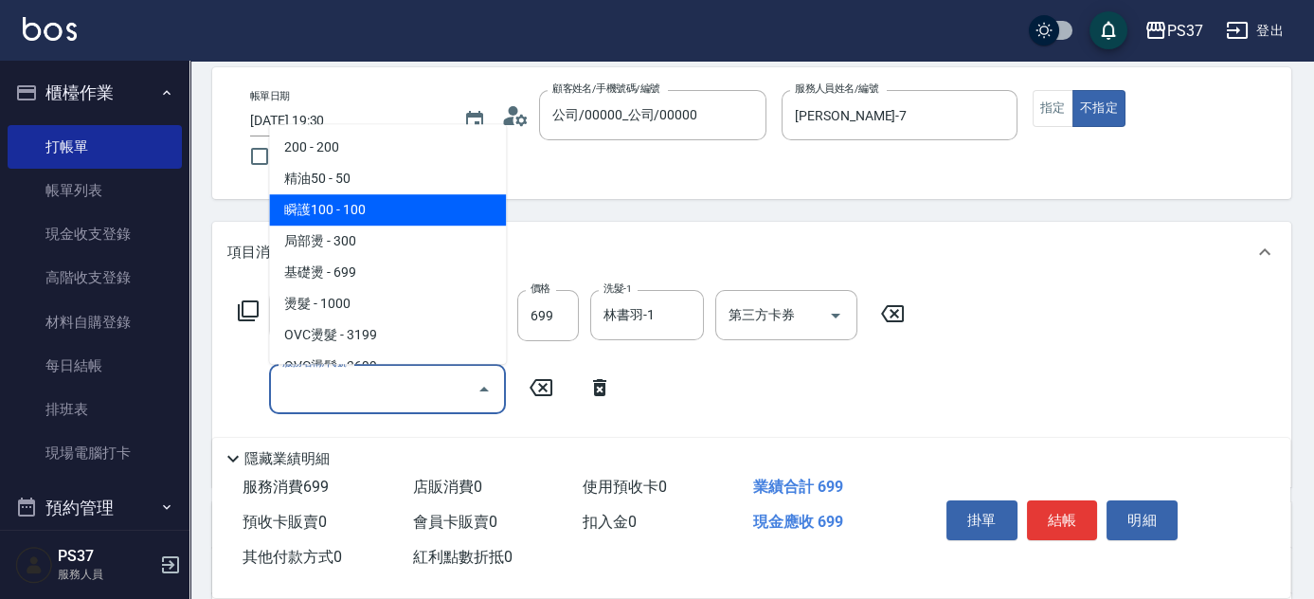
click at [426, 217] on span "瞬護100 - 100" at bounding box center [387, 209] width 237 height 31
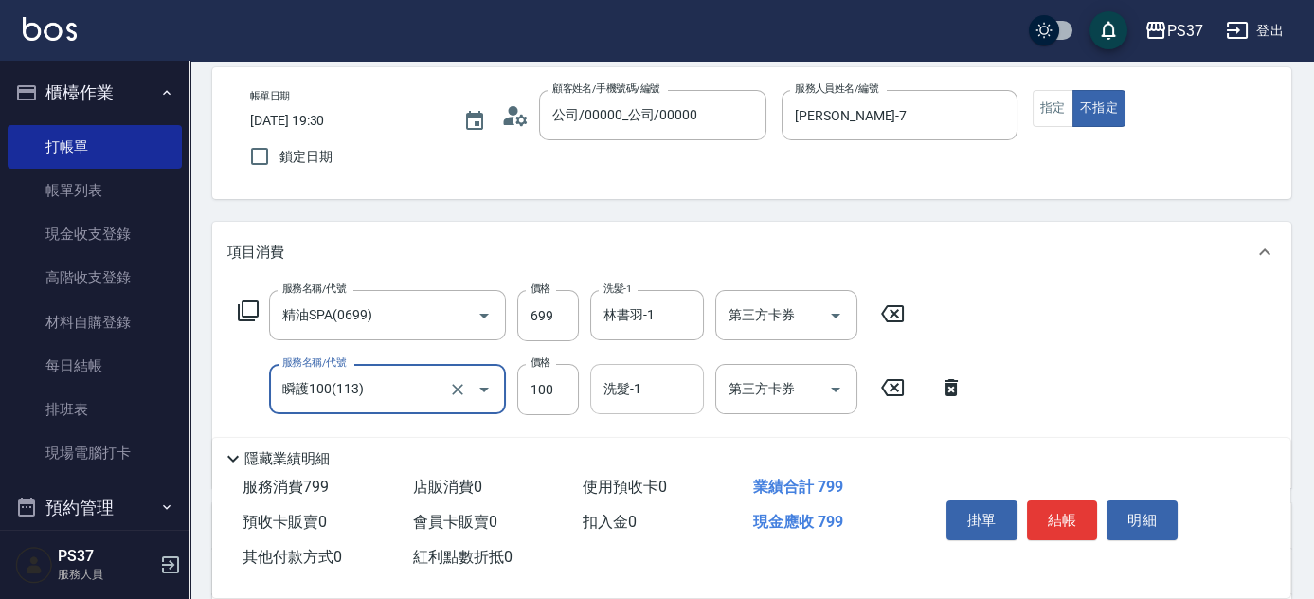
click at [627, 378] on div "洗髮-1 洗髮-1" at bounding box center [647, 389] width 114 height 50
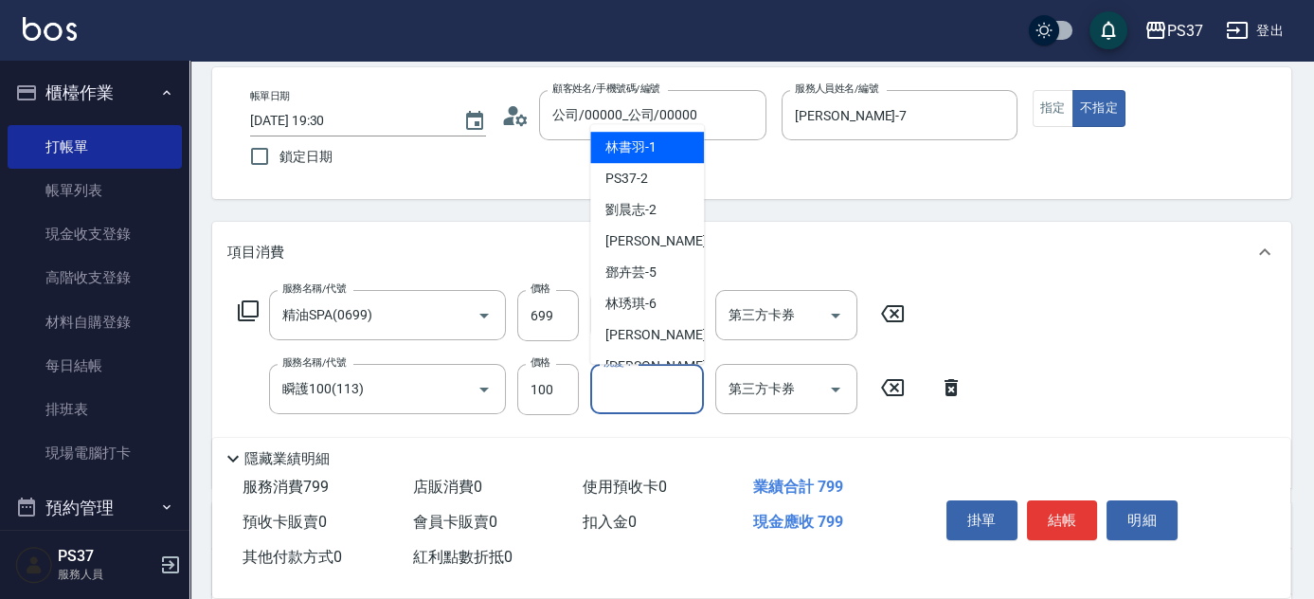
click at [639, 153] on span "林書羽 -1" at bounding box center [631, 147] width 51 height 20
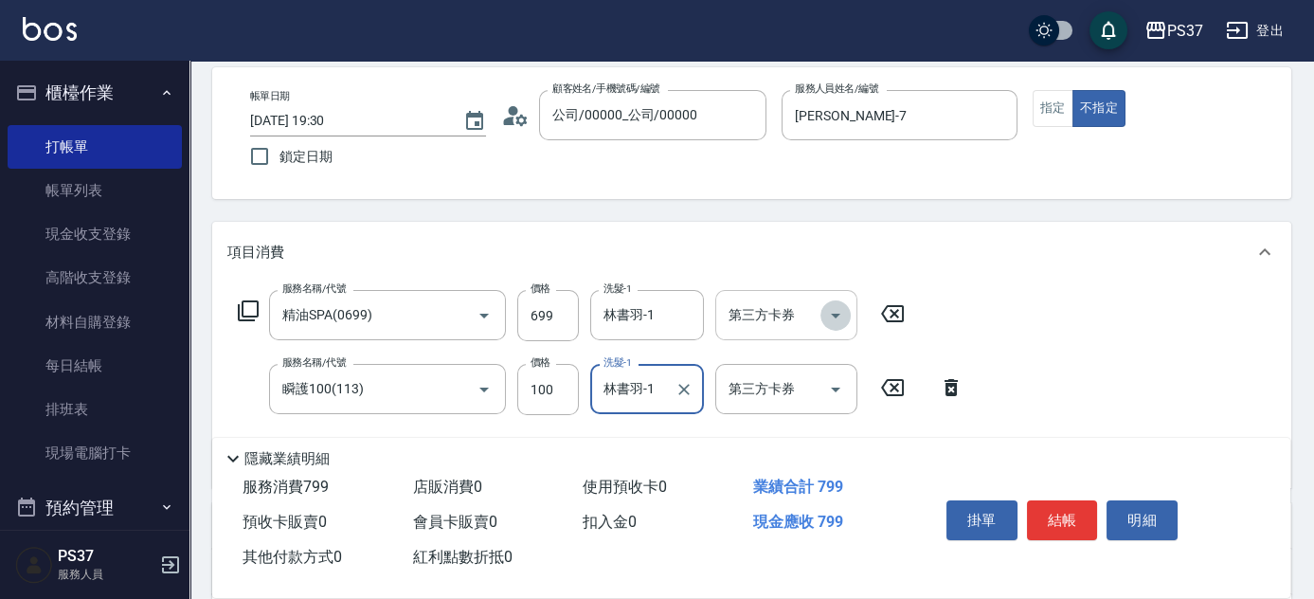
click at [842, 317] on icon "Open" at bounding box center [836, 315] width 23 height 23
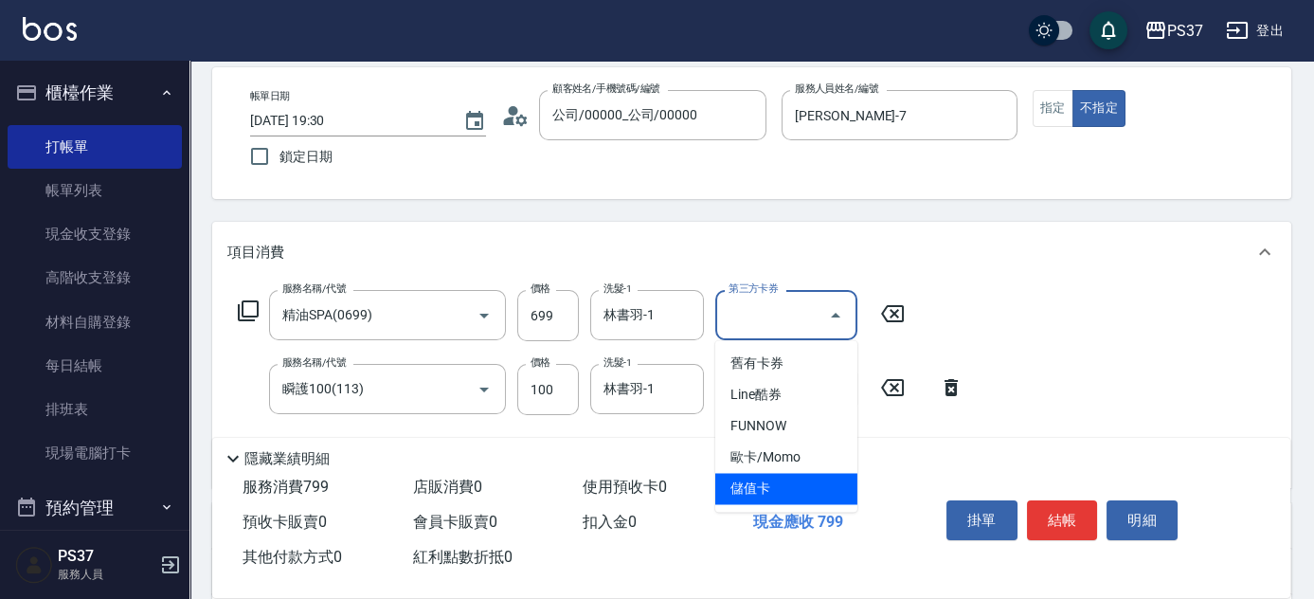
click at [798, 486] on span "儲值卡" at bounding box center [787, 488] width 142 height 31
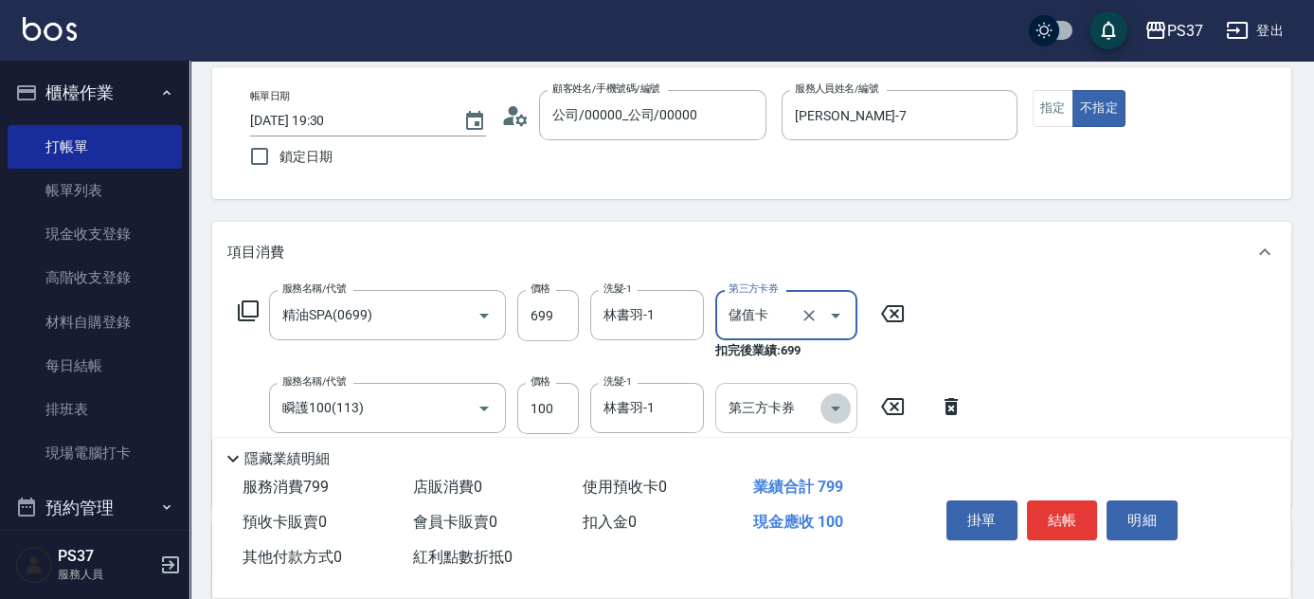
click at [835, 402] on icon "Open" at bounding box center [836, 408] width 23 height 23
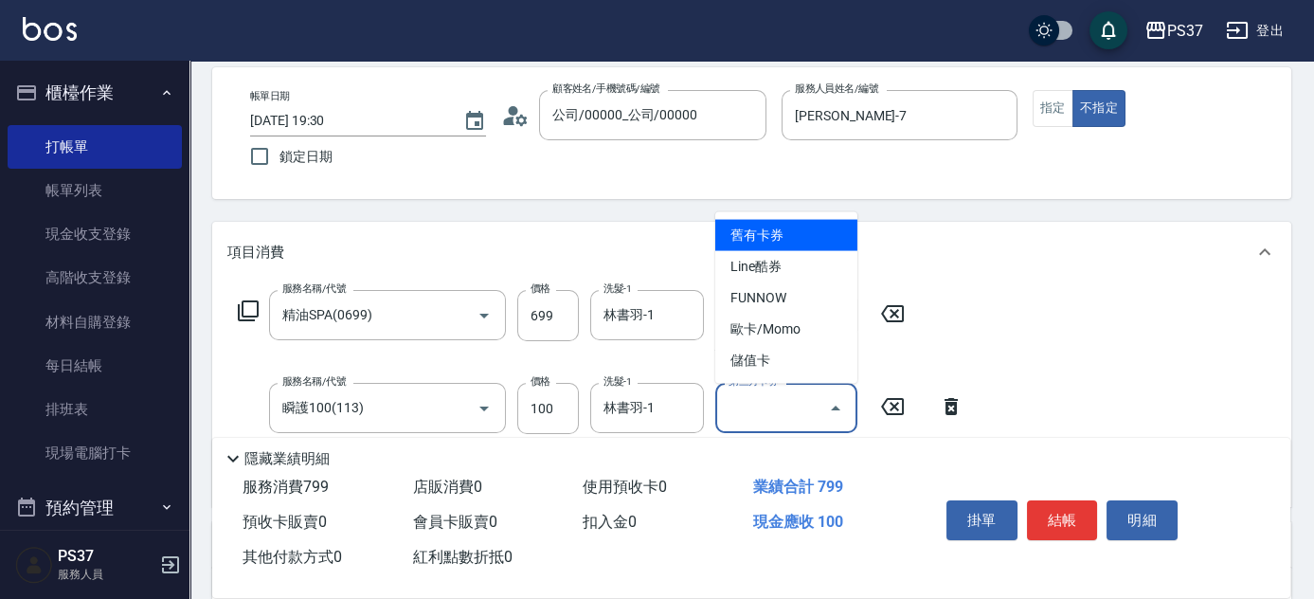
click at [817, 375] on ul "舊有卡券 Line酷券 FUNNOW 歐卡/Momo 儲值卡" at bounding box center [787, 298] width 142 height 172
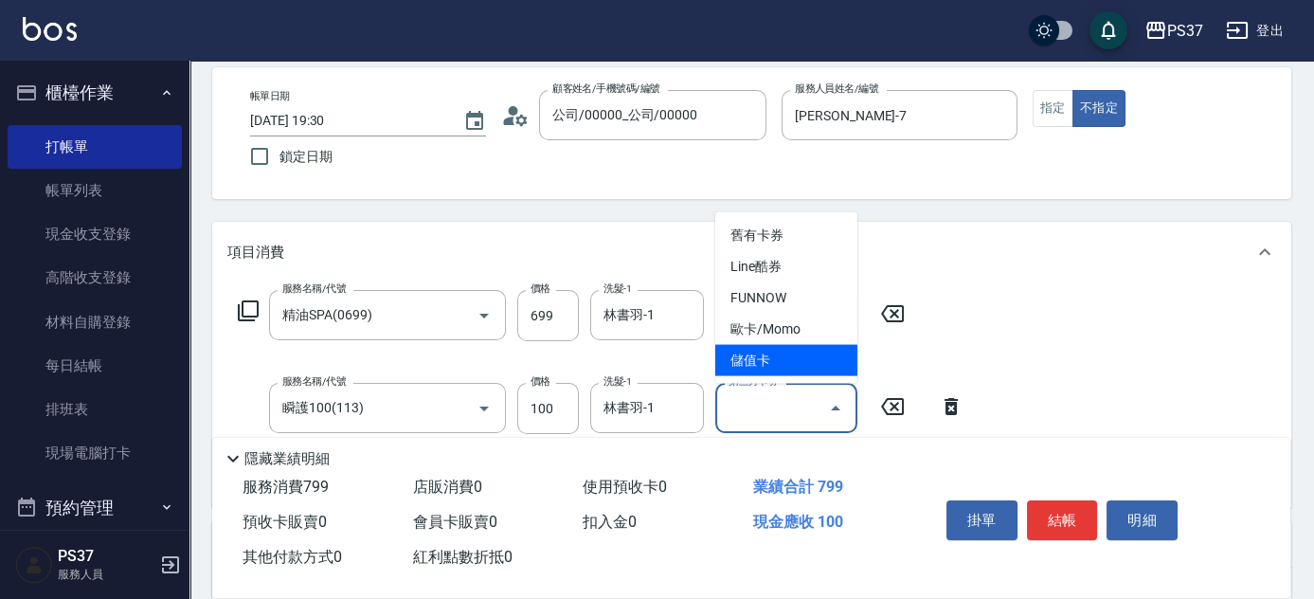
click at [811, 360] on span "儲值卡" at bounding box center [787, 360] width 142 height 31
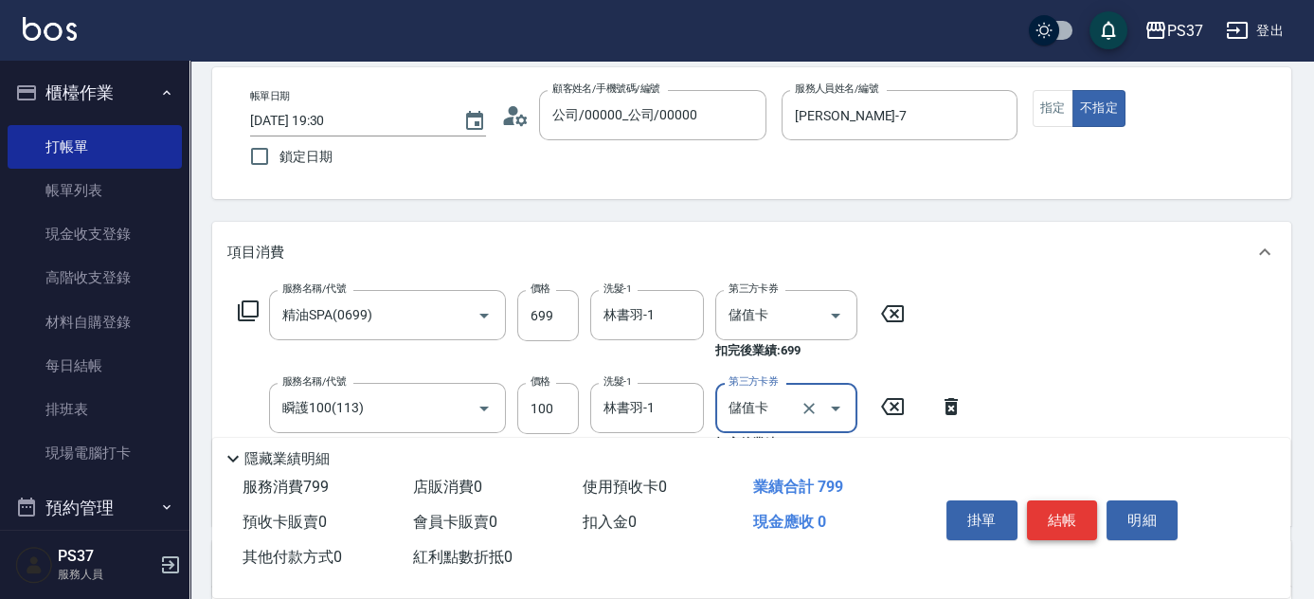
click at [1062, 525] on button "結帳" at bounding box center [1062, 520] width 71 height 40
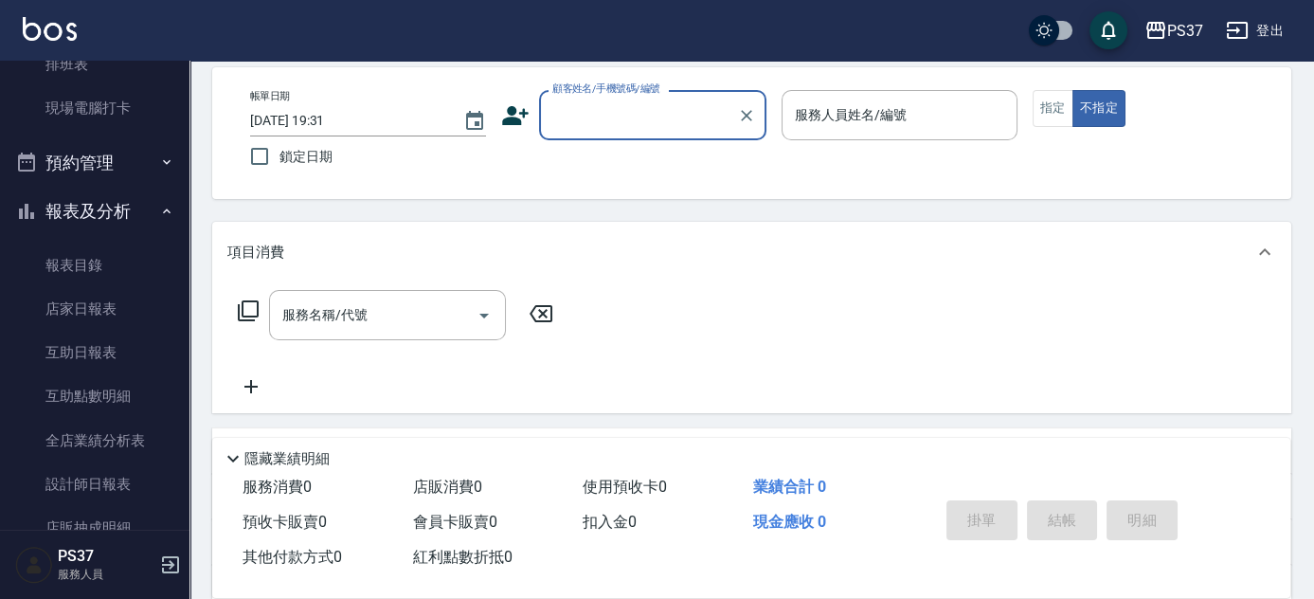
scroll to position [517, 0]
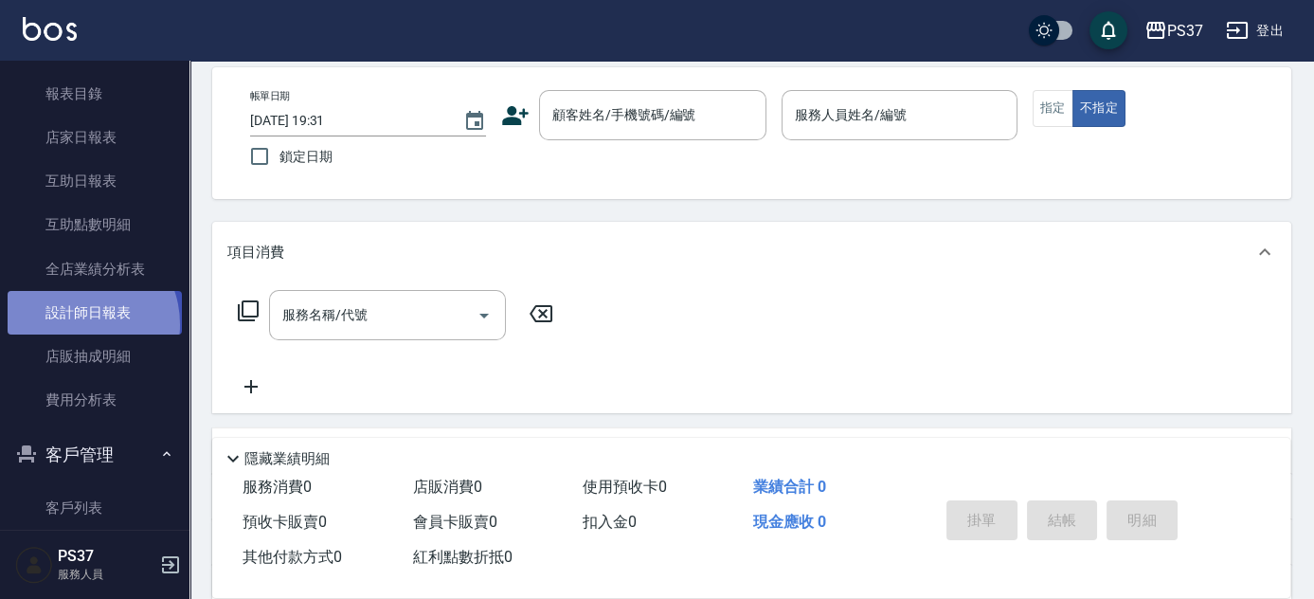
click at [76, 324] on link "設計師日報表" at bounding box center [95, 313] width 174 height 44
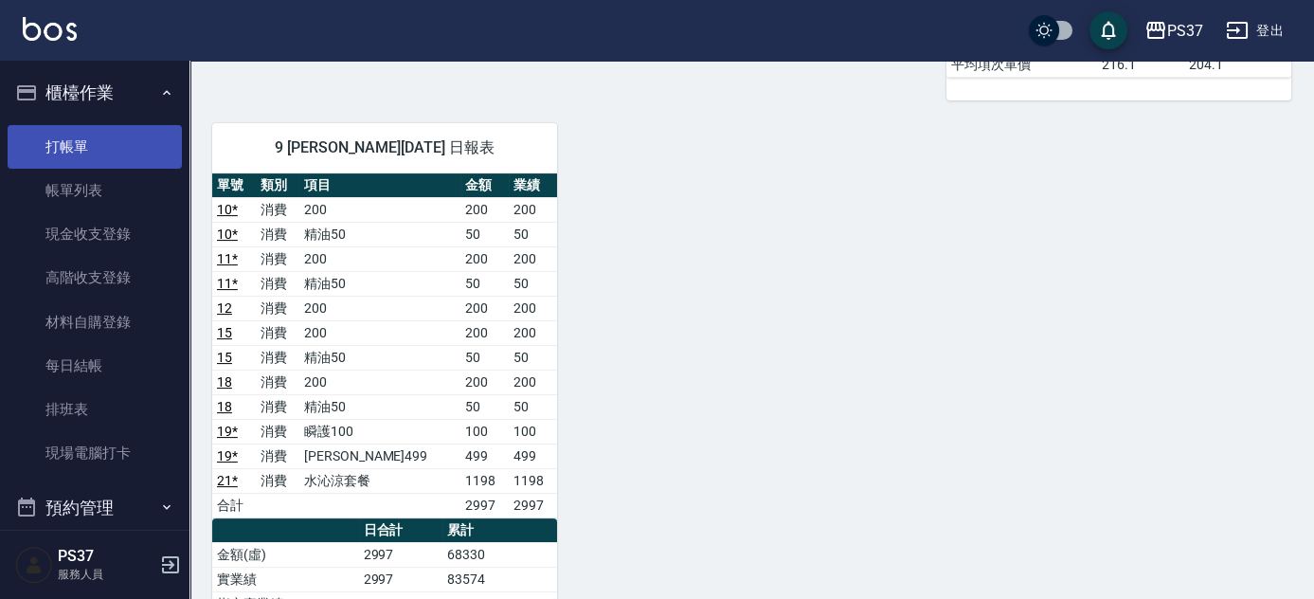
click at [93, 155] on link "打帳單" at bounding box center [95, 147] width 174 height 44
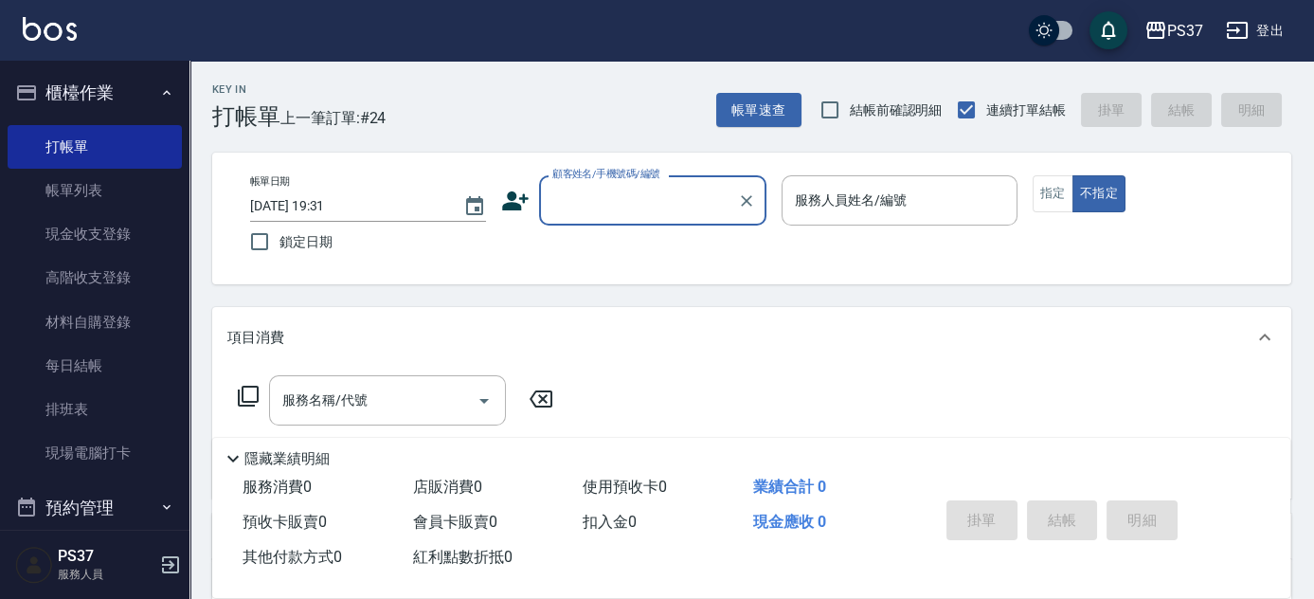
click at [597, 190] on input "顧客姓名/手機號碼/編號" at bounding box center [639, 200] width 182 height 33
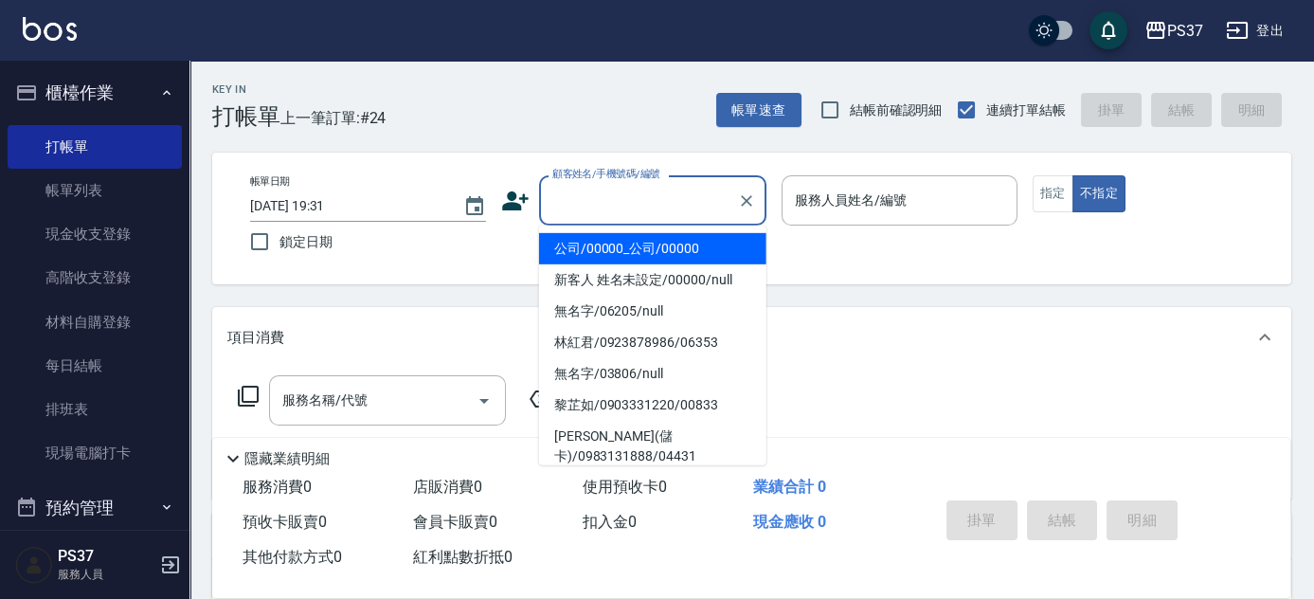
click at [631, 239] on li "公司/00000_公司/00000" at bounding box center [652, 248] width 227 height 31
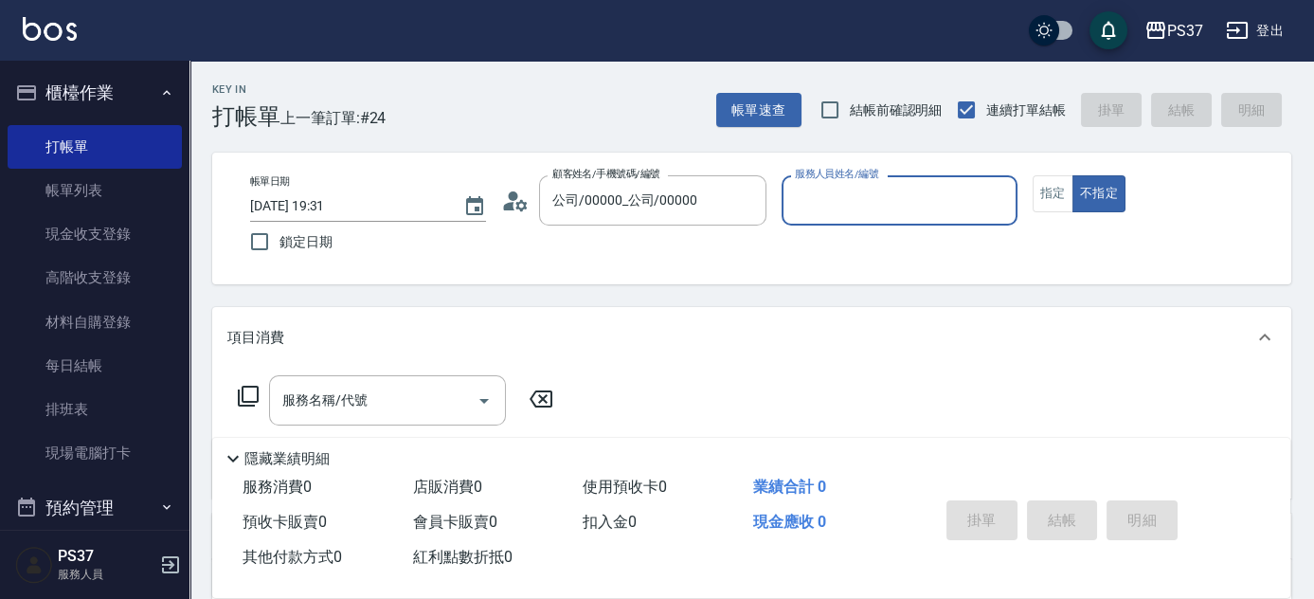
click at [861, 180] on label "服務人員姓名/編號" at bounding box center [836, 174] width 83 height 14
click at [861, 184] on input "服務人員姓名/編號" at bounding box center [899, 200] width 219 height 33
click at [880, 218] on div "服務人員姓名/編號" at bounding box center [900, 200] width 236 height 50
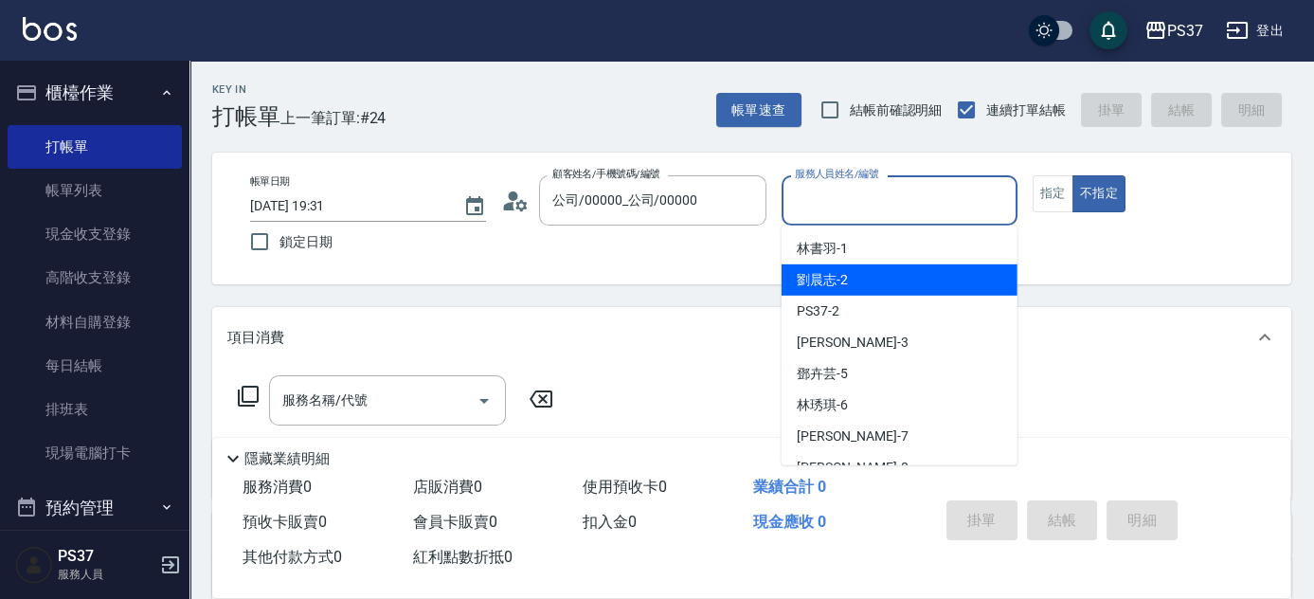
click at [881, 287] on div "劉晨志 -2" at bounding box center [900, 279] width 236 height 31
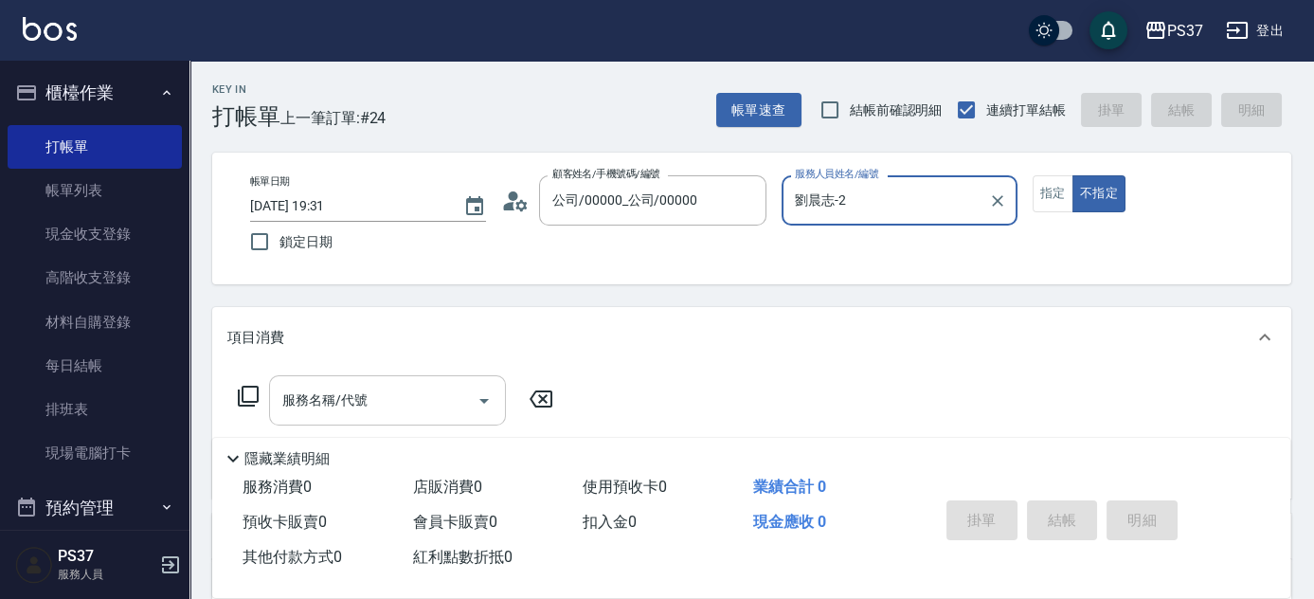
click at [396, 393] on input "服務名稱/代號" at bounding box center [373, 400] width 191 height 33
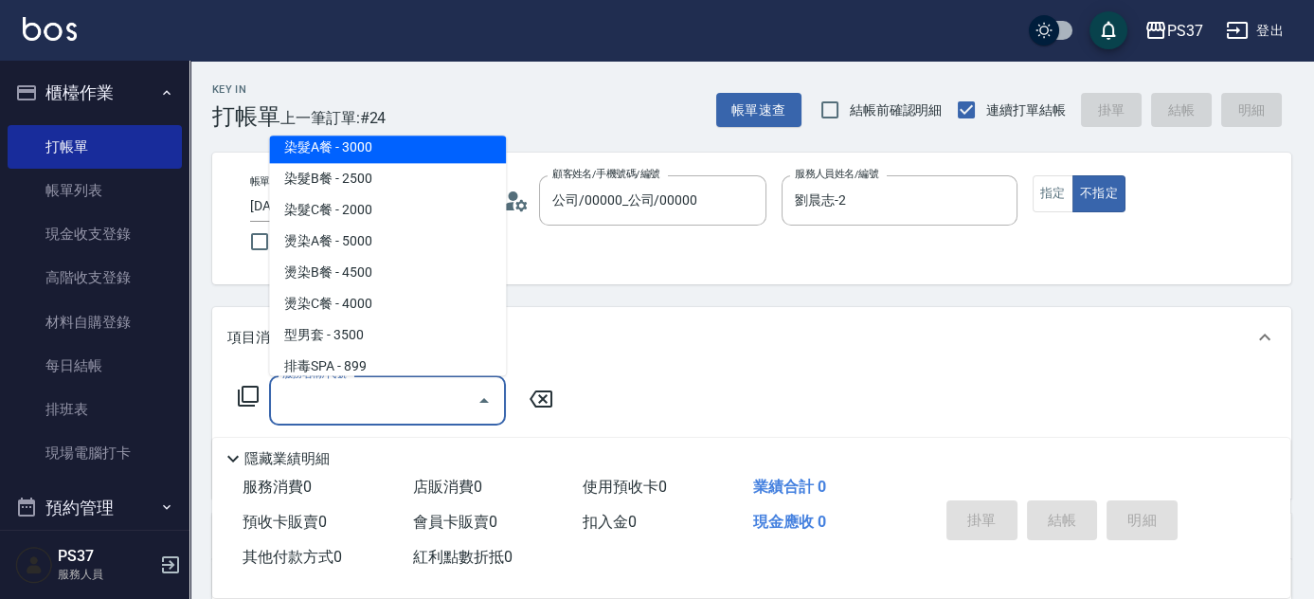
scroll to position [2067, 0]
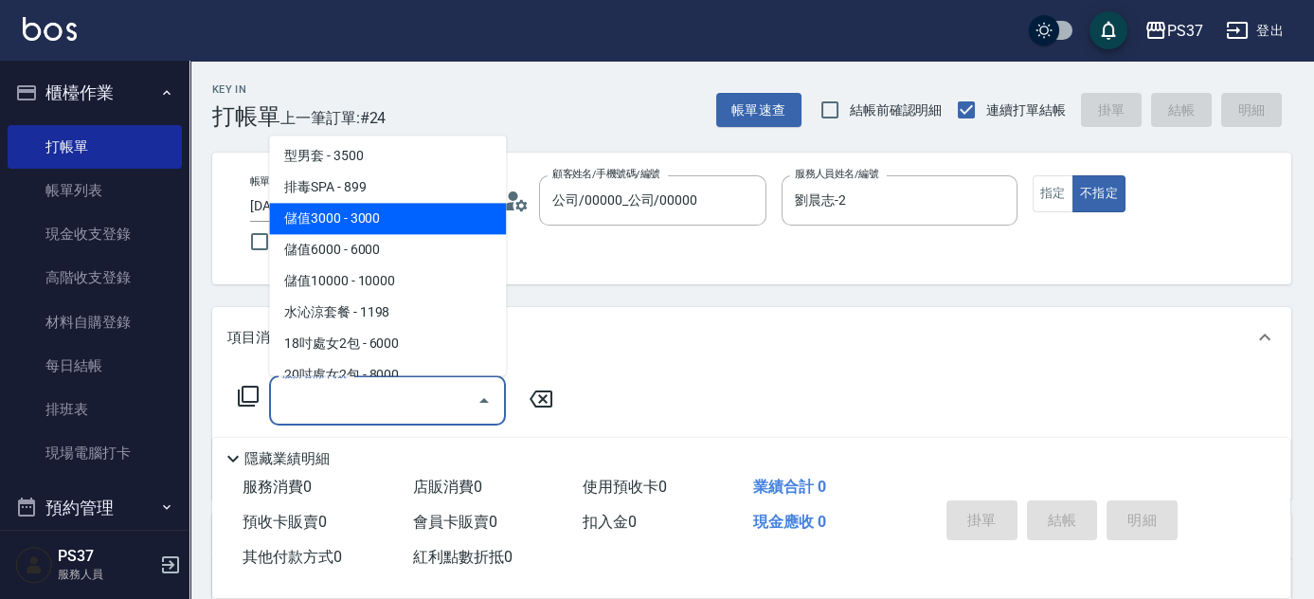
click at [397, 190] on span "排毒SPA - 899" at bounding box center [387, 187] width 237 height 31
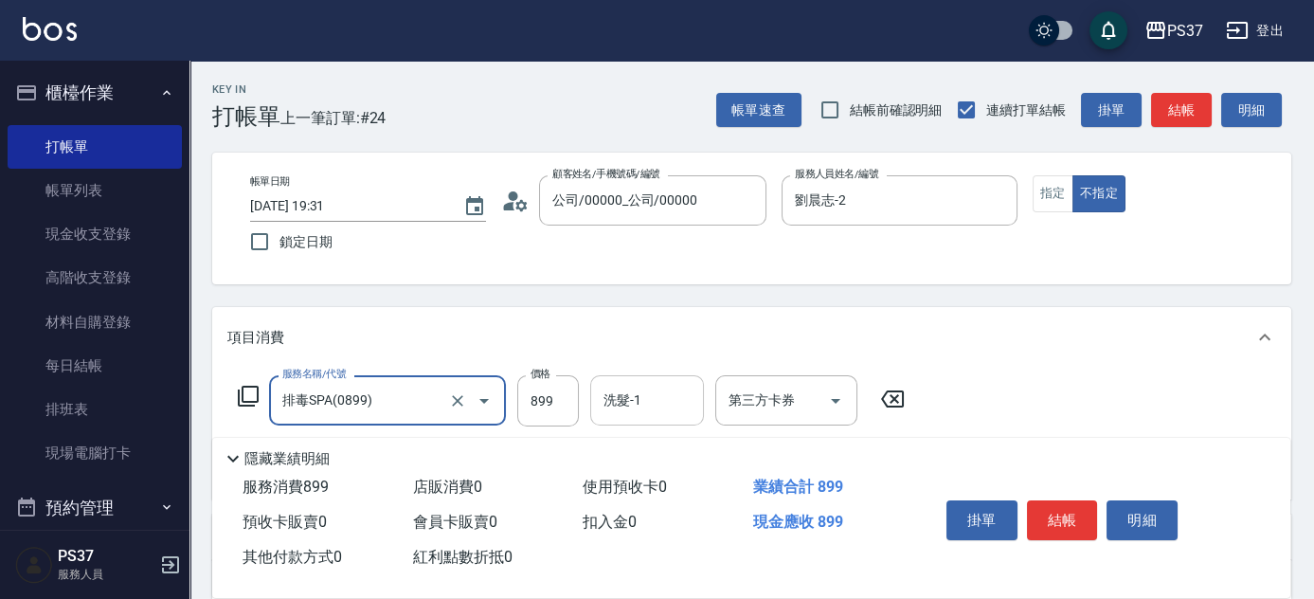
click at [629, 397] on input "洗髮-1" at bounding box center [647, 400] width 97 height 33
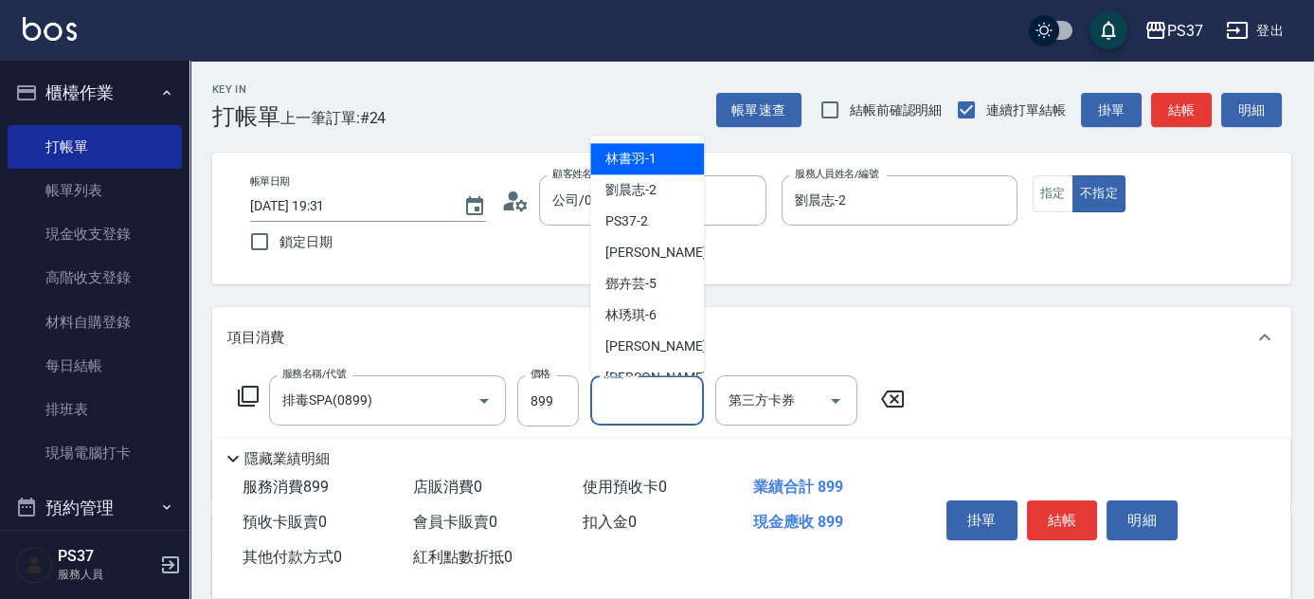
click at [669, 152] on div "林書羽 -1" at bounding box center [647, 159] width 114 height 31
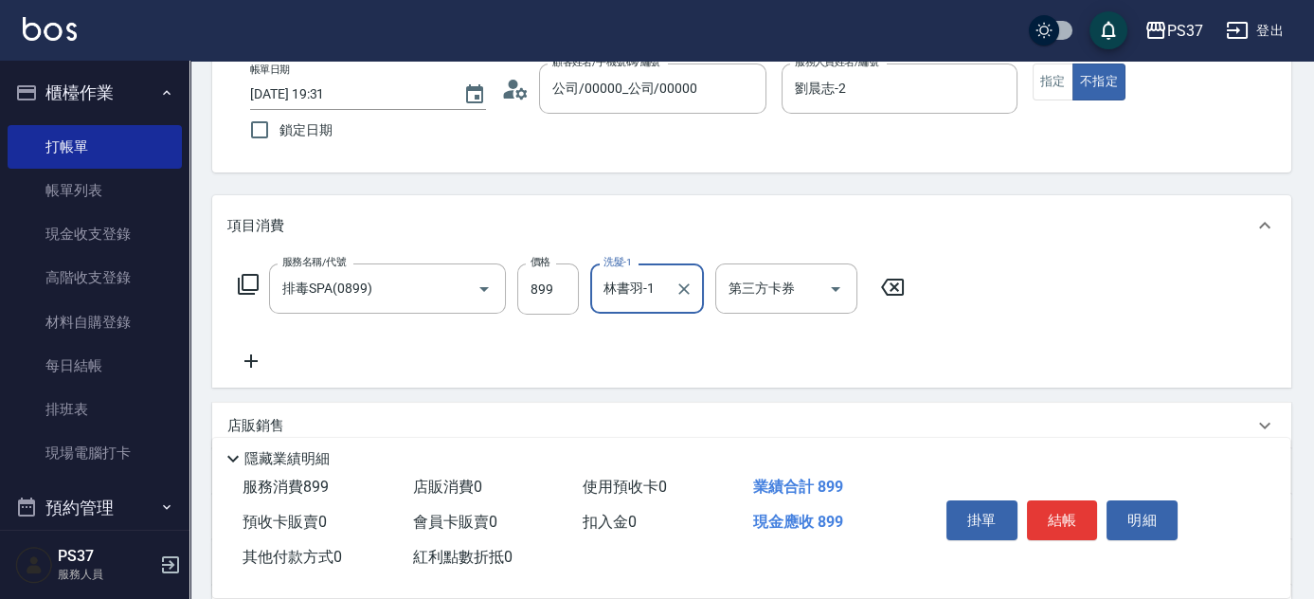
scroll to position [258, 0]
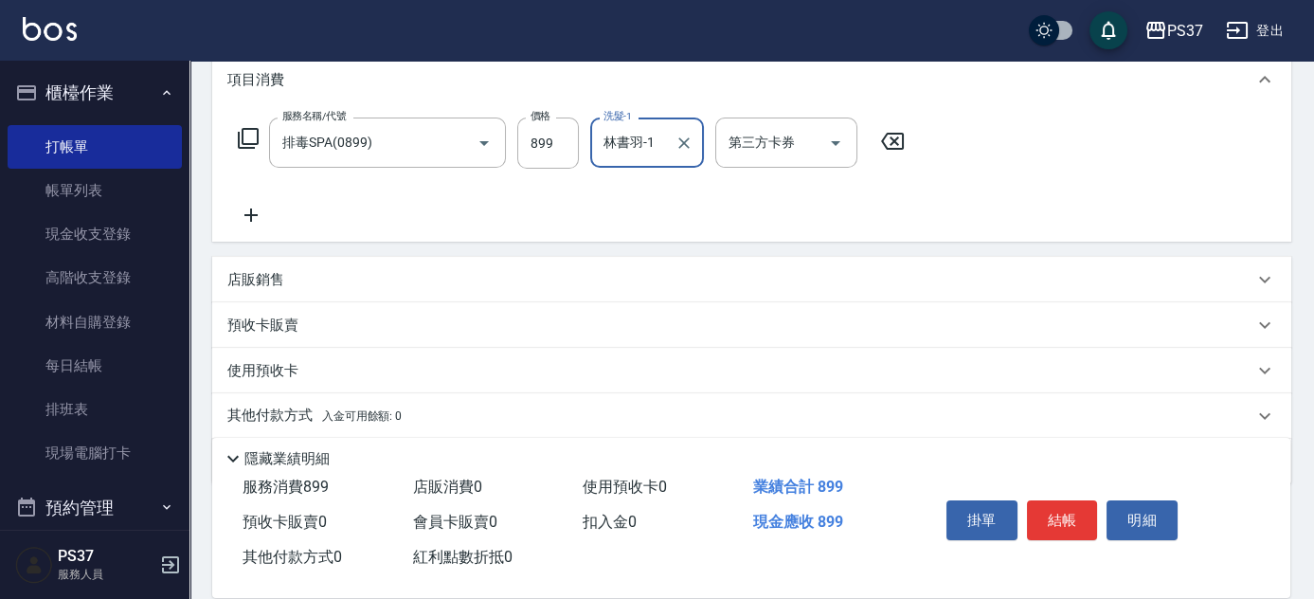
click at [245, 214] on icon at bounding box center [251, 214] width 13 height 13
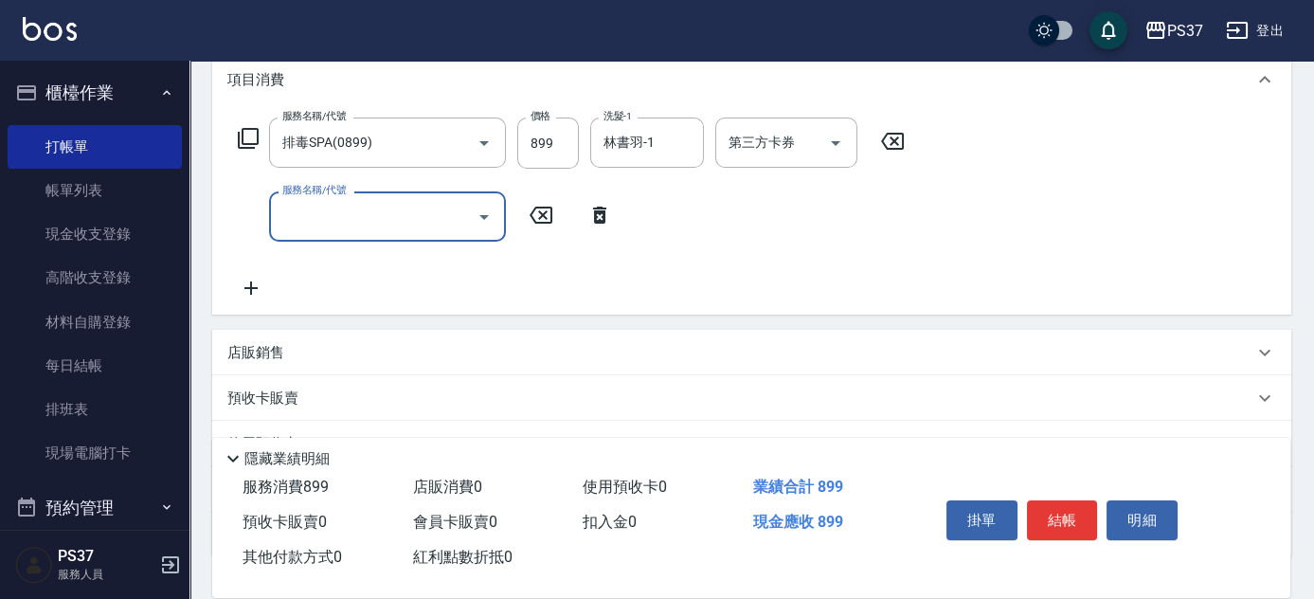
click at [314, 220] on input "服務名稱/代號" at bounding box center [373, 216] width 191 height 33
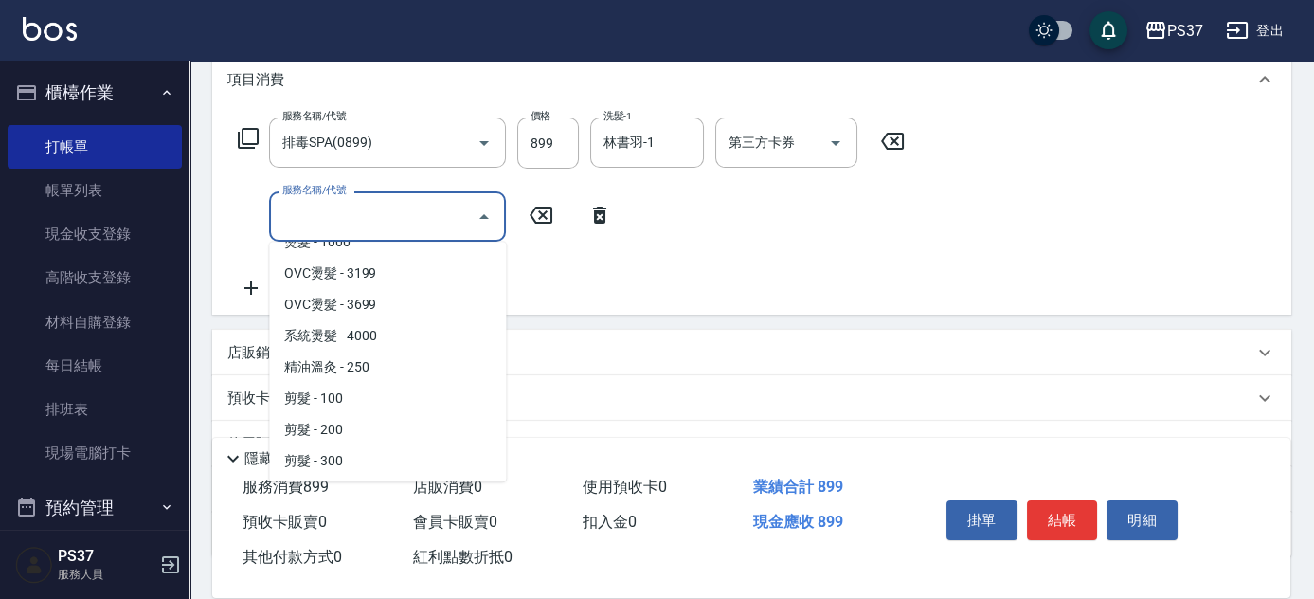
scroll to position [172, 0]
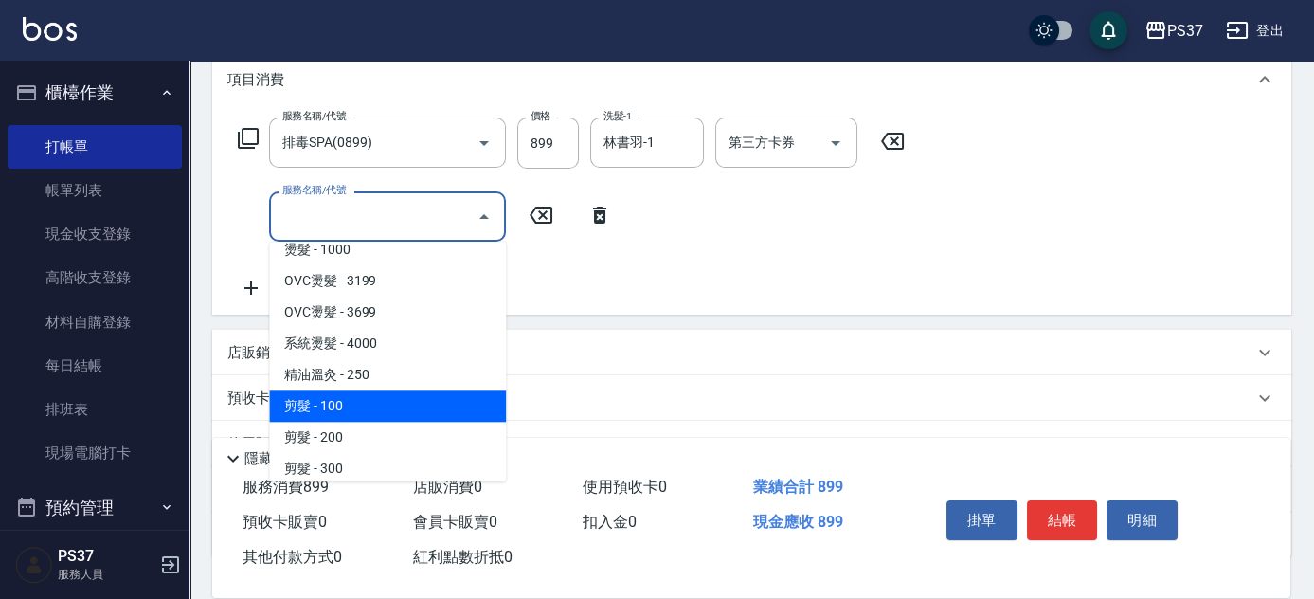
click at [356, 399] on span "剪髮 - 100" at bounding box center [387, 405] width 237 height 31
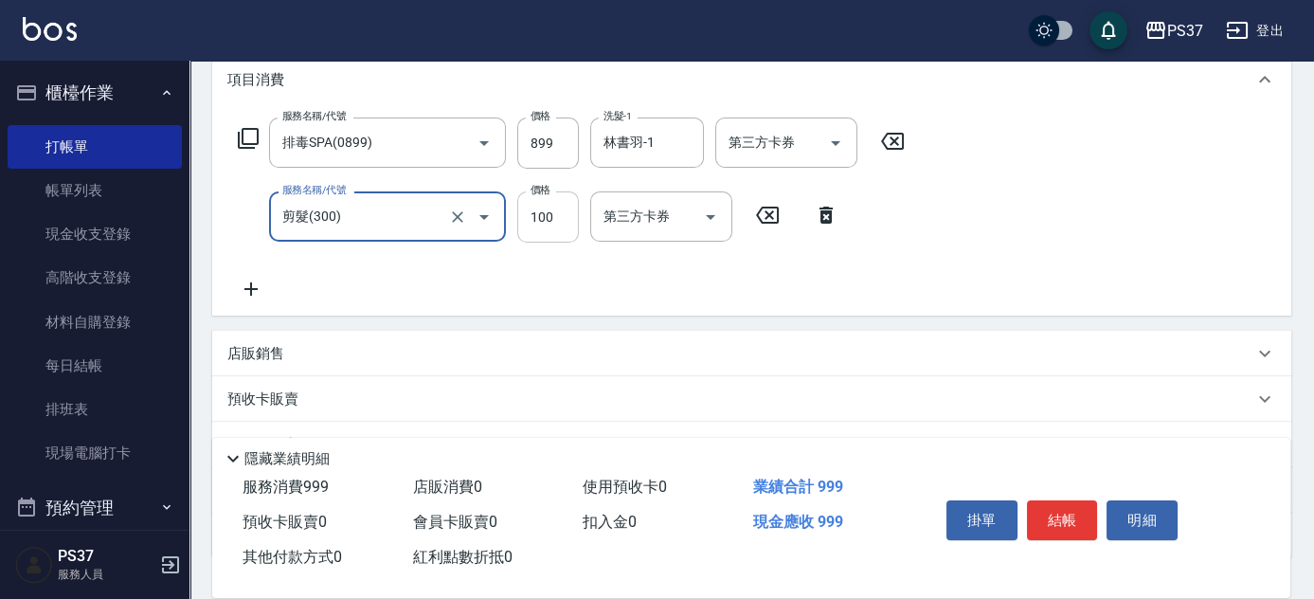
click at [557, 212] on input "100" at bounding box center [548, 216] width 62 height 51
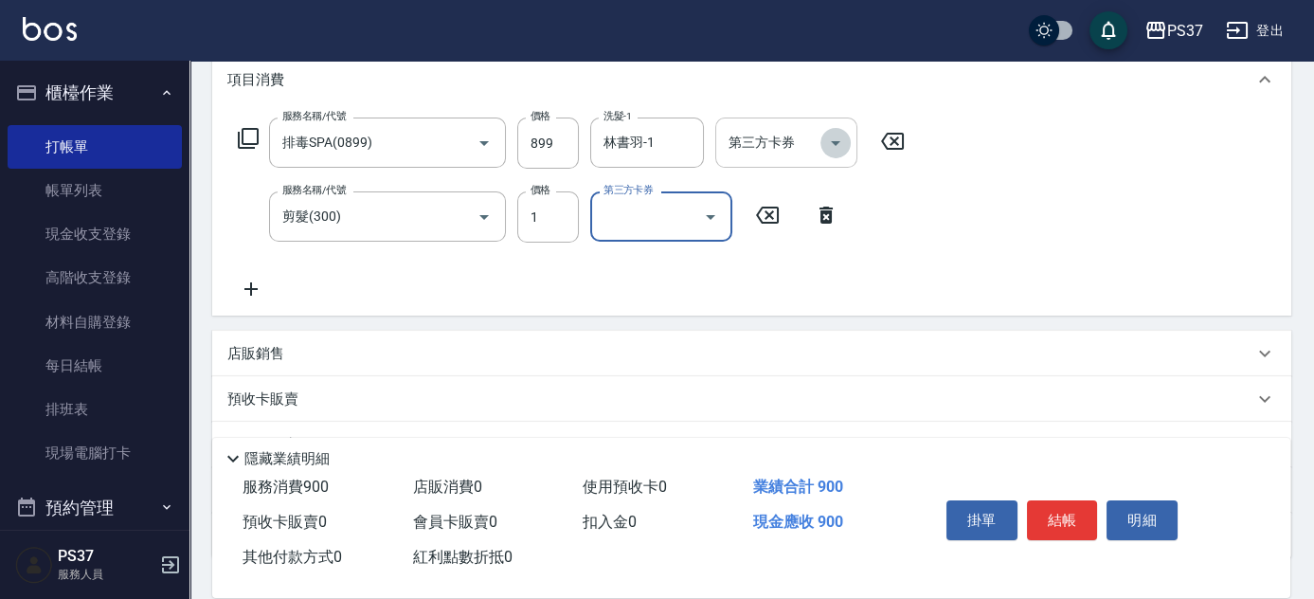
click at [825, 150] on icon "Open" at bounding box center [836, 143] width 23 height 23
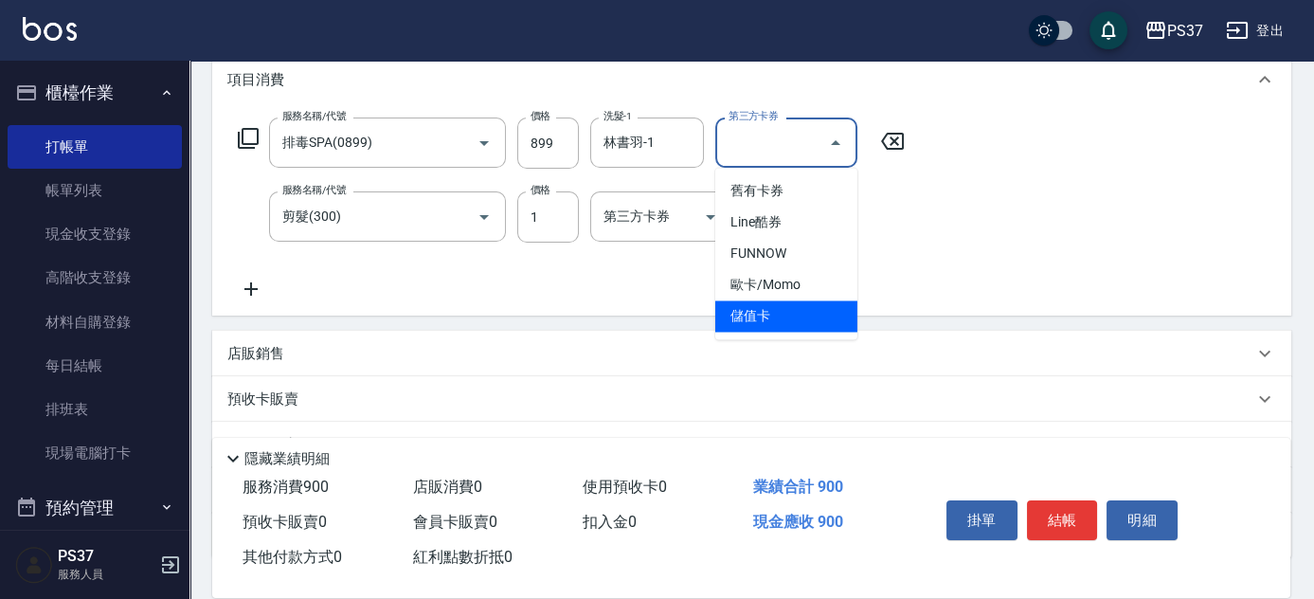
click at [791, 308] on span "儲值卡" at bounding box center [787, 315] width 142 height 31
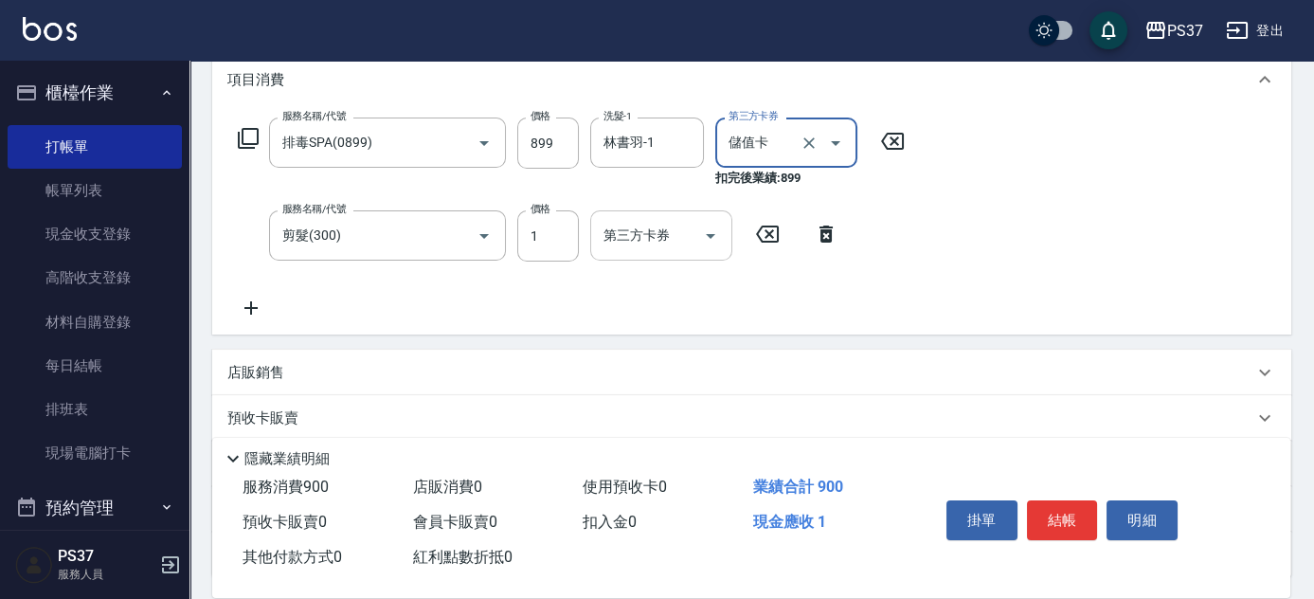
click at [710, 236] on icon "Open" at bounding box center [710, 236] width 9 height 5
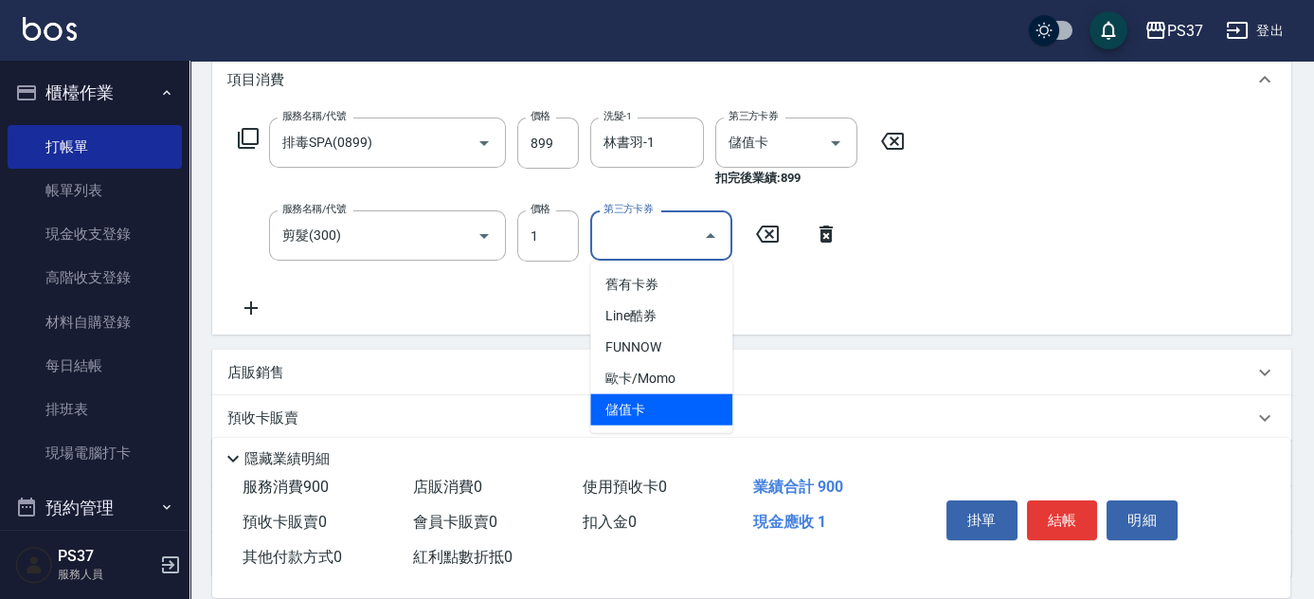
click at [682, 401] on span "儲值卡" at bounding box center [661, 409] width 142 height 31
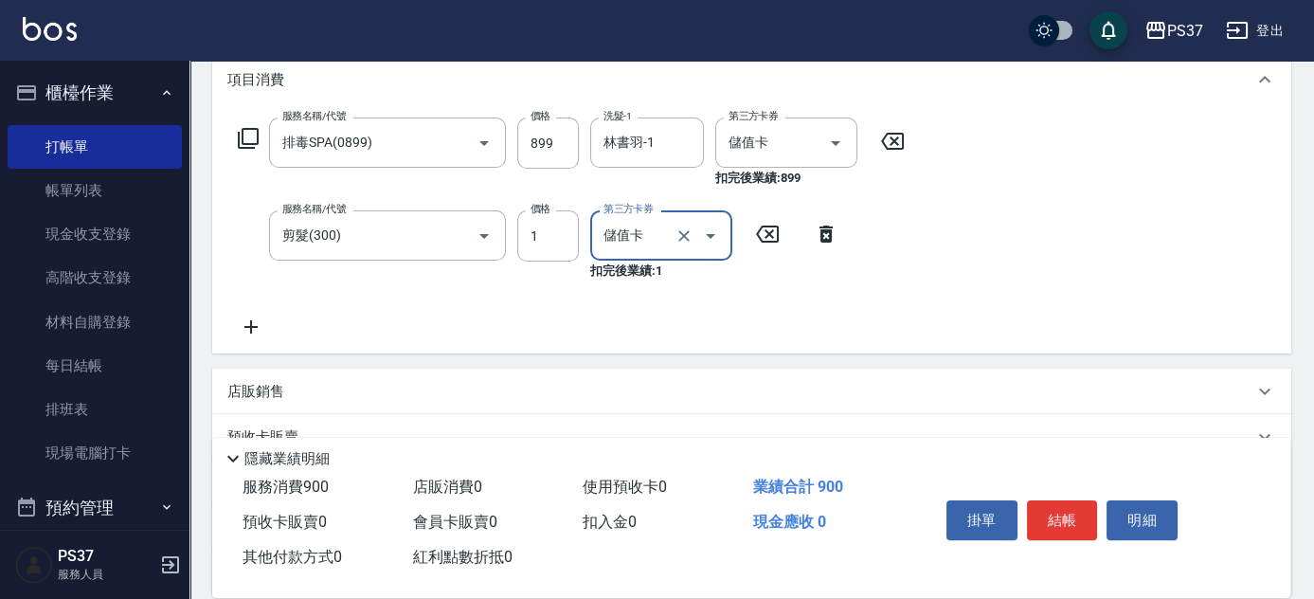
click at [249, 322] on icon at bounding box center [250, 327] width 47 height 23
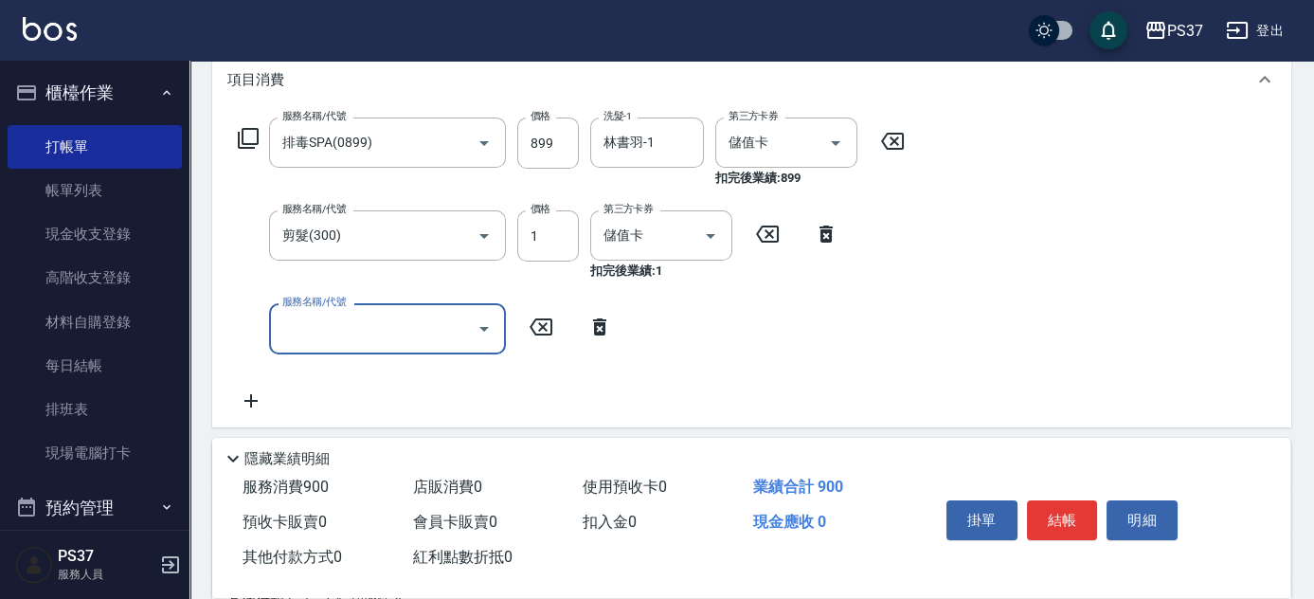
click at [310, 324] on input "服務名稱/代號" at bounding box center [373, 328] width 191 height 33
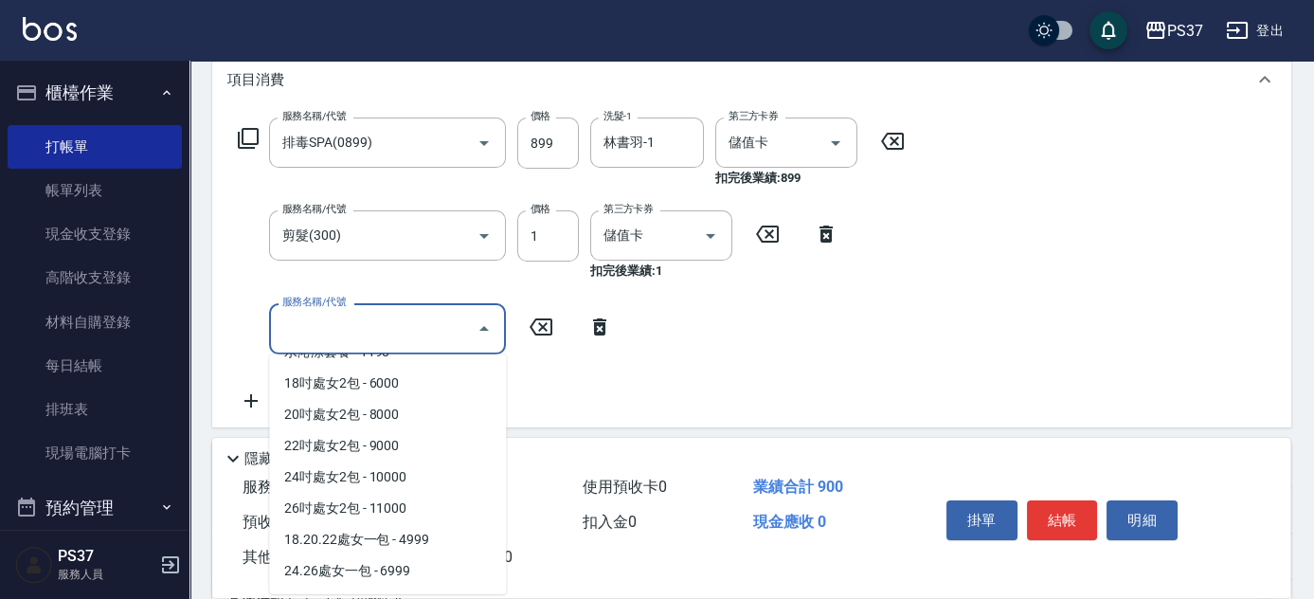
scroll to position [2074, 0]
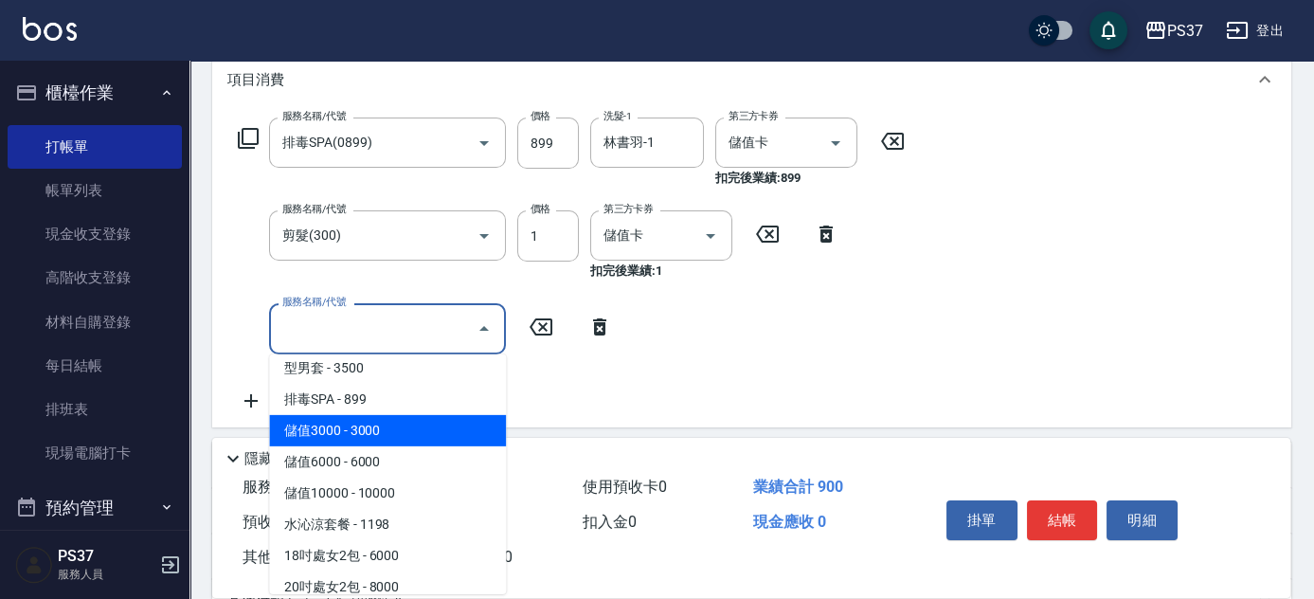
click at [371, 437] on span "儲值3000 - 3000" at bounding box center [387, 430] width 237 height 31
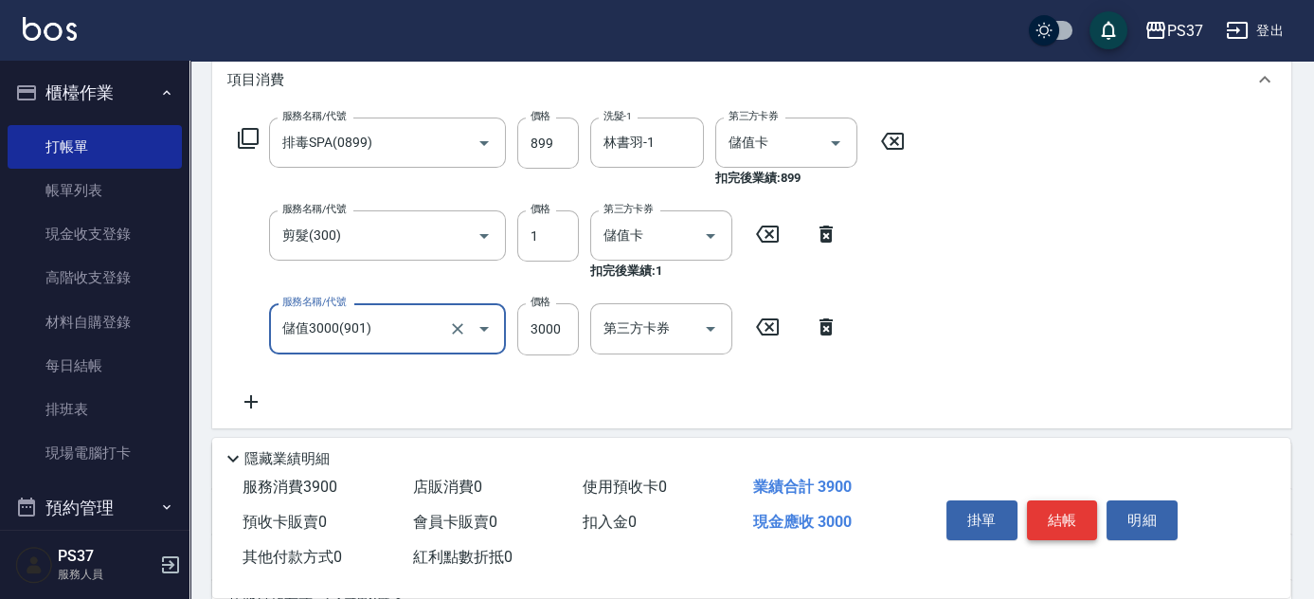
click at [1051, 500] on button "結帳" at bounding box center [1062, 520] width 71 height 40
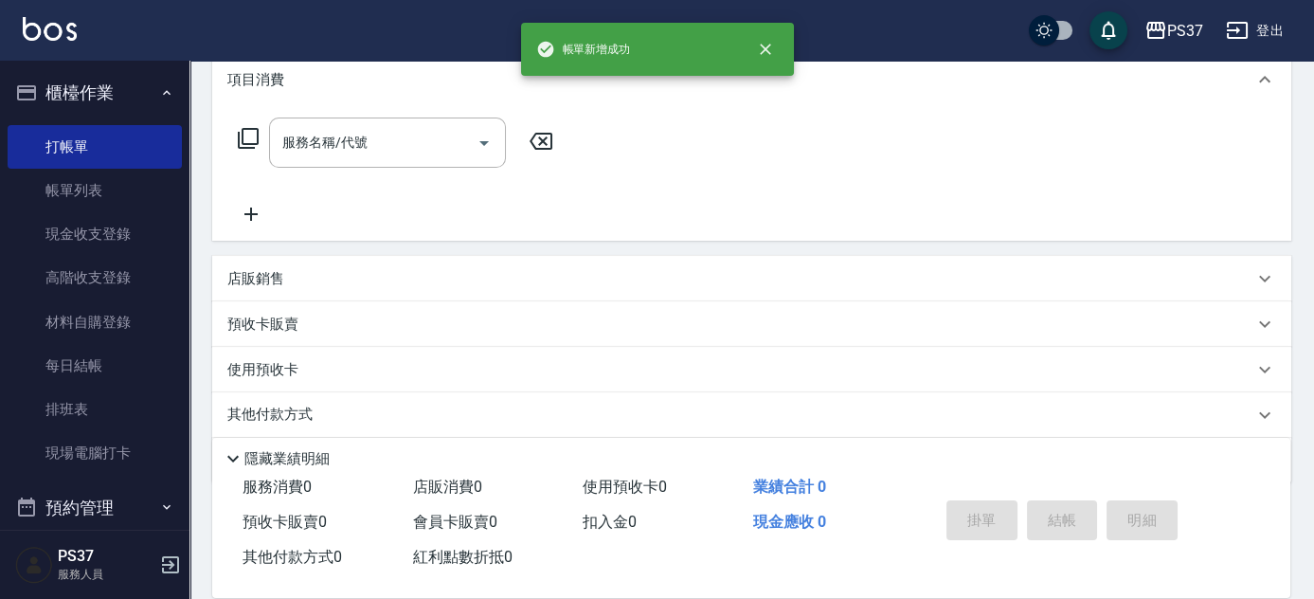
scroll to position [0, 0]
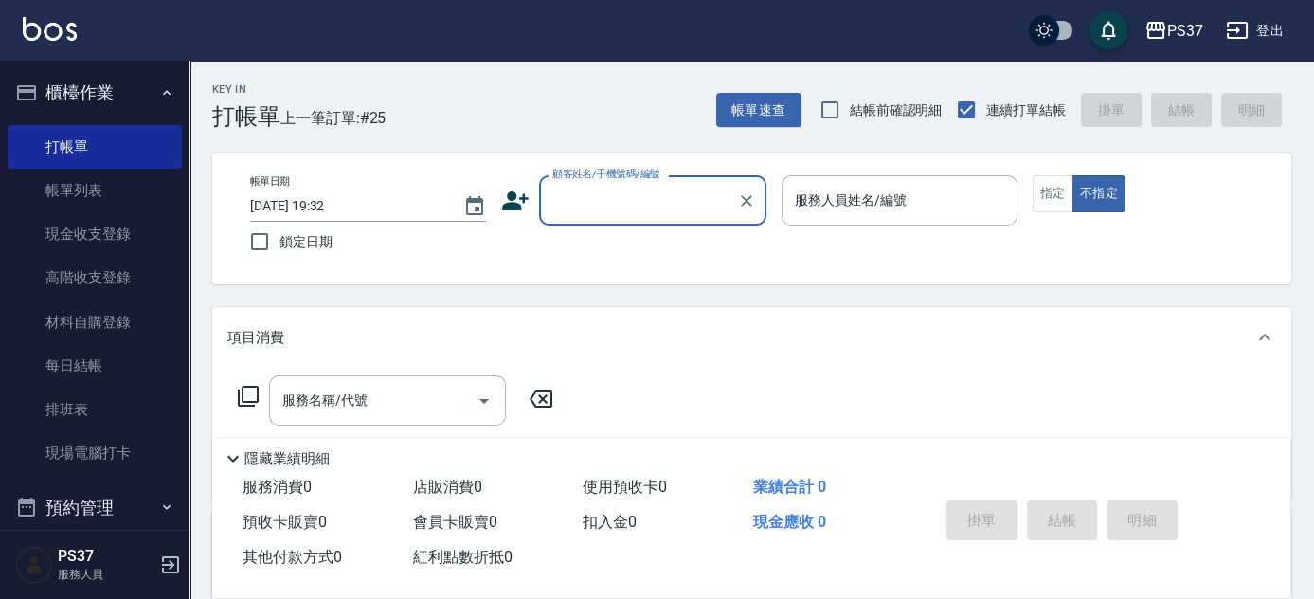
click at [616, 198] on input "顧客姓名/手機號碼/編號" at bounding box center [639, 200] width 182 height 33
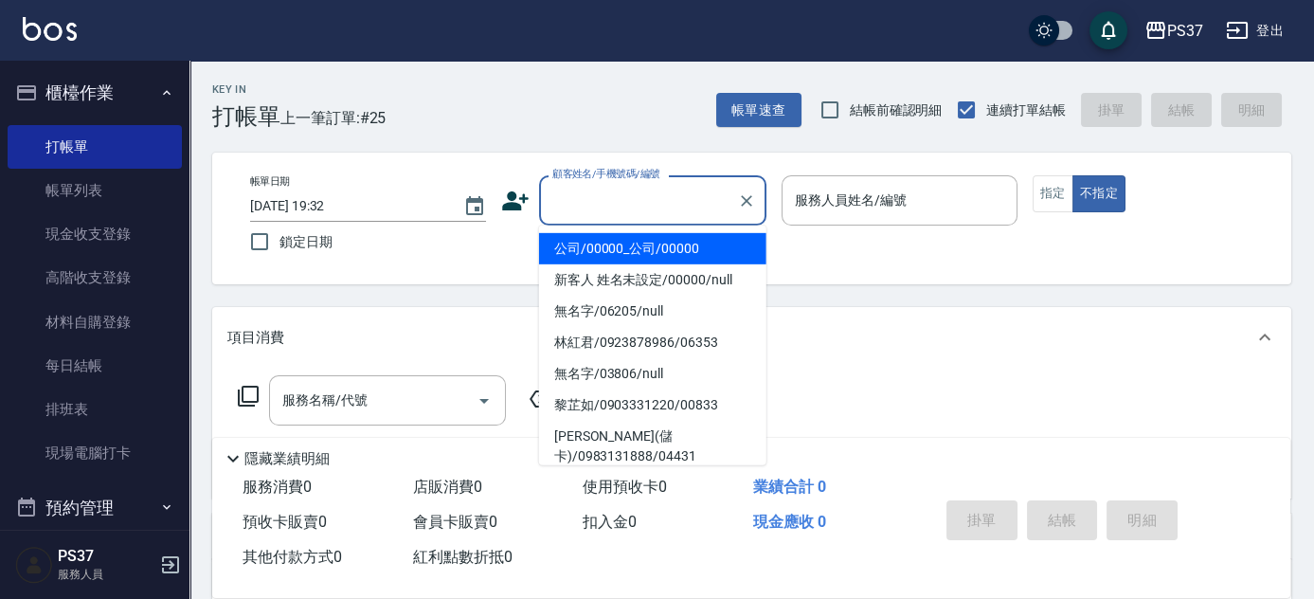
click at [608, 257] on li "公司/00000_公司/00000" at bounding box center [652, 248] width 227 height 31
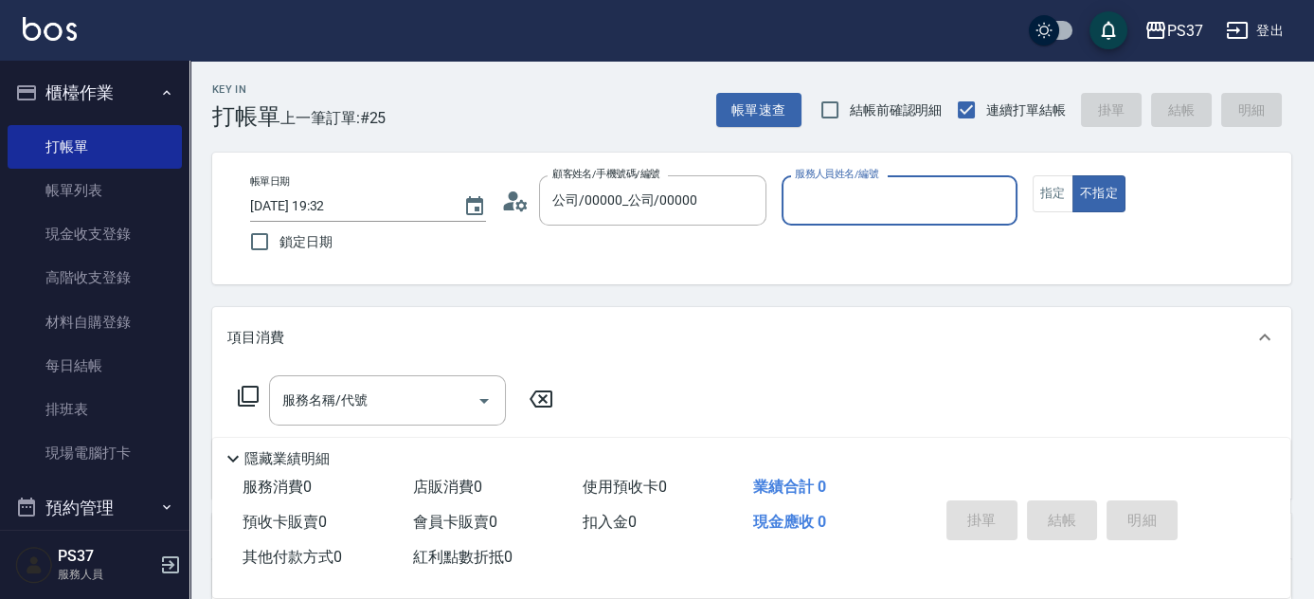
click at [854, 214] on input "服務人員姓名/編號" at bounding box center [899, 200] width 219 height 33
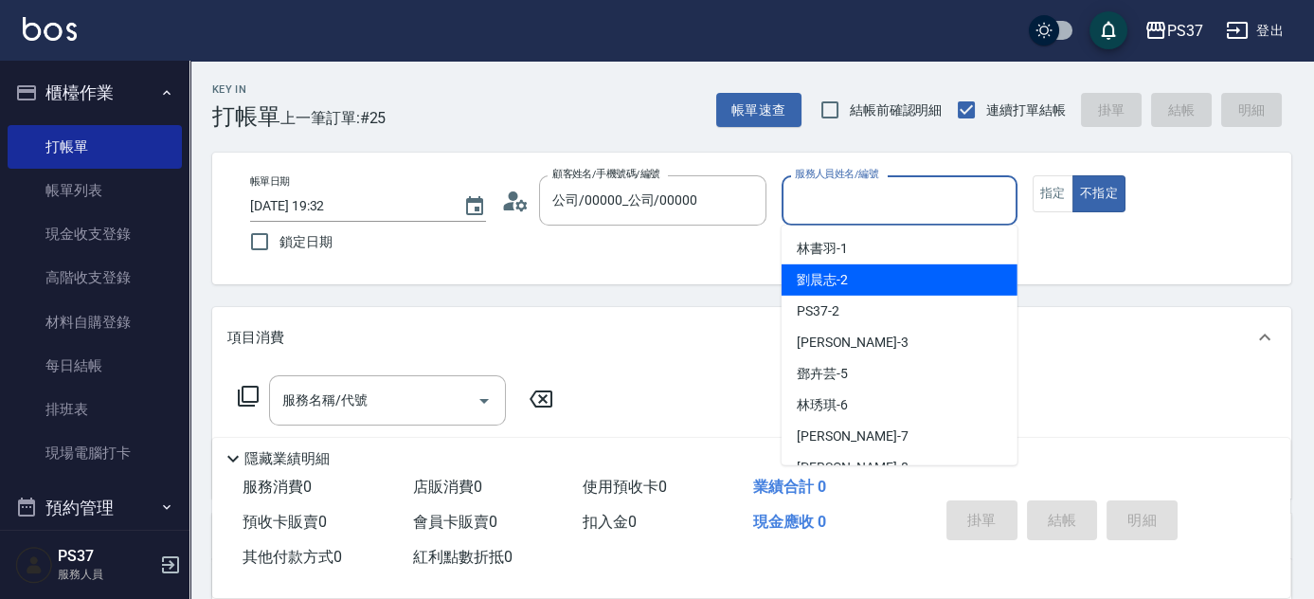
click at [840, 284] on span "劉晨志 -2" at bounding box center [822, 280] width 51 height 20
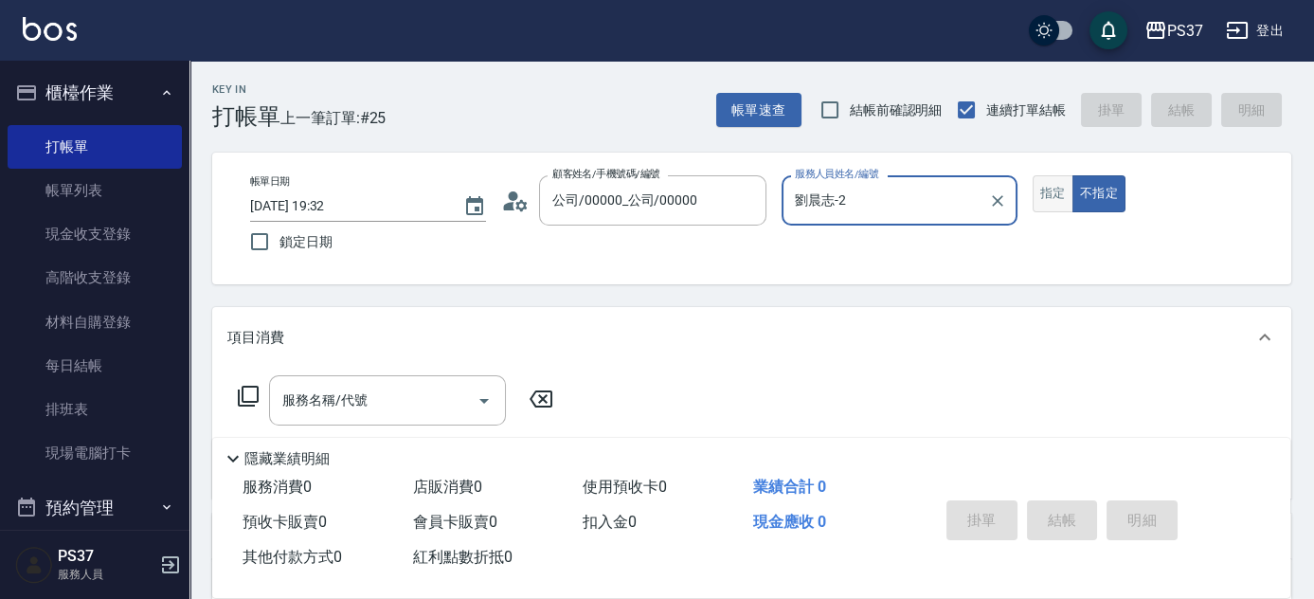
click at [1046, 199] on button "指定" at bounding box center [1053, 193] width 41 height 37
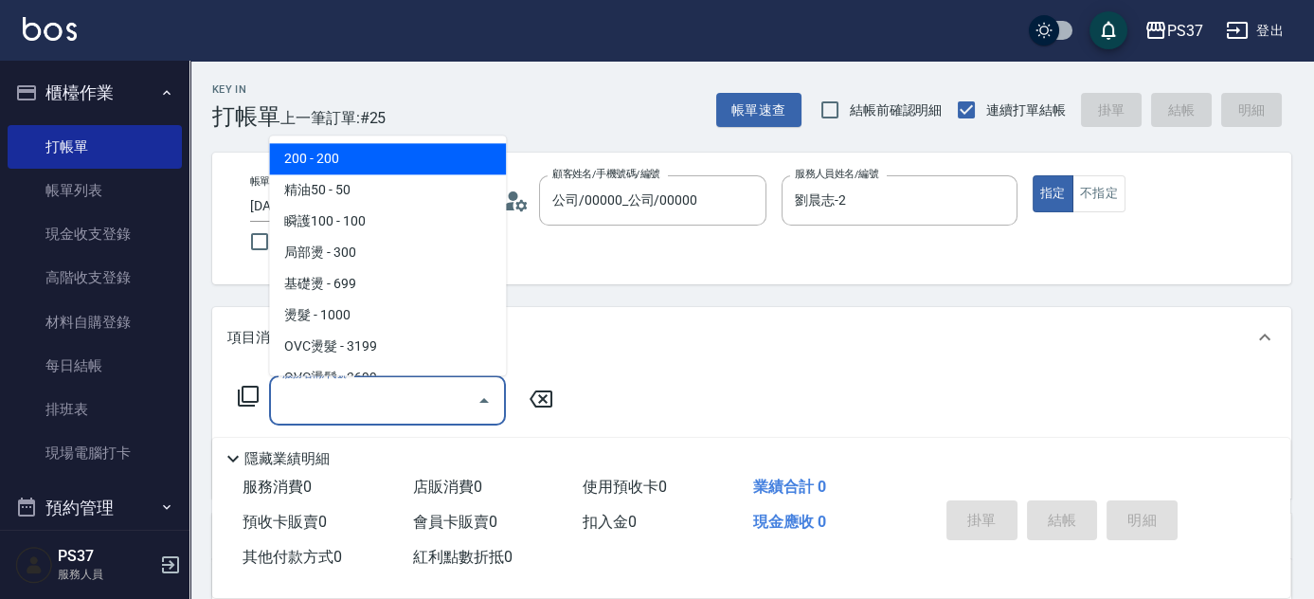
click at [316, 413] on input "服務名稱/代號" at bounding box center [373, 400] width 191 height 33
click at [385, 154] on span "200 - 200" at bounding box center [387, 159] width 237 height 31
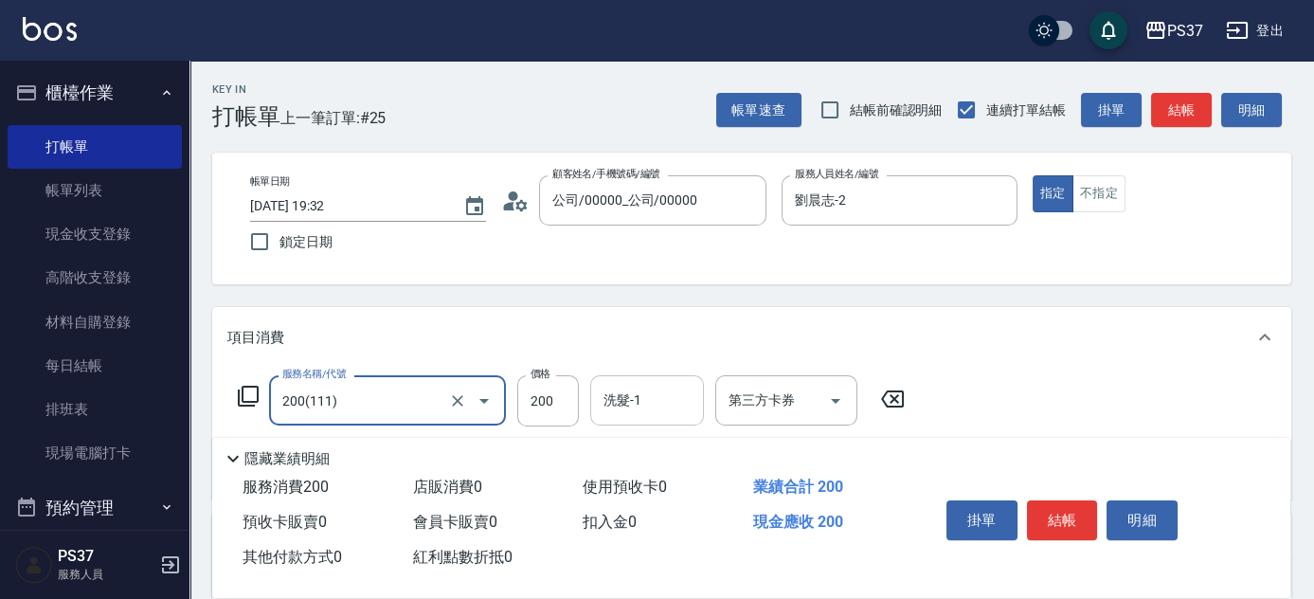
click at [660, 421] on div "洗髮-1" at bounding box center [647, 400] width 114 height 50
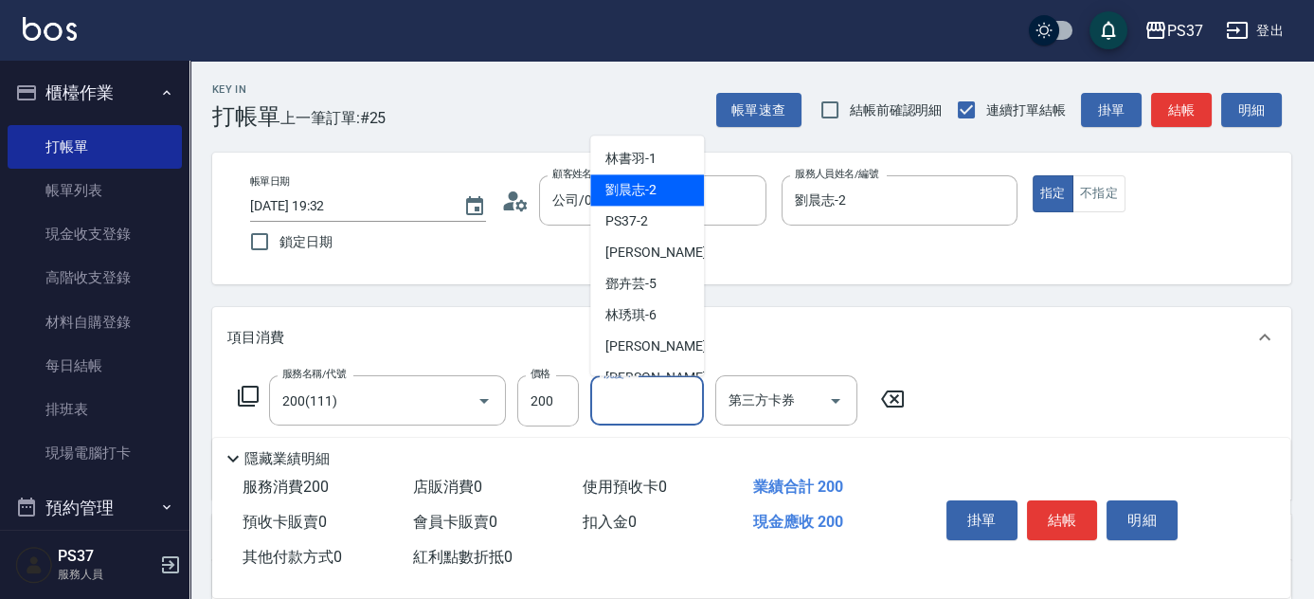
click at [639, 193] on span "劉晨志 -2" at bounding box center [631, 191] width 51 height 20
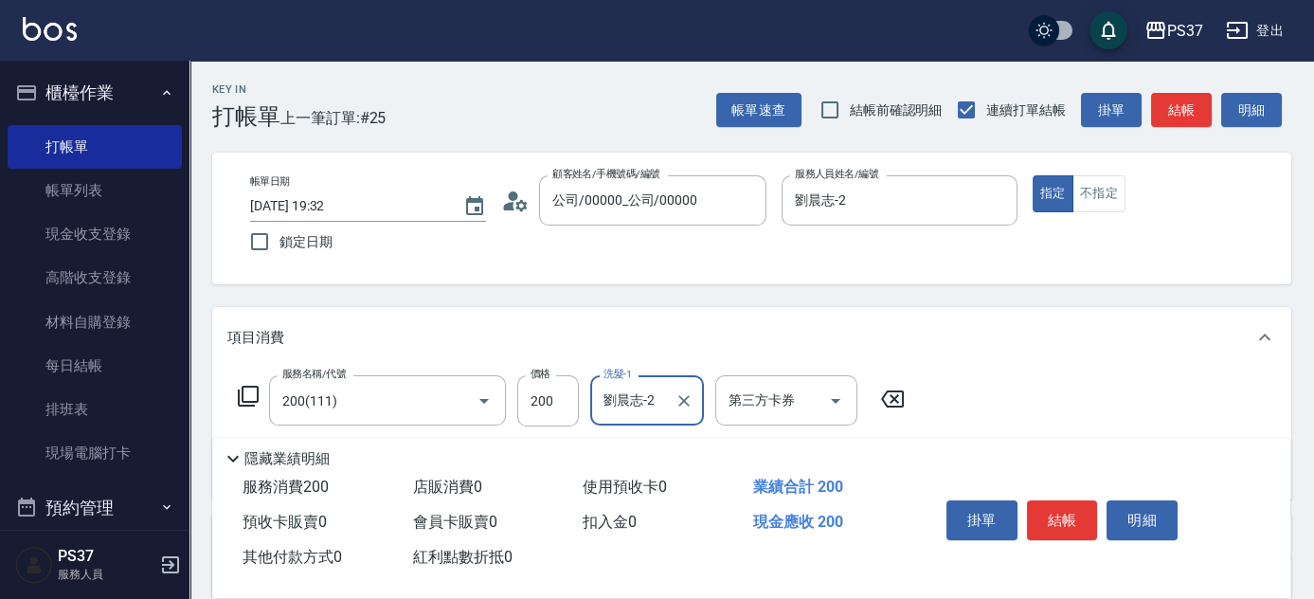
scroll to position [172, 0]
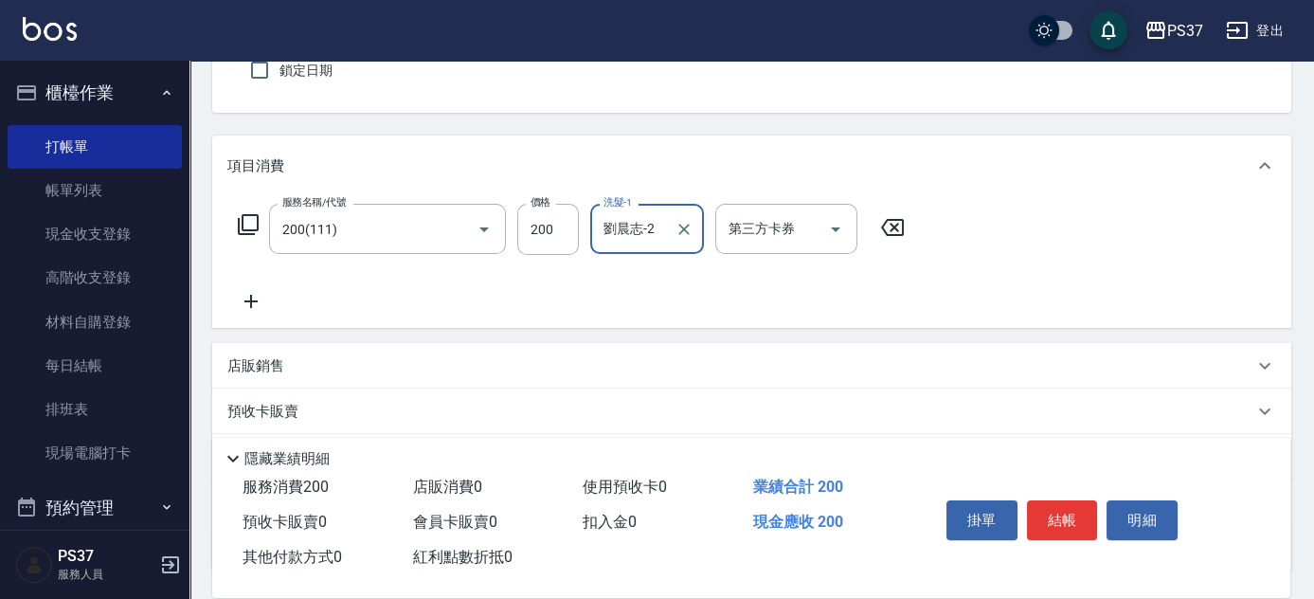
click at [255, 306] on icon at bounding box center [250, 301] width 47 height 23
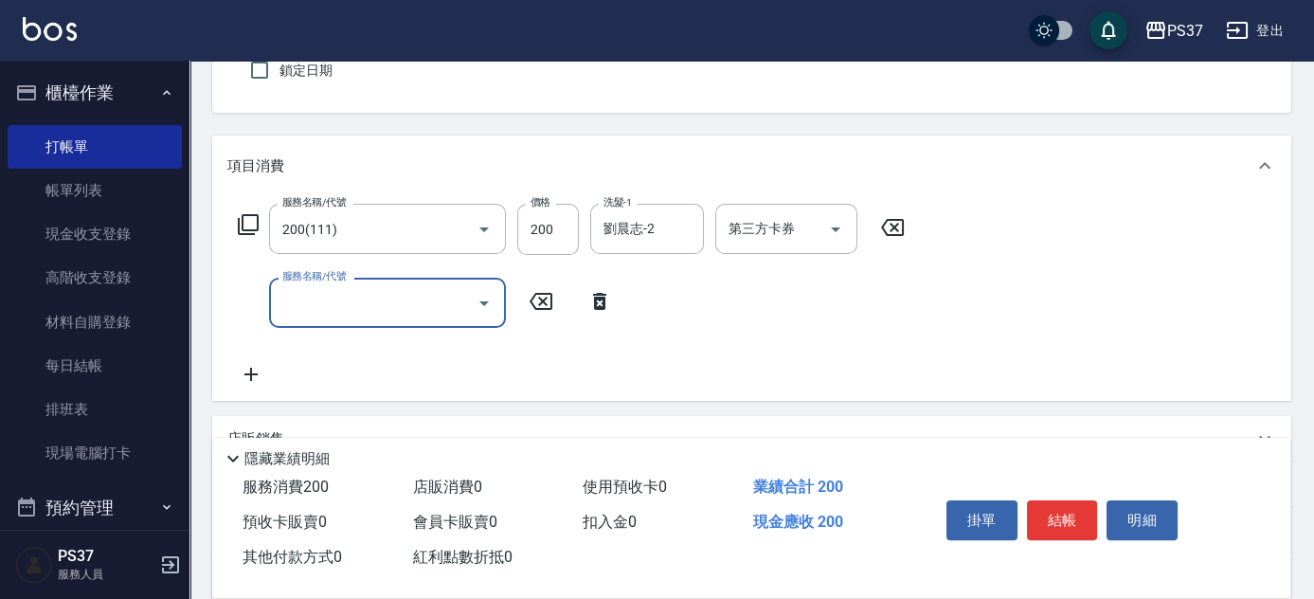
click at [321, 307] on input "服務名稱/代號" at bounding box center [373, 302] width 191 height 33
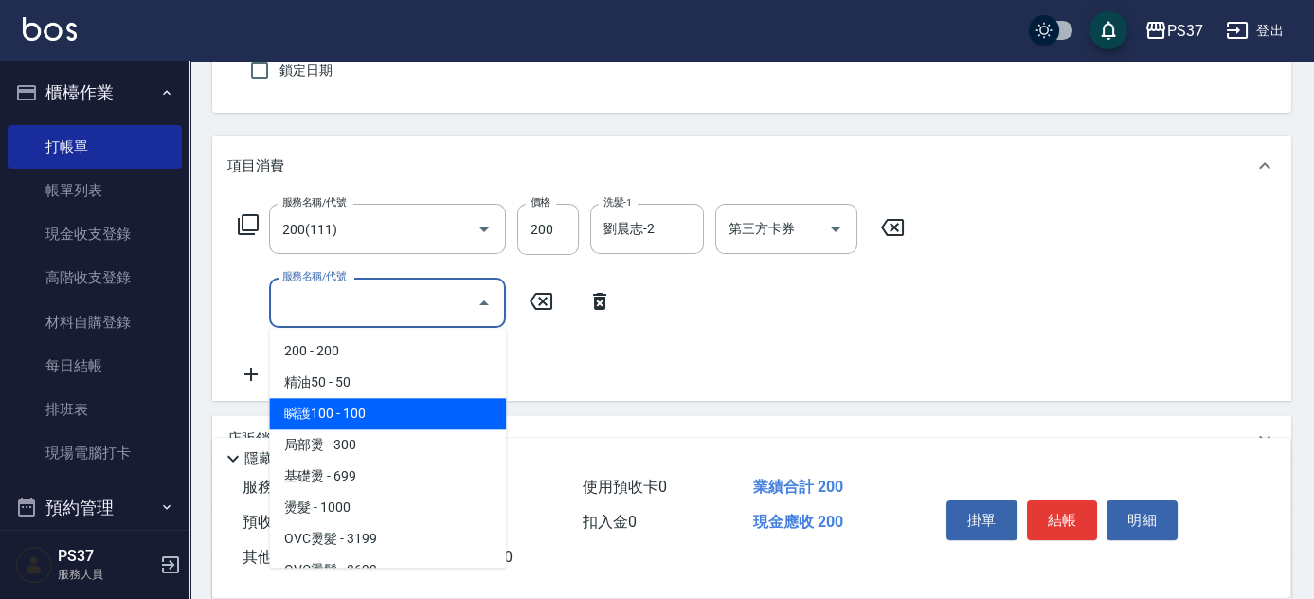
click at [402, 417] on span "瞬護100 - 100" at bounding box center [387, 413] width 237 height 31
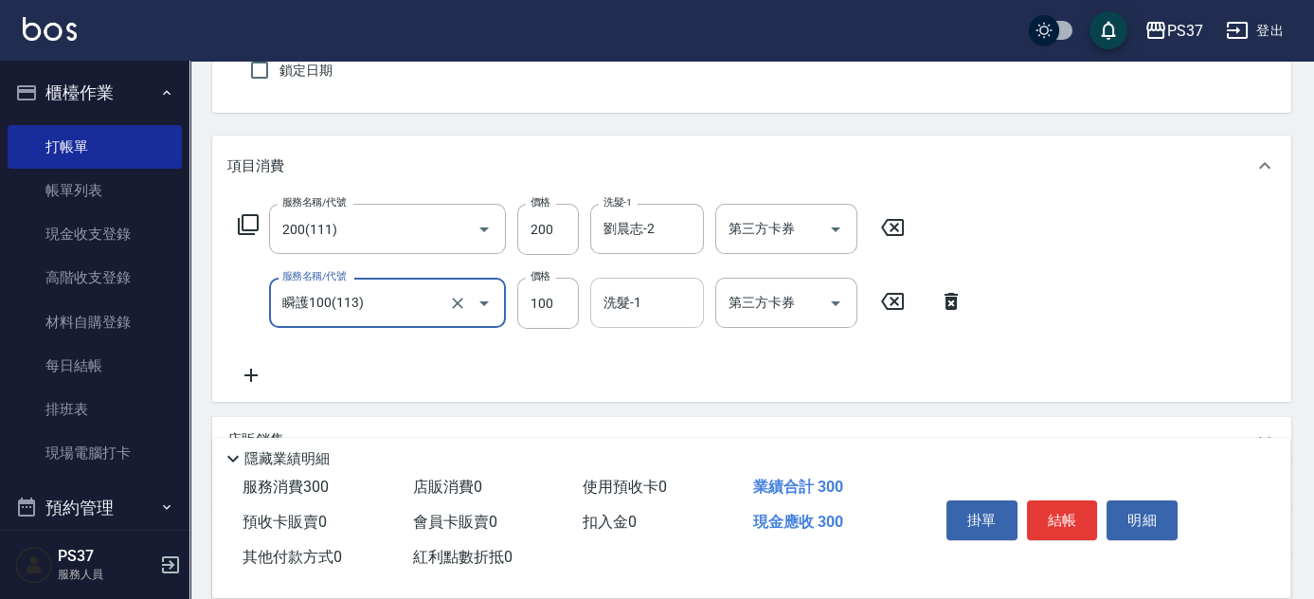
click at [629, 307] on div "洗髮-1 洗髮-1" at bounding box center [647, 303] width 114 height 50
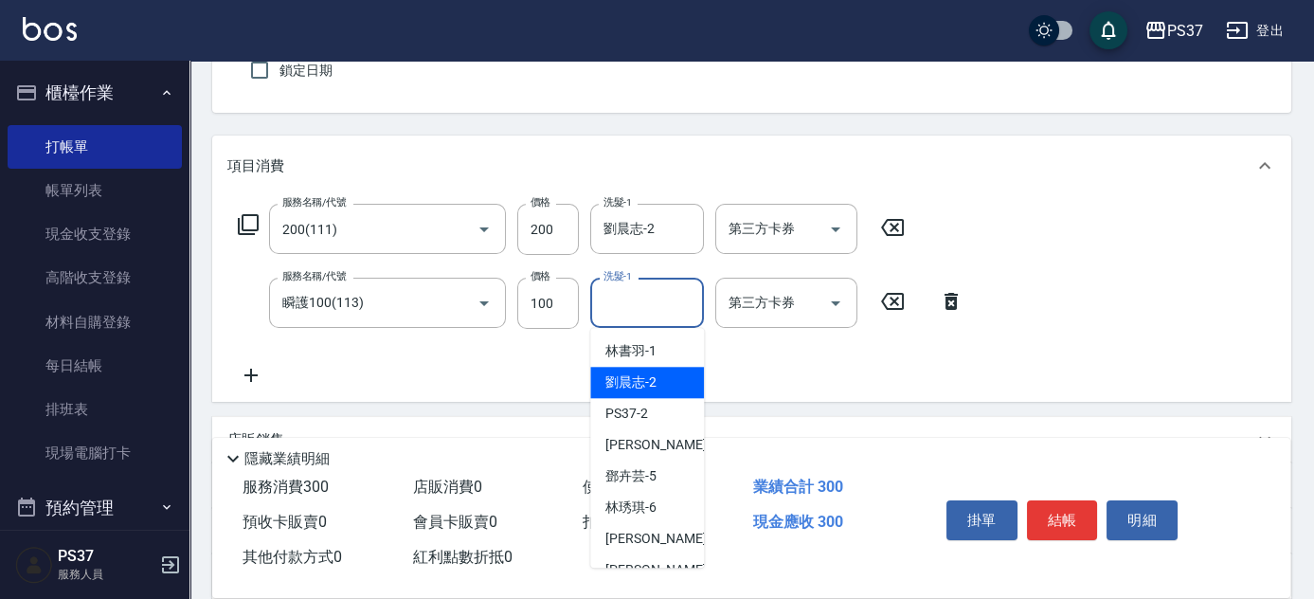
click at [642, 392] on div "劉晨志 -2" at bounding box center [647, 382] width 114 height 31
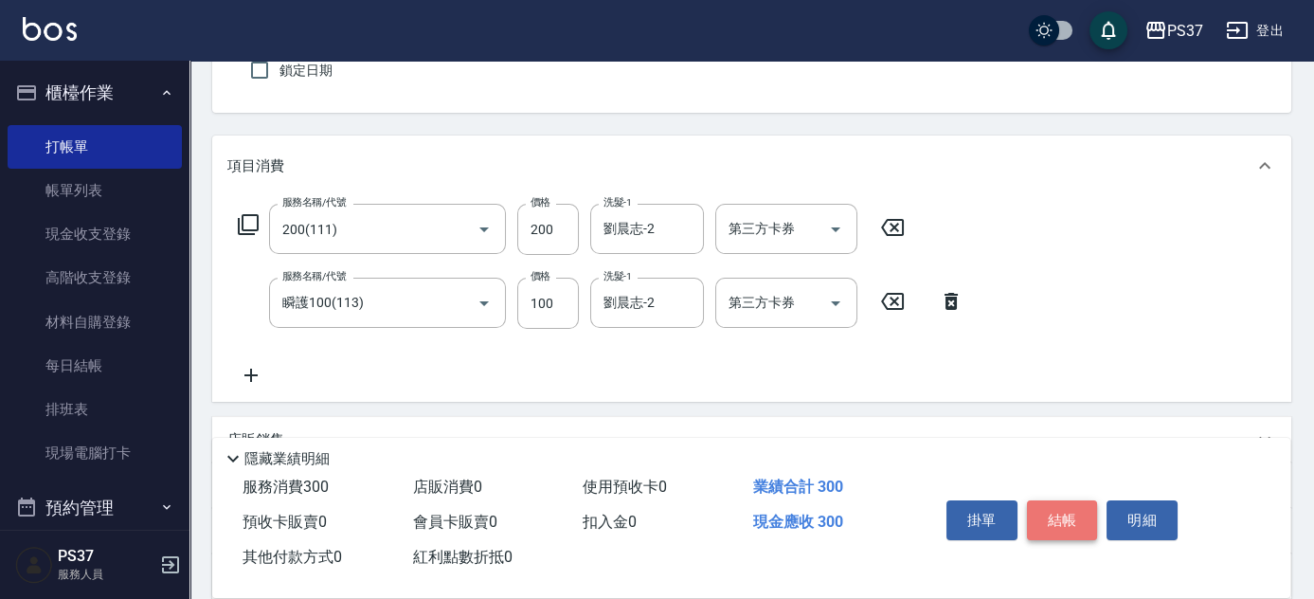
click at [1076, 517] on button "結帳" at bounding box center [1062, 520] width 71 height 40
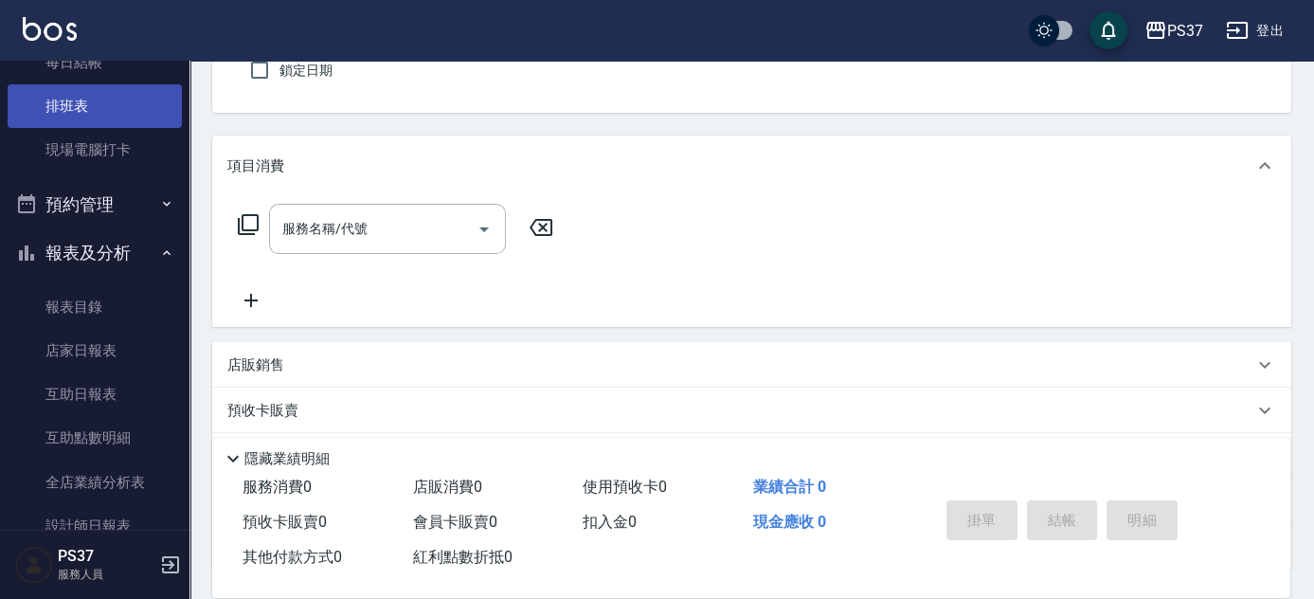
scroll to position [430, 0]
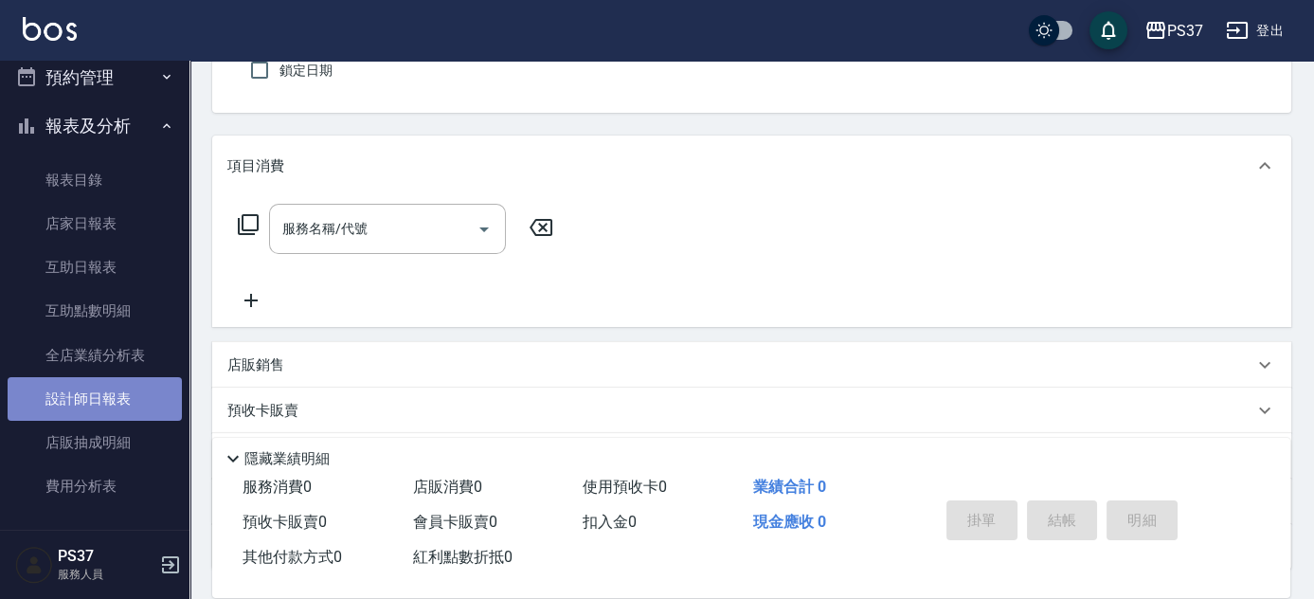
click at [107, 406] on link "設計師日報表" at bounding box center [95, 399] width 174 height 44
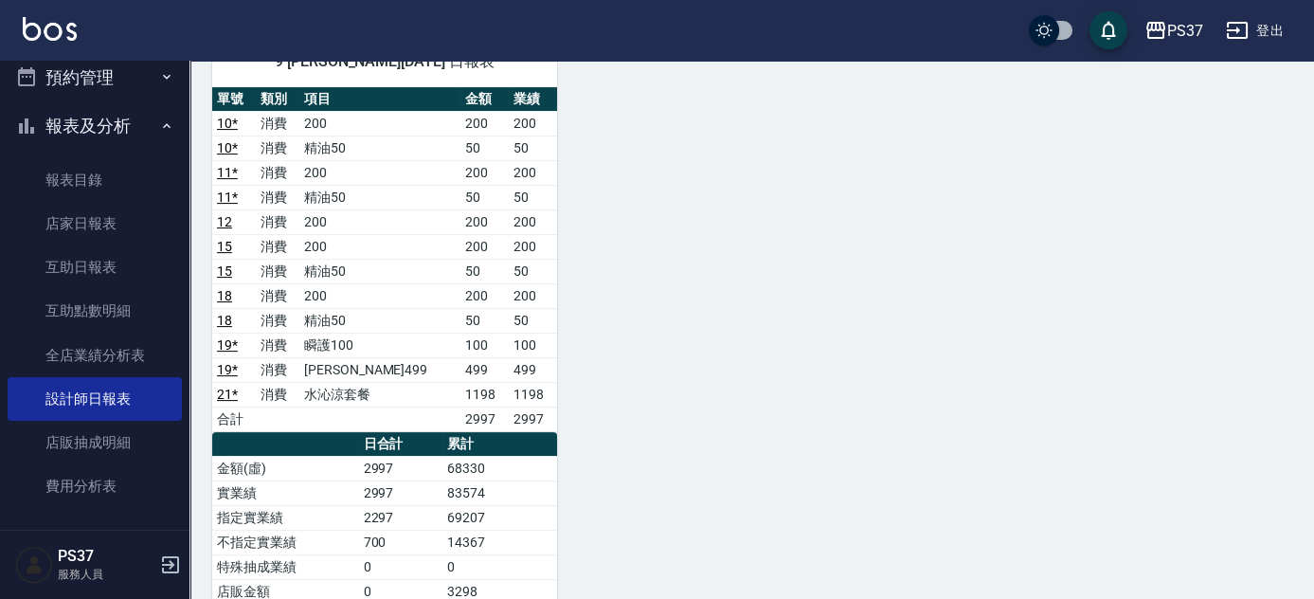
scroll to position [1119, 0]
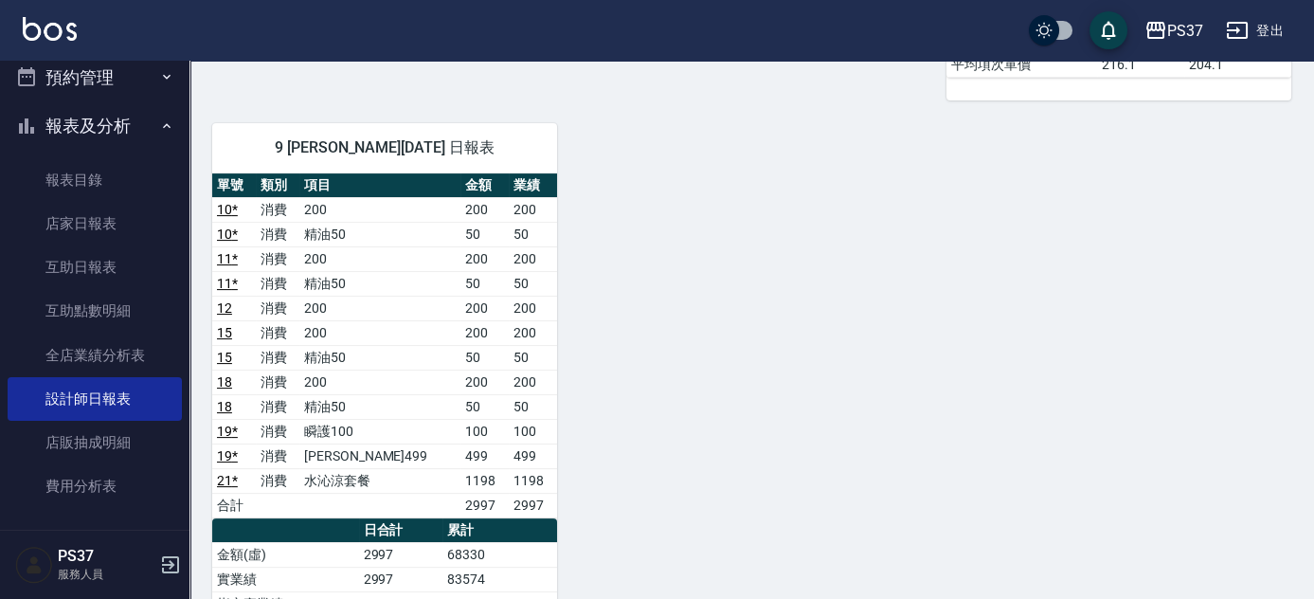
click at [590, 432] on div "2 [PERSON_NAME][DATE] 日報表 單號 類別 項目 金額 業績 7 * 消費 200 0 200 7 * 消費 精油50 0 50 13 消…" at bounding box center [741, 14] width 1102 height 1892
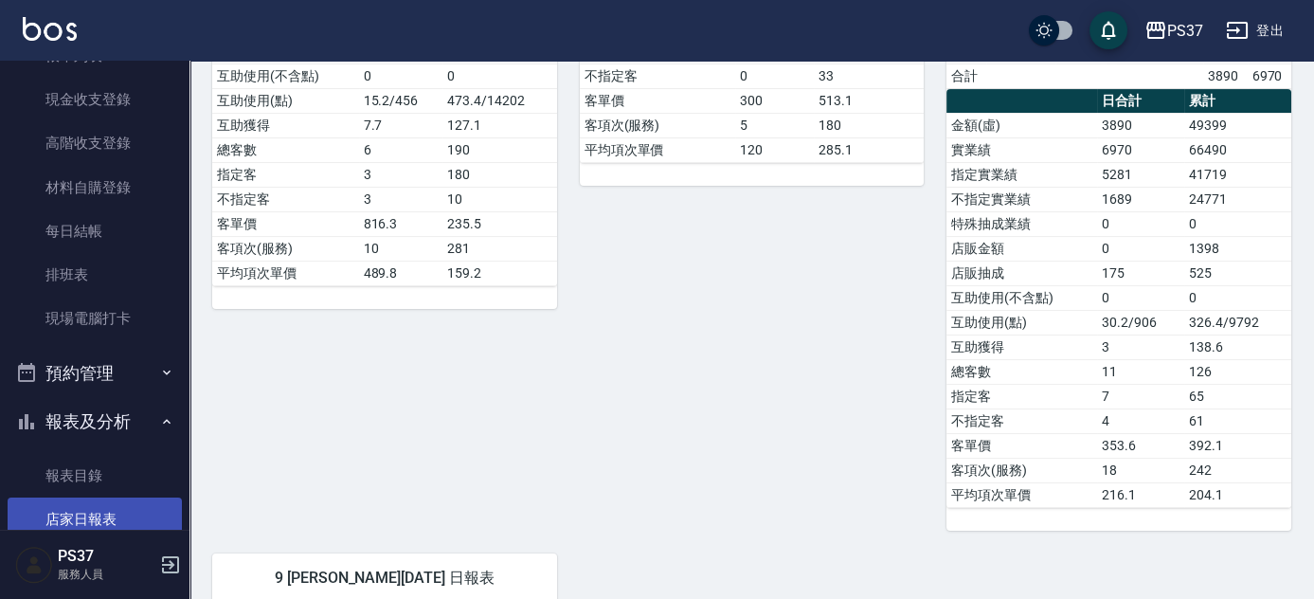
scroll to position [0, 0]
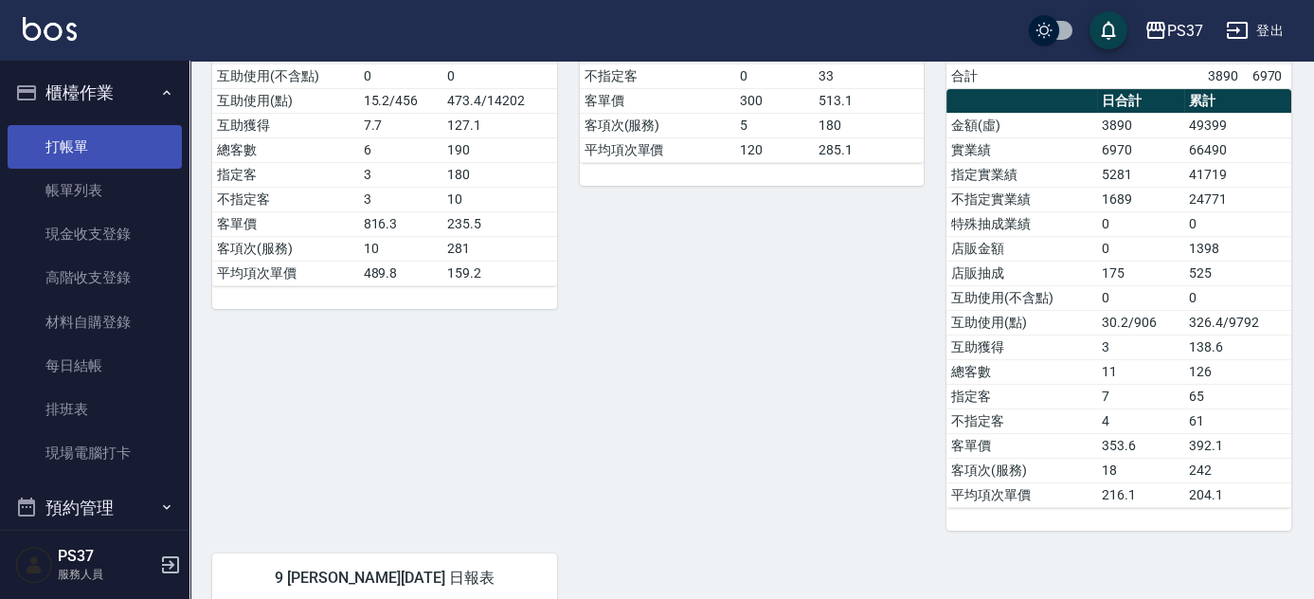
click at [78, 151] on link "打帳單" at bounding box center [95, 147] width 174 height 44
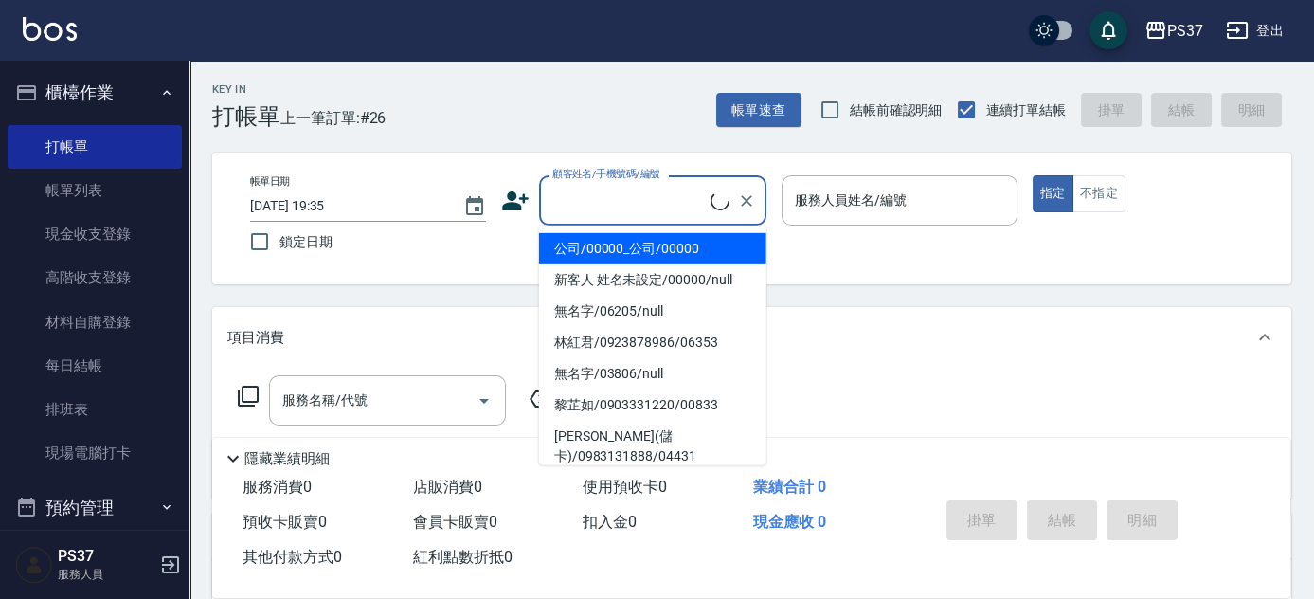
click at [591, 191] on input "顧客姓名/手機號碼/編號" at bounding box center [629, 200] width 163 height 33
click at [632, 251] on li "公司/00000_公司/00000" at bounding box center [652, 248] width 227 height 31
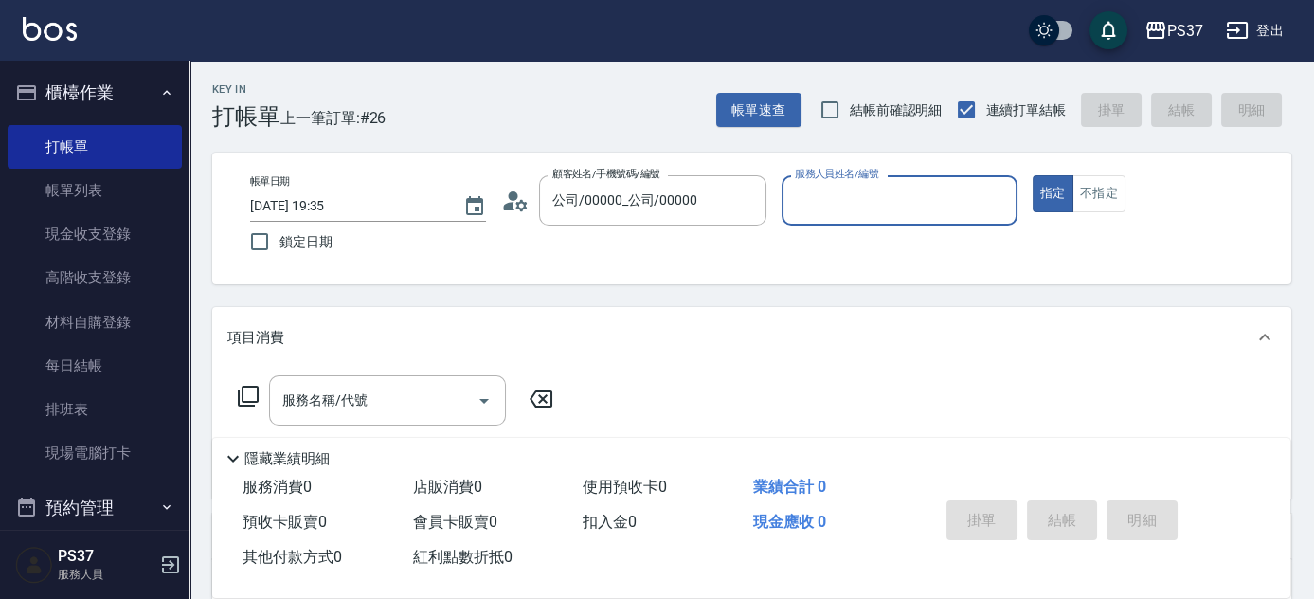
click at [849, 224] on div "服務人員姓名/編號" at bounding box center [900, 200] width 236 height 50
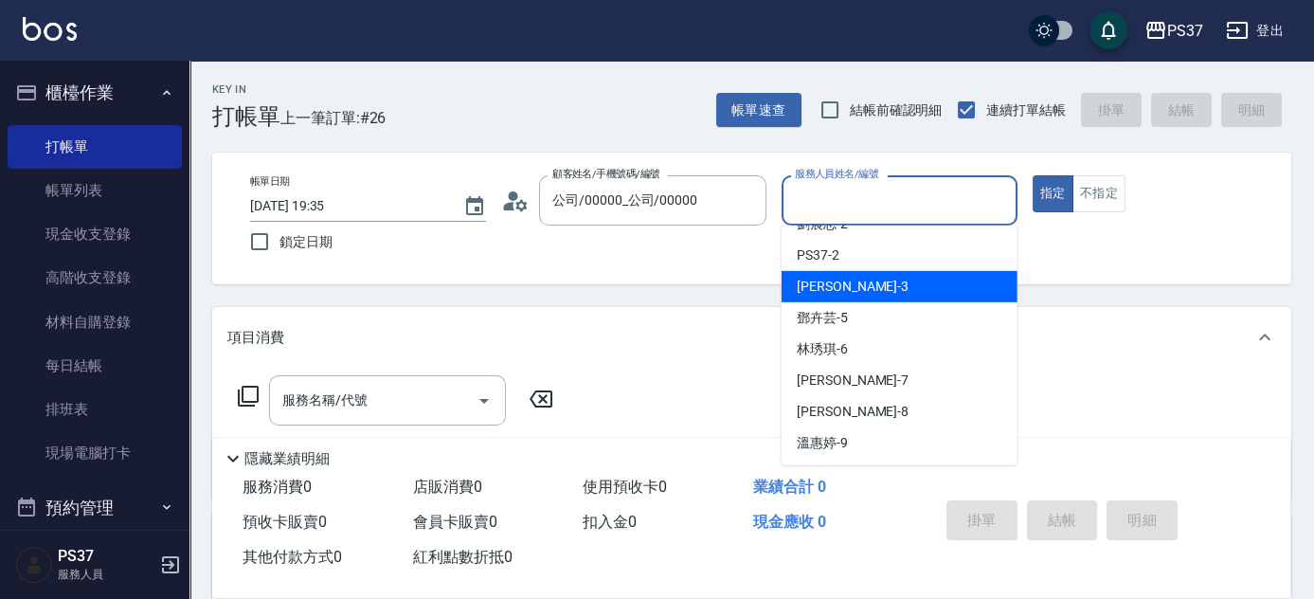
scroll to position [85, 0]
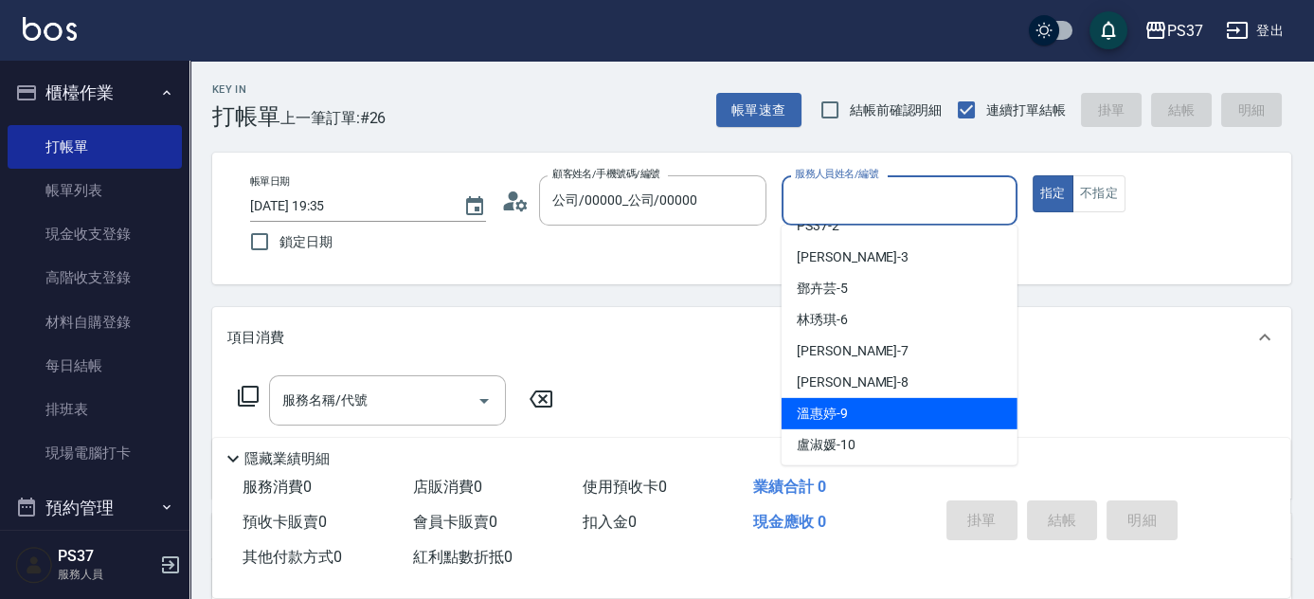
click at [867, 417] on div "溫惠婷 -9" at bounding box center [900, 413] width 236 height 31
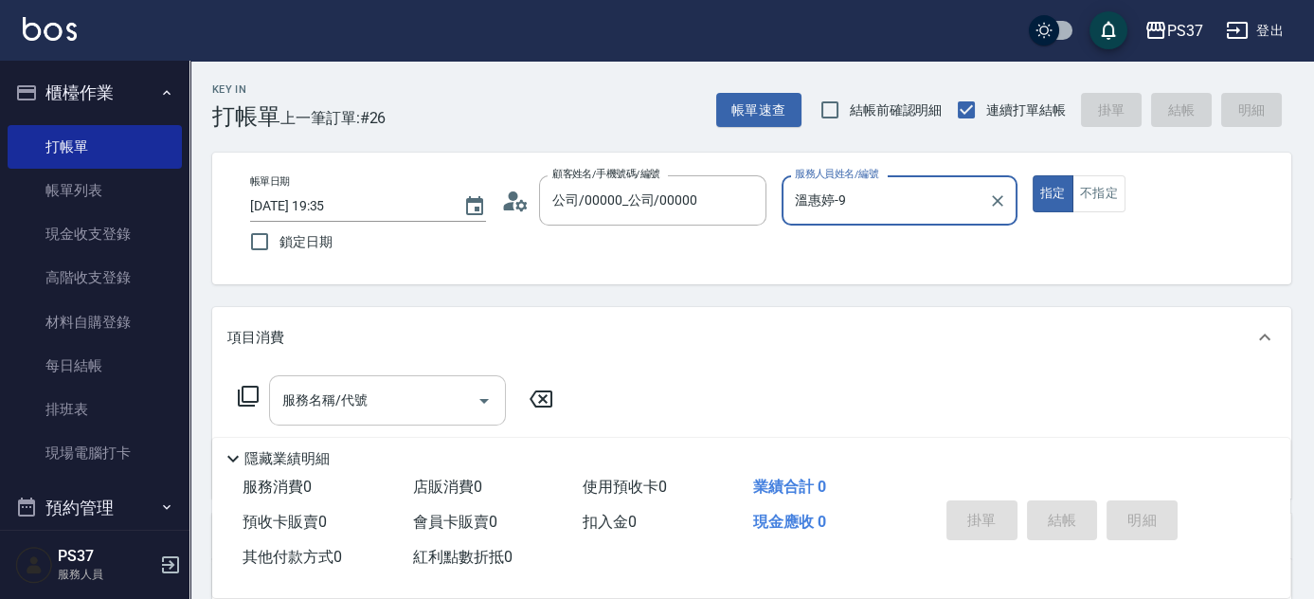
click at [420, 394] on input "服務名稱/代號" at bounding box center [373, 400] width 191 height 33
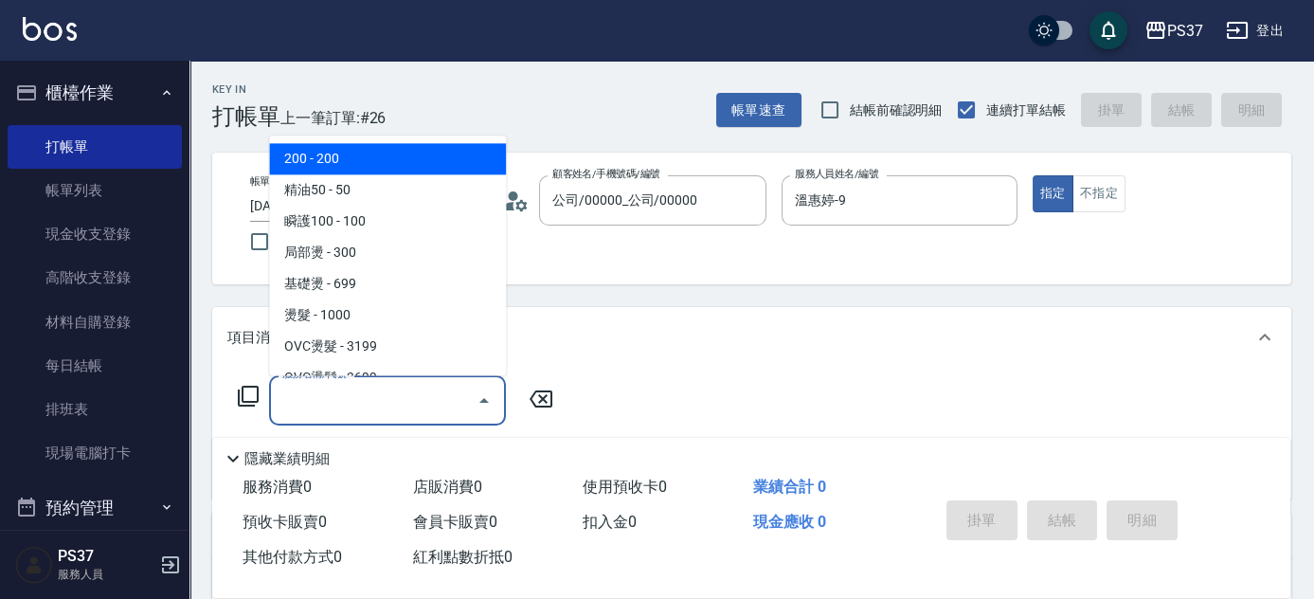
click at [368, 164] on span "200 - 200" at bounding box center [387, 159] width 237 height 31
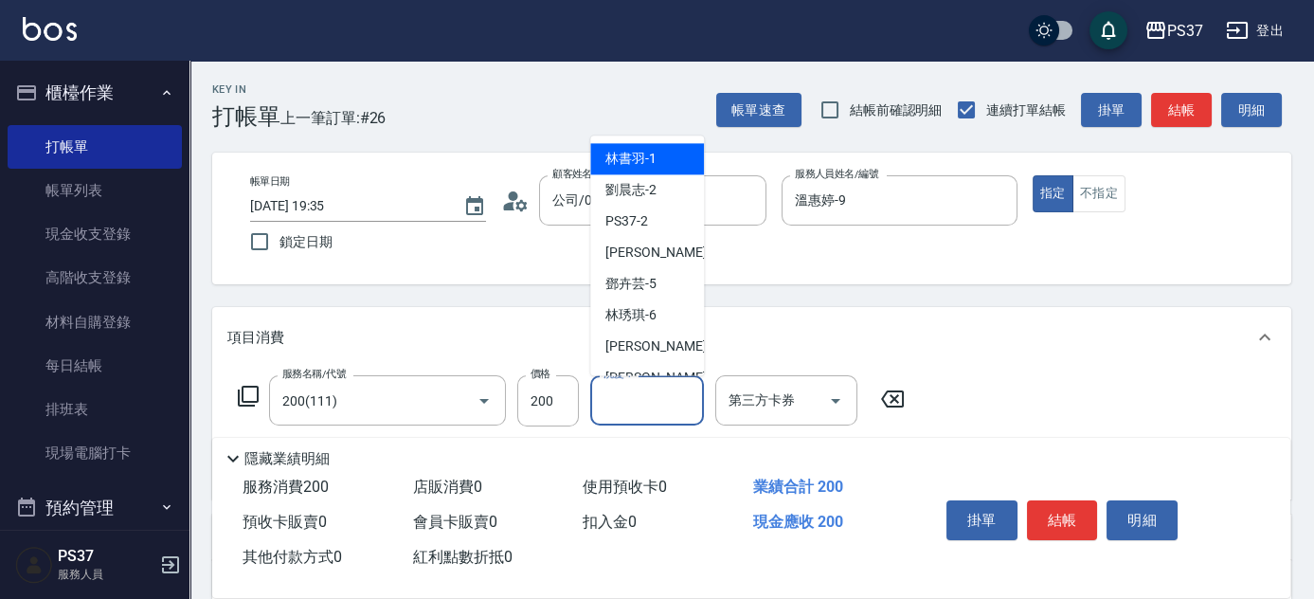
click at [629, 405] on input "洗髮-1" at bounding box center [647, 400] width 97 height 33
click at [601, 171] on div "林書羽 -1" at bounding box center [647, 159] width 114 height 31
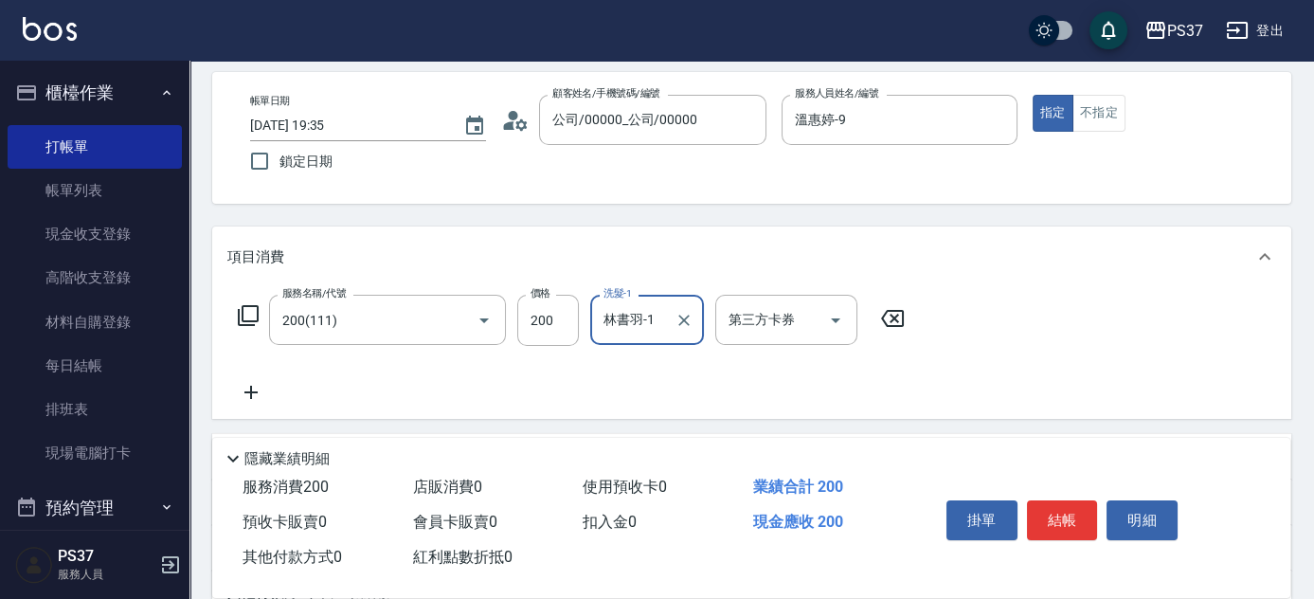
scroll to position [258, 0]
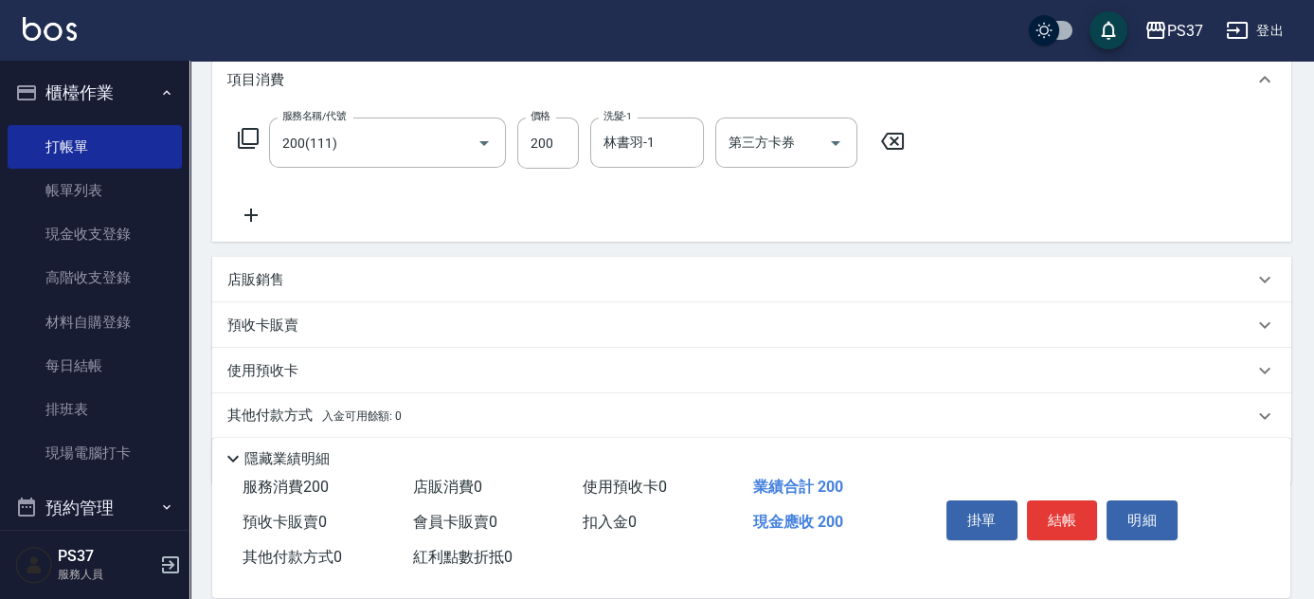
click at [257, 208] on icon at bounding box center [250, 215] width 47 height 23
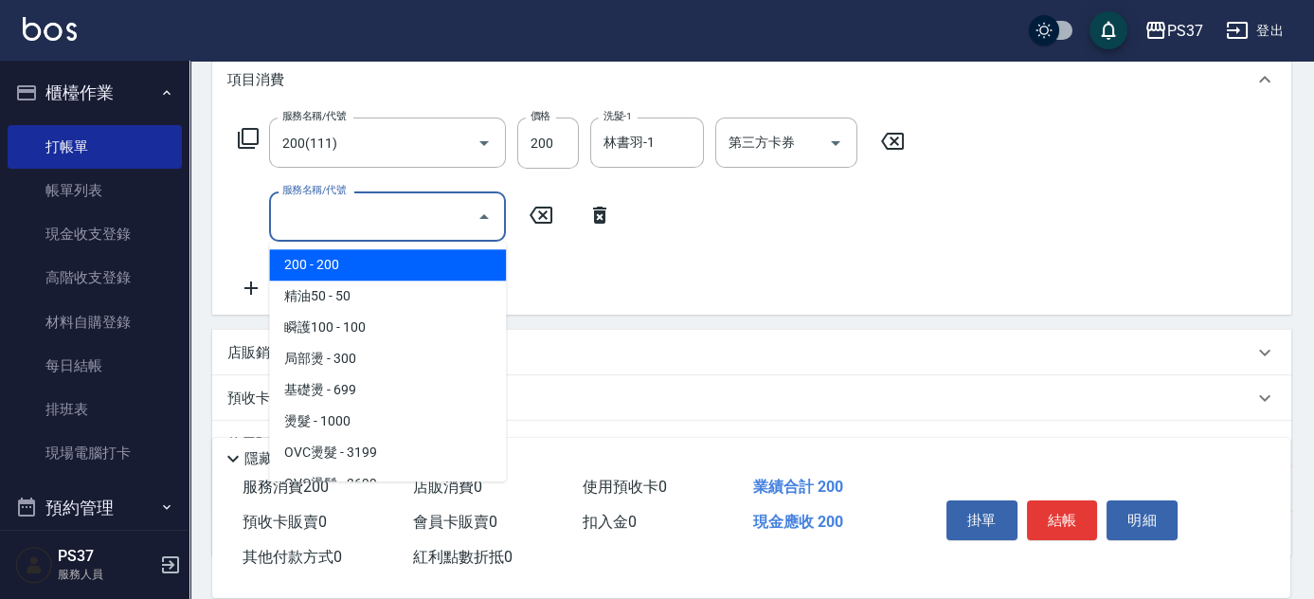
click at [303, 213] on input "服務名稱/代號" at bounding box center [373, 216] width 191 height 33
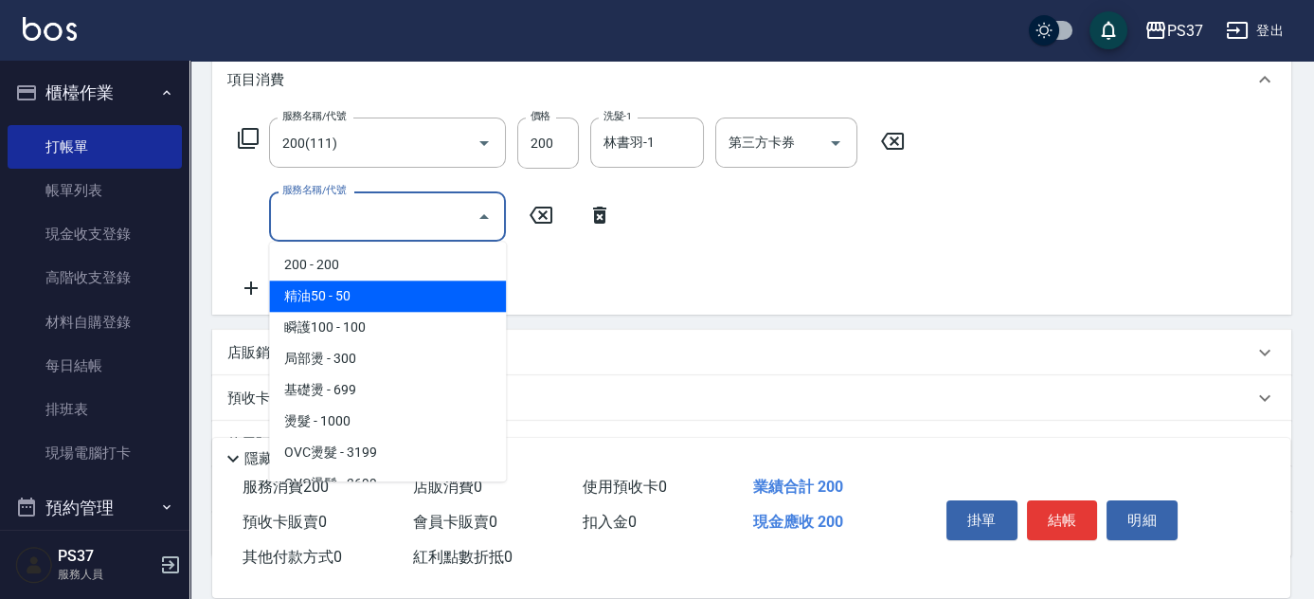
drag, startPoint x: 370, startPoint y: 296, endPoint x: 495, endPoint y: 268, distance: 128.1
click at [372, 296] on span "精油50 - 50" at bounding box center [387, 296] width 237 height 31
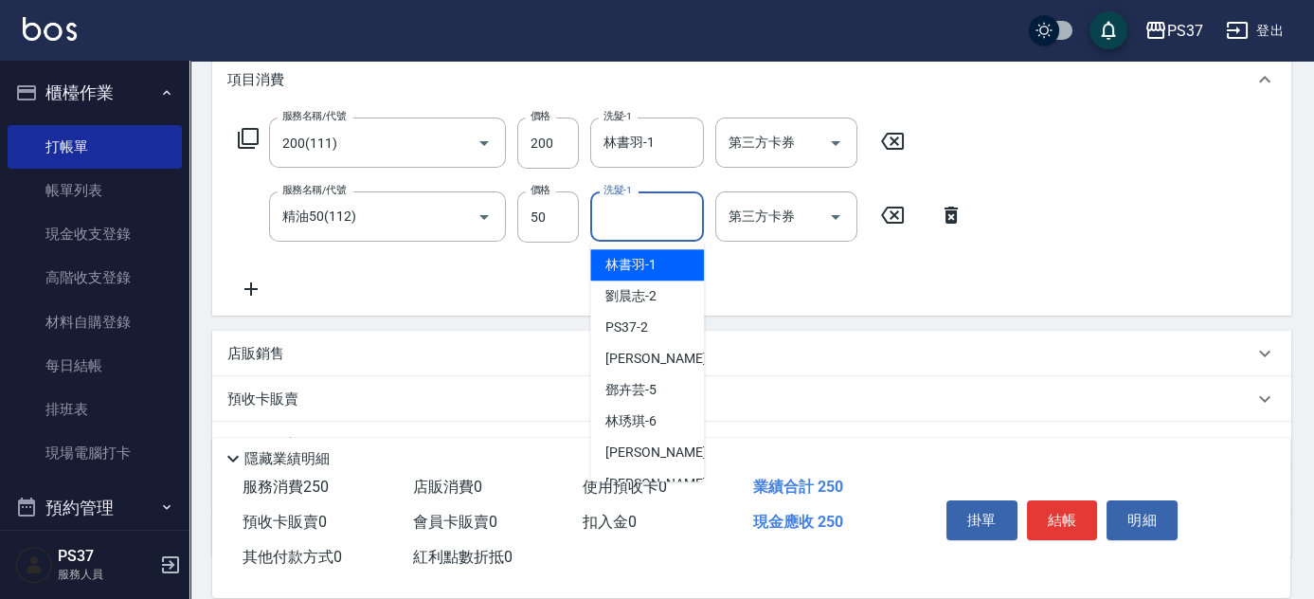
click at [611, 222] on input "洗髮-1" at bounding box center [647, 216] width 97 height 33
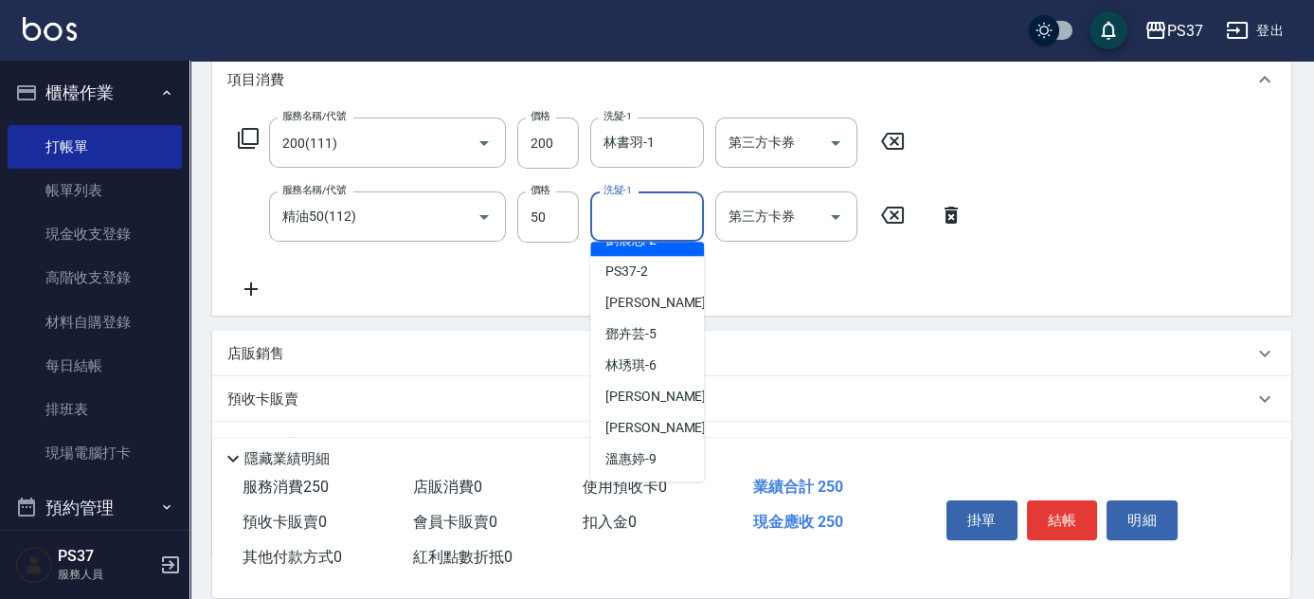
scroll to position [85, 0]
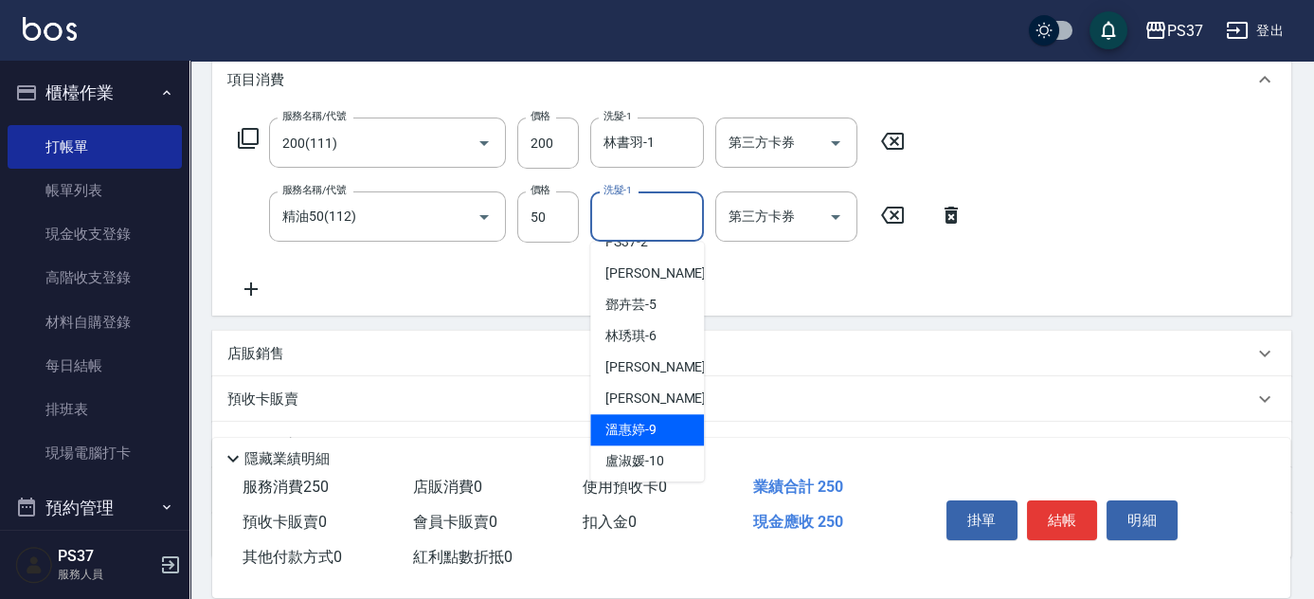
click at [628, 425] on span "溫惠婷 -9" at bounding box center [631, 430] width 51 height 20
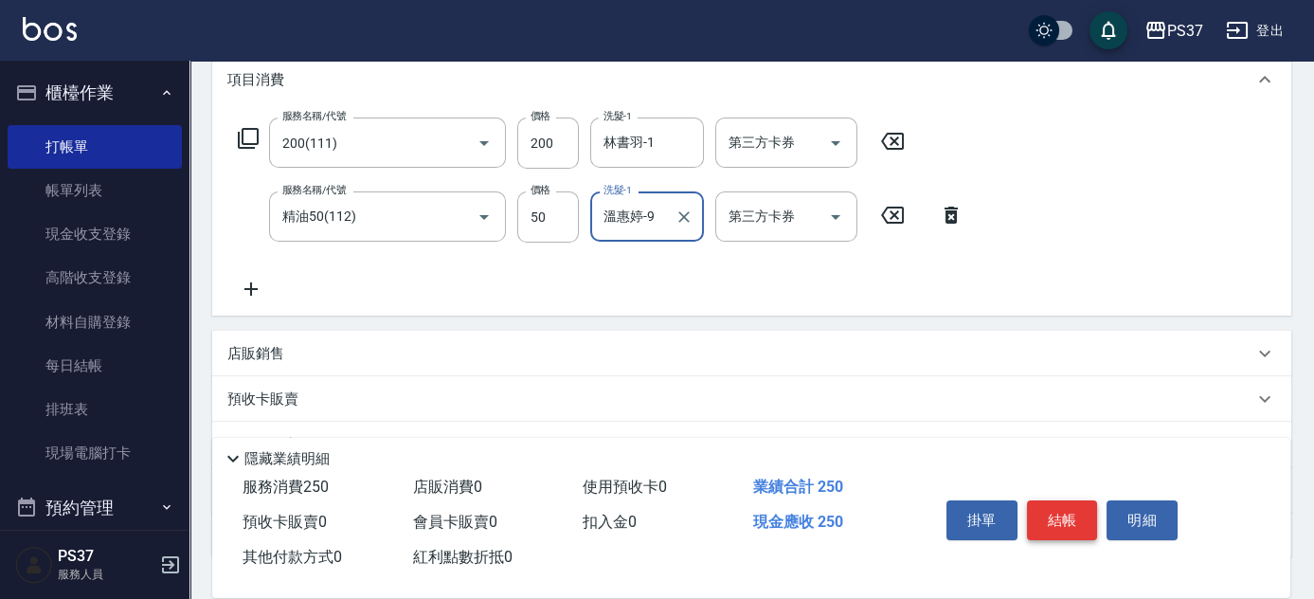
click at [1059, 520] on button "結帳" at bounding box center [1062, 520] width 71 height 40
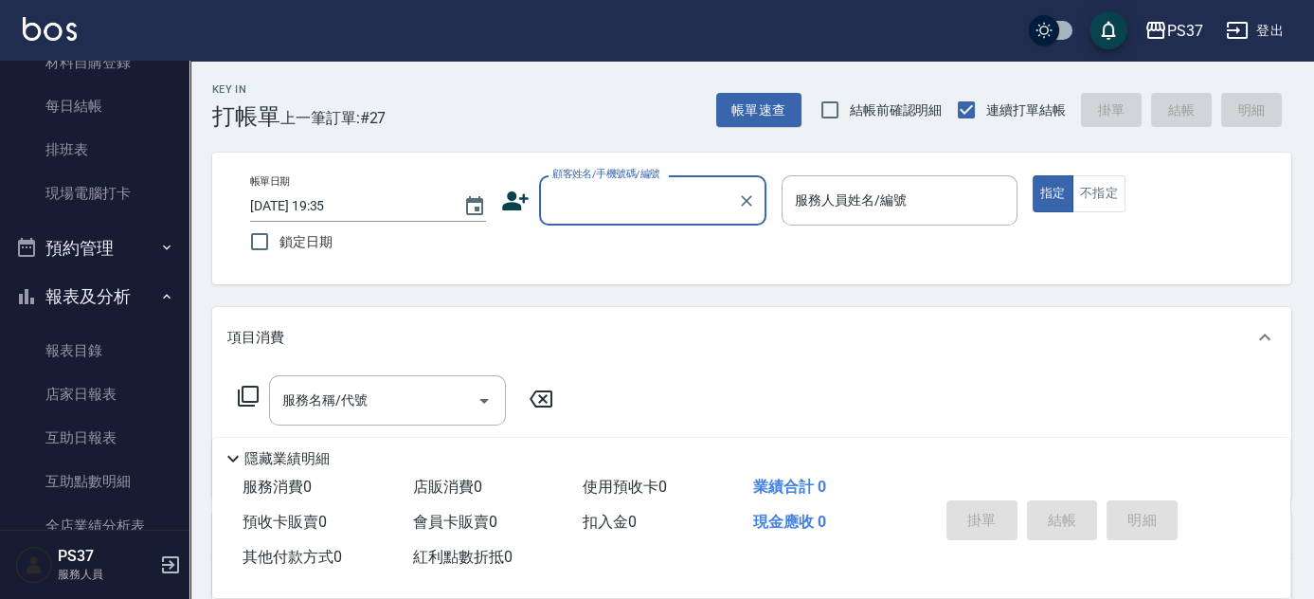
scroll to position [430, 0]
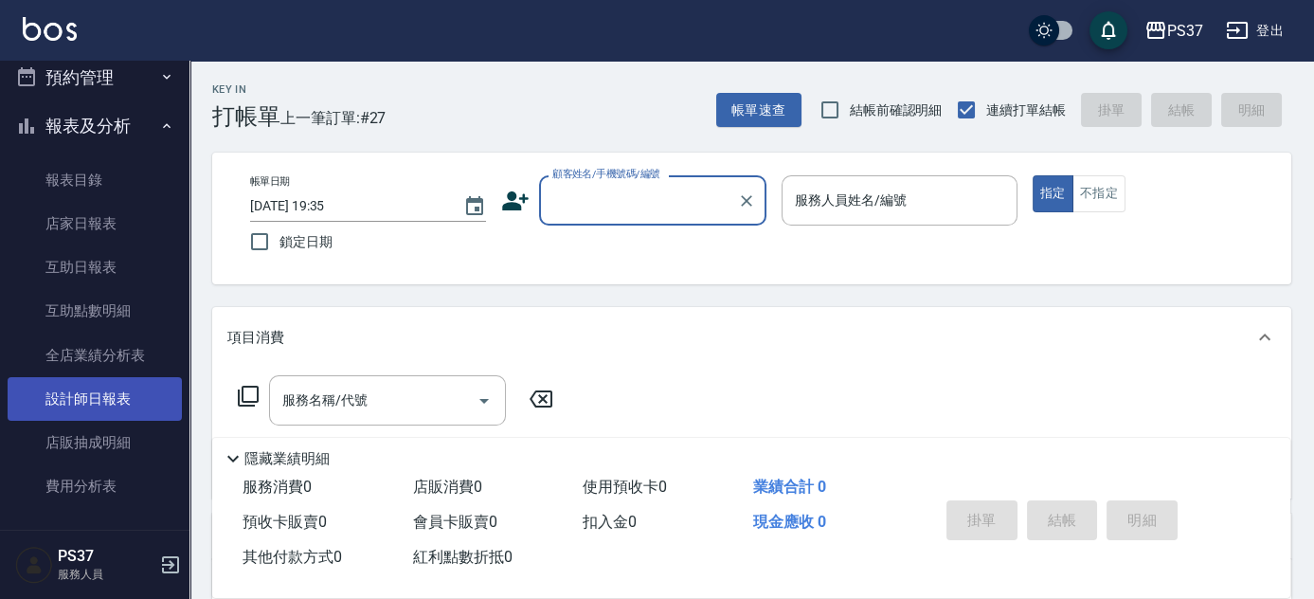
click at [53, 406] on link "設計師日報表" at bounding box center [95, 399] width 174 height 44
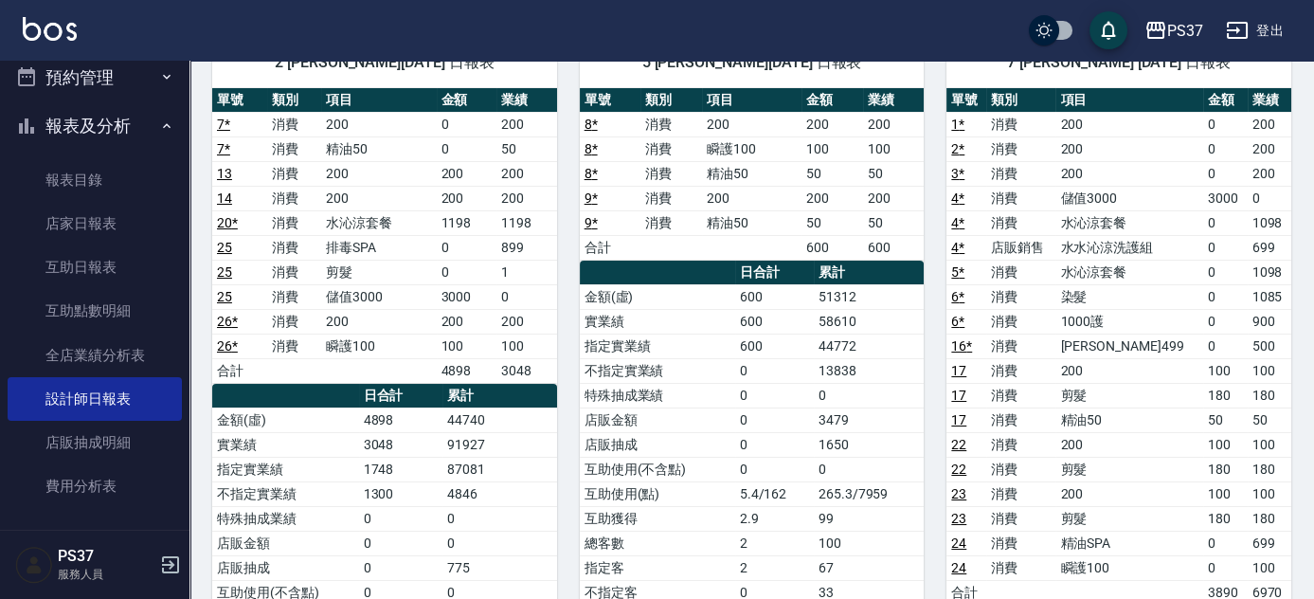
scroll to position [172, 0]
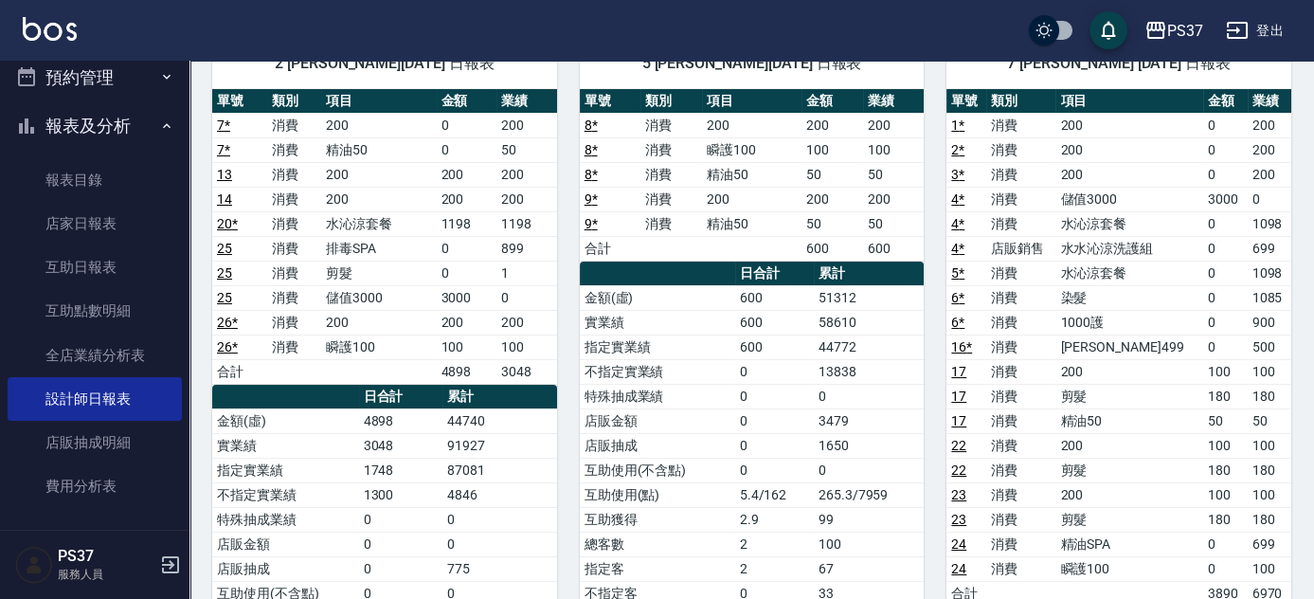
click at [962, 342] on link "16 *" at bounding box center [962, 346] width 21 height 15
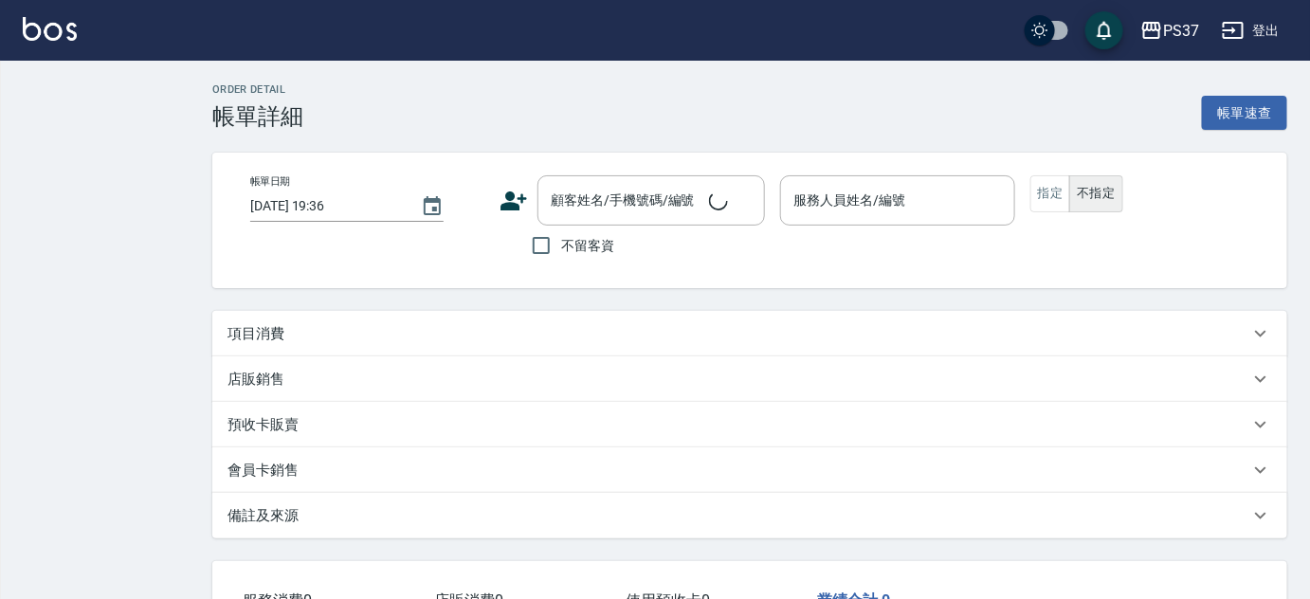
type input "2025/08/18 19:27"
type input "[PERSON_NAME]-7"
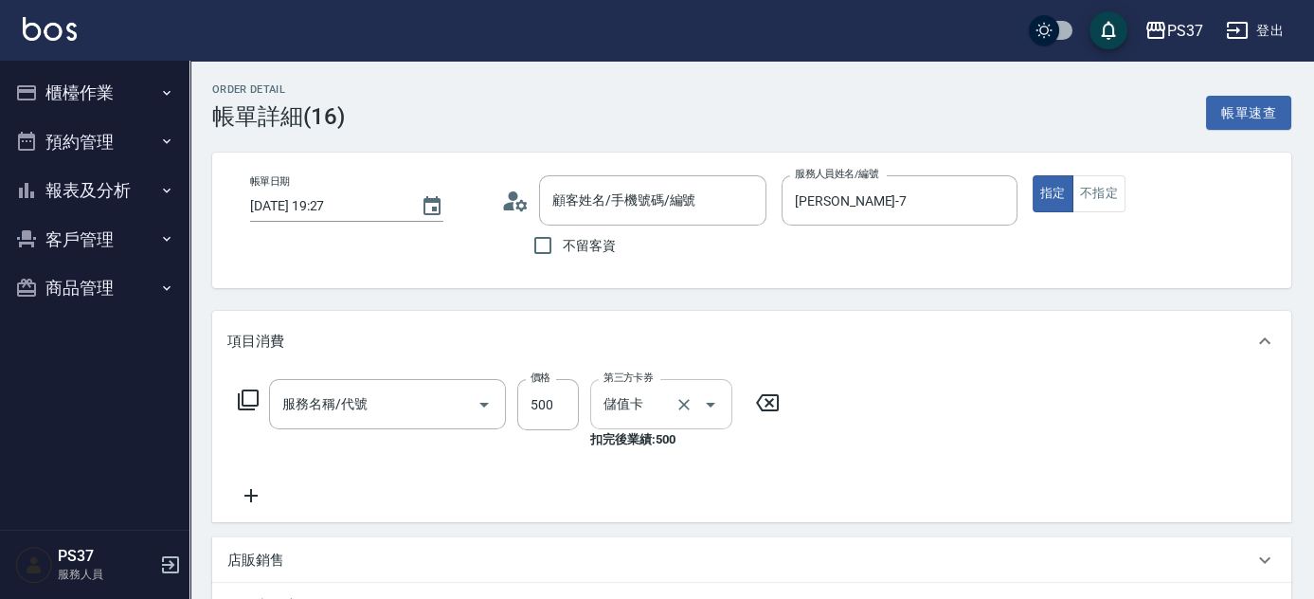
type input "公司/00000_公司/00000"
type input "伊黛莉499(0499)"
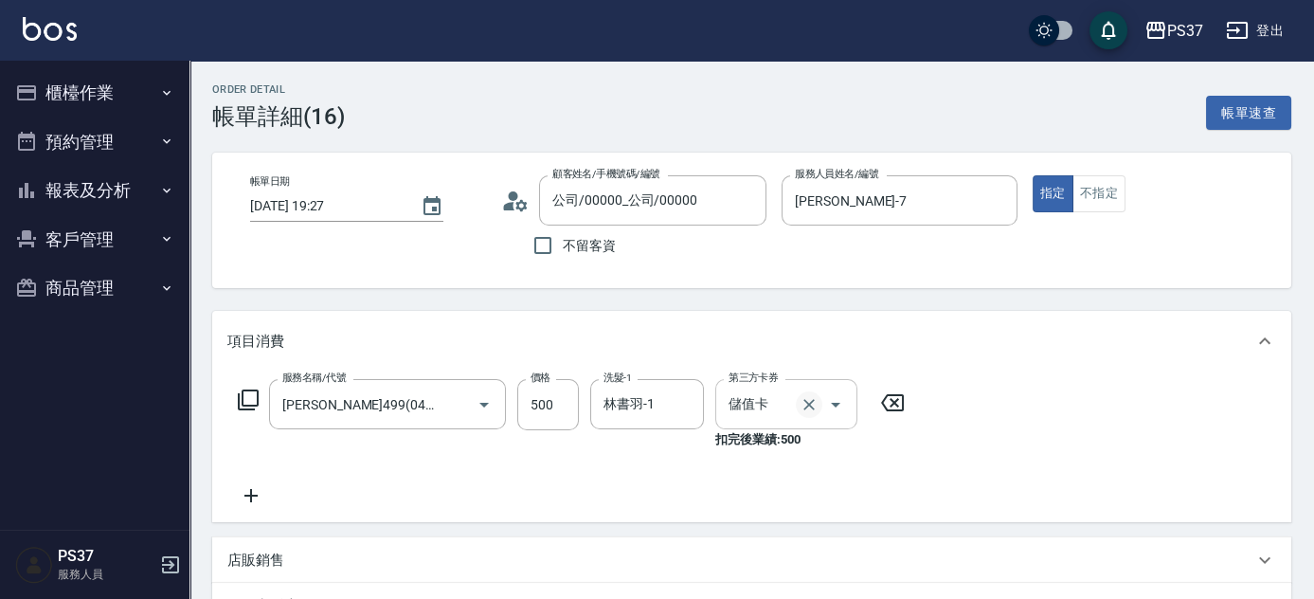
click at [813, 408] on icon "Clear" at bounding box center [809, 404] width 11 height 11
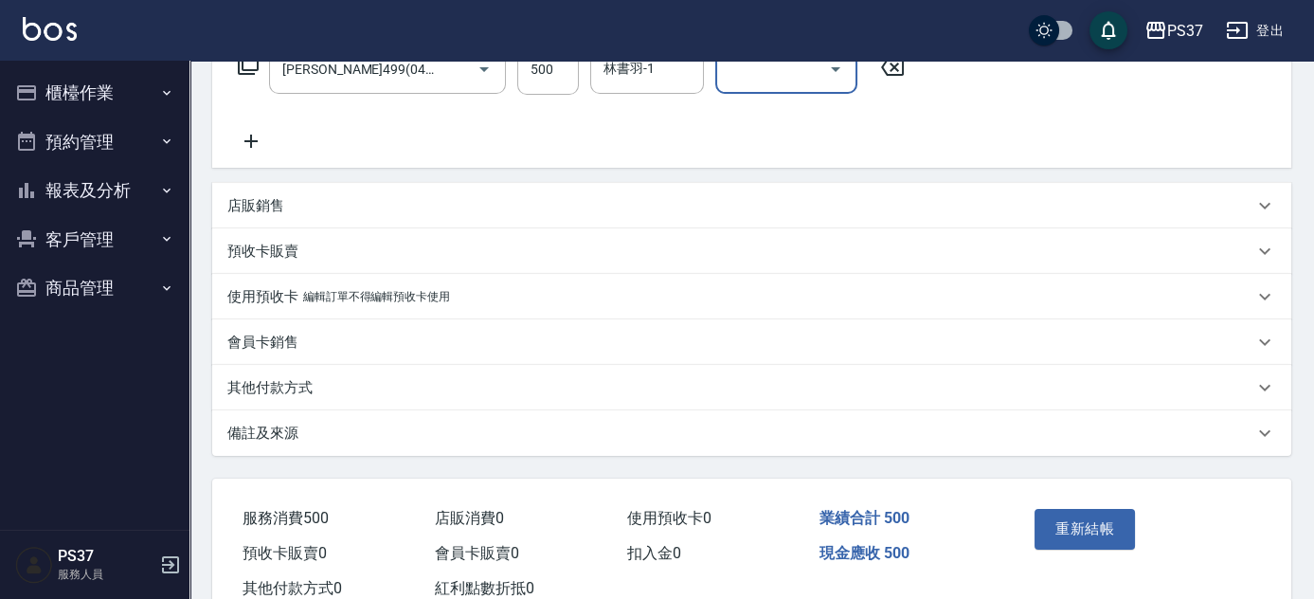
scroll to position [394, 0]
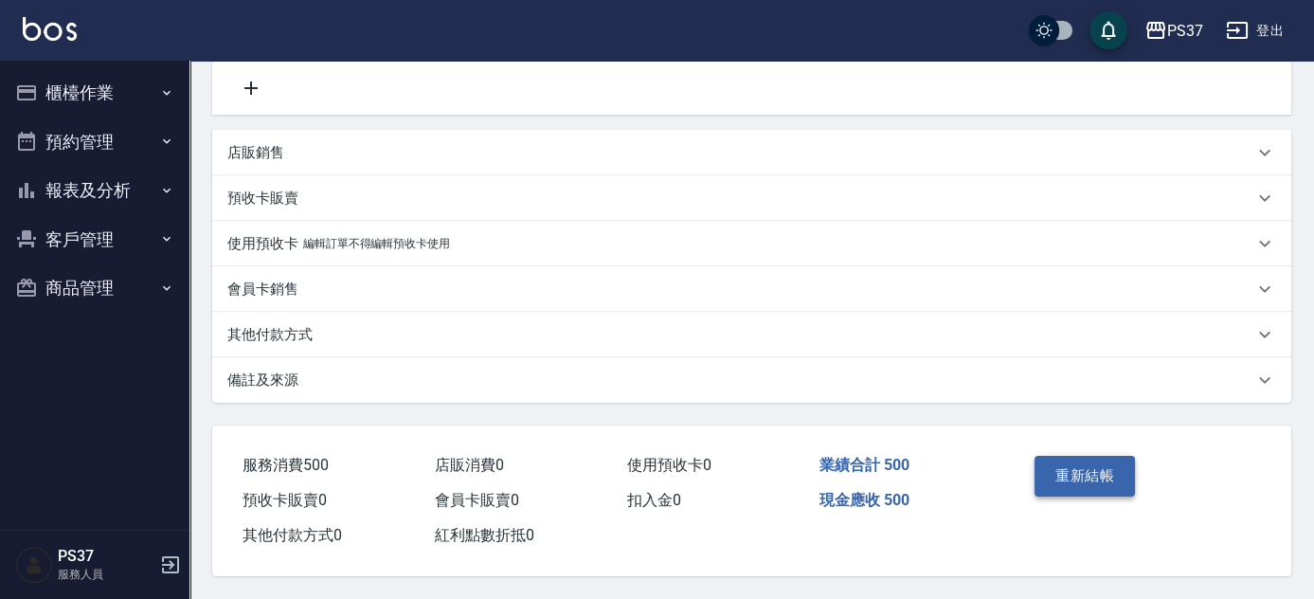
click at [1119, 474] on button "重新結帳" at bounding box center [1085, 476] width 100 height 40
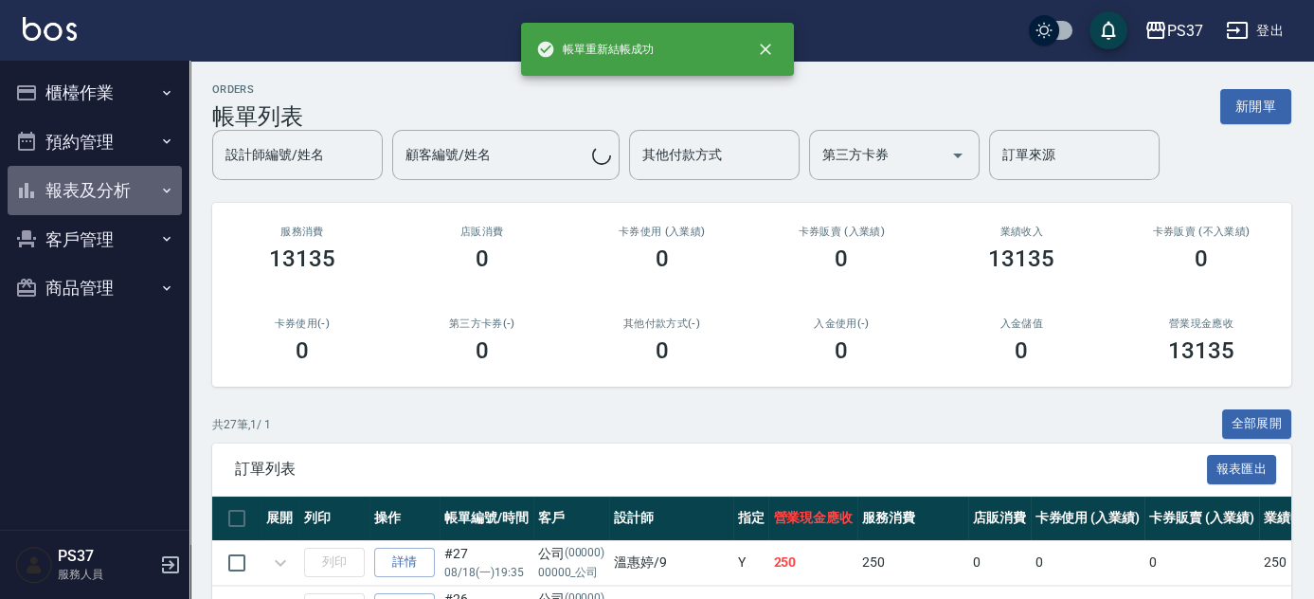
click at [65, 193] on button "報表及分析" at bounding box center [95, 190] width 174 height 49
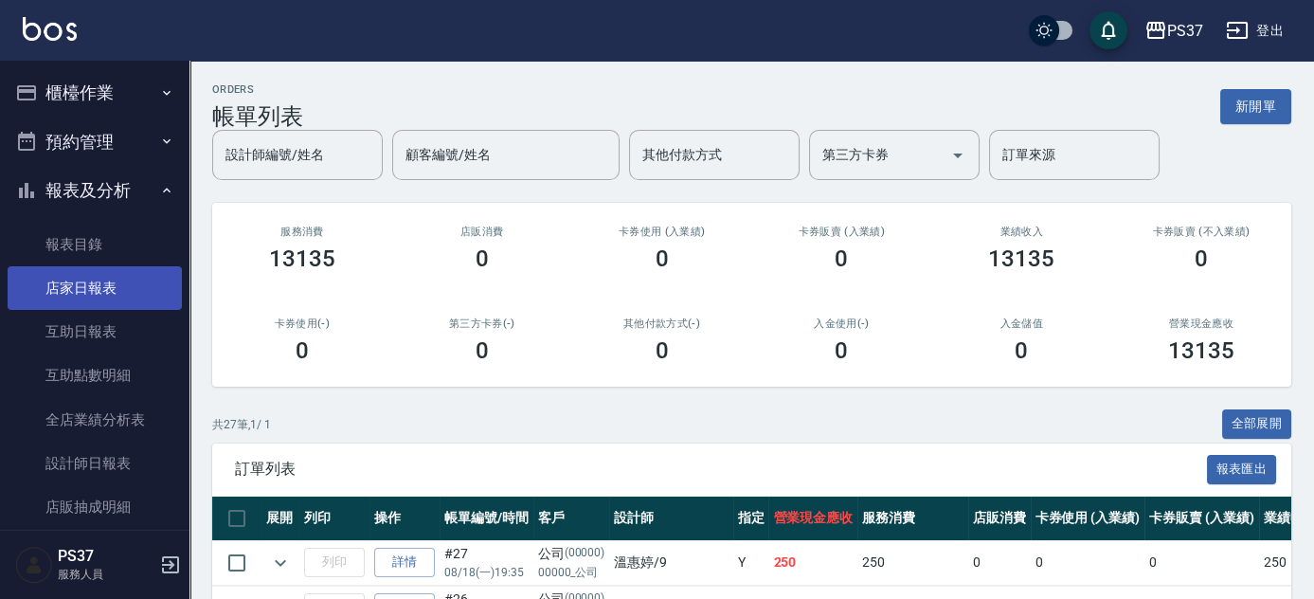
click at [85, 298] on link "店家日報表" at bounding box center [95, 288] width 174 height 44
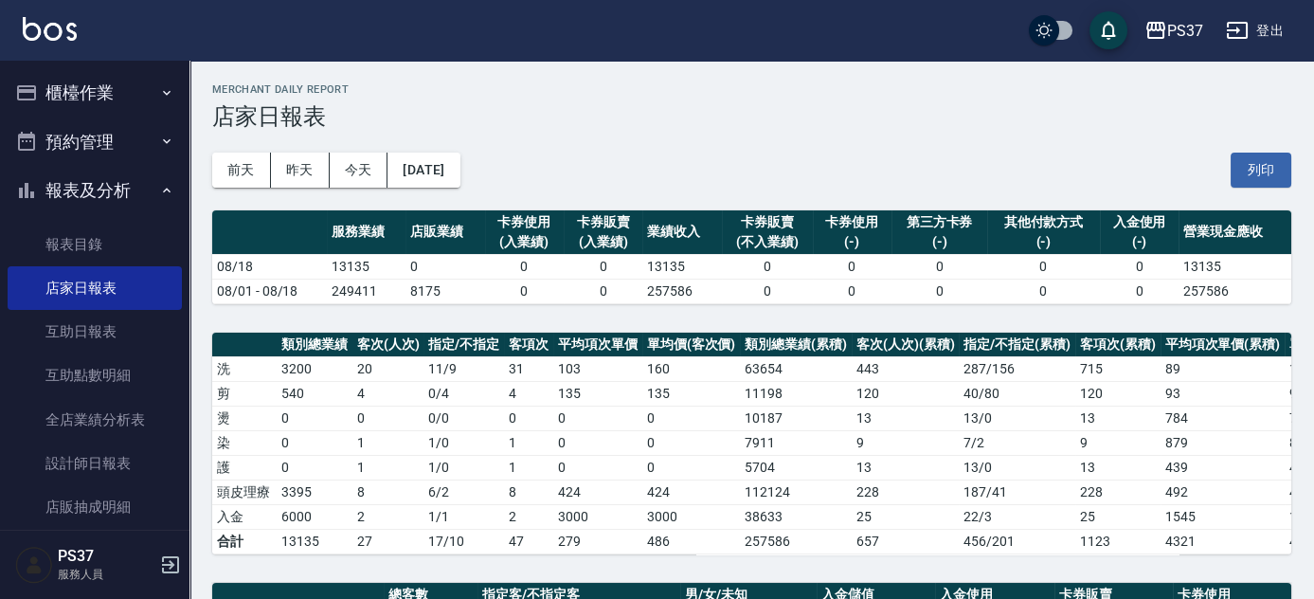
click at [106, 93] on button "櫃檯作業" at bounding box center [95, 92] width 174 height 49
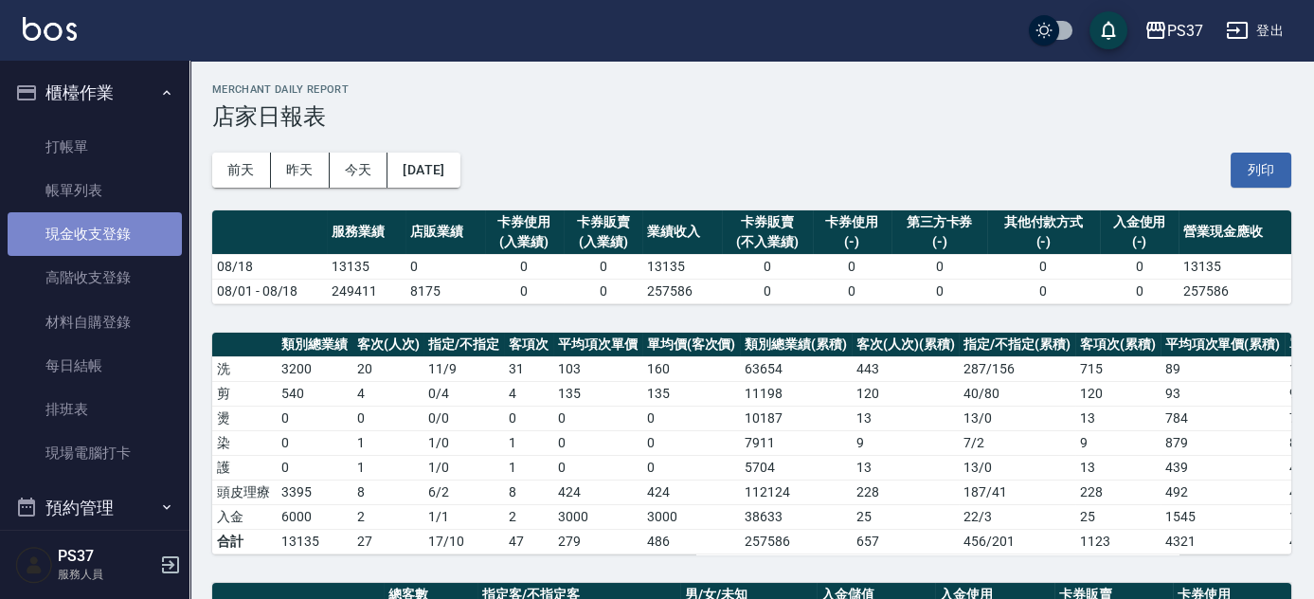
click at [107, 227] on link "現金收支登錄" at bounding box center [95, 234] width 174 height 44
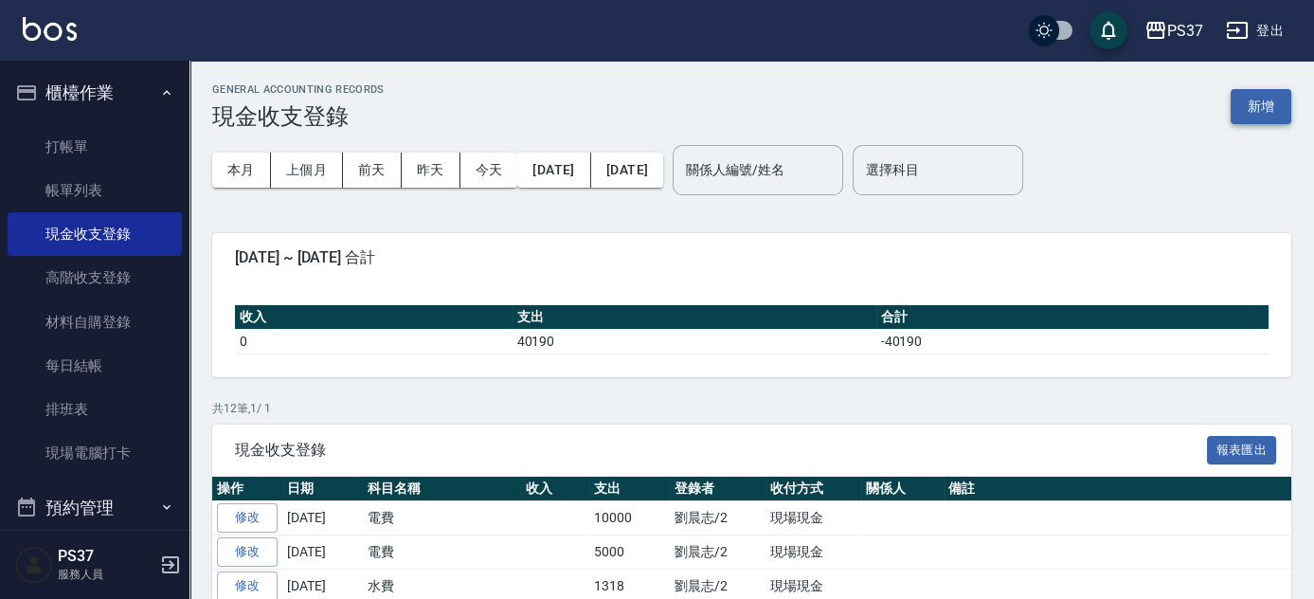
click at [1260, 114] on button "新增" at bounding box center [1261, 106] width 61 height 35
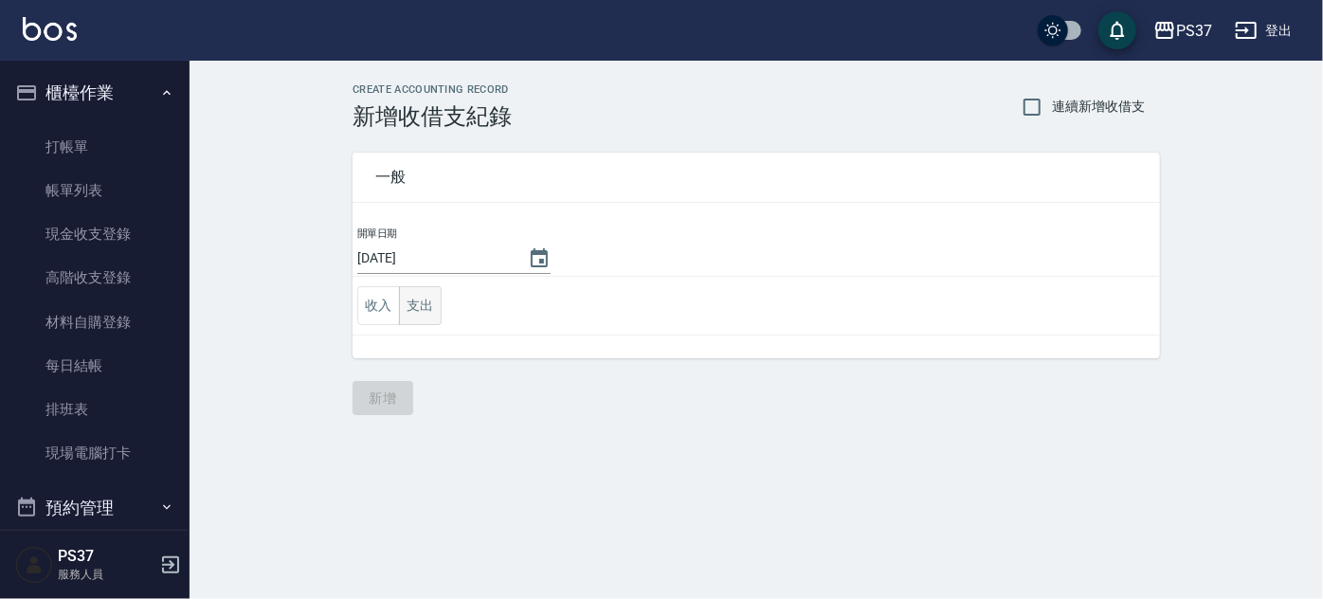
click at [405, 302] on button "支出" at bounding box center [420, 305] width 43 height 39
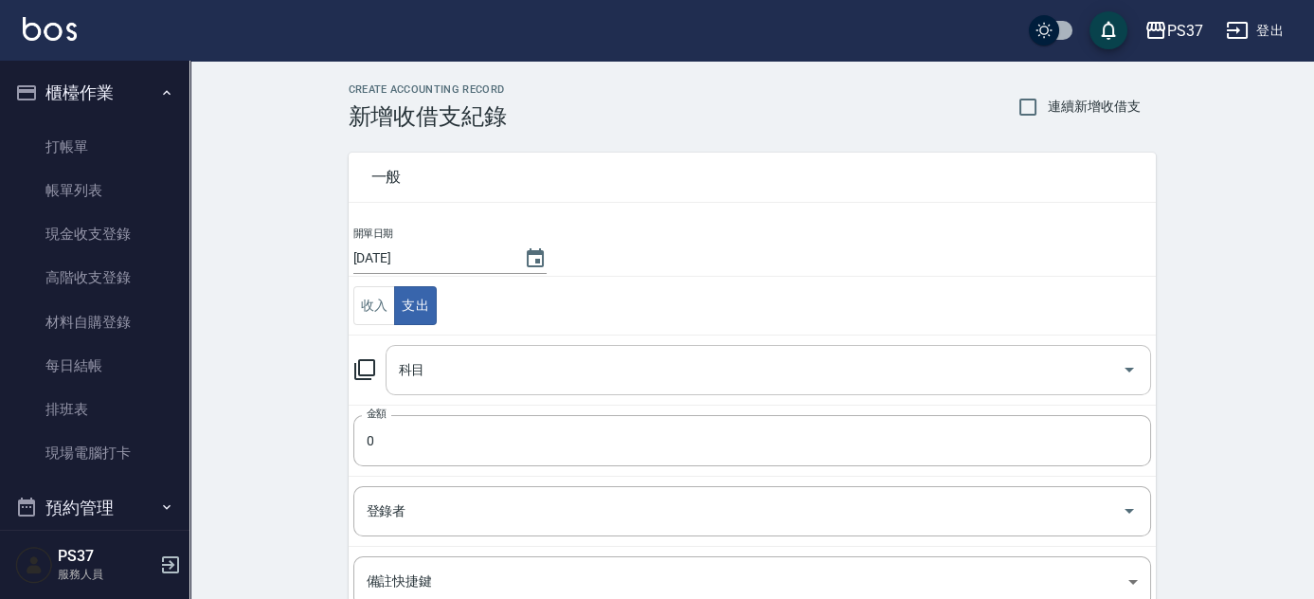
click at [414, 381] on input "科目" at bounding box center [754, 370] width 720 height 33
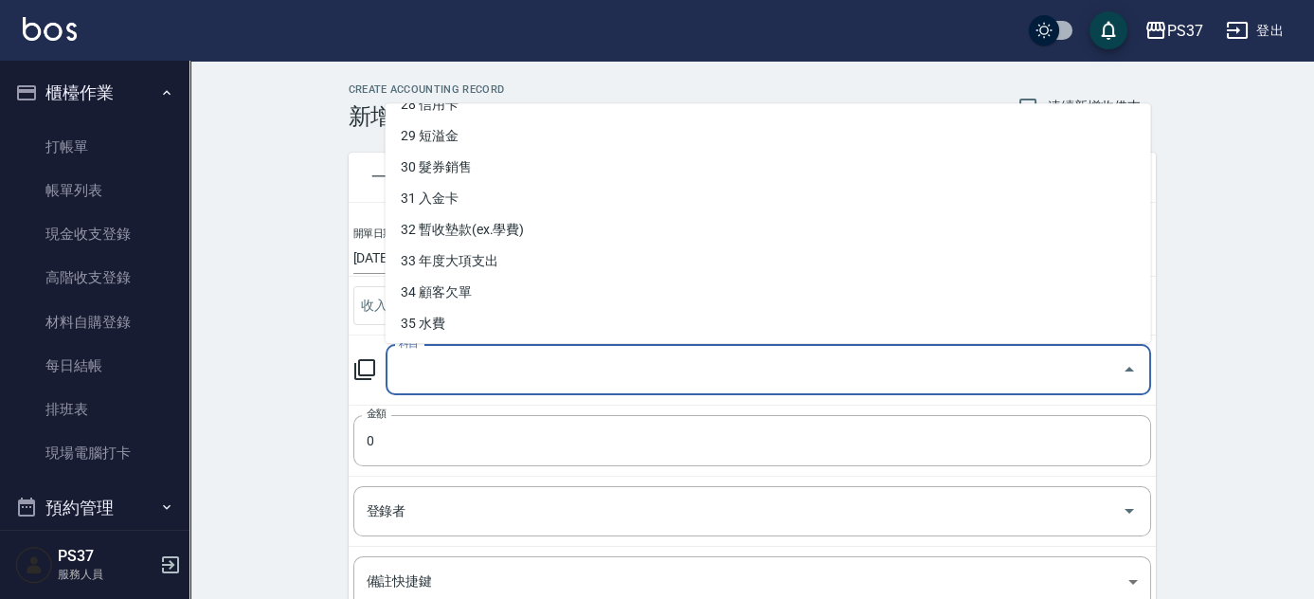
scroll to position [963, 0]
click at [452, 285] on li "36 電費" at bounding box center [769, 289] width 766 height 31
type input "36 電費"
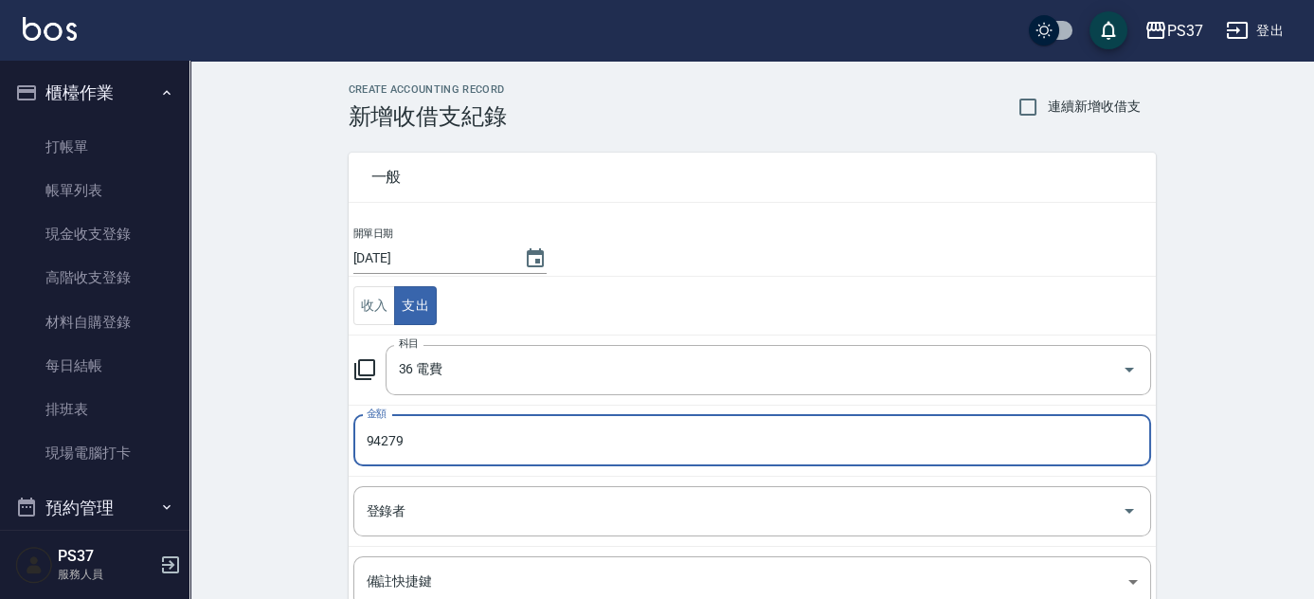
click at [373, 441] on input "94279" at bounding box center [753, 440] width 798 height 51
click at [371, 441] on input "4279" at bounding box center [753, 440] width 798 height 51
type input "9279"
click at [434, 505] on input "登錄者" at bounding box center [738, 511] width 752 height 33
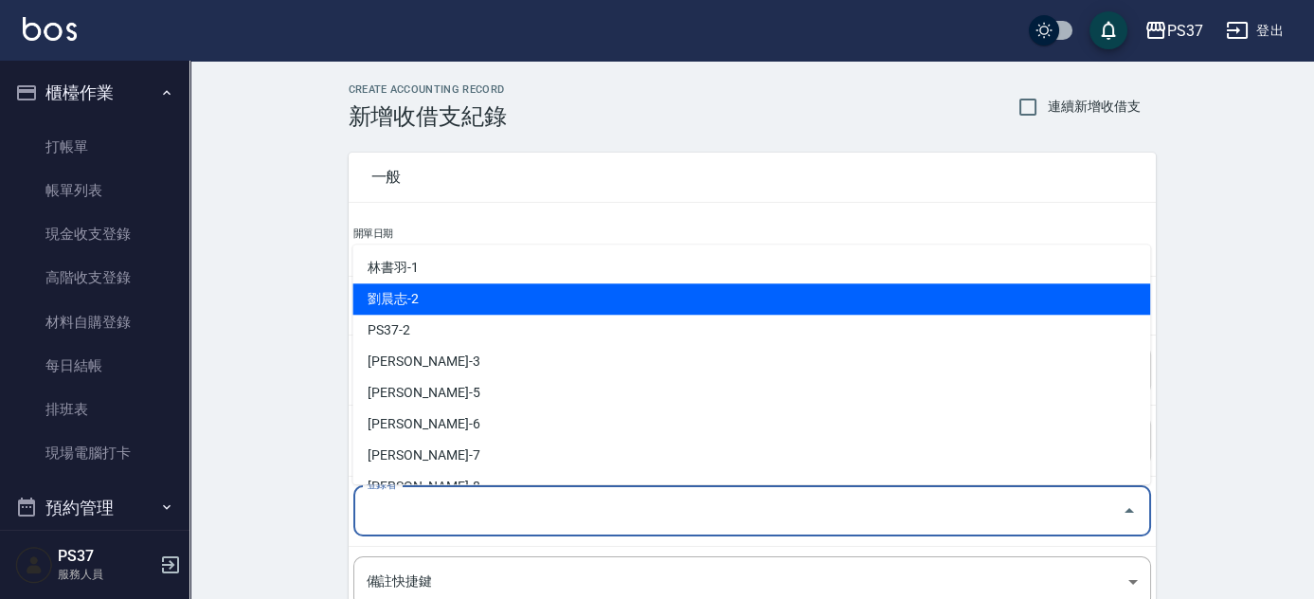
click at [427, 300] on li "劉晨志-2" at bounding box center [752, 298] width 798 height 31
type input "劉晨志-2"
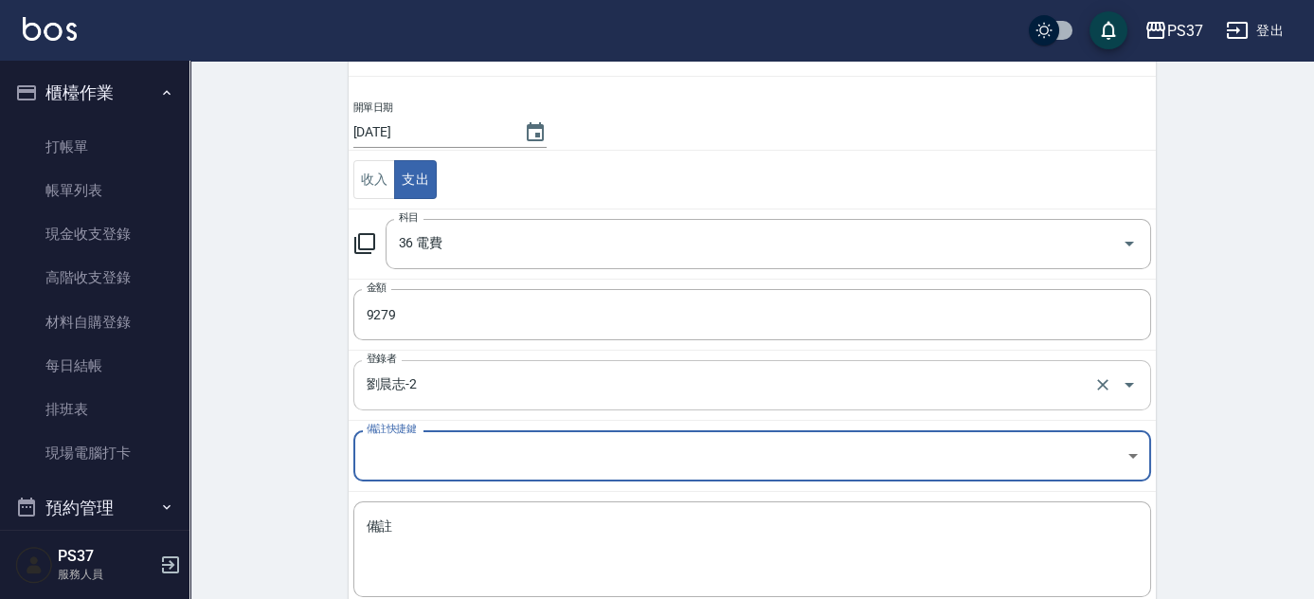
scroll to position [235, 0]
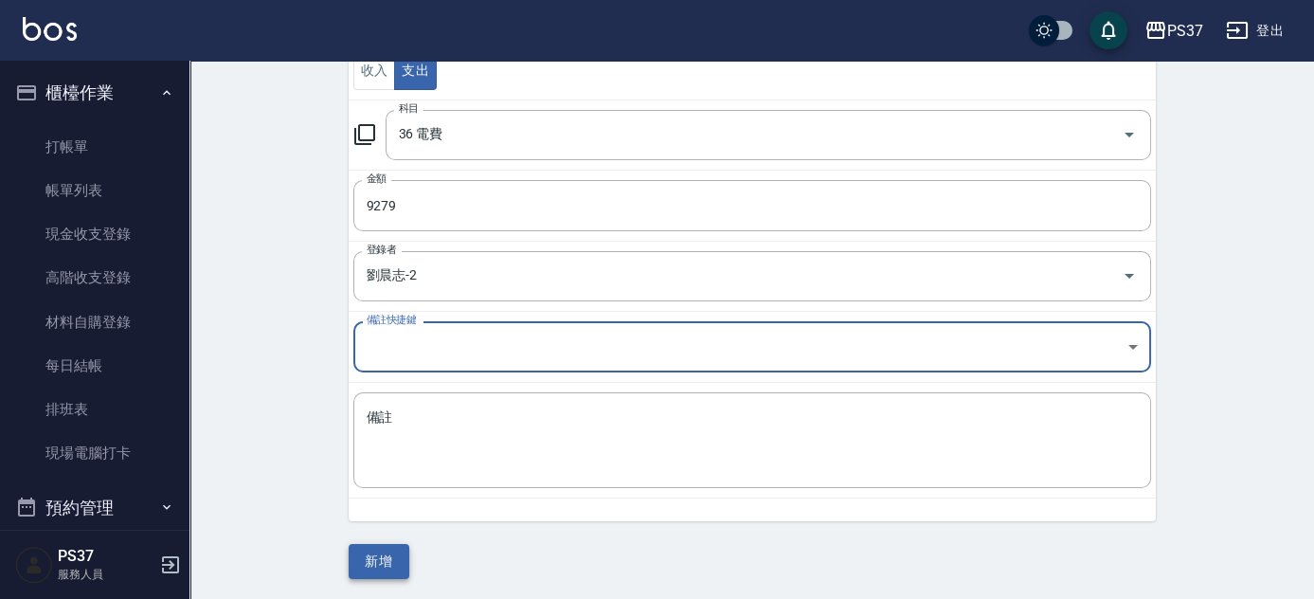
click at [375, 546] on button "新增" at bounding box center [379, 561] width 61 height 35
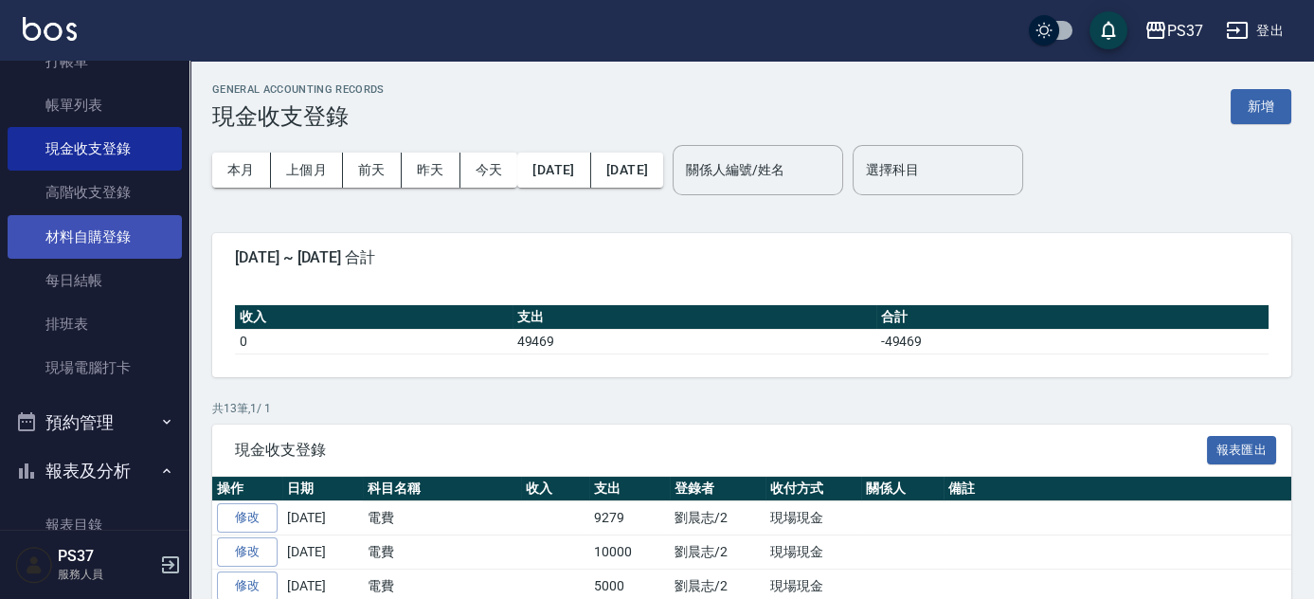
scroll to position [517, 0]
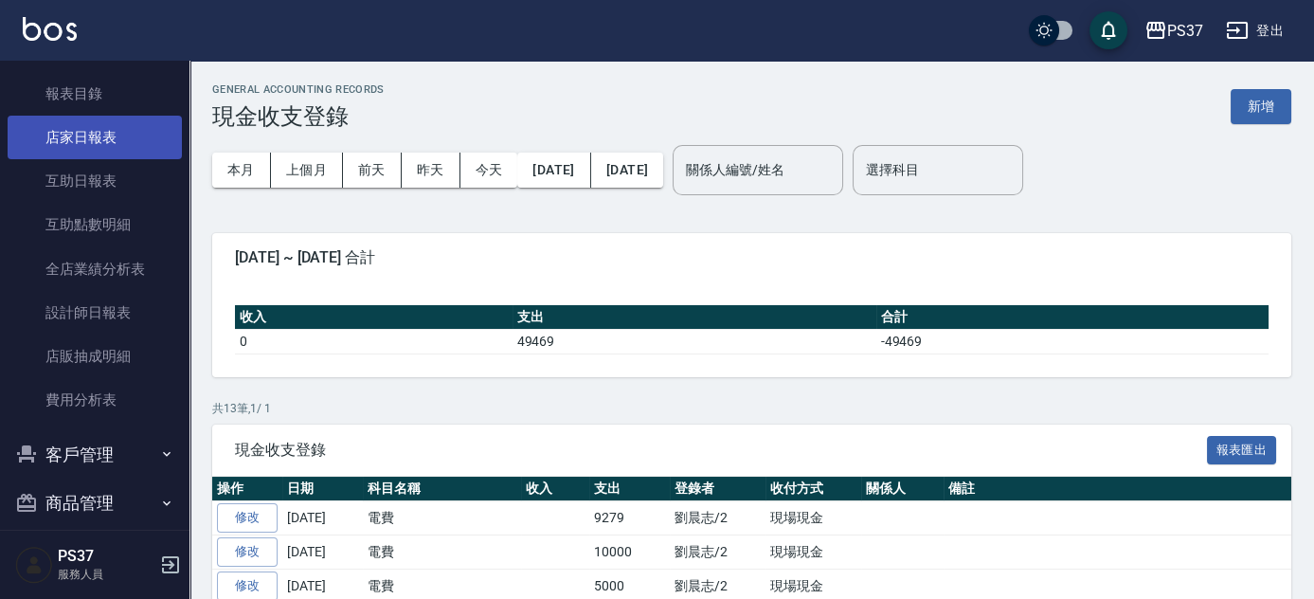
click at [107, 146] on link "店家日報表" at bounding box center [95, 138] width 174 height 44
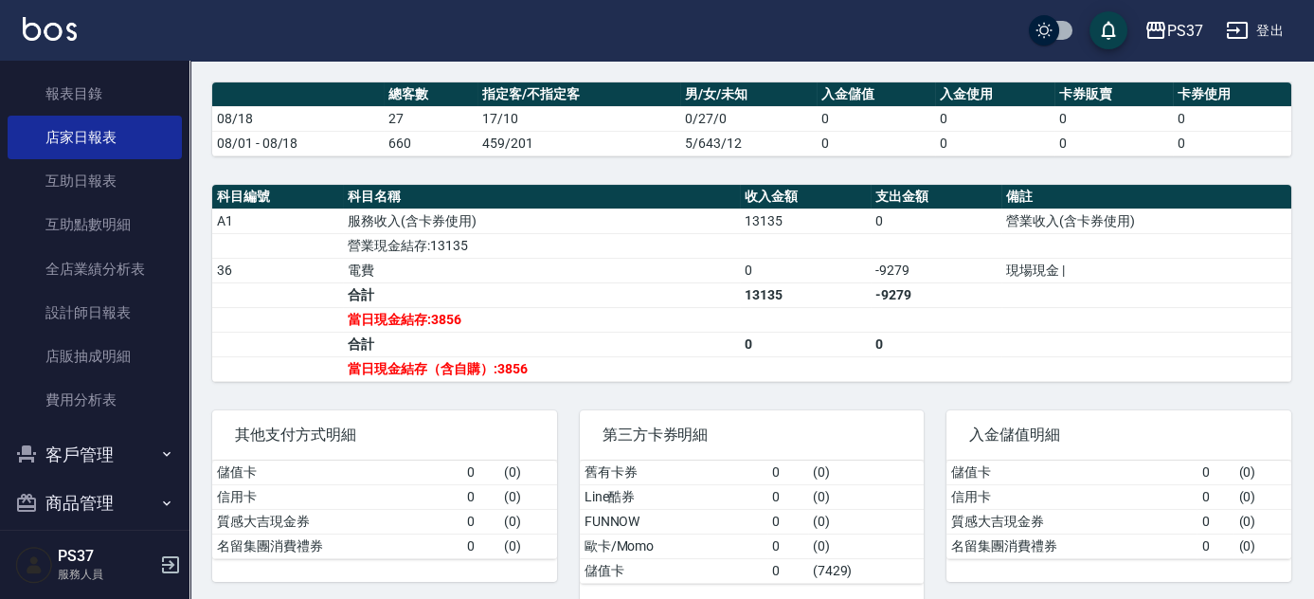
scroll to position [535, 0]
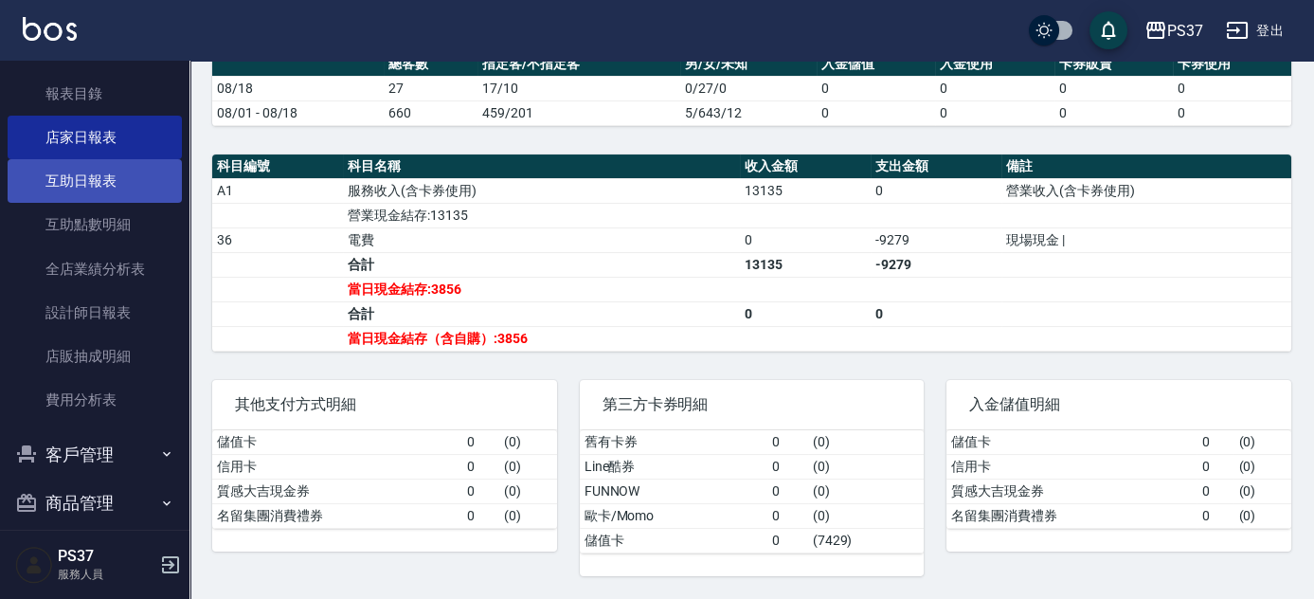
click at [88, 172] on link "互助日報表" at bounding box center [95, 181] width 174 height 44
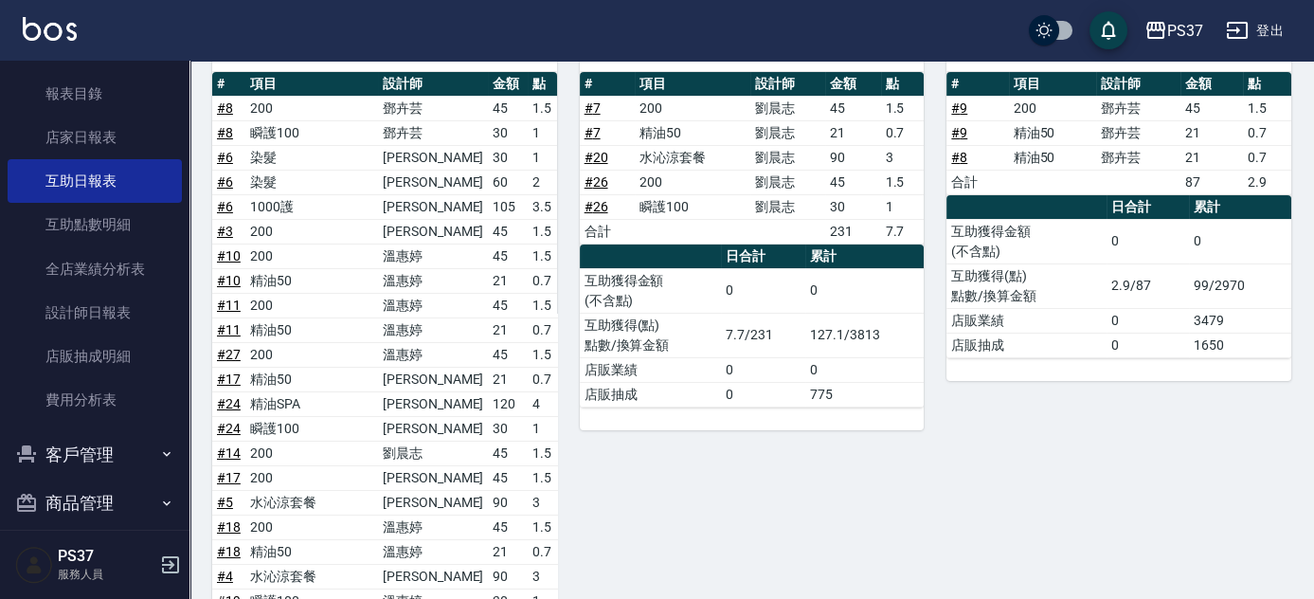
scroll to position [172, 0]
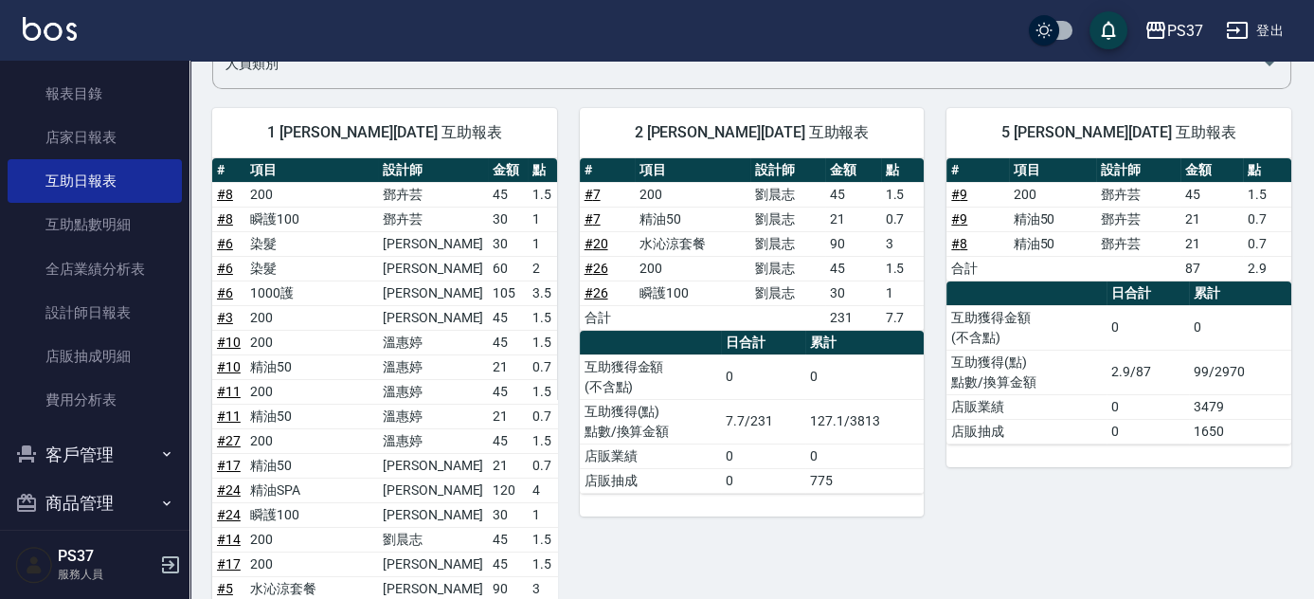
click at [224, 220] on link "# 8" at bounding box center [225, 218] width 16 height 15
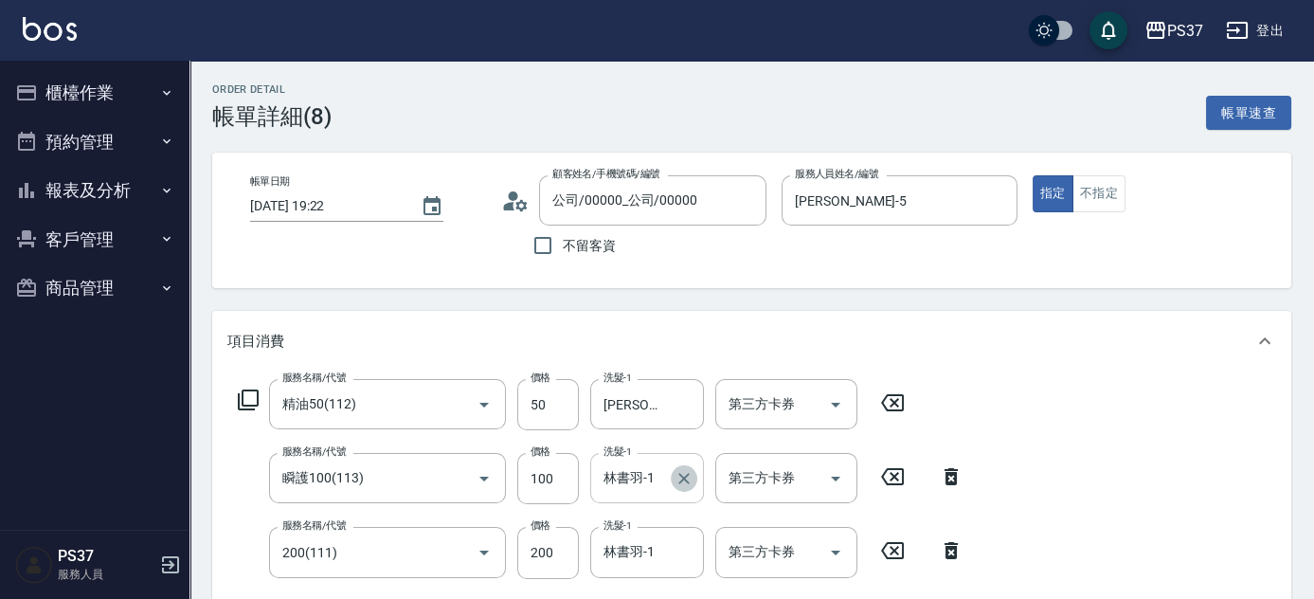
click at [680, 478] on icon "Clear" at bounding box center [684, 478] width 19 height 19
click at [654, 480] on input "洗髮-1" at bounding box center [647, 478] width 97 height 33
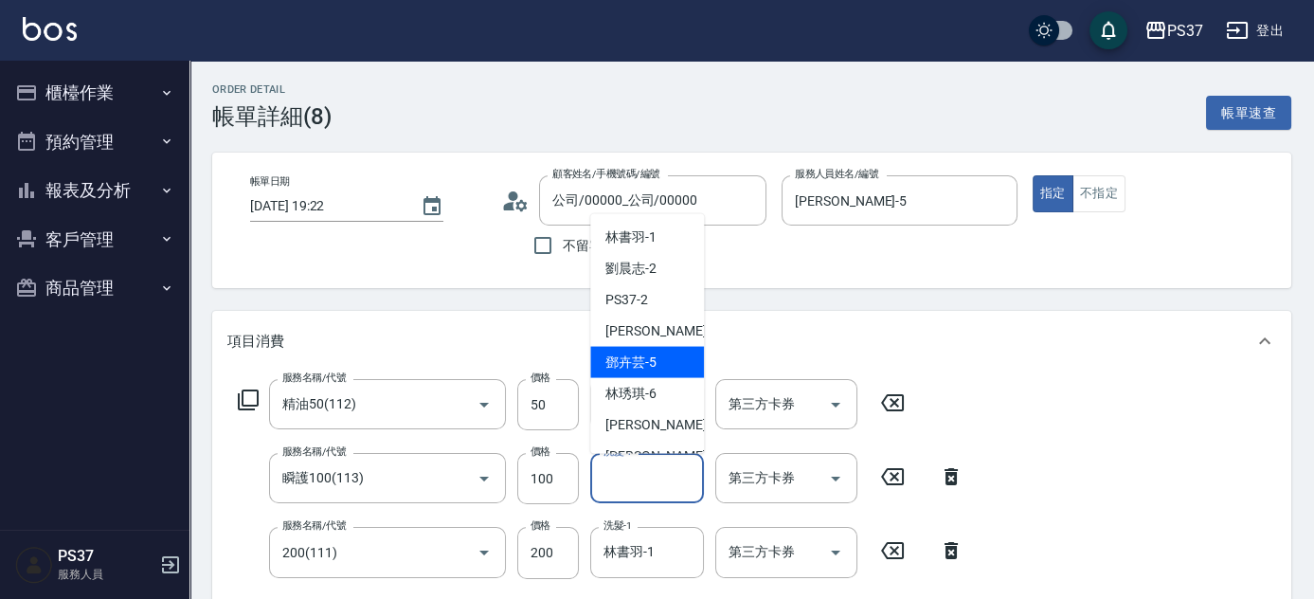
click at [644, 368] on span "[PERSON_NAME]-5" at bounding box center [631, 363] width 51 height 20
type input "[PERSON_NAME]-5"
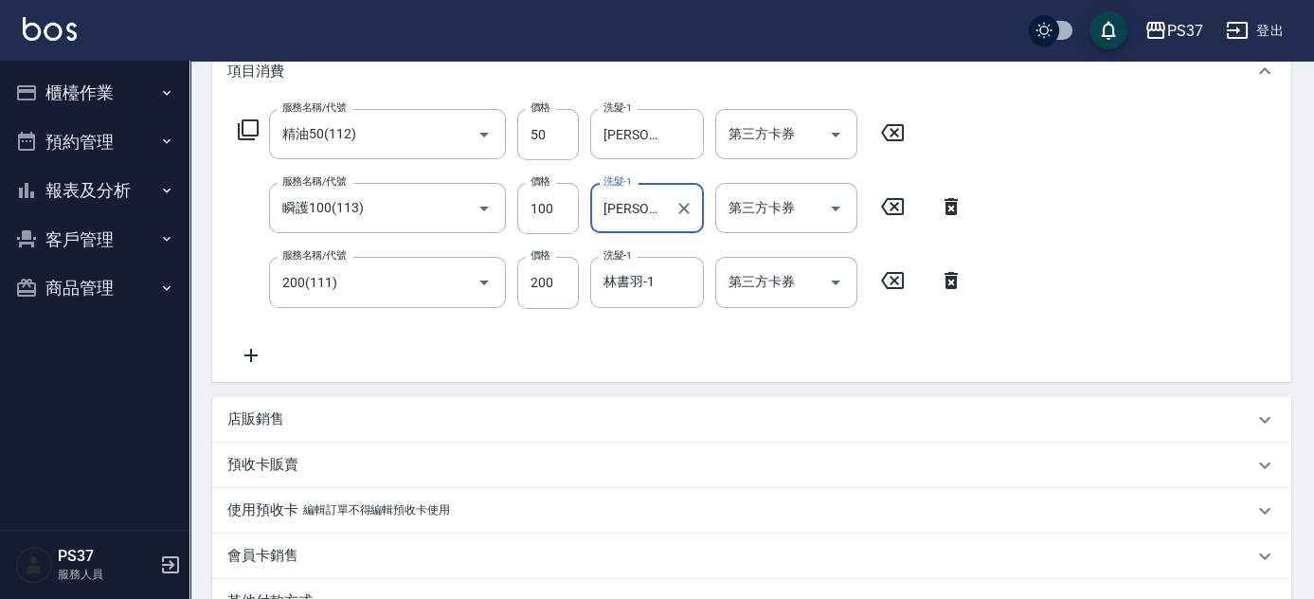
scroll to position [543, 0]
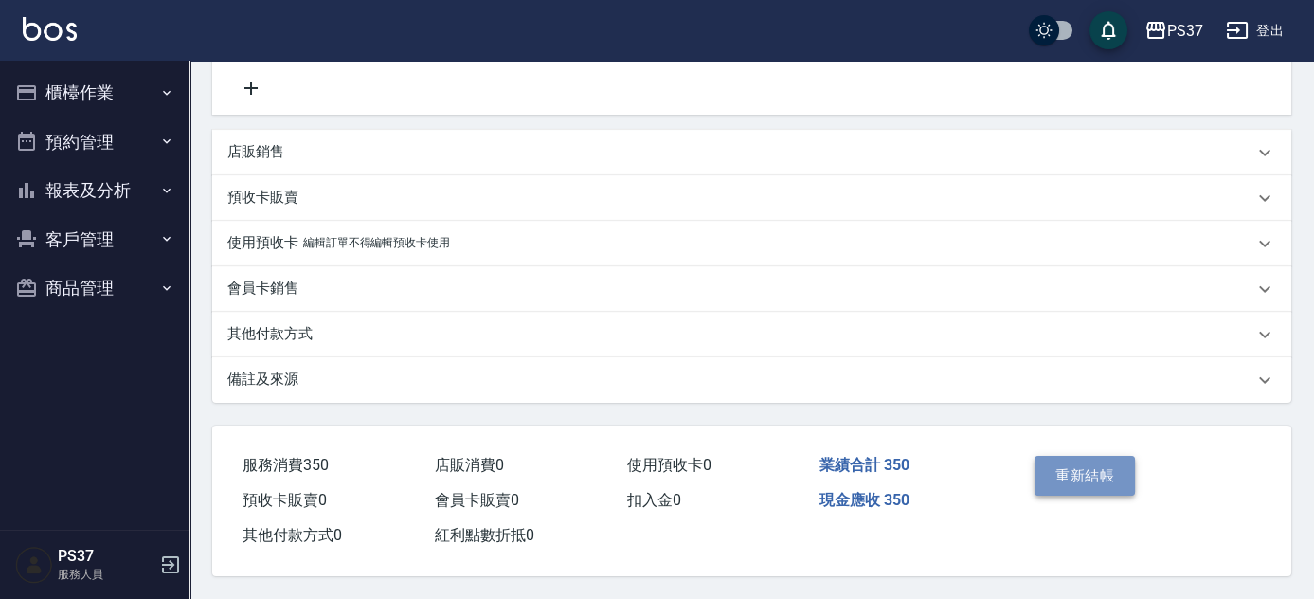
click at [1077, 471] on button "重新結帳" at bounding box center [1085, 476] width 100 height 40
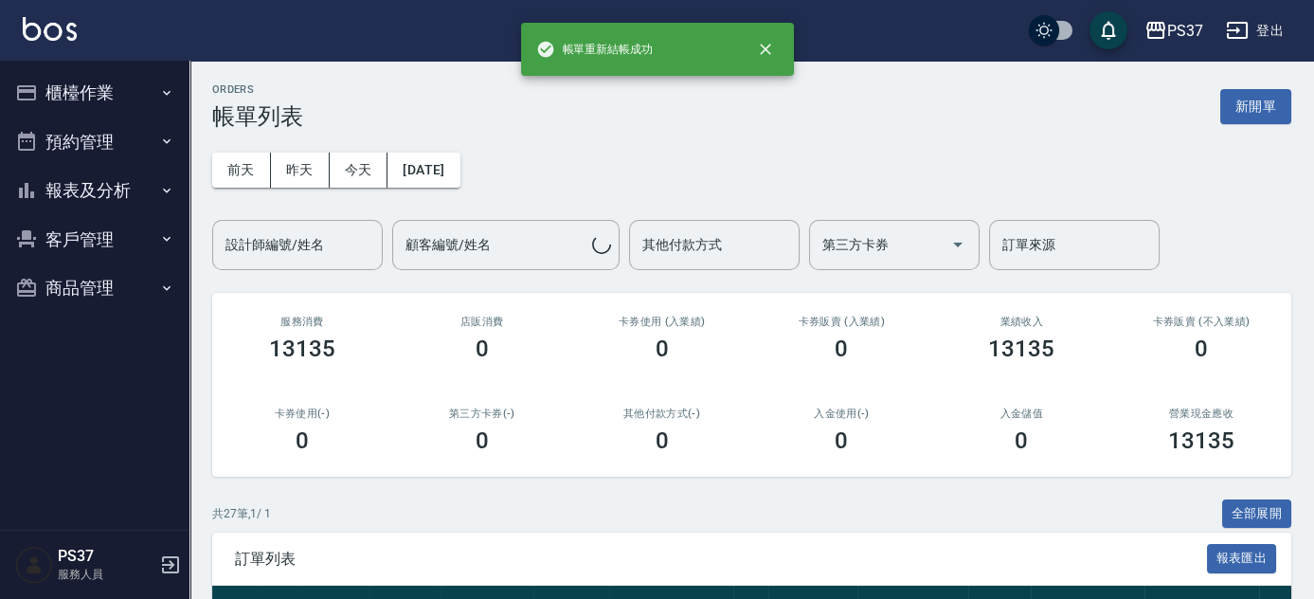
click at [100, 181] on button "報表及分析" at bounding box center [95, 190] width 174 height 49
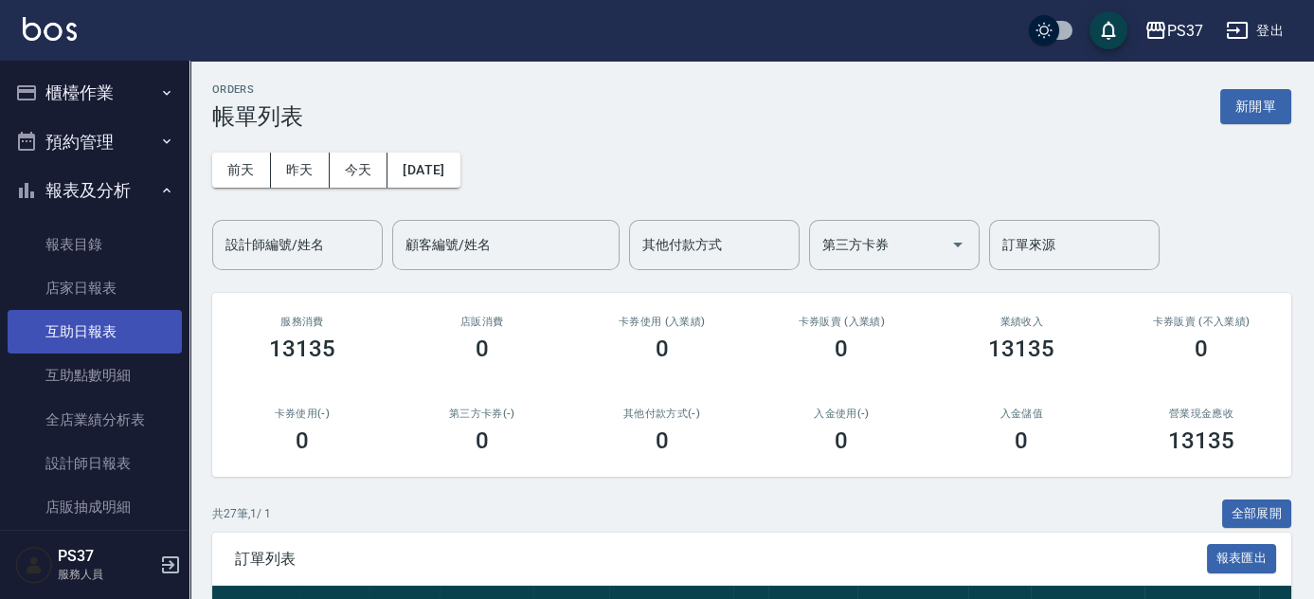
click at [93, 326] on link "互助日報表" at bounding box center [95, 332] width 174 height 44
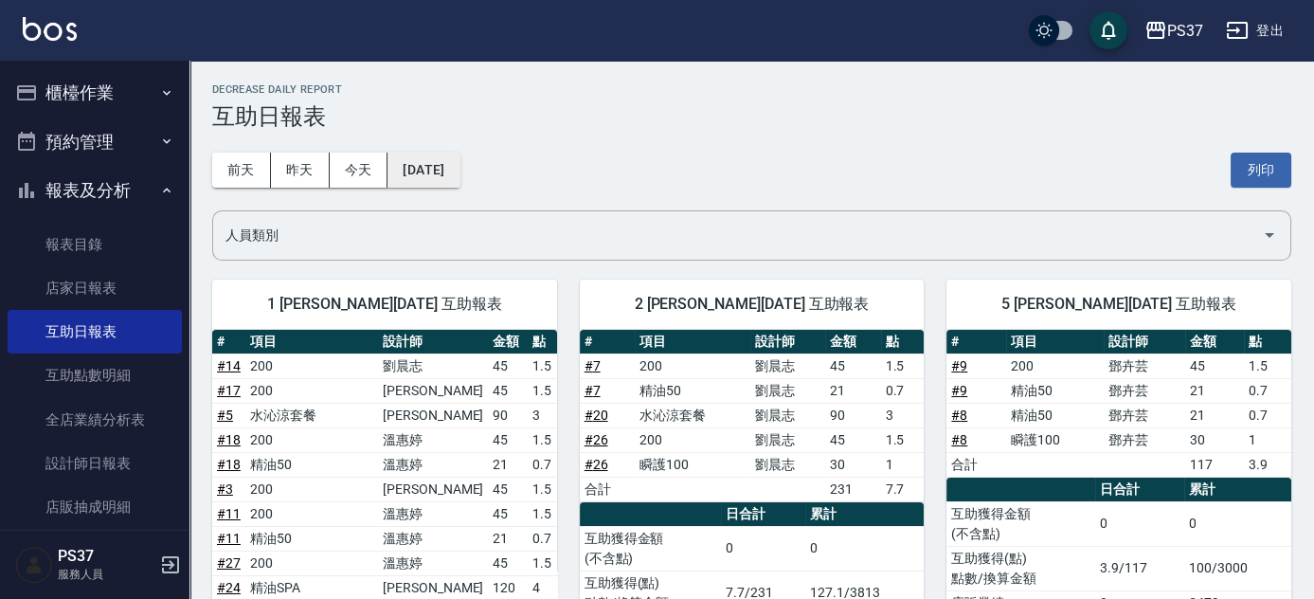
click at [460, 176] on button "[DATE]" at bounding box center [424, 170] width 72 height 35
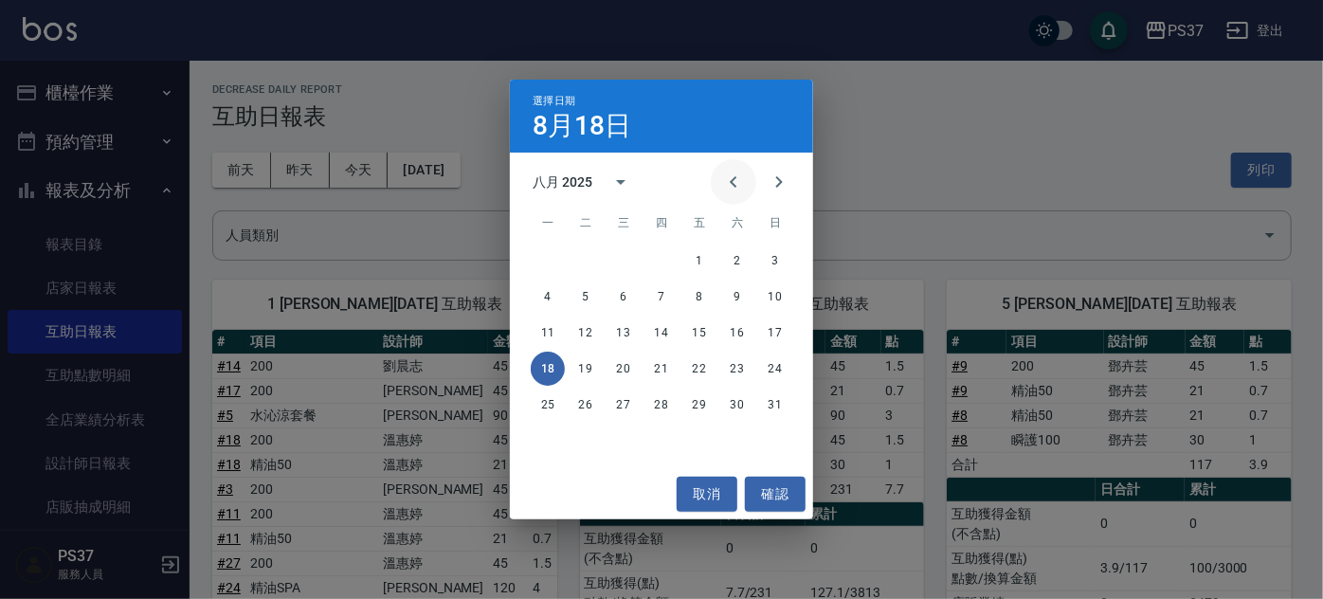
click at [729, 184] on icon "Previous month" at bounding box center [733, 182] width 23 height 23
click at [728, 330] on button "19" at bounding box center [737, 333] width 34 height 34
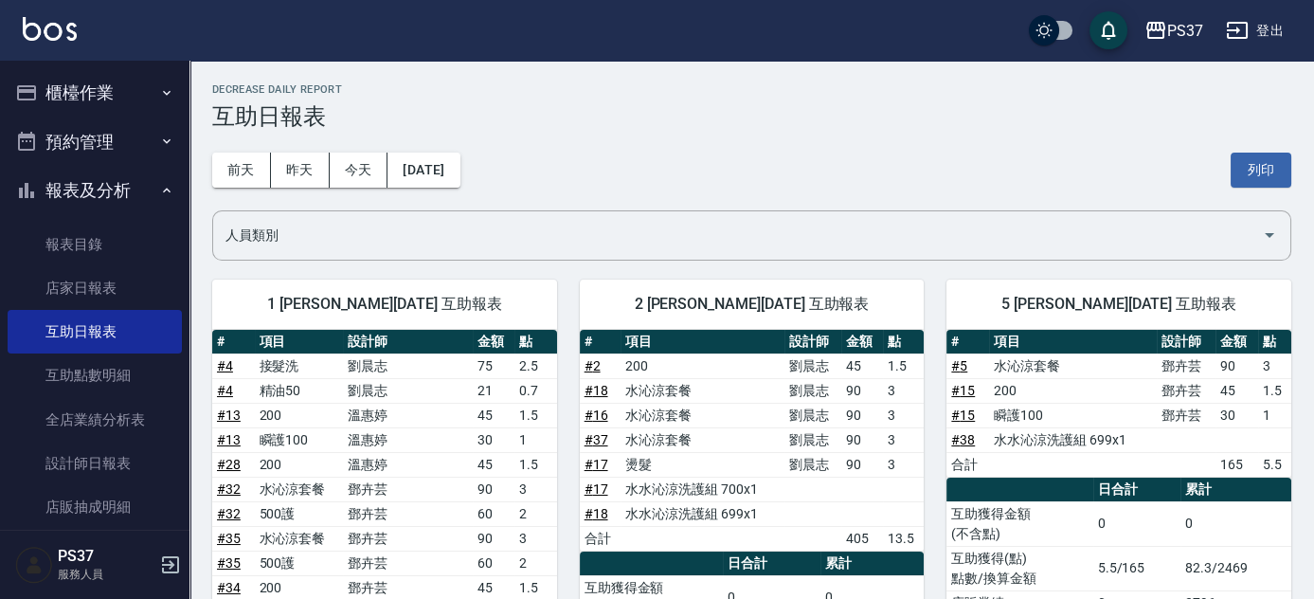
scroll to position [258, 0]
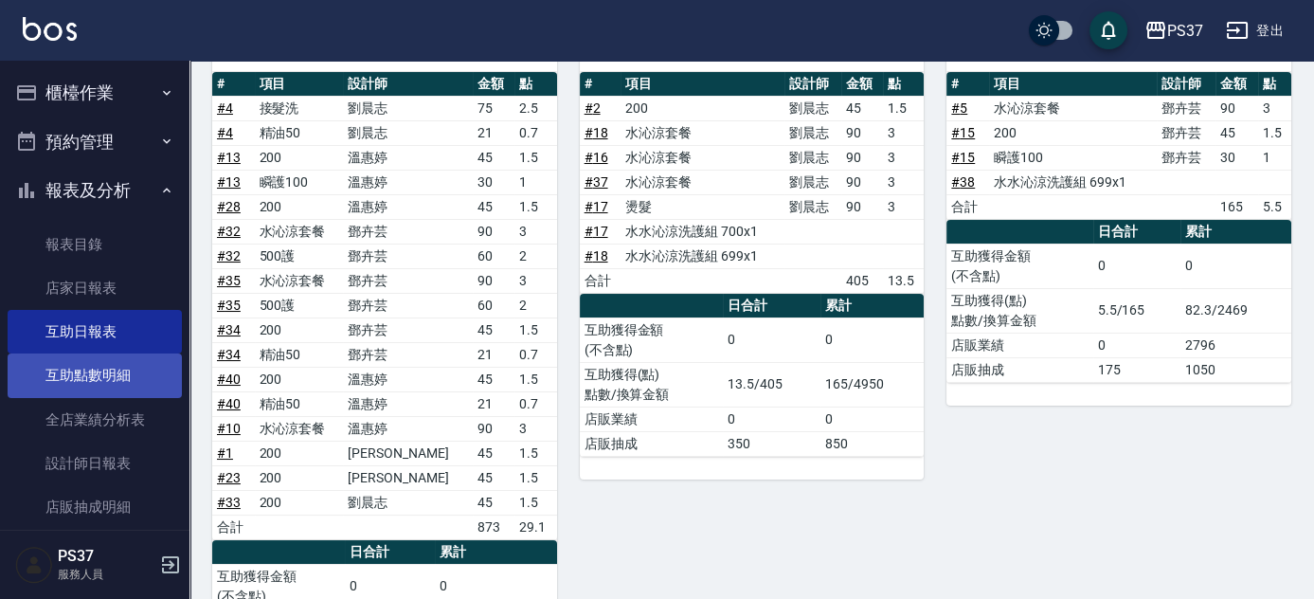
click at [91, 354] on link "互助點數明細" at bounding box center [95, 376] width 174 height 44
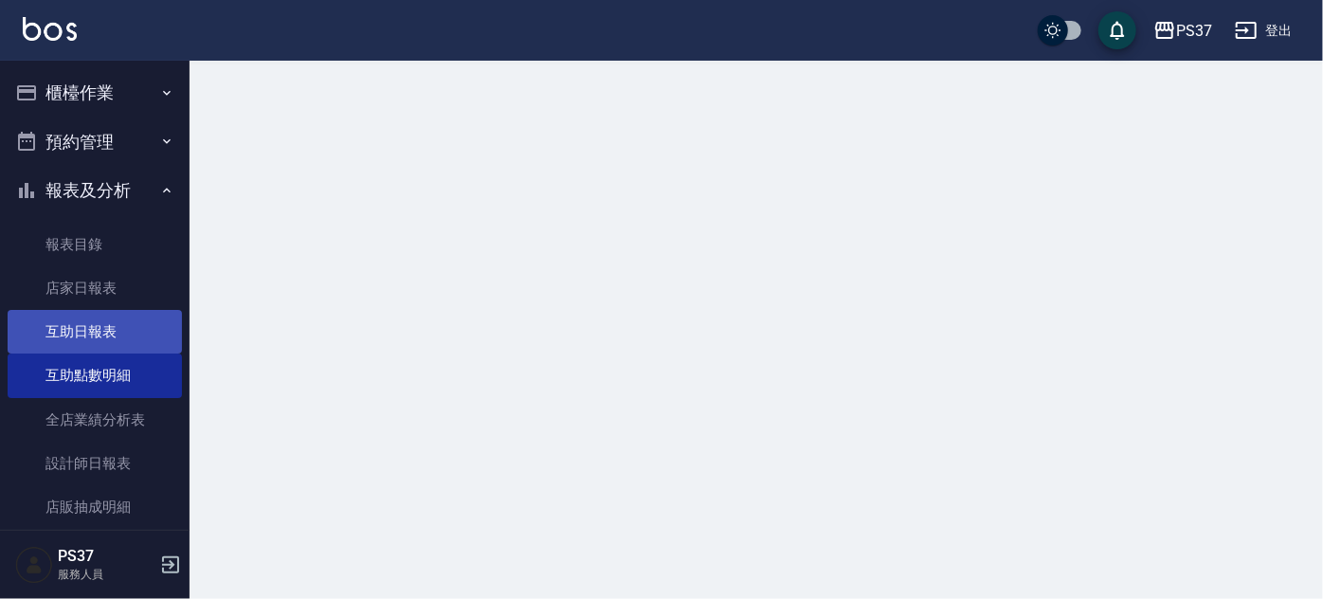
click at [93, 336] on link "互助日報表" at bounding box center [95, 332] width 174 height 44
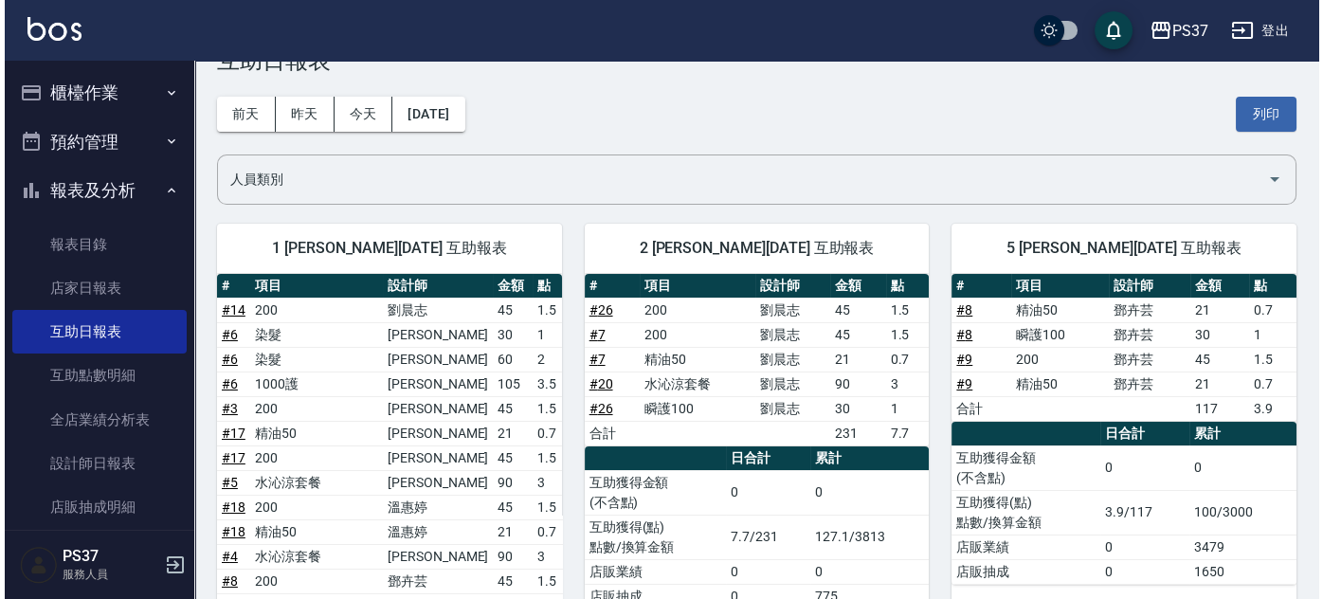
scroll to position [85, 0]
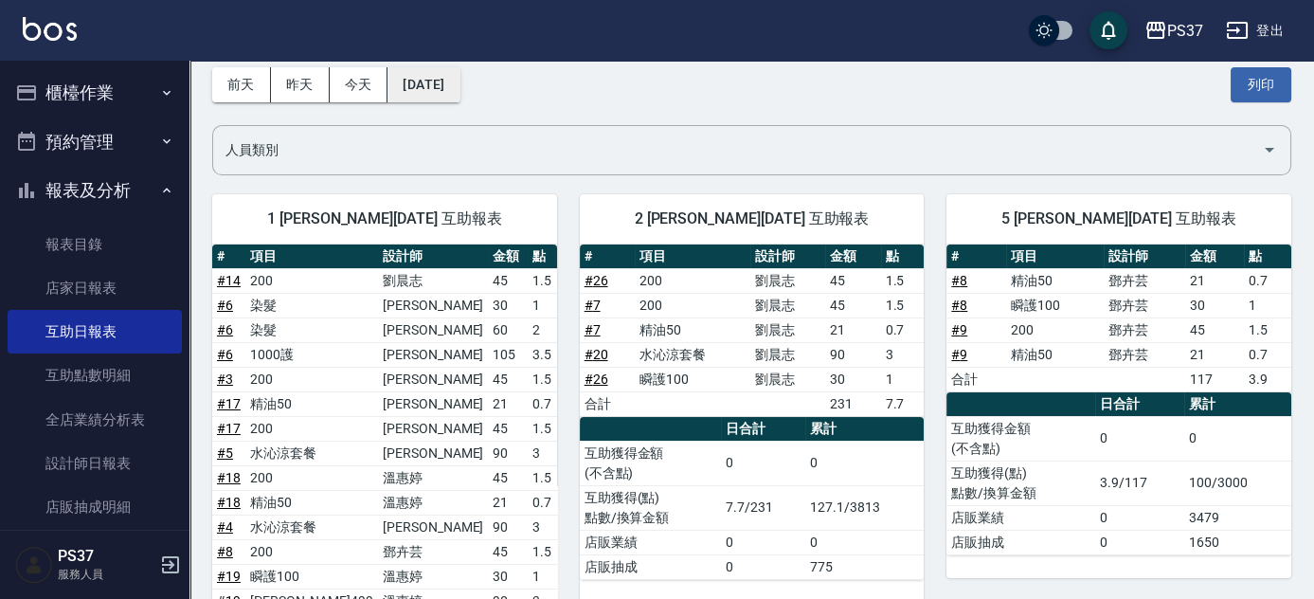
click at [429, 90] on button "[DATE]" at bounding box center [424, 84] width 72 height 35
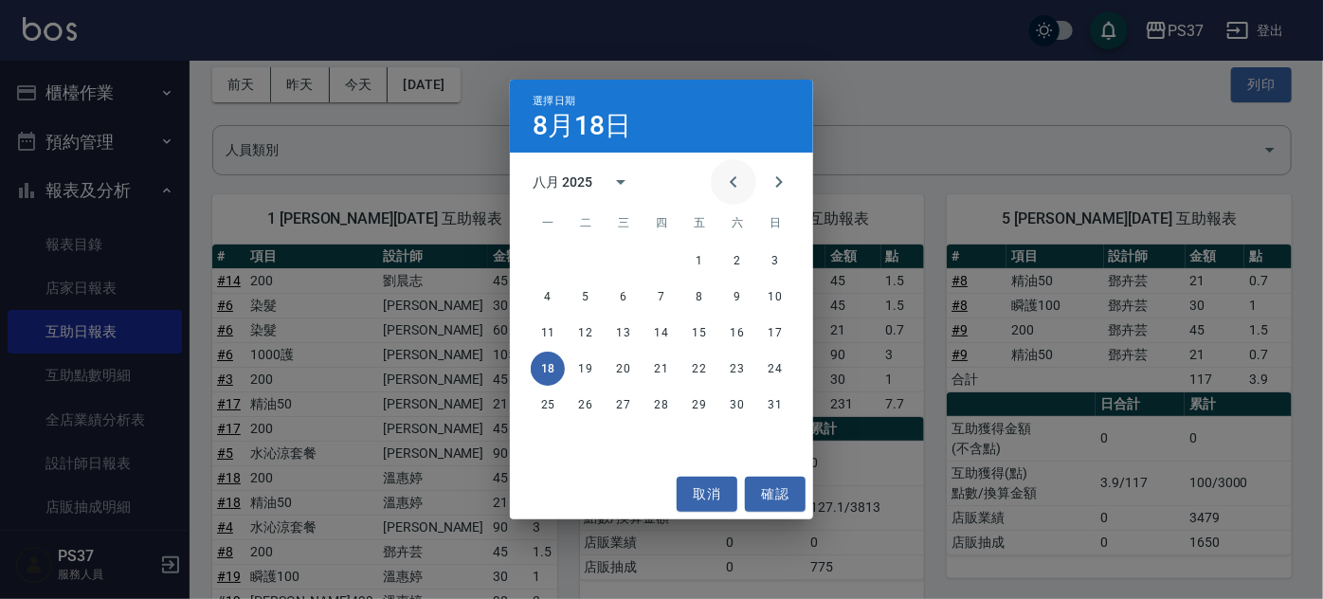
click at [743, 192] on icon "Previous month" at bounding box center [733, 182] width 23 height 23
click at [698, 330] on button "18" at bounding box center [699, 333] width 34 height 34
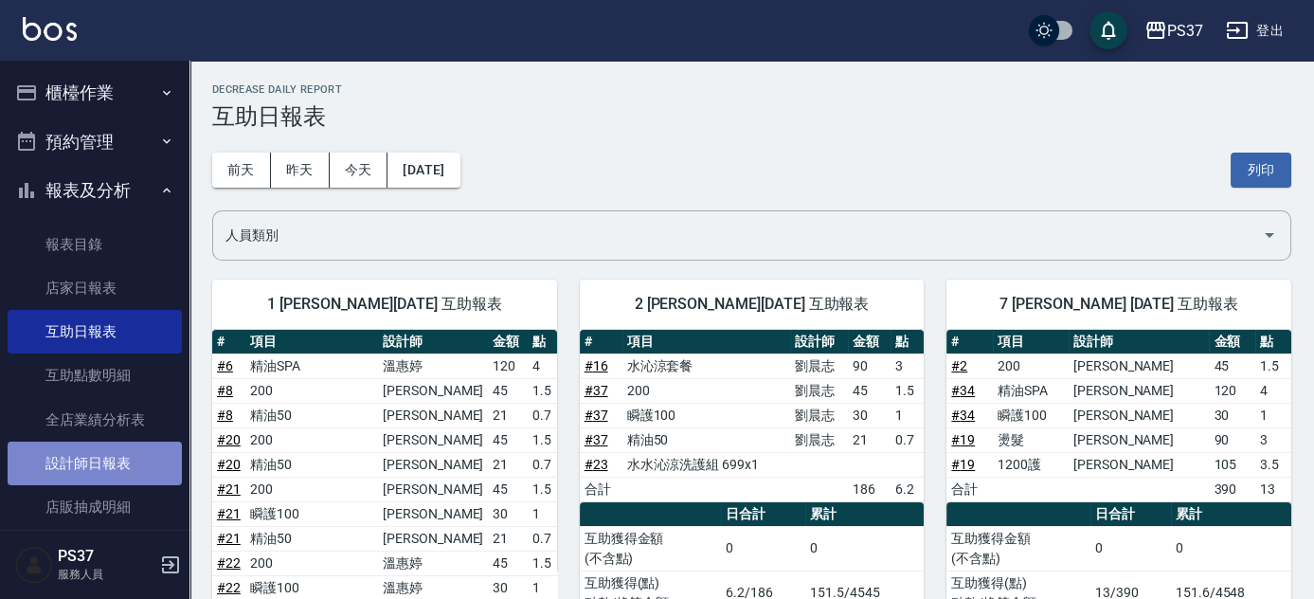
click at [128, 446] on link "設計師日報表" at bounding box center [95, 464] width 174 height 44
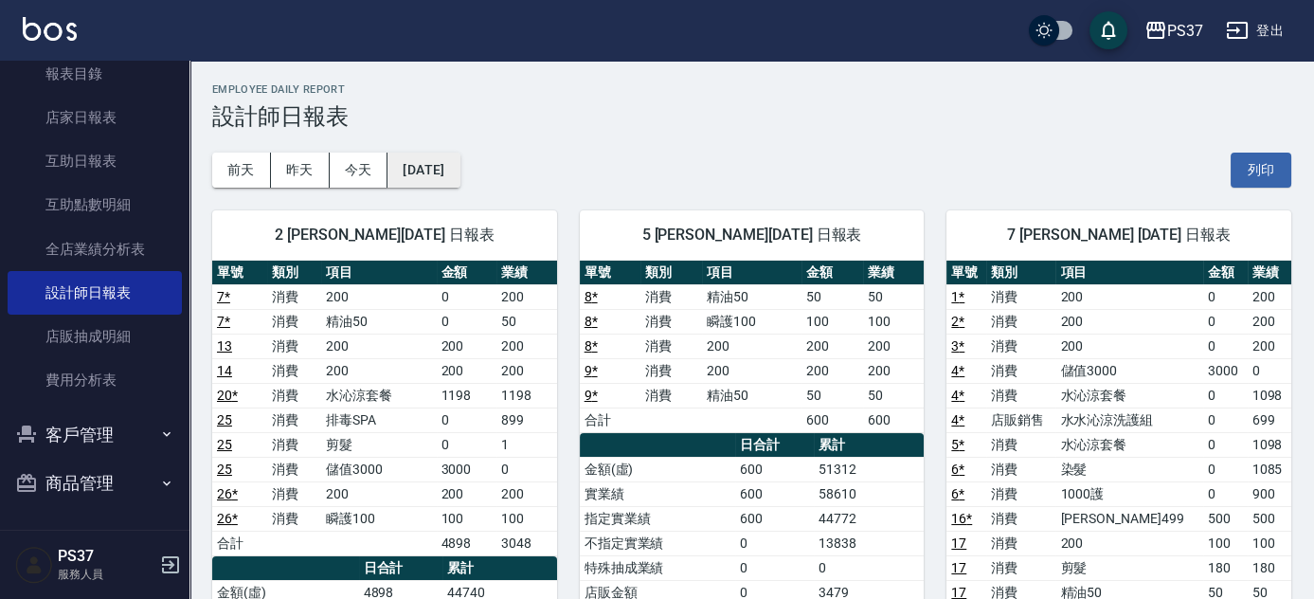
click at [460, 172] on button "[DATE]" at bounding box center [424, 170] width 72 height 35
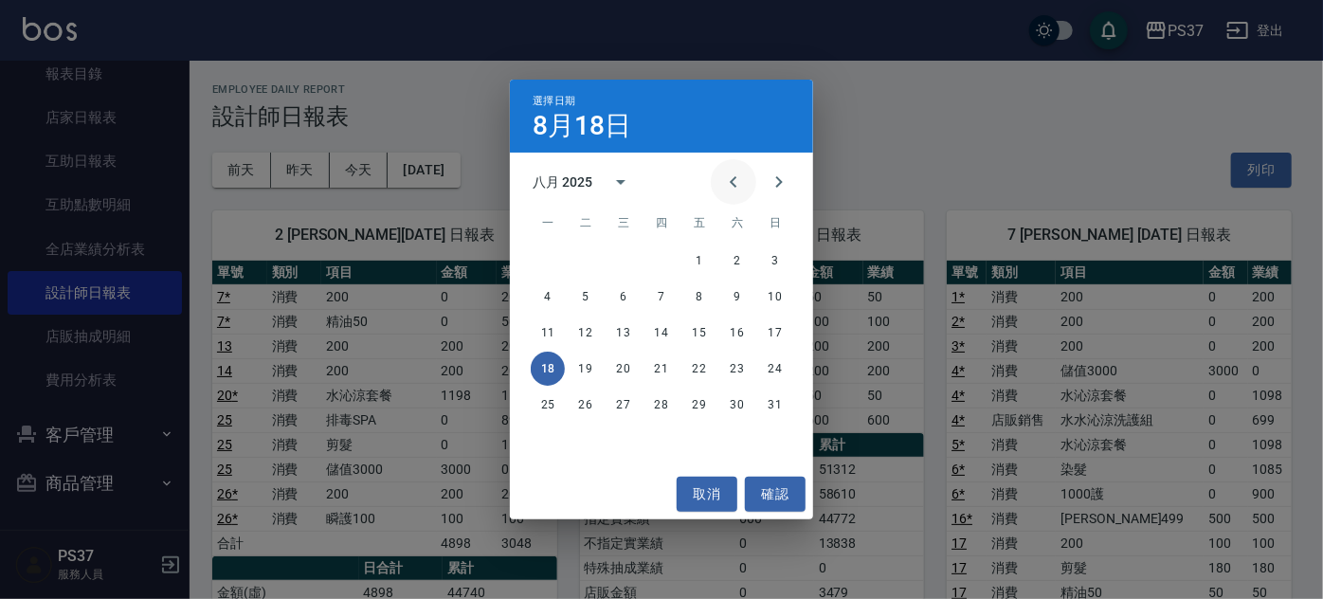
click at [732, 186] on icon "Previous month" at bounding box center [733, 182] width 23 height 23
click at [703, 333] on button "18" at bounding box center [699, 333] width 34 height 34
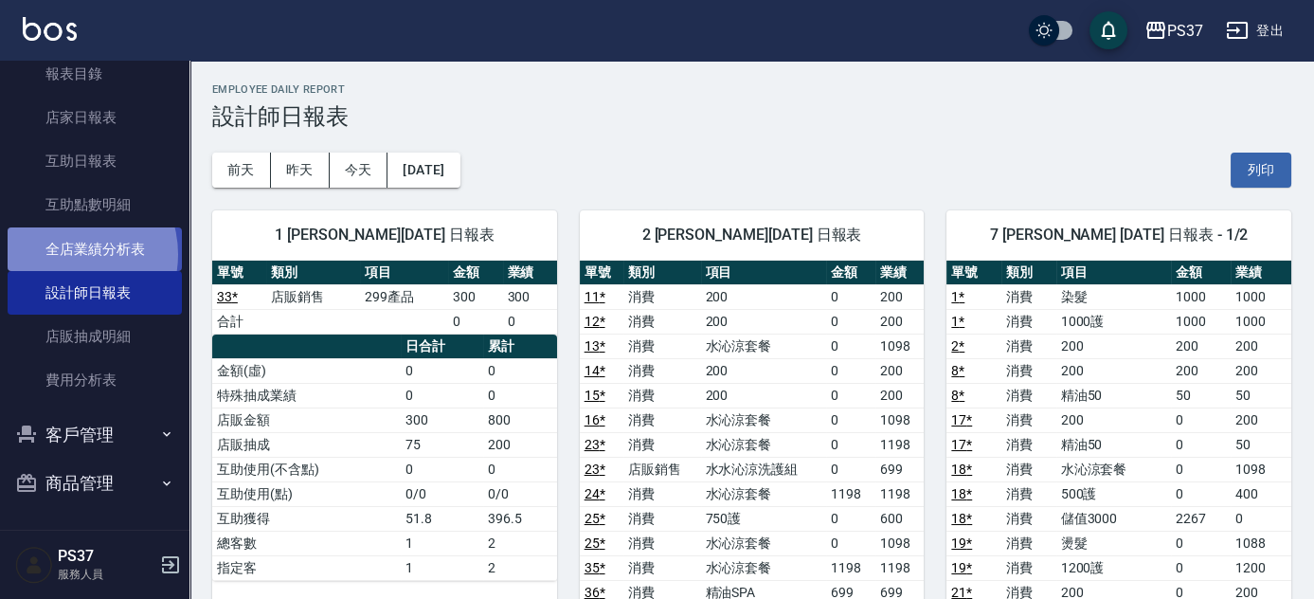
click at [64, 254] on link "全店業績分析表" at bounding box center [95, 249] width 174 height 44
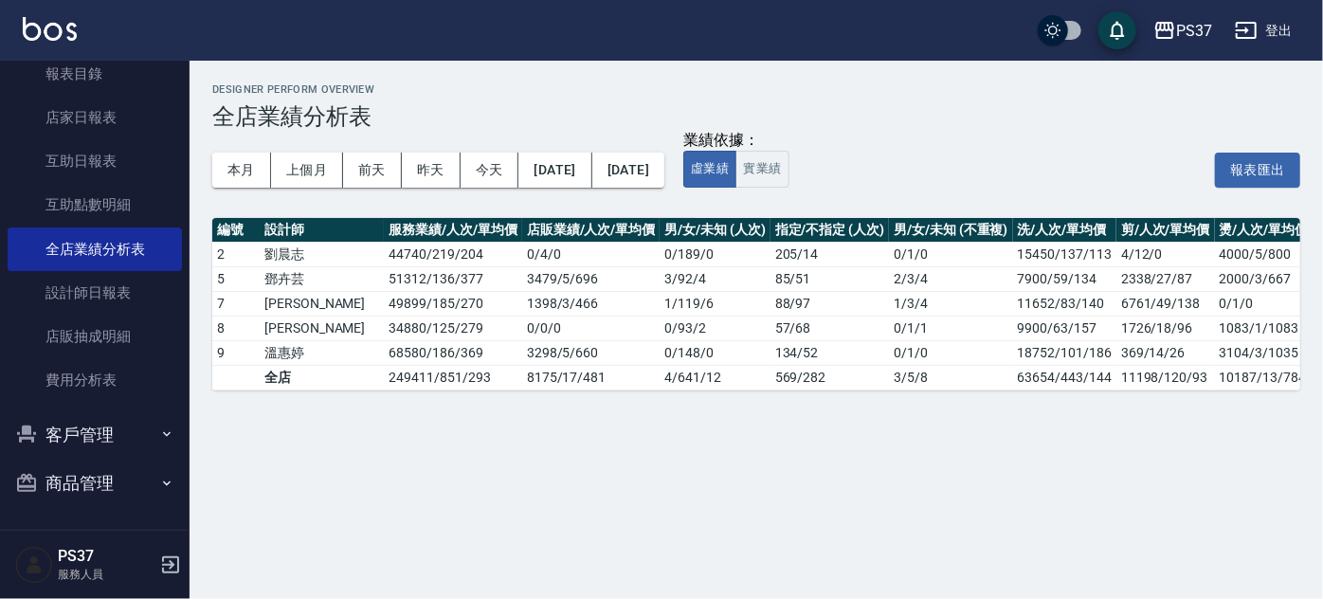
click at [854, 184] on div "業績依據： 虛業績 實業績 報表匯出" at bounding box center [991, 170] width 617 height 36
click at [789, 155] on button "實業績" at bounding box center [761, 169] width 53 height 37
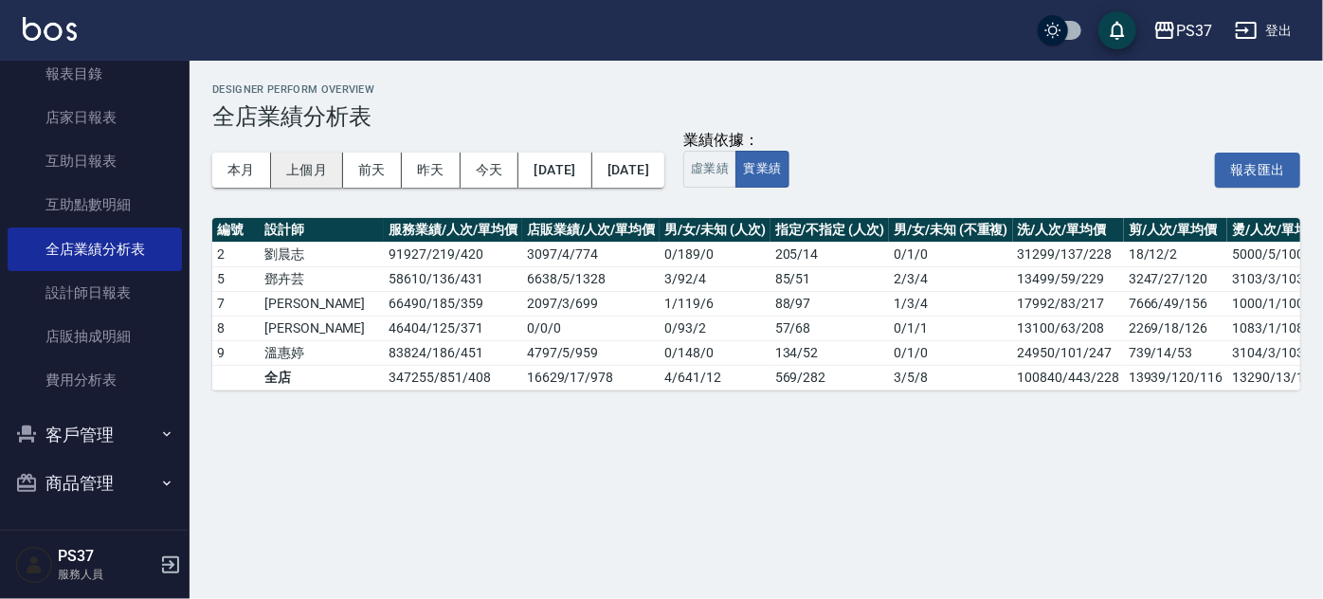
click at [329, 174] on button "上個月" at bounding box center [307, 170] width 72 height 35
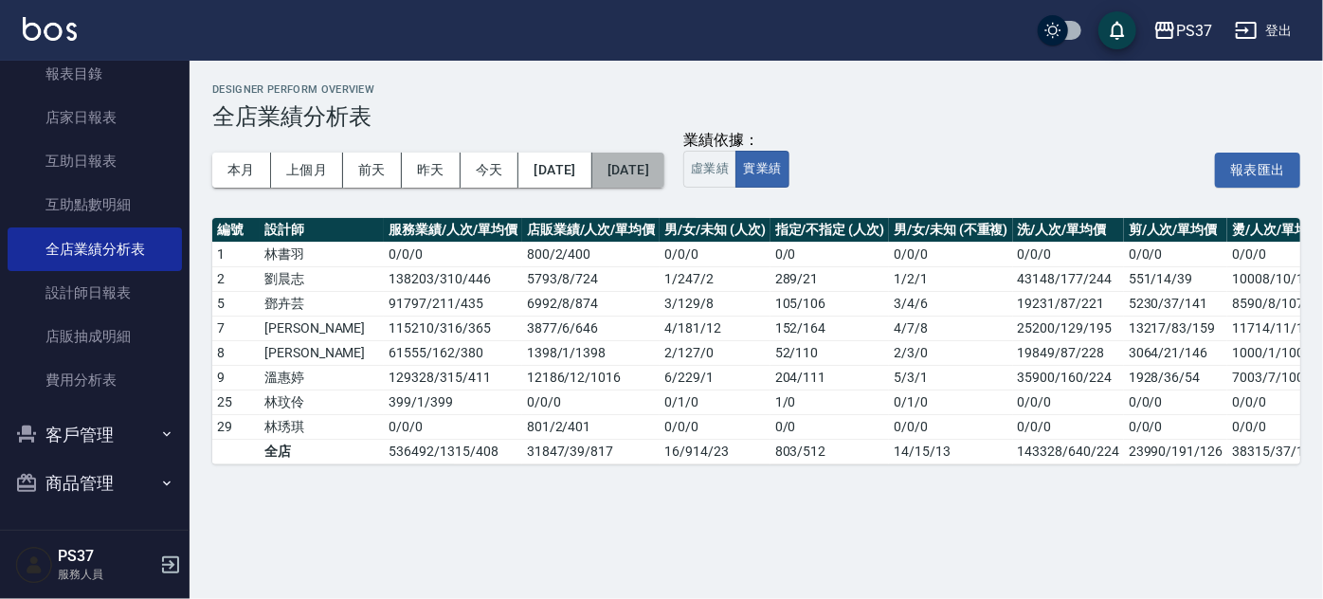
click at [624, 175] on button "2025/07/31" at bounding box center [628, 170] width 72 height 35
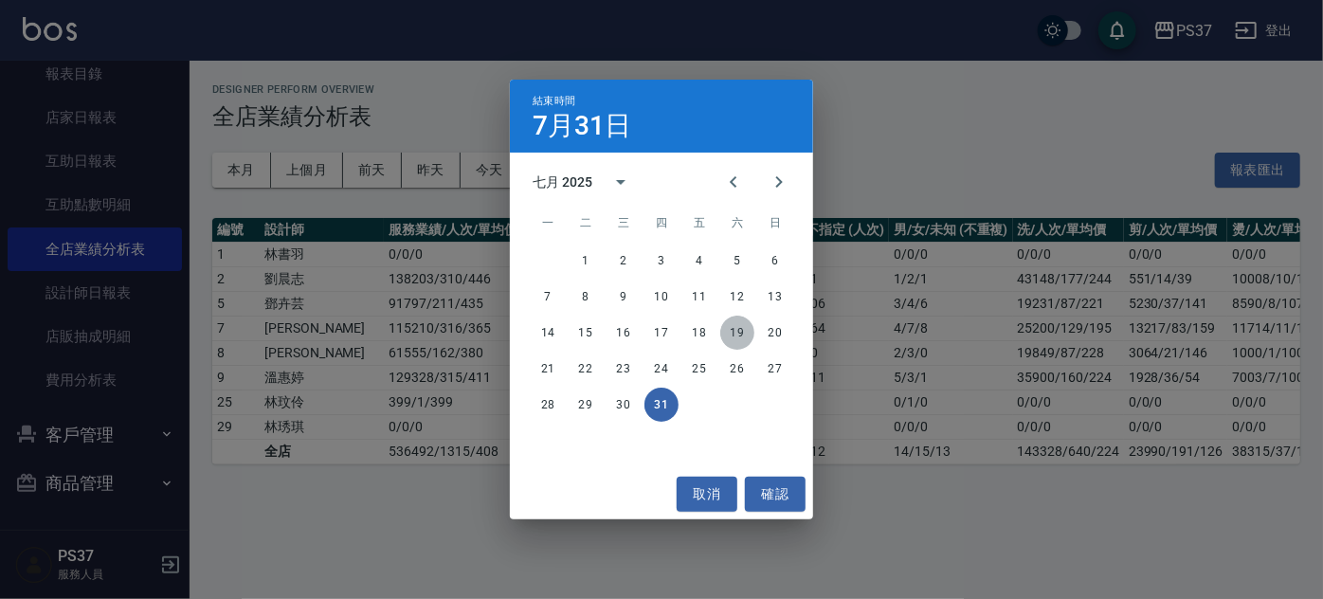
click at [733, 341] on button "19" at bounding box center [737, 333] width 34 height 34
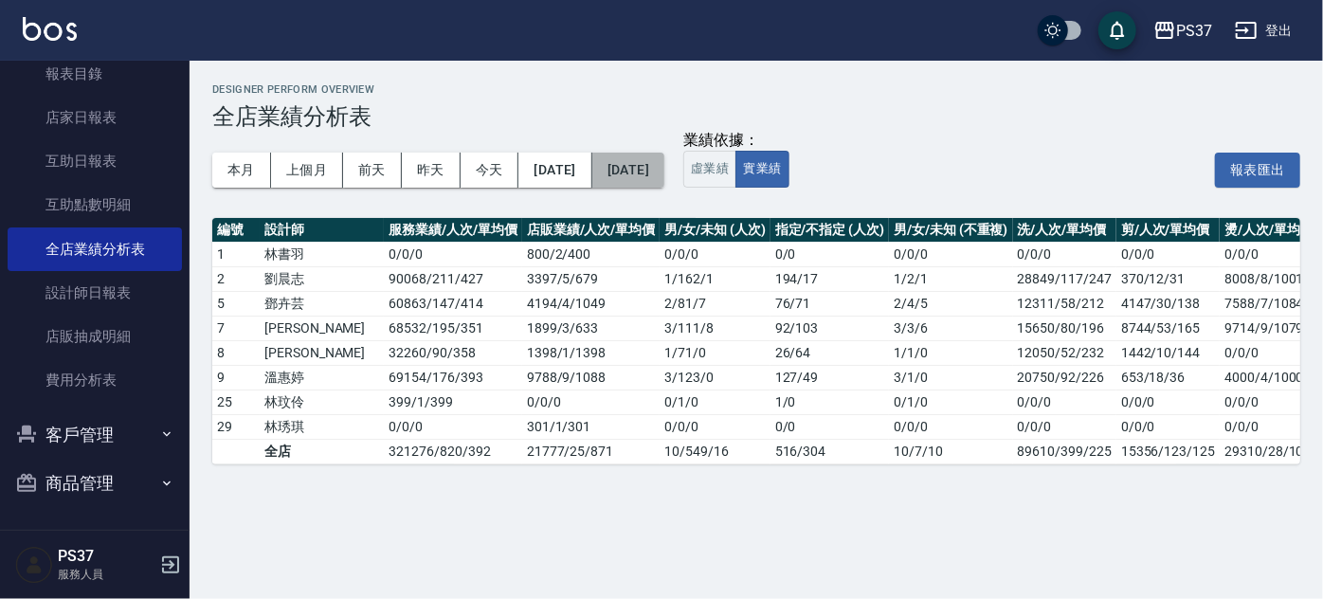
click at [664, 169] on button "2025/07/19" at bounding box center [628, 170] width 72 height 35
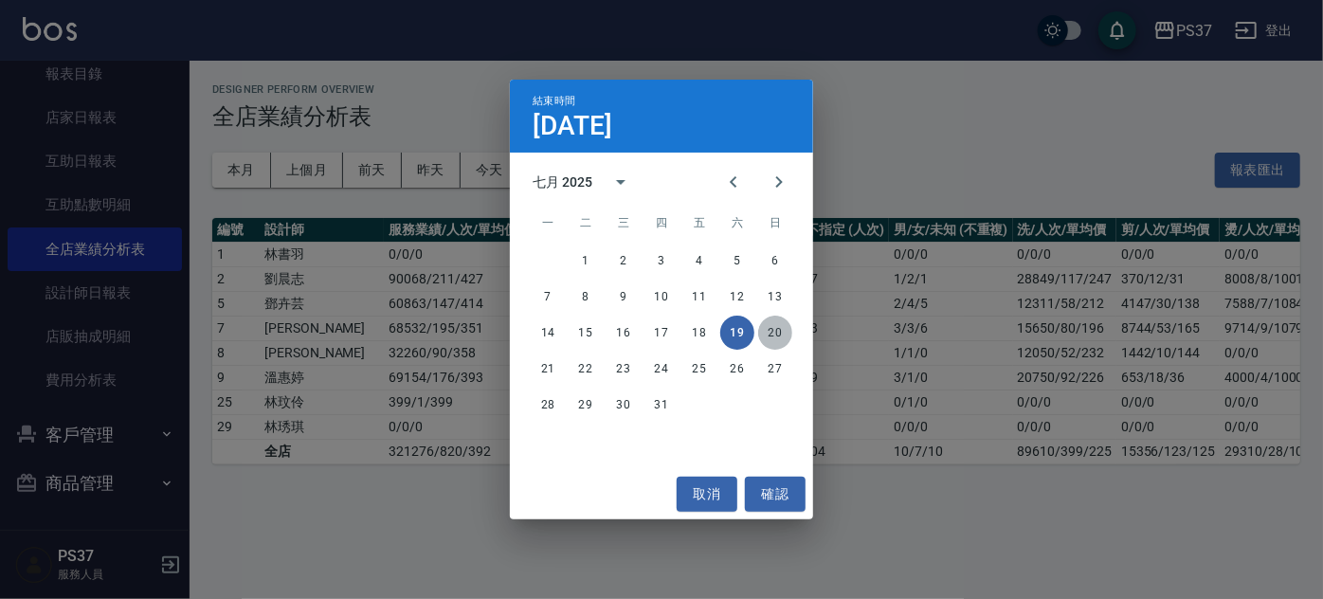
click at [773, 331] on button "20" at bounding box center [775, 333] width 34 height 34
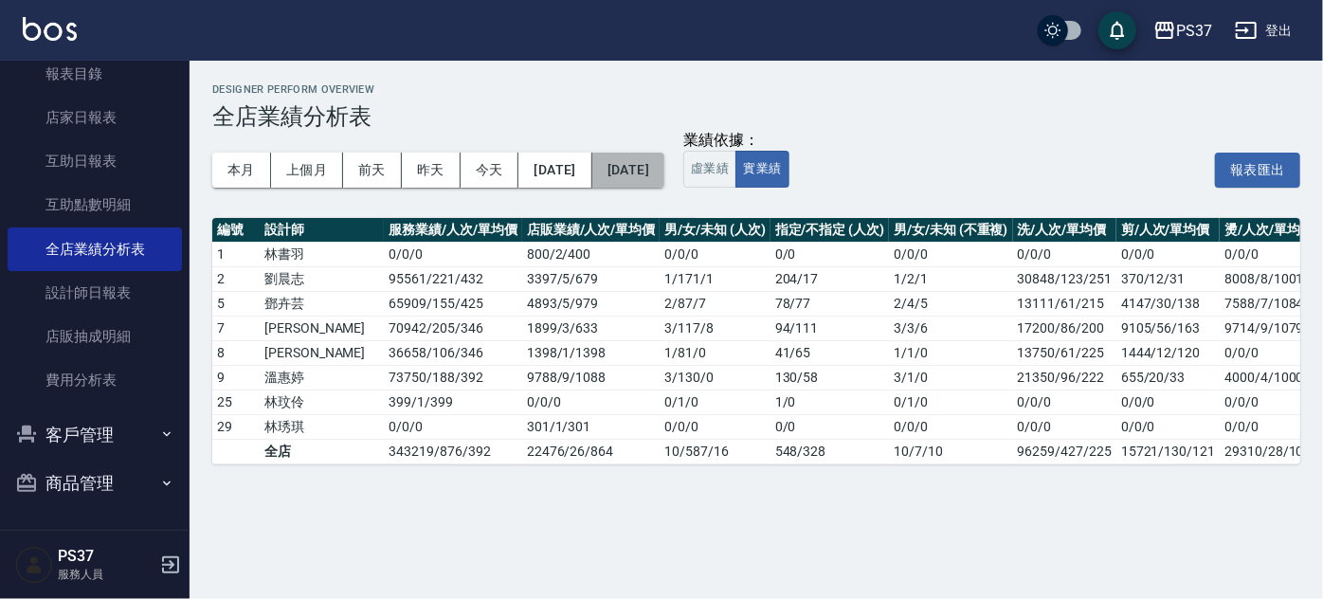
click at [664, 159] on button "2025/07/20" at bounding box center [628, 170] width 72 height 35
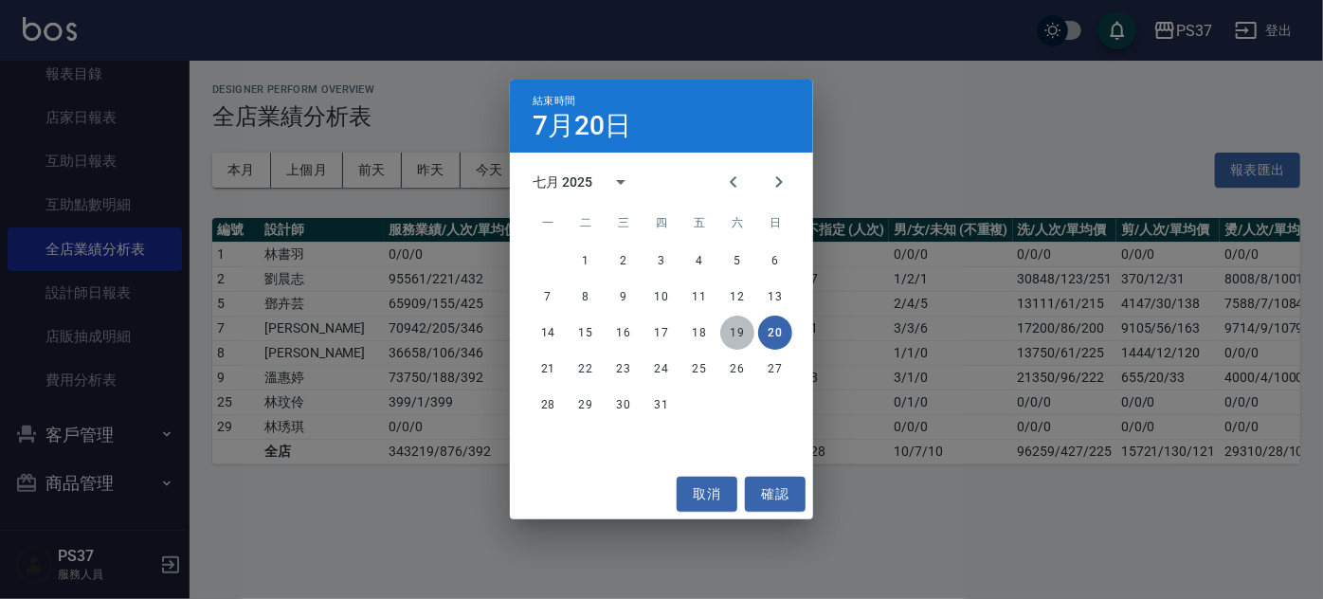
click at [732, 328] on button "19" at bounding box center [737, 333] width 34 height 34
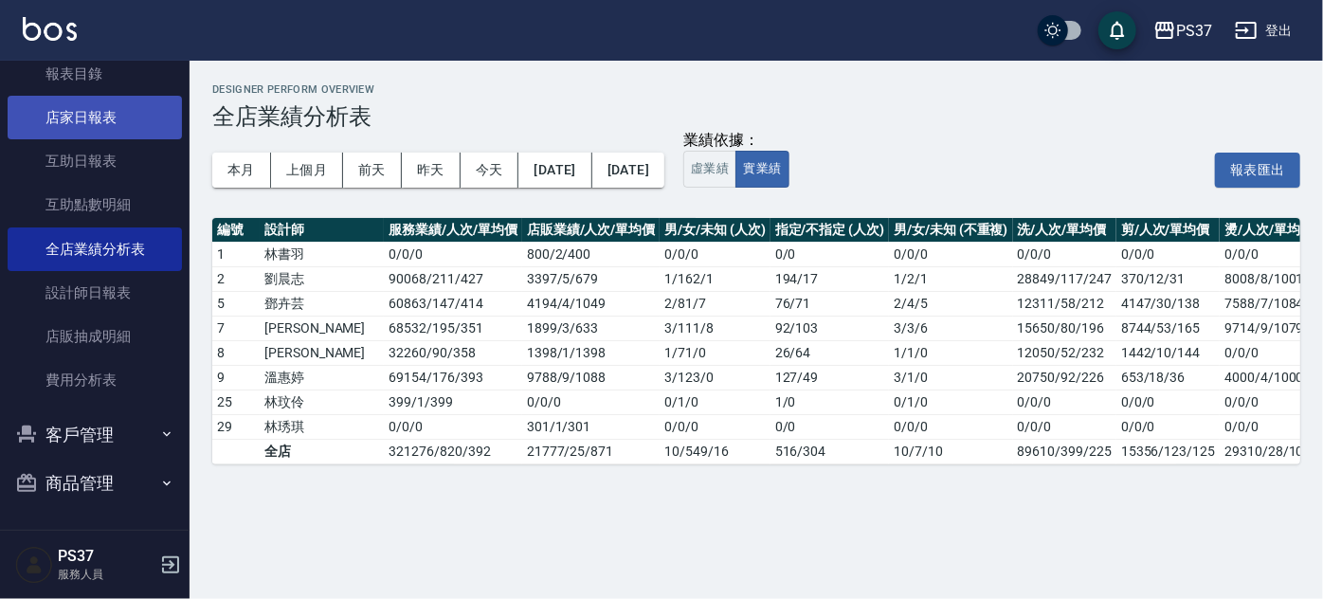
click at [129, 128] on link "店家日報表" at bounding box center [95, 118] width 174 height 44
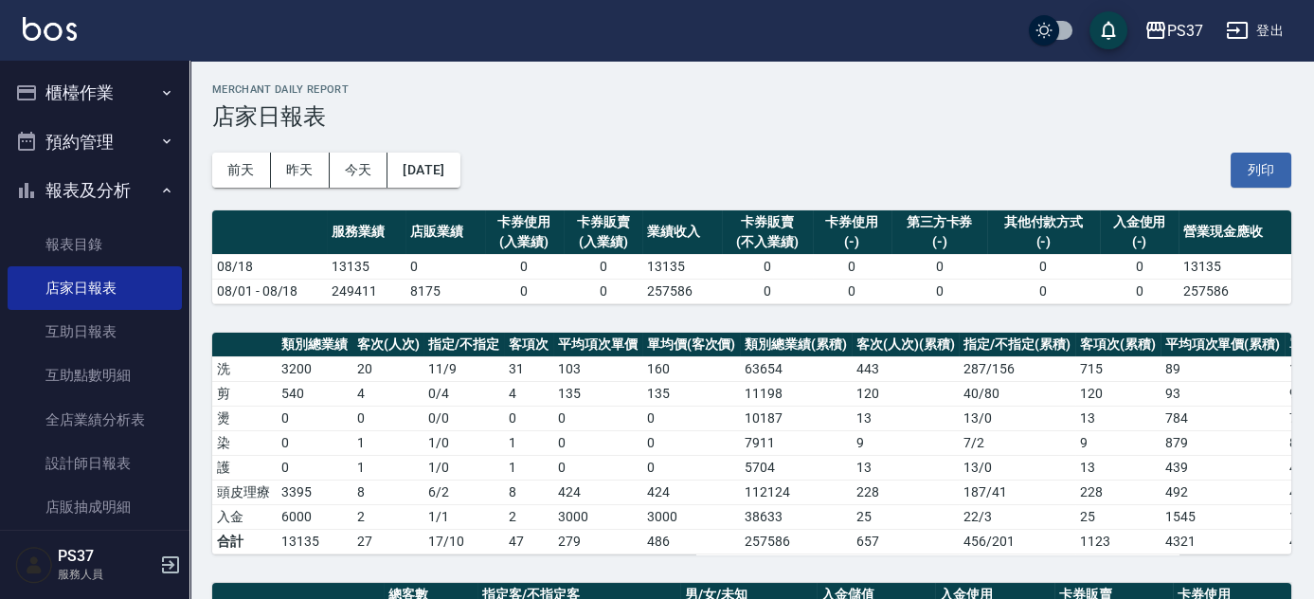
click at [100, 82] on button "櫃檯作業" at bounding box center [95, 92] width 174 height 49
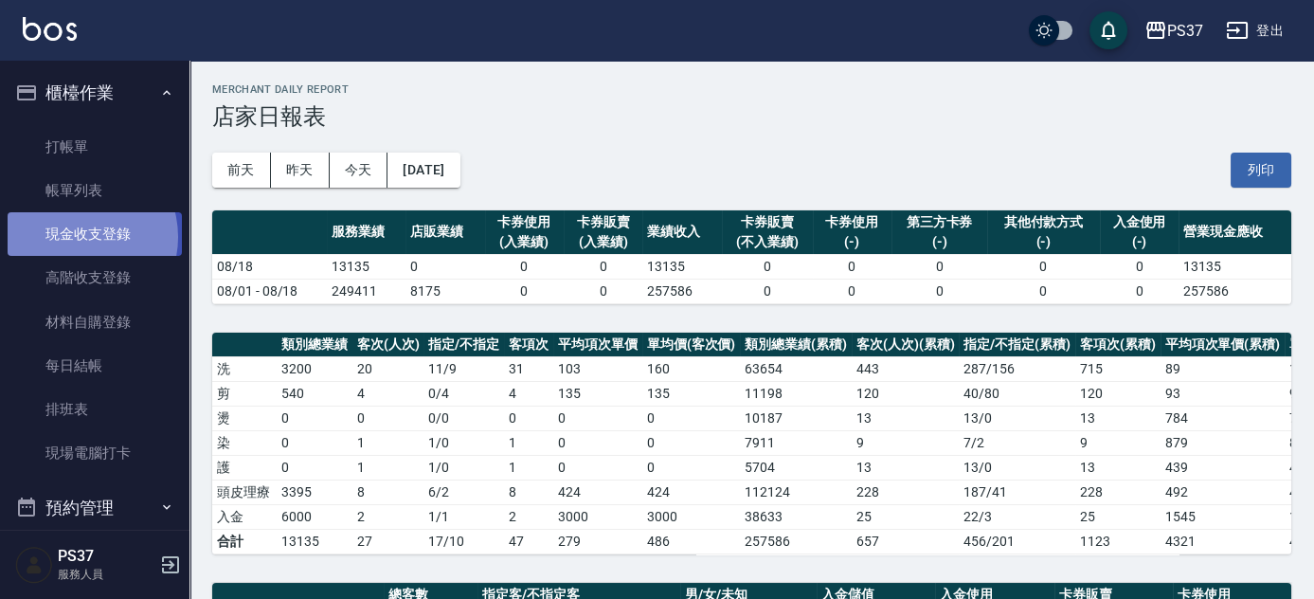
click at [79, 237] on link "現金收支登錄" at bounding box center [95, 234] width 174 height 44
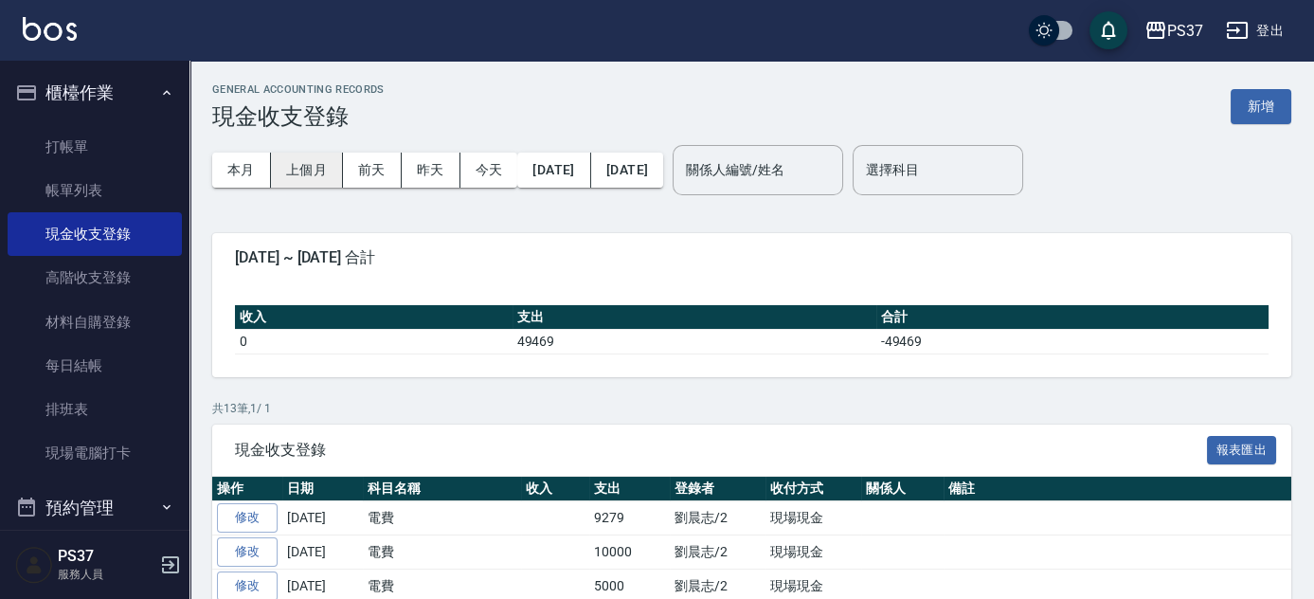
click at [293, 166] on button "上個月" at bounding box center [307, 170] width 72 height 35
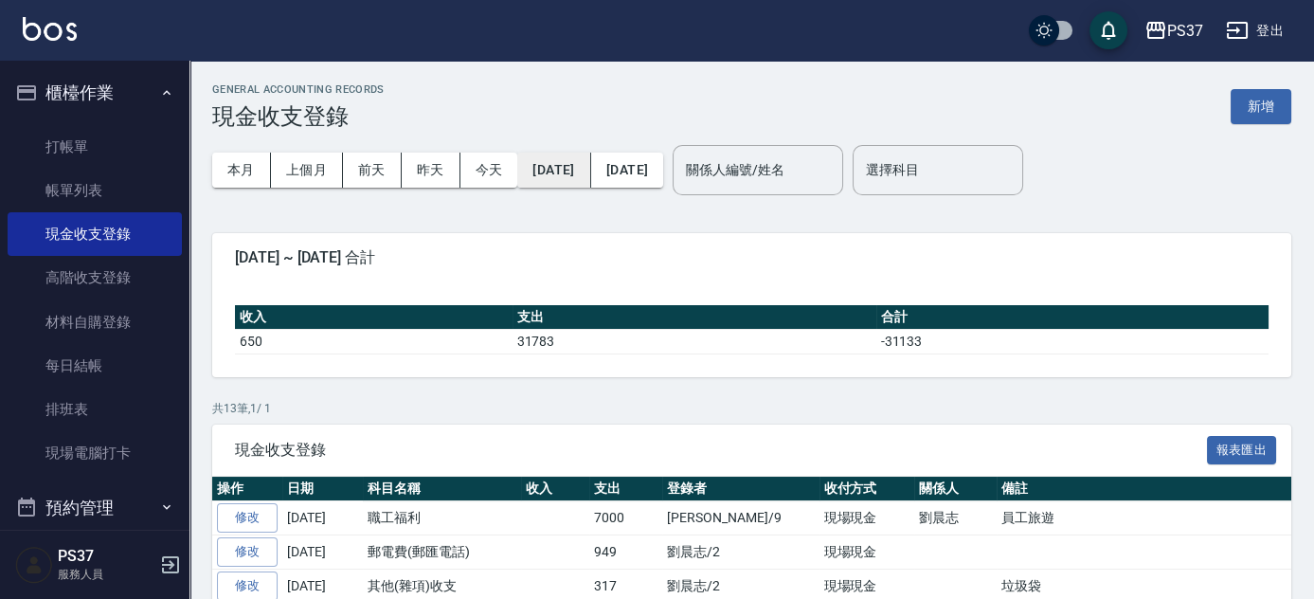
click at [589, 183] on button "2025/07/01" at bounding box center [553, 170] width 73 height 35
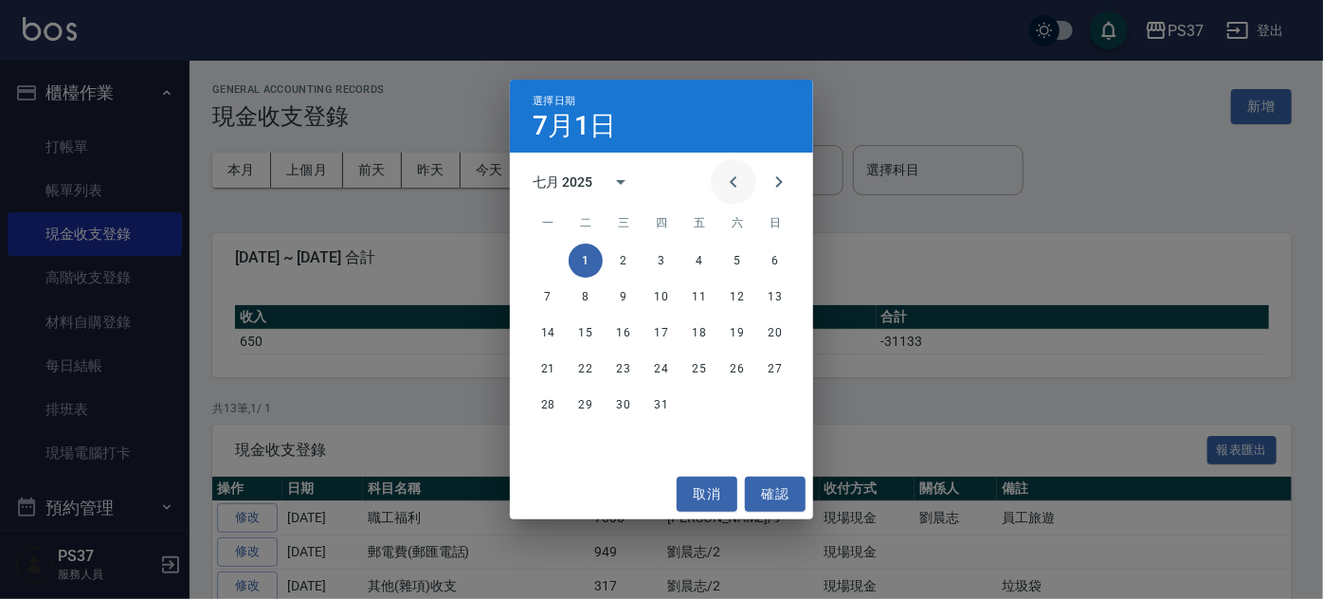
click at [736, 184] on icon "Previous month" at bounding box center [733, 182] width 23 height 23
click at [776, 252] on button "1" at bounding box center [775, 261] width 34 height 34
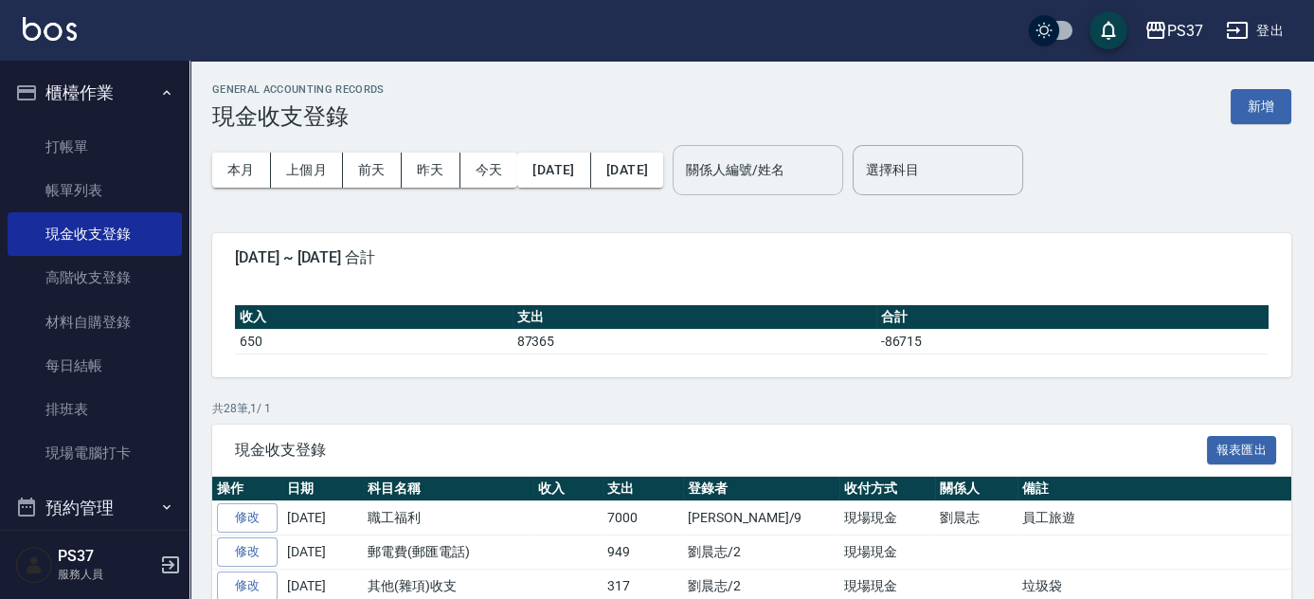
click at [778, 191] on div "關係人編號/姓名" at bounding box center [758, 170] width 171 height 50
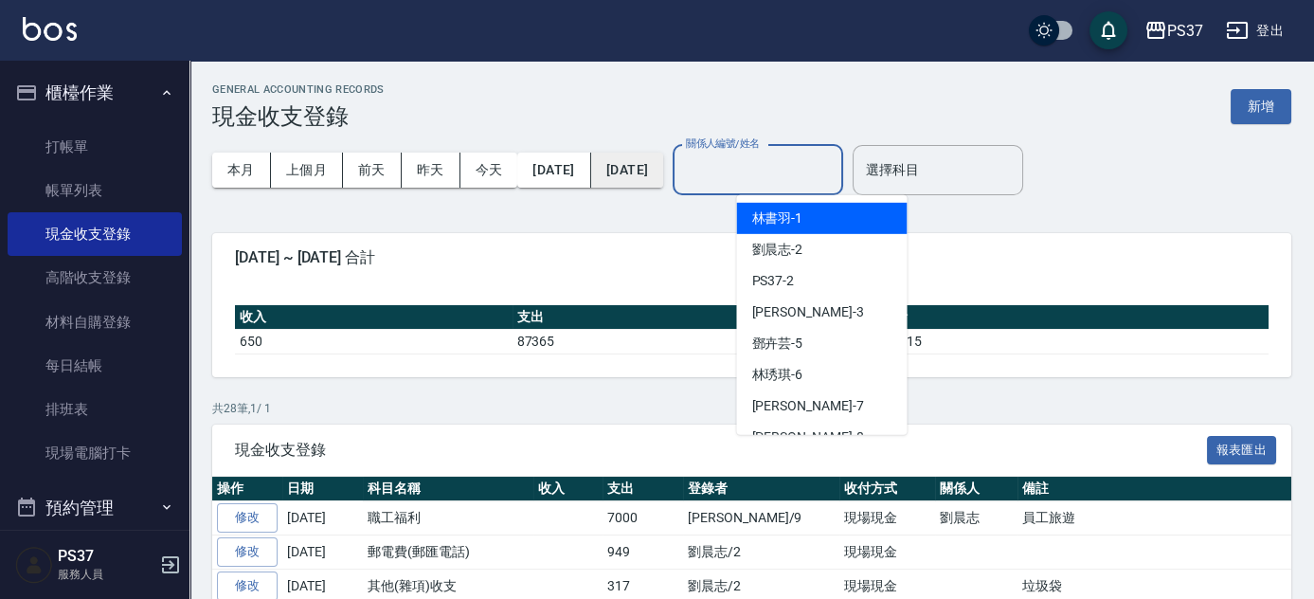
click at [663, 176] on button "2025/07/31" at bounding box center [627, 170] width 72 height 35
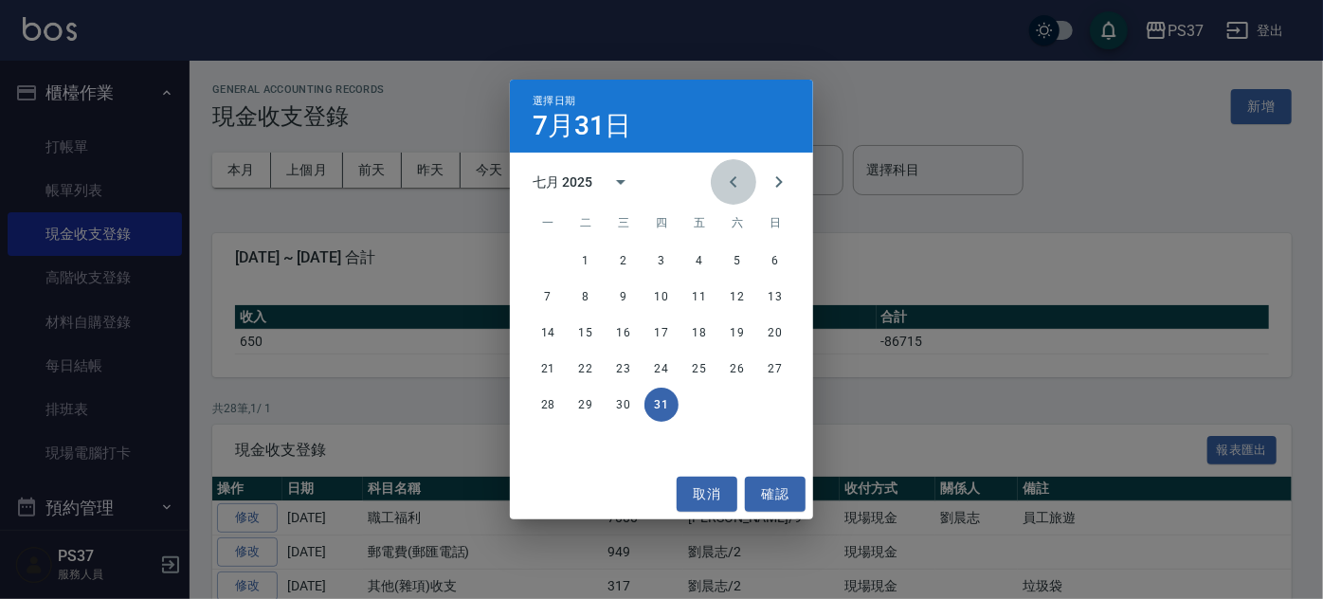
click at [737, 189] on icon "Previous month" at bounding box center [733, 182] width 23 height 23
click at [545, 444] on button "30" at bounding box center [548, 441] width 34 height 34
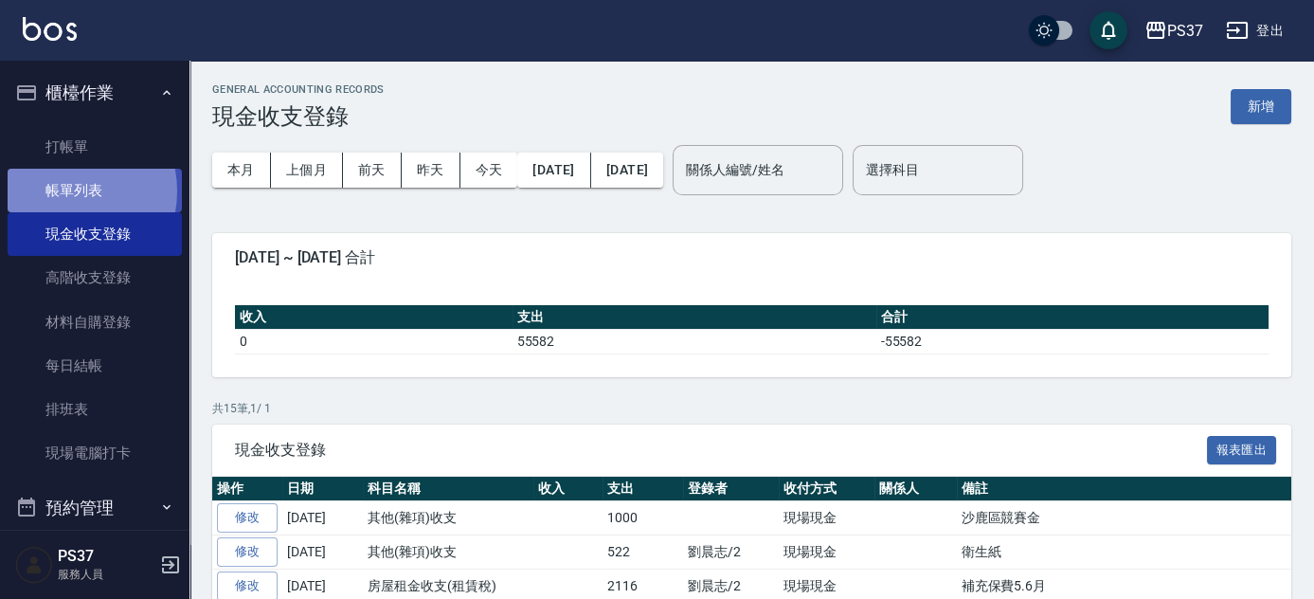
click at [57, 191] on link "帳單列表" at bounding box center [95, 191] width 174 height 44
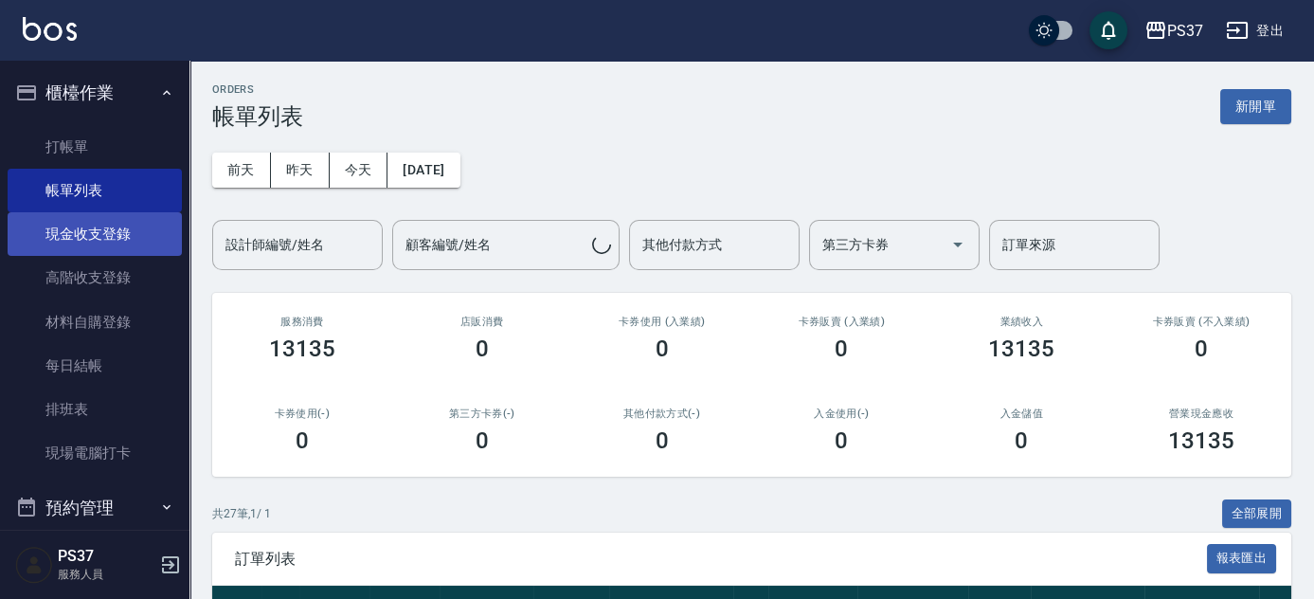
click at [108, 241] on link "現金收支登錄" at bounding box center [95, 234] width 174 height 44
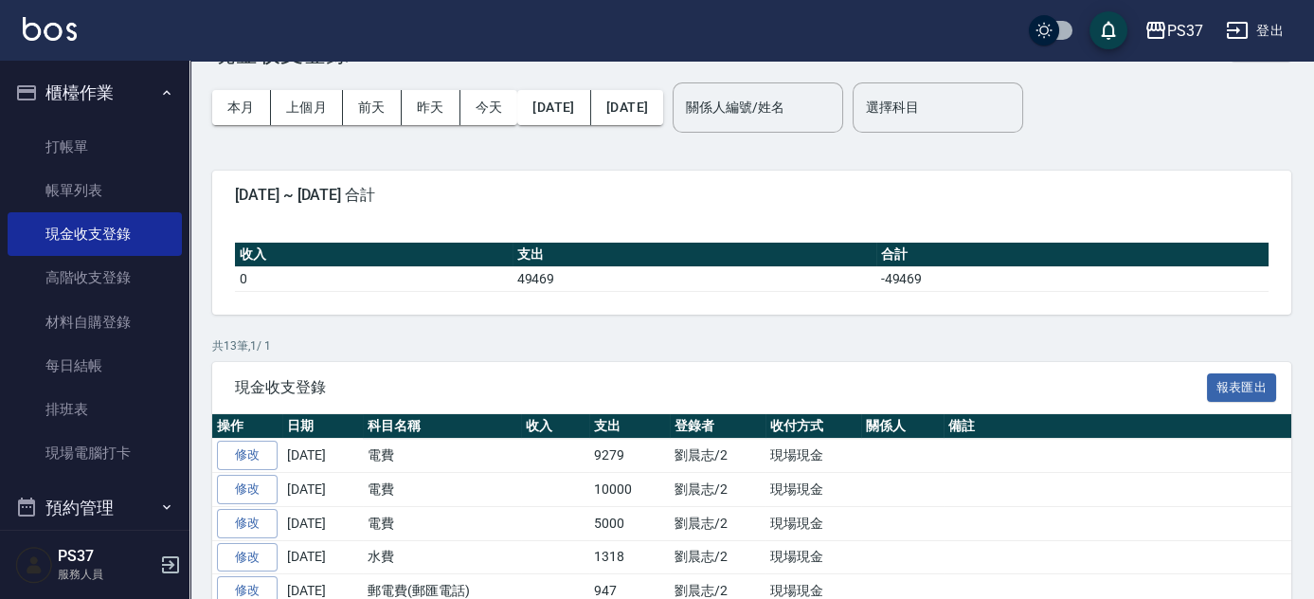
scroll to position [61, 0]
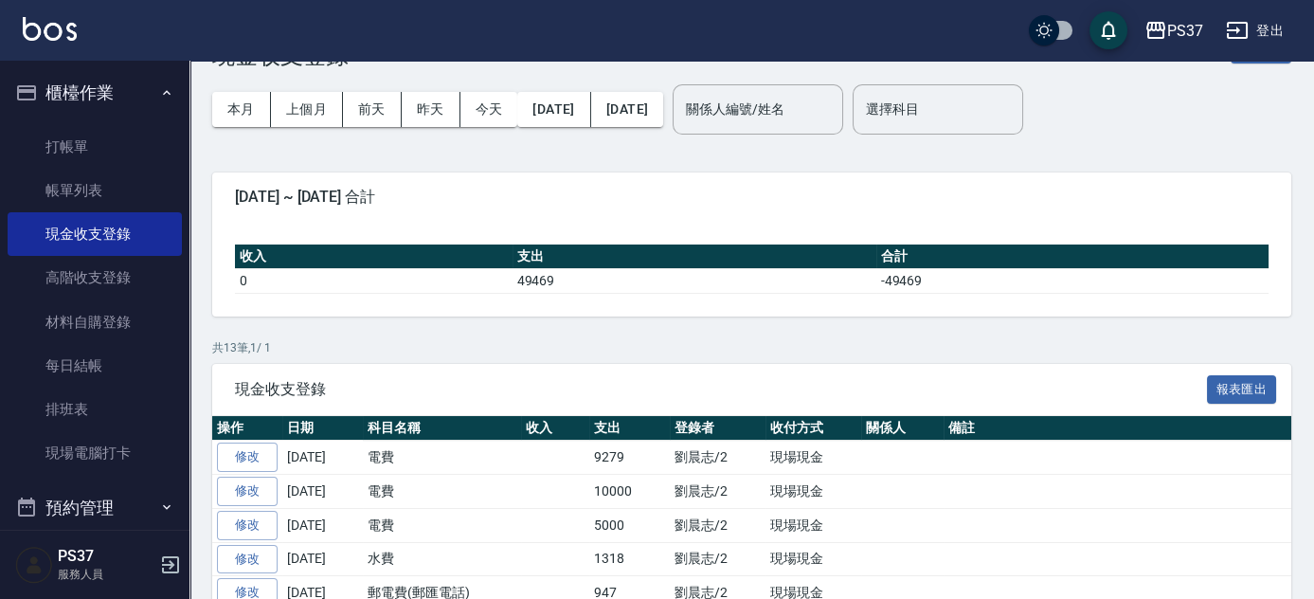
click at [108, 109] on button "櫃檯作業" at bounding box center [95, 92] width 174 height 49
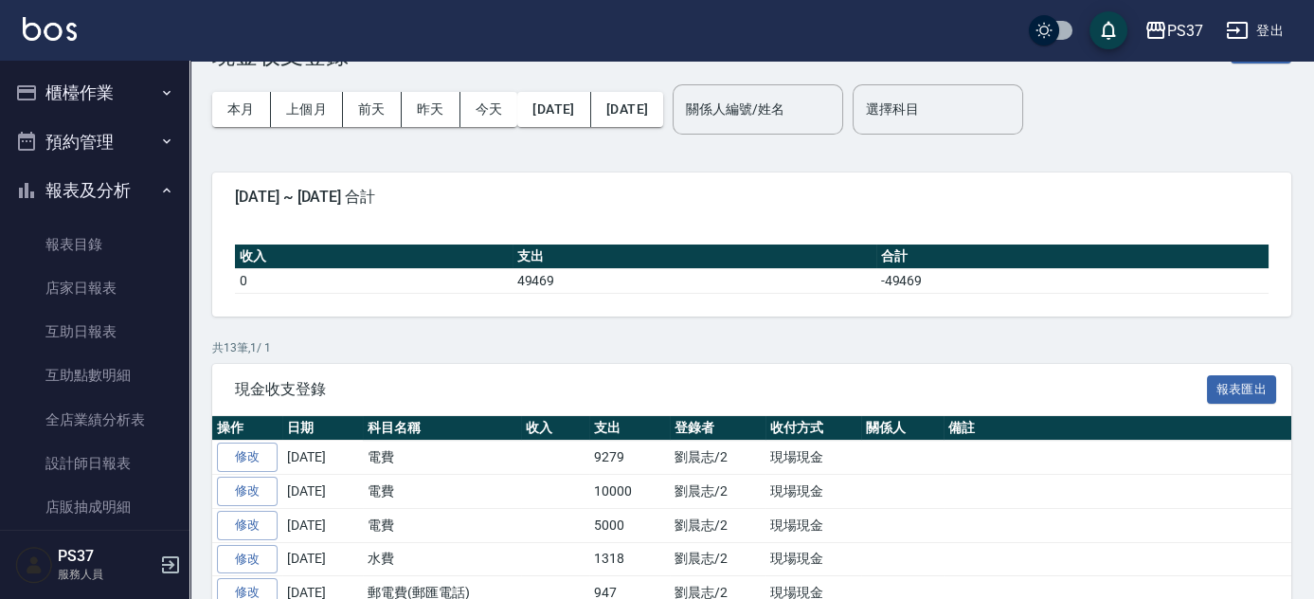
click at [126, 189] on button "報表及分析" at bounding box center [95, 190] width 174 height 49
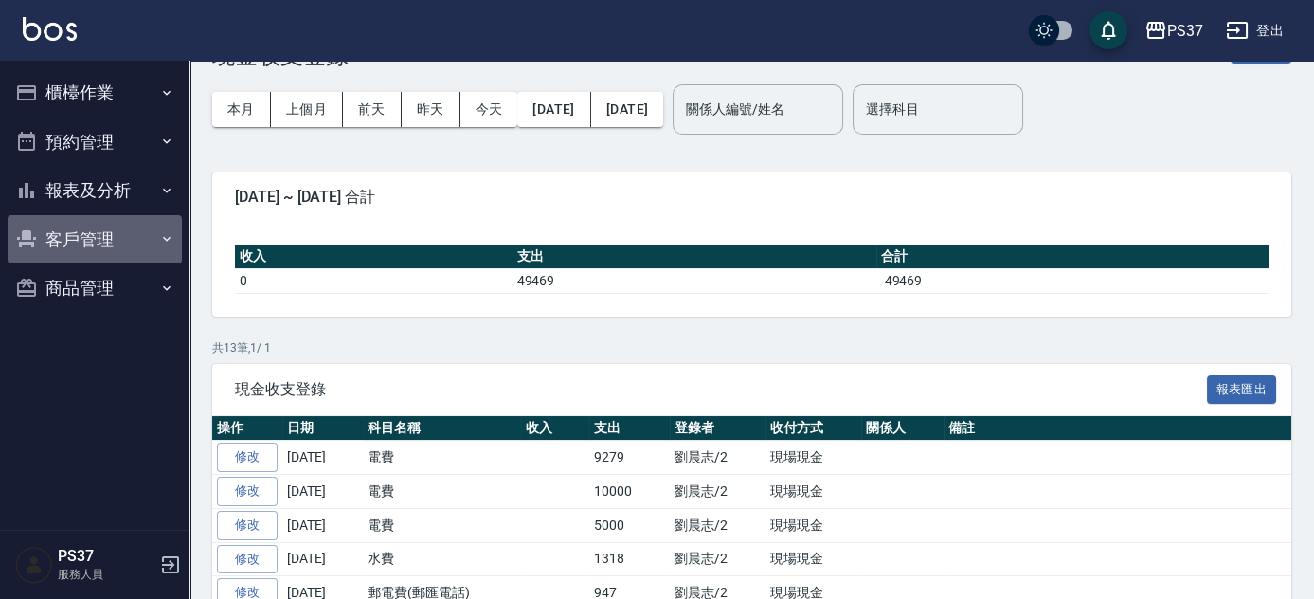
click at [116, 239] on button "客戶管理" at bounding box center [95, 239] width 174 height 49
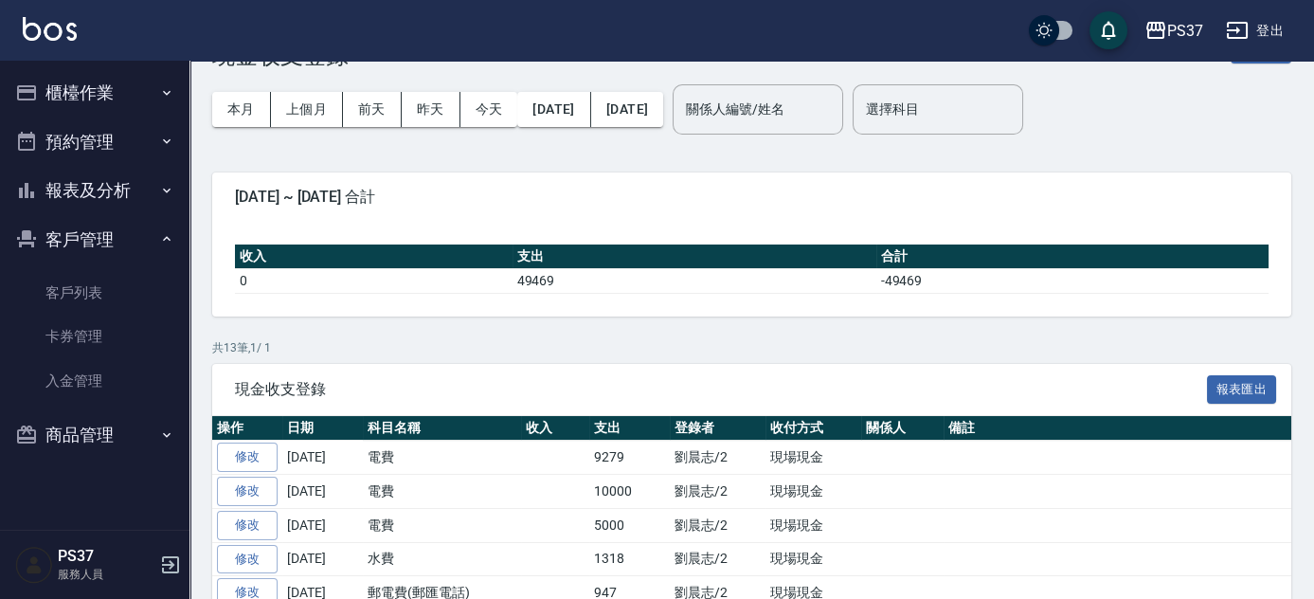
click at [122, 82] on button "櫃檯作業" at bounding box center [95, 92] width 174 height 49
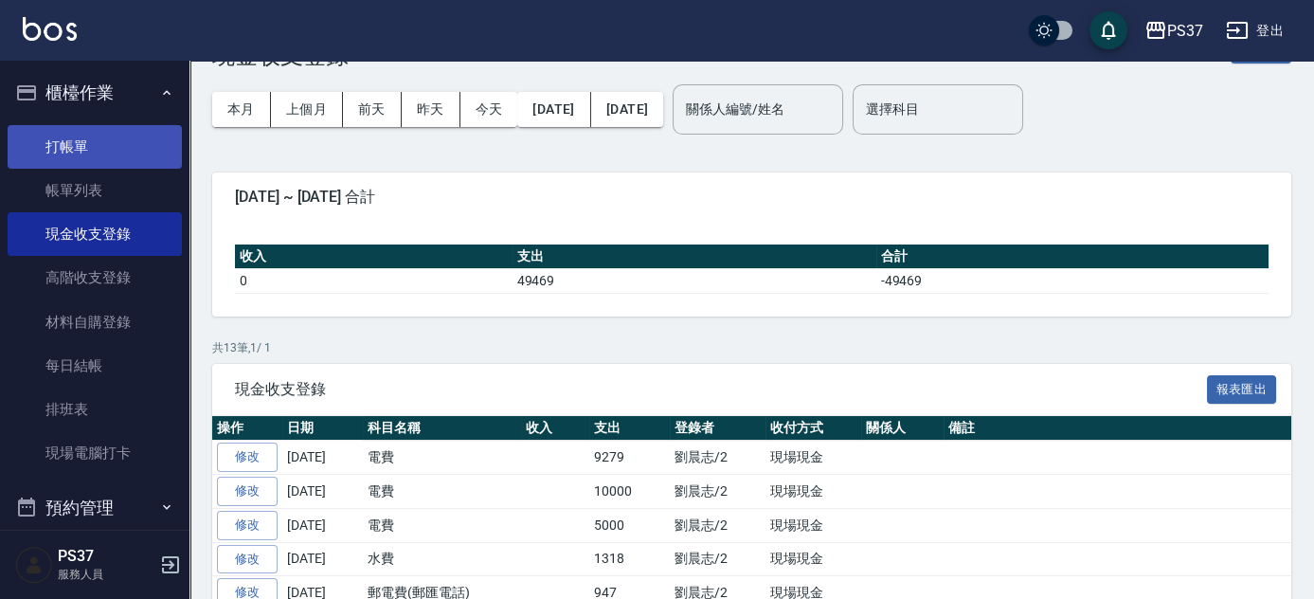
click at [118, 150] on link "打帳單" at bounding box center [95, 147] width 174 height 44
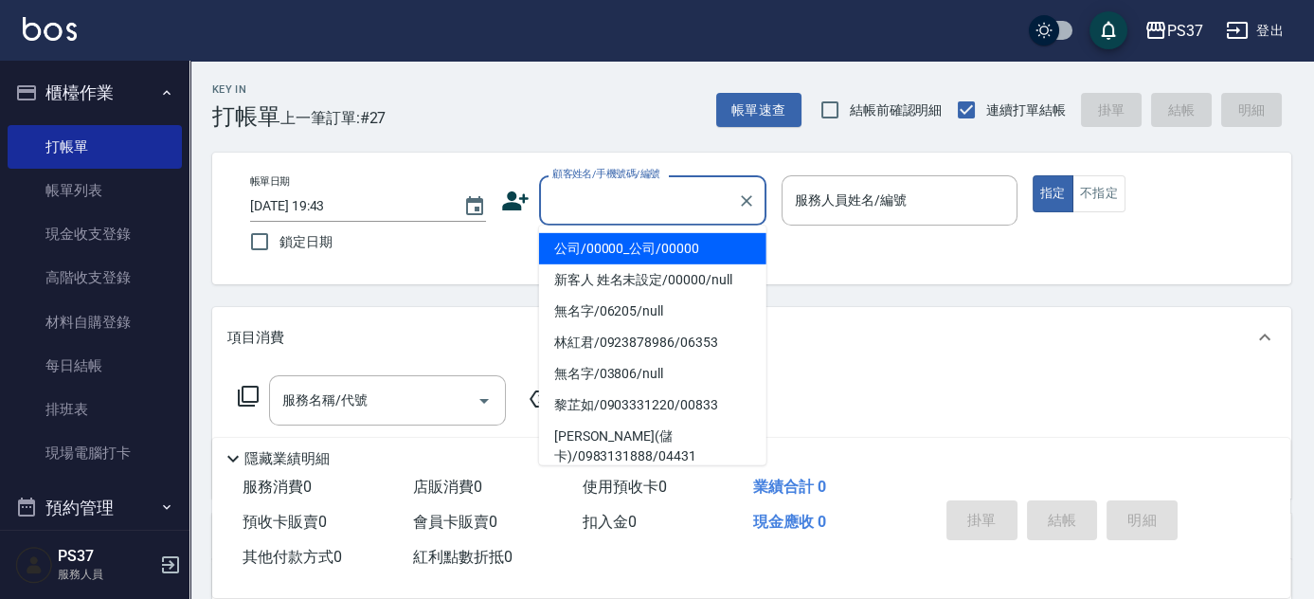
click at [654, 209] on input "顧客姓名/手機號碼/編號" at bounding box center [639, 200] width 182 height 33
click at [669, 245] on li "公司/00000_公司/00000" at bounding box center [652, 248] width 227 height 31
type input "公司/00000_公司/00000"
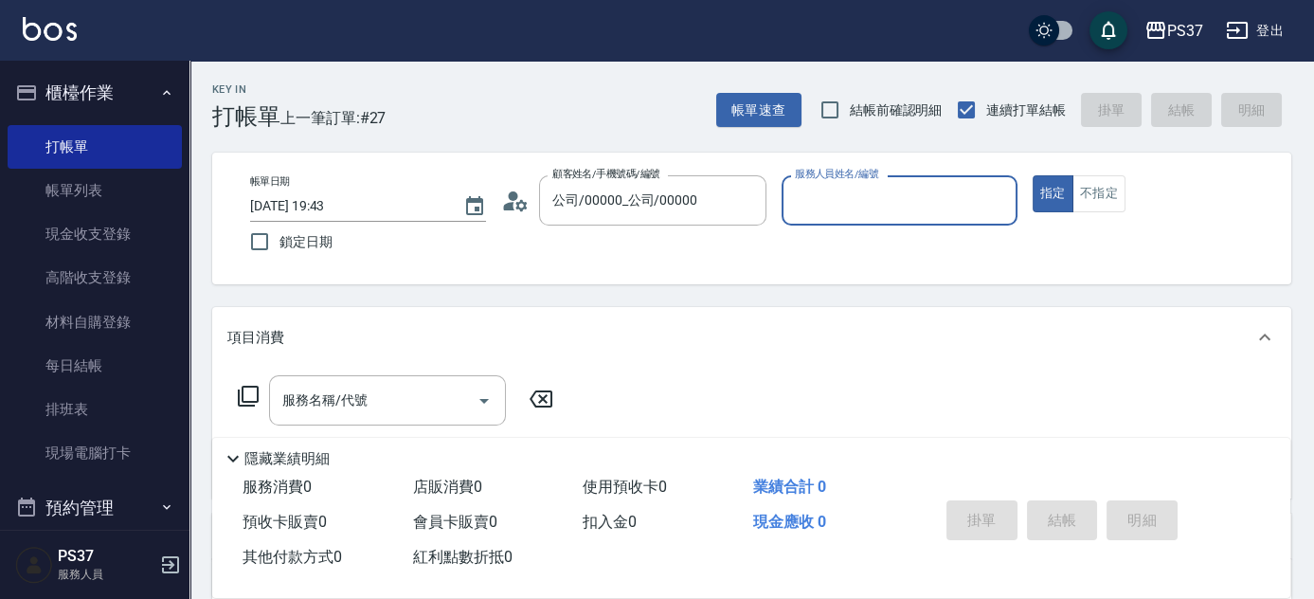
click at [830, 208] on input "服務人員姓名/編號" at bounding box center [899, 200] width 219 height 33
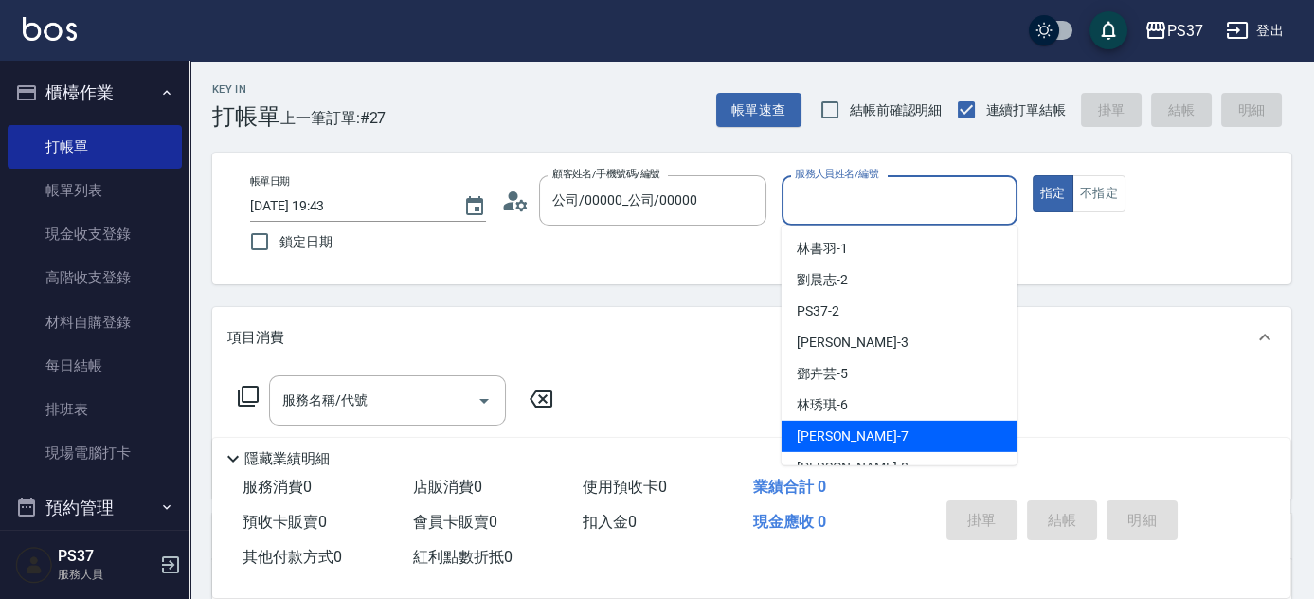
drag, startPoint x: 866, startPoint y: 426, endPoint x: 911, endPoint y: 386, distance: 60.4
click at [866, 426] on div "[PERSON_NAME] -7" at bounding box center [900, 436] width 236 height 31
type input "[PERSON_NAME]-7"
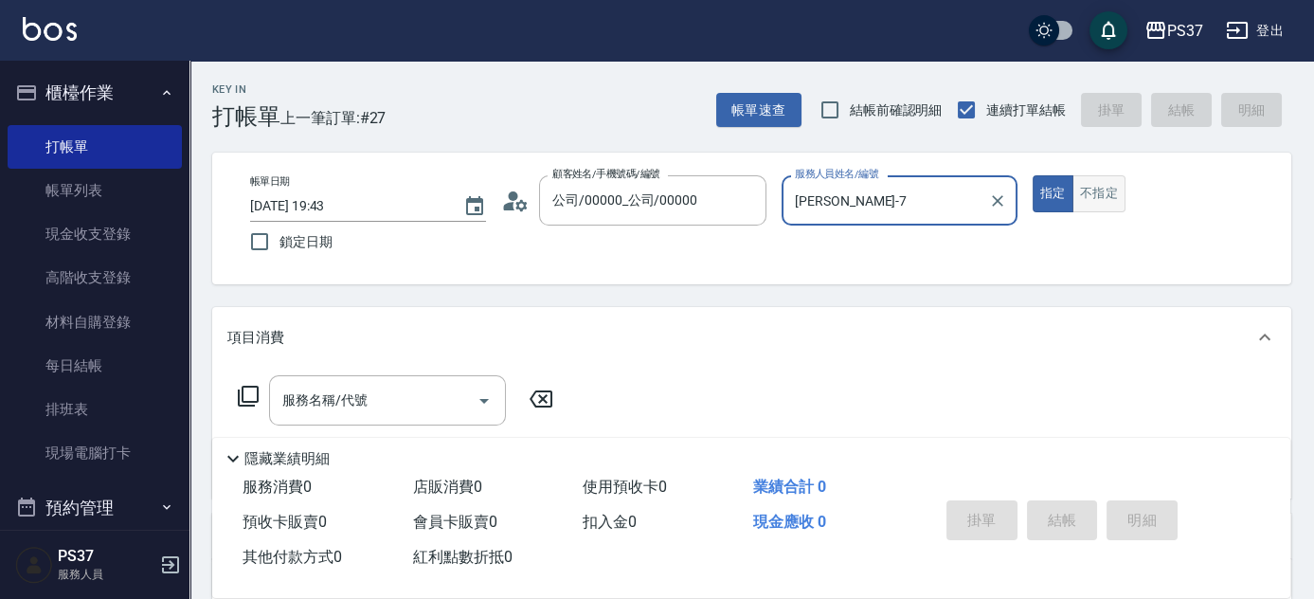
click at [1099, 197] on button "不指定" at bounding box center [1099, 193] width 53 height 37
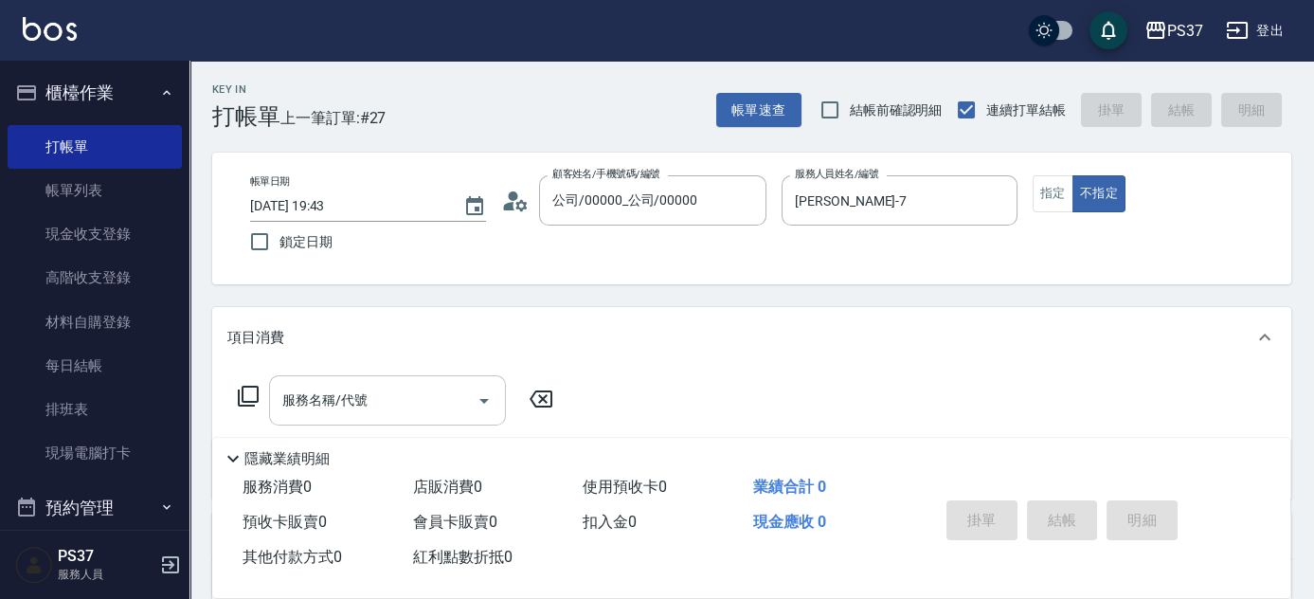
click at [377, 393] on input "服務名稱/代號" at bounding box center [373, 400] width 191 height 33
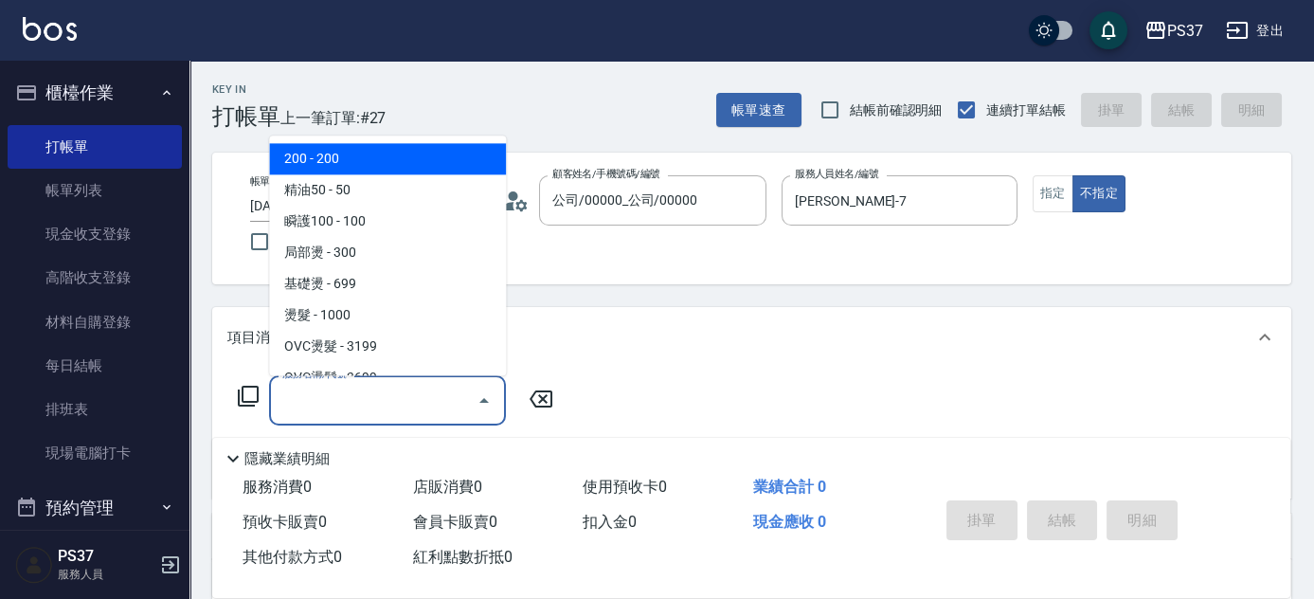
click at [377, 162] on span "200 - 200" at bounding box center [387, 159] width 237 height 31
type input "200(111)"
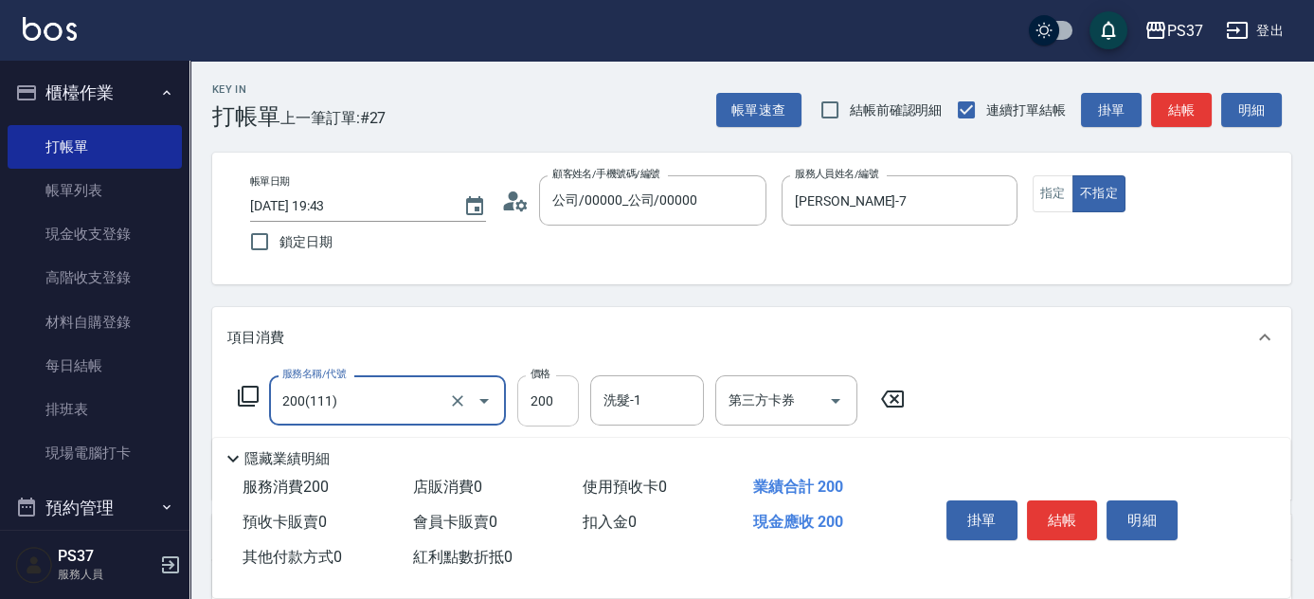
click at [562, 384] on input "200" at bounding box center [548, 400] width 62 height 51
click at [556, 407] on input "180" at bounding box center [548, 400] width 62 height 51
type input "100"
click at [613, 392] on div "洗髮-1 洗髮-1" at bounding box center [647, 400] width 114 height 50
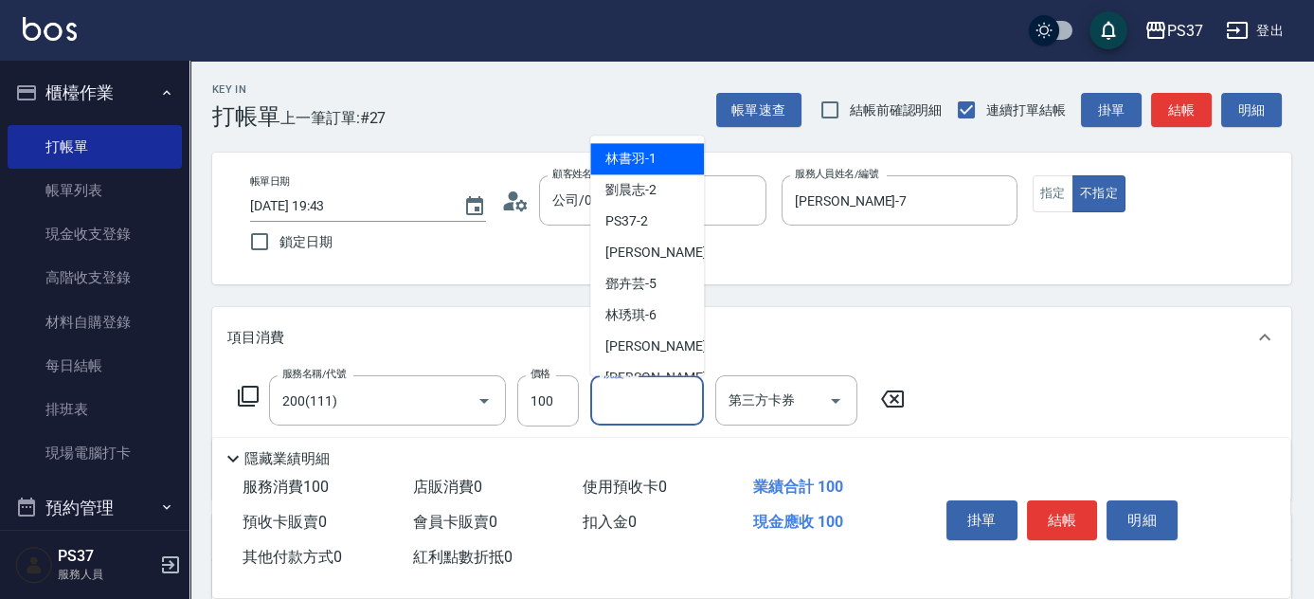
click at [634, 159] on span "林書羽 -1" at bounding box center [631, 160] width 51 height 20
type input "林書羽-1"
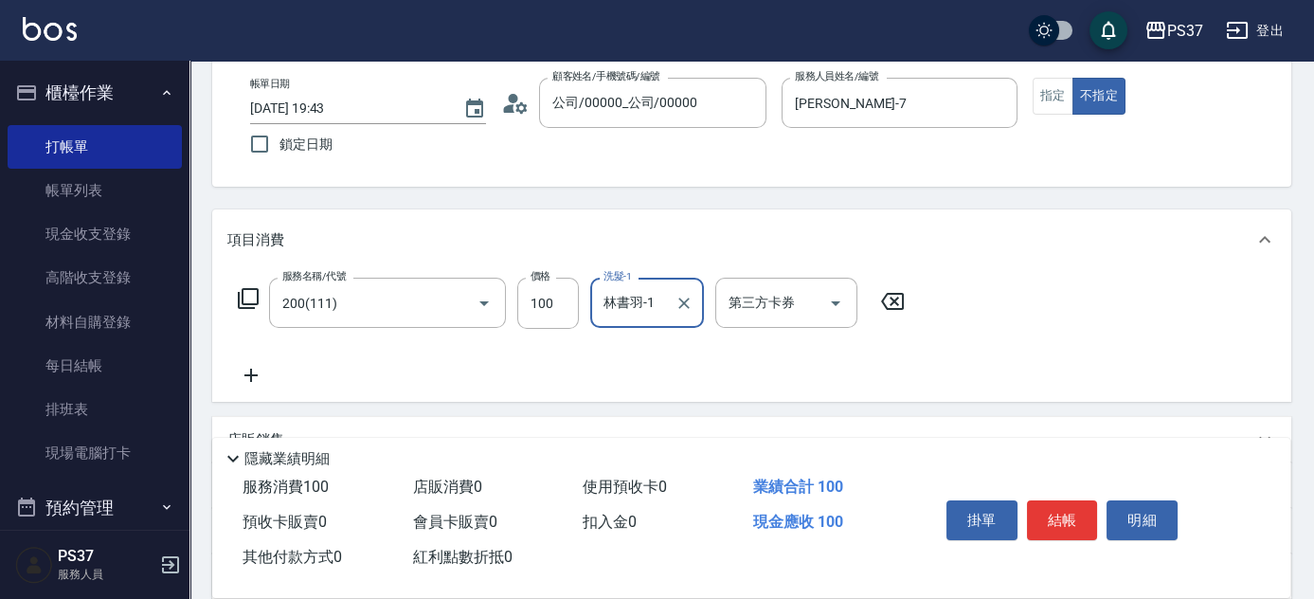
scroll to position [172, 0]
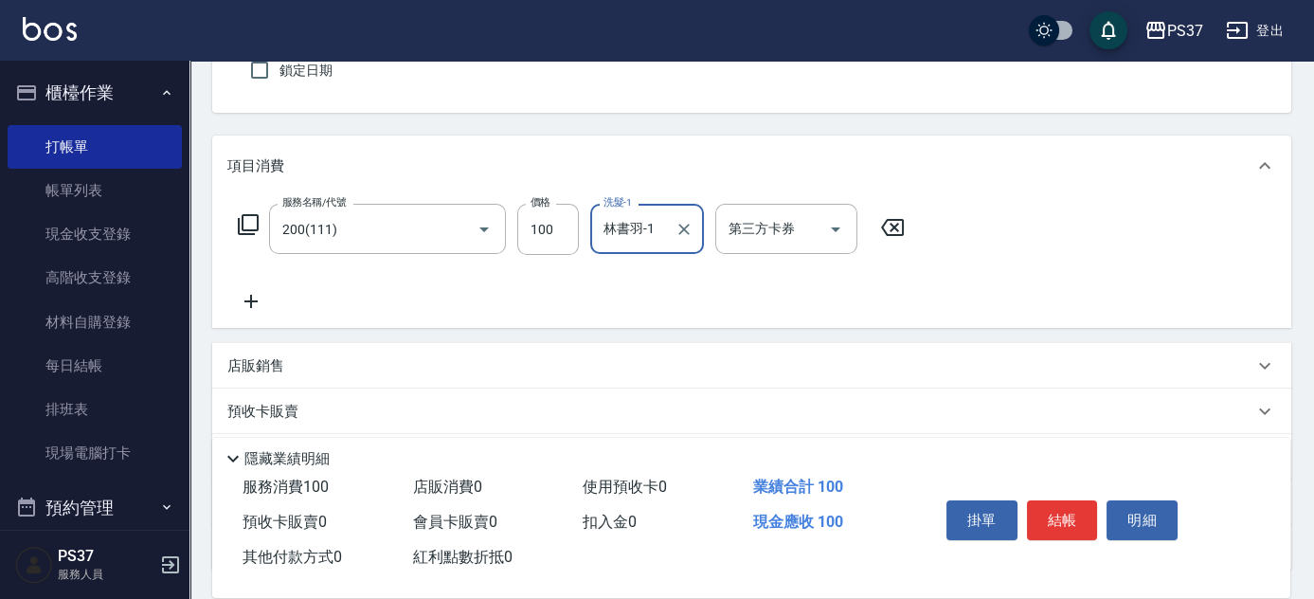
click at [255, 300] on icon at bounding box center [251, 301] width 13 height 13
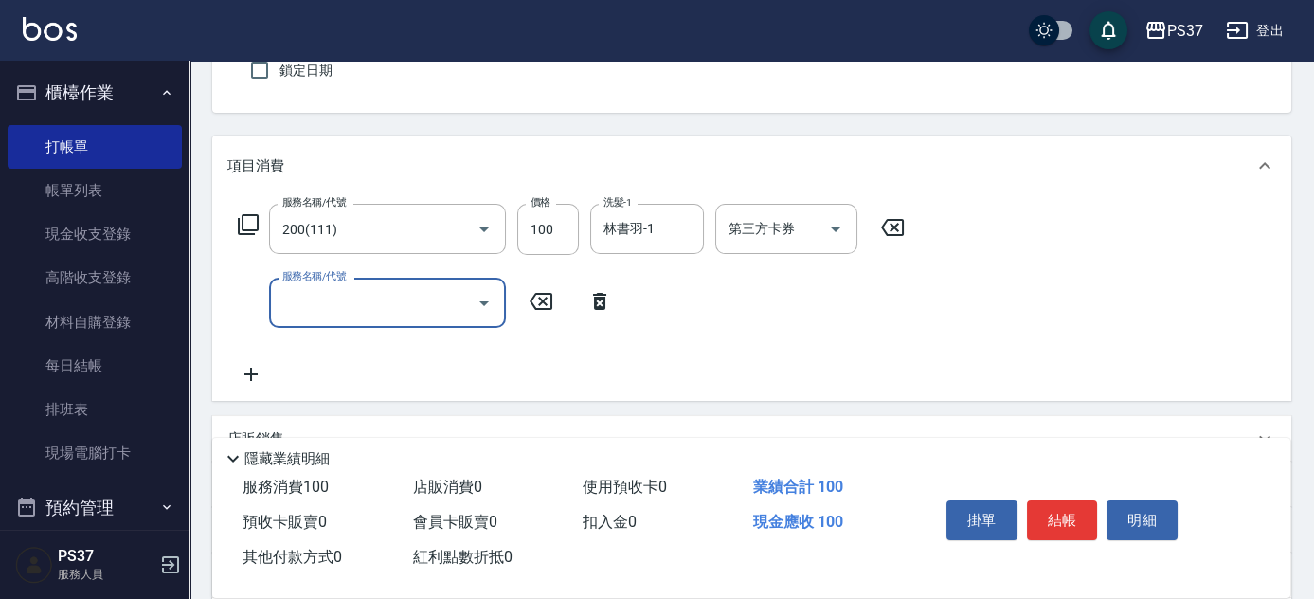
click at [307, 303] on input "服務名稱/代號" at bounding box center [373, 302] width 191 height 33
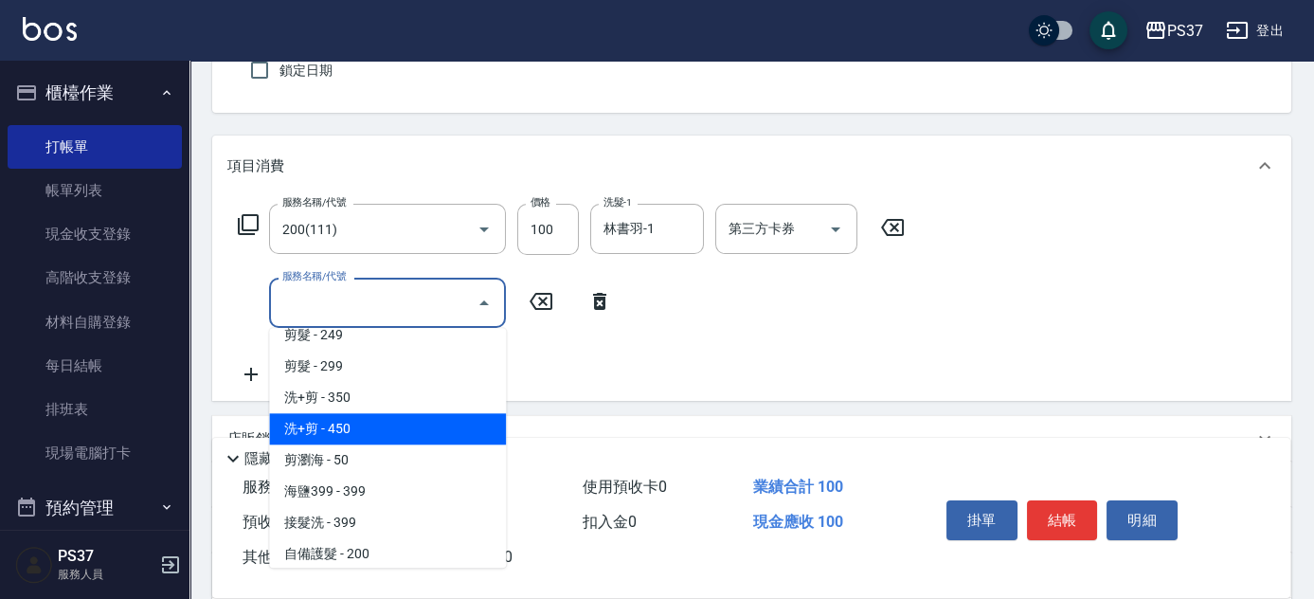
scroll to position [344, 0]
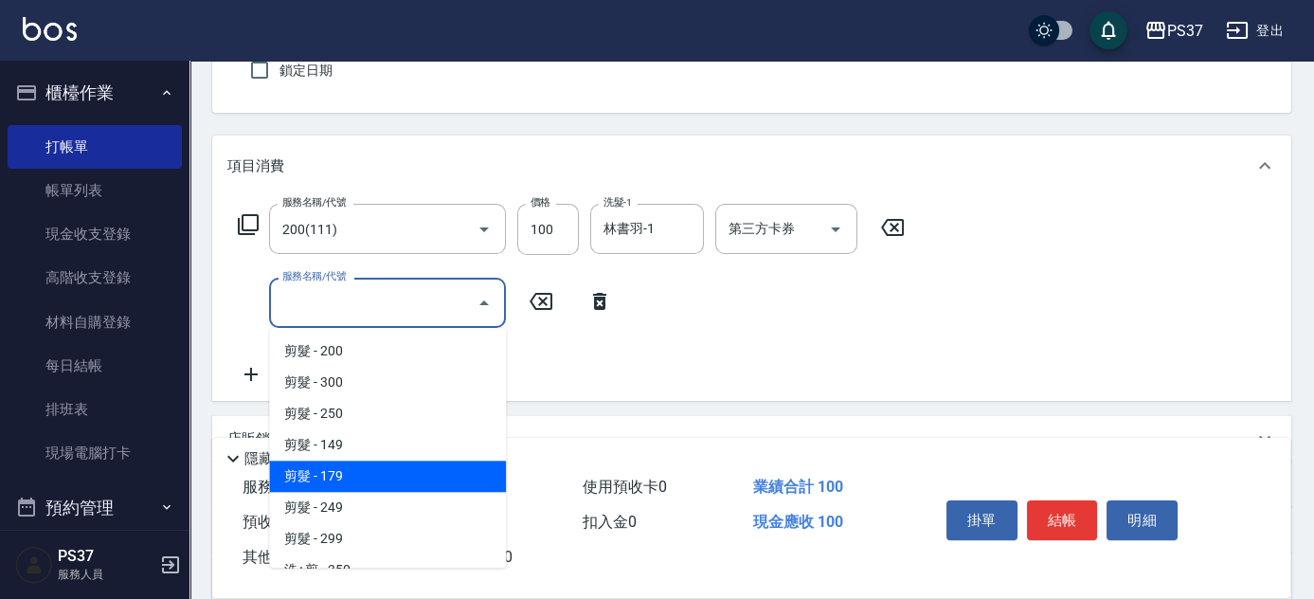
click at [360, 478] on span "剪髮 - 179" at bounding box center [387, 476] width 237 height 31
type input "剪髮(305)"
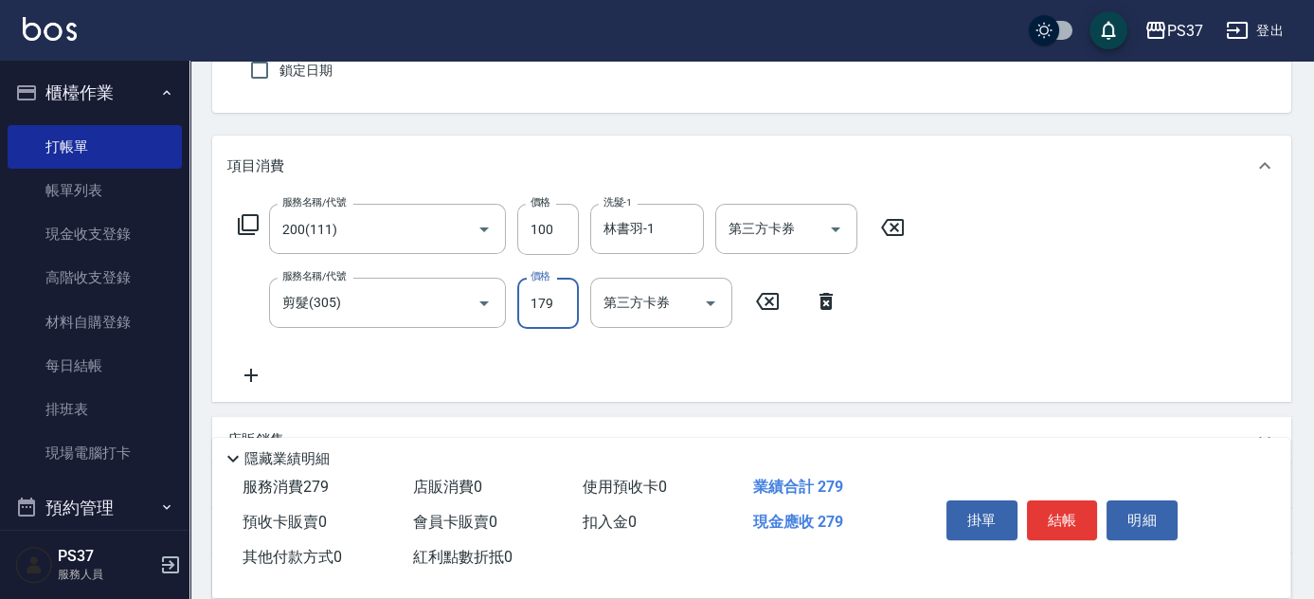
click at [548, 305] on input "179" at bounding box center [548, 303] width 62 height 51
type input "180"
click at [1085, 519] on button "結帳" at bounding box center [1062, 520] width 71 height 40
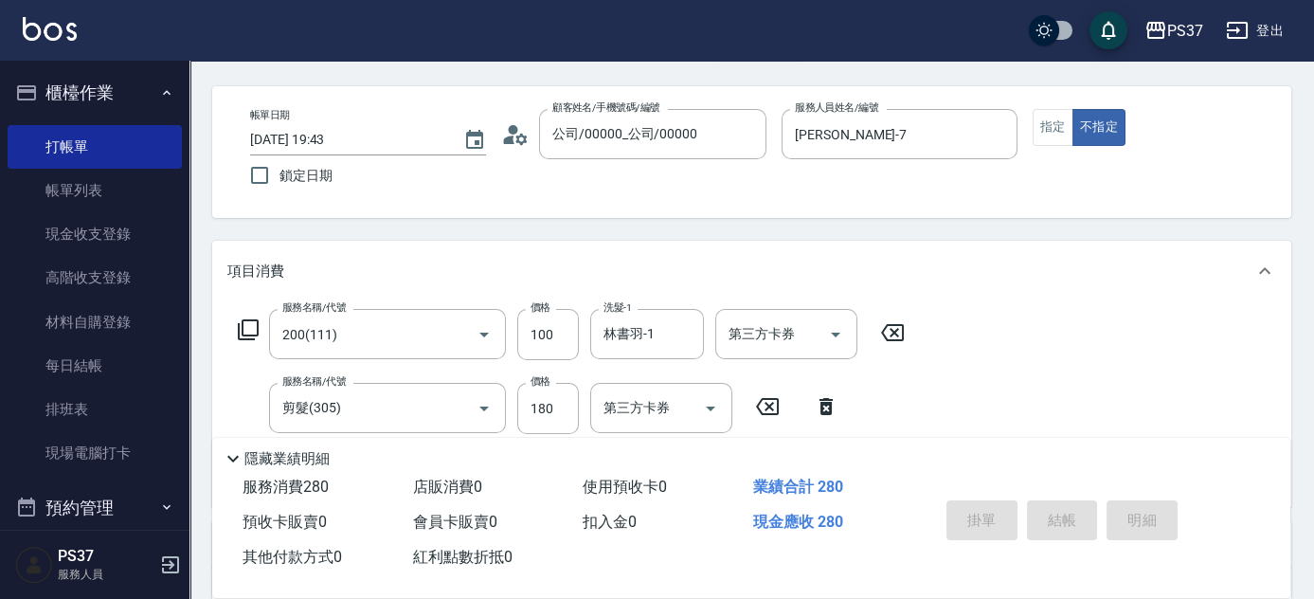
scroll to position [0, 0]
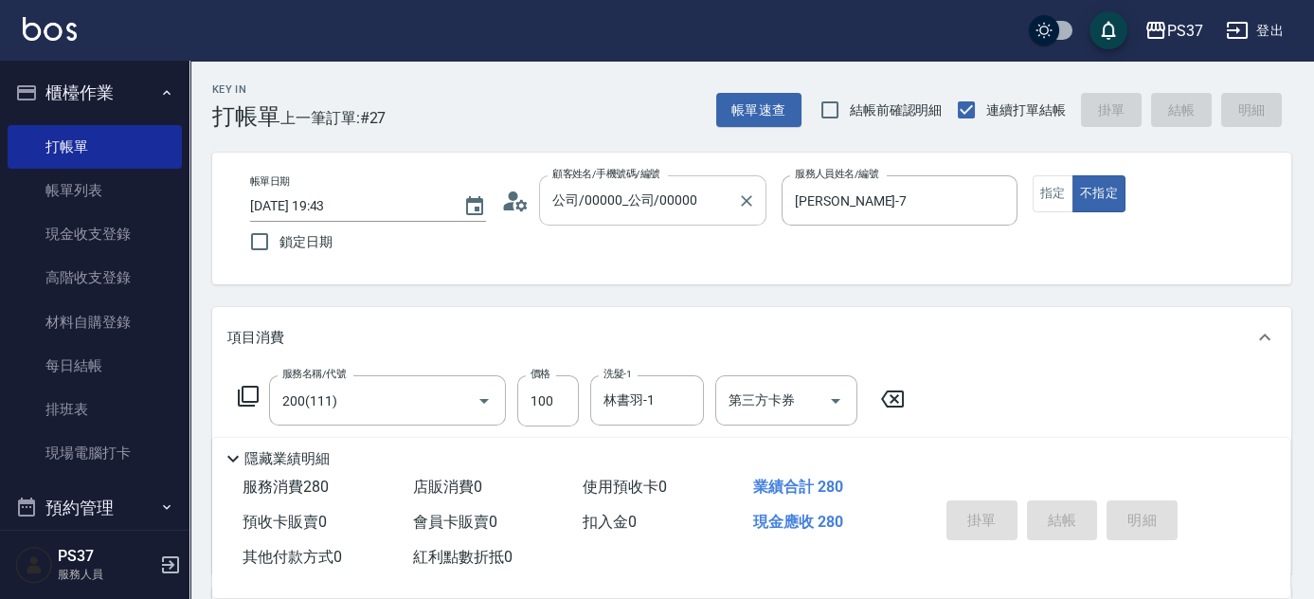
type input "2025/08/18 19:44"
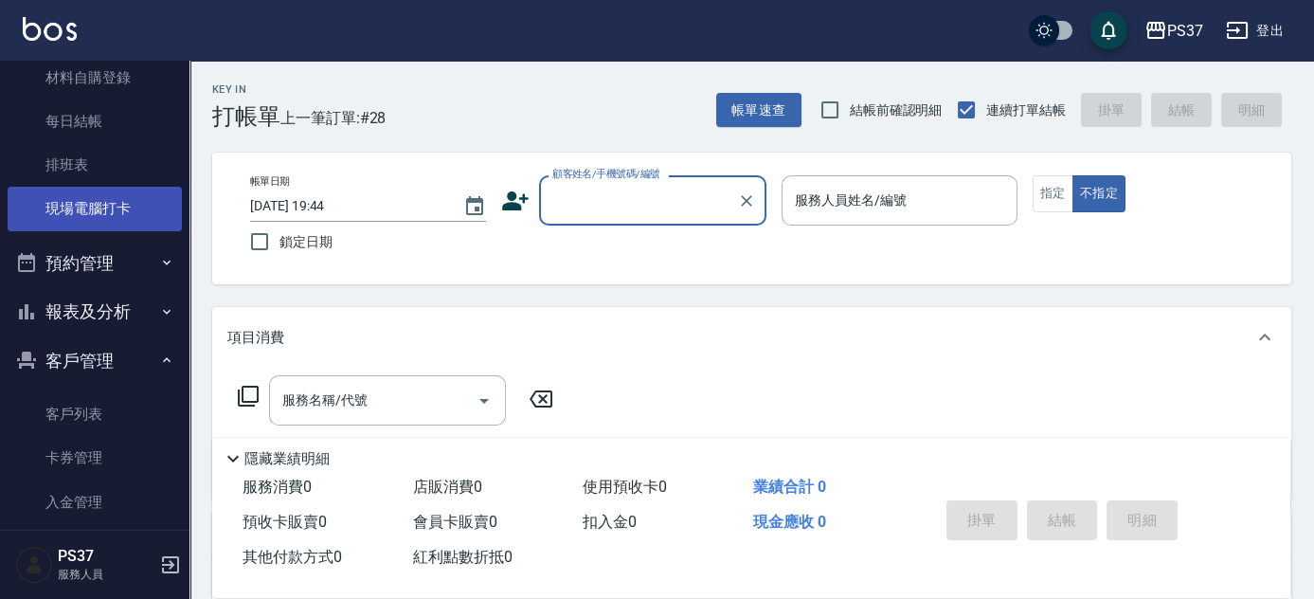
scroll to position [317, 0]
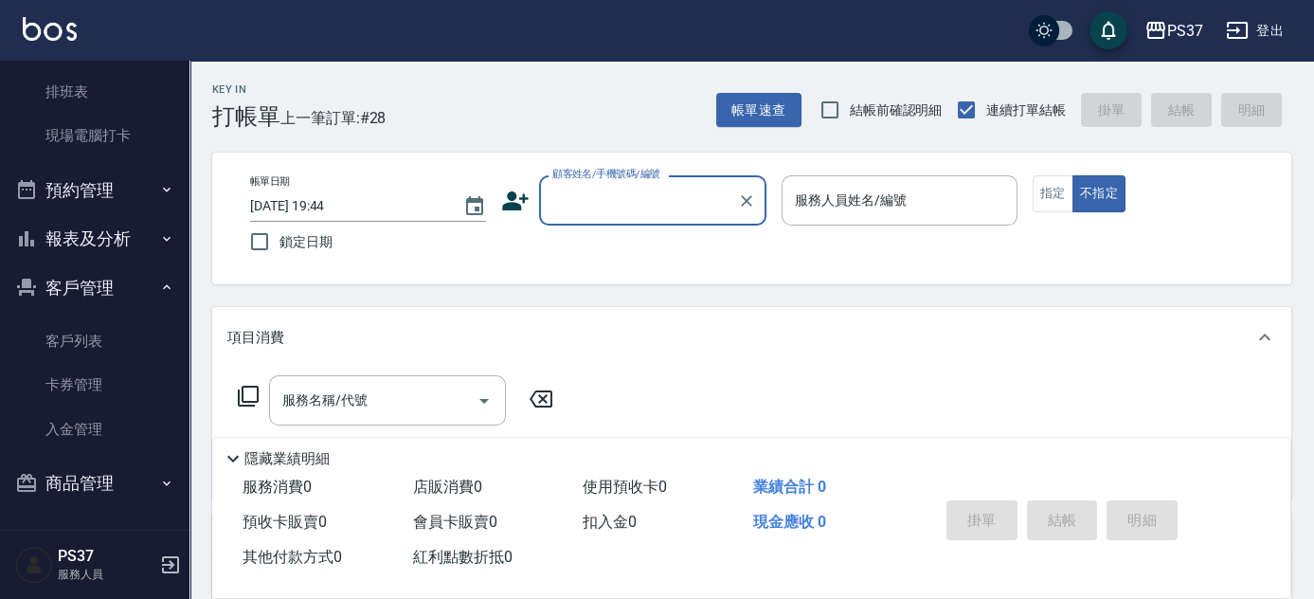
click at [49, 247] on button "報表及分析" at bounding box center [95, 238] width 174 height 49
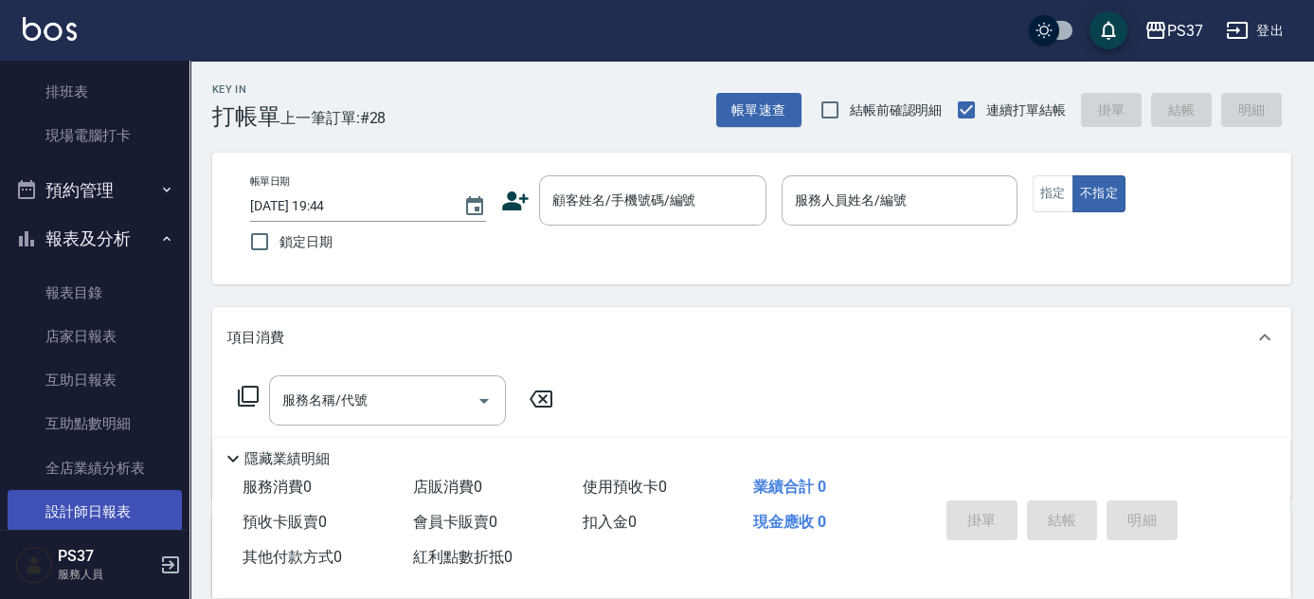
click at [90, 502] on link "設計師日報表" at bounding box center [95, 512] width 174 height 44
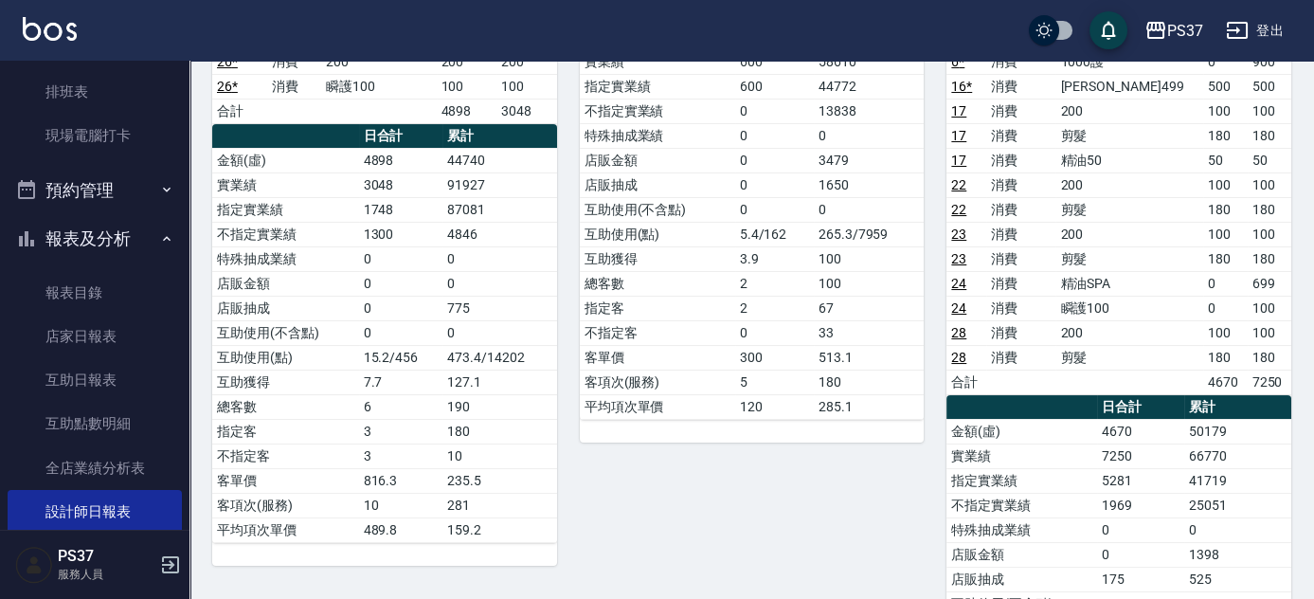
scroll to position [430, 0]
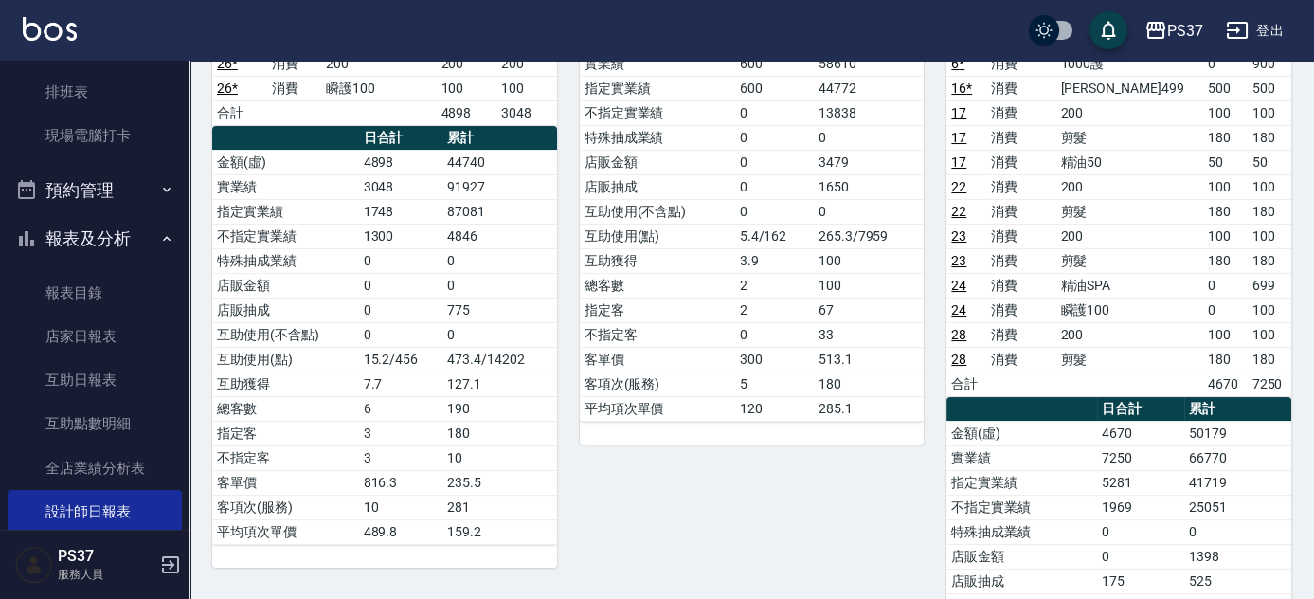
click at [64, 239] on button "報表及分析" at bounding box center [95, 238] width 174 height 49
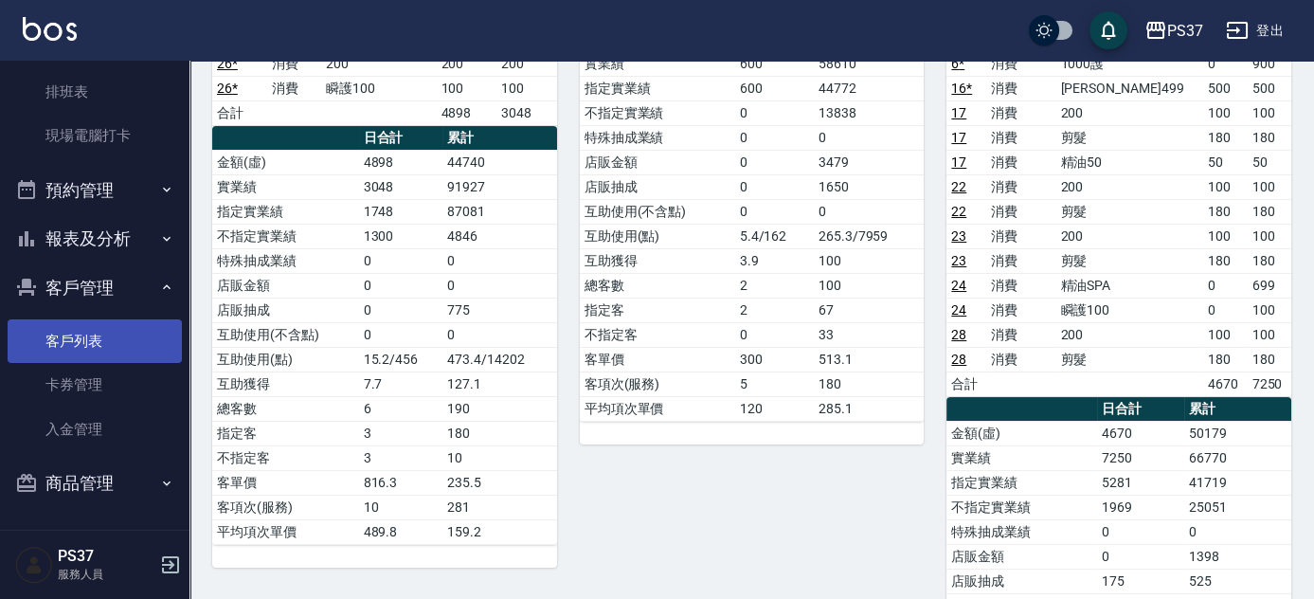
click at [62, 346] on link "客戶列表" at bounding box center [95, 341] width 174 height 44
